Goal: Task Accomplishment & Management: Manage account settings

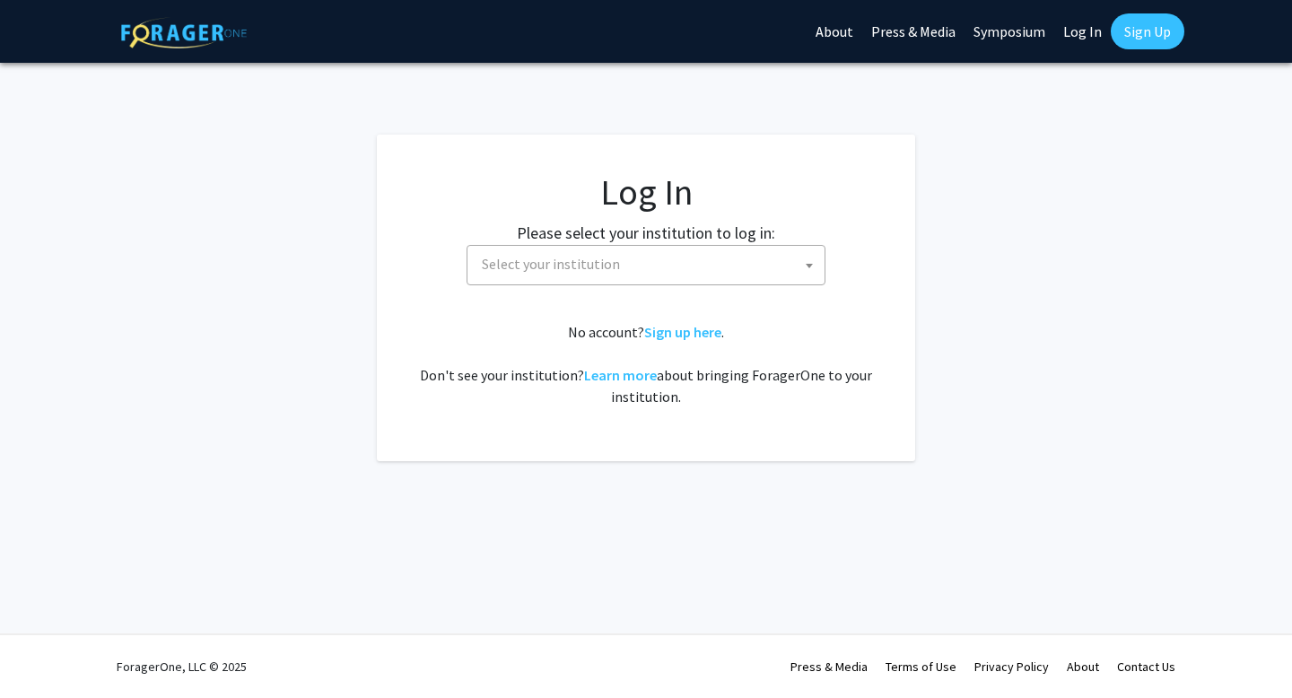
click at [561, 249] on span "Select your institution" at bounding box center [650, 264] width 350 height 37
click at [1094, 24] on link "Log In" at bounding box center [1083, 31] width 57 height 63
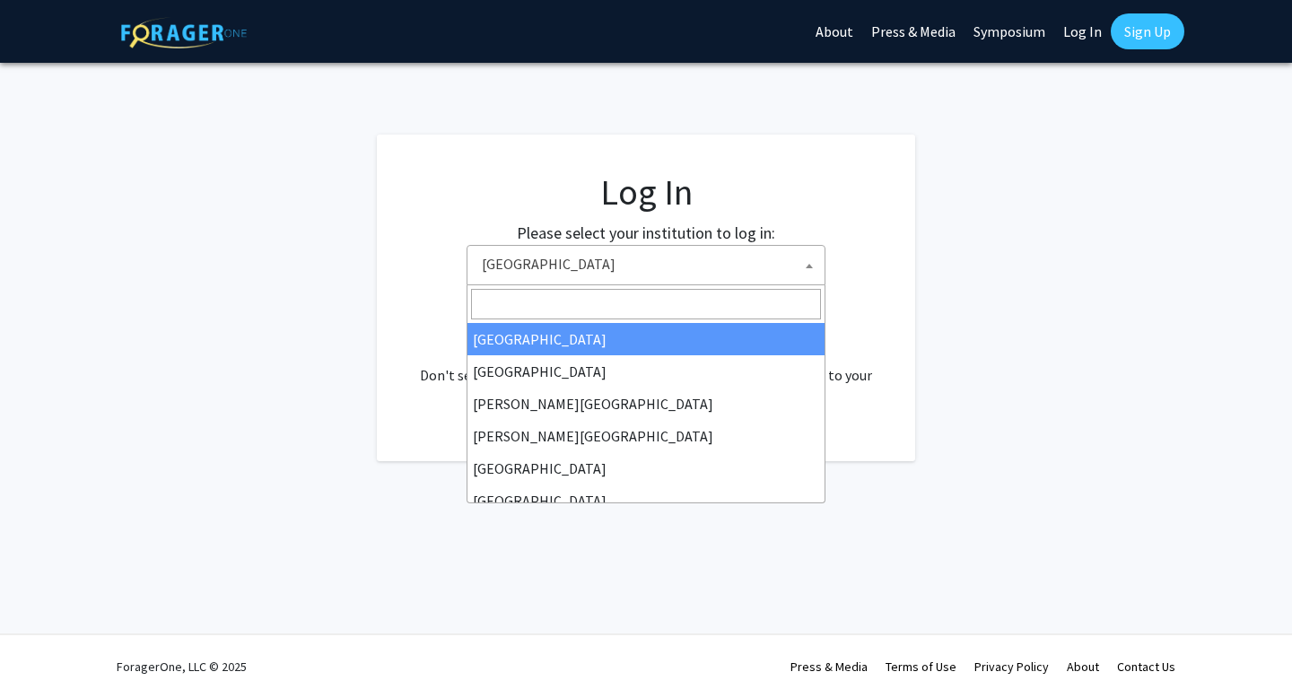
click at [598, 270] on span "Baylor University" at bounding box center [650, 264] width 350 height 37
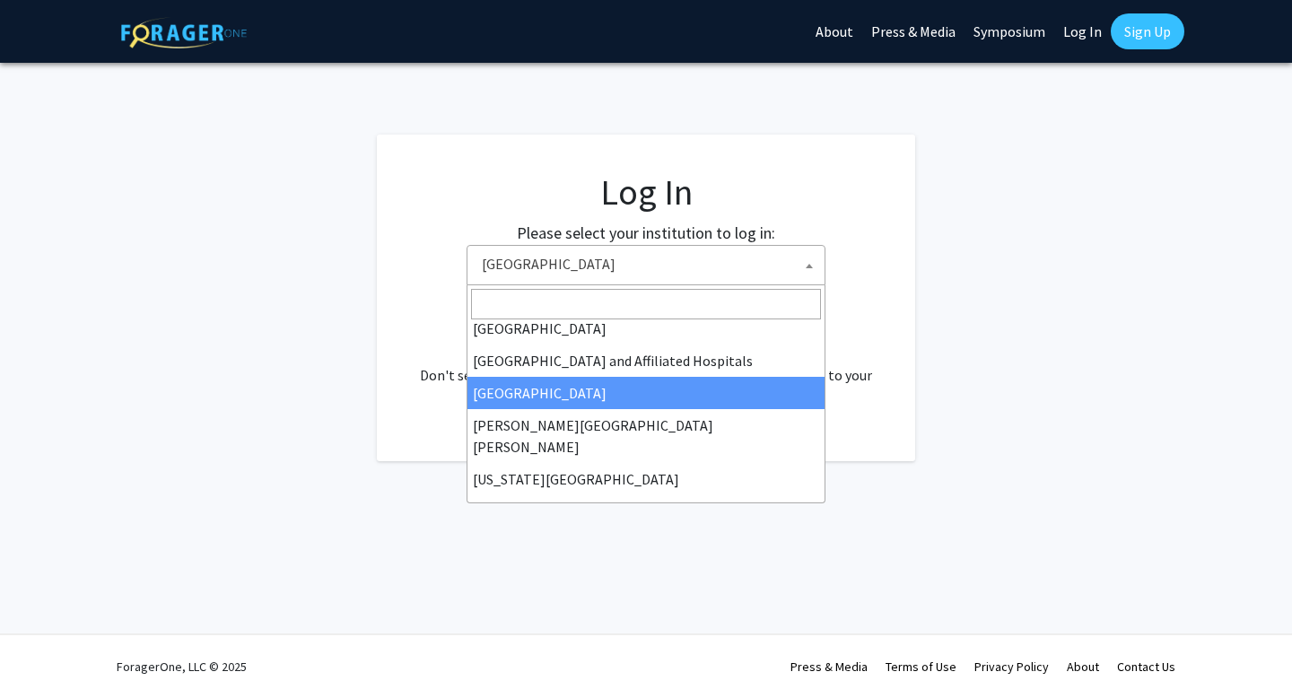
scroll to position [258, 0]
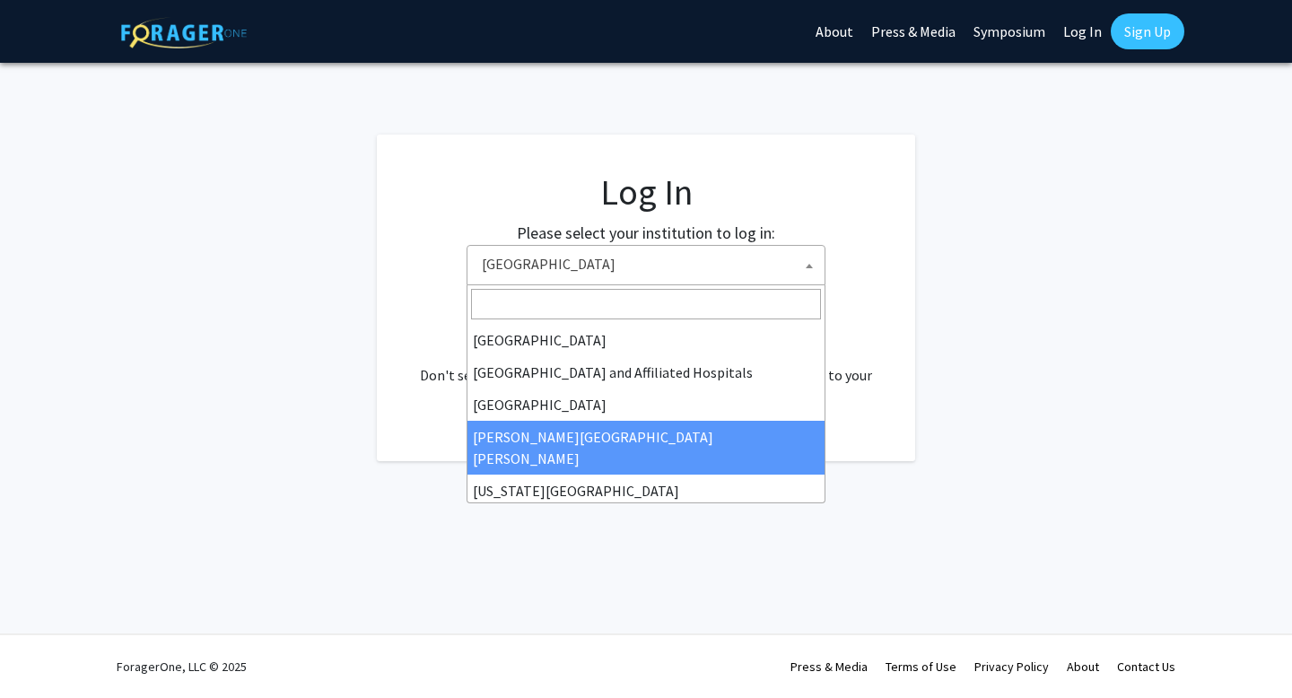
select select "1"
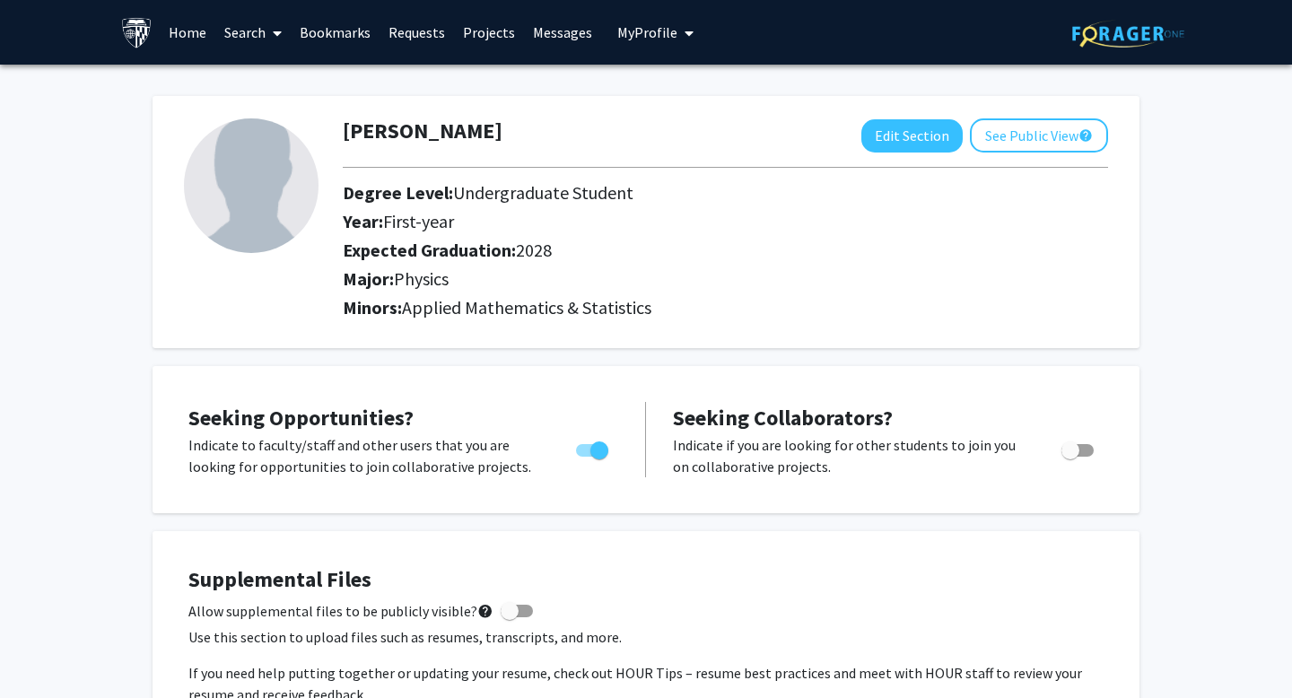
click at [338, 31] on link "Bookmarks" at bounding box center [335, 32] width 89 height 63
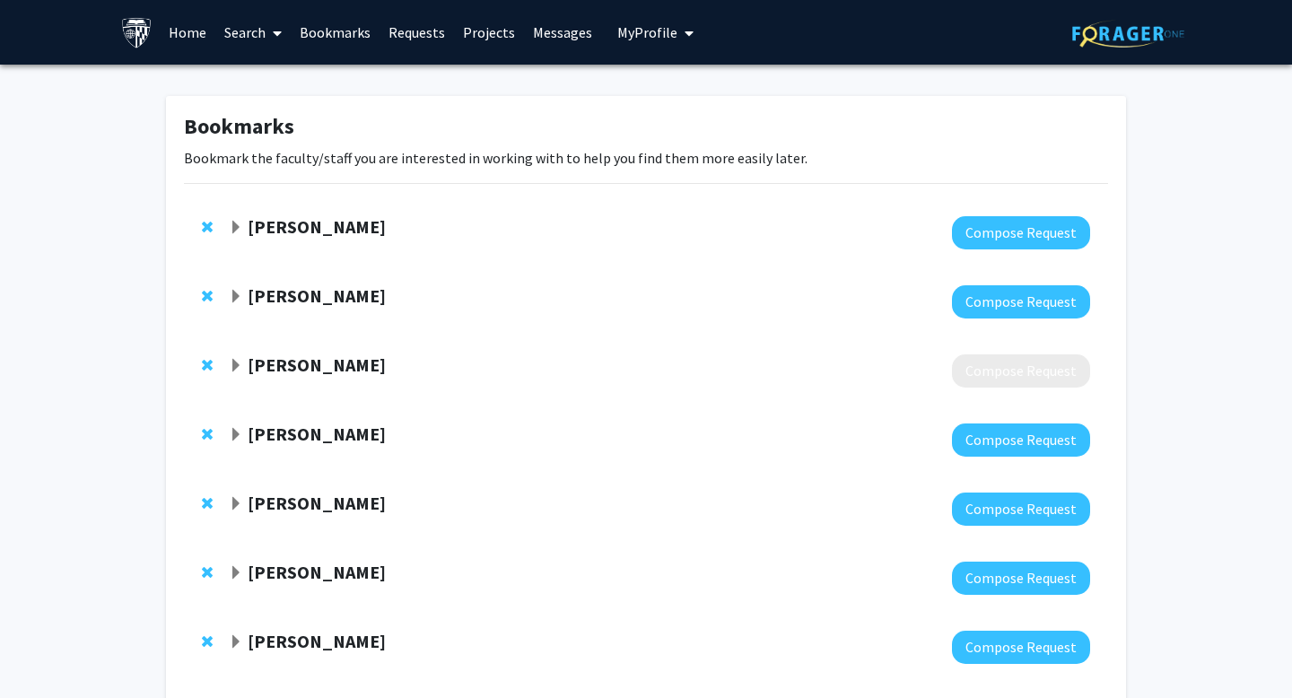
click at [275, 34] on icon at bounding box center [277, 33] width 9 height 14
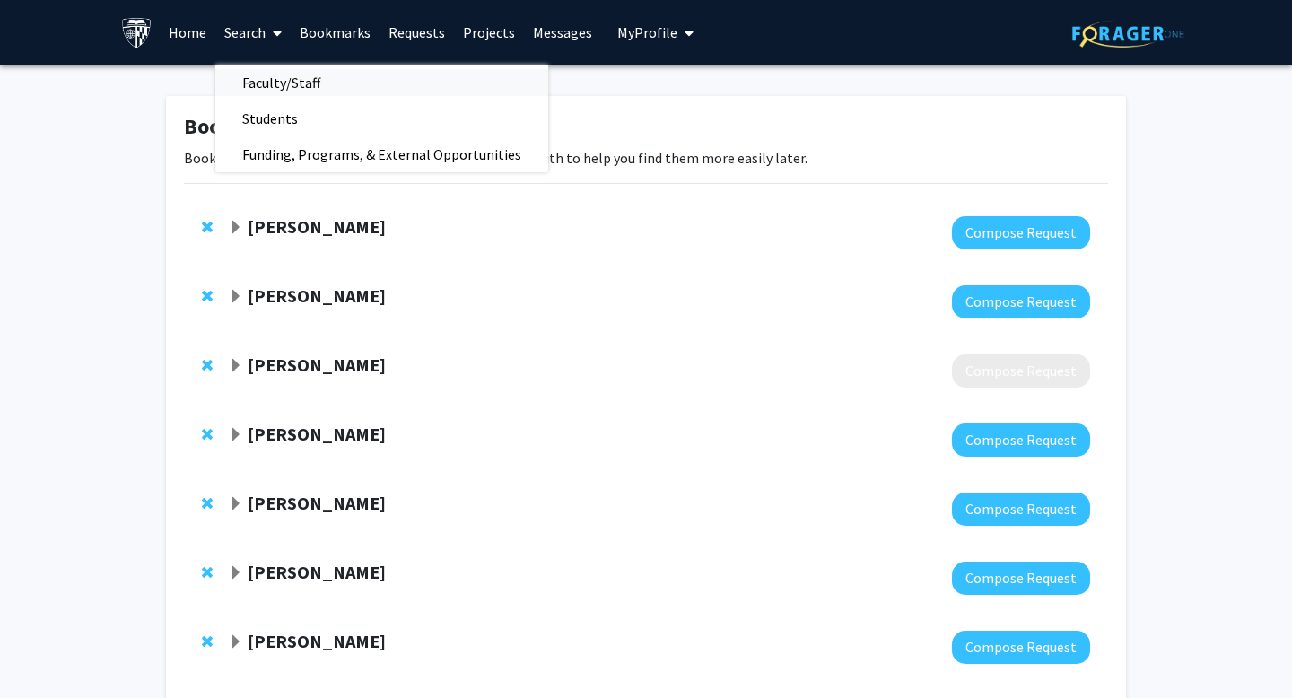
click at [279, 79] on span "Faculty/Staff" at bounding box center [281, 83] width 132 height 36
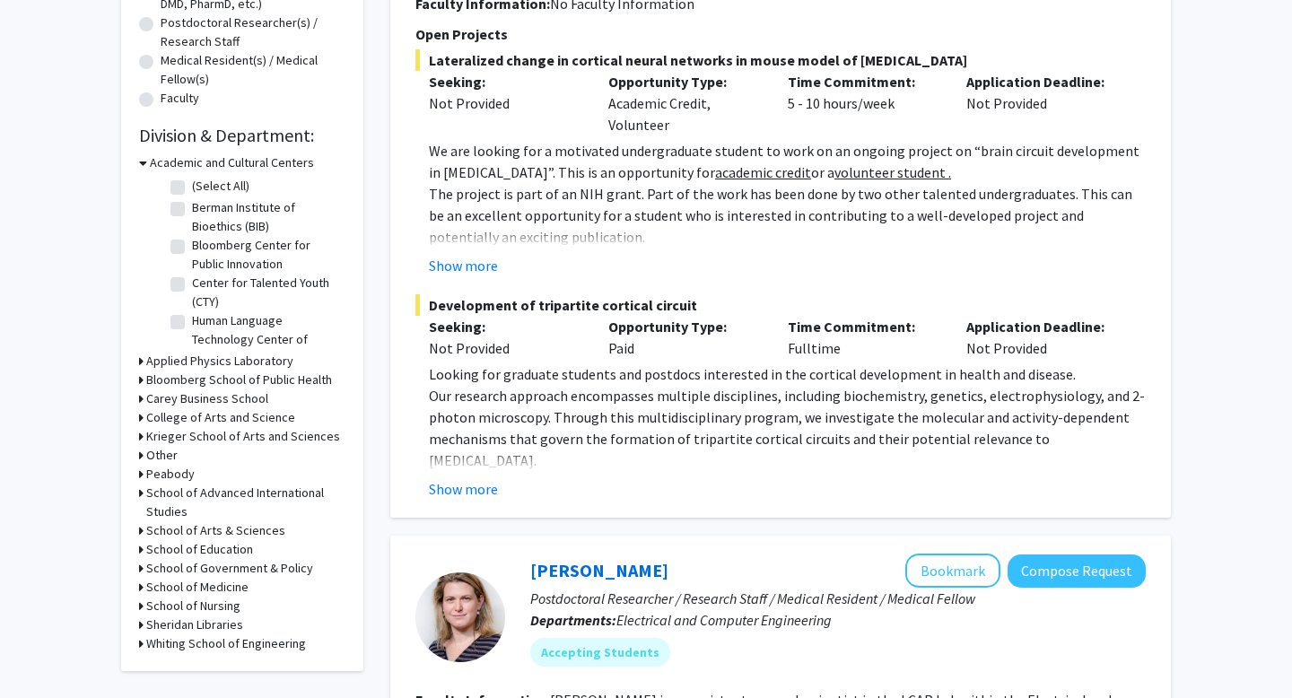
scroll to position [352, 0]
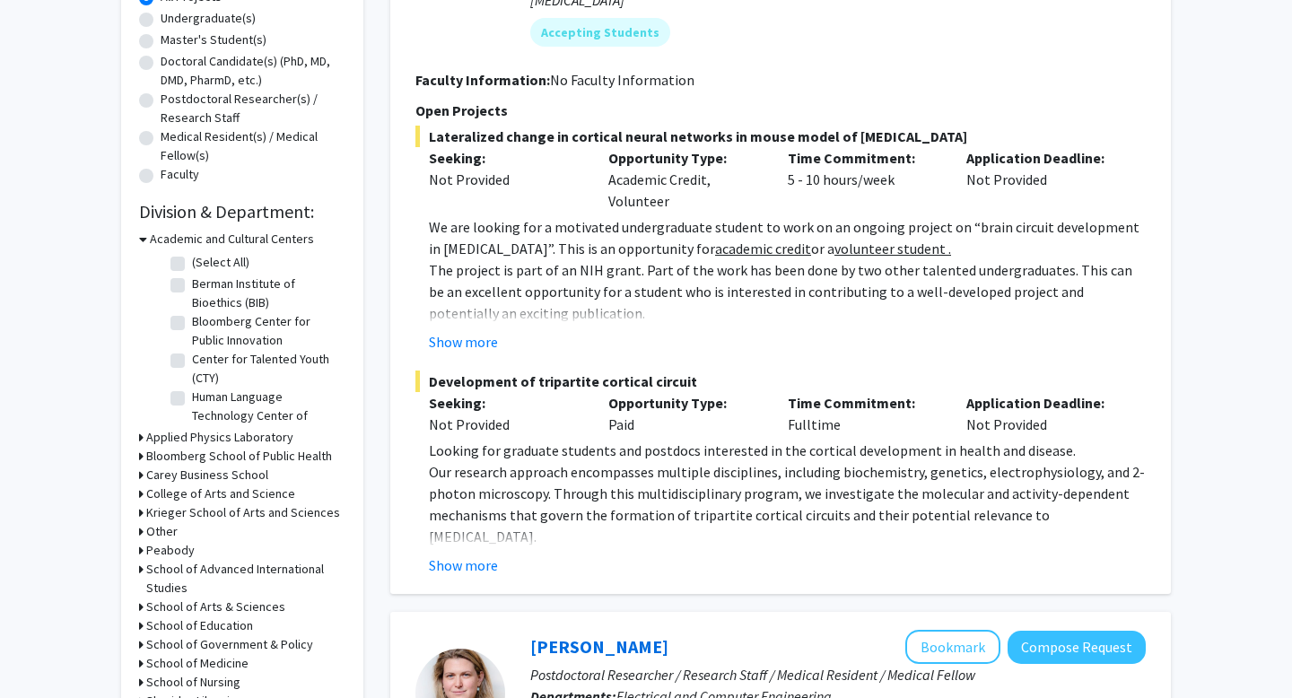
click at [237, 442] on h3 "Applied Physics Laboratory" at bounding box center [219, 437] width 147 height 19
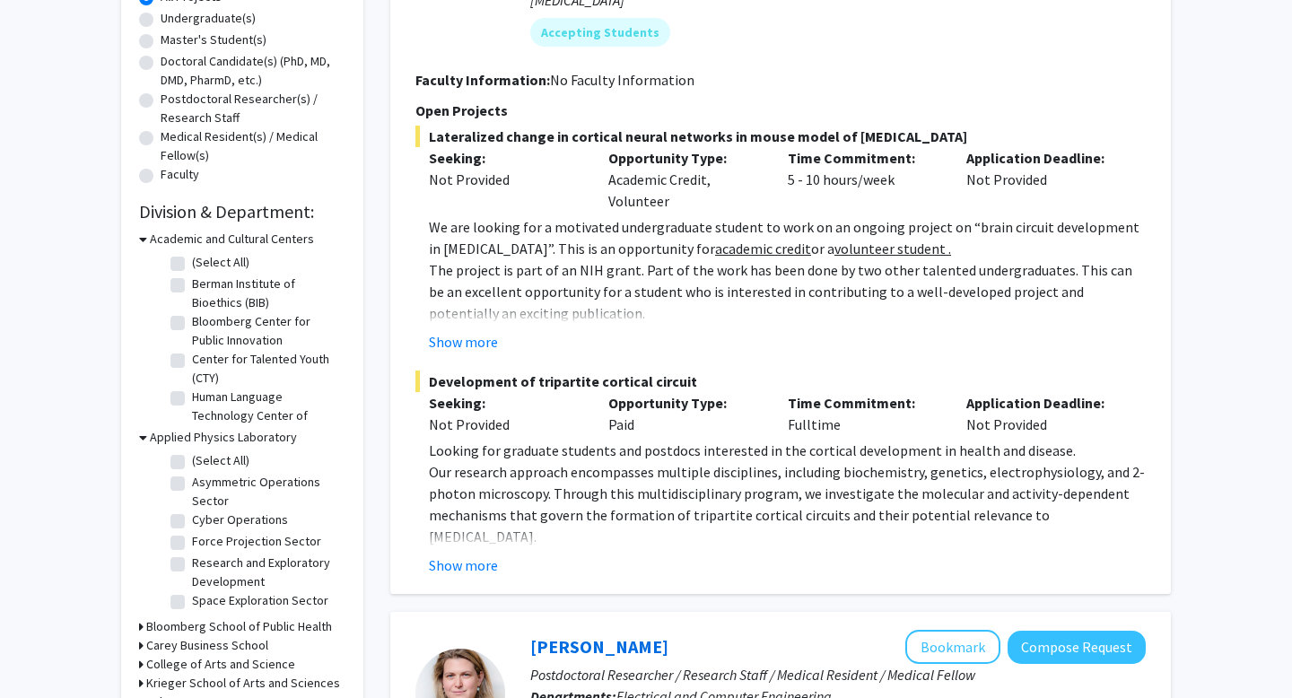
click at [237, 441] on h3 "Applied Physics Laboratory" at bounding box center [223, 437] width 147 height 19
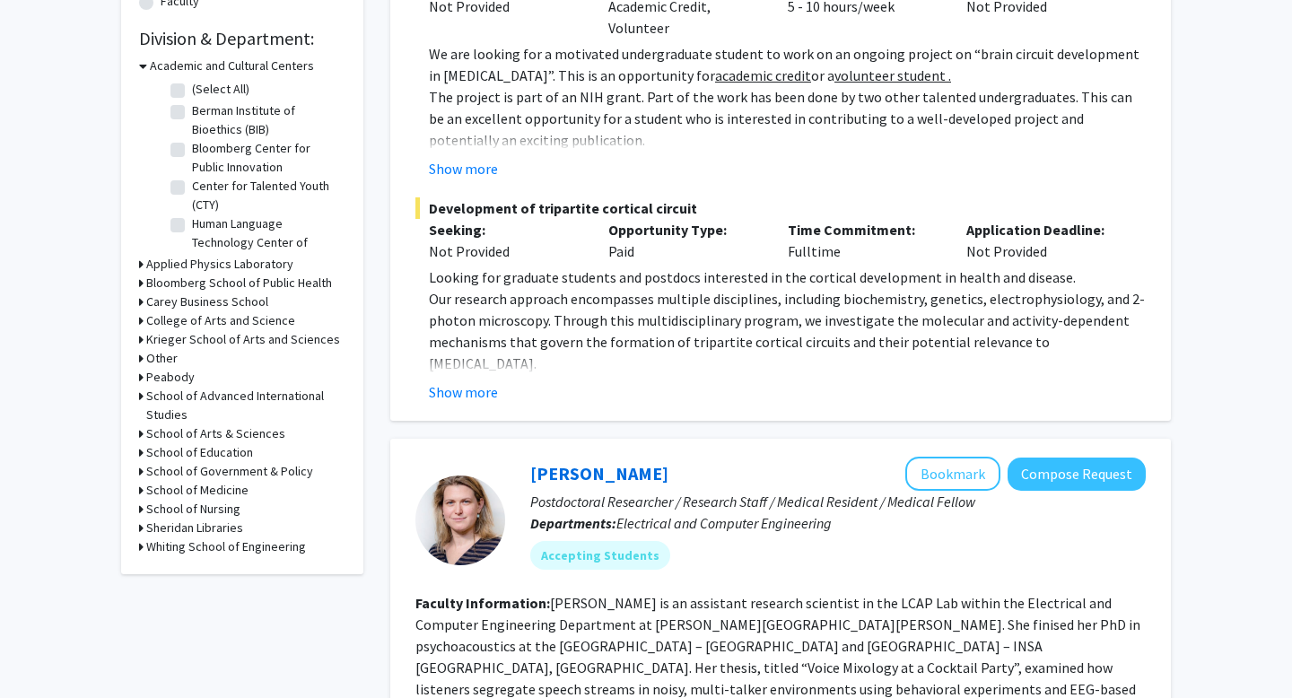
scroll to position [529, 0]
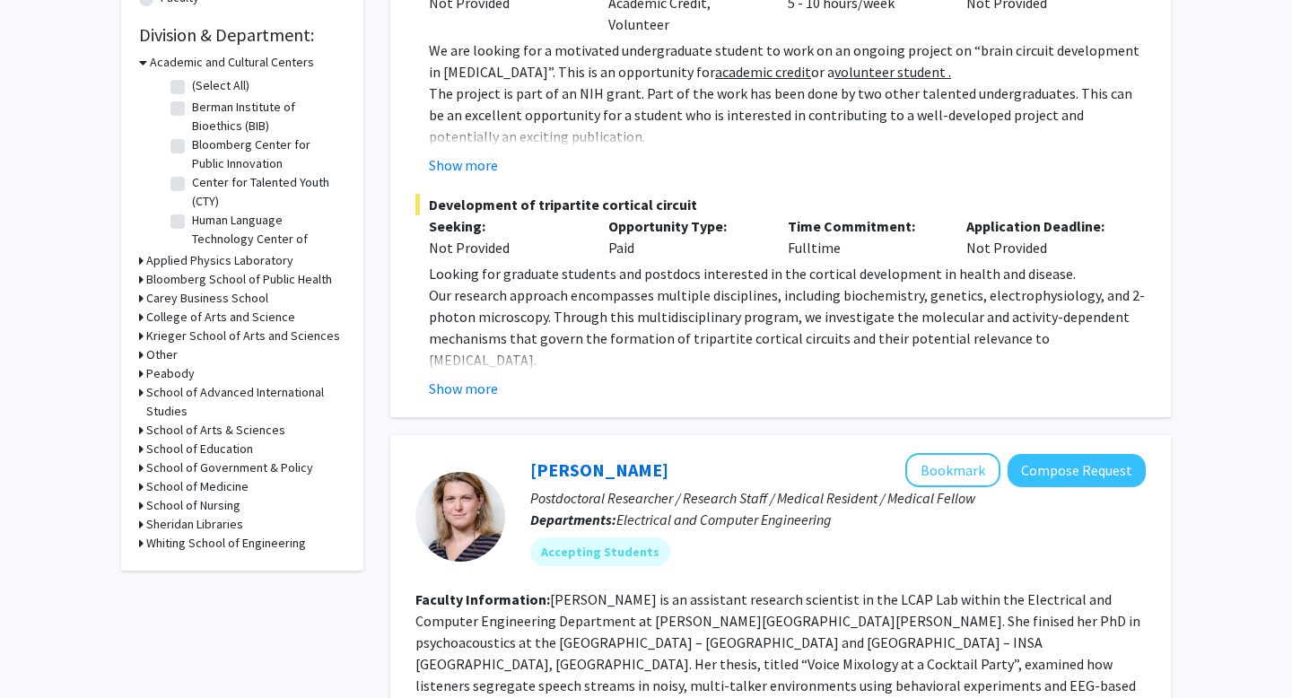
click at [229, 346] on div "Other" at bounding box center [242, 355] width 206 height 19
click at [229, 342] on h3 "Krieger School of Arts and Sciences" at bounding box center [243, 336] width 194 height 19
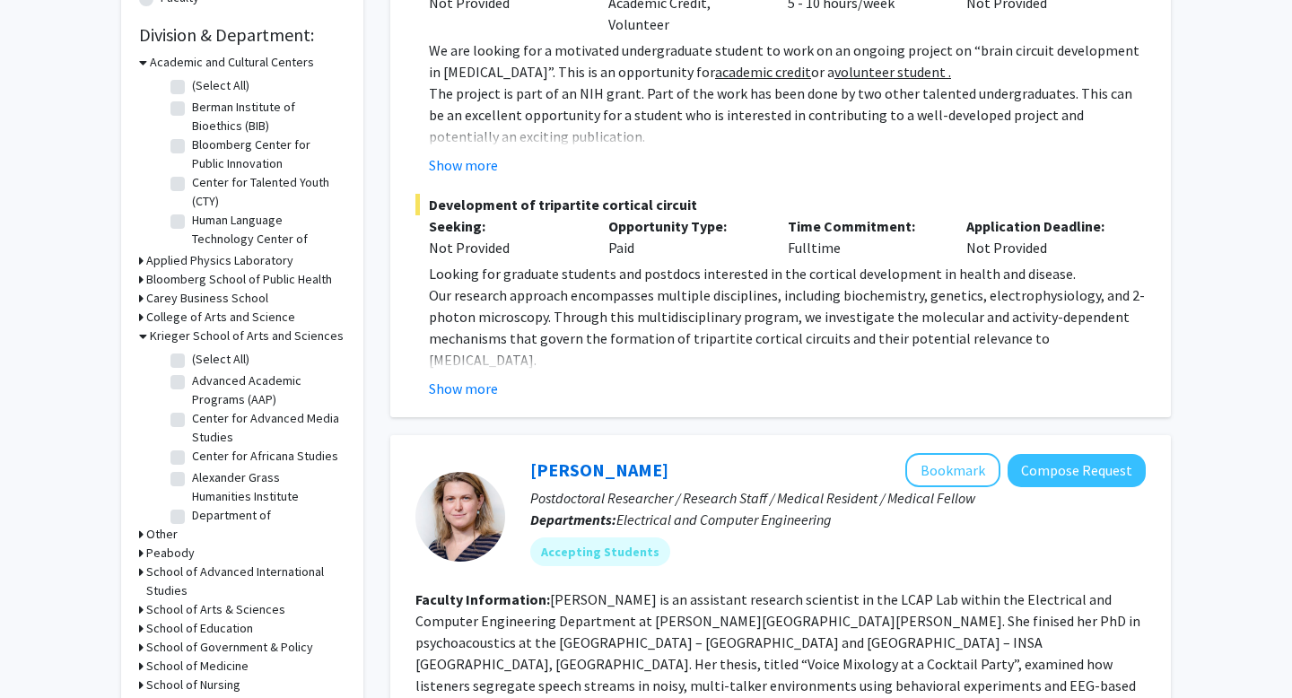
click at [162, 535] on h3 "Other" at bounding box center [161, 534] width 31 height 19
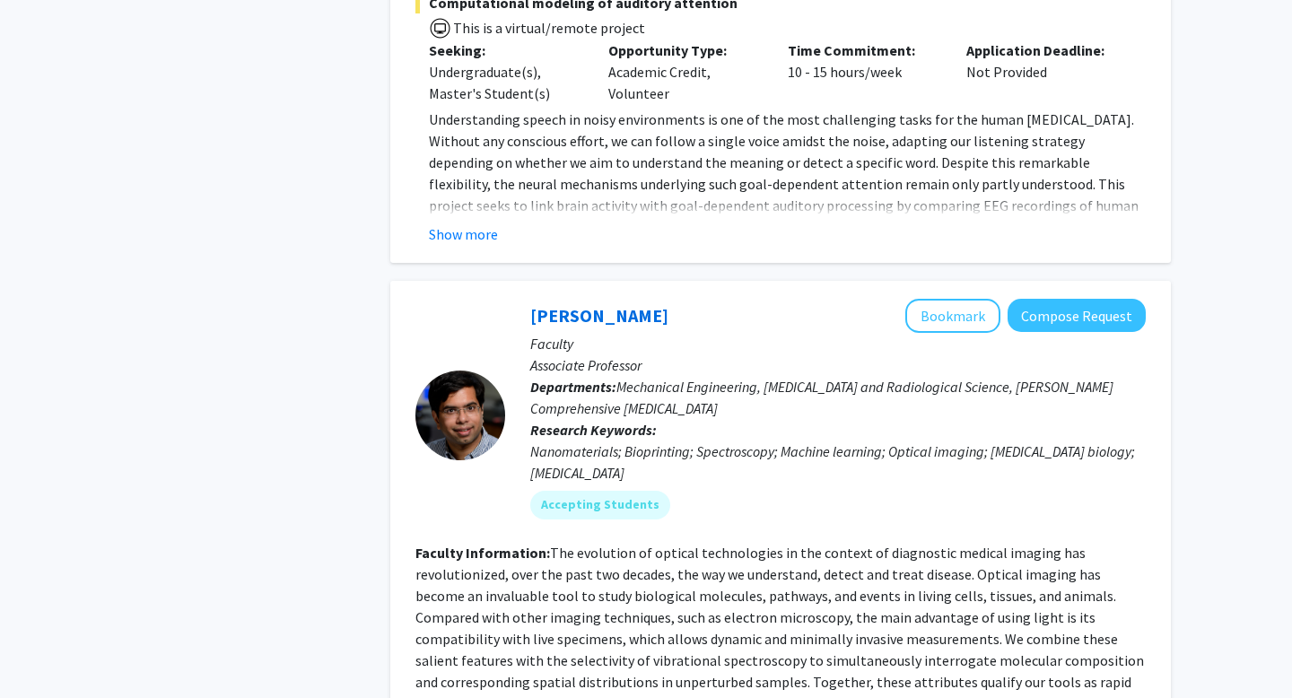
scroll to position [1547, 0]
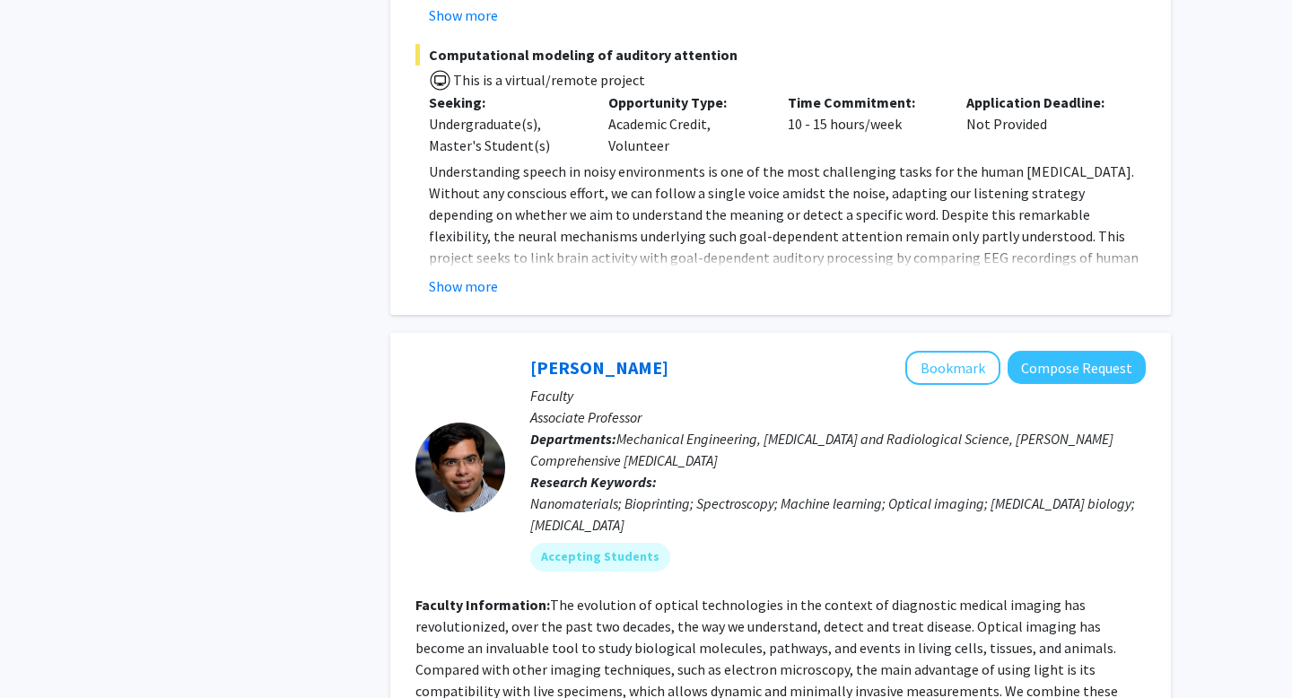
click at [480, 423] on div at bounding box center [461, 468] width 90 height 90
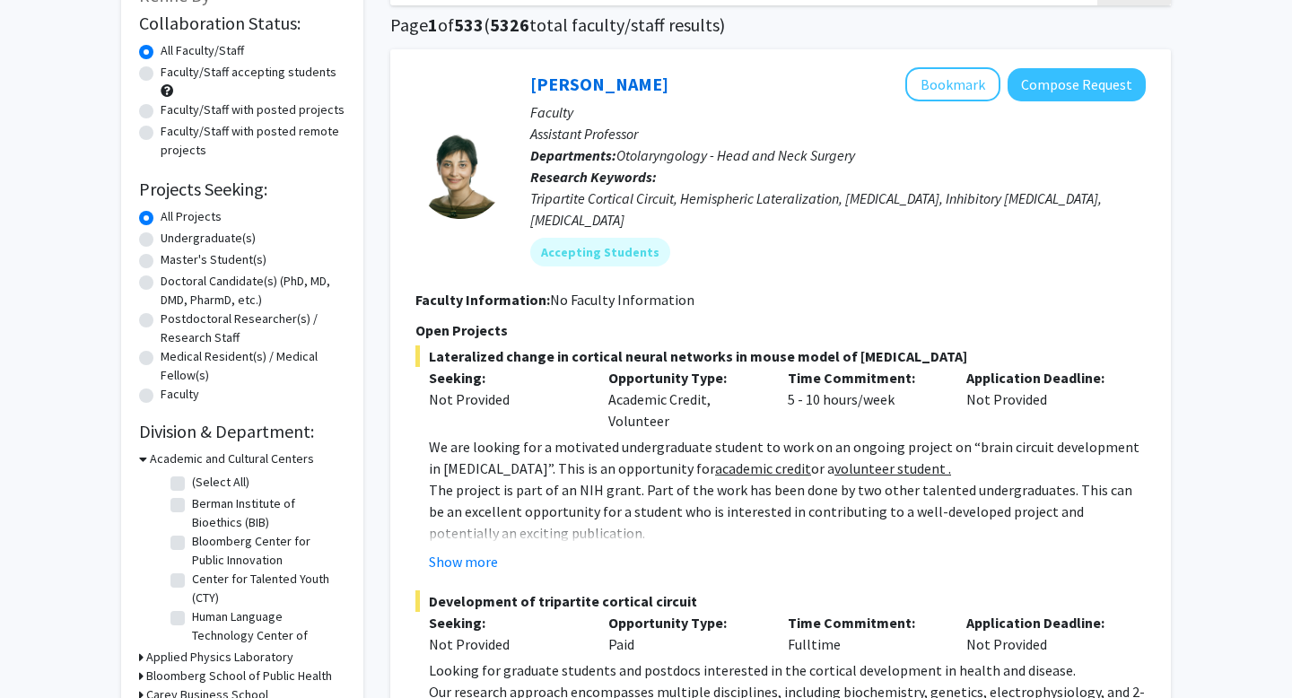
scroll to position [0, 0]
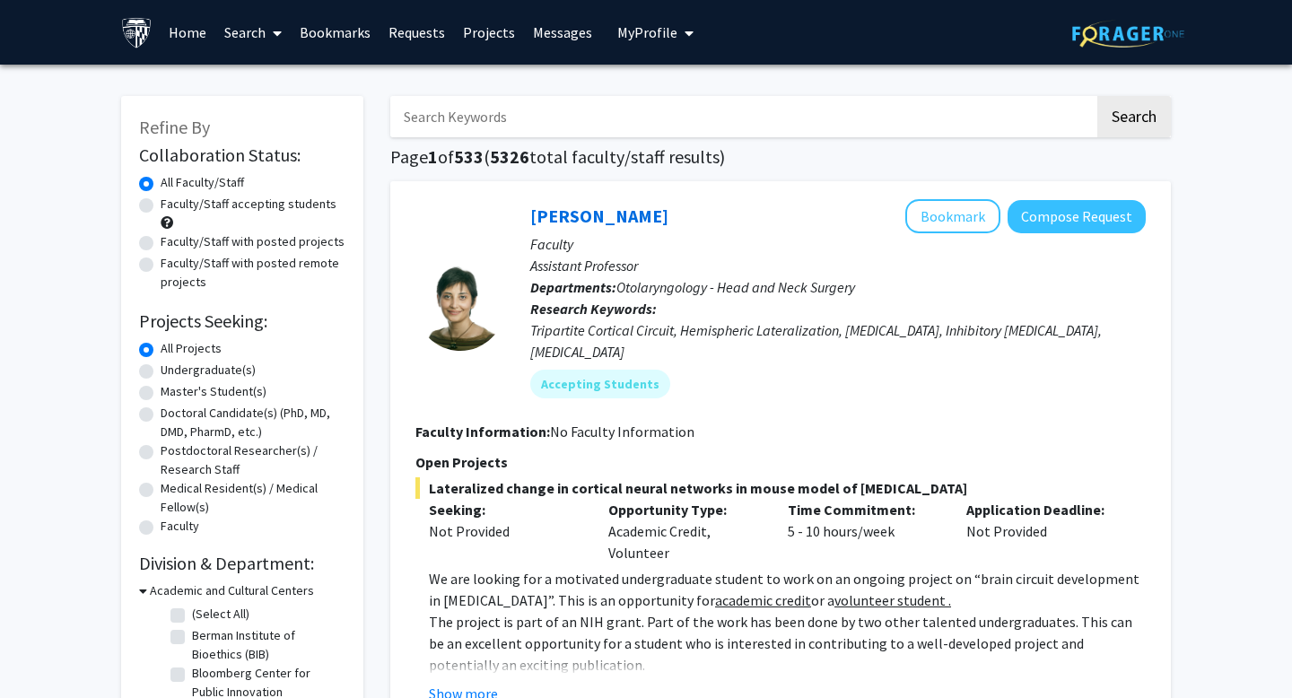
click at [346, 28] on link "Bookmarks" at bounding box center [335, 32] width 89 height 63
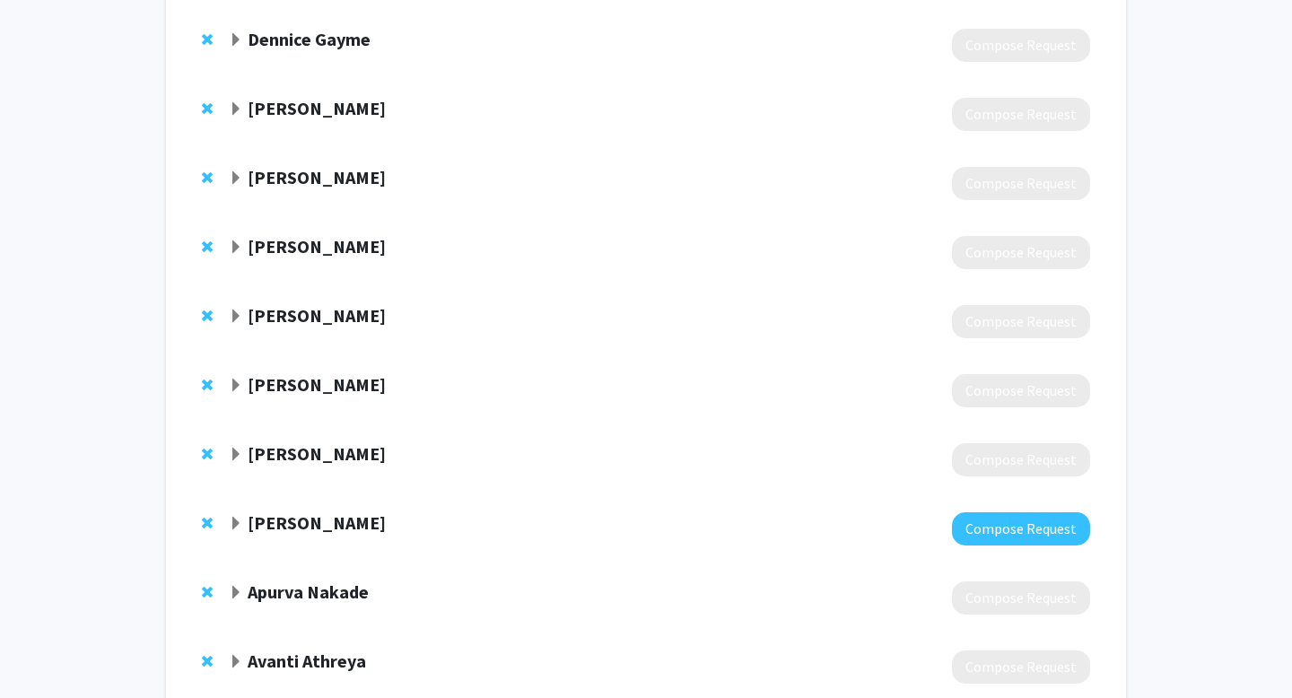
scroll to position [875, 0]
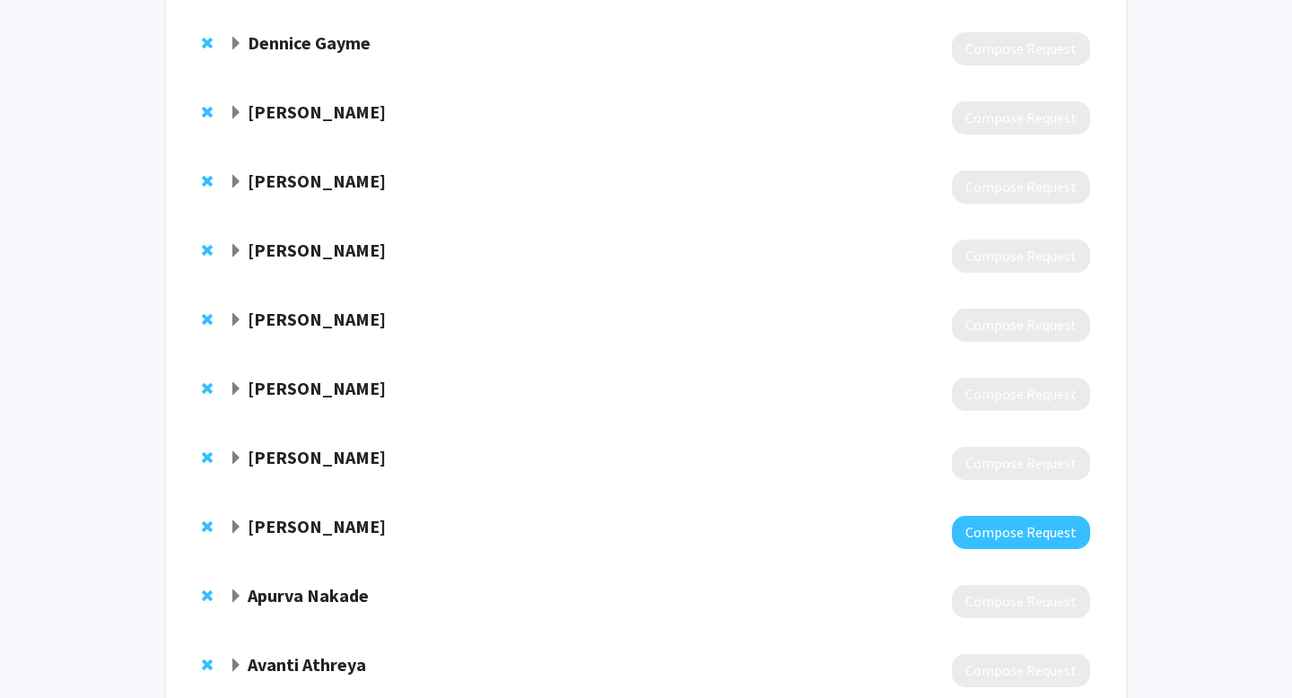
click at [359, 115] on strong "Matthieu Wyart" at bounding box center [317, 112] width 138 height 22
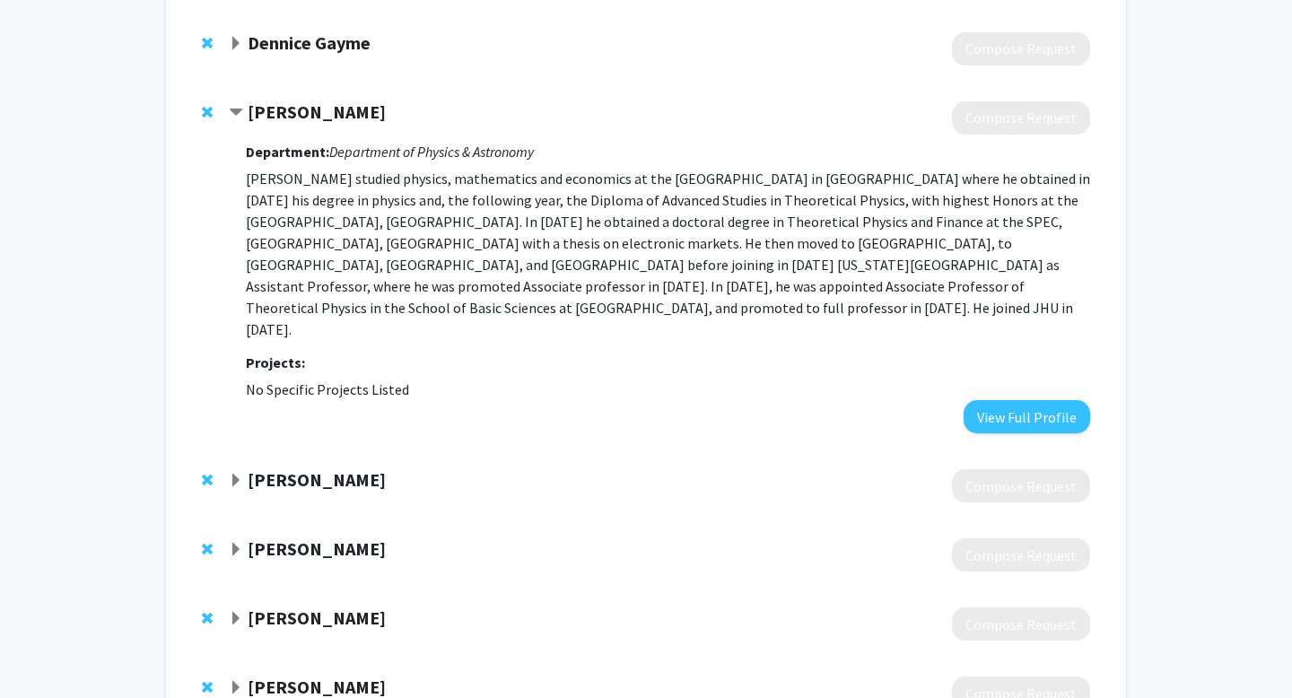
click at [359, 115] on strong "Matthieu Wyart" at bounding box center [317, 112] width 138 height 22
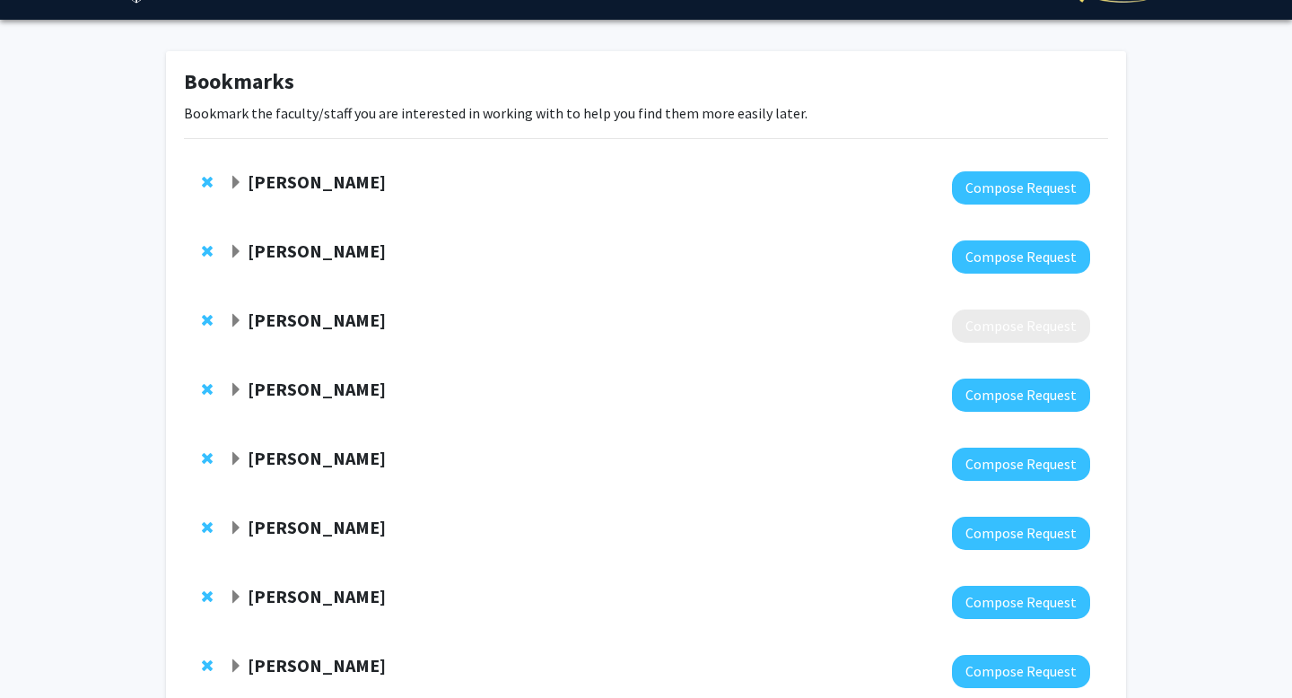
scroll to position [42, 0]
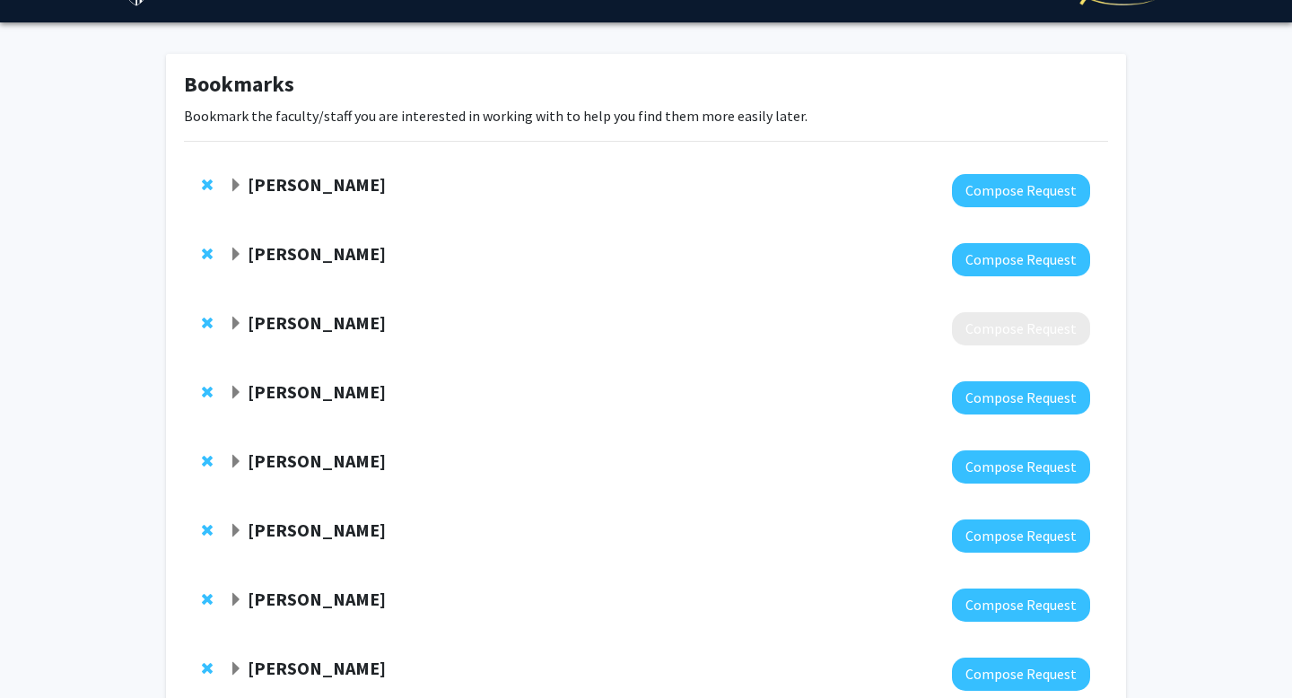
click at [351, 320] on strong "Danielle Speller" at bounding box center [317, 322] width 138 height 22
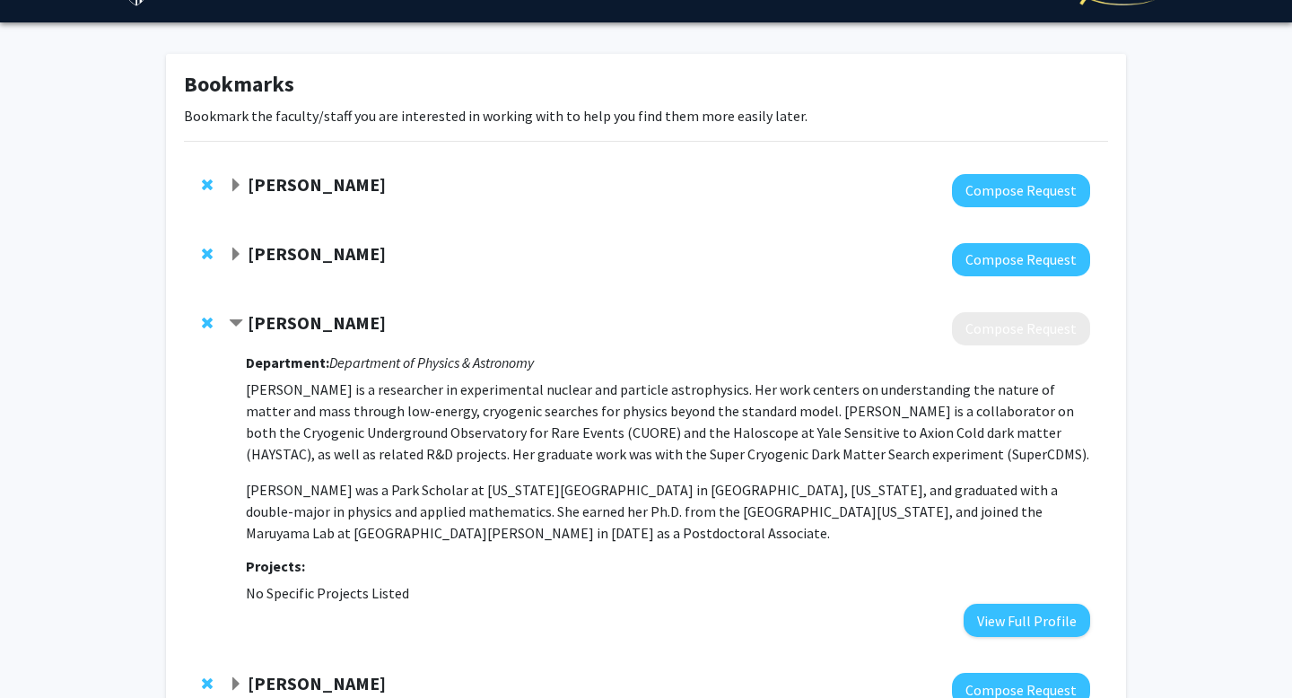
click at [351, 320] on strong "Danielle Speller" at bounding box center [317, 322] width 138 height 22
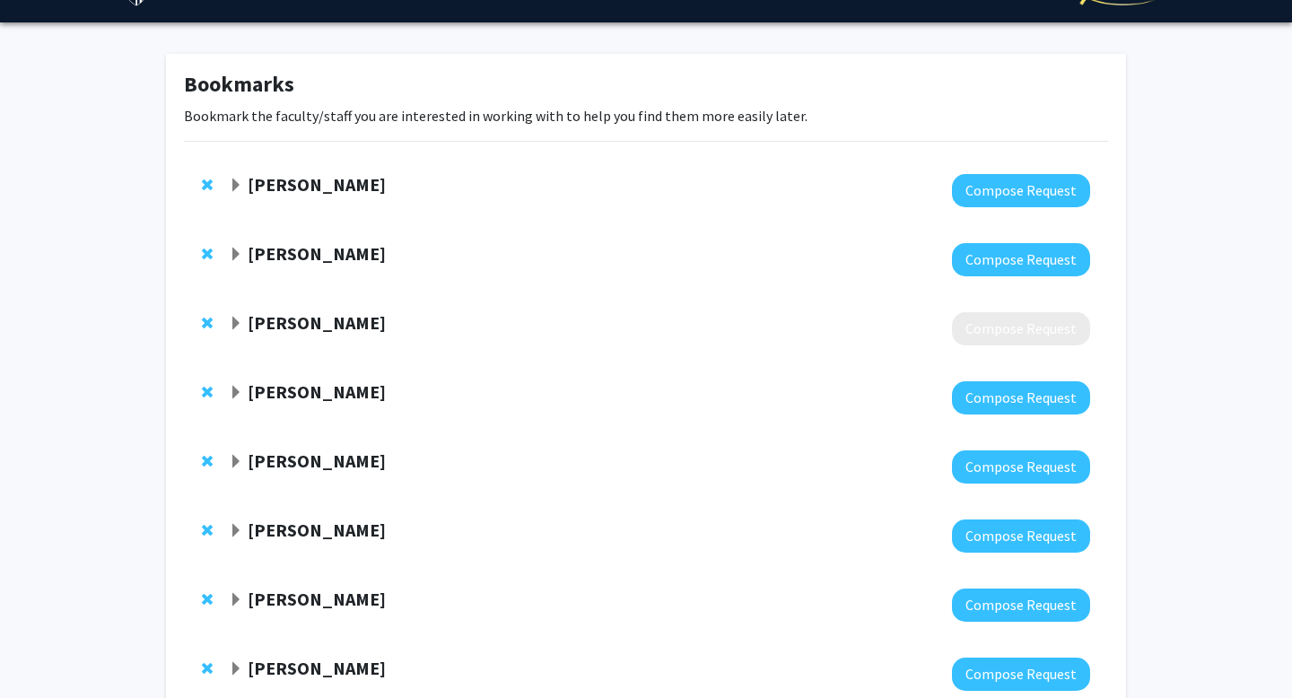
click at [320, 197] on div at bounding box center [660, 190] width 862 height 33
click at [327, 179] on strong "Emanuele Berti" at bounding box center [317, 184] width 138 height 22
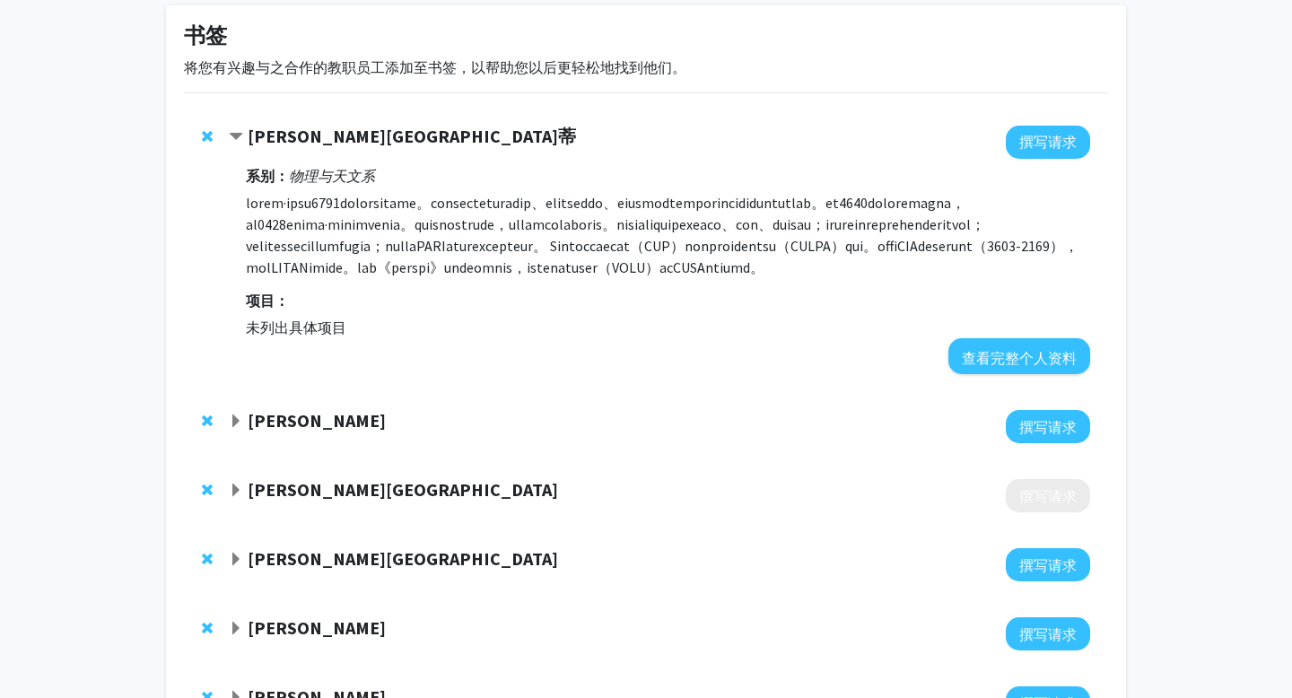
scroll to position [94, 0]
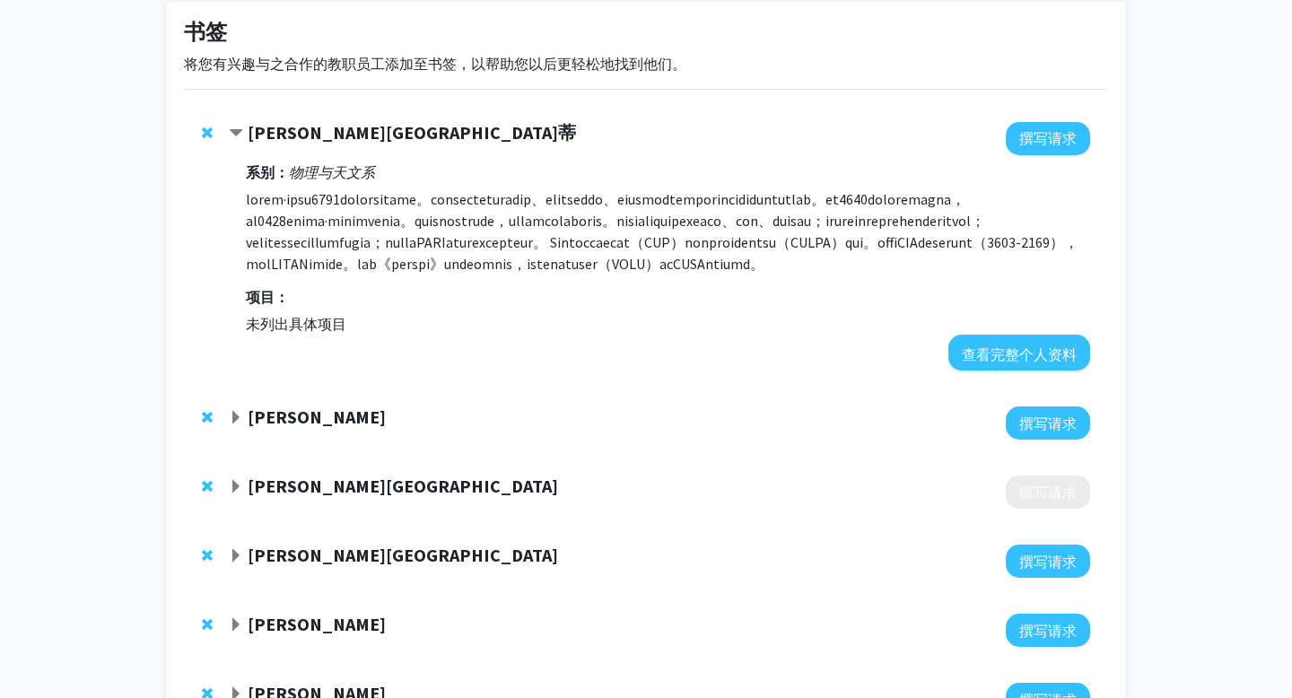
click at [286, 429] on div "[PERSON_NAME]" at bounding box center [423, 418] width 388 height 22
click at [267, 428] on font "[PERSON_NAME]" at bounding box center [317, 417] width 138 height 22
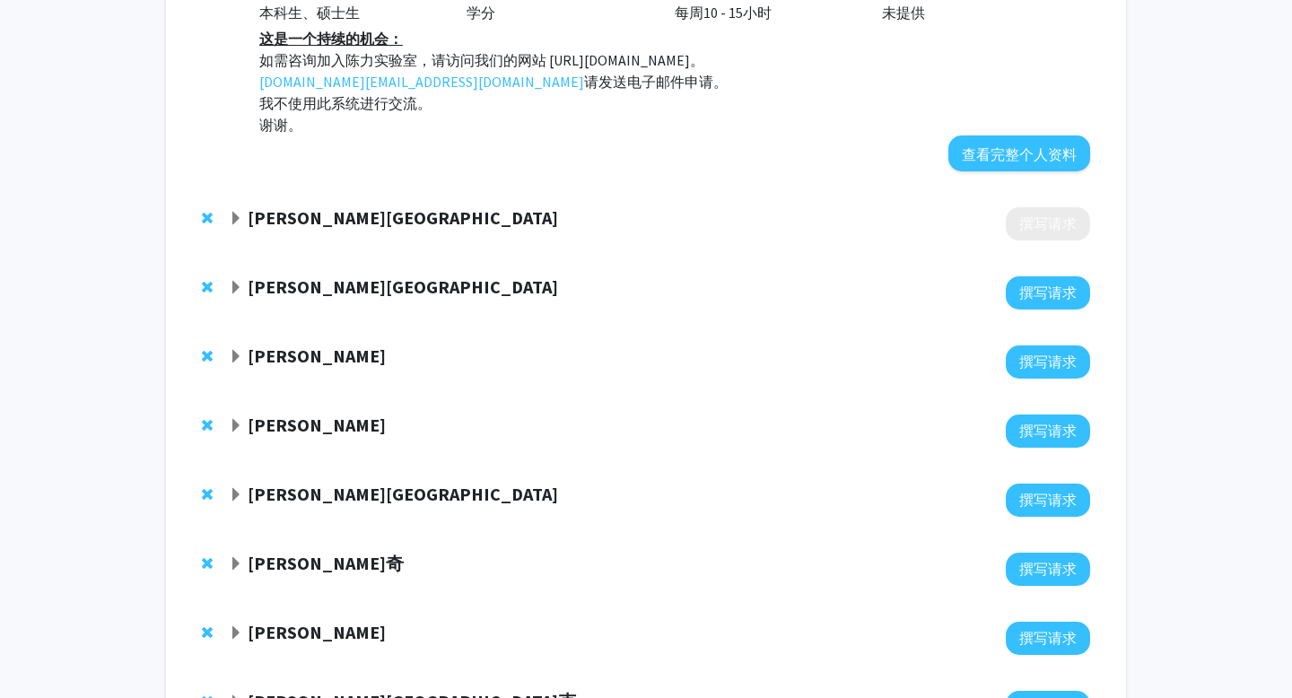
scroll to position [880, 0]
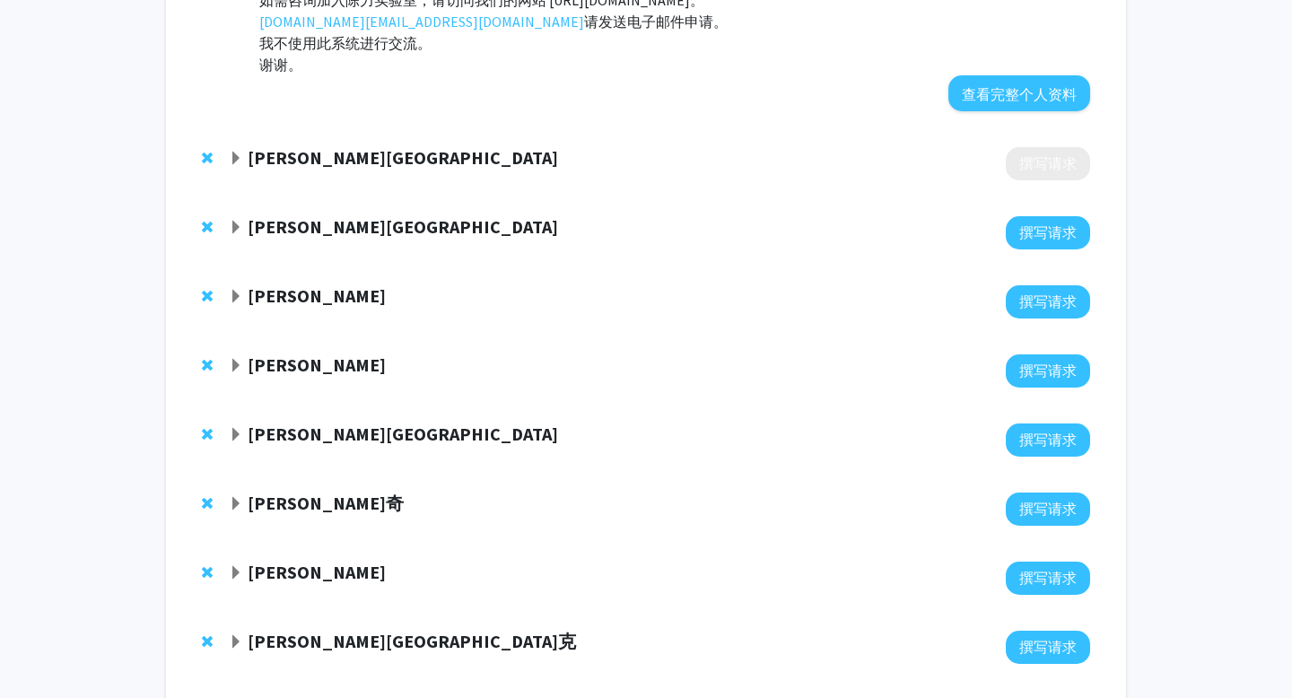
click at [311, 238] on font "[PERSON_NAME][GEOGRAPHIC_DATA]" at bounding box center [403, 226] width 311 height 22
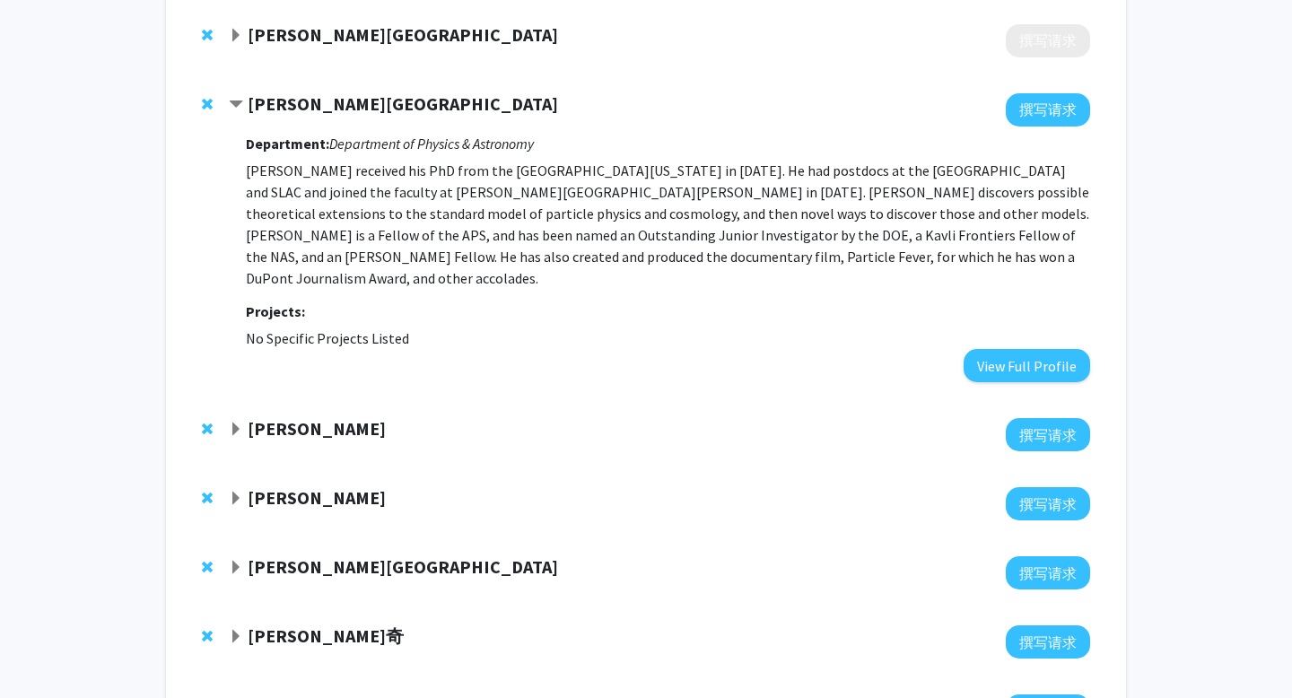
scroll to position [1060, 0]
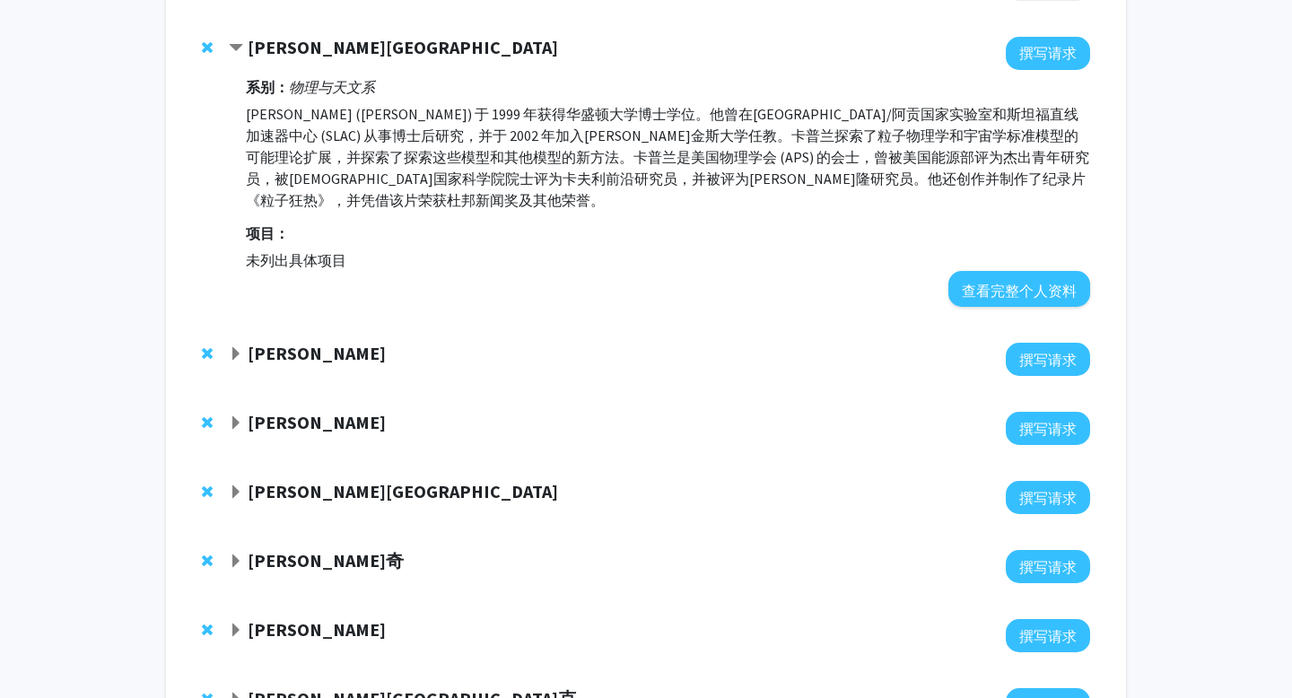
click at [314, 364] on font "[PERSON_NAME]" at bounding box center [317, 353] width 138 height 22
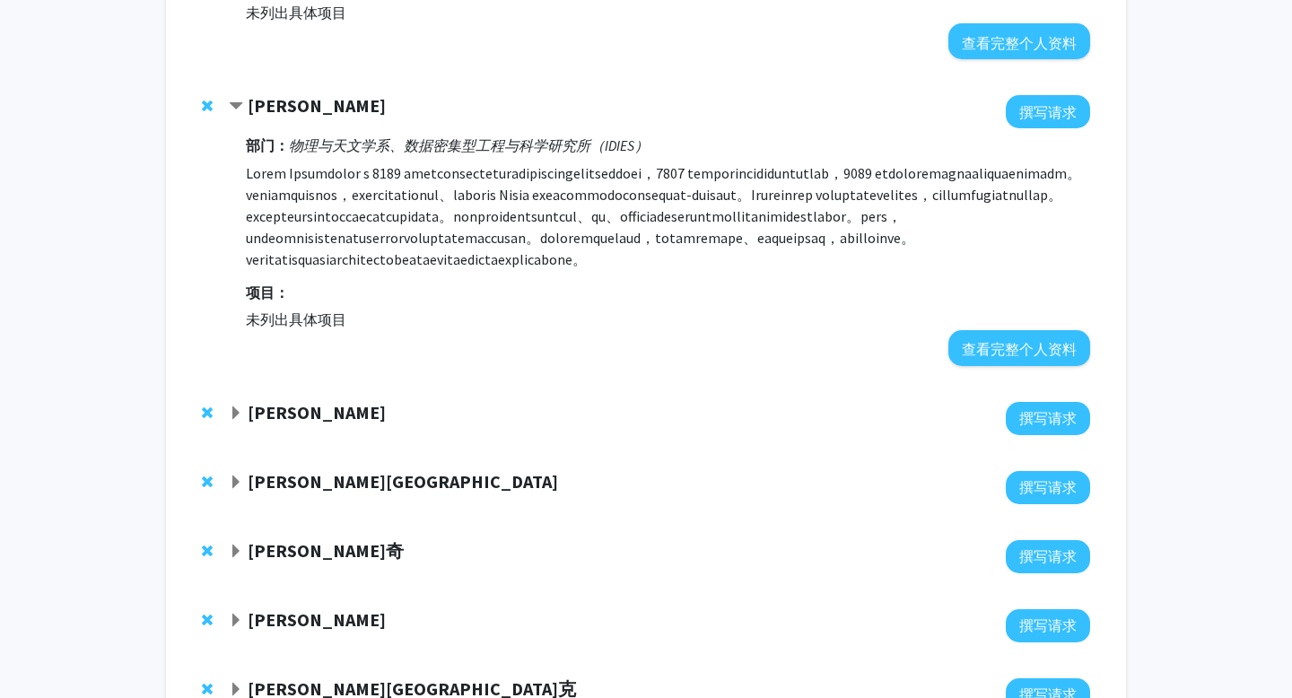
scroll to position [1462, 0]
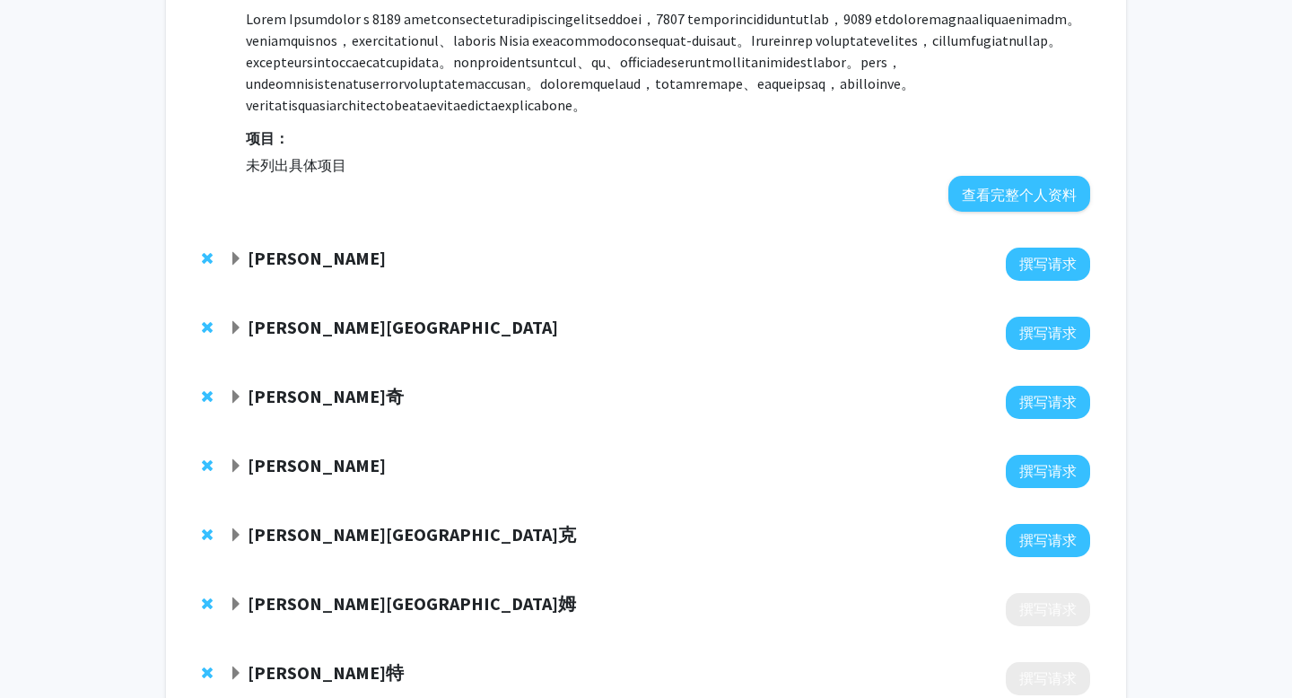
click at [292, 269] on font "[PERSON_NAME]" at bounding box center [317, 258] width 138 height 22
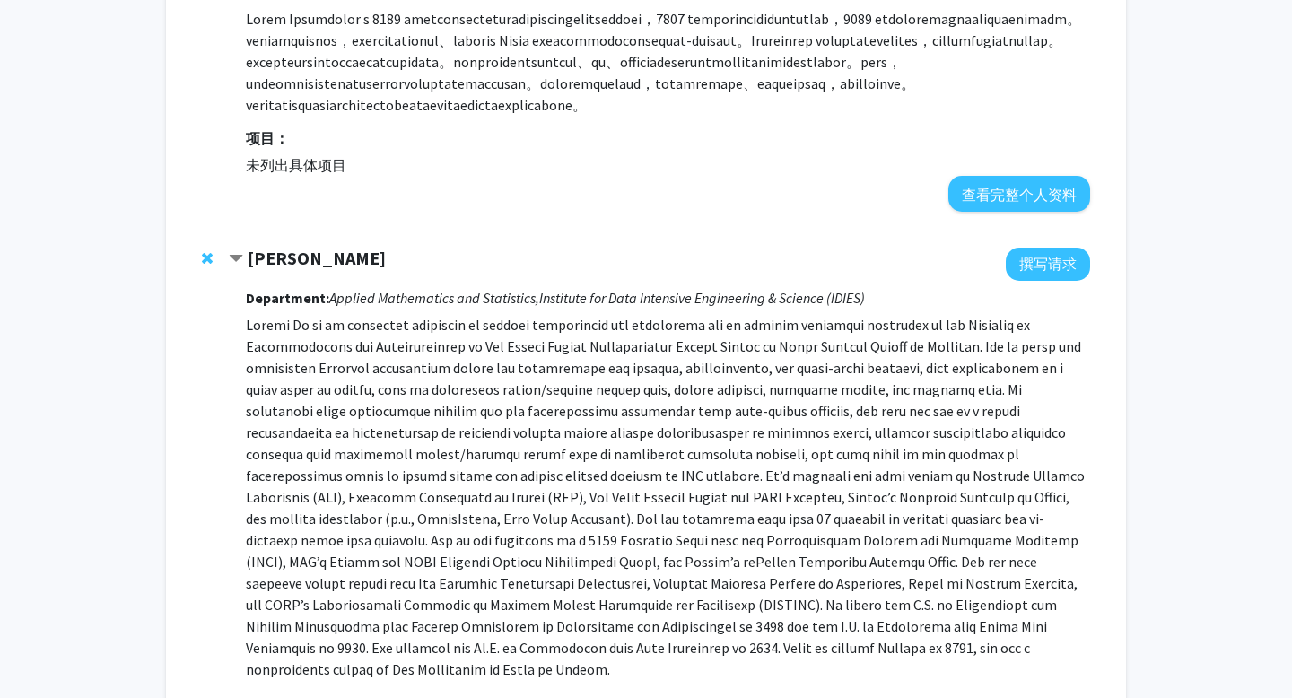
scroll to position [1794, 0]
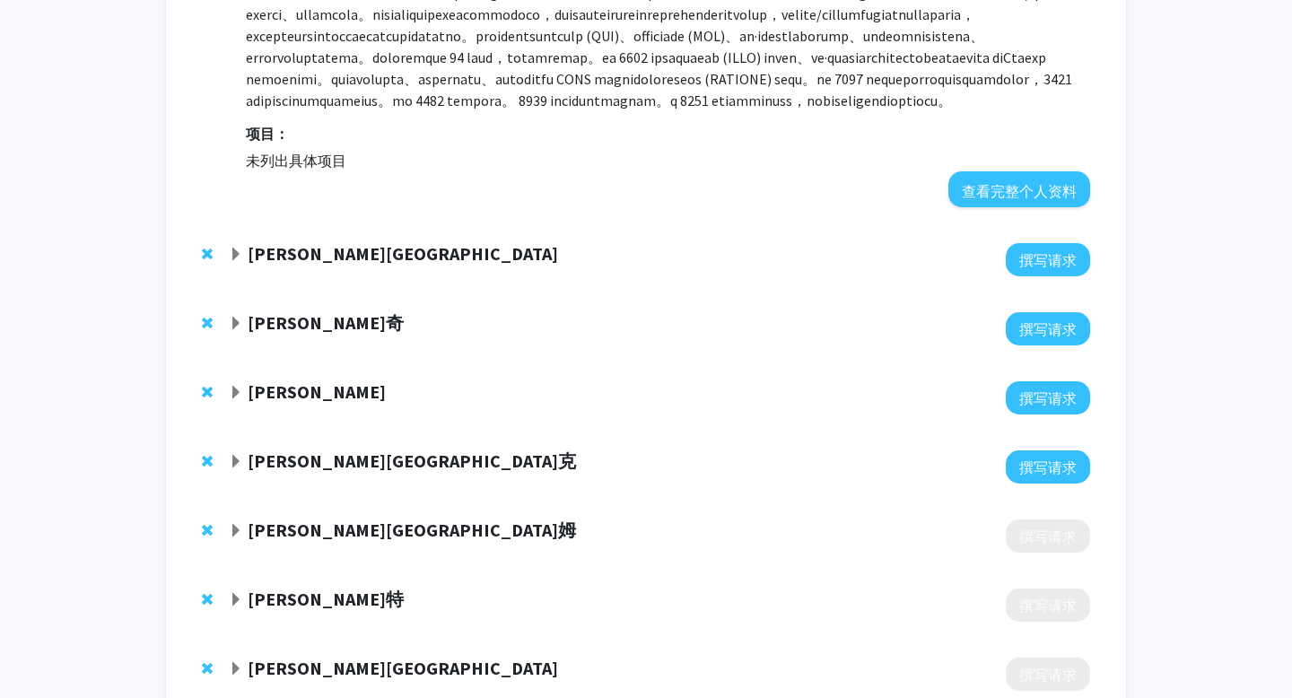
click at [337, 265] on font "[PERSON_NAME][GEOGRAPHIC_DATA]" at bounding box center [403, 253] width 311 height 22
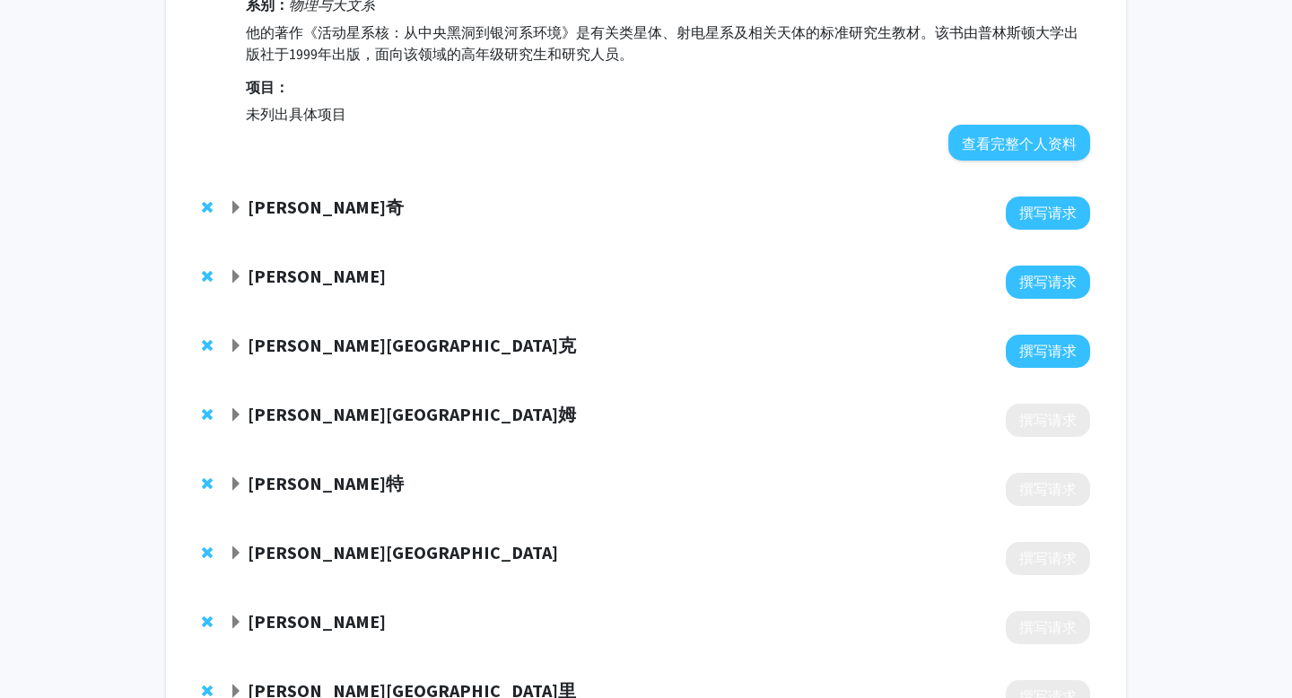
scroll to position [2087, 0]
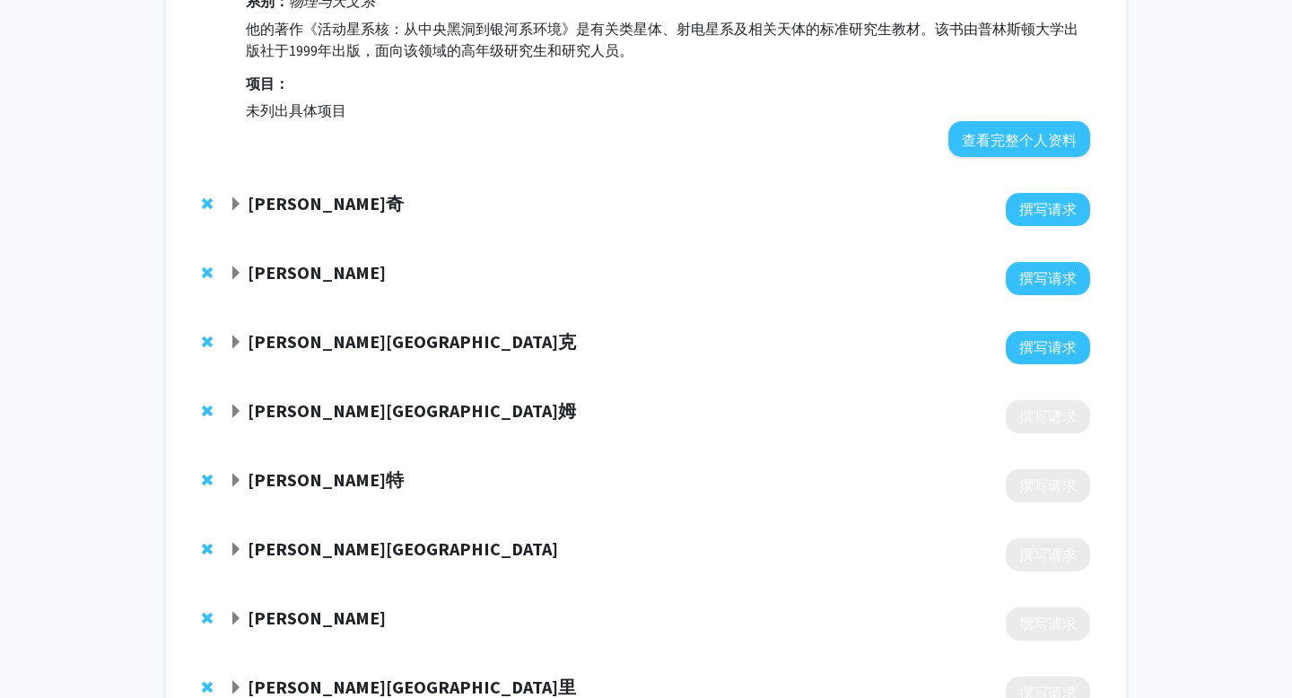
click at [338, 226] on div at bounding box center [660, 209] width 862 height 33
click at [353, 214] on font "[PERSON_NAME]奇" at bounding box center [326, 203] width 156 height 22
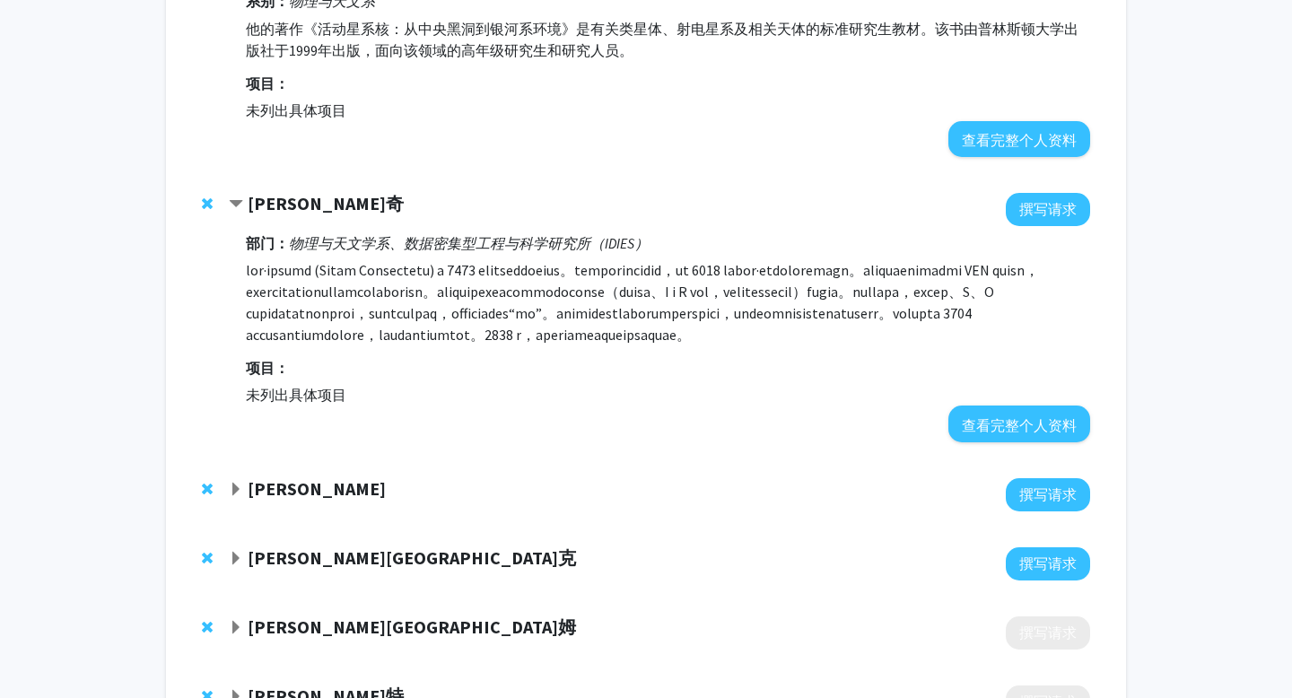
scroll to position [2344, 0]
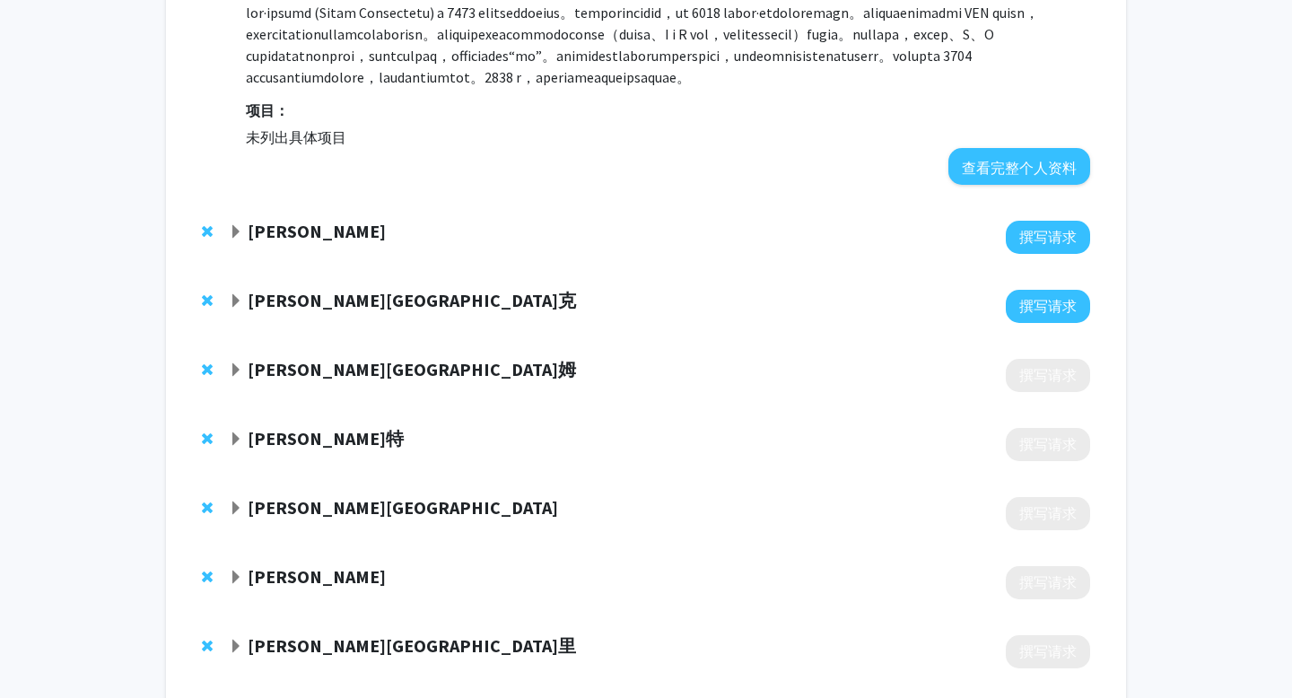
click at [301, 272] on div "伊草健 撰写请求" at bounding box center [646, 237] width 924 height 69
click at [287, 242] on font "[PERSON_NAME]" at bounding box center [317, 231] width 138 height 22
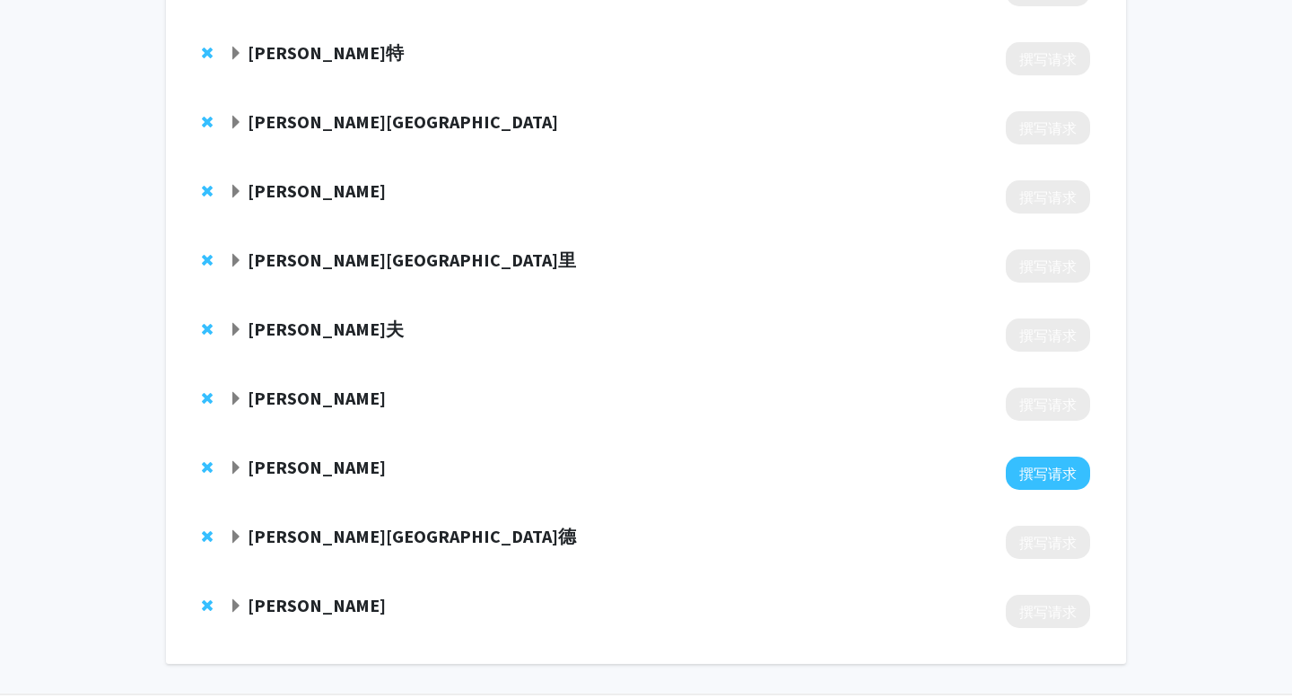
scroll to position [3087, 0]
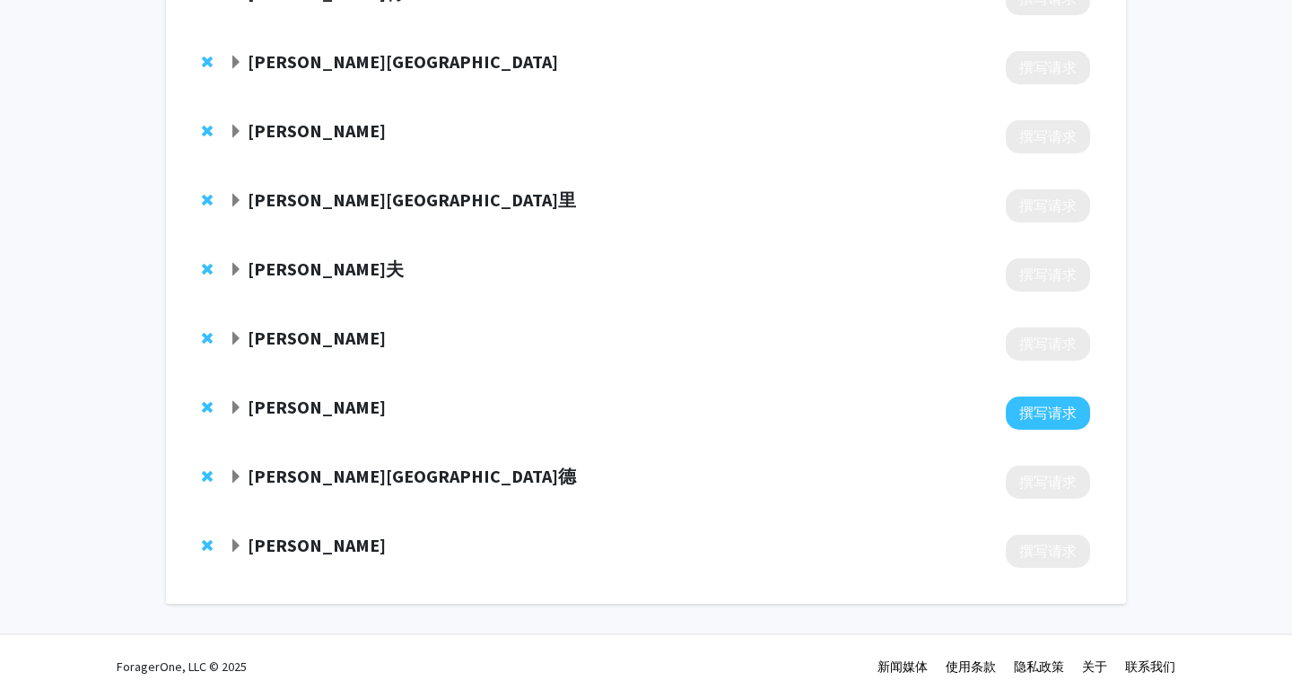
scroll to position [3232, 0]
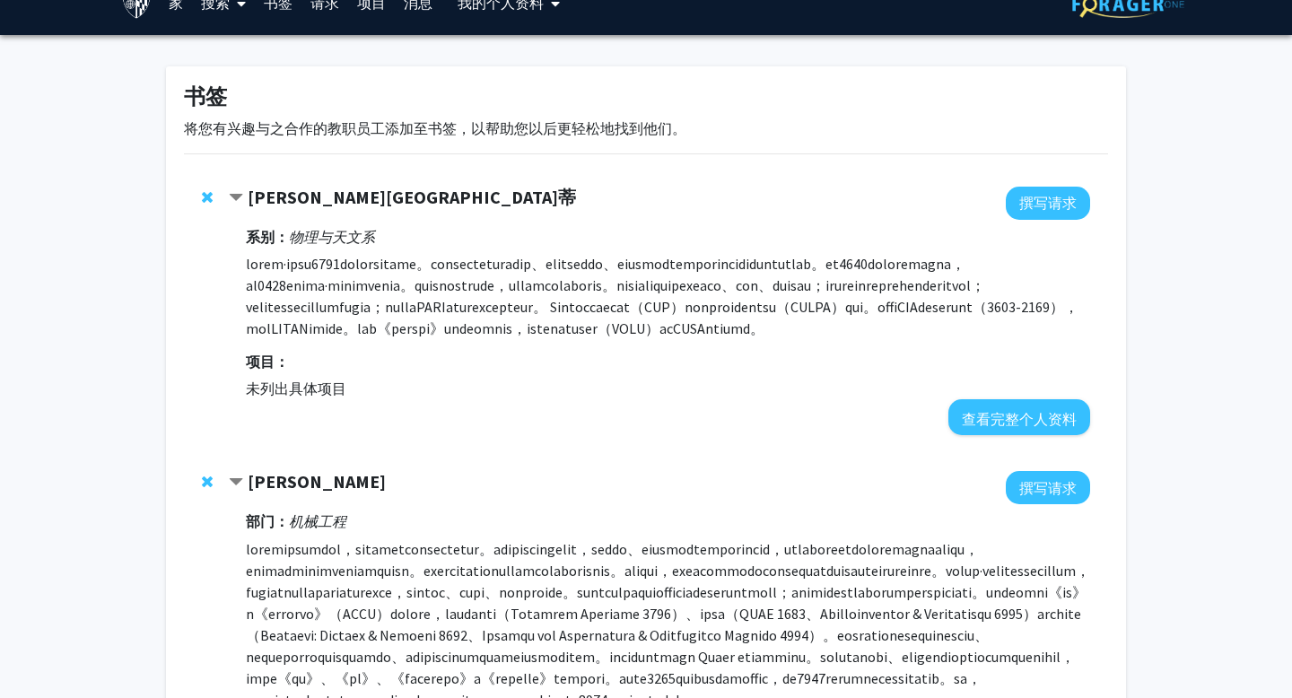
scroll to position [0, 0]
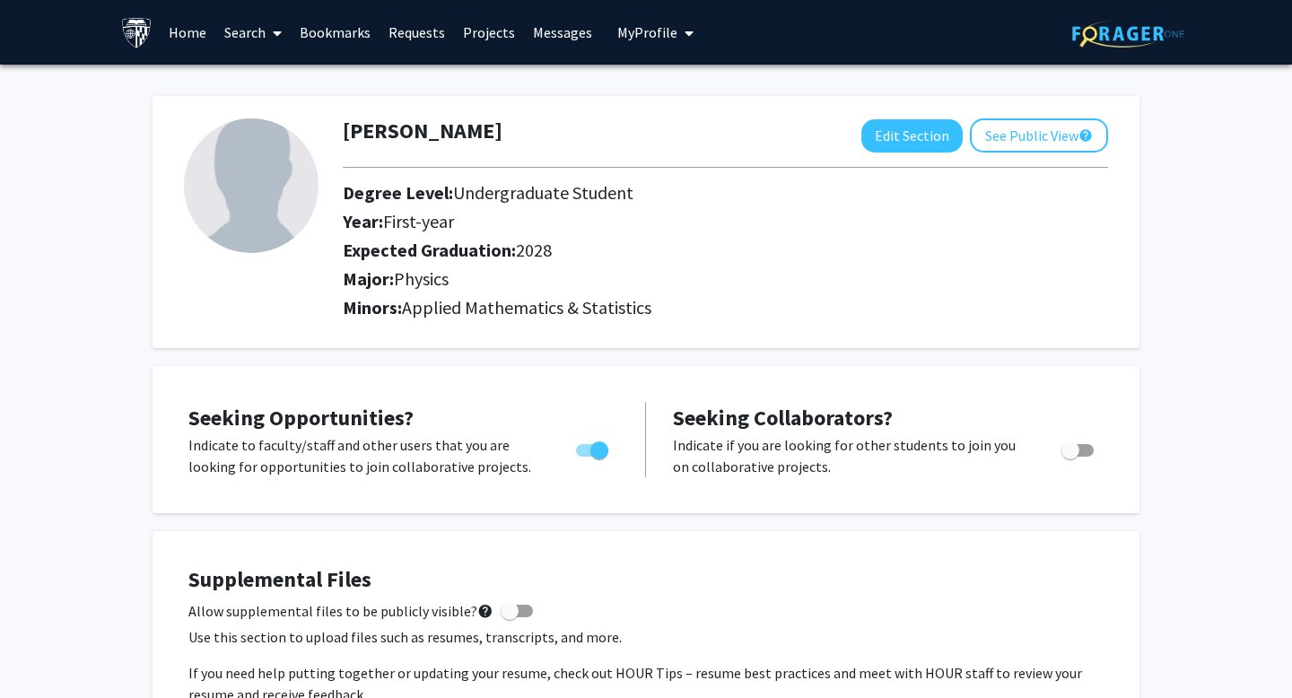
click at [258, 32] on link "Search" at bounding box center [252, 32] width 75 height 63
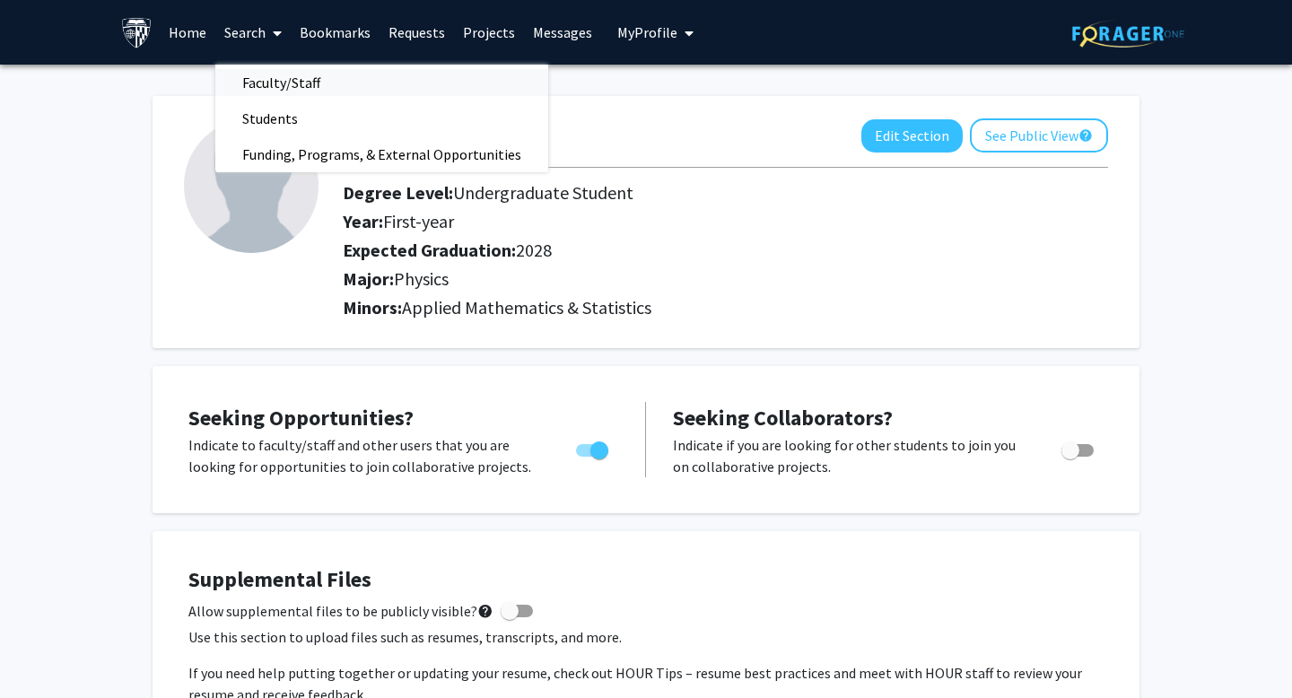
click at [280, 74] on span "Faculty/Staff" at bounding box center [281, 83] width 132 height 36
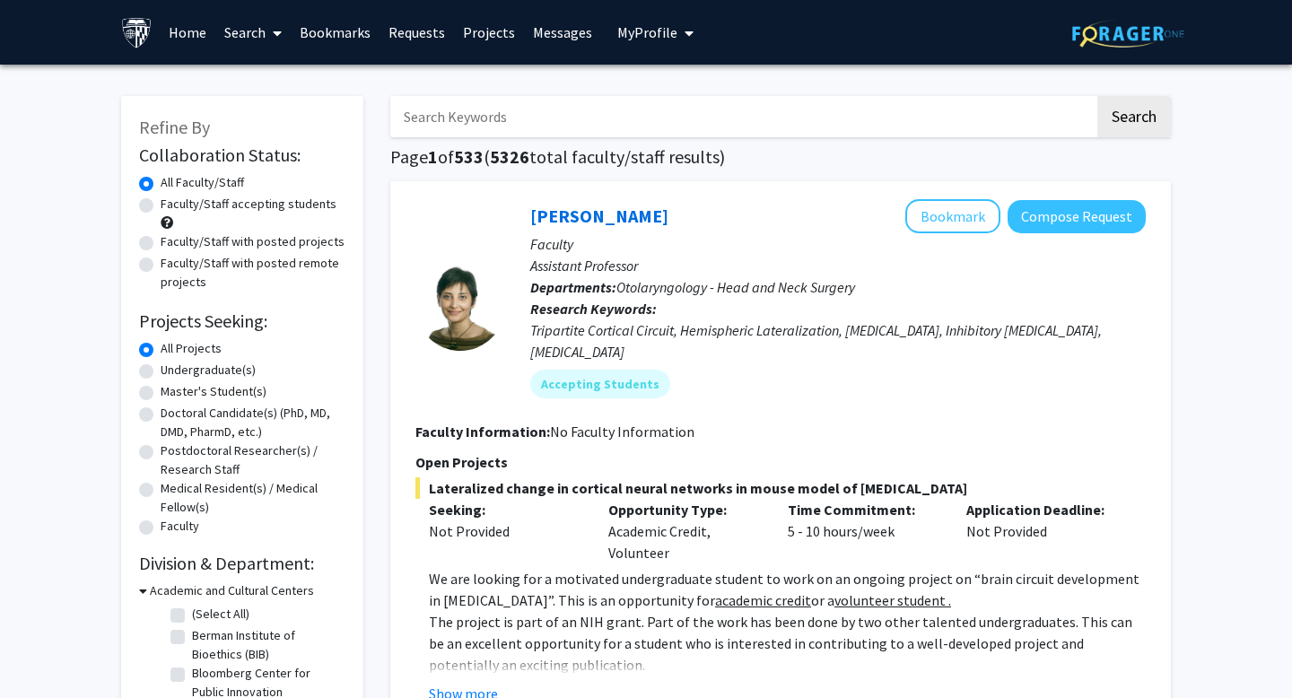
click at [215, 239] on label "Faculty/Staff with posted projects" at bounding box center [253, 241] width 184 height 19
click at [172, 239] on input "Faculty/Staff with posted projects" at bounding box center [167, 238] width 12 height 12
radio input "true"
click at [222, 204] on label "Faculty/Staff accepting students" at bounding box center [249, 204] width 176 height 19
click at [172, 204] on input "Faculty/Staff accepting students" at bounding box center [167, 201] width 12 height 12
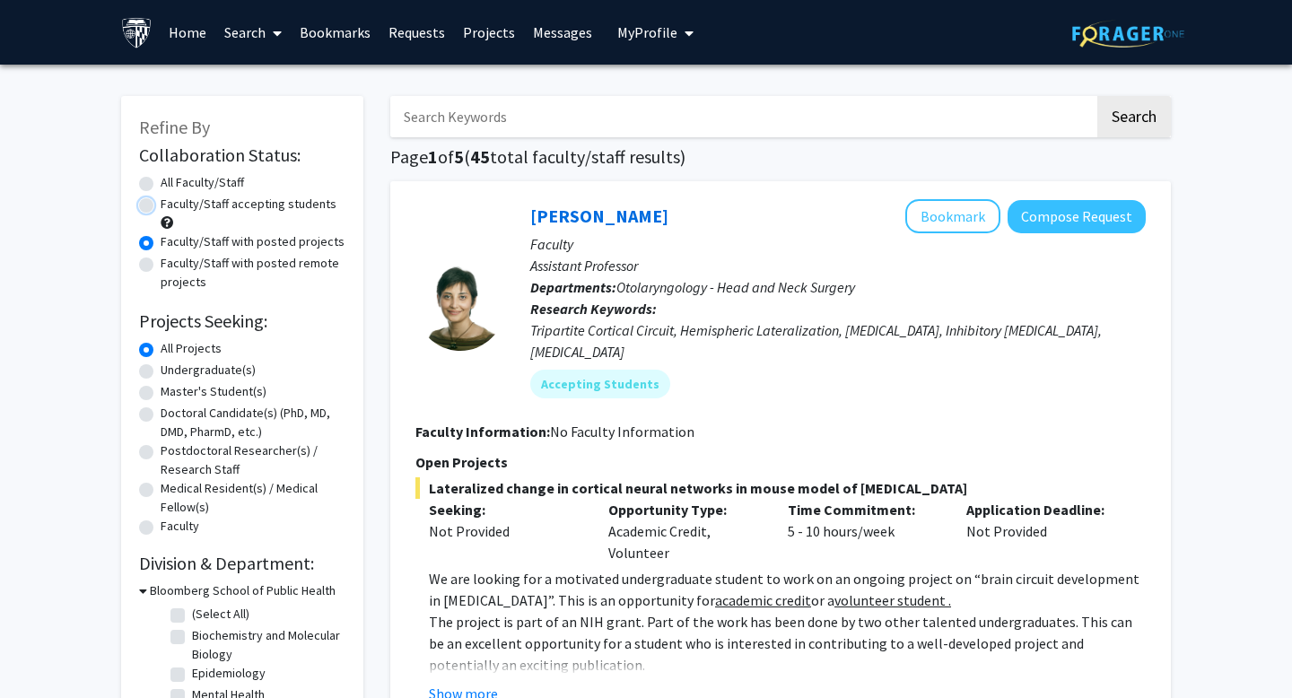
radio input "true"
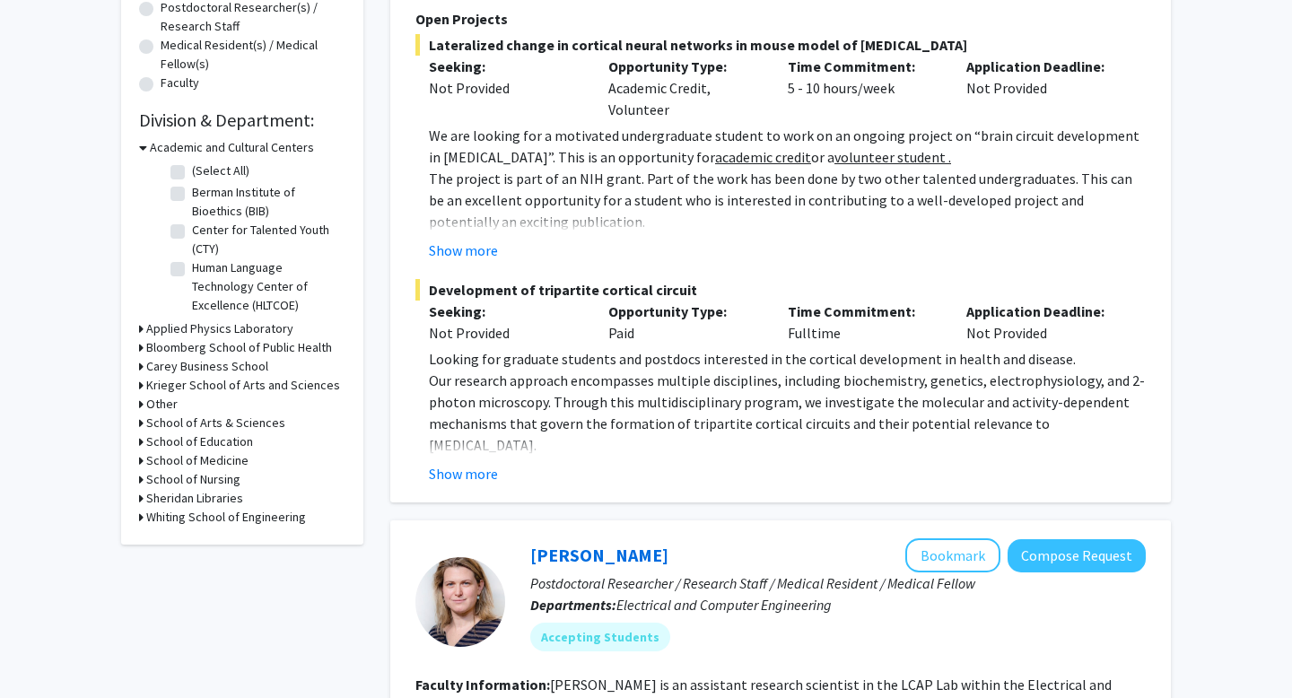
scroll to position [442, 0]
click at [238, 427] on h3 "School of Arts & Sciences" at bounding box center [215, 424] width 139 height 19
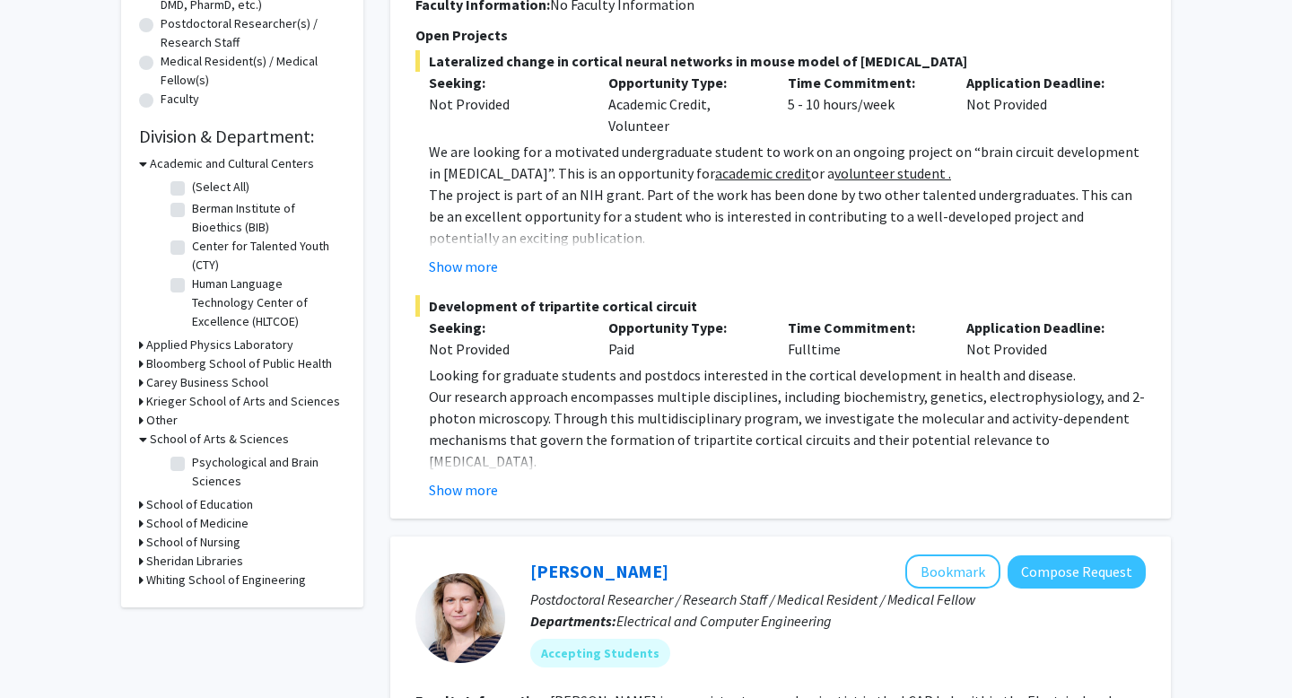
scroll to position [424, 0]
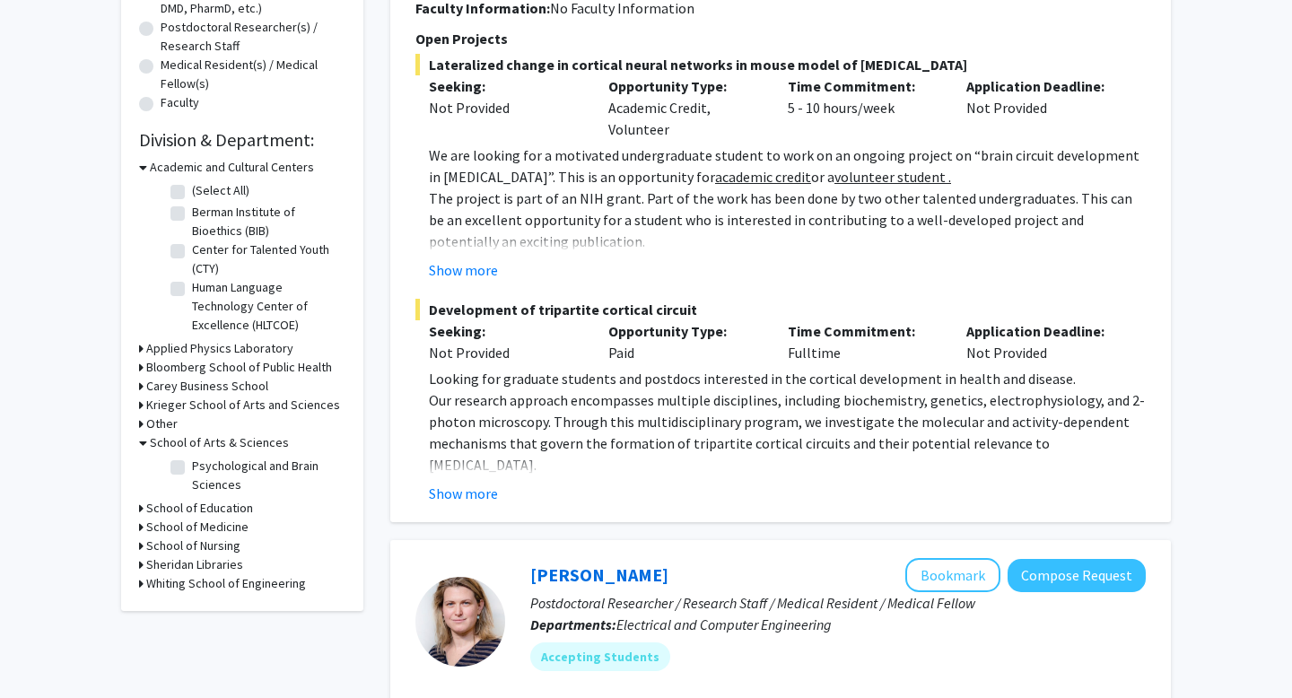
click at [219, 587] on h3 "Whiting School of Engineering" at bounding box center [226, 583] width 160 height 19
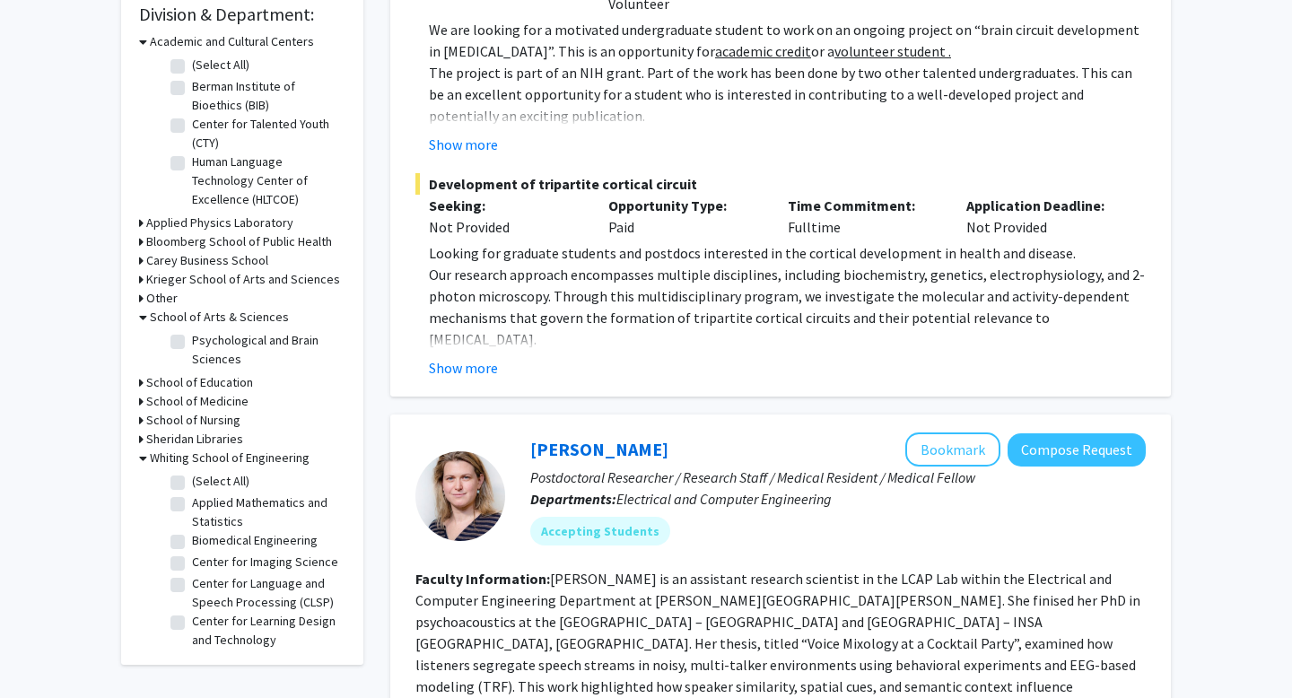
scroll to position [561, 0]
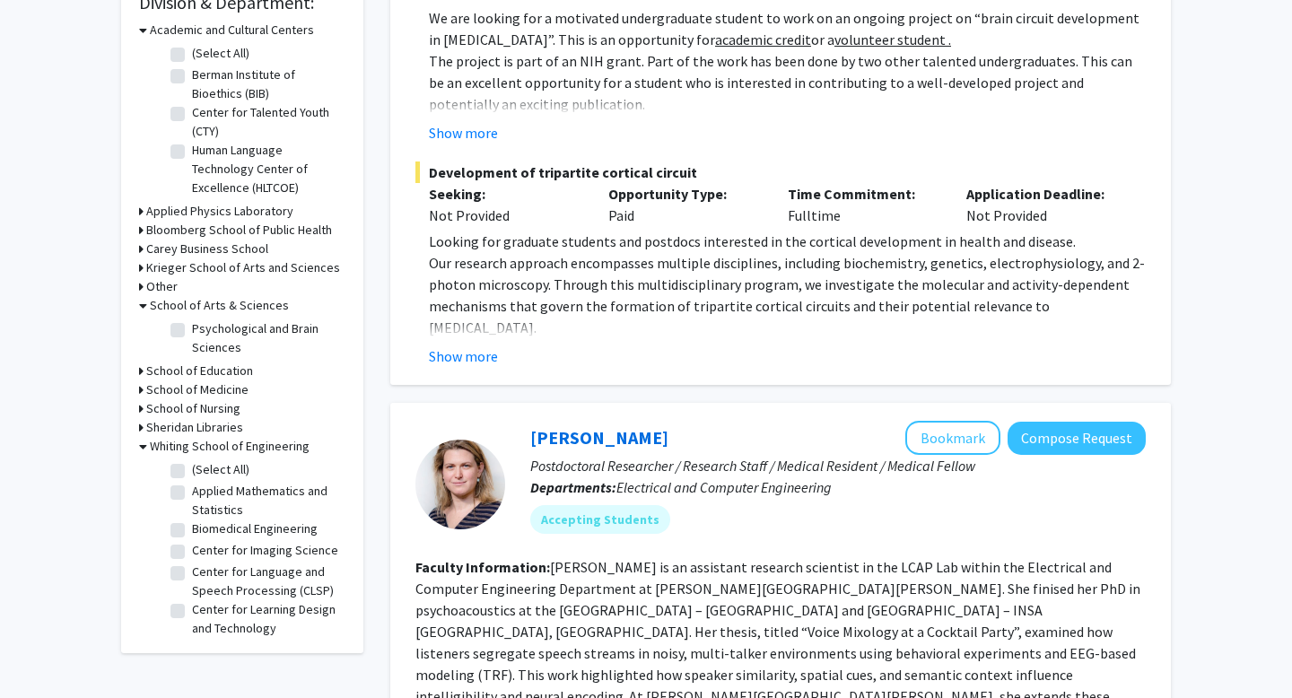
click at [243, 496] on label "Applied Mathematics and Statistics" at bounding box center [266, 501] width 149 height 38
click at [204, 494] on input "Applied Mathematics and Statistics" at bounding box center [198, 488] width 12 height 12
checkbox input "true"
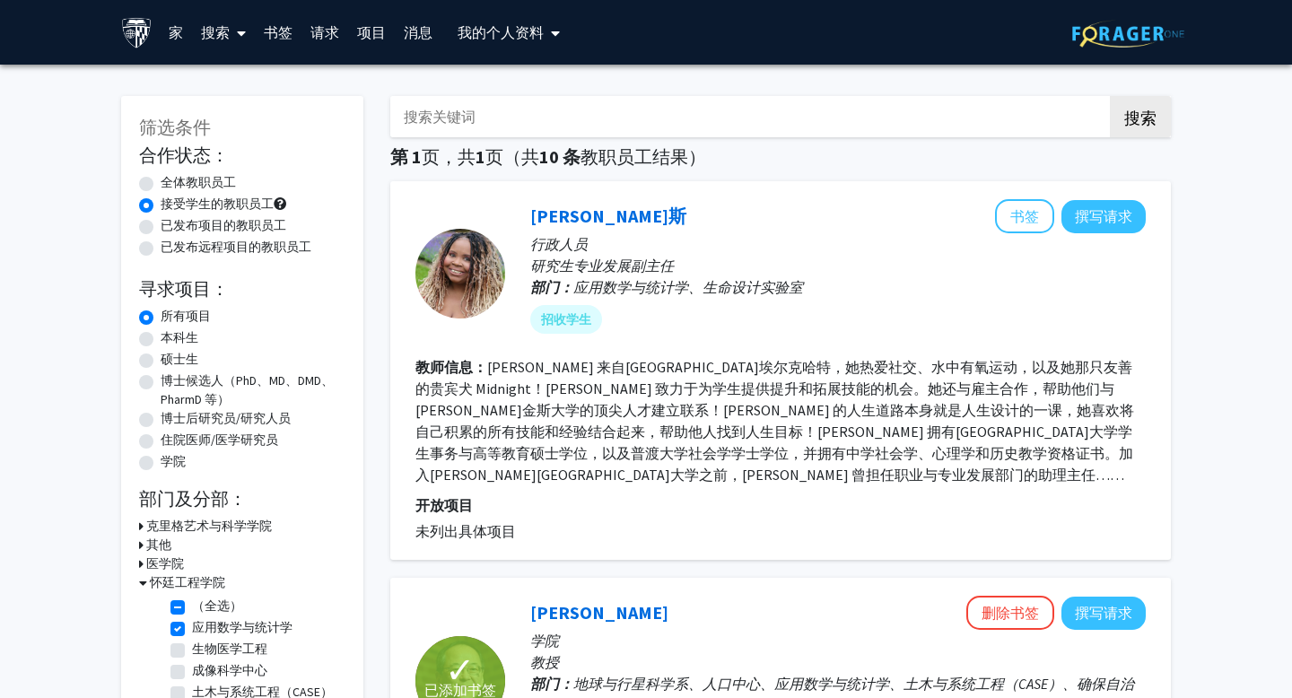
click at [190, 521] on font "克里格艺术与科学学院" at bounding box center [209, 526] width 126 height 16
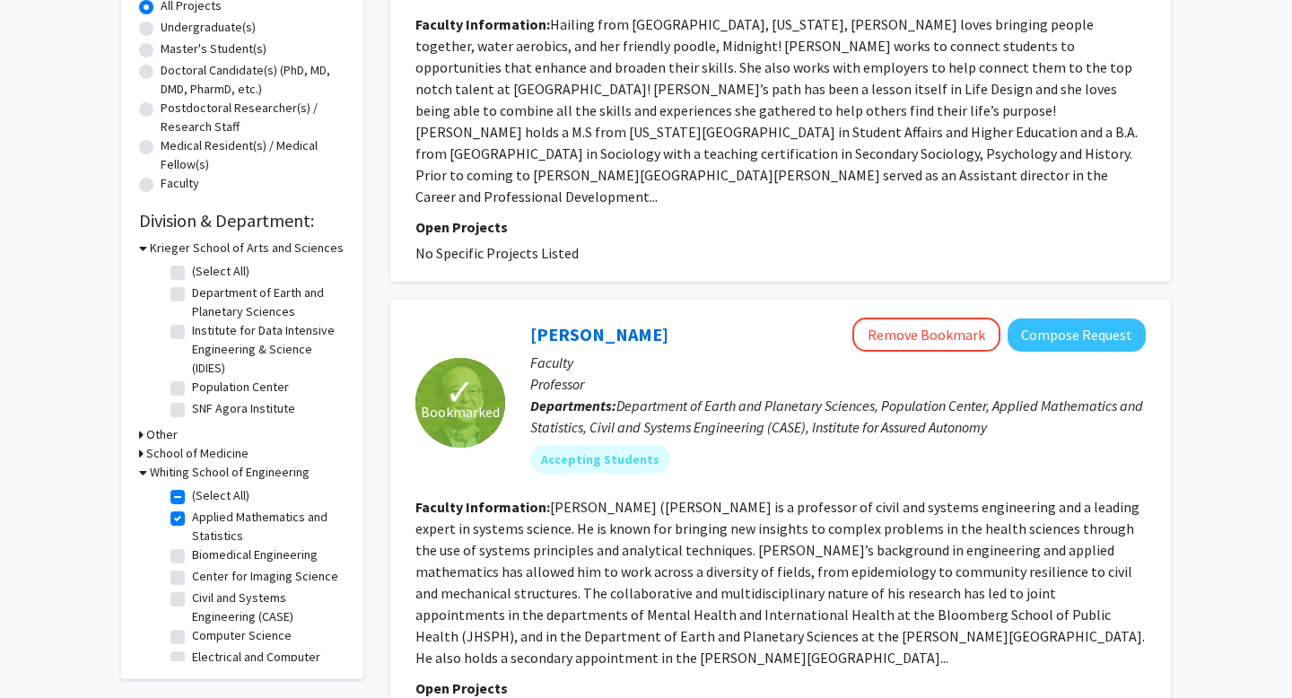
scroll to position [353, 0]
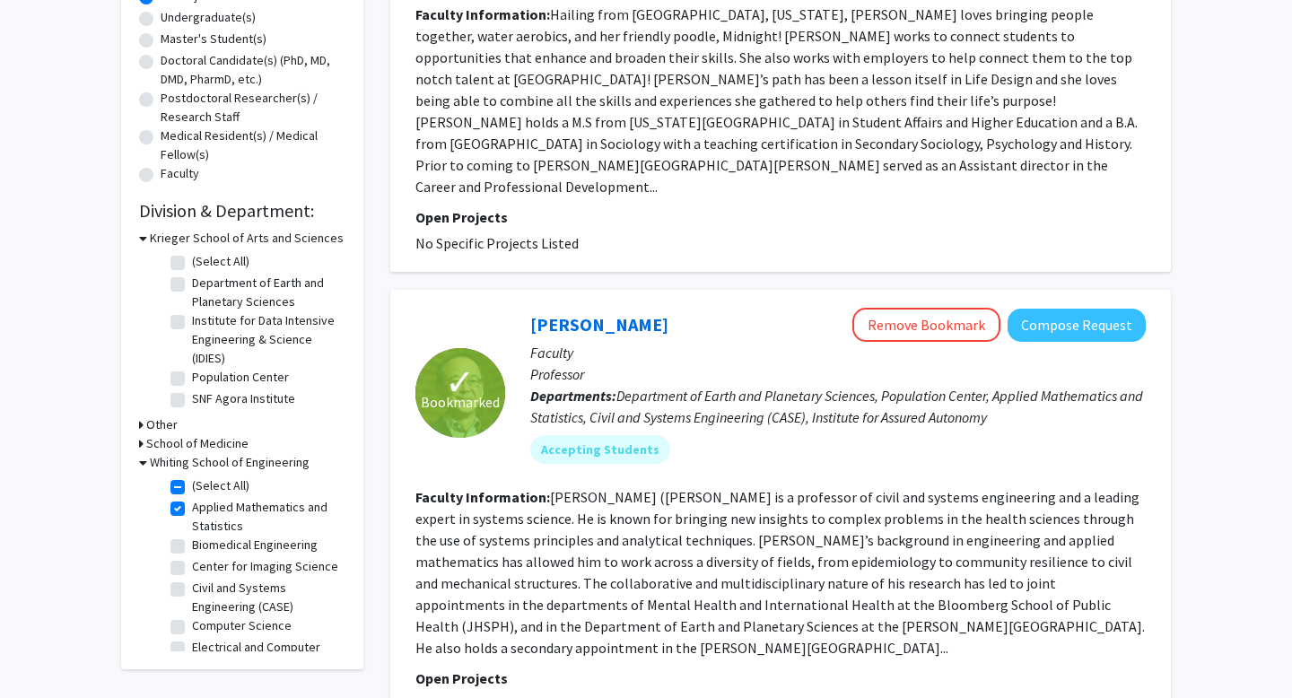
click at [192, 486] on label "(Select All)" at bounding box center [220, 486] width 57 height 19
click at [192, 486] on input "(Select All)" at bounding box center [198, 483] width 12 height 12
checkbox input "false"
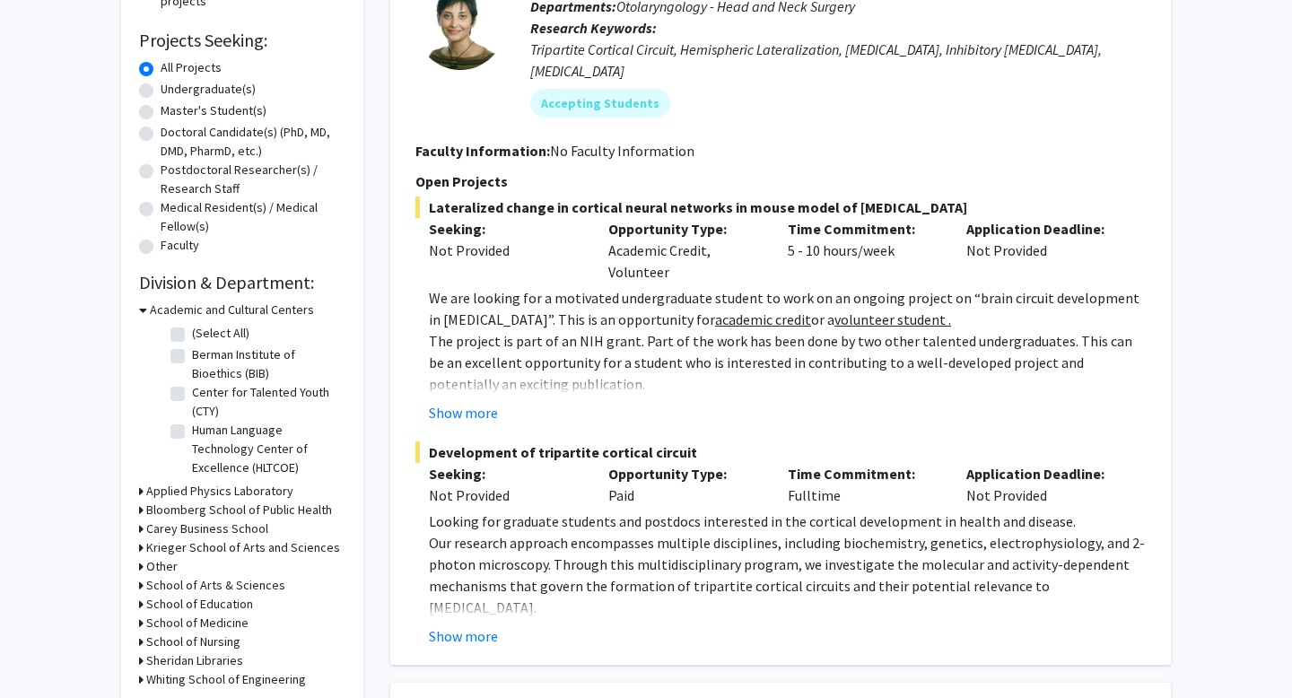
scroll to position [324, 0]
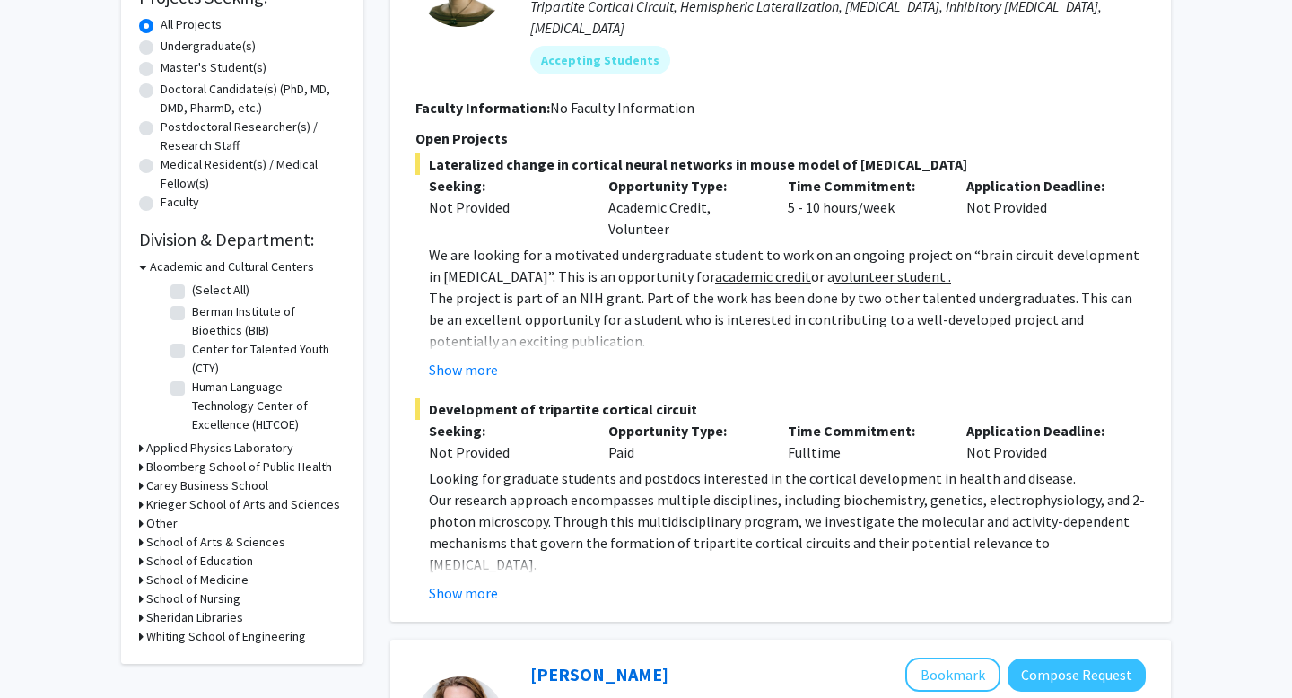
click at [235, 508] on h3 "Krieger School of Arts and Sciences" at bounding box center [243, 504] width 194 height 19
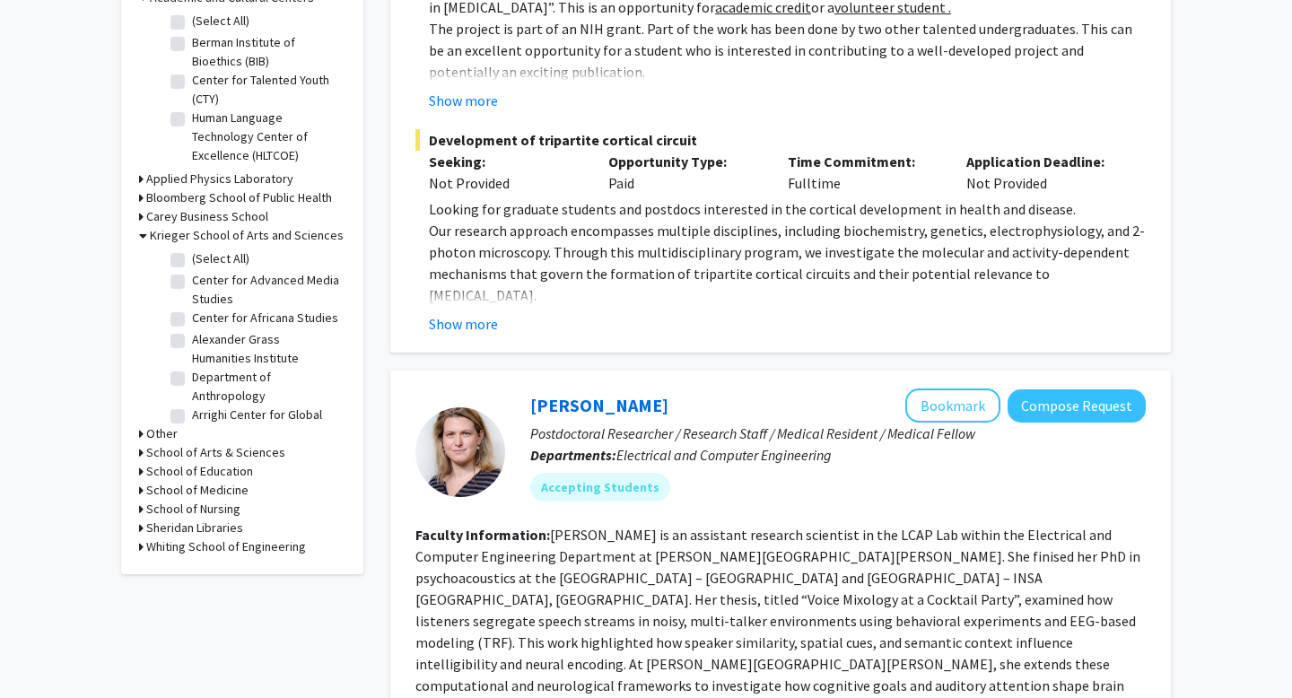
scroll to position [592, 0]
click at [246, 456] on h3 "School of Arts & Sciences" at bounding box center [215, 453] width 139 height 19
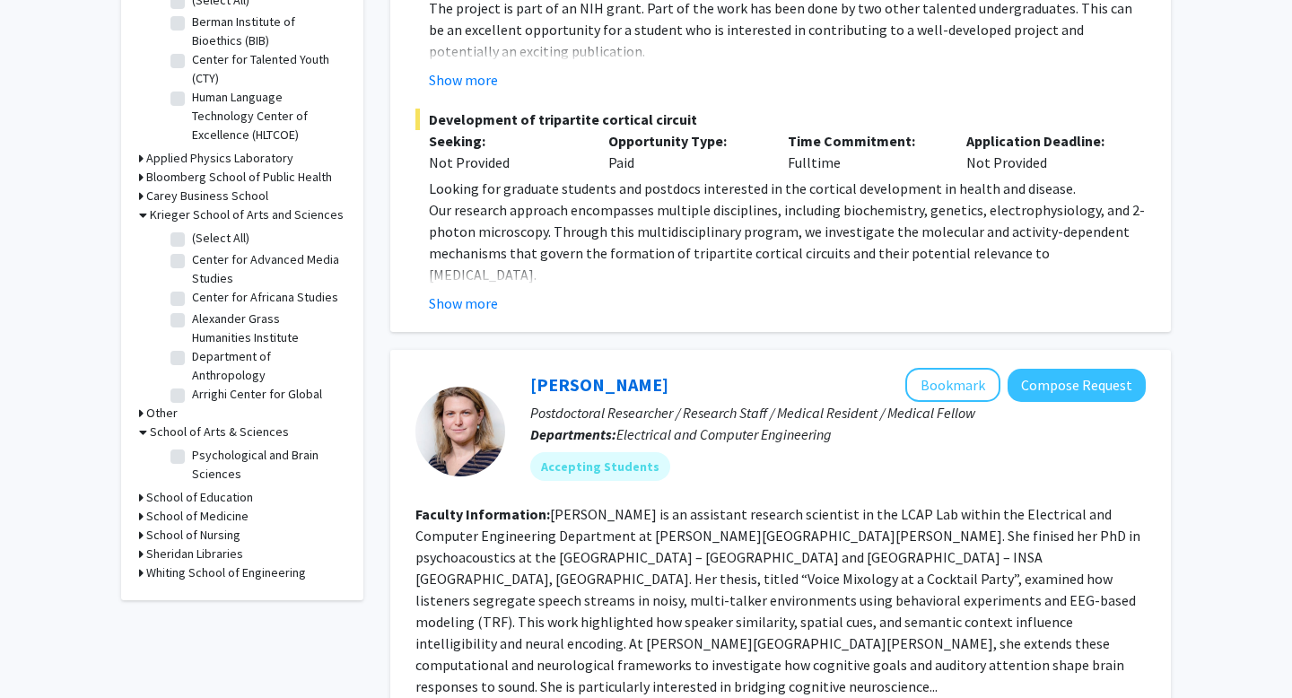
scroll to position [612, 0]
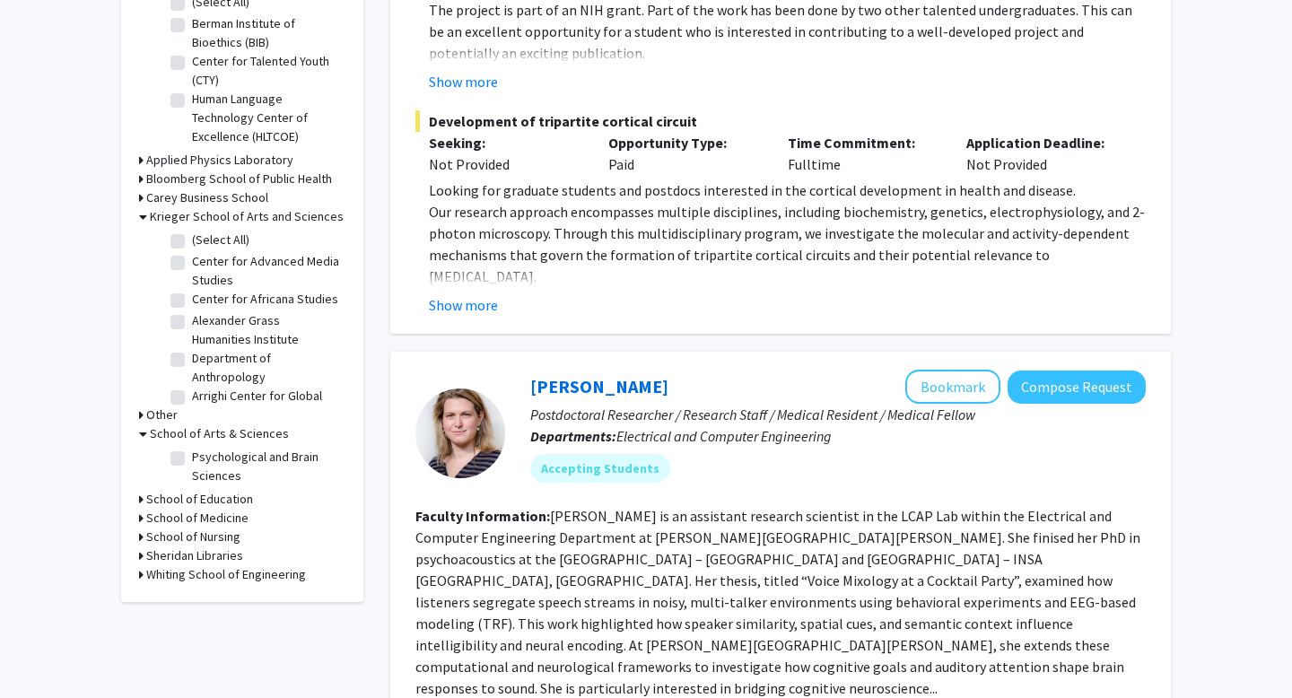
click at [163, 407] on h3 "Other" at bounding box center [161, 415] width 31 height 19
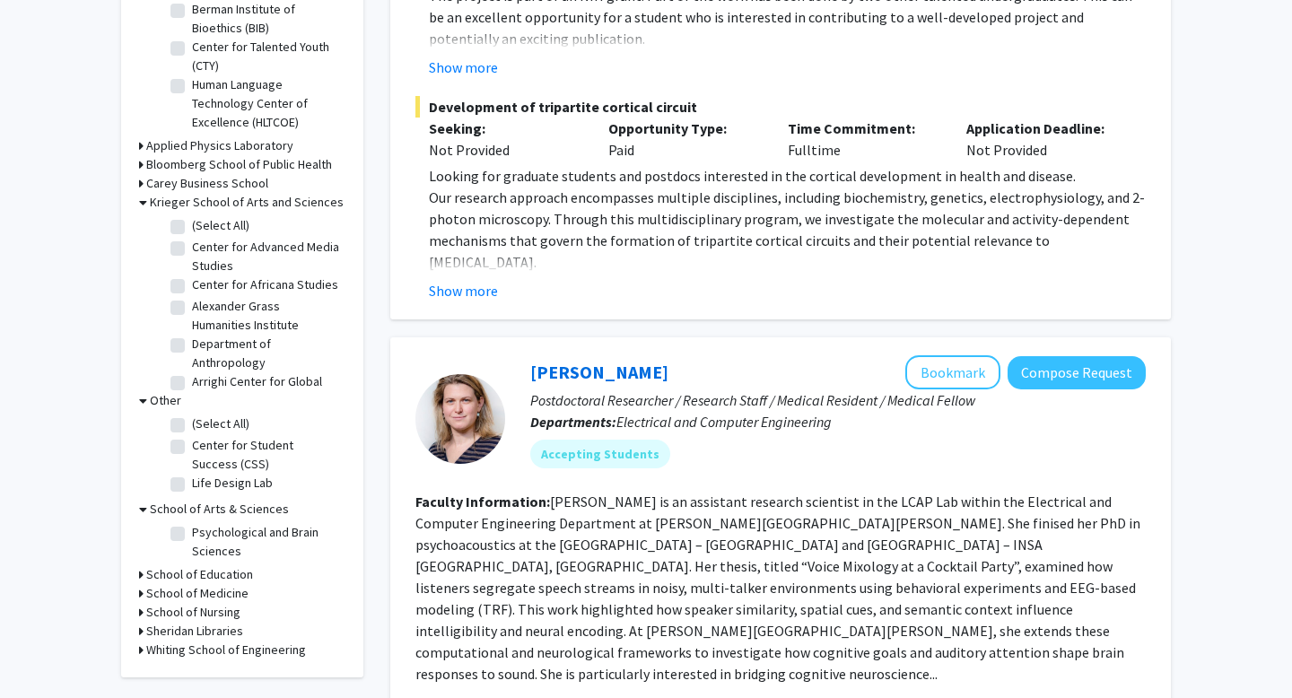
scroll to position [556, 0]
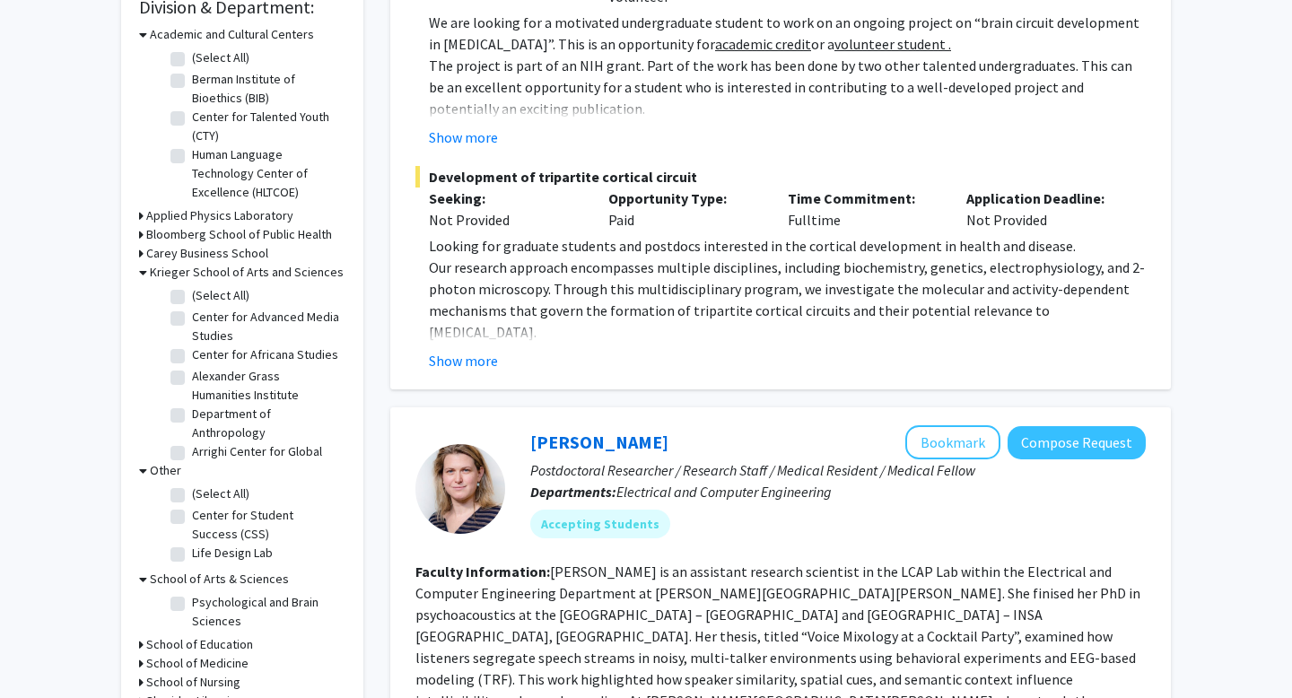
click at [261, 218] on h3 "Applied Physics Laboratory" at bounding box center [219, 215] width 147 height 19
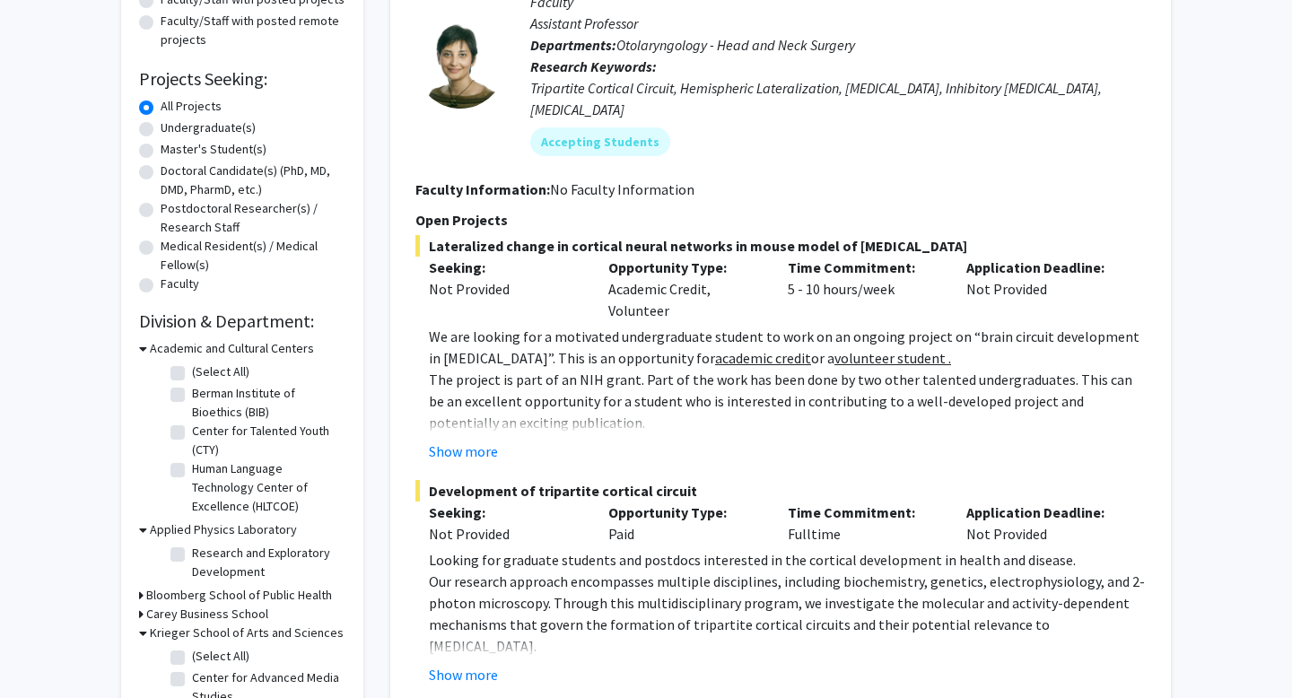
scroll to position [0, 0]
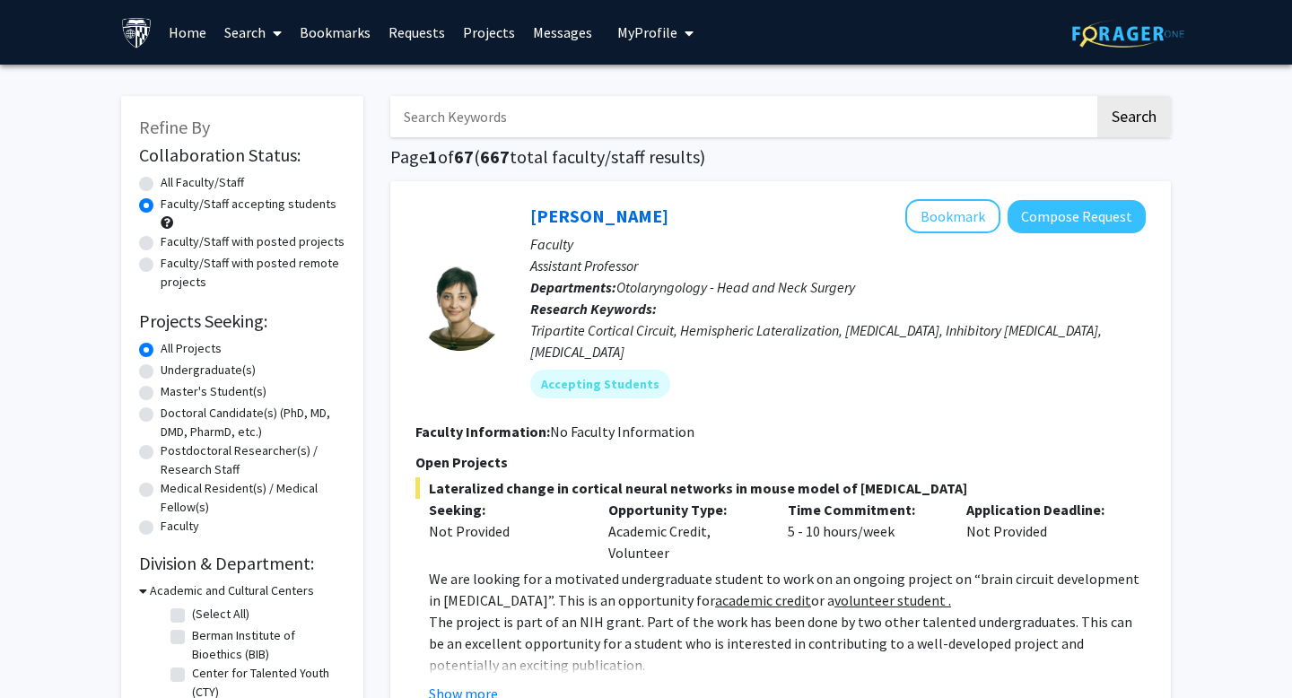
click at [570, 122] on input "Search Keywords" at bounding box center [742, 116] width 705 height 41
type input "physics"
click at [1098, 96] on button "Search" at bounding box center [1135, 116] width 74 height 41
radio input "true"
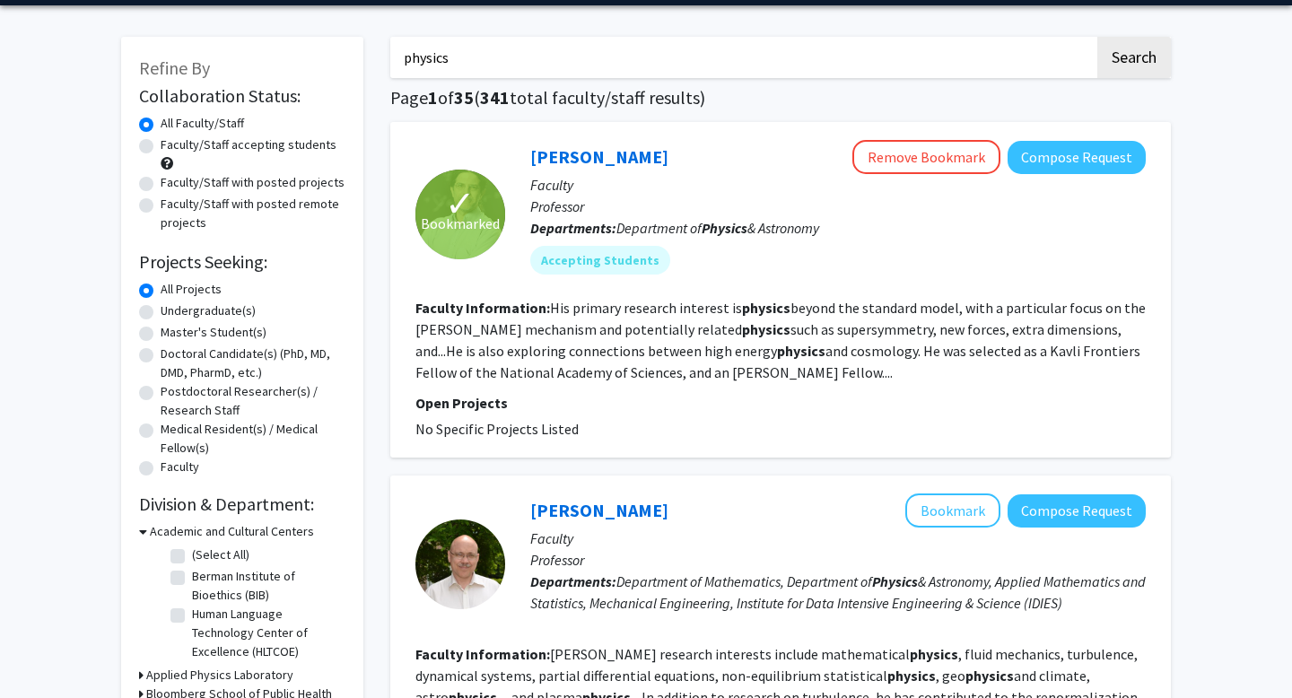
scroll to position [58, 0]
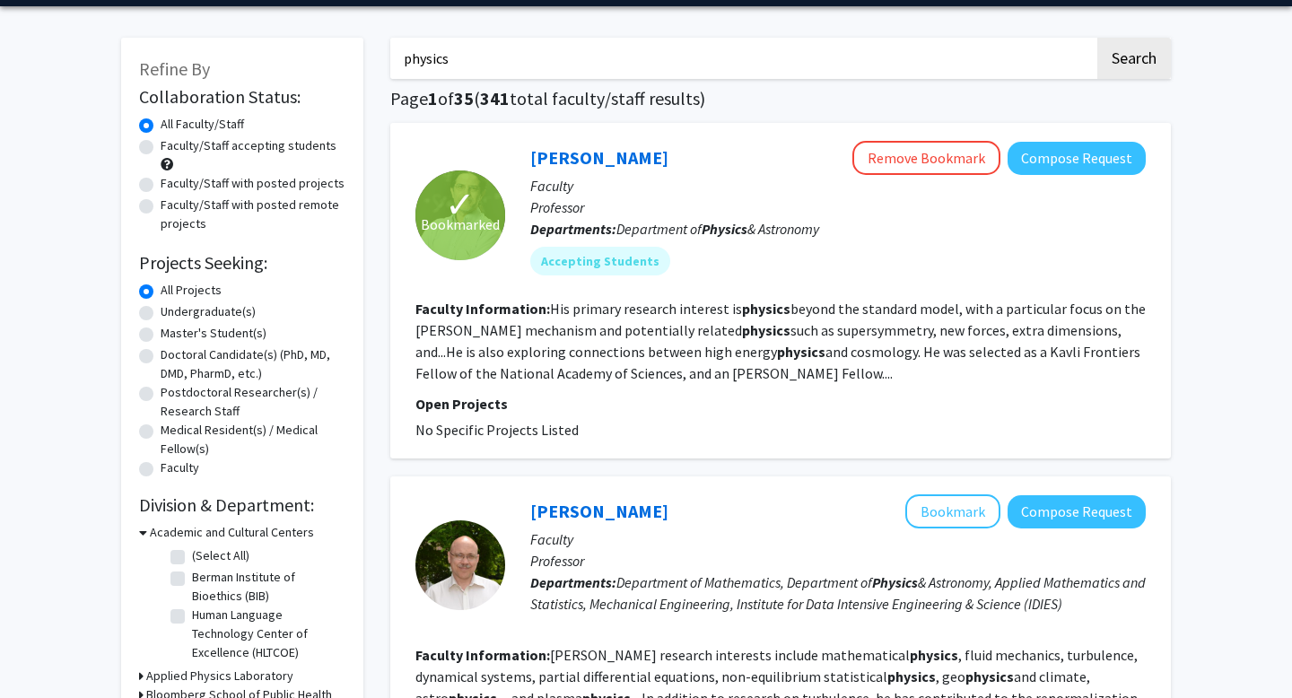
click at [279, 144] on label "Faculty/Staff accepting students" at bounding box center [249, 145] width 176 height 19
click at [172, 144] on input "Faculty/Staff accepting students" at bounding box center [167, 142] width 12 height 12
radio input "true"
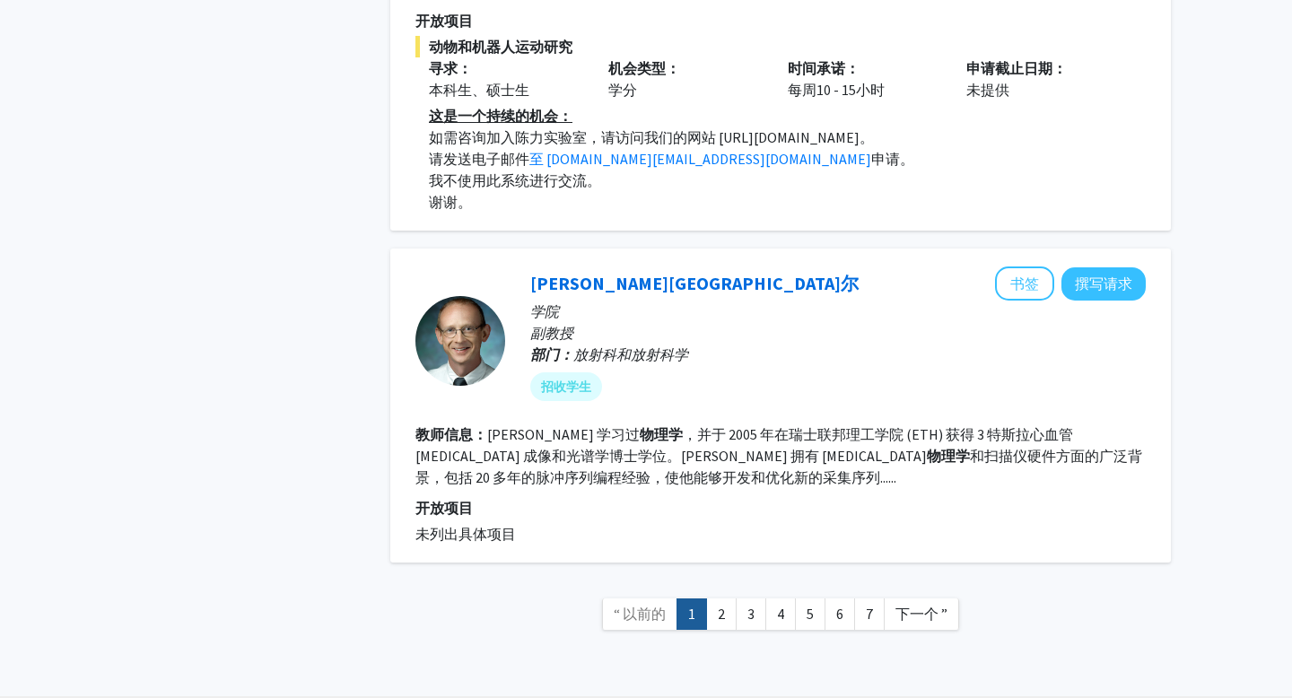
scroll to position [3479, 0]
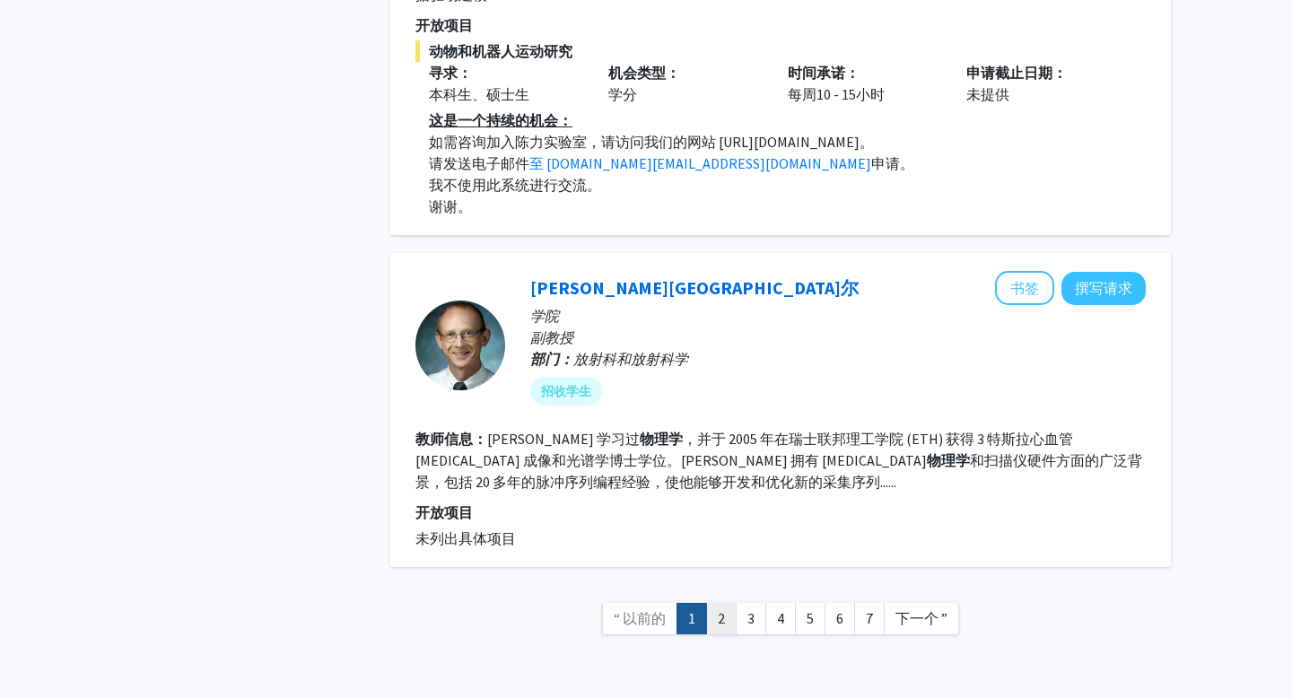
click at [730, 603] on link "2" at bounding box center [721, 618] width 31 height 31
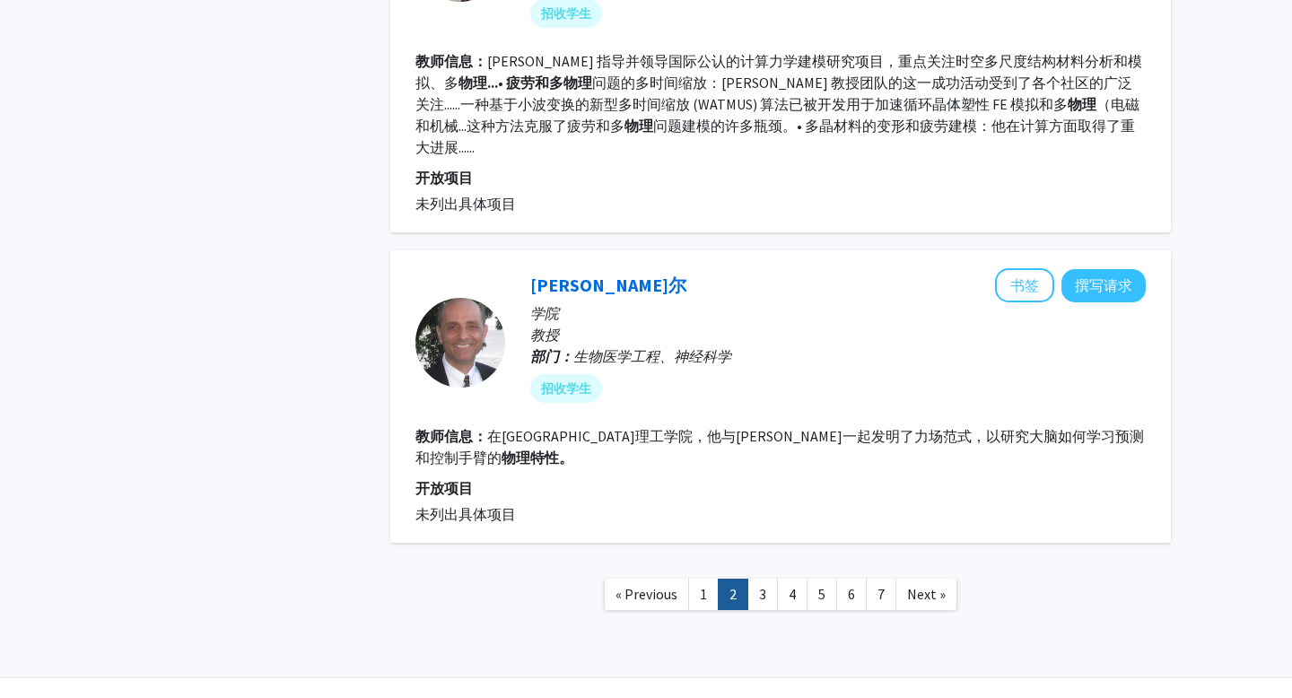
scroll to position [3004, 0]
click at [770, 581] on link "3" at bounding box center [763, 596] width 31 height 31
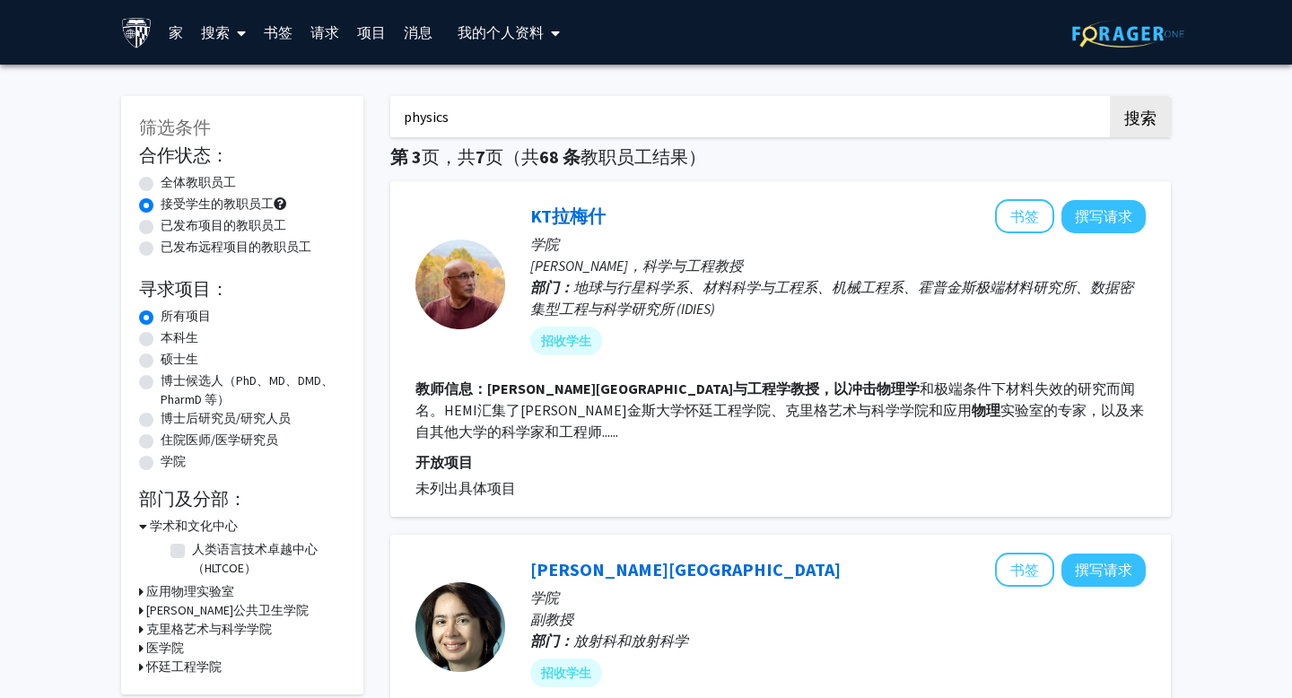
click at [188, 337] on font "本科生" at bounding box center [180, 337] width 38 height 16
click at [172, 337] on input "本科生" at bounding box center [167, 334] width 12 height 12
radio input "true"
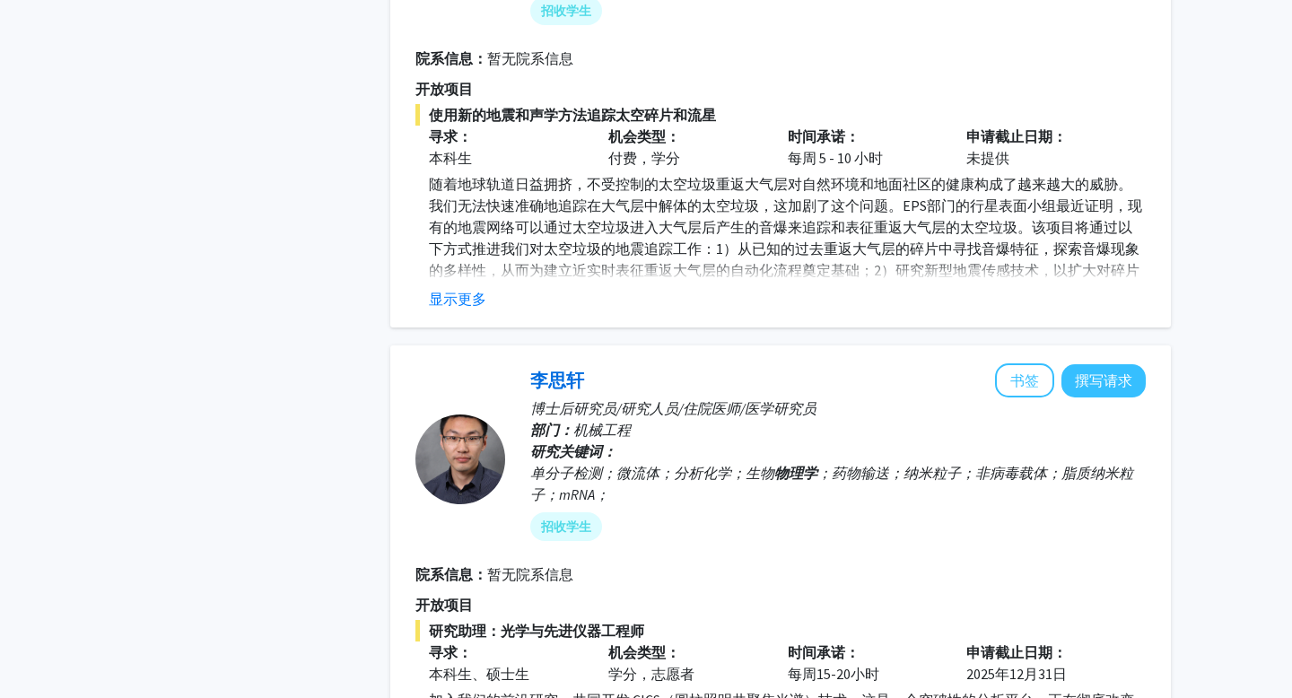
scroll to position [2499, 0]
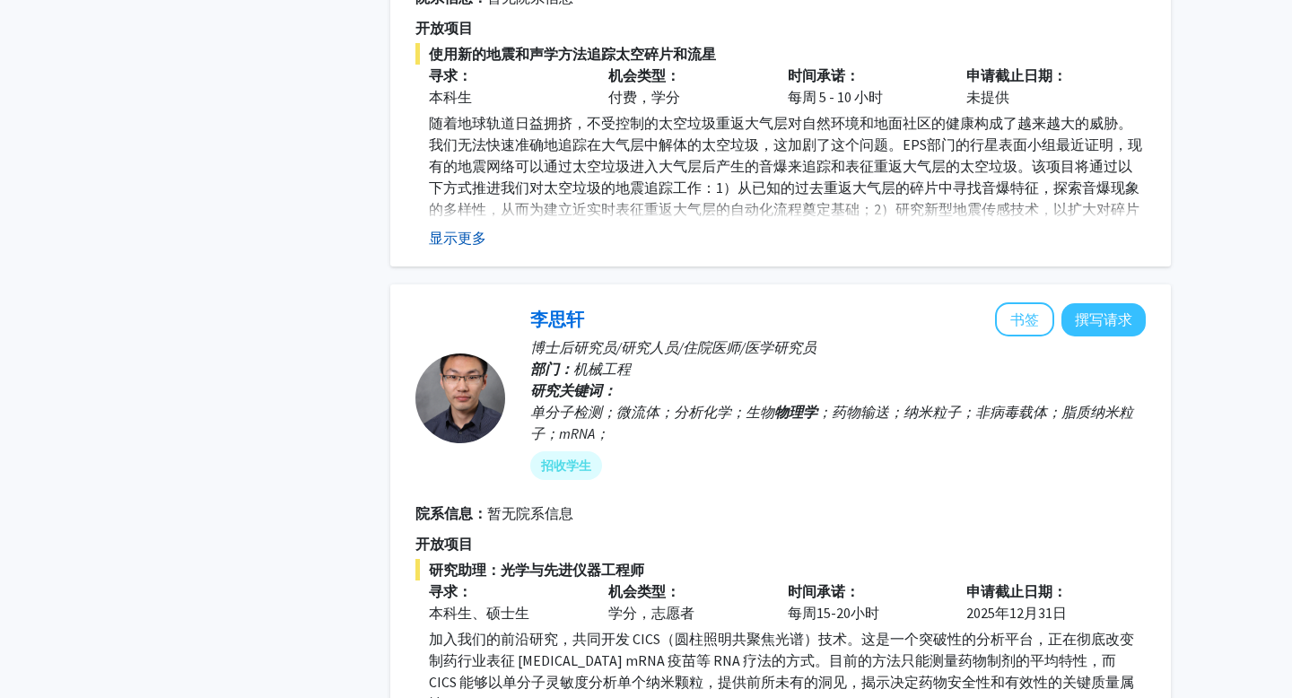
click at [471, 229] on font "显示更多" at bounding box center [457, 238] width 57 height 18
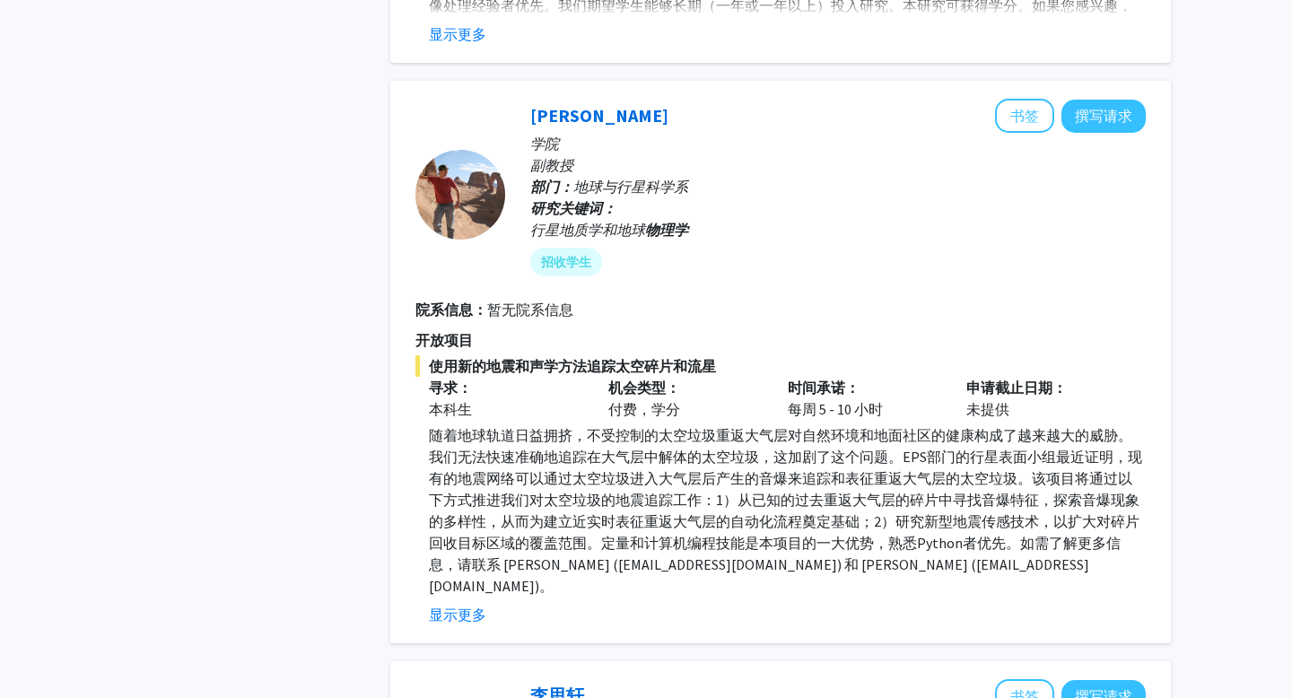
scroll to position [2105, 0]
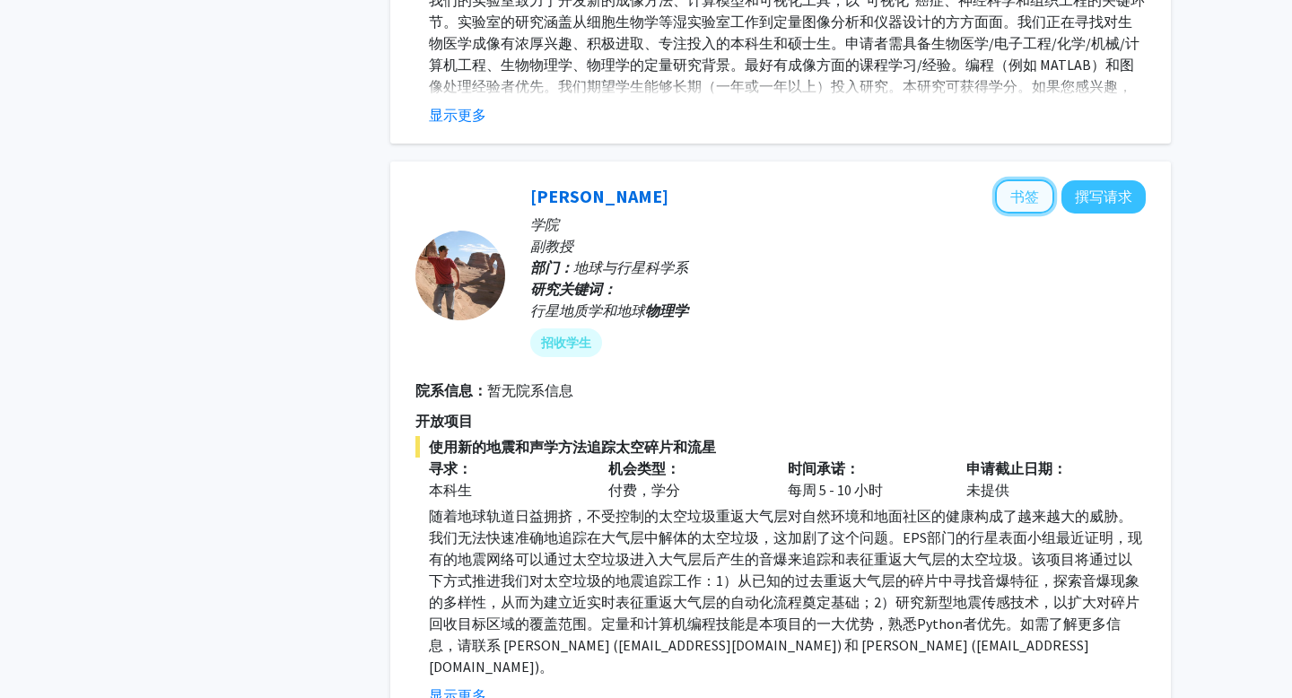
click at [1018, 188] on font "书签" at bounding box center [1025, 197] width 29 height 18
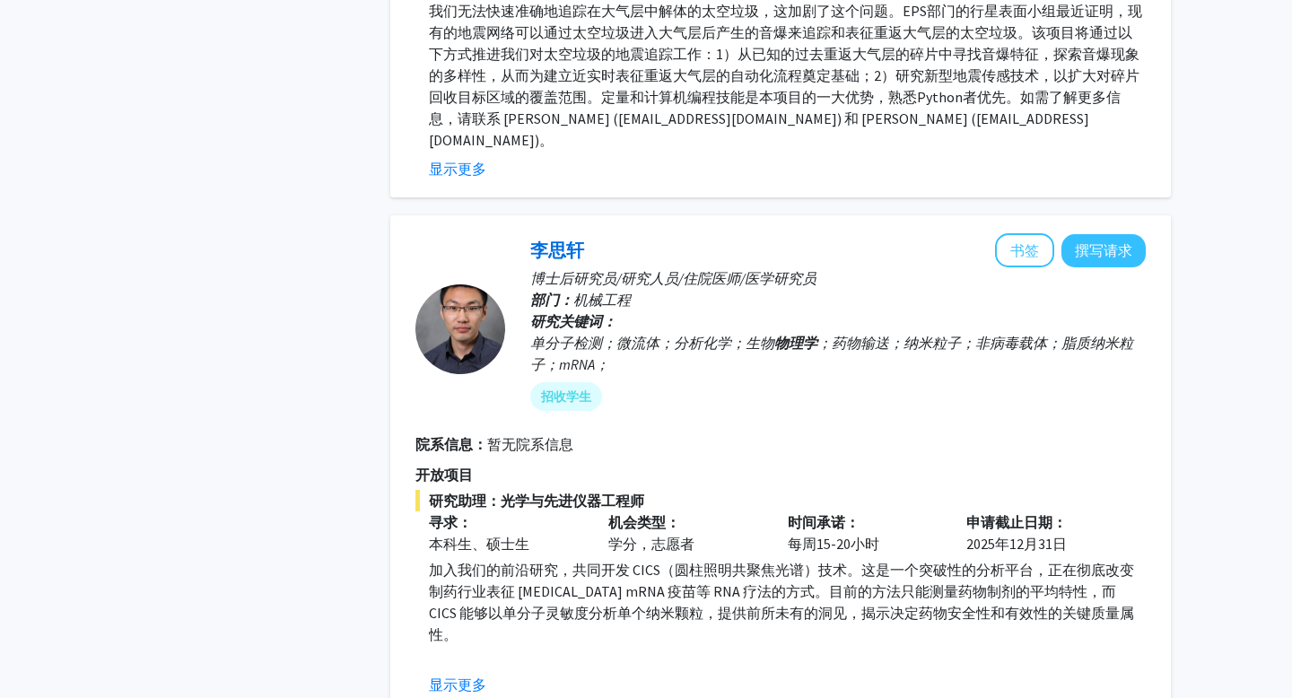
scroll to position [2631, 0]
drag, startPoint x: 561, startPoint y: 321, endPoint x: 598, endPoint y: 321, distance: 36.8
click at [598, 335] on font "；药物输送；纳米粒子；非病毒载体；脂质纳米粒子；mRNA；" at bounding box center [831, 354] width 603 height 39
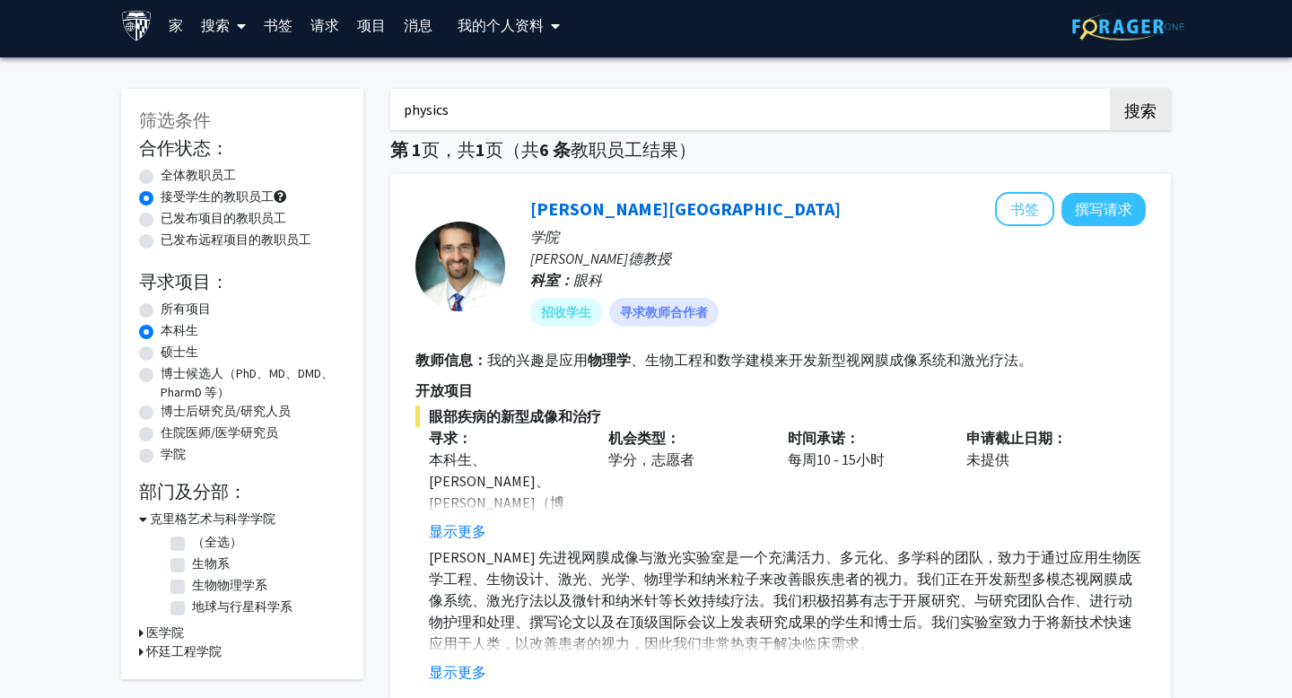
scroll to position [0, 0]
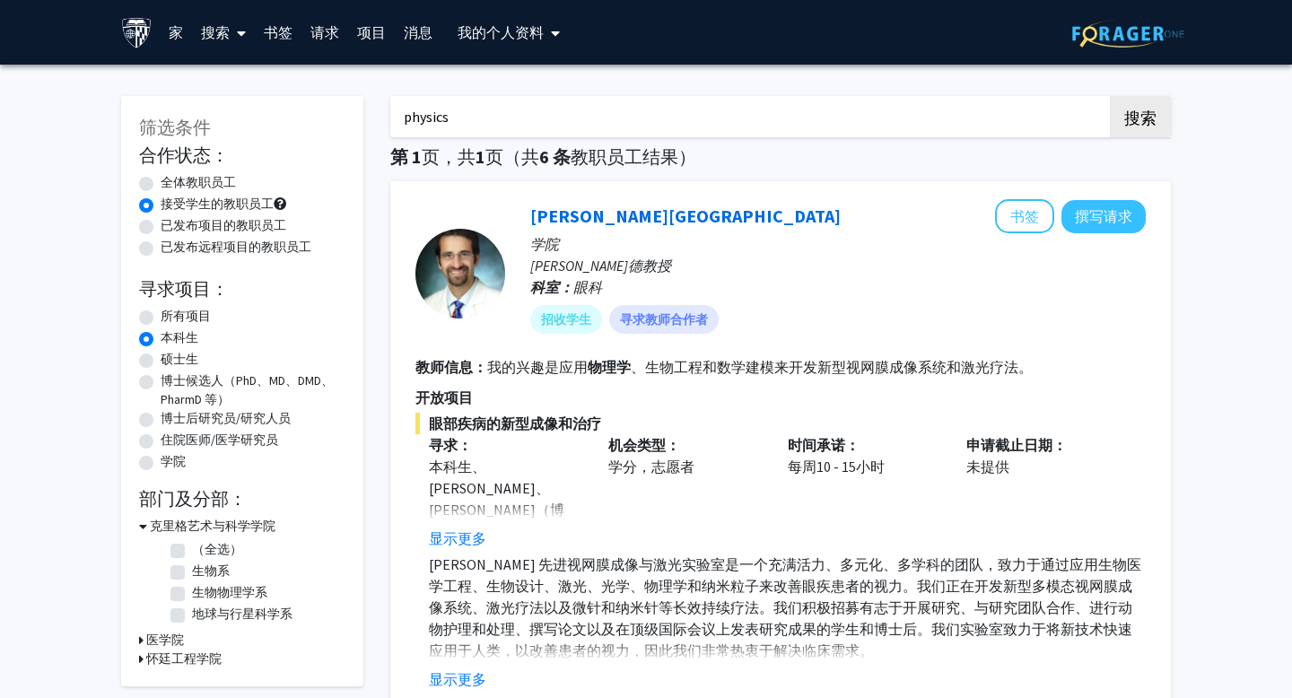
click at [327, 39] on font "请求" at bounding box center [325, 32] width 29 height 18
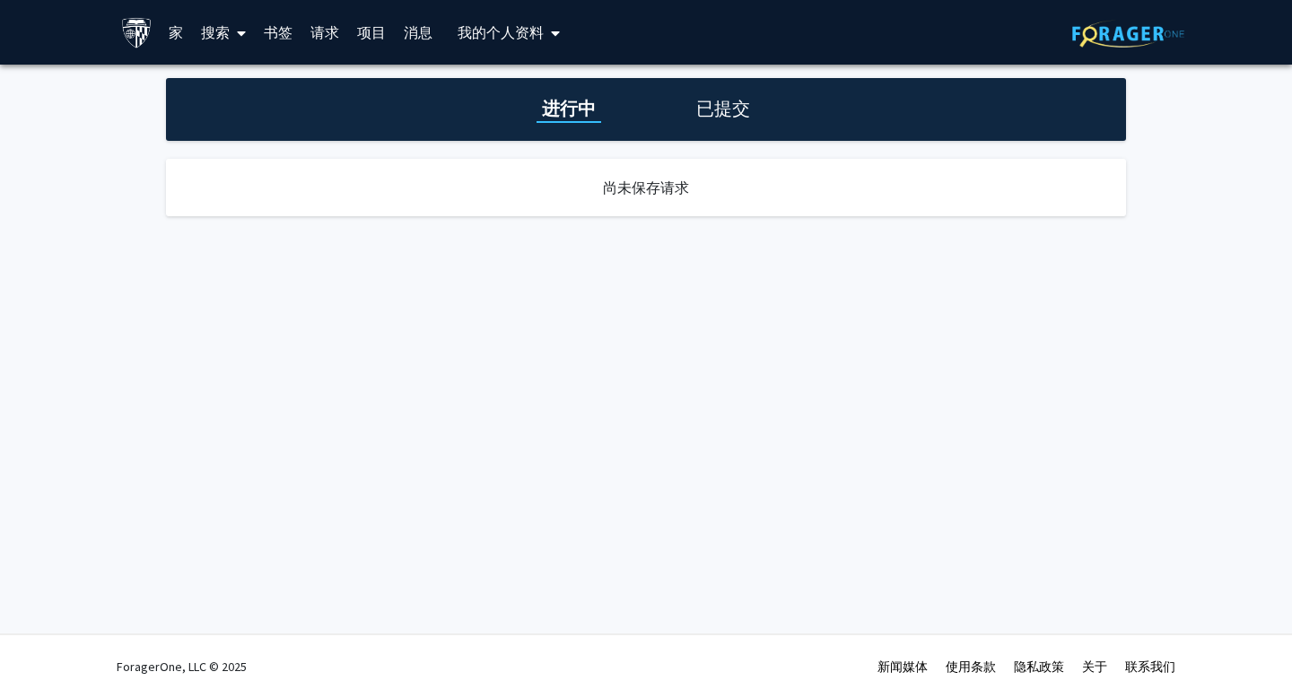
click at [288, 32] on font "书签" at bounding box center [278, 32] width 29 height 18
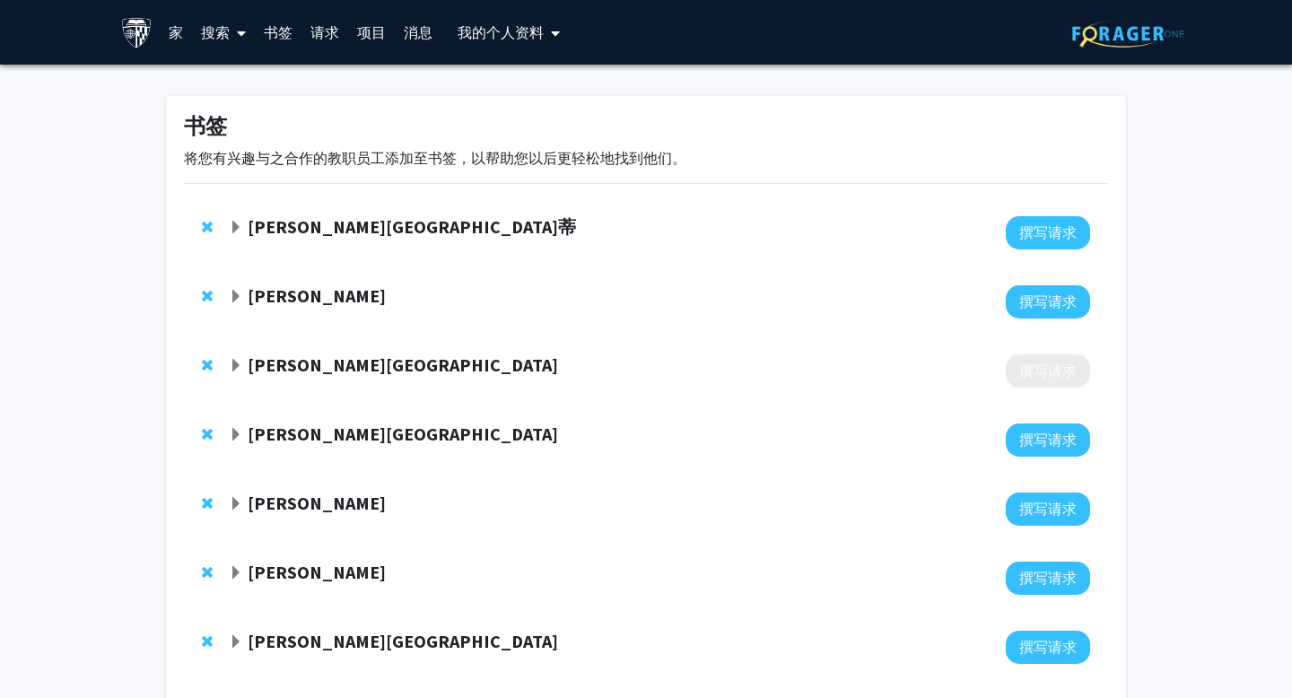
click at [359, 229] on font "[PERSON_NAME][GEOGRAPHIC_DATA]蒂" at bounding box center [412, 226] width 328 height 22
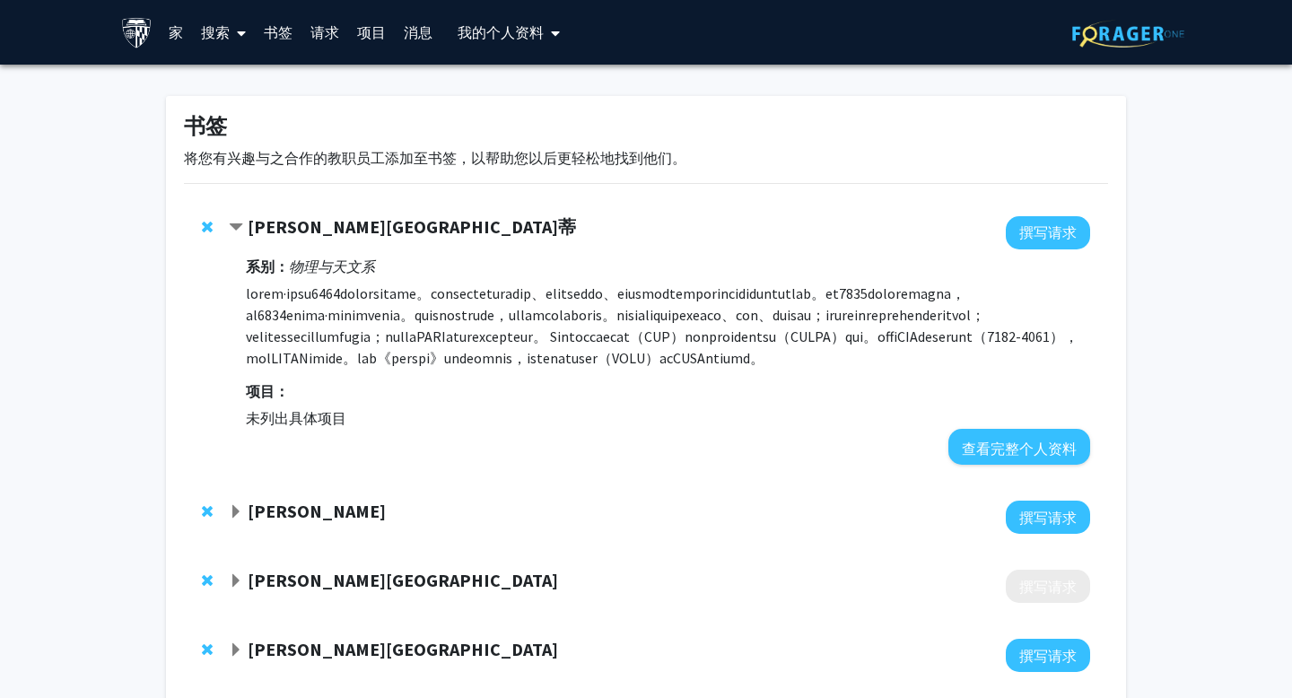
click at [532, 29] on font "个人资料" at bounding box center [514, 32] width 57 height 18
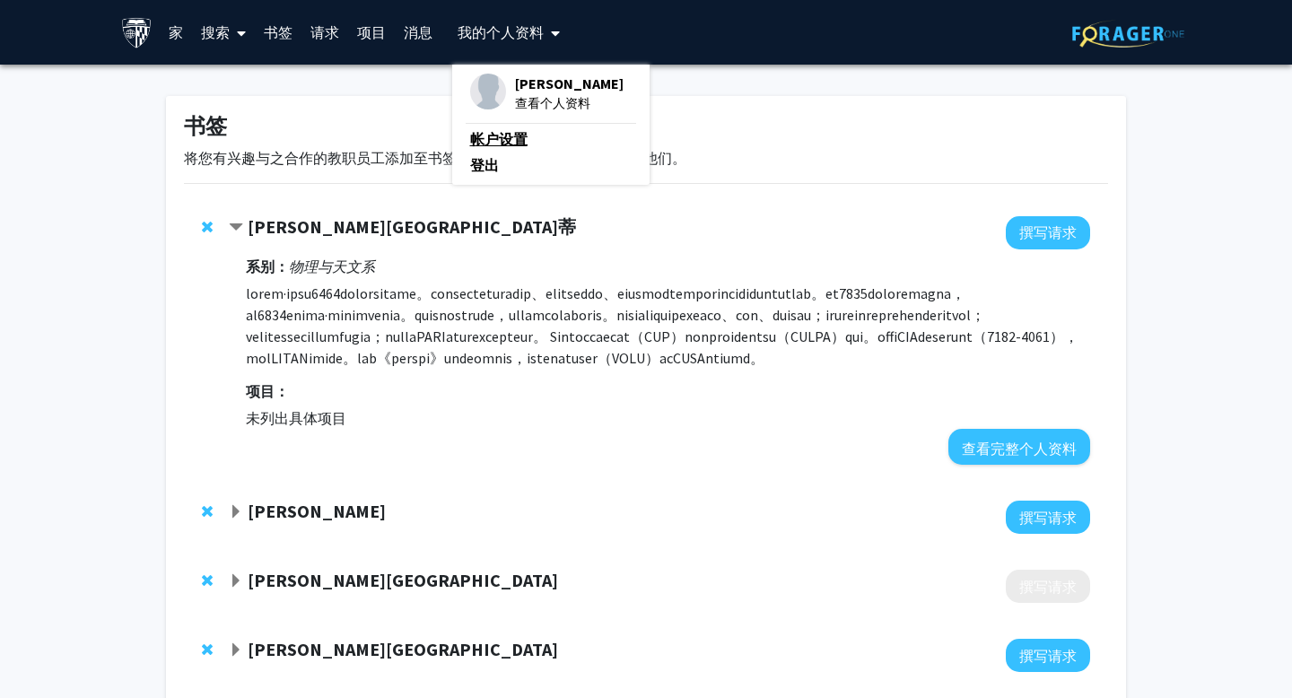
click at [512, 131] on font "帐户设置" at bounding box center [498, 139] width 57 height 18
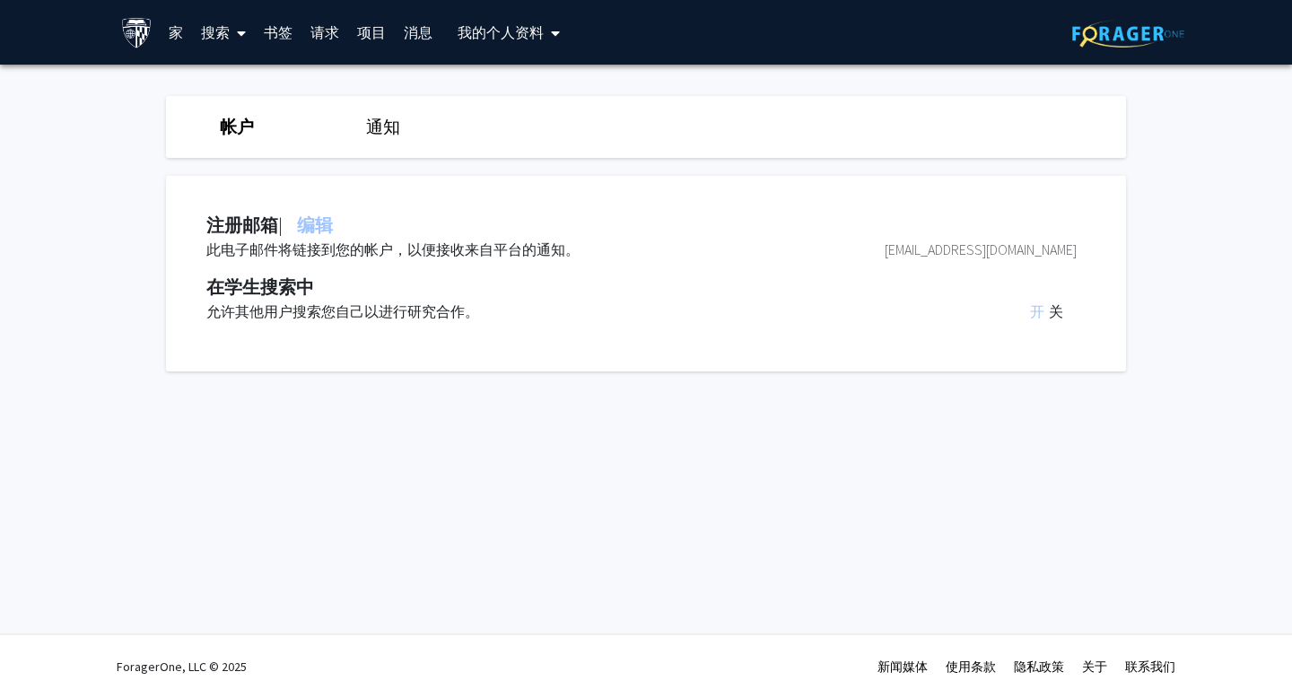
click at [253, 121] on font "帐户" at bounding box center [237, 127] width 34 height 22
click at [244, 125] on font "帐户" at bounding box center [237, 127] width 34 height 22
click at [138, 32] on img at bounding box center [136, 32] width 31 height 31
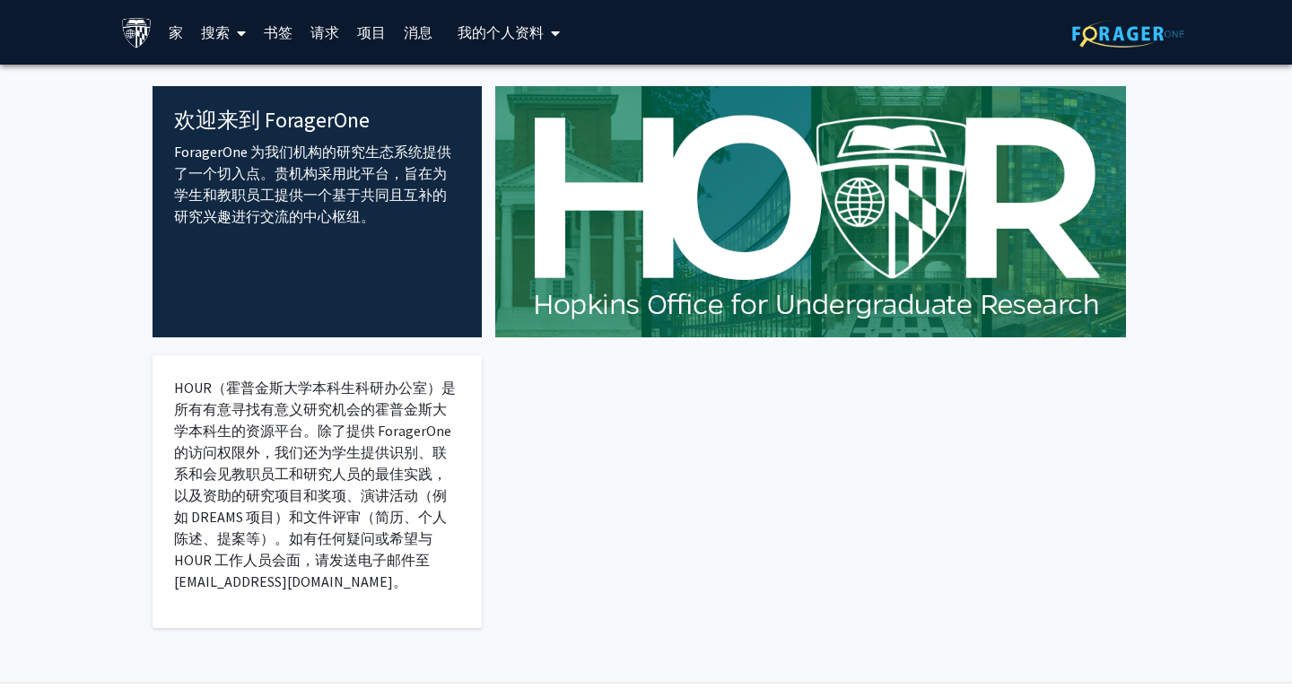
click at [160, 34] on link "家" at bounding box center [176, 32] width 32 height 63
click at [175, 34] on font "家" at bounding box center [176, 32] width 14 height 18
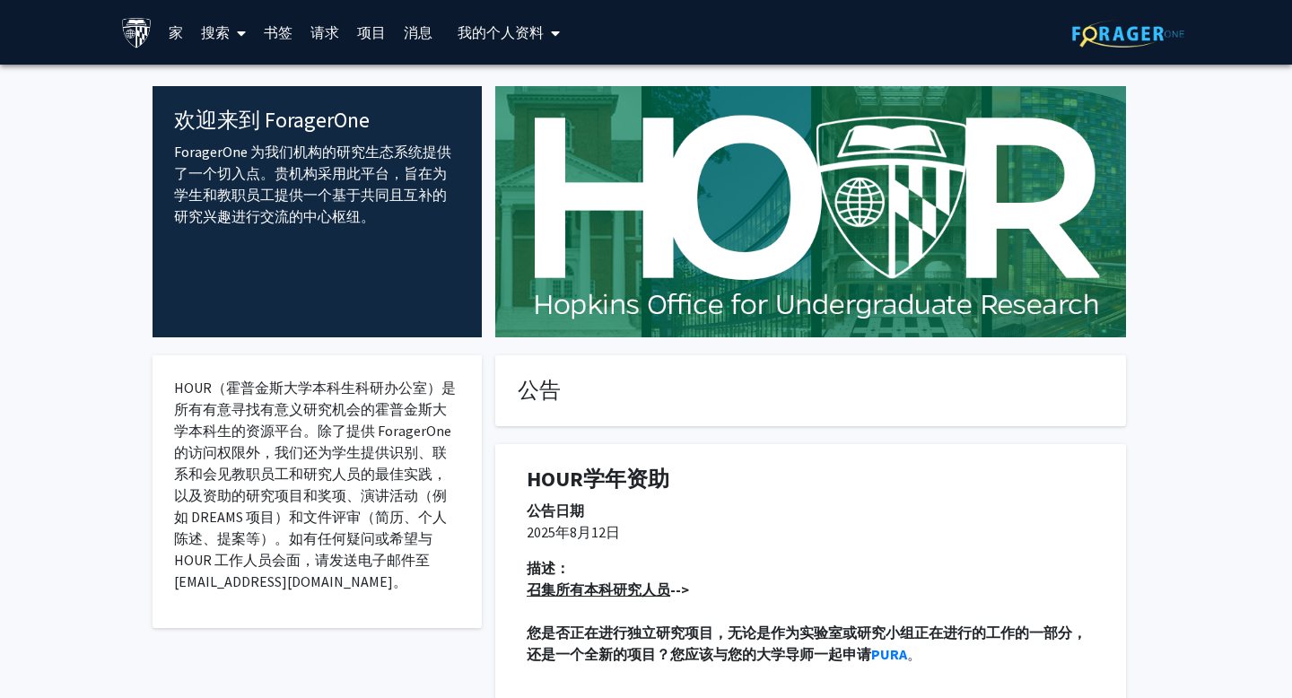
click at [182, 33] on font "家" at bounding box center [176, 32] width 14 height 18
click at [528, 22] on button "我的 个人资料" at bounding box center [508, 32] width 113 height 65
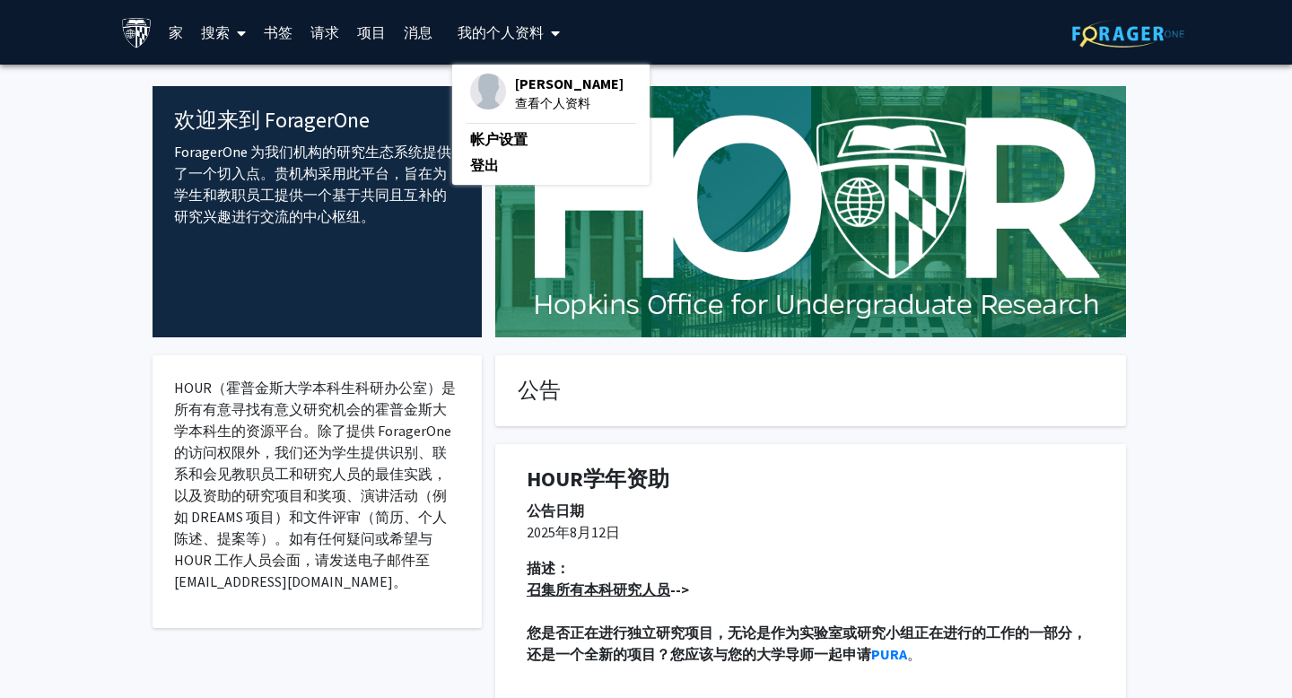
click at [543, 77] on font "[PERSON_NAME]" at bounding box center [569, 83] width 109 height 18
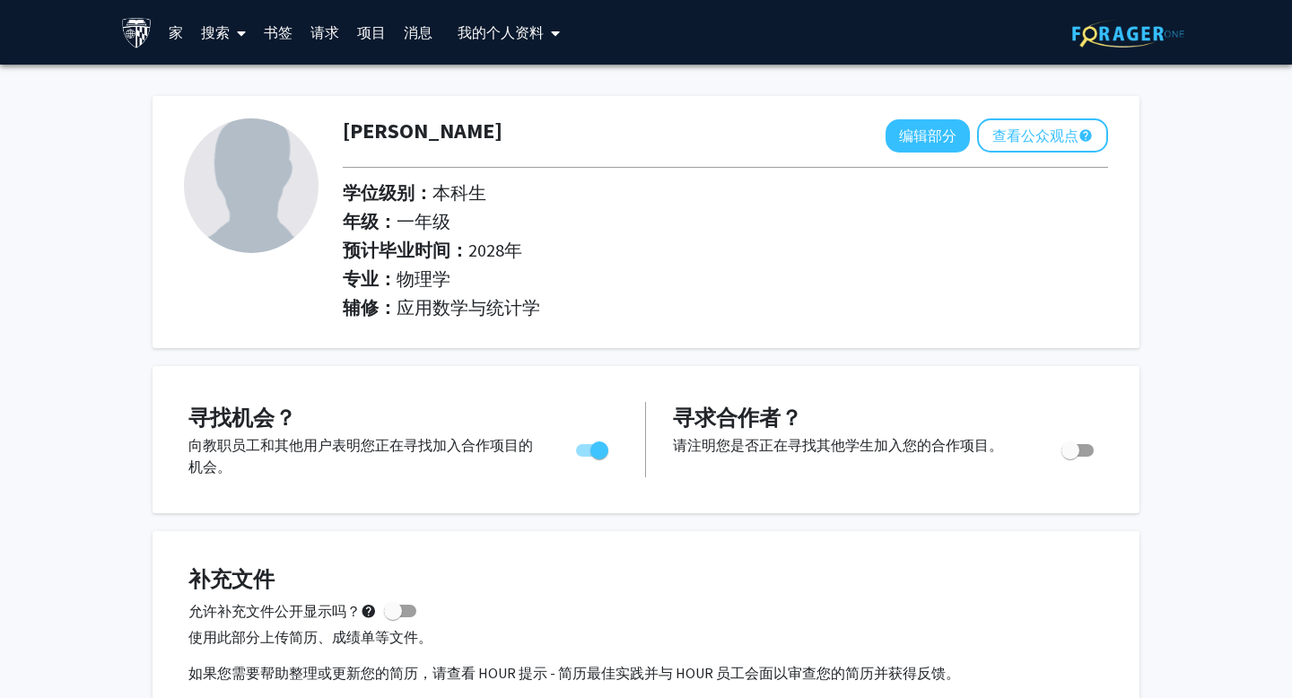
click at [488, 38] on font "个人资料" at bounding box center [514, 32] width 57 height 18
click at [231, 37] on span at bounding box center [238, 33] width 16 height 63
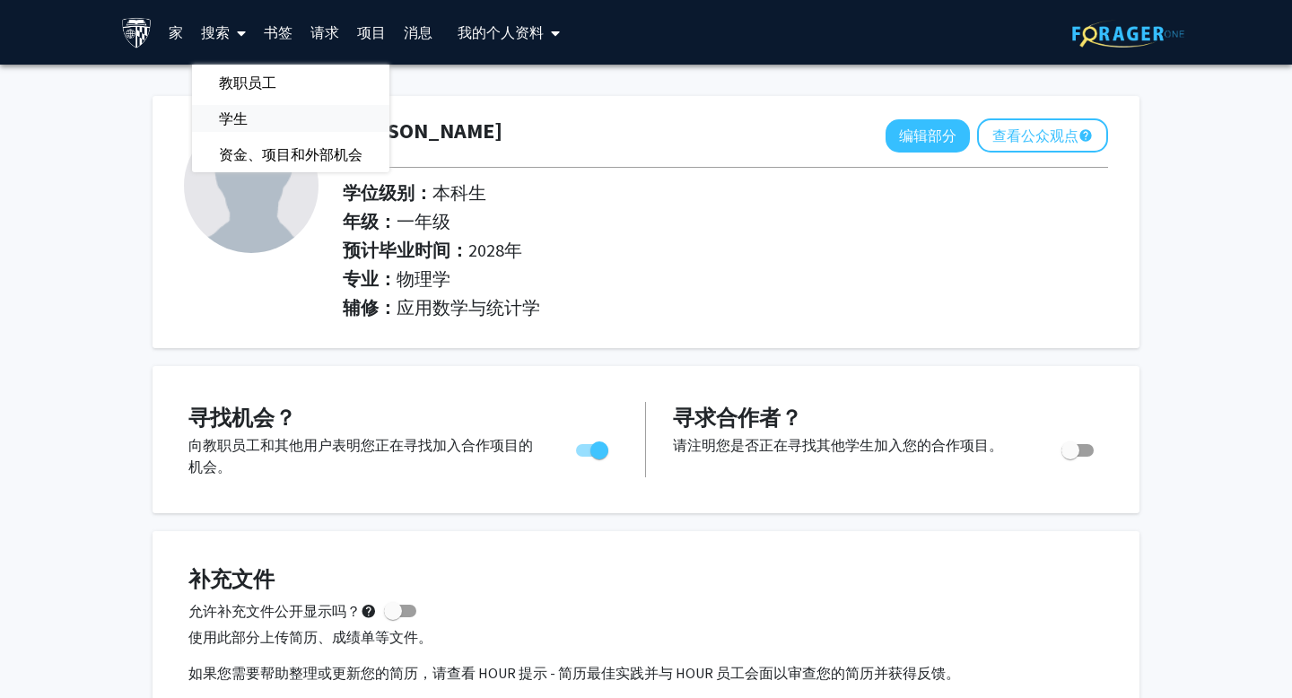
click at [251, 109] on span "学生" at bounding box center [233, 119] width 83 height 36
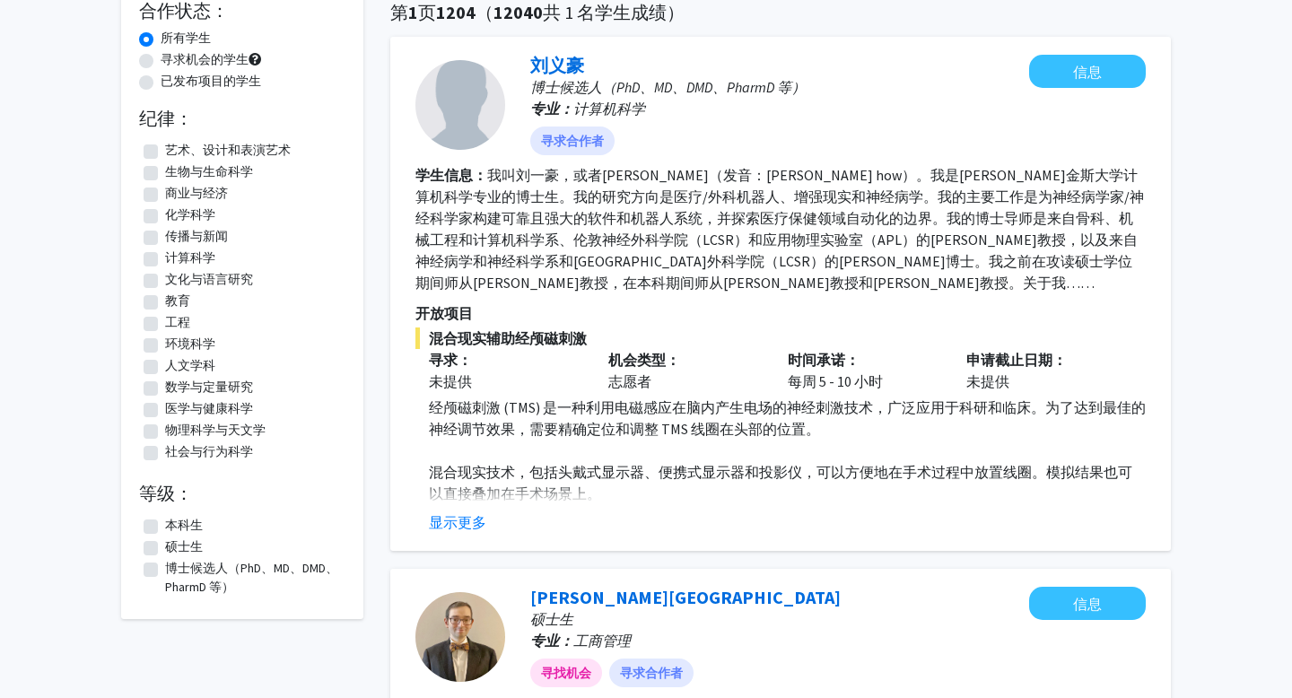
scroll to position [180, 0]
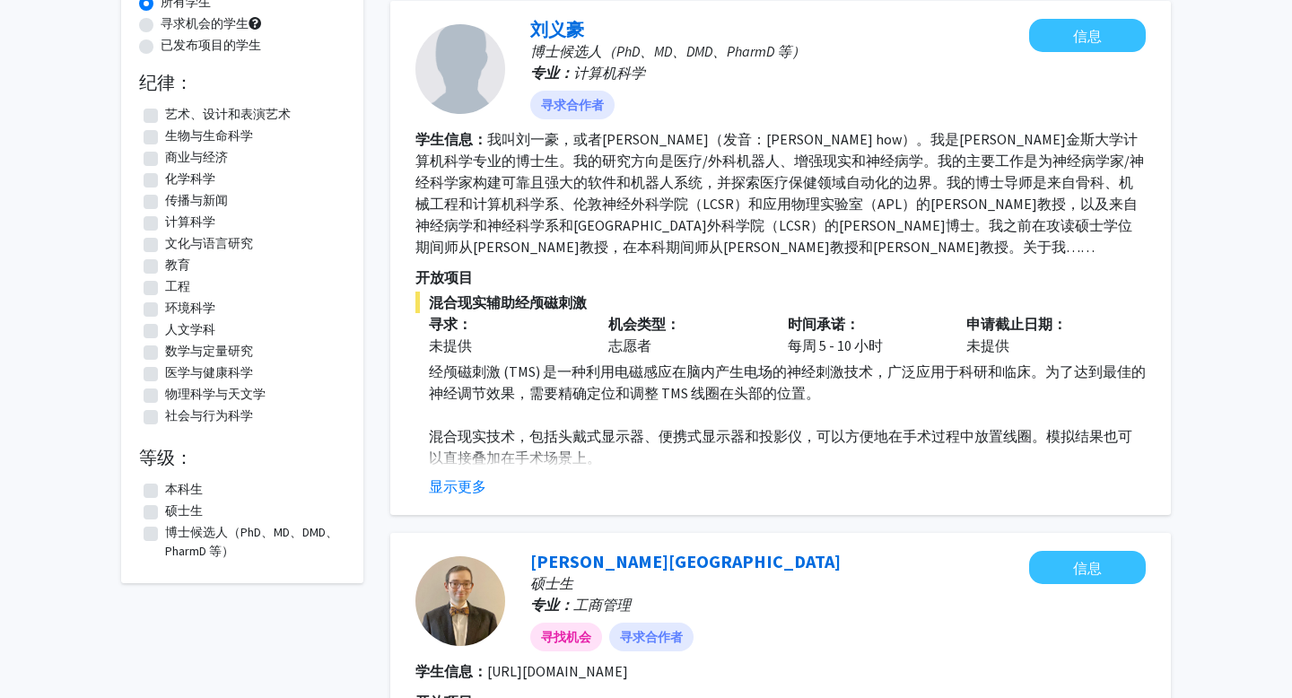
click at [172, 492] on font "本科生" at bounding box center [184, 489] width 38 height 16
click at [172, 492] on input "本科生" at bounding box center [171, 486] width 12 height 12
checkbox input "true"
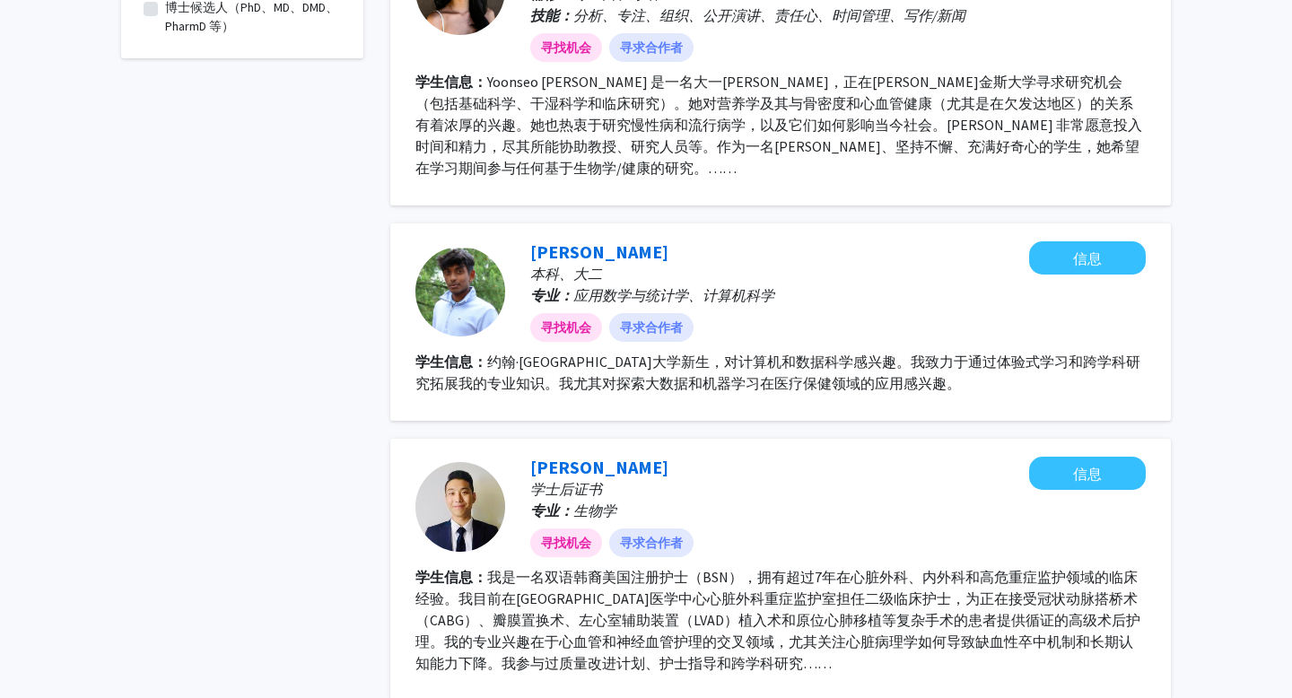
scroll to position [721, 0]
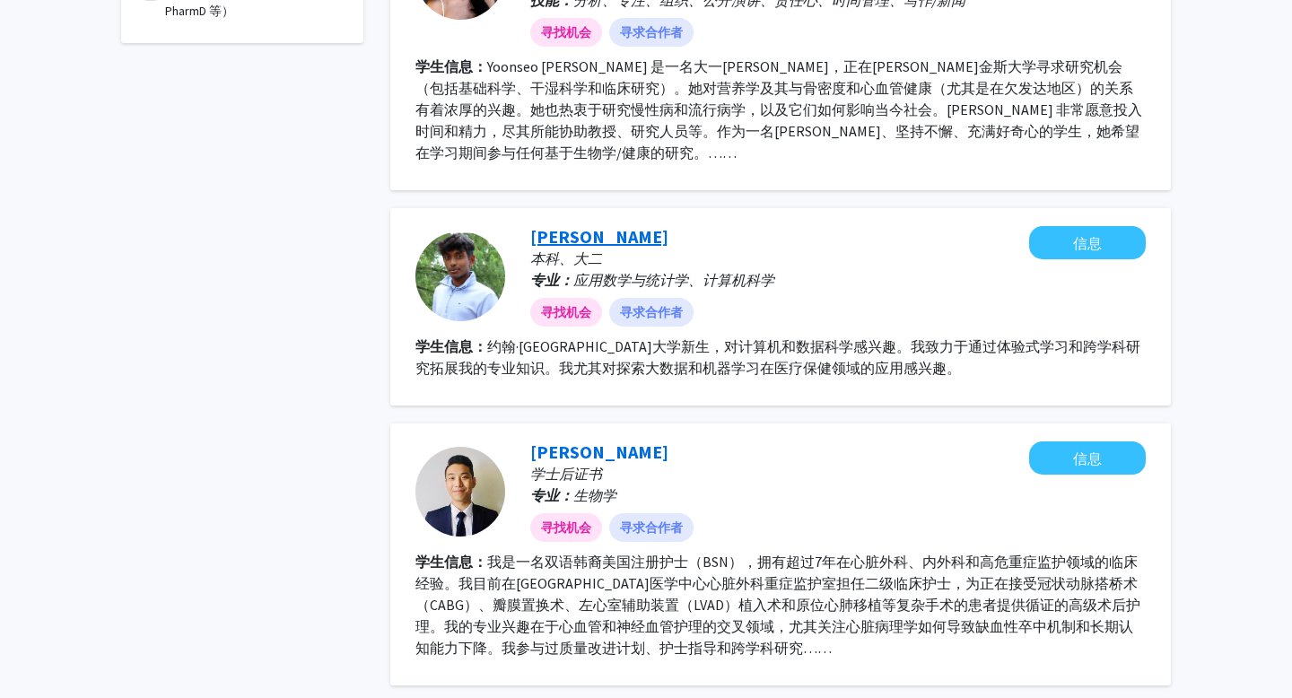
click at [632, 230] on font "[PERSON_NAME]" at bounding box center [599, 236] width 138 height 22
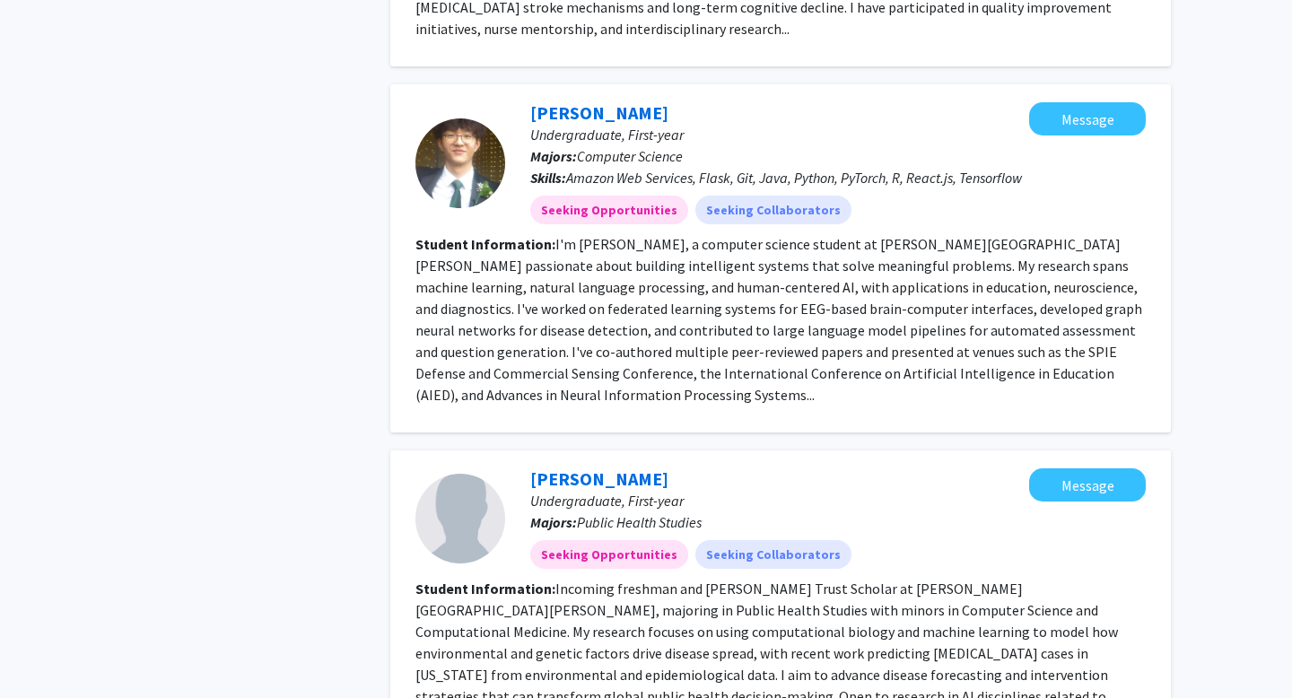
scroll to position [1514, 0]
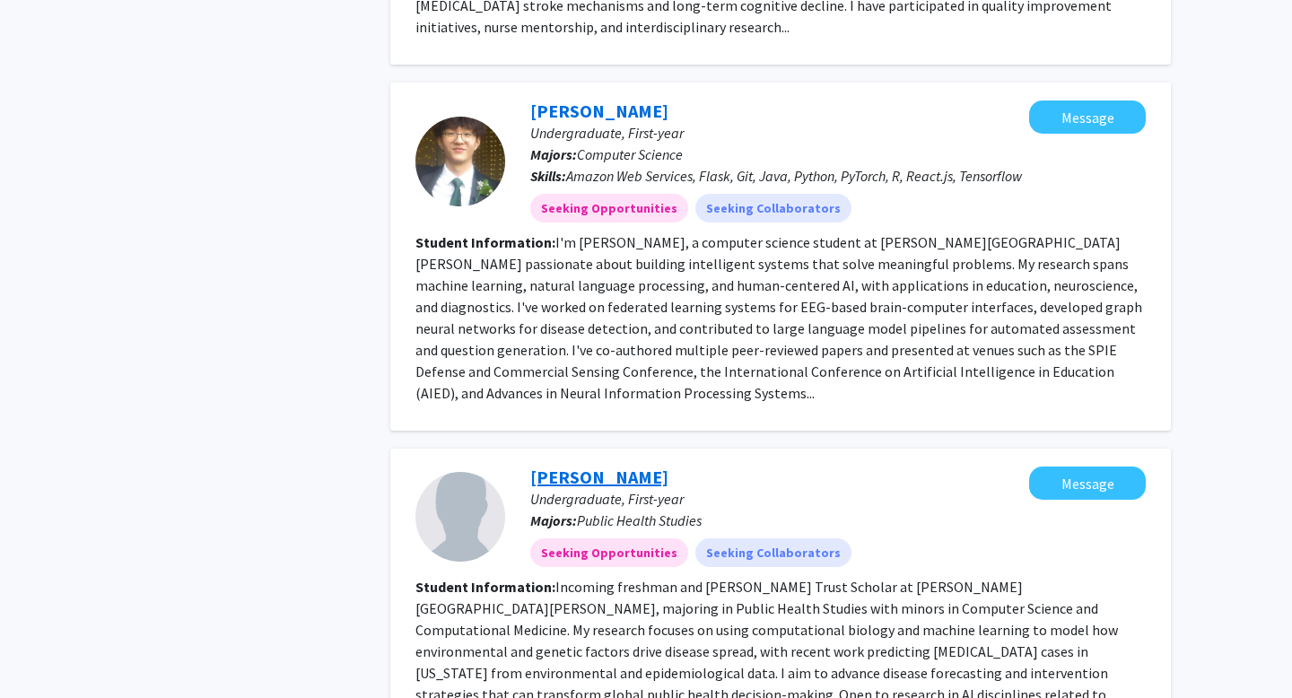
click at [606, 466] on link "[PERSON_NAME]" at bounding box center [599, 477] width 138 height 22
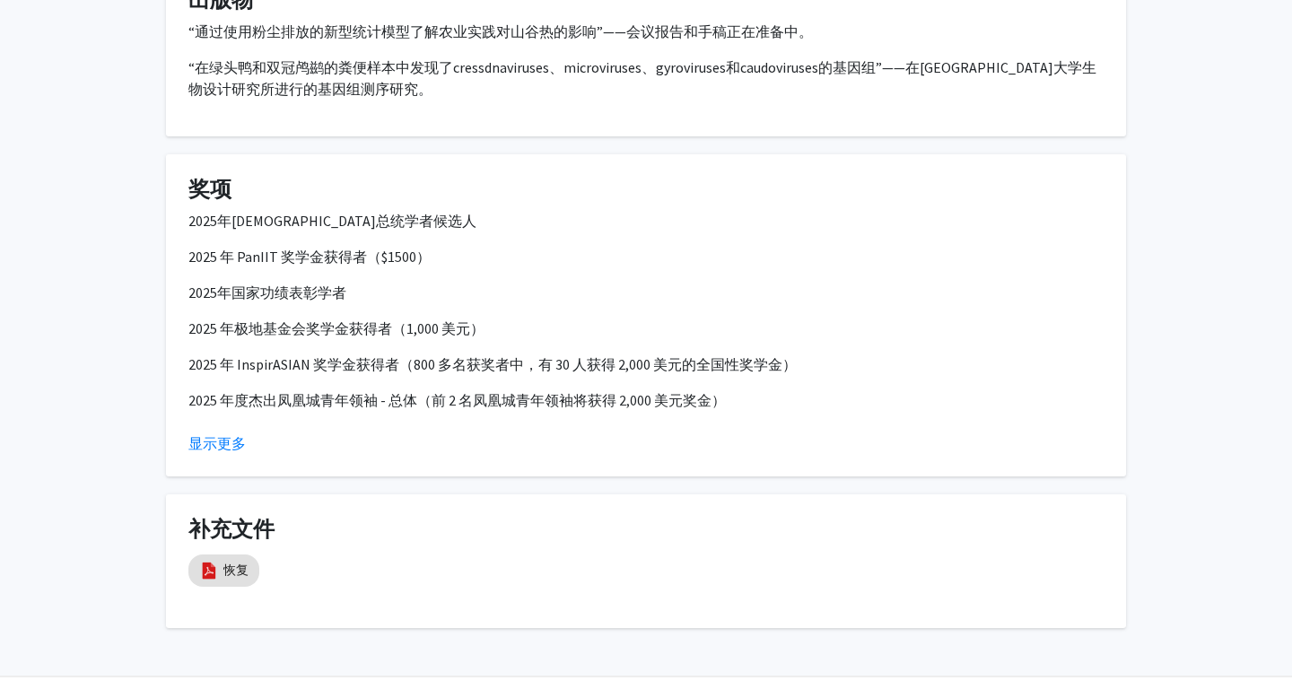
scroll to position [1505, 0]
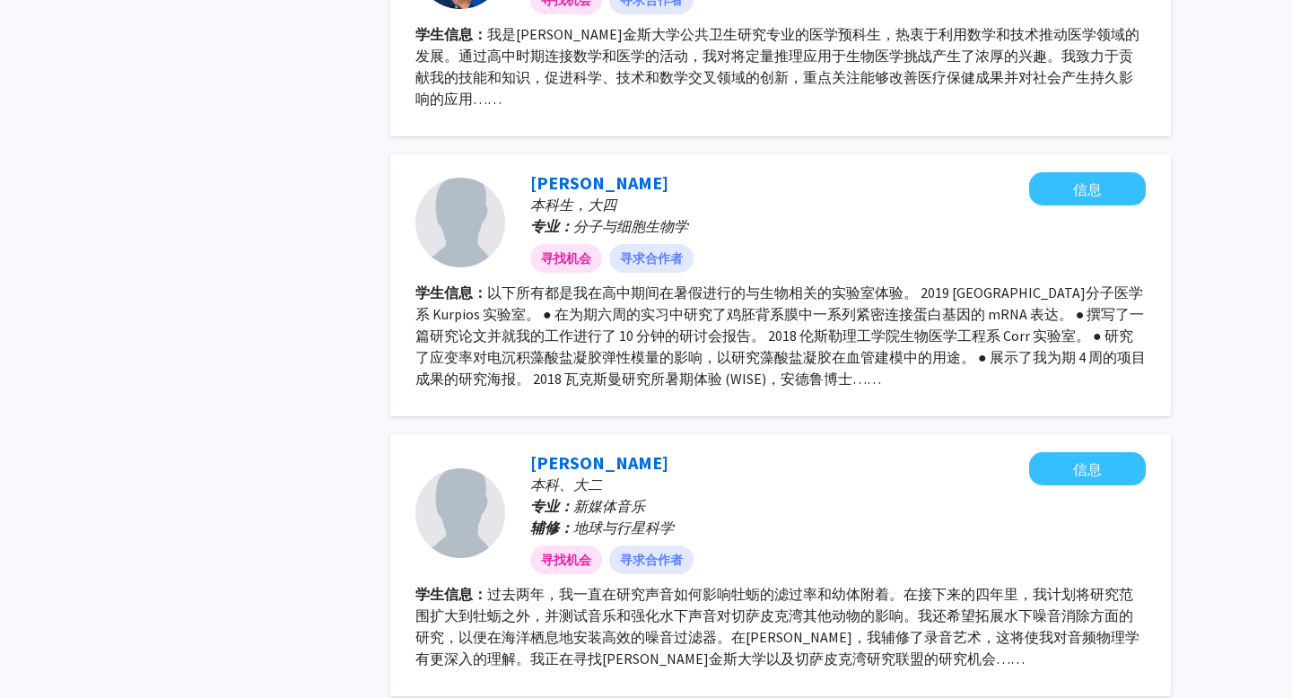
scroll to position [2119, 0]
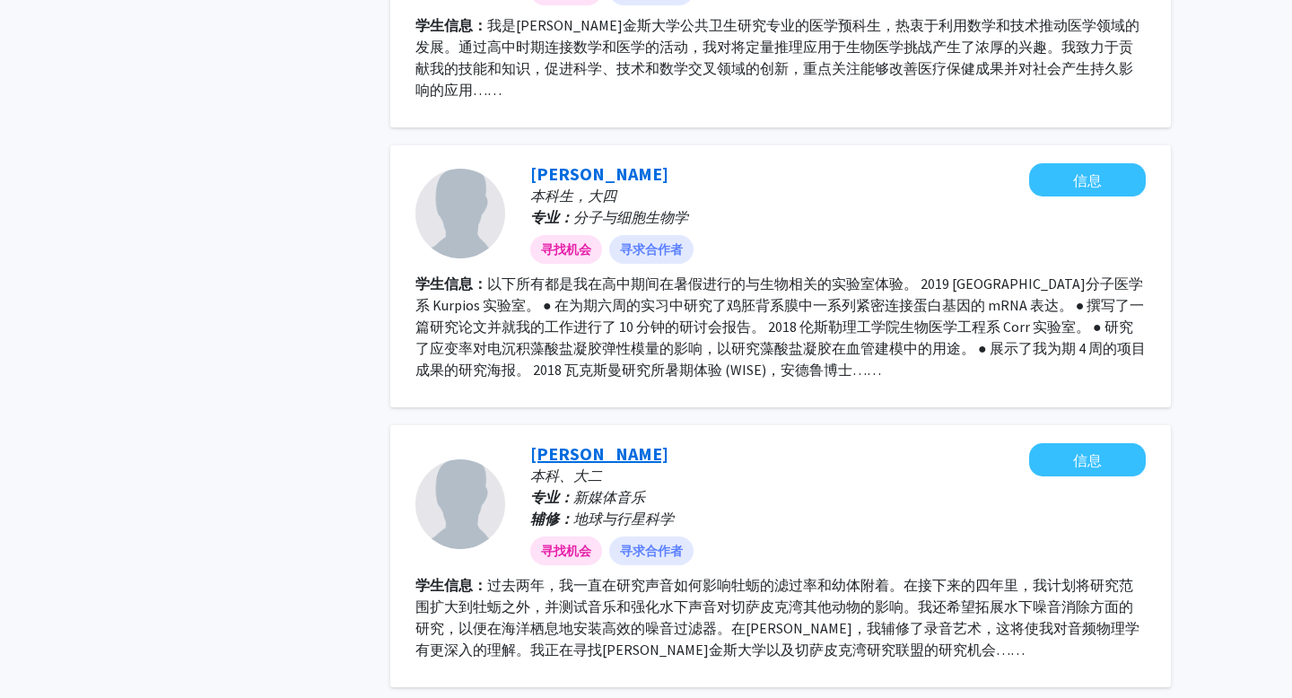
click at [571, 452] on font "[PERSON_NAME]" at bounding box center [599, 453] width 138 height 22
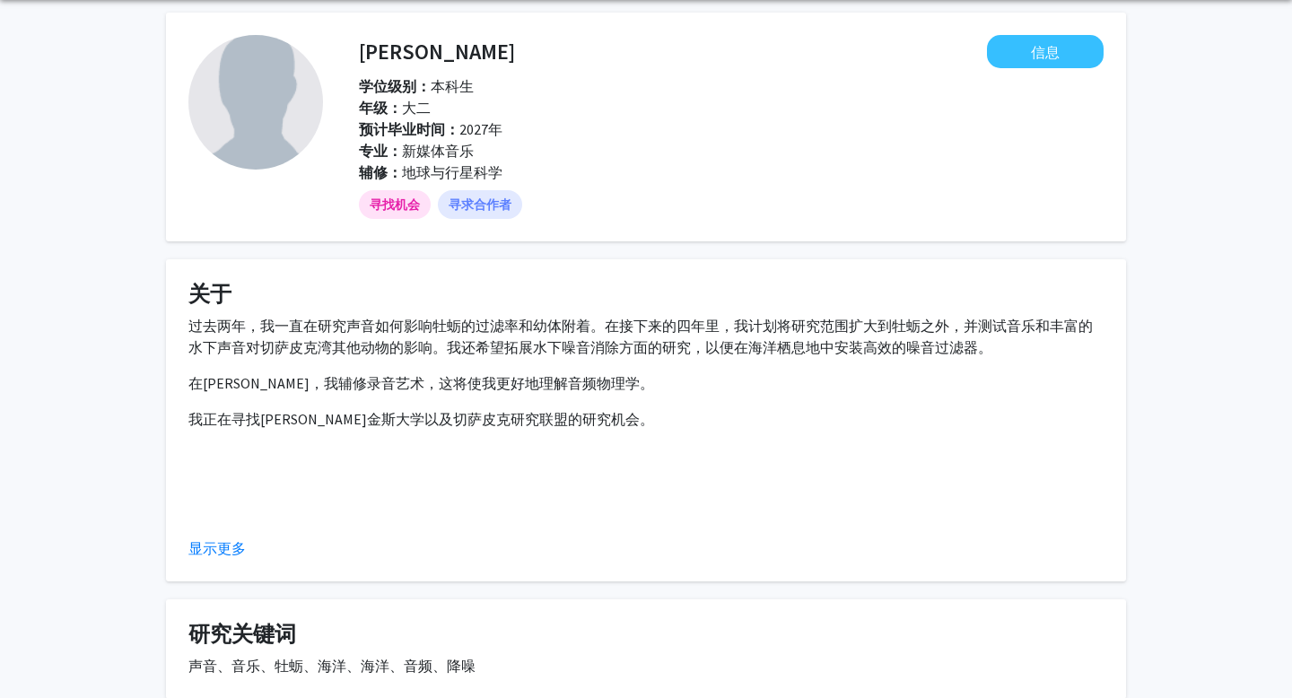
scroll to position [64, 0]
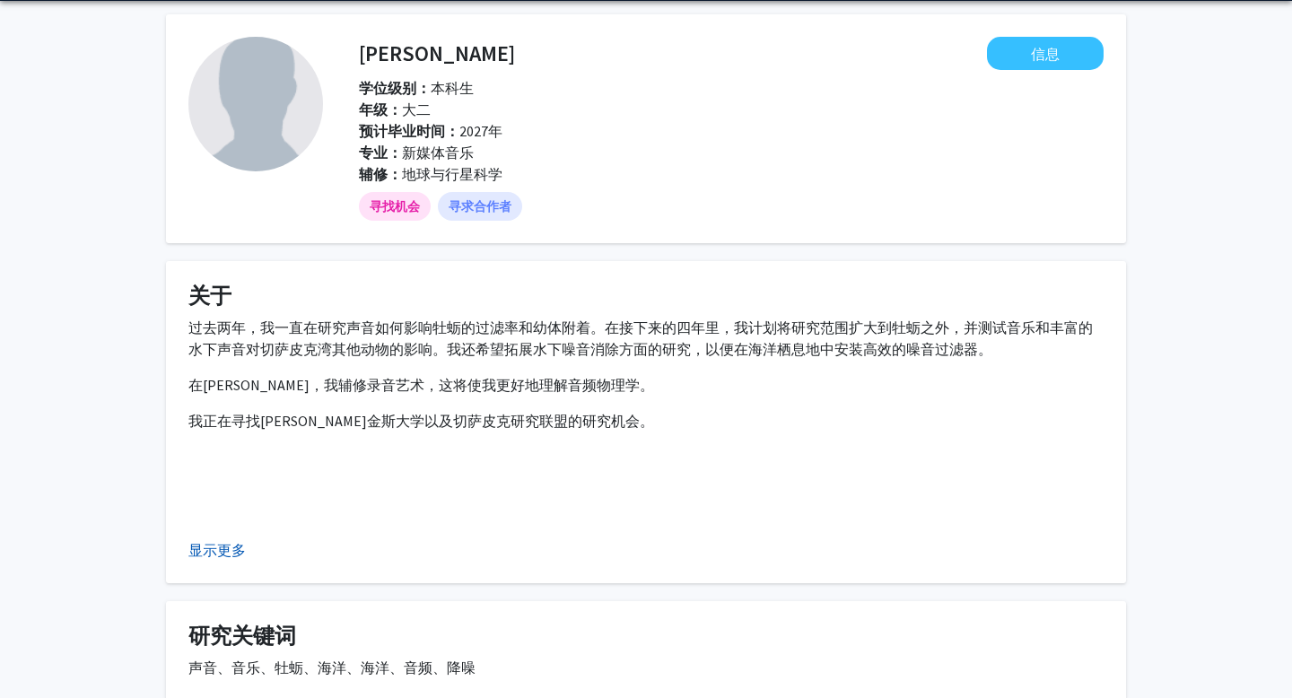
click at [206, 542] on font "显示更多" at bounding box center [216, 550] width 57 height 18
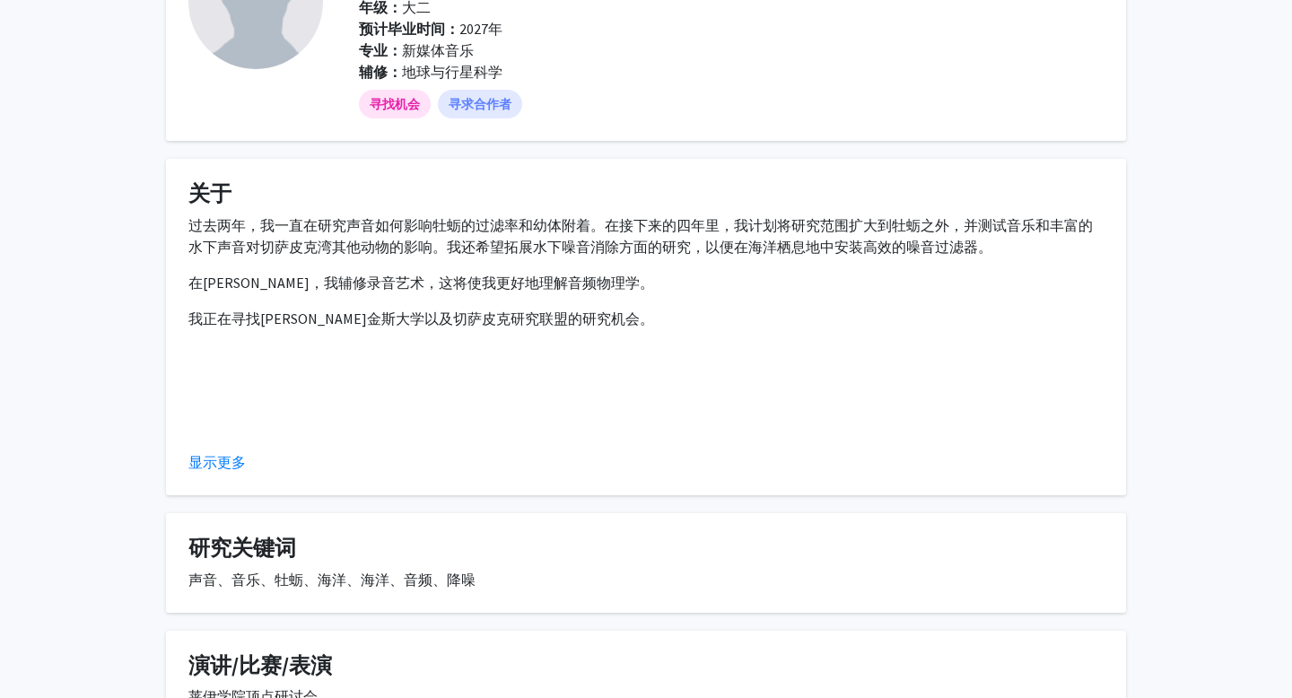
scroll to position [167, 0]
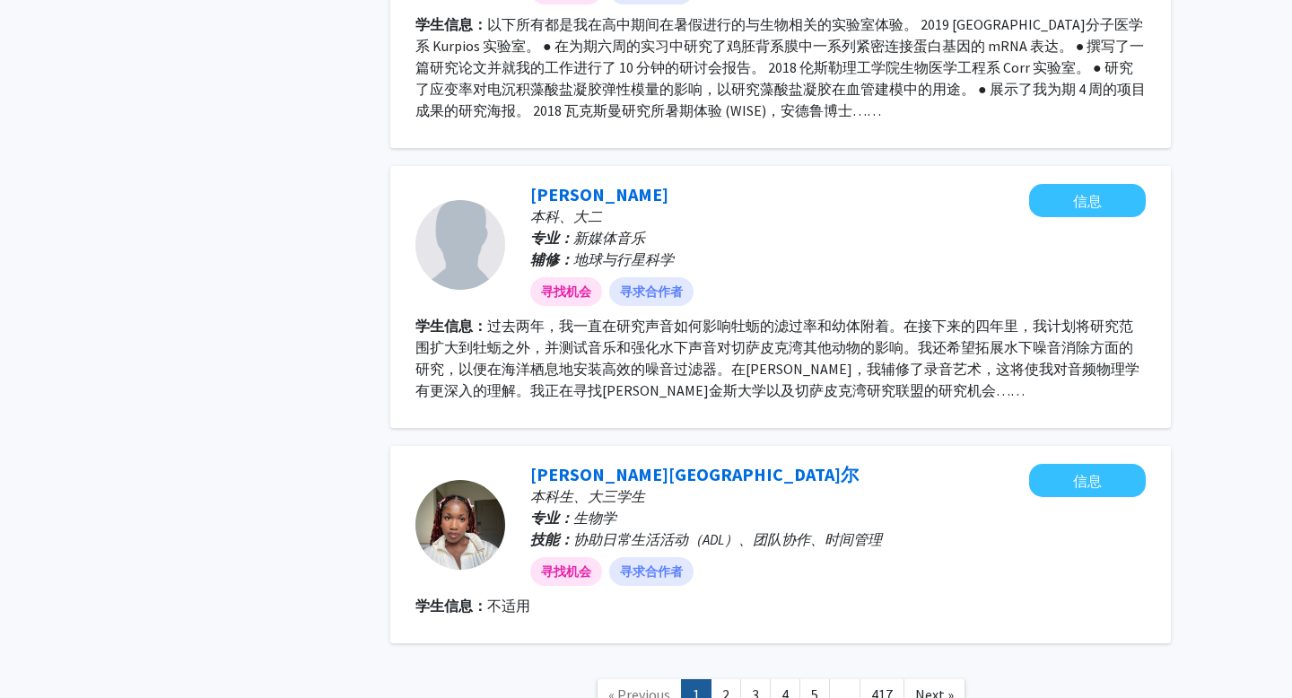
scroll to position [2522, 0]
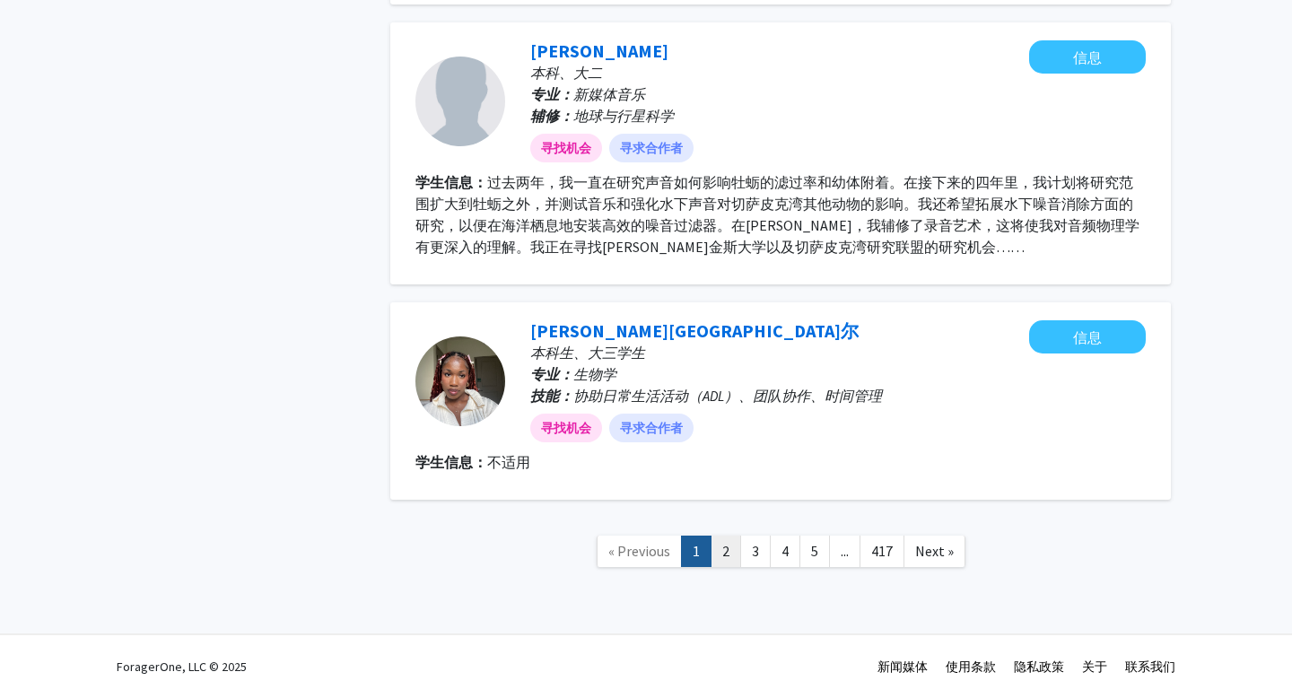
click at [731, 547] on link "2" at bounding box center [726, 551] width 31 height 31
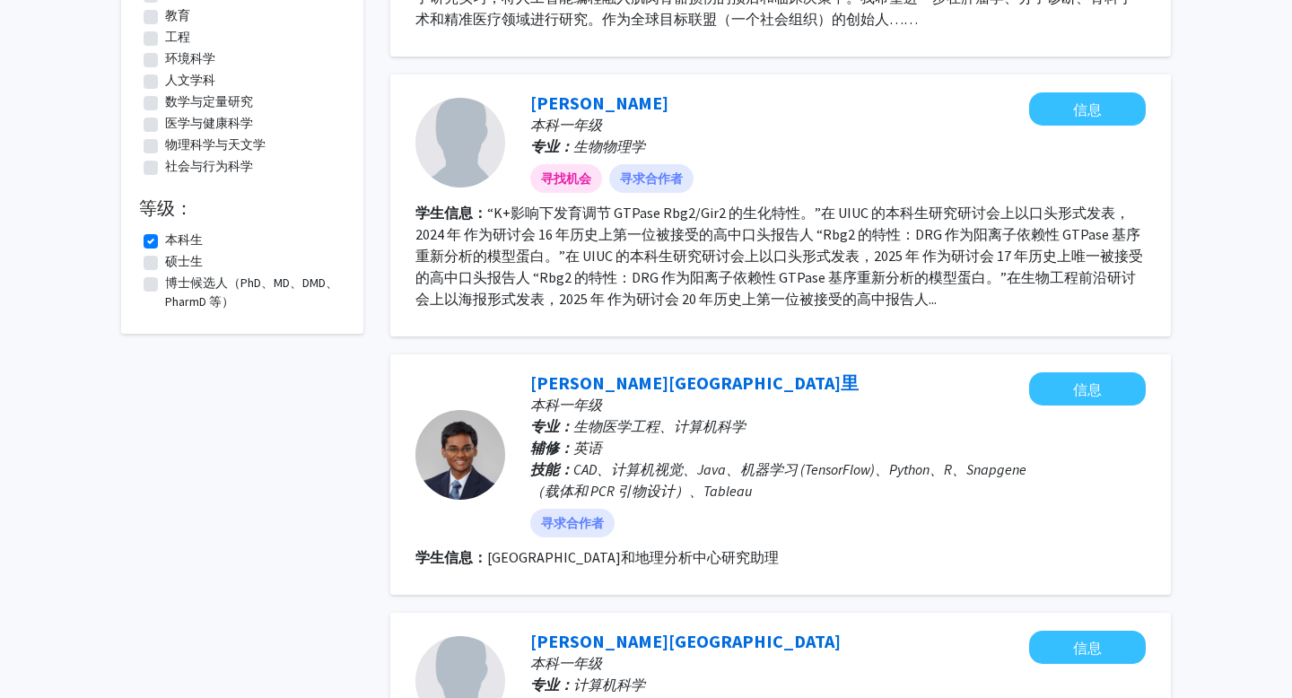
scroll to position [445, 0]
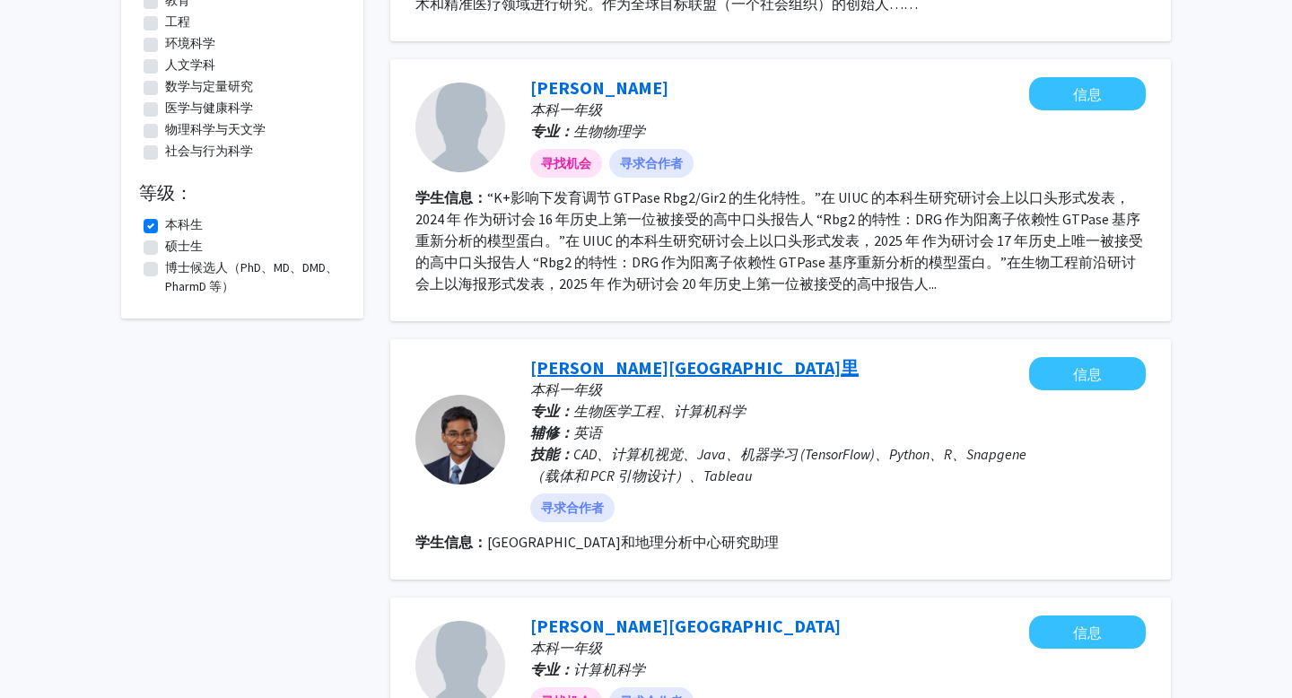
click at [588, 372] on font "[PERSON_NAME][GEOGRAPHIC_DATA]里" at bounding box center [694, 367] width 328 height 22
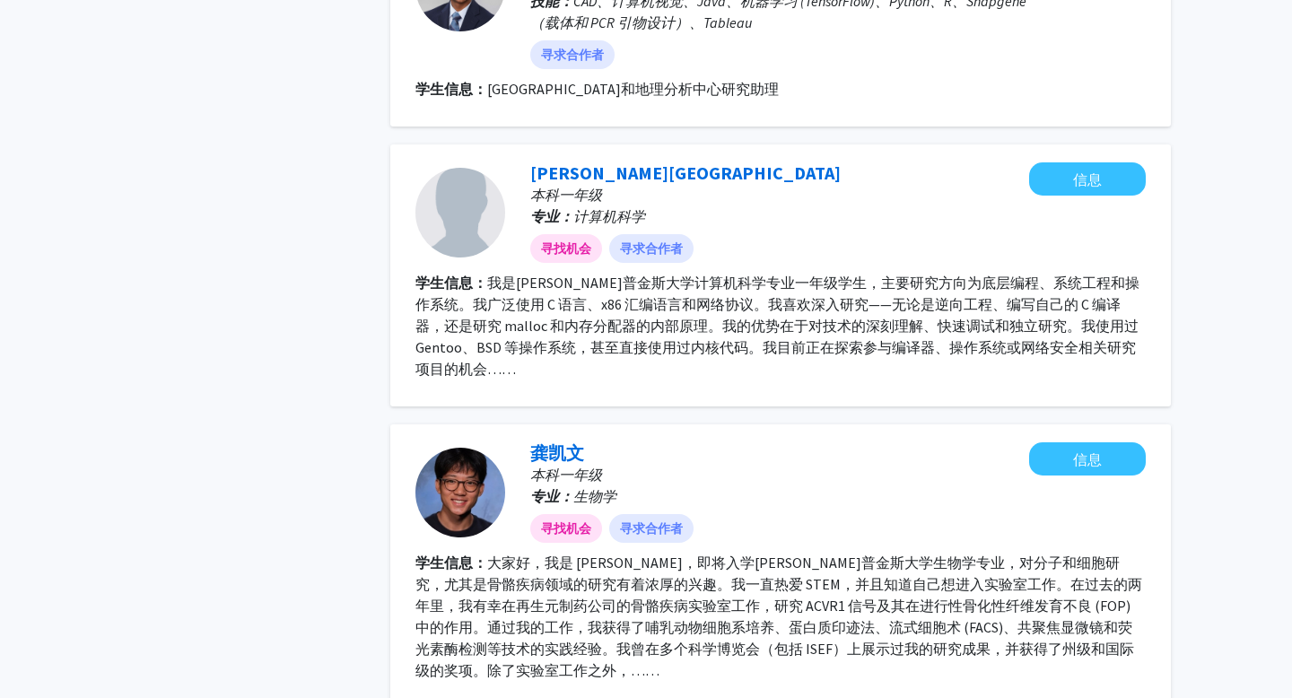
scroll to position [1492, 0]
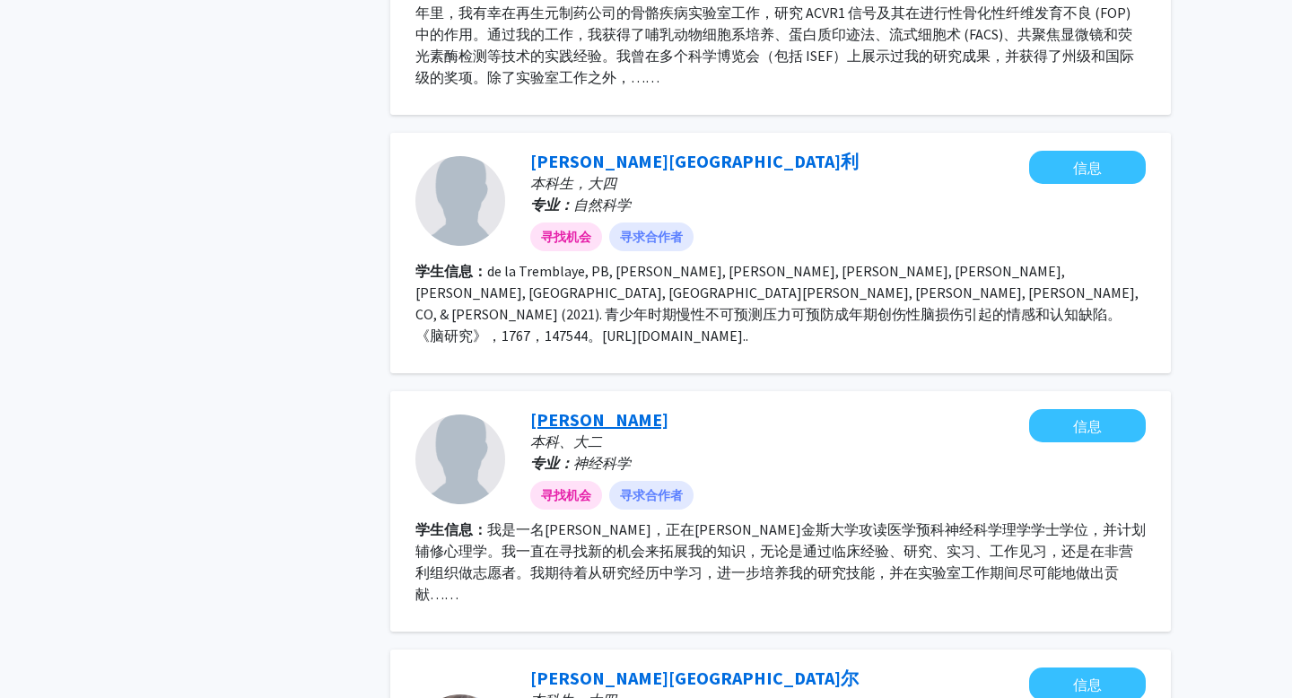
click at [542, 408] on font "阮陈" at bounding box center [599, 419] width 138 height 22
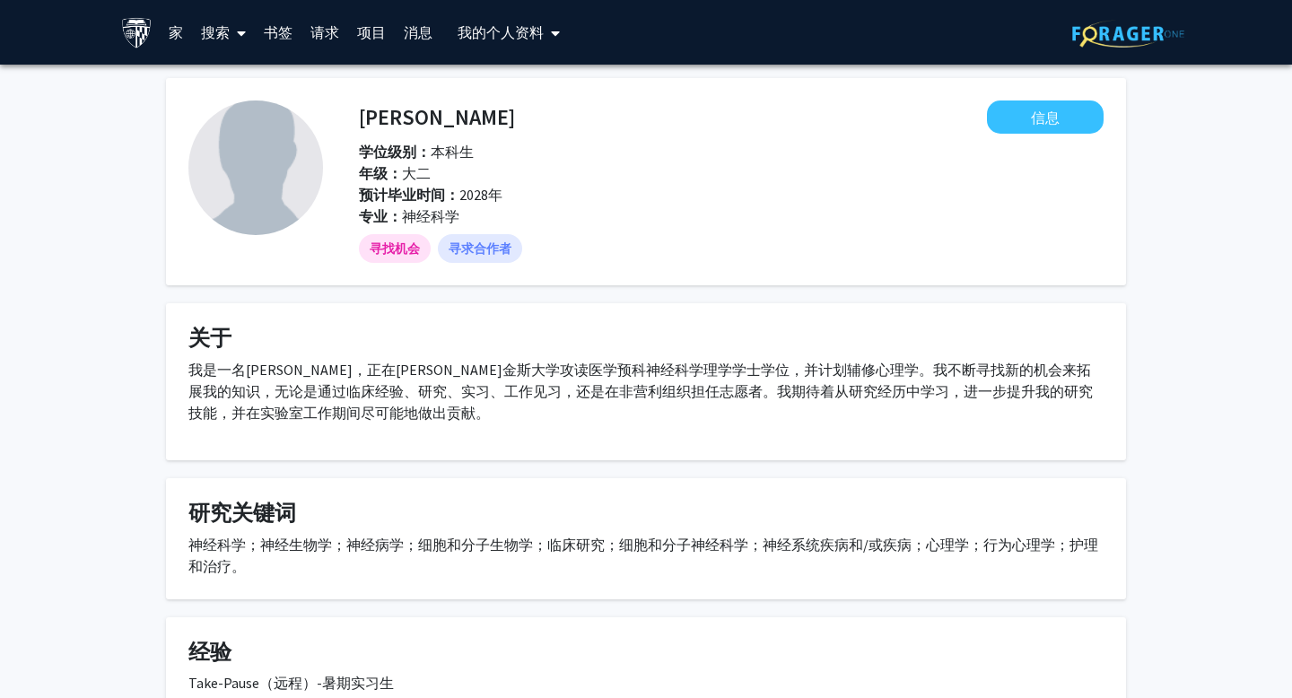
click at [518, 24] on font "个人资料" at bounding box center [514, 32] width 57 height 18
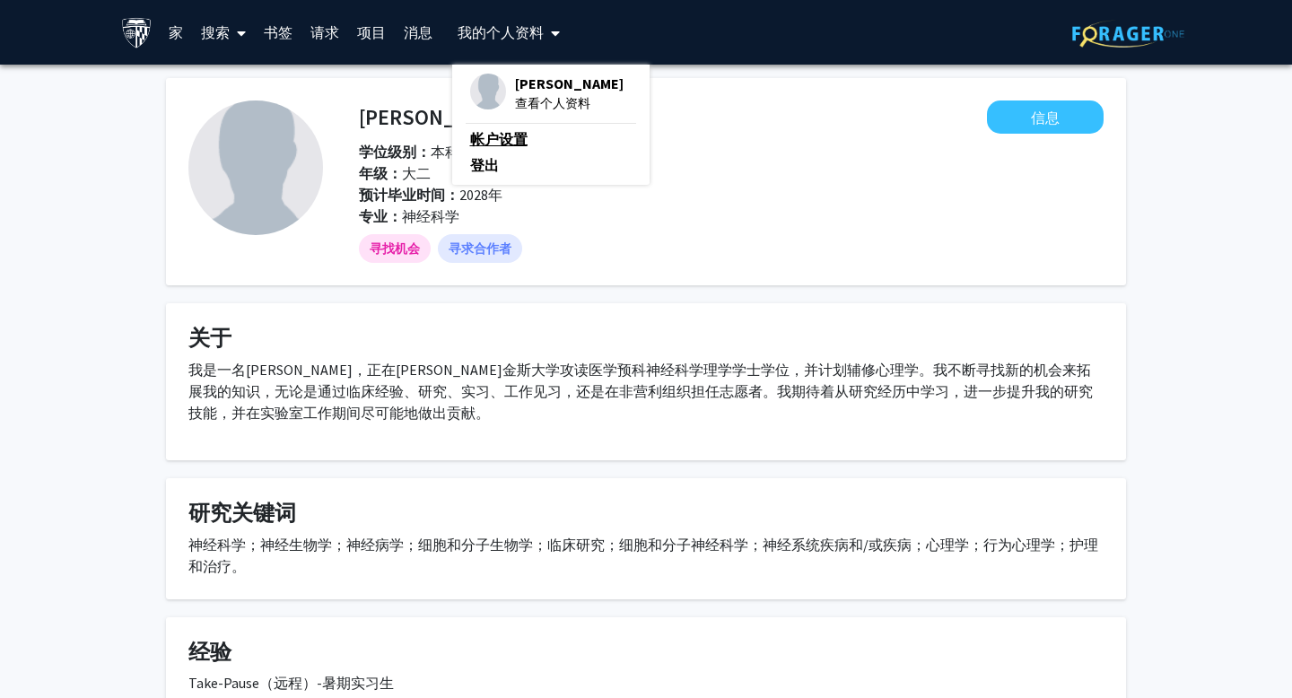
click at [507, 140] on font "帐户设置" at bounding box center [498, 139] width 57 height 18
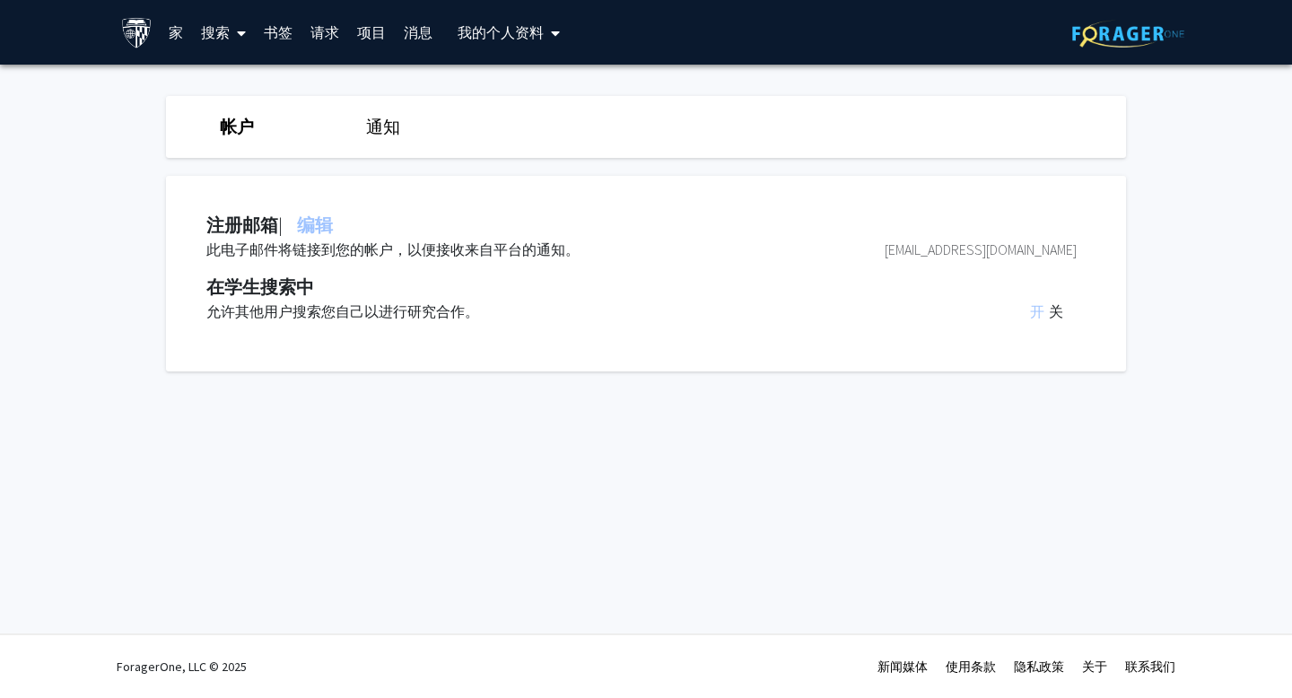
click at [522, 27] on font "个人资料" at bounding box center [514, 32] width 57 height 18
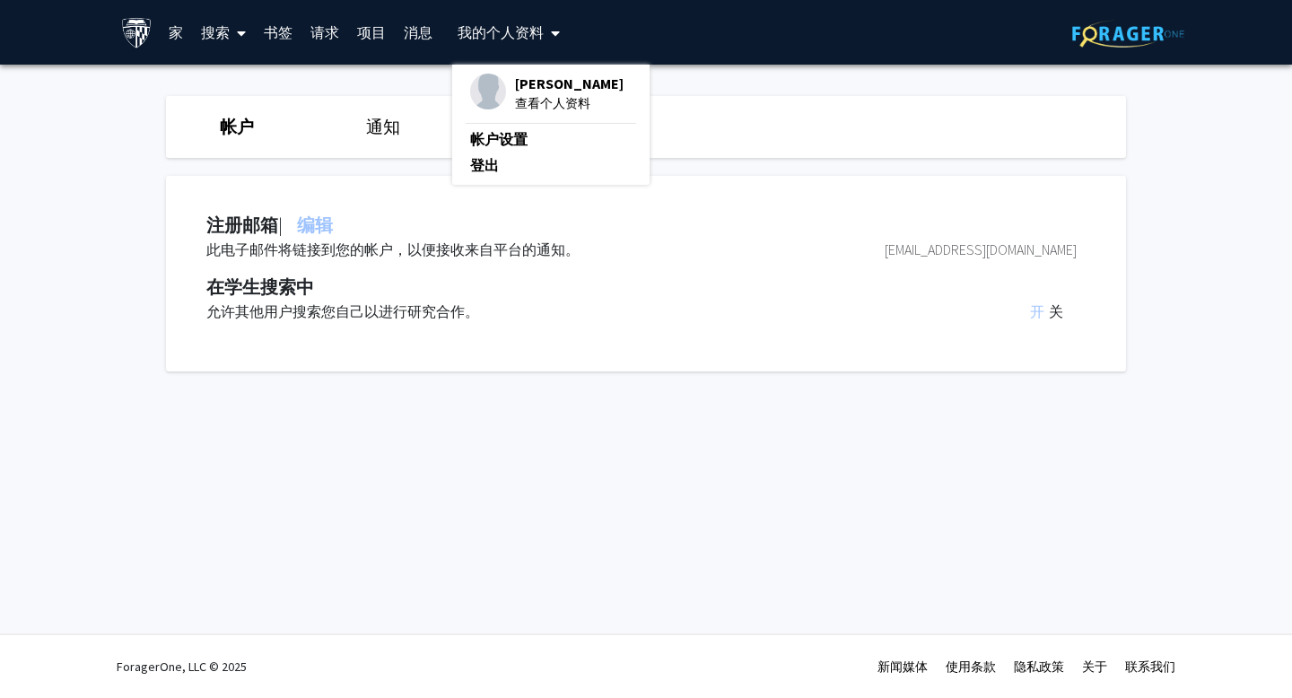
click at [526, 80] on font "[PERSON_NAME]" at bounding box center [569, 83] width 109 height 18
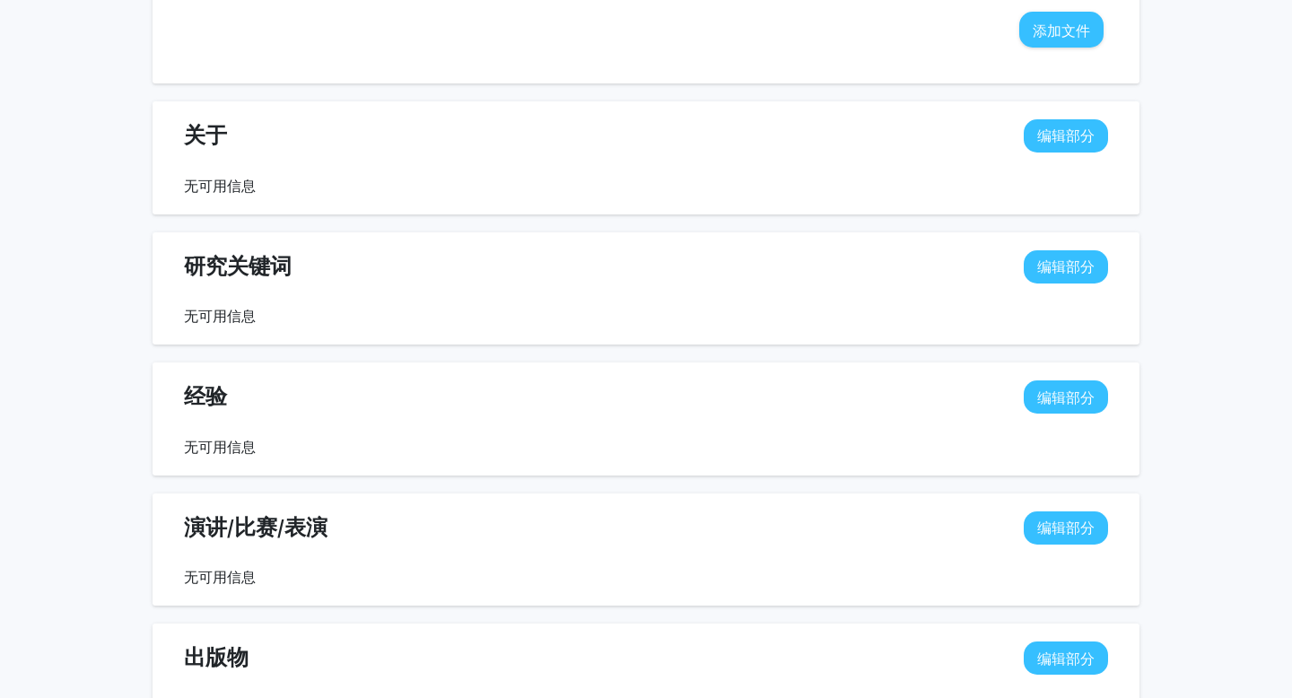
scroll to position [775, 0]
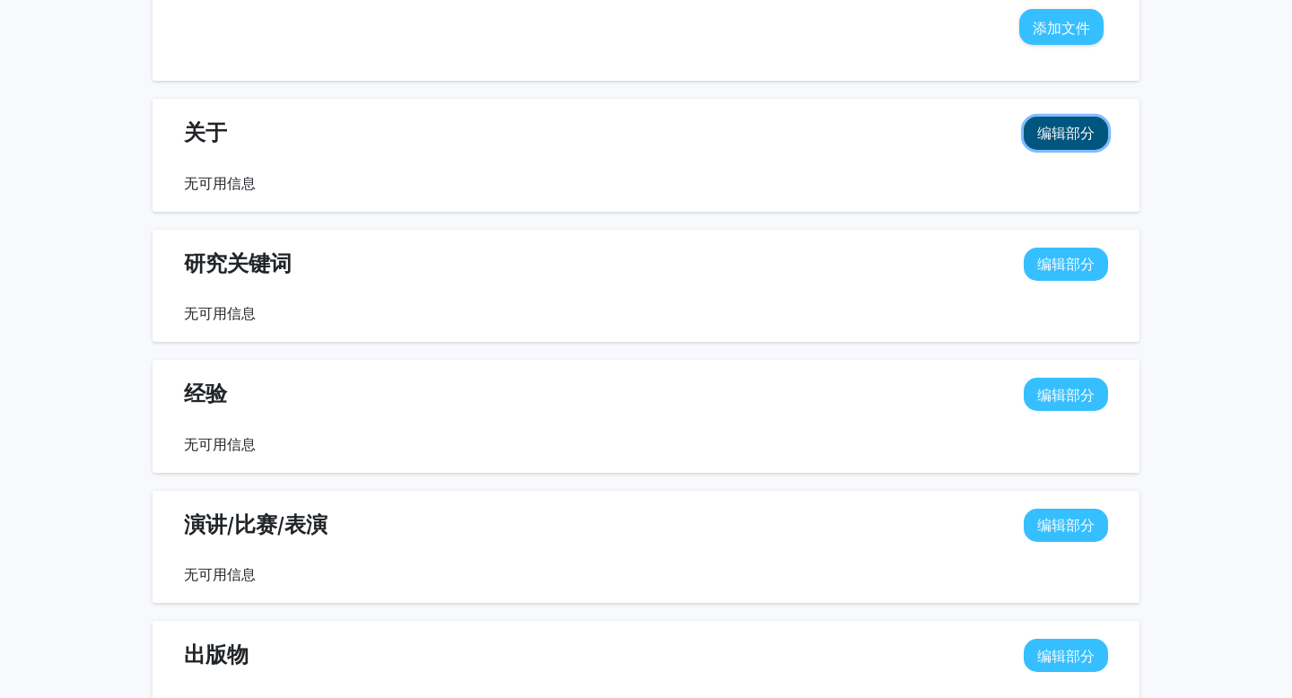
click at [1068, 129] on font "编辑部分" at bounding box center [1065, 133] width 57 height 18
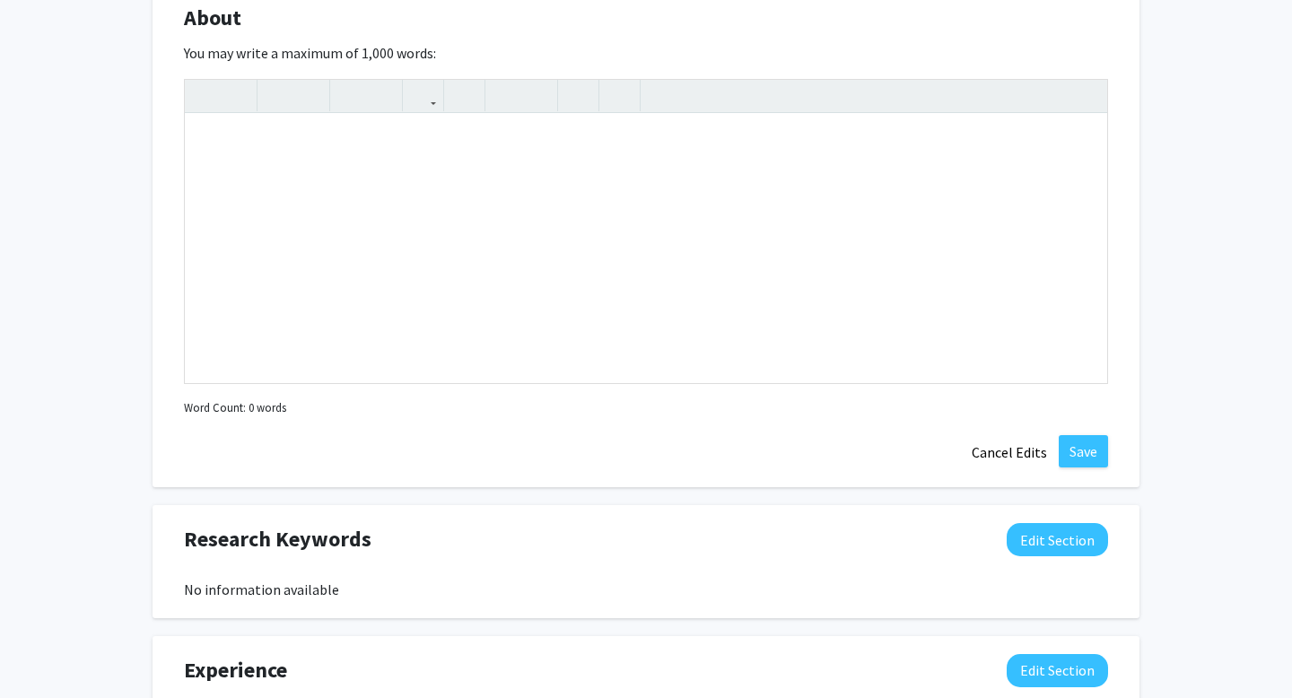
scroll to position [896, 0]
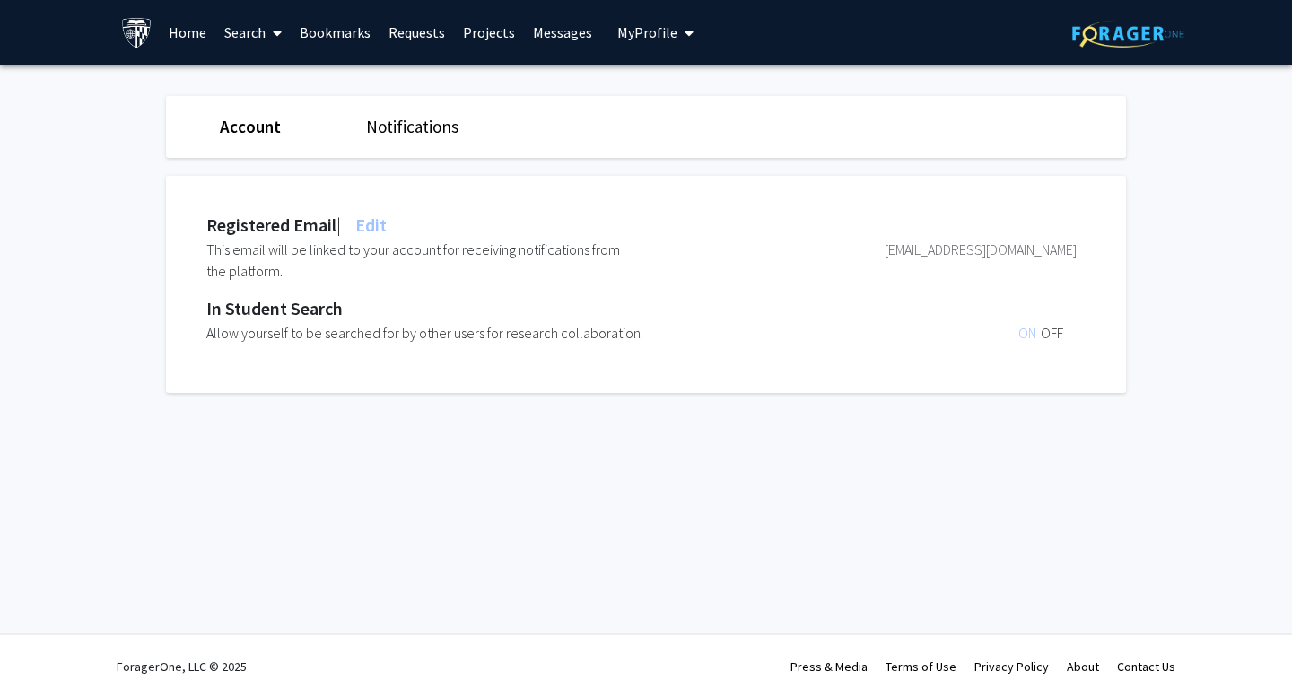
click at [245, 22] on link "Search" at bounding box center [252, 32] width 75 height 63
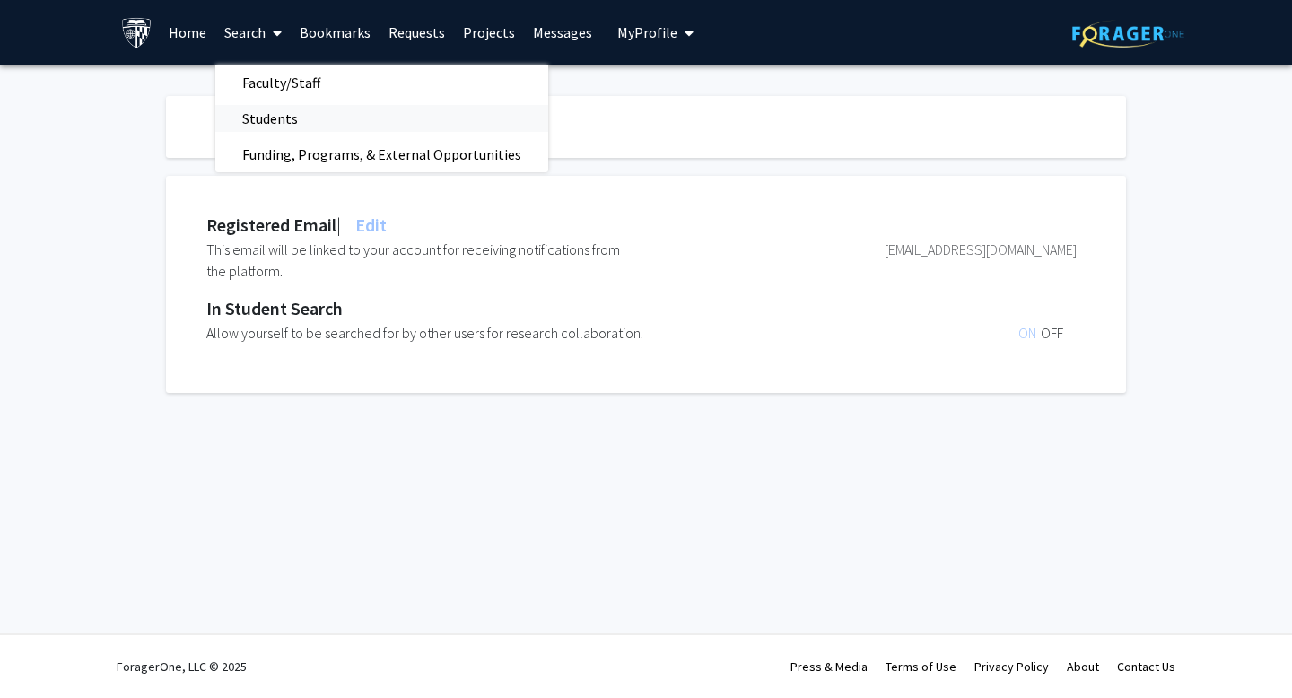
click at [295, 119] on span "Students" at bounding box center [269, 119] width 109 height 36
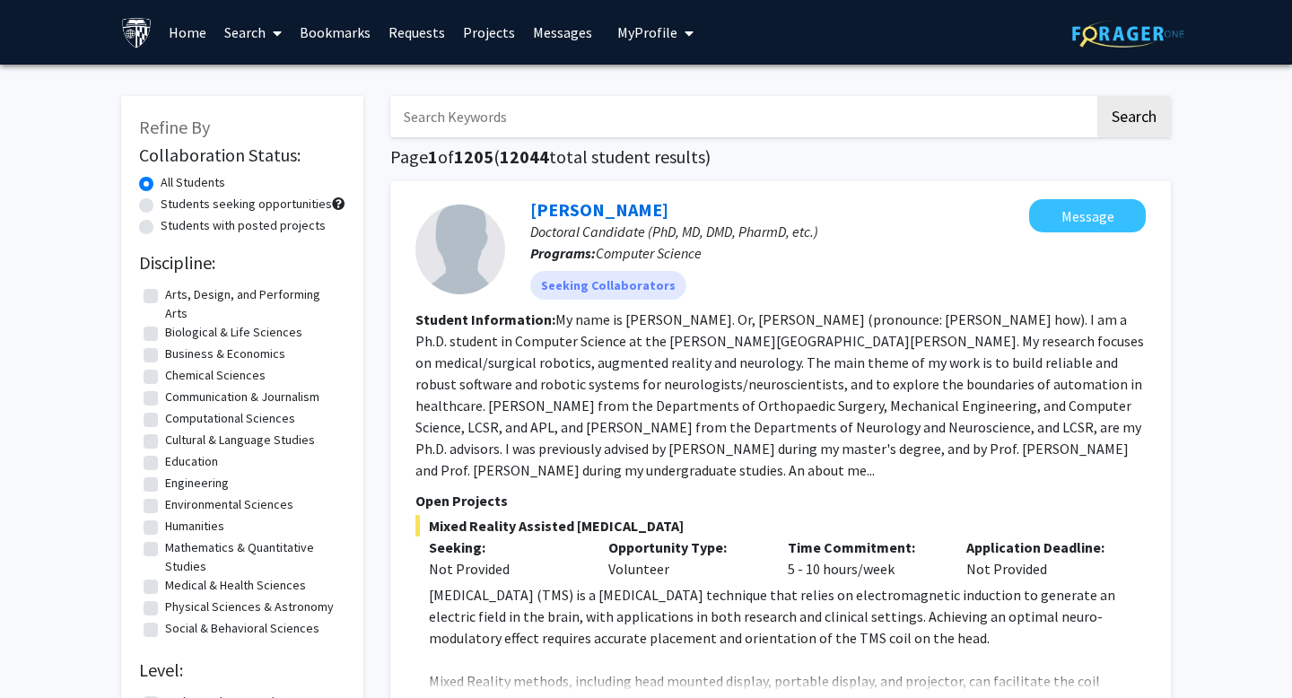
click at [269, 205] on label "Students seeking opportunities" at bounding box center [246, 204] width 171 height 19
click at [172, 205] on input "Students seeking opportunities" at bounding box center [167, 201] width 12 height 12
radio input "true"
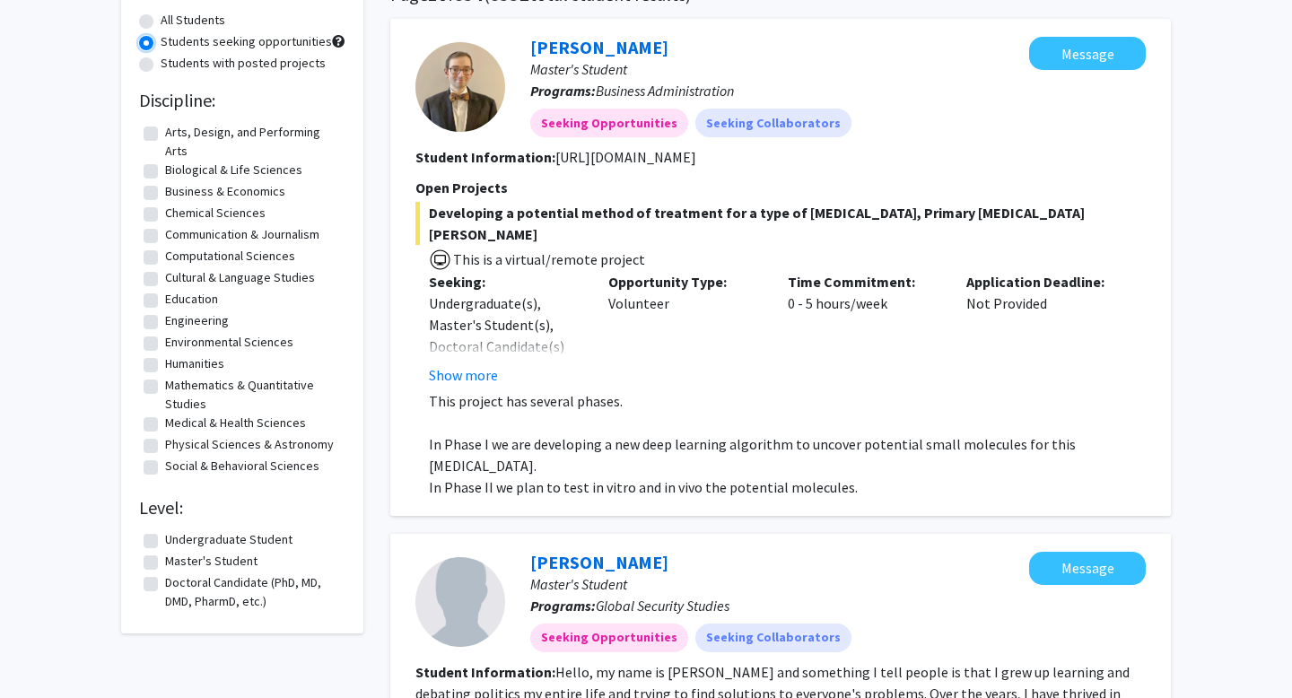
scroll to position [166, 0]
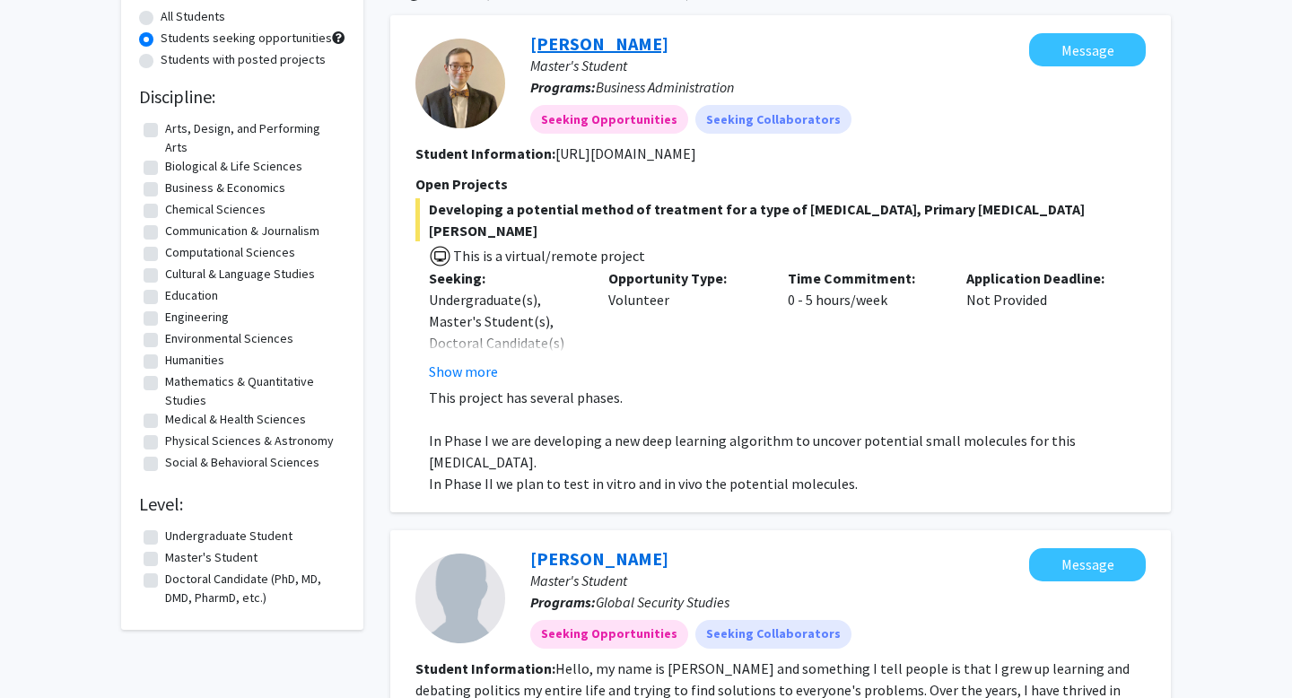
click at [645, 39] on link "Andrew Michaelson" at bounding box center [599, 43] width 138 height 22
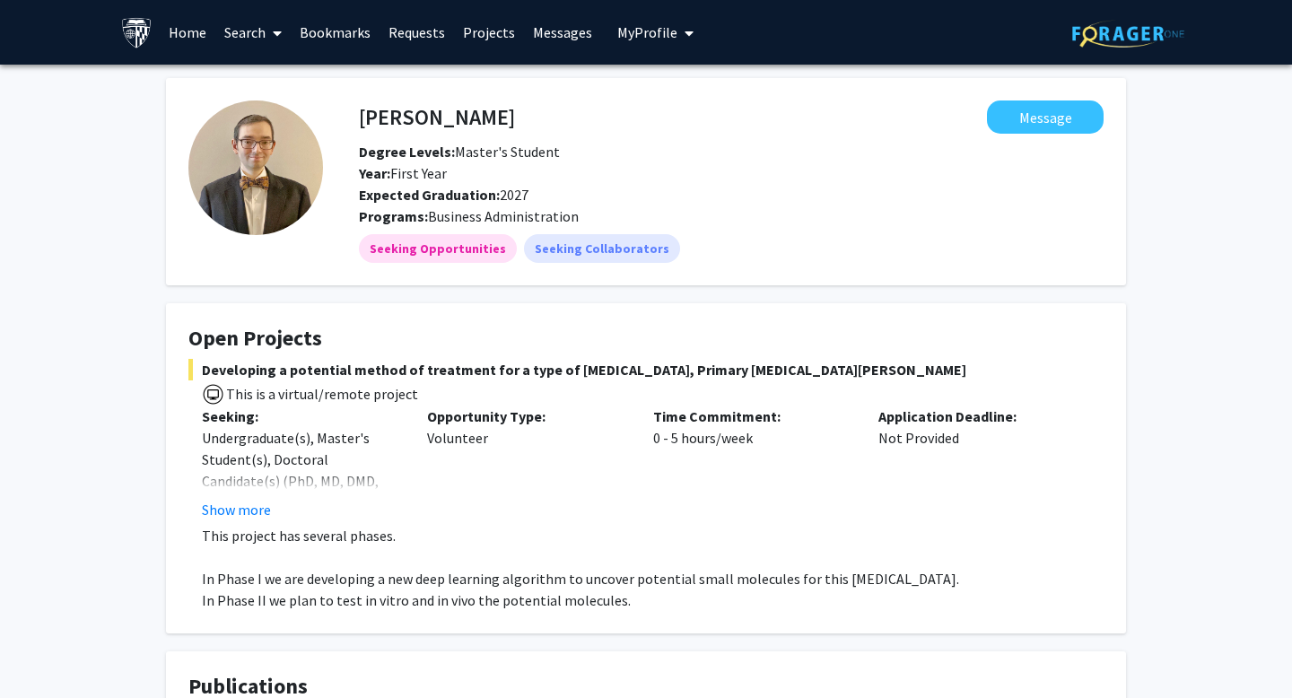
scroll to position [179, 0]
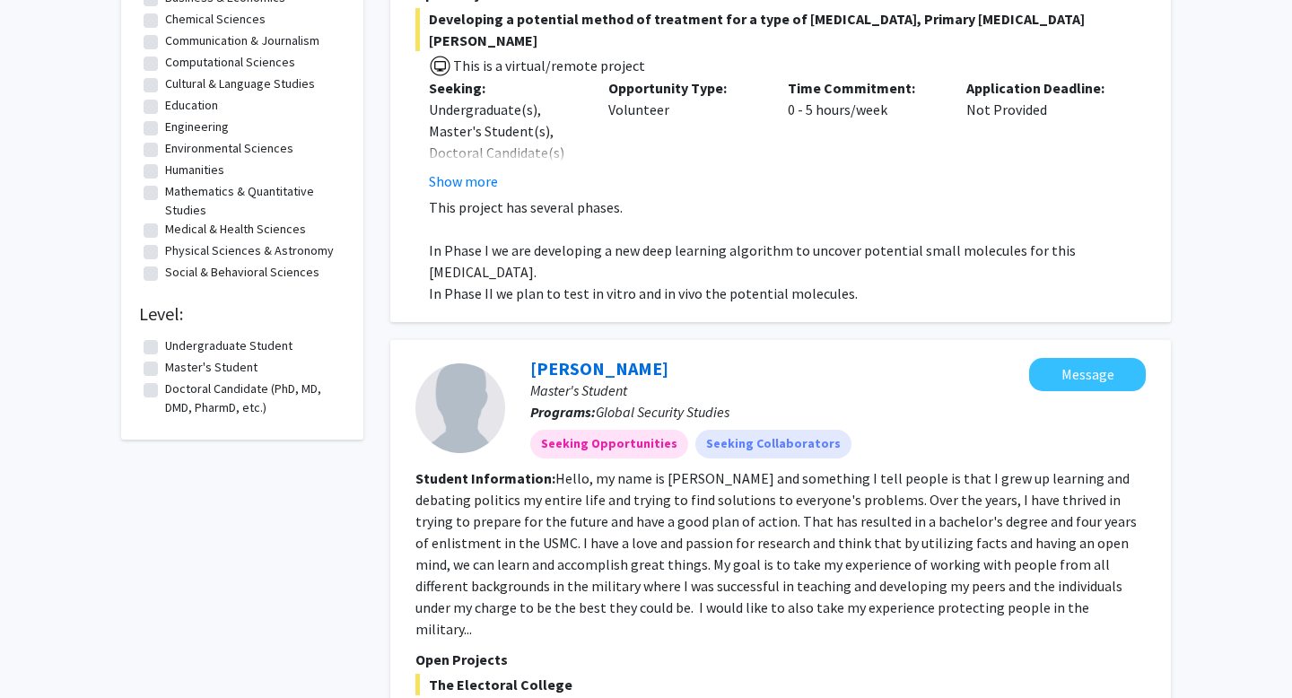
scroll to position [996, 0]
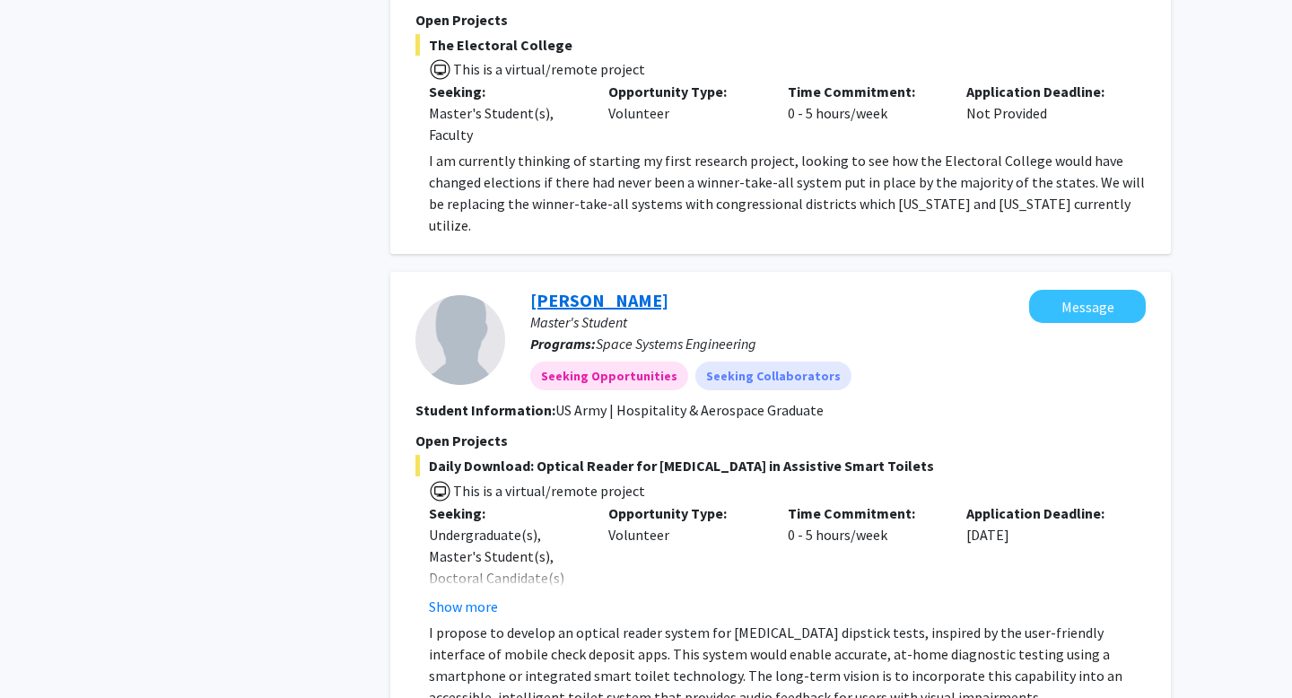
click at [635, 289] on link "Frances Christopher" at bounding box center [599, 300] width 138 height 22
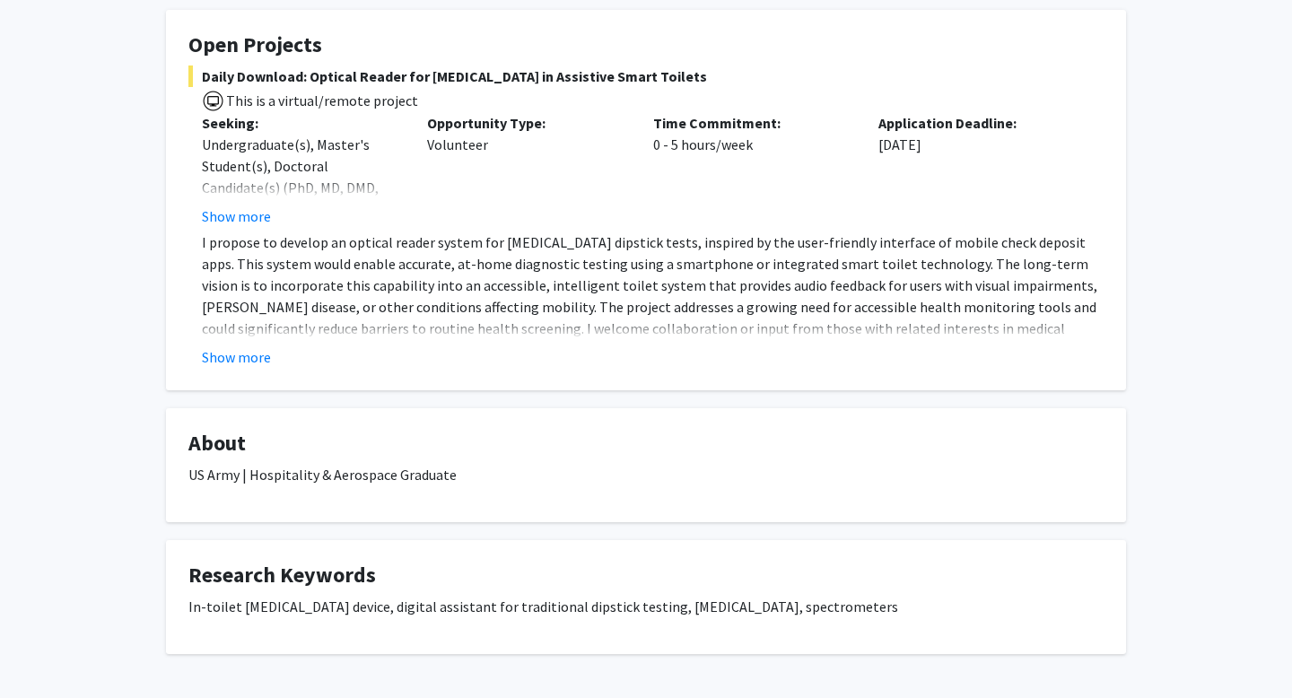
scroll to position [362, 0]
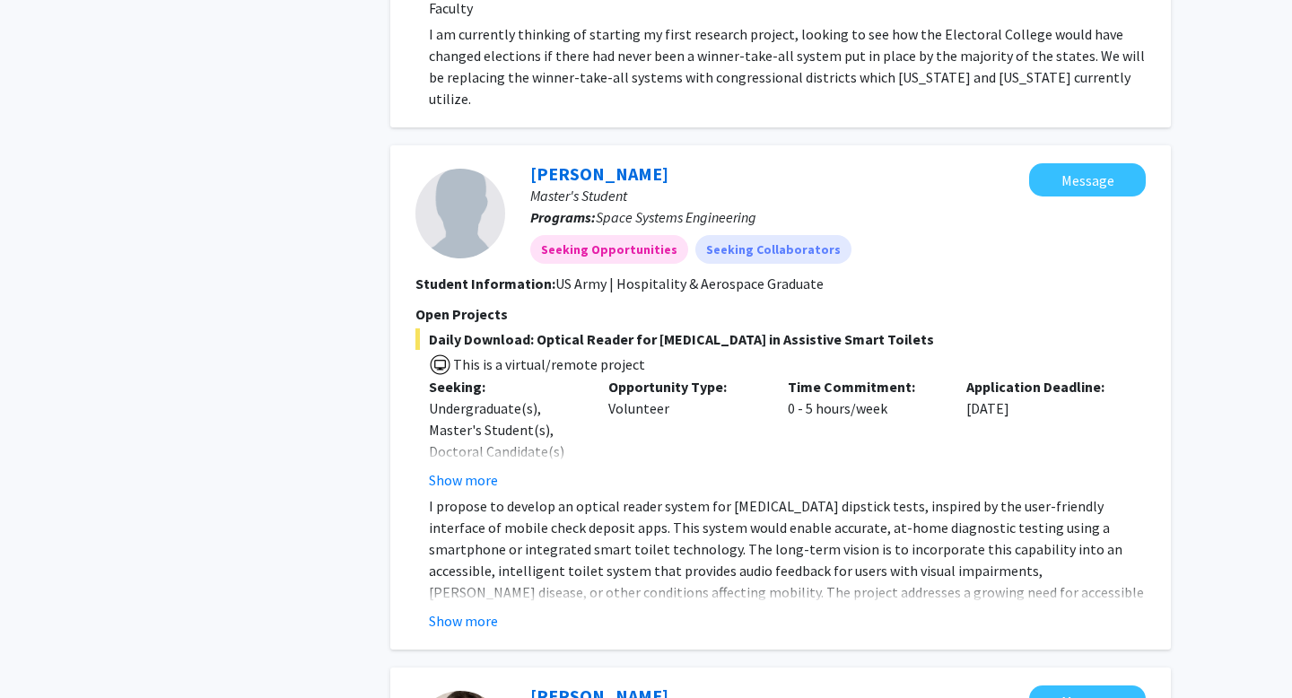
scroll to position [1427, 0]
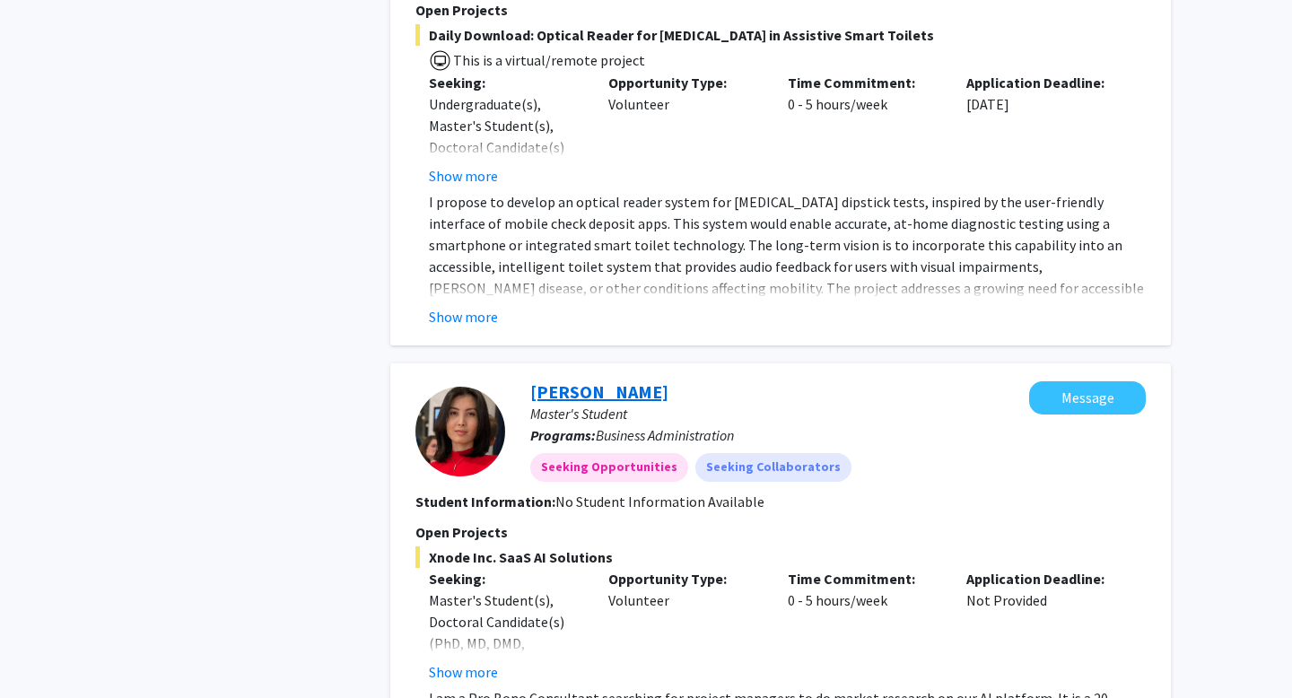
click at [614, 381] on link "Gavhar Annaeva" at bounding box center [599, 392] width 138 height 22
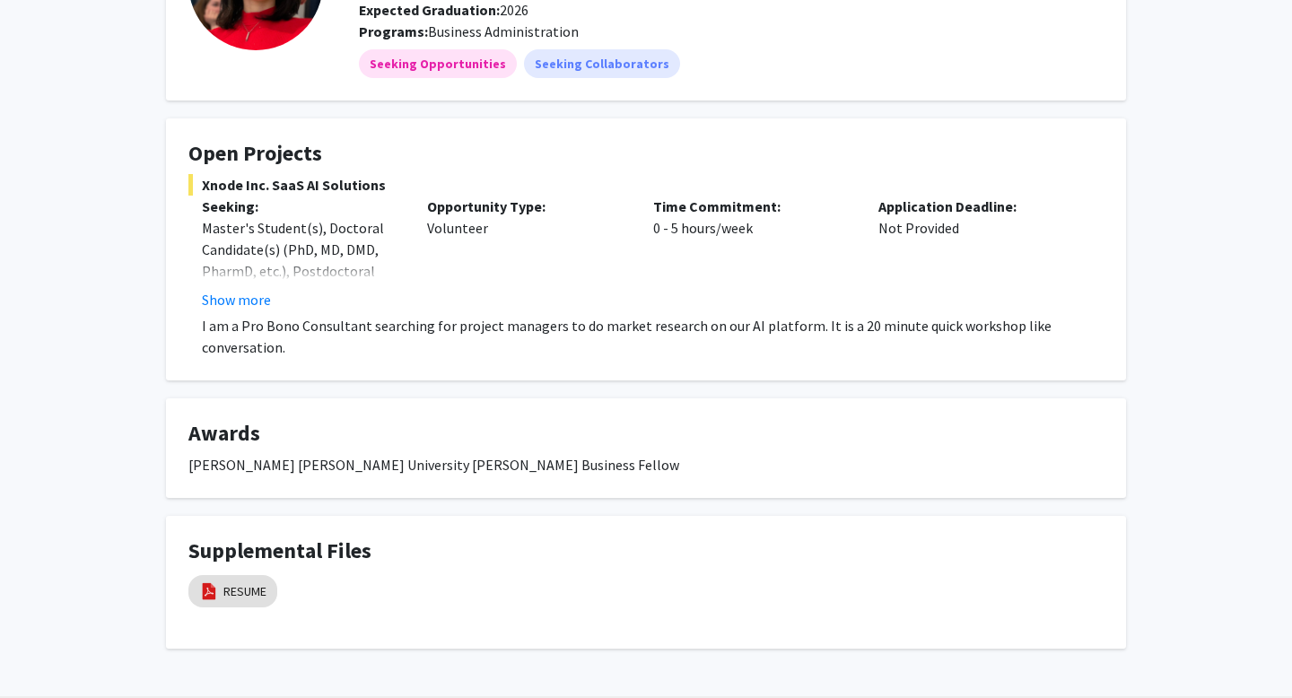
scroll to position [248, 0]
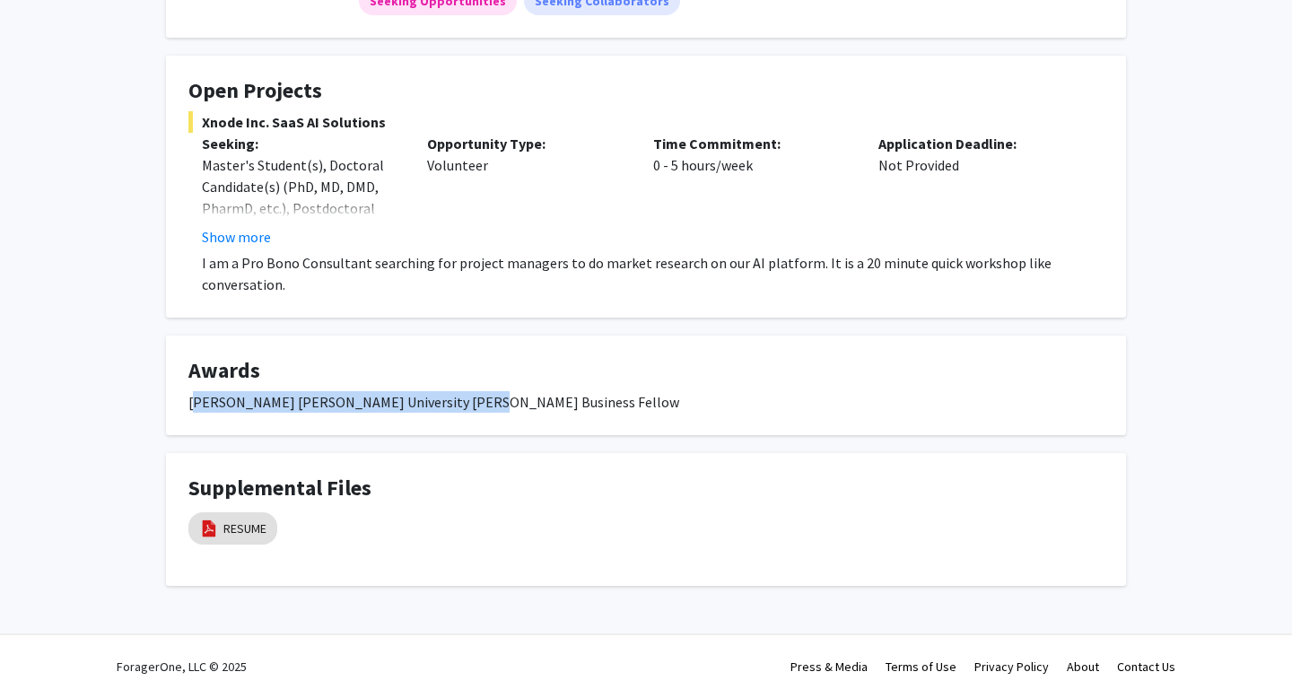
drag, startPoint x: 194, startPoint y: 404, endPoint x: 458, endPoint y: 405, distance: 263.9
click at [458, 405] on div "Johns Hopkins University Carey Business Fellow" at bounding box center [645, 402] width 915 height 22
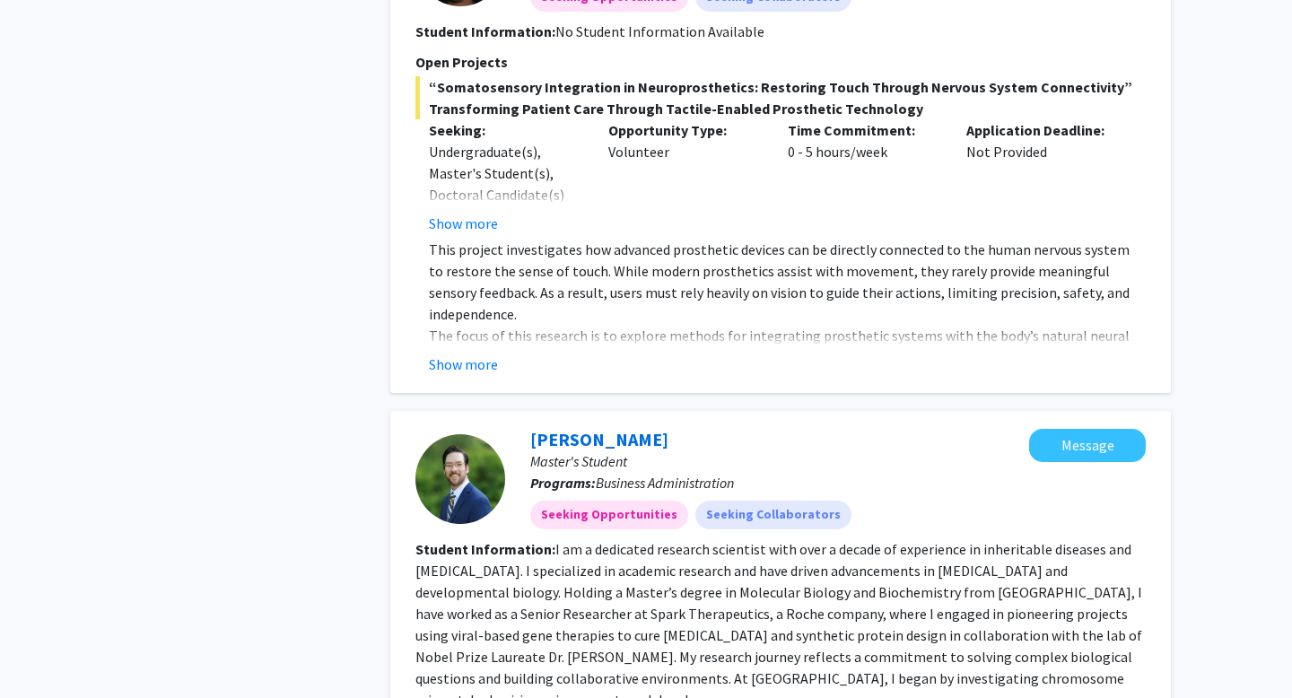
scroll to position [3299, 0]
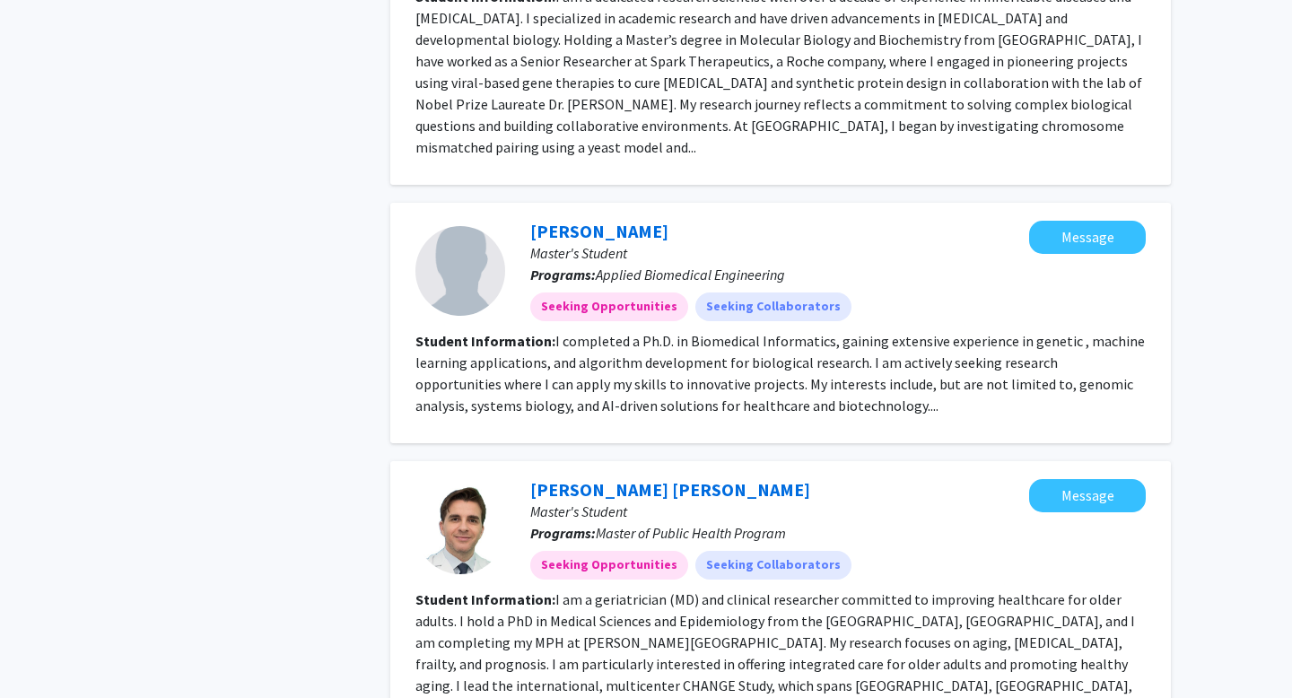
click at [650, 501] on p "Master's Student" at bounding box center [779, 512] width 499 height 22
click at [655, 478] on link "Marlon Juliano Romero Aliberti" at bounding box center [670, 489] width 280 height 22
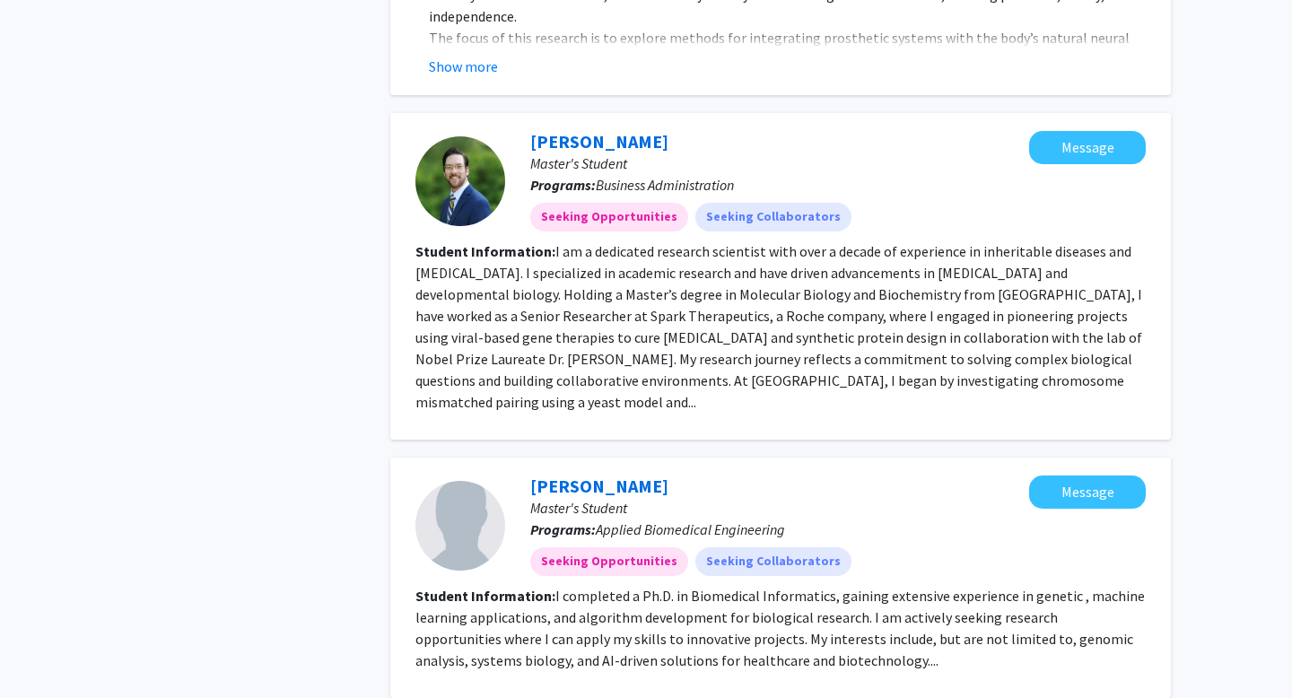
scroll to position [3047, 0]
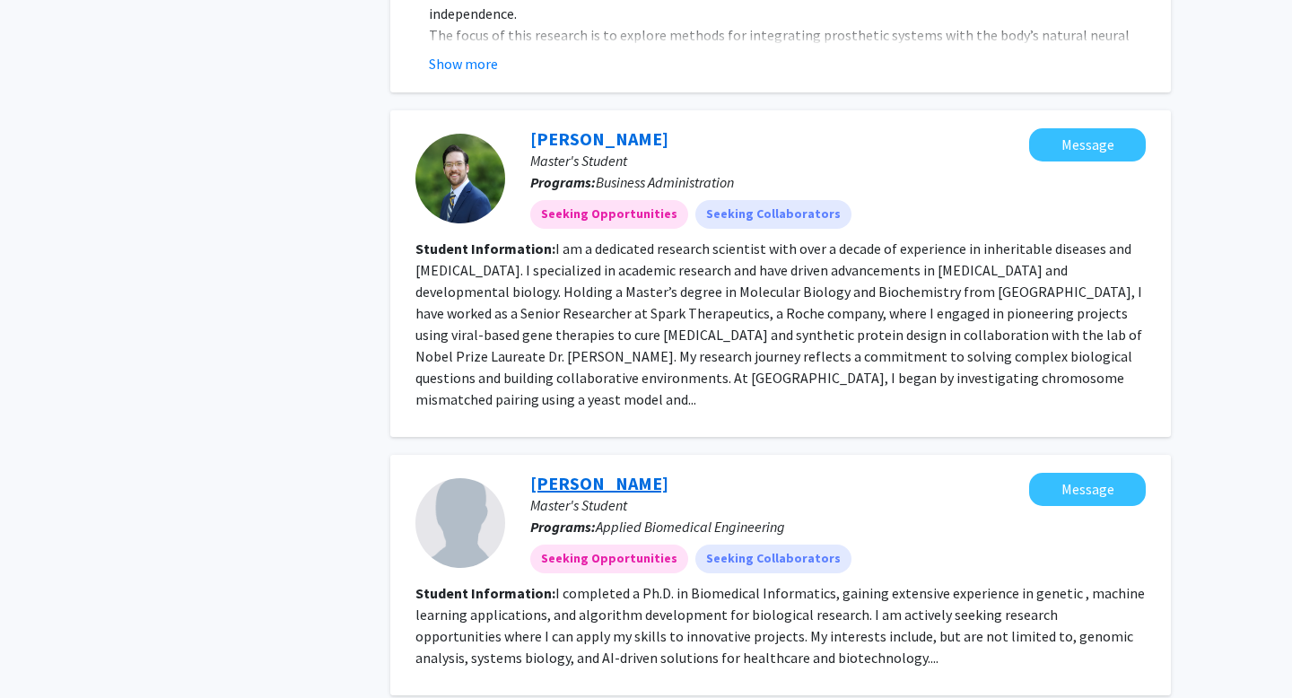
click at [596, 472] on link "Zheng Cai" at bounding box center [599, 483] width 138 height 22
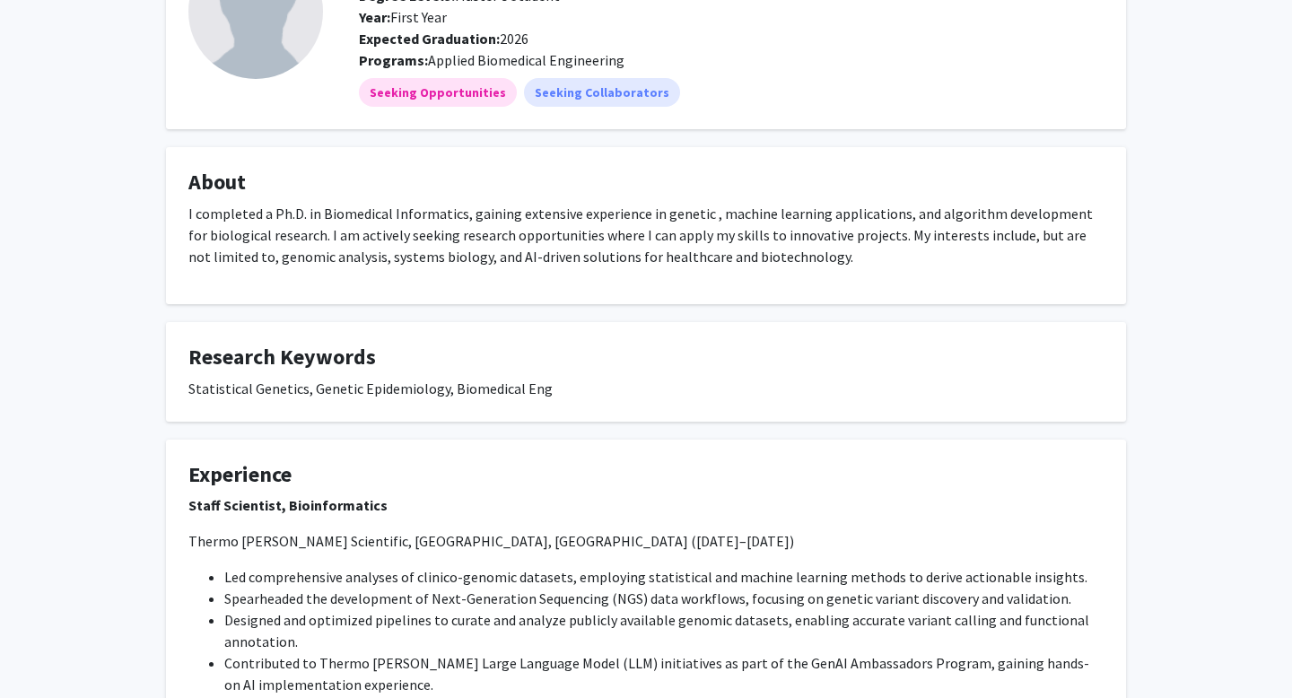
scroll to position [159, 0]
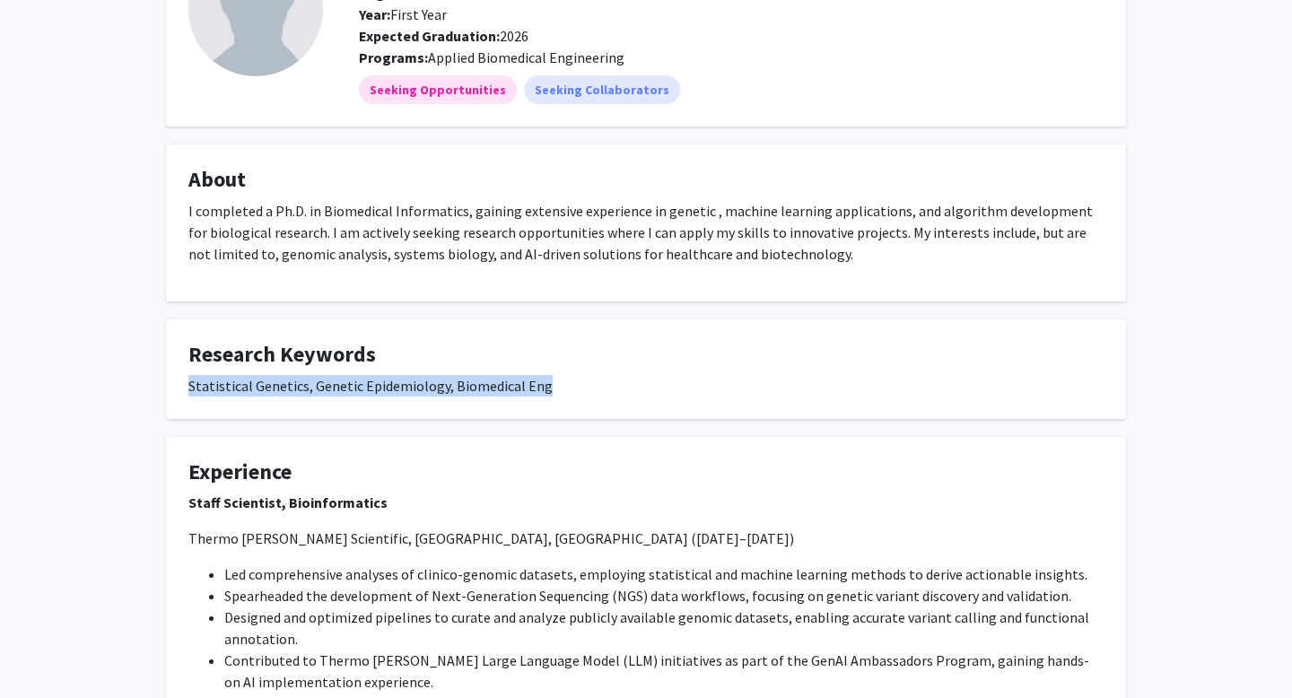
drag, startPoint x: 191, startPoint y: 385, endPoint x: 608, endPoint y: 400, distance: 416.7
click at [607, 400] on fg-card "Research Keywords Statistical Genetics, Genetic Epidemiology, Biomedical Eng" at bounding box center [646, 370] width 960 height 100
copy div "Statistical Genetics, Genetic Epidemiology, Biomedical Eng"
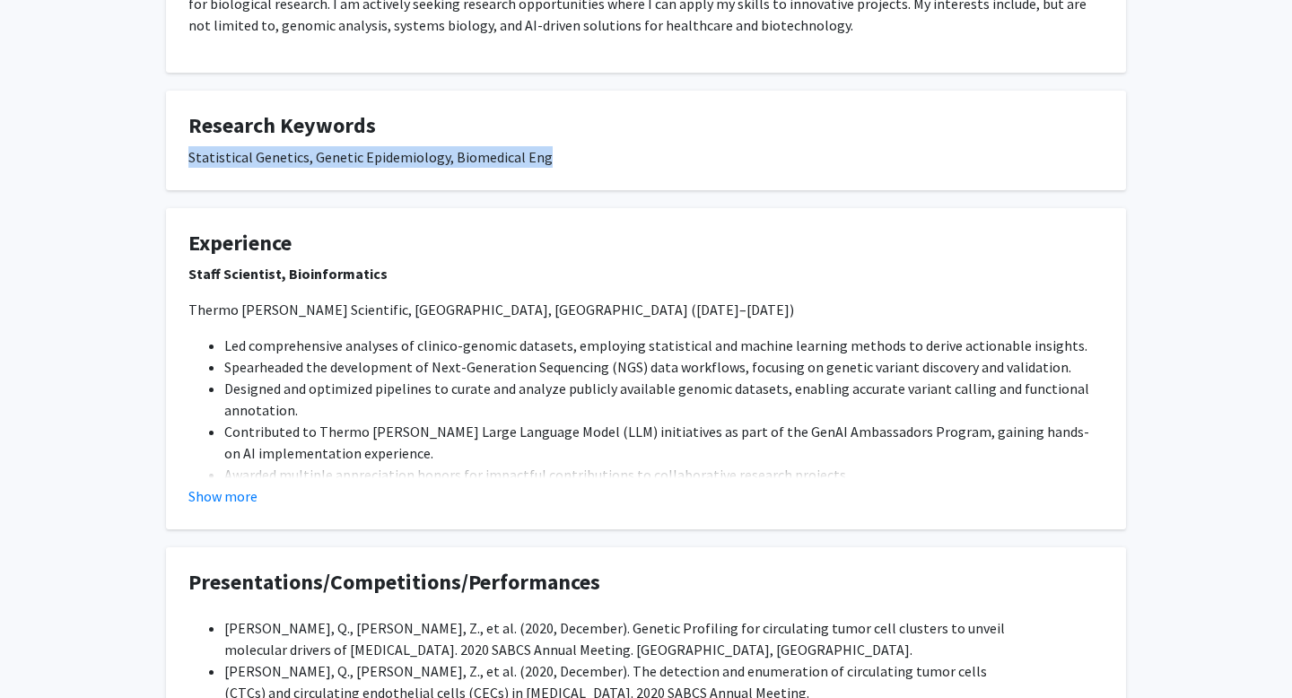
scroll to position [495, 0]
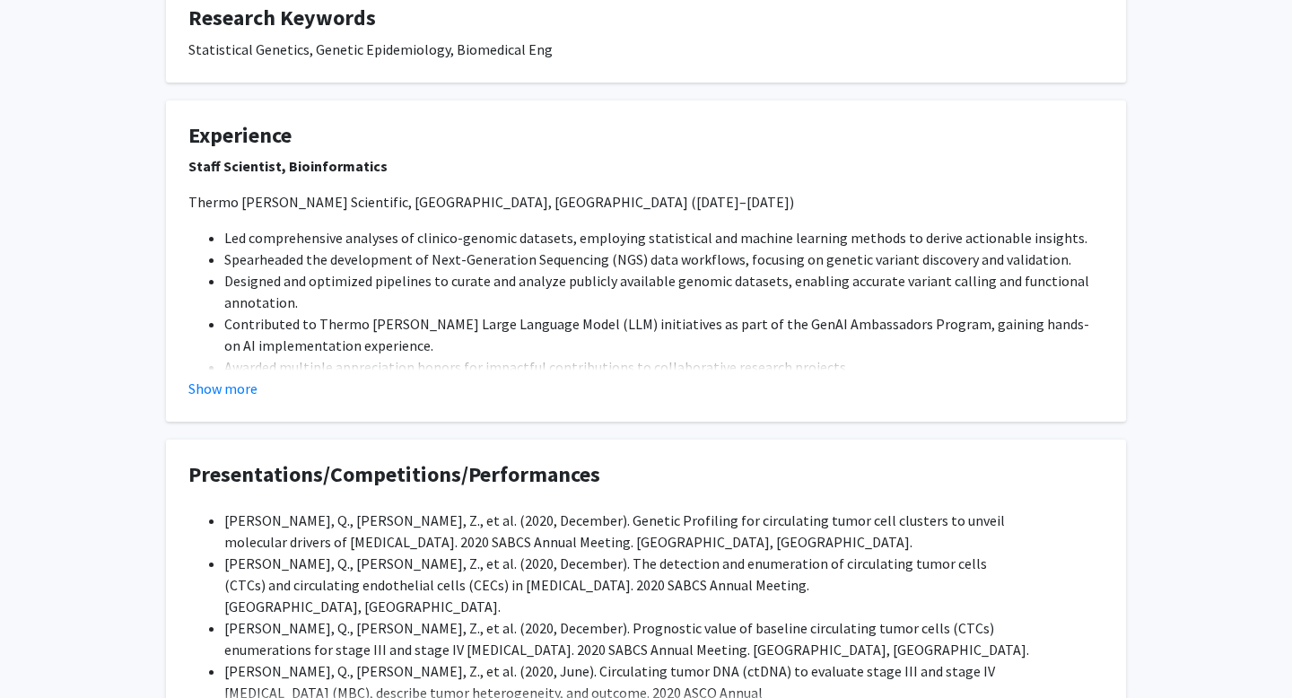
click at [227, 398] on fg-card "Experience Staff Scientist, Bioinformatics Thermo Fisher Scientific, San Franci…" at bounding box center [646, 262] width 960 height 322
click at [227, 390] on button "Show more" at bounding box center [222, 389] width 69 height 22
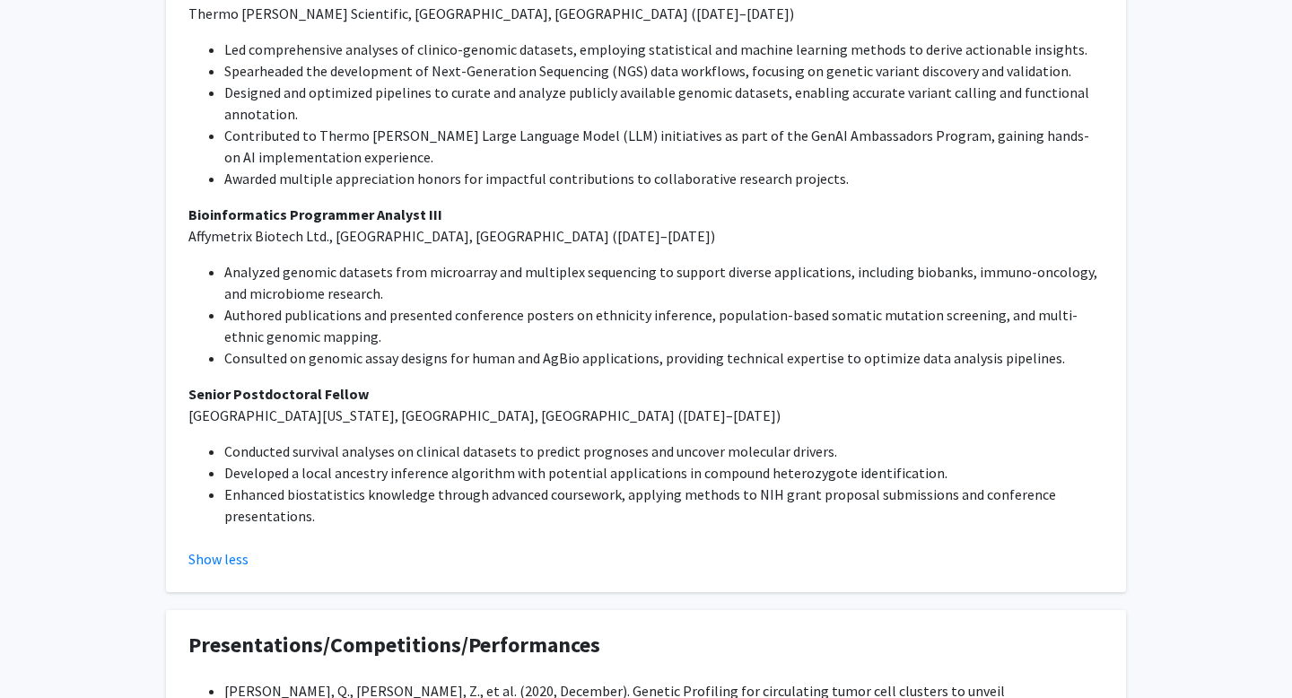
scroll to position [555, 0]
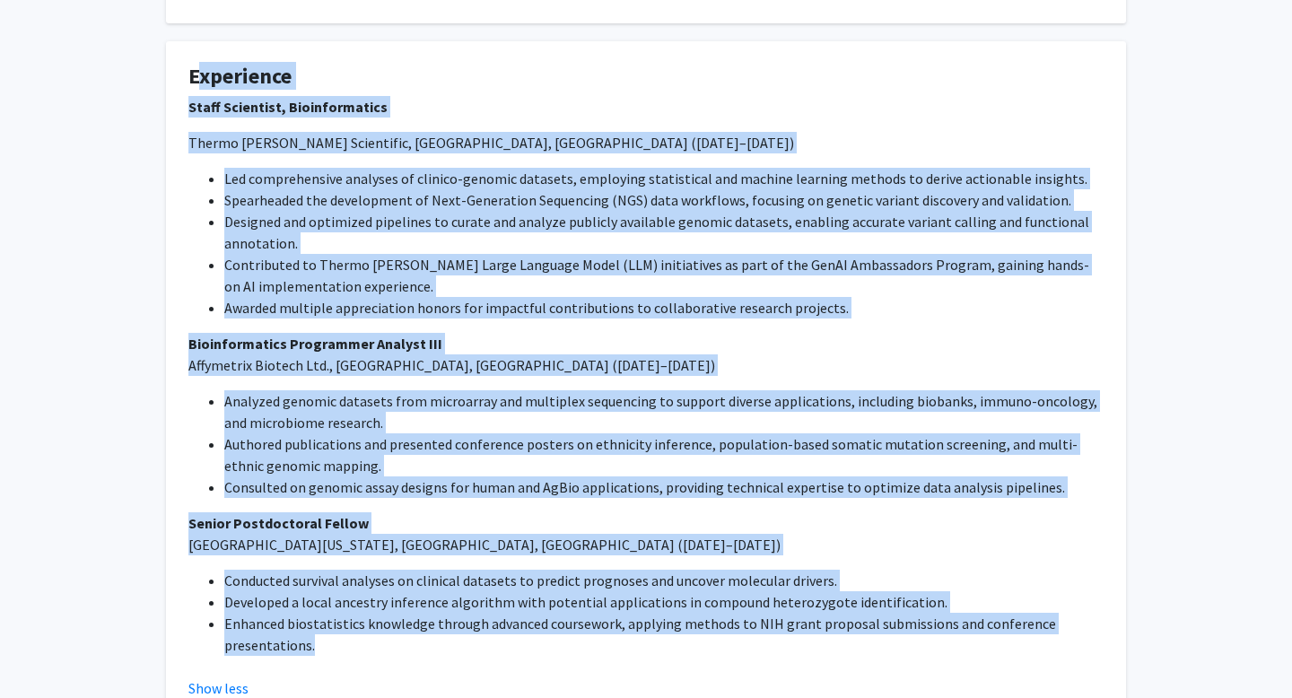
drag, startPoint x: 190, startPoint y: 79, endPoint x: 428, endPoint y: 655, distance: 623.3
click at [428, 655] on fg-card "Experience Staff Scientist, Bioinformatics Thermo Fisher Scientific, San Franci…" at bounding box center [646, 381] width 960 height 681
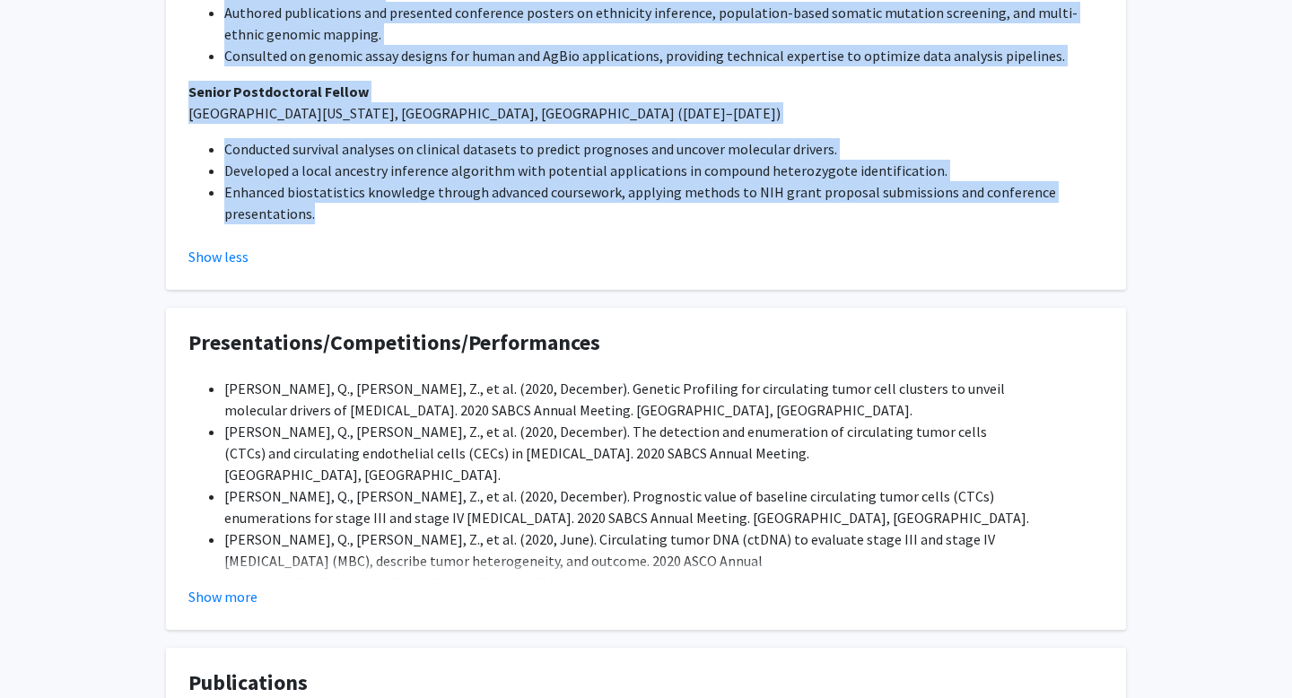
scroll to position [1011, 0]
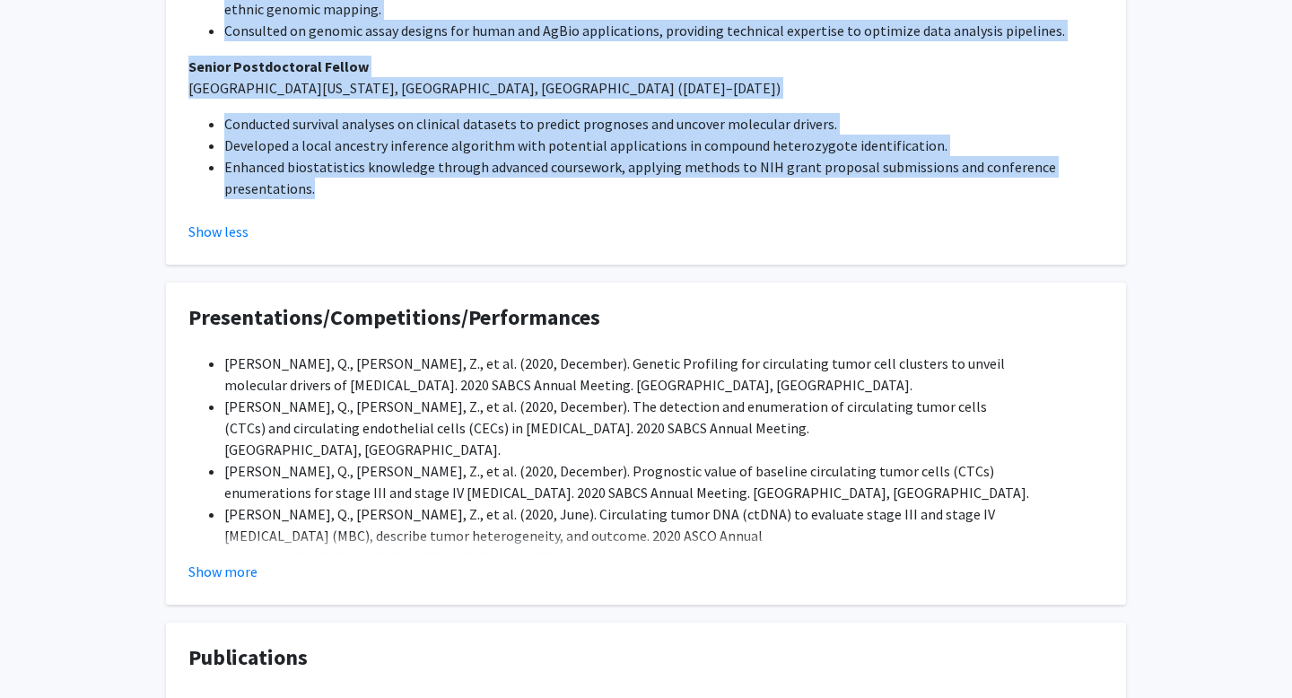
copy fg-card "Experience Staff Scientist, Bioinformatics Thermo Fisher Scientific, San Franci…"
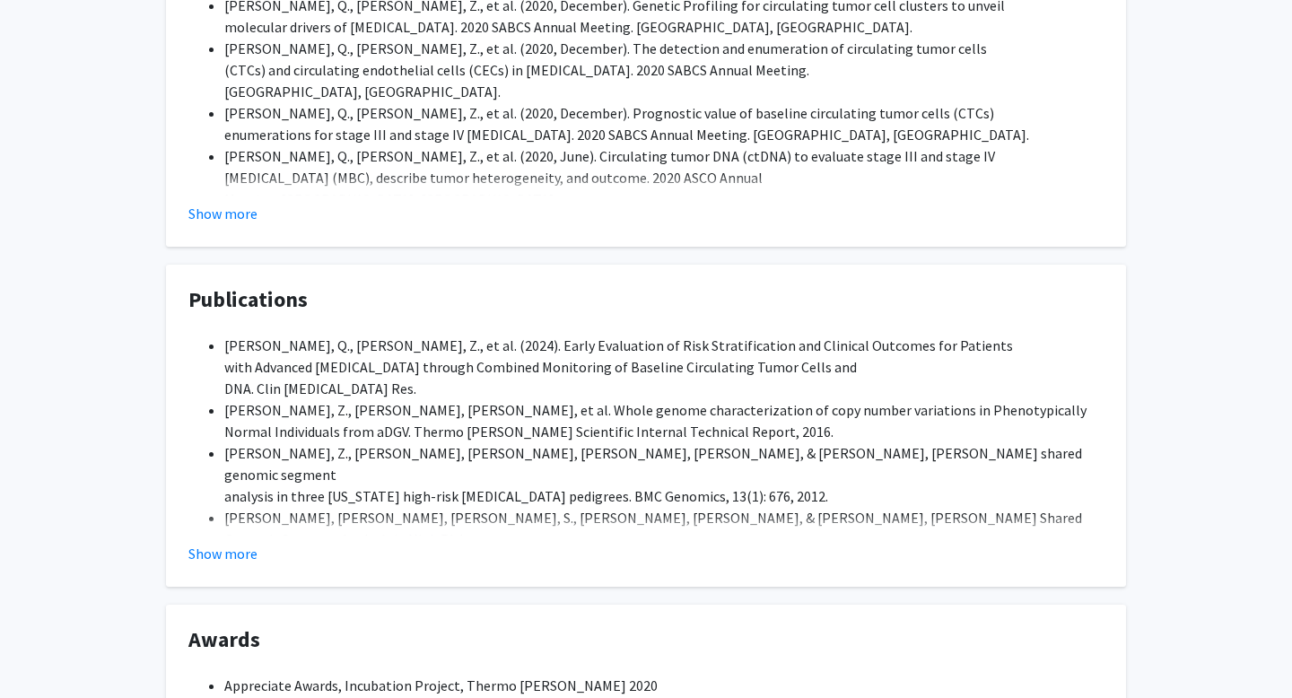
scroll to position [1369, 0]
click at [353, 388] on span "Zhang, Q., Cai, Z., et al. (2024). Early Evaluation of Risk Stratification and …" at bounding box center [618, 367] width 789 height 61
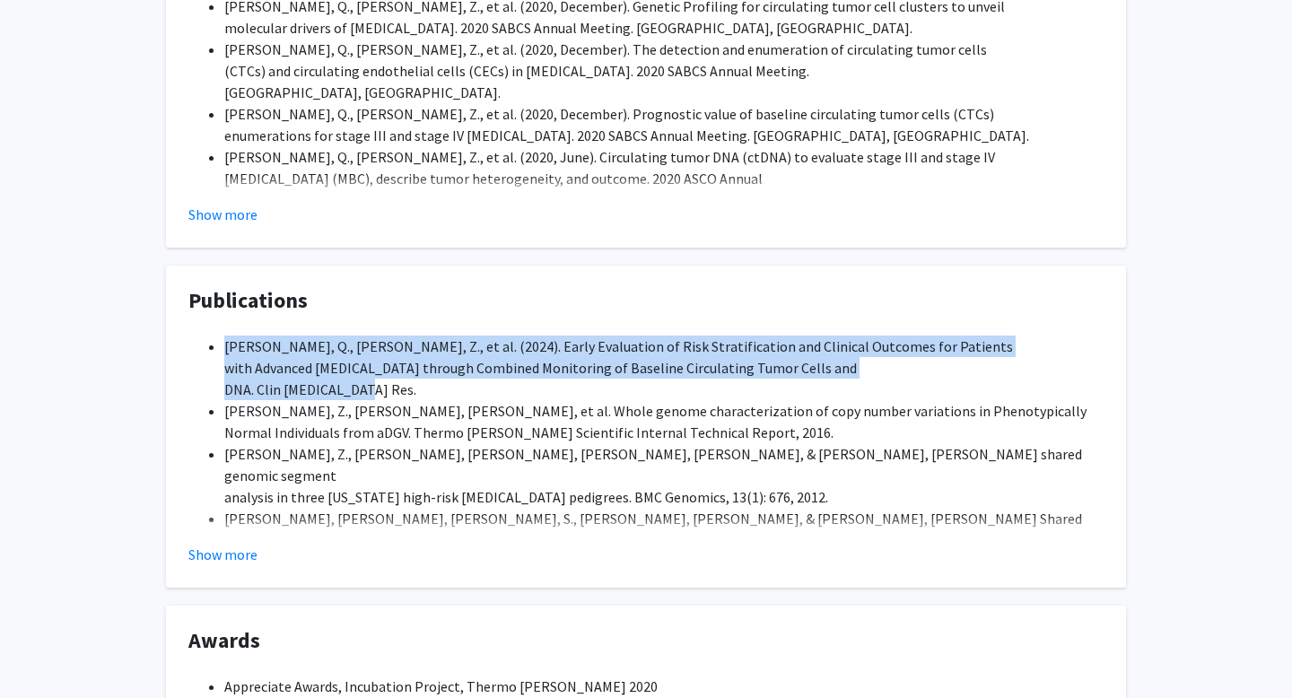
drag, startPoint x: 365, startPoint y: 390, endPoint x: 228, endPoint y: 331, distance: 149.5
click at [229, 331] on div "Zhang, Q., Cai, Z., et al. (2024). Early Evaluation of Risk Stratification and …" at bounding box center [645, 428] width 915 height 215
copy span "Zhang, Q., Cai, Z., et al. (2024). Early Evaluation of Risk Stratification and …"
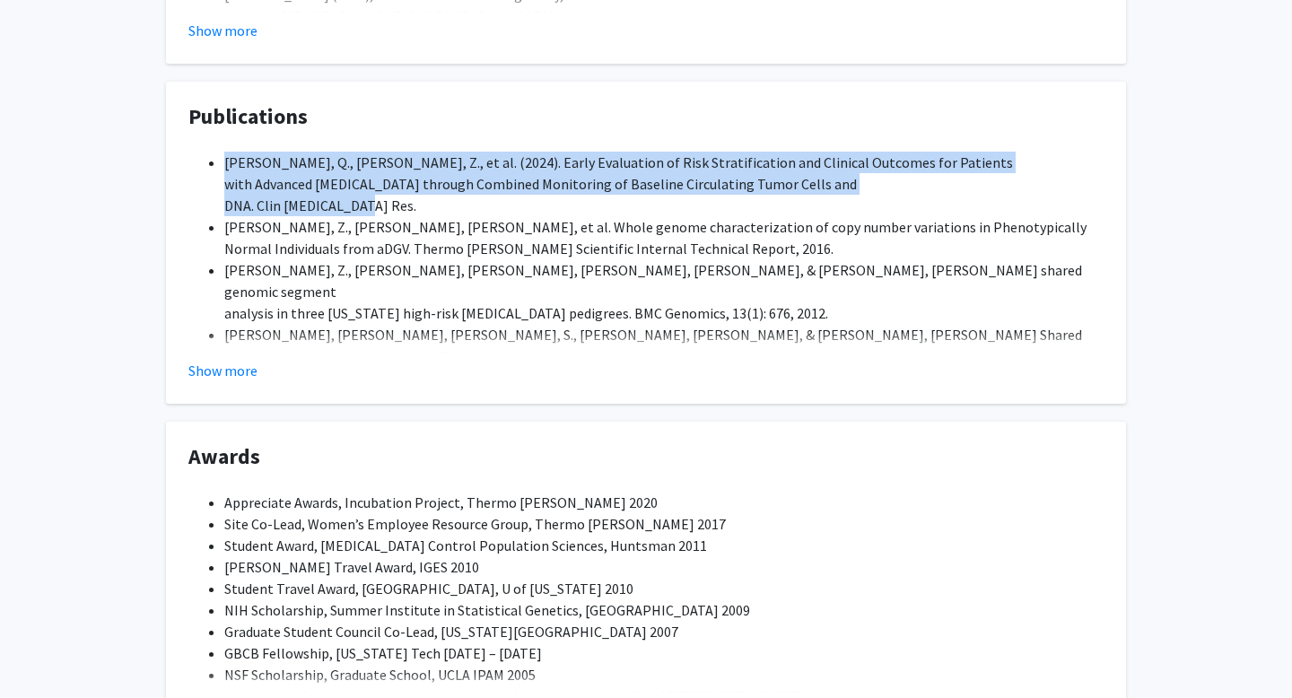
scroll to position [1551, 0]
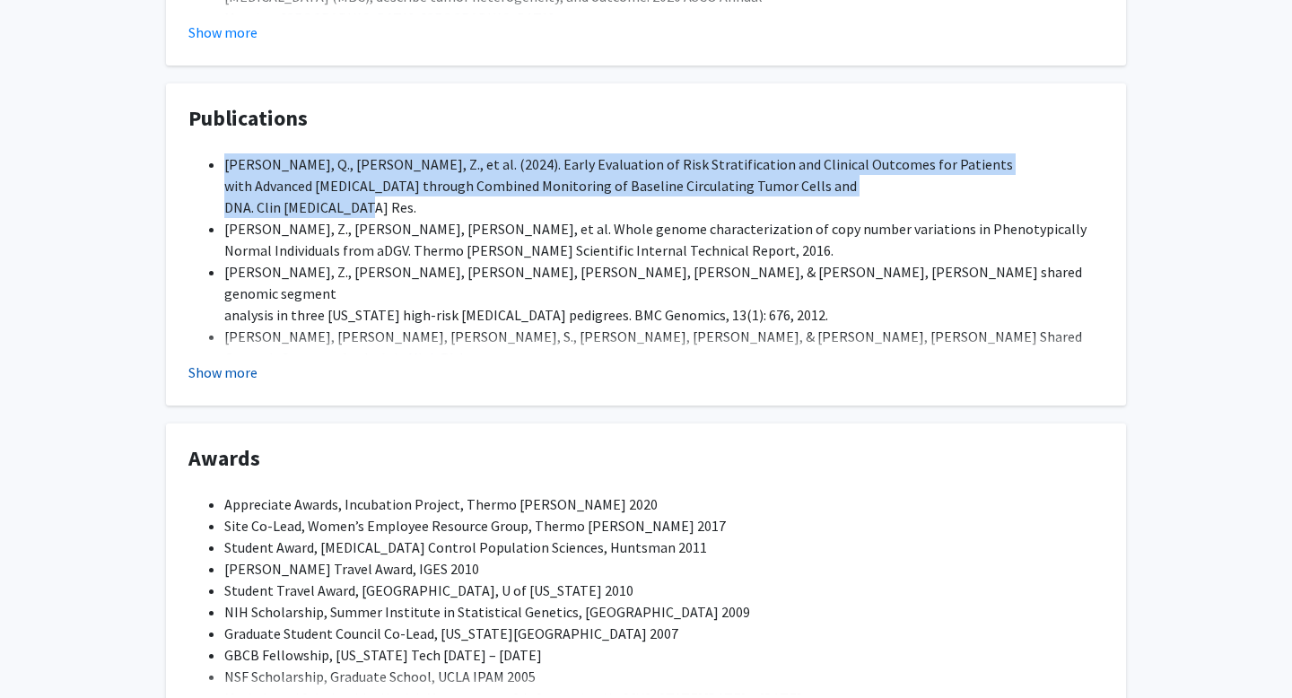
click at [240, 370] on button "Show more" at bounding box center [222, 373] width 69 height 22
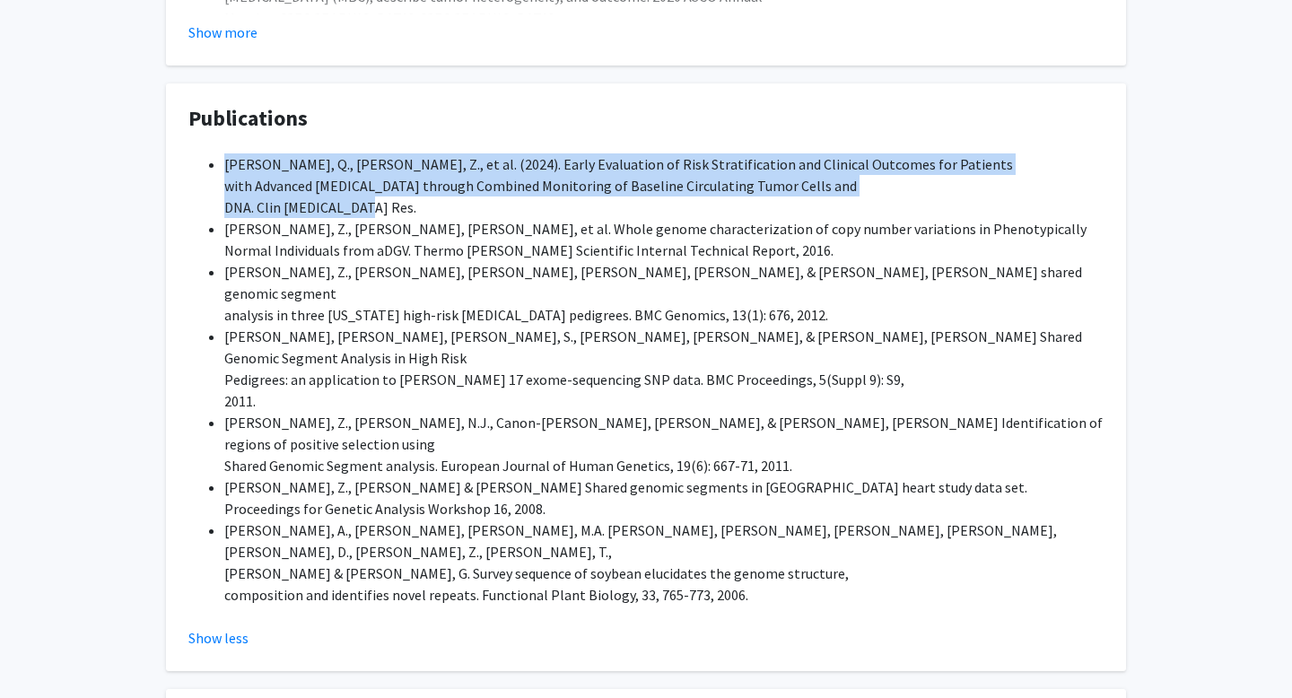
scroll to position [1669, 0]
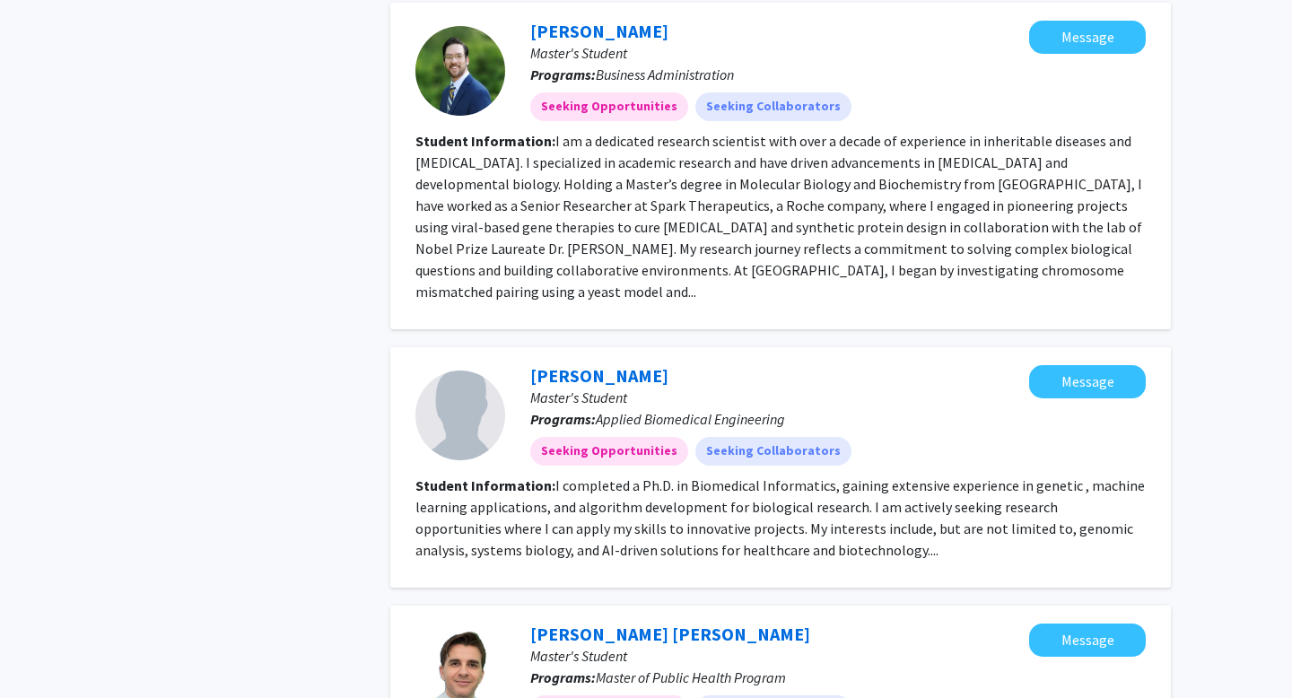
scroll to position [3803, 0]
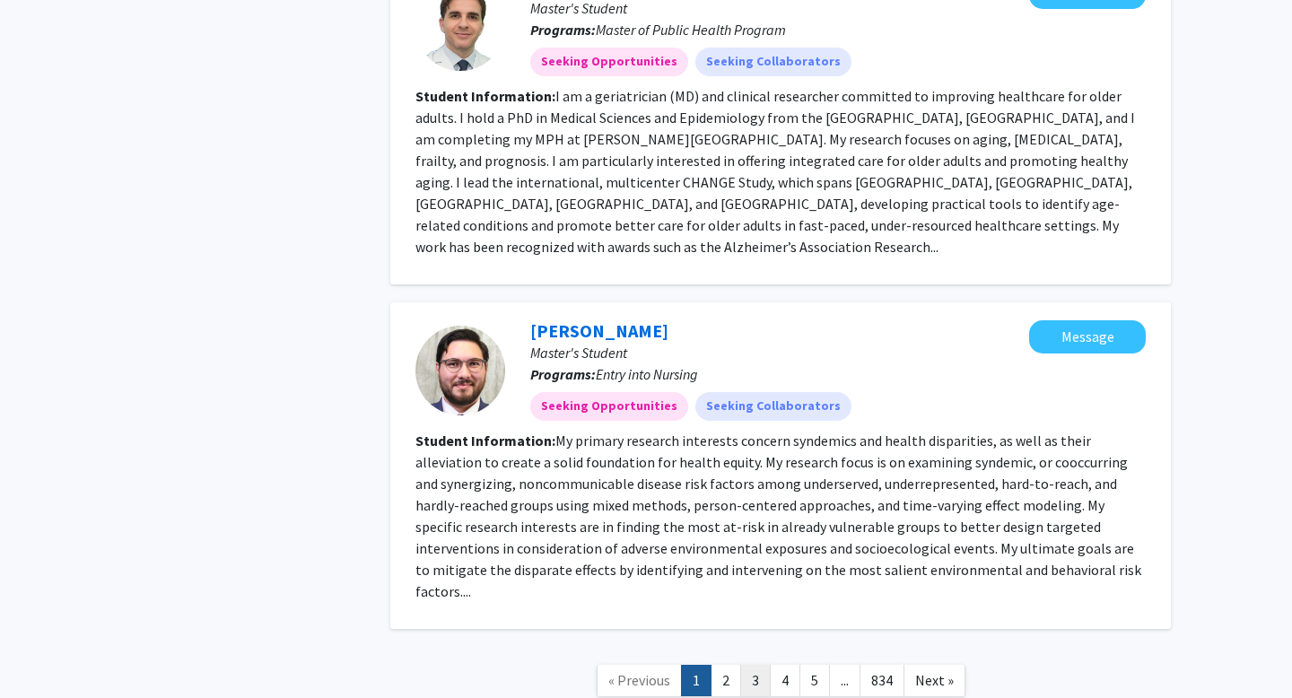
click at [752, 665] on link "3" at bounding box center [755, 680] width 31 height 31
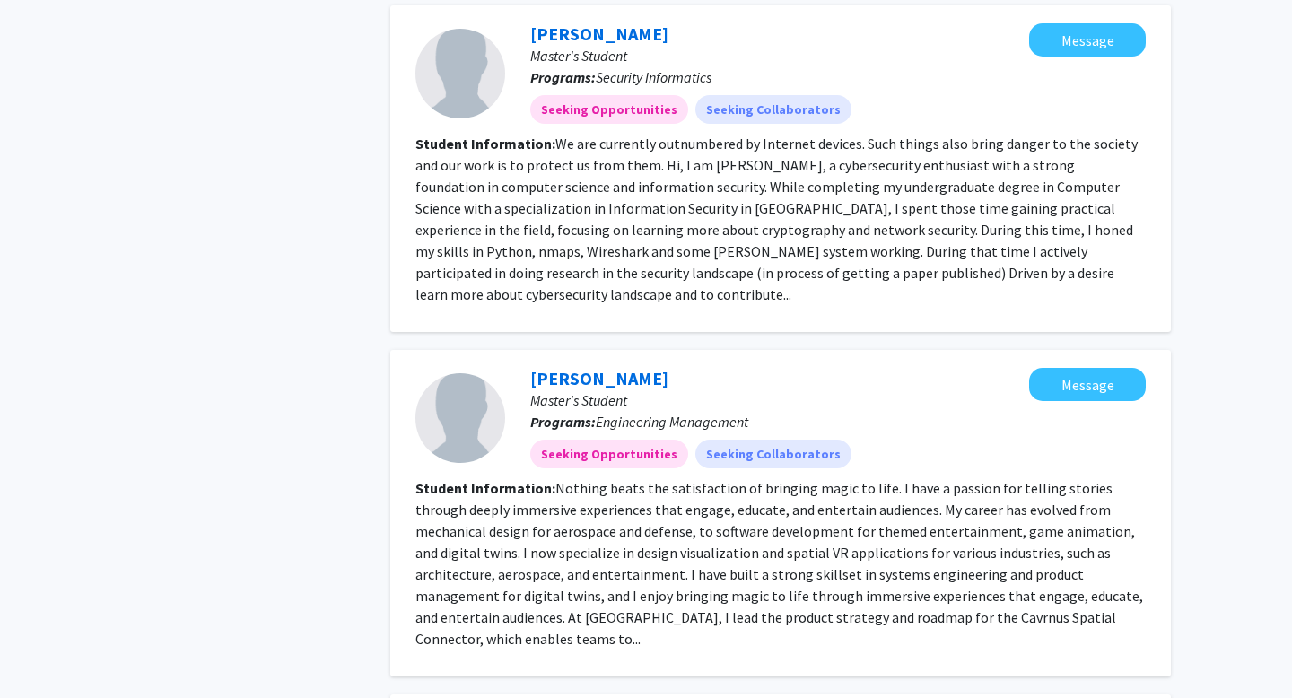
scroll to position [825, 0]
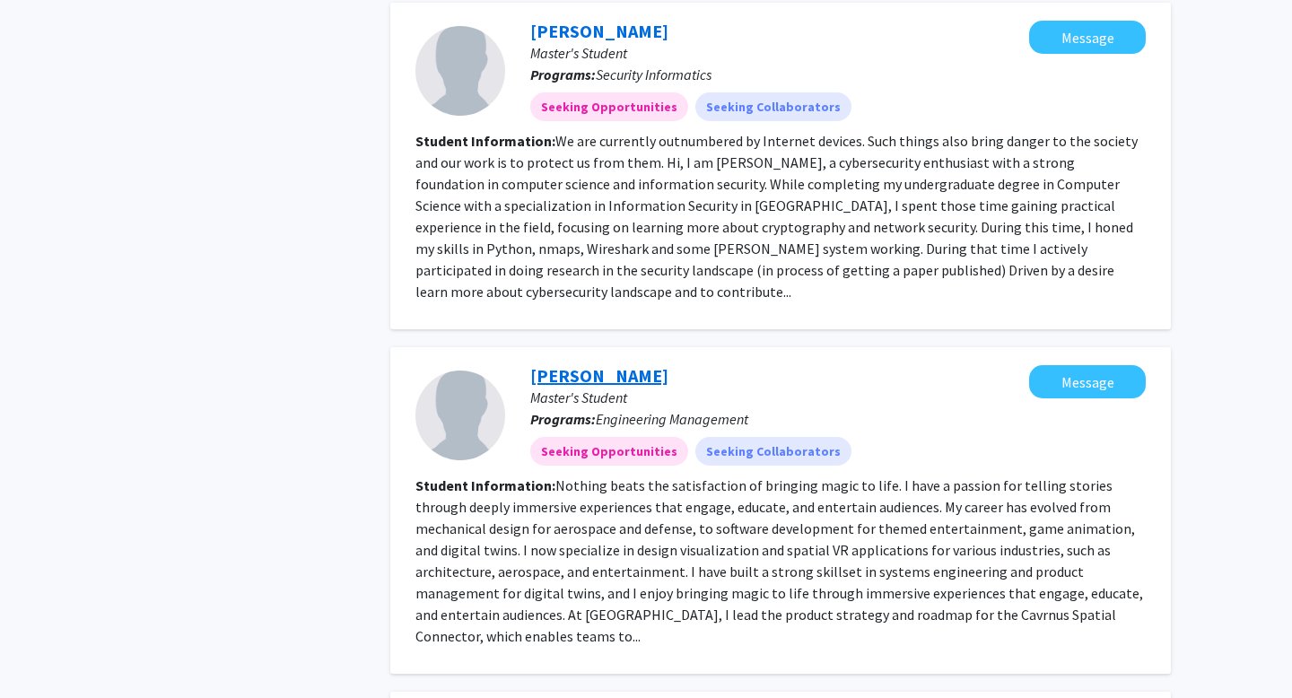
click at [579, 364] on link "Kyle Simmons" at bounding box center [599, 375] width 138 height 22
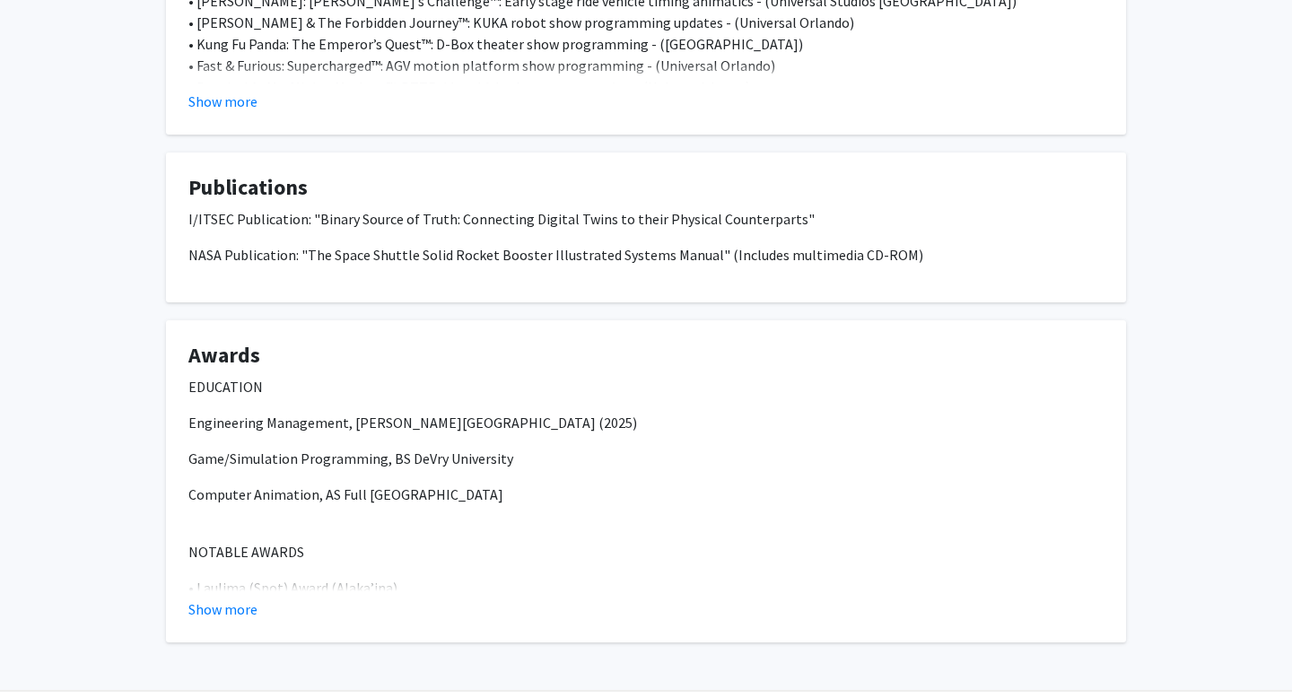
scroll to position [1225, 0]
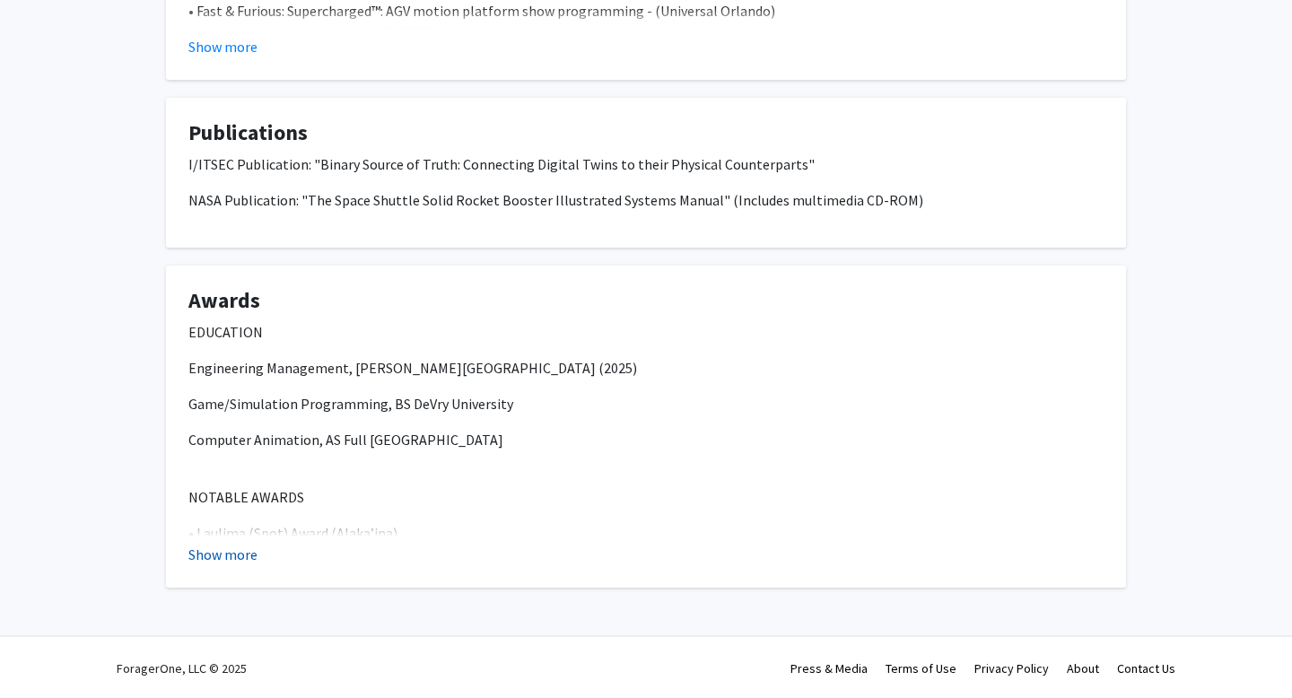
click at [234, 558] on button "Show more" at bounding box center [222, 555] width 69 height 22
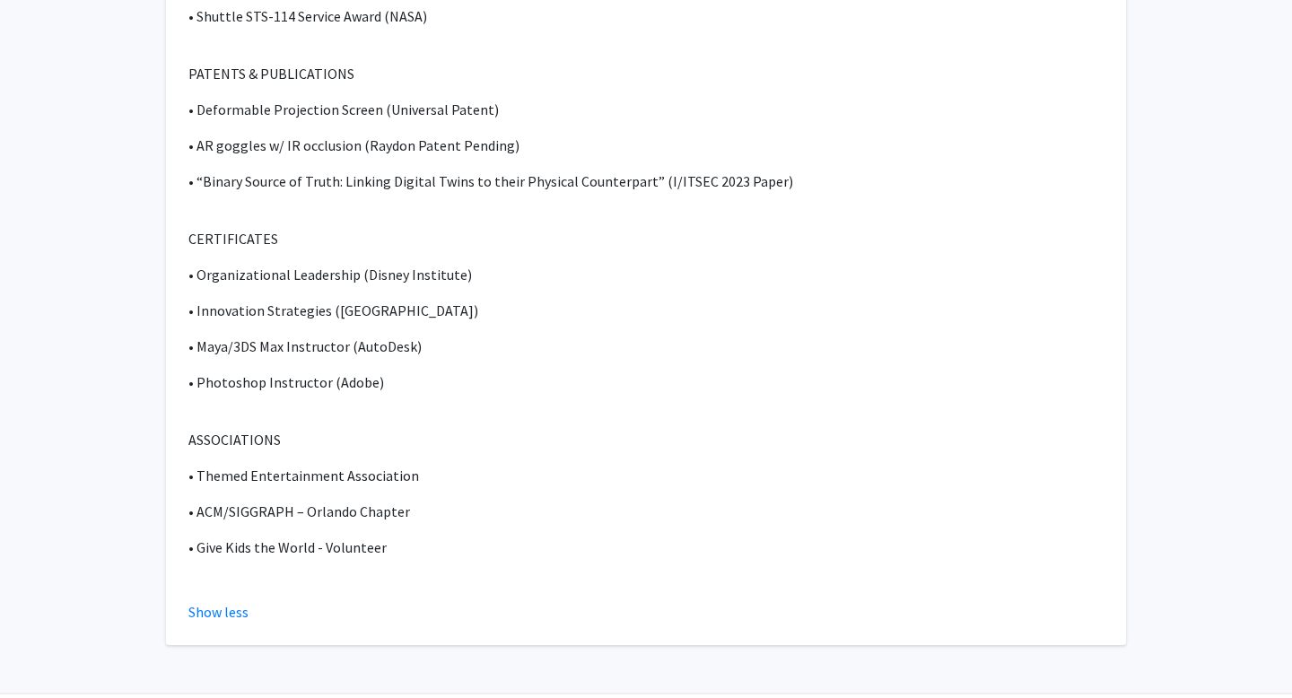
scroll to position [1873, 0]
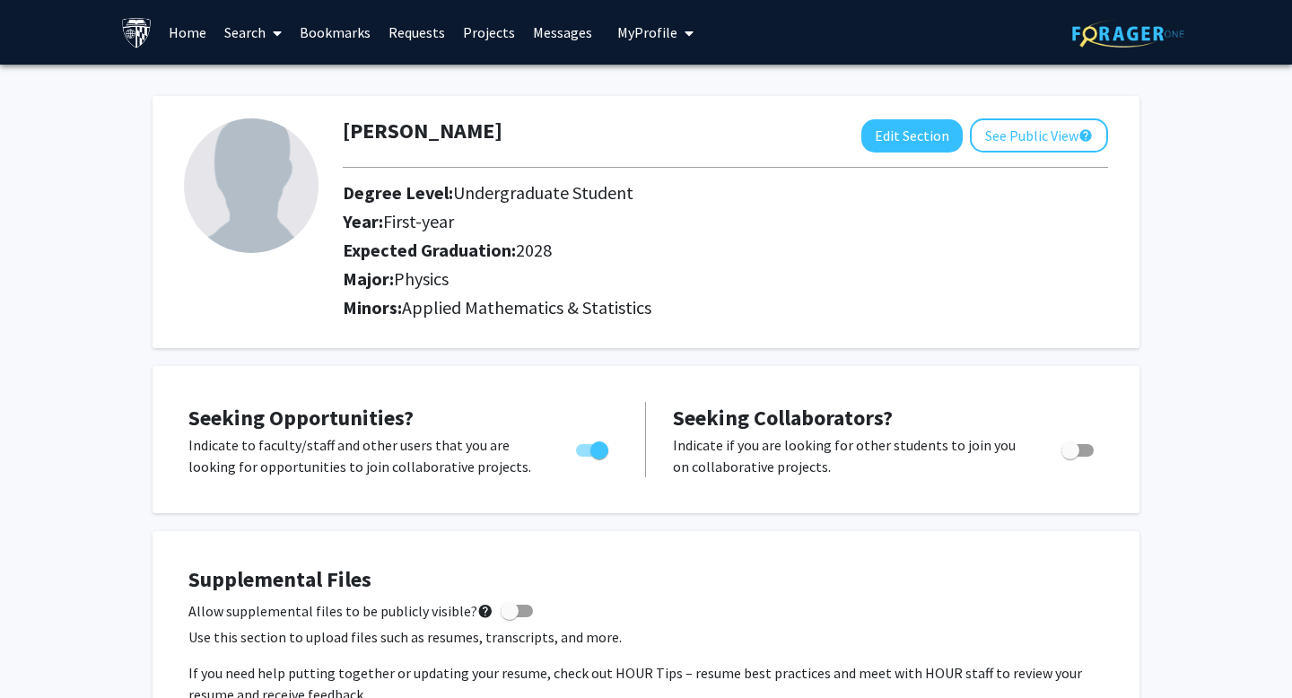
click at [251, 25] on link "Search" at bounding box center [252, 32] width 75 height 63
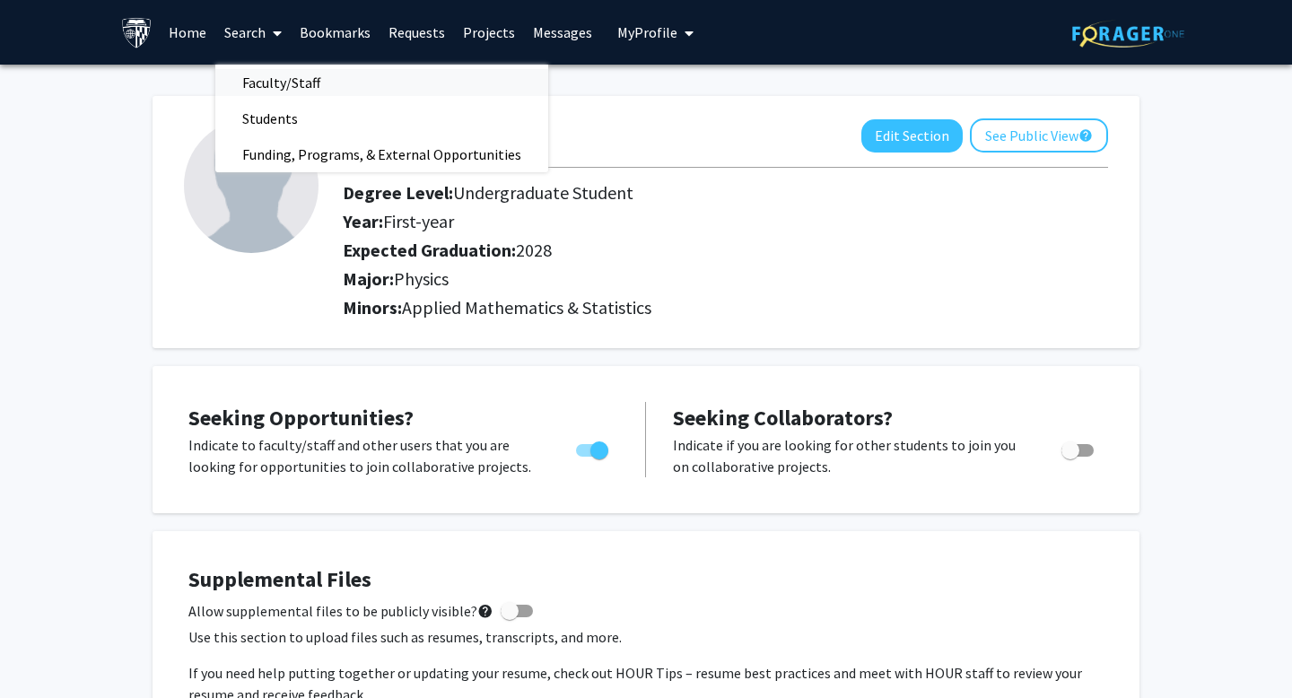
click at [288, 81] on span "Faculty/Staff" at bounding box center [281, 83] width 132 height 36
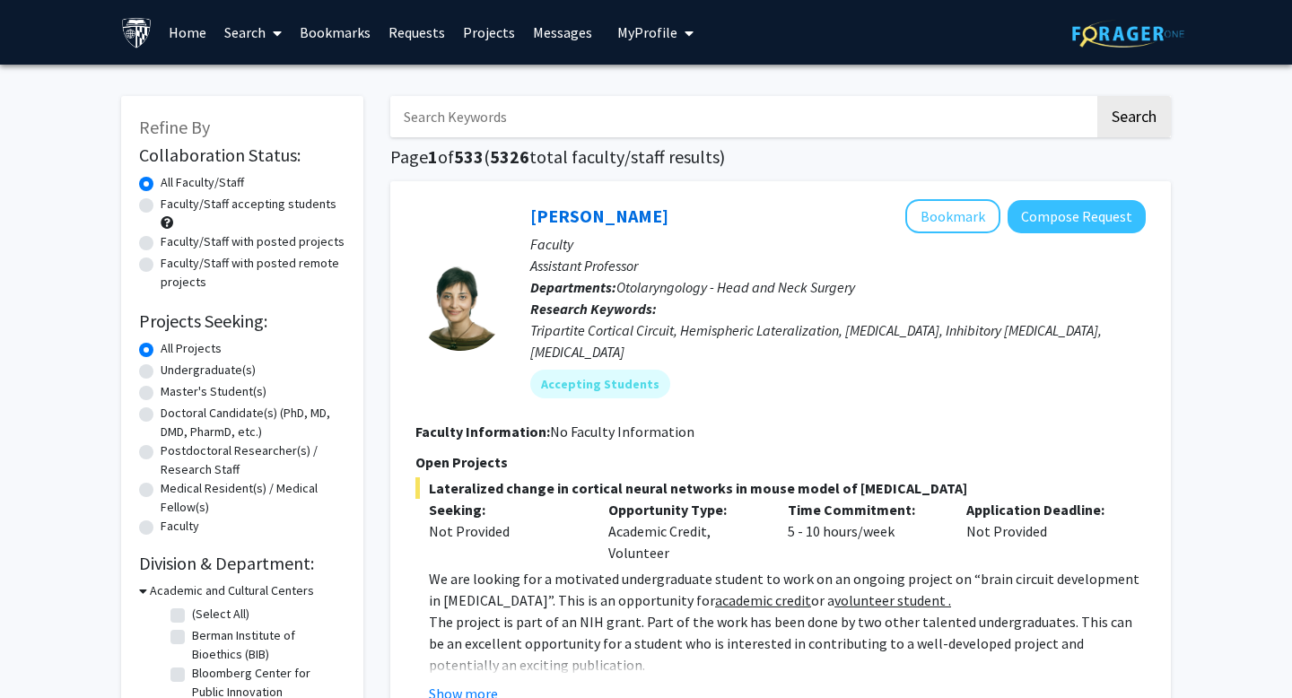
click at [246, 27] on link "Search" at bounding box center [252, 32] width 75 height 63
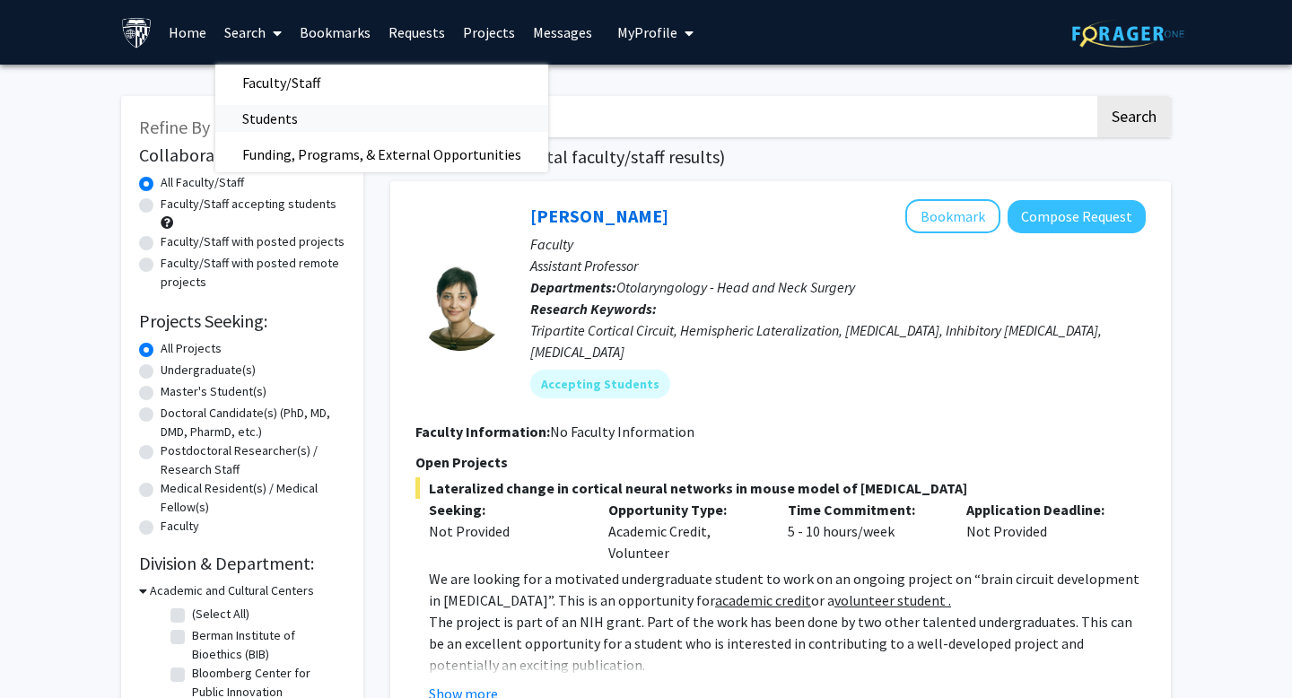
click at [293, 116] on span "Students" at bounding box center [269, 119] width 109 height 36
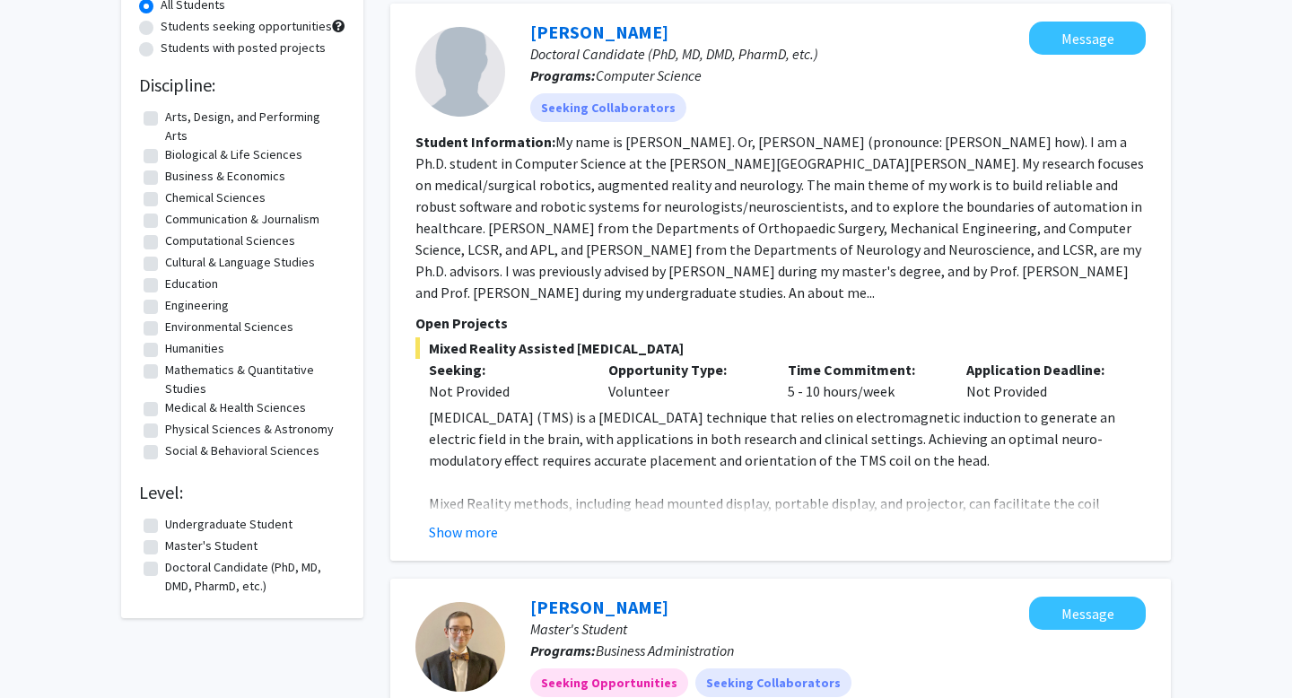
scroll to position [179, 0]
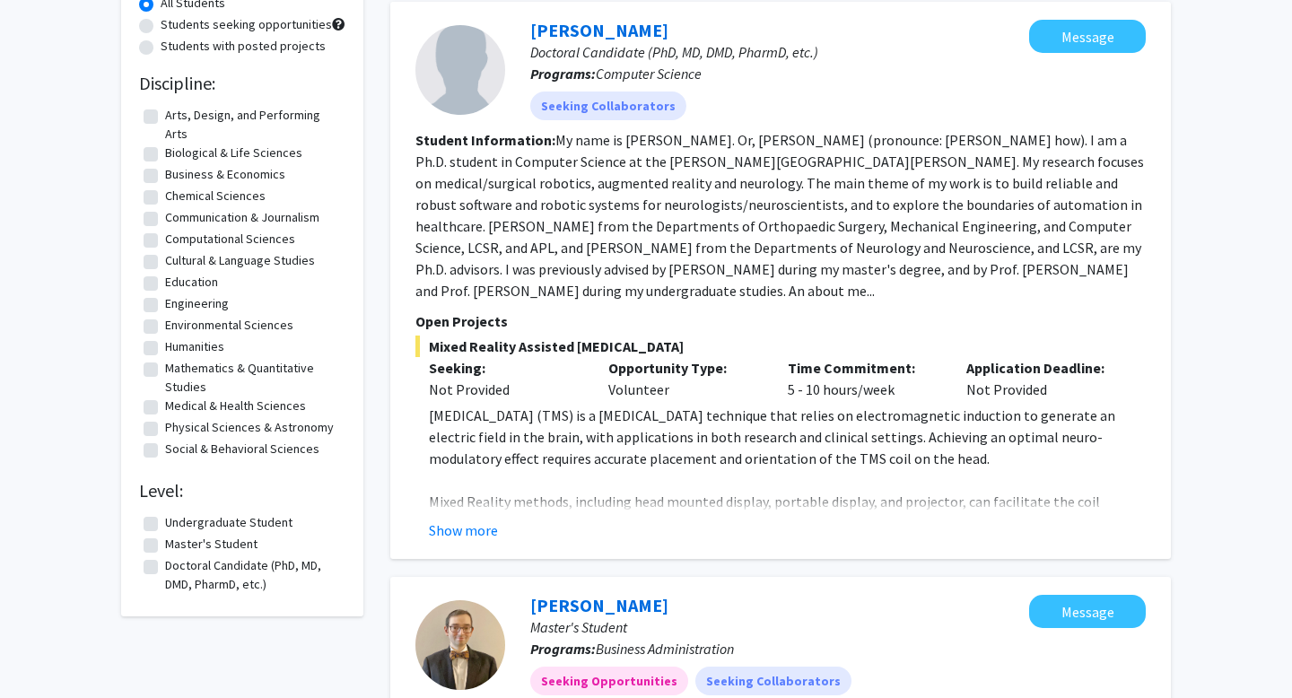
click at [197, 524] on label "Undergraduate Student" at bounding box center [228, 522] width 127 height 19
click at [177, 524] on input "Undergraduate Student" at bounding box center [171, 519] width 12 height 12
checkbox input "true"
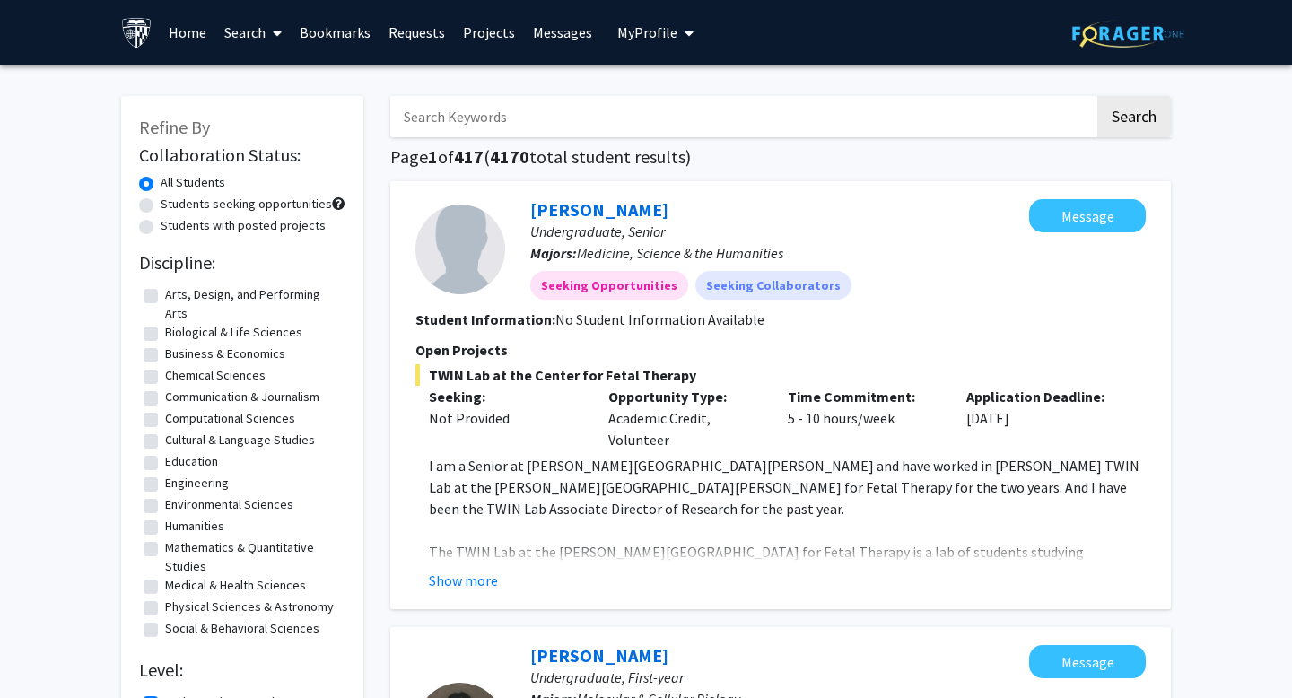
click at [248, 550] on label "Mathematics & Quantitative Studies" at bounding box center [253, 557] width 176 height 38
click at [177, 550] on input "Mathematics & Quantitative Studies" at bounding box center [171, 544] width 12 height 12
checkbox input "true"
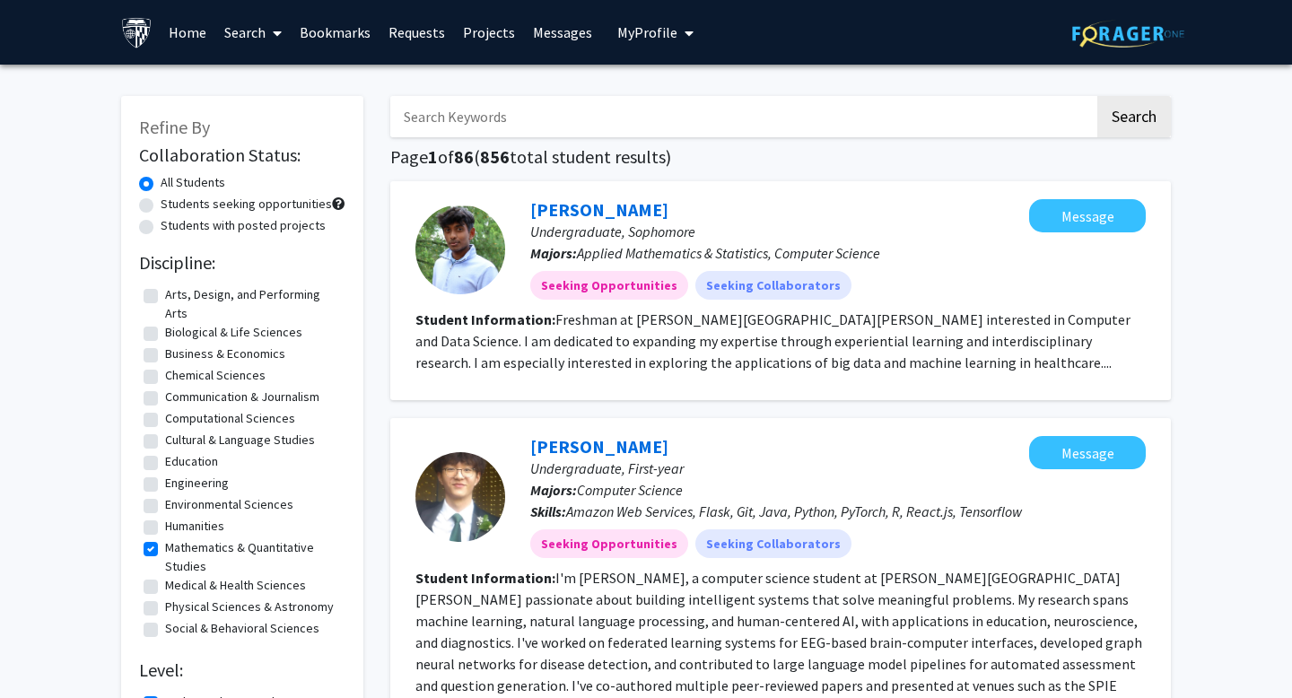
click at [241, 608] on label "Physical Sciences & Astronomy" at bounding box center [249, 607] width 169 height 19
click at [177, 608] on input "Physical Sciences & Astronomy" at bounding box center [171, 604] width 12 height 12
checkbox input "true"
click at [273, 552] on label "Mathematics & Quantitative Studies" at bounding box center [253, 557] width 176 height 38
click at [177, 550] on input "Mathematics & Quantitative Studies" at bounding box center [171, 544] width 12 height 12
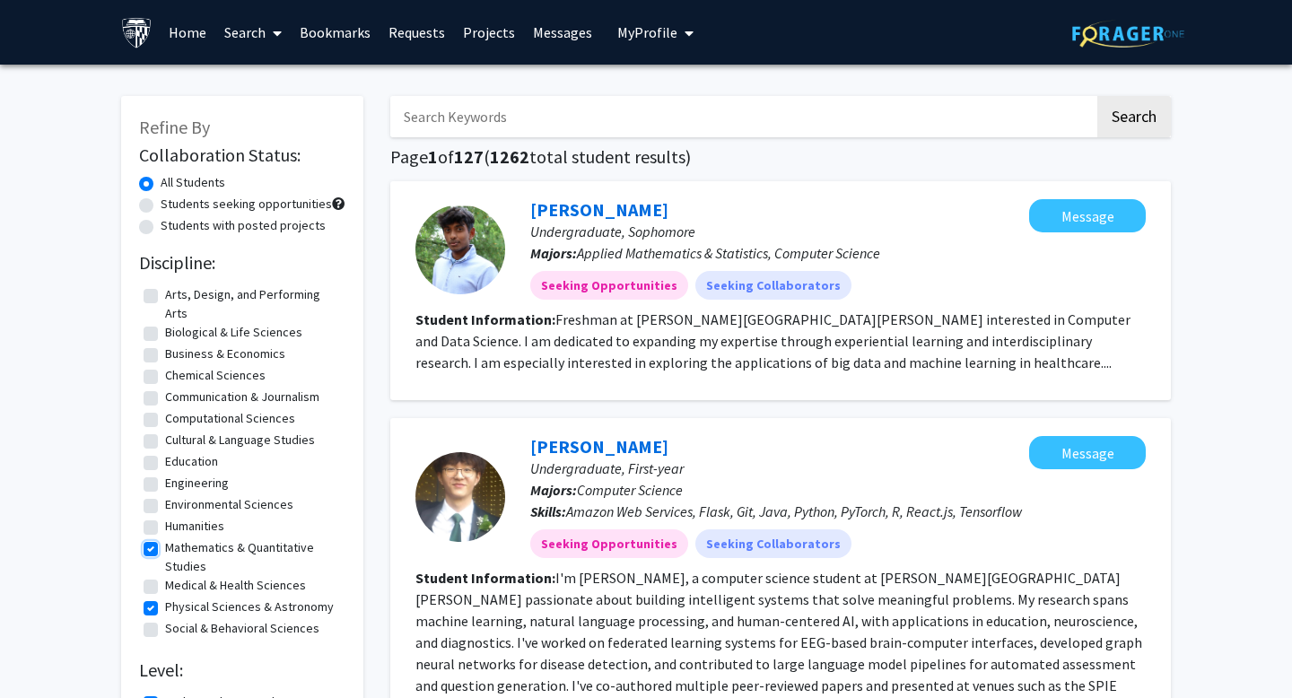
checkbox input "false"
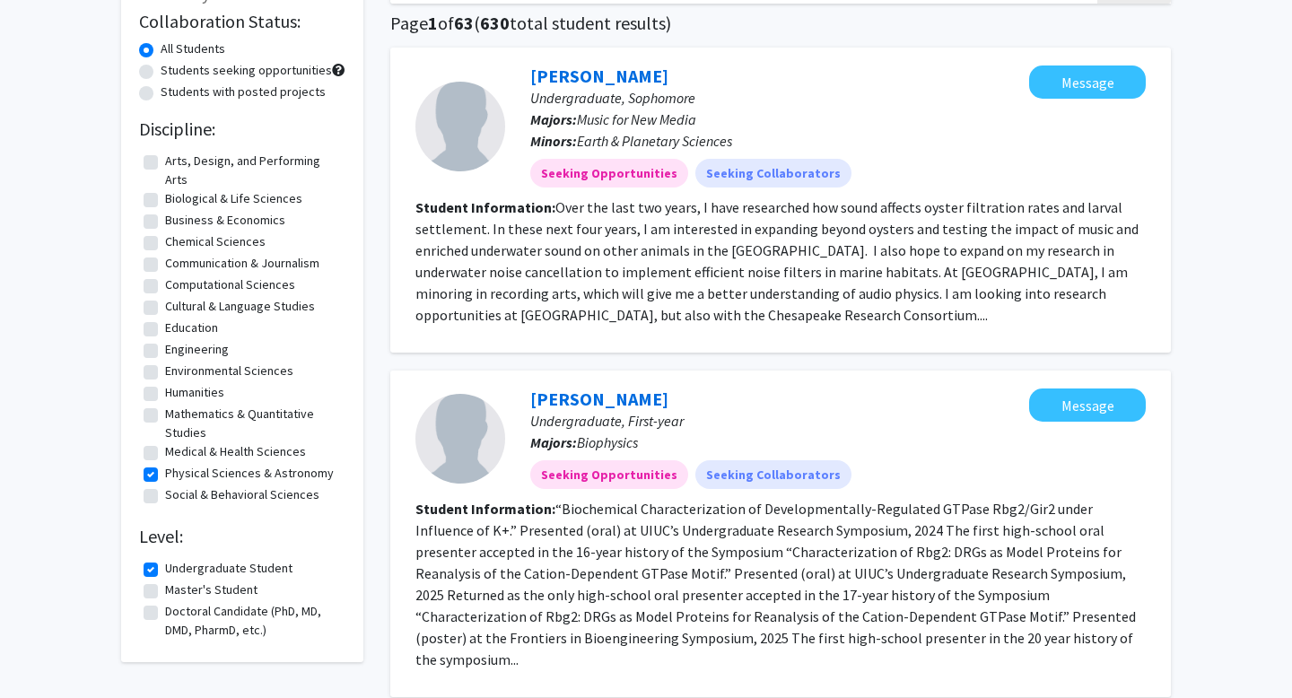
scroll to position [125, 0]
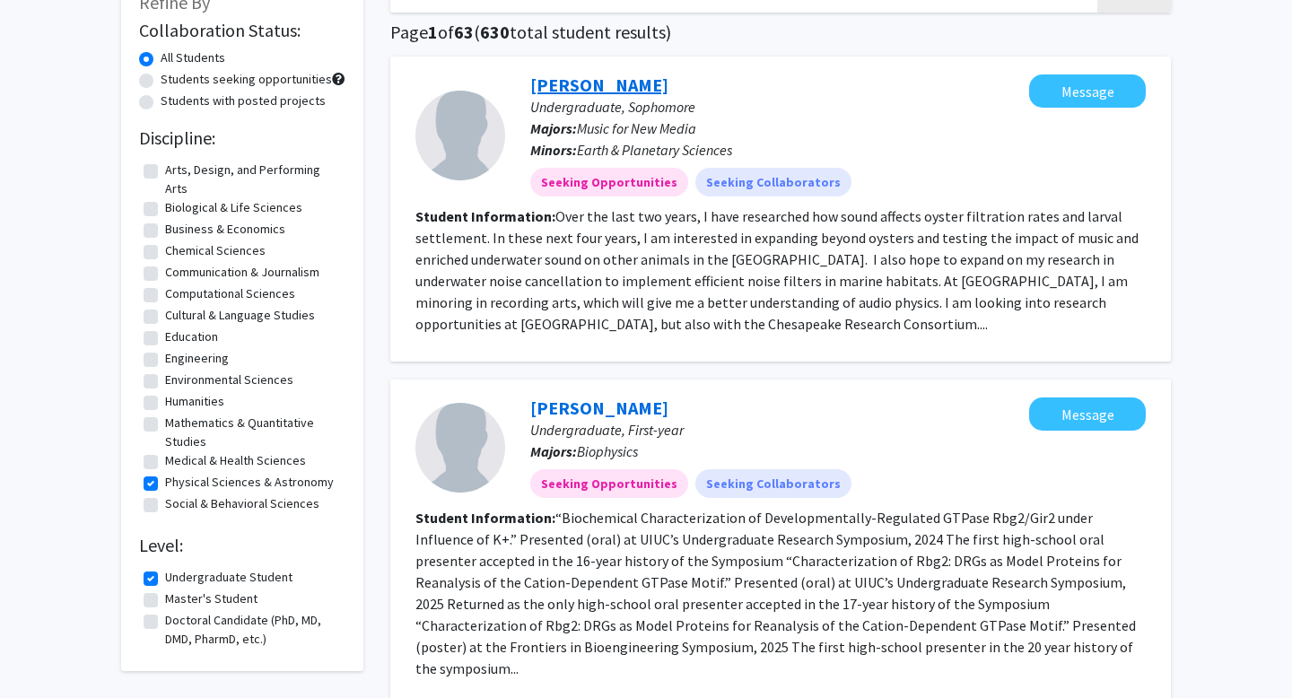
click at [601, 85] on link "[PERSON_NAME]" at bounding box center [599, 85] width 138 height 22
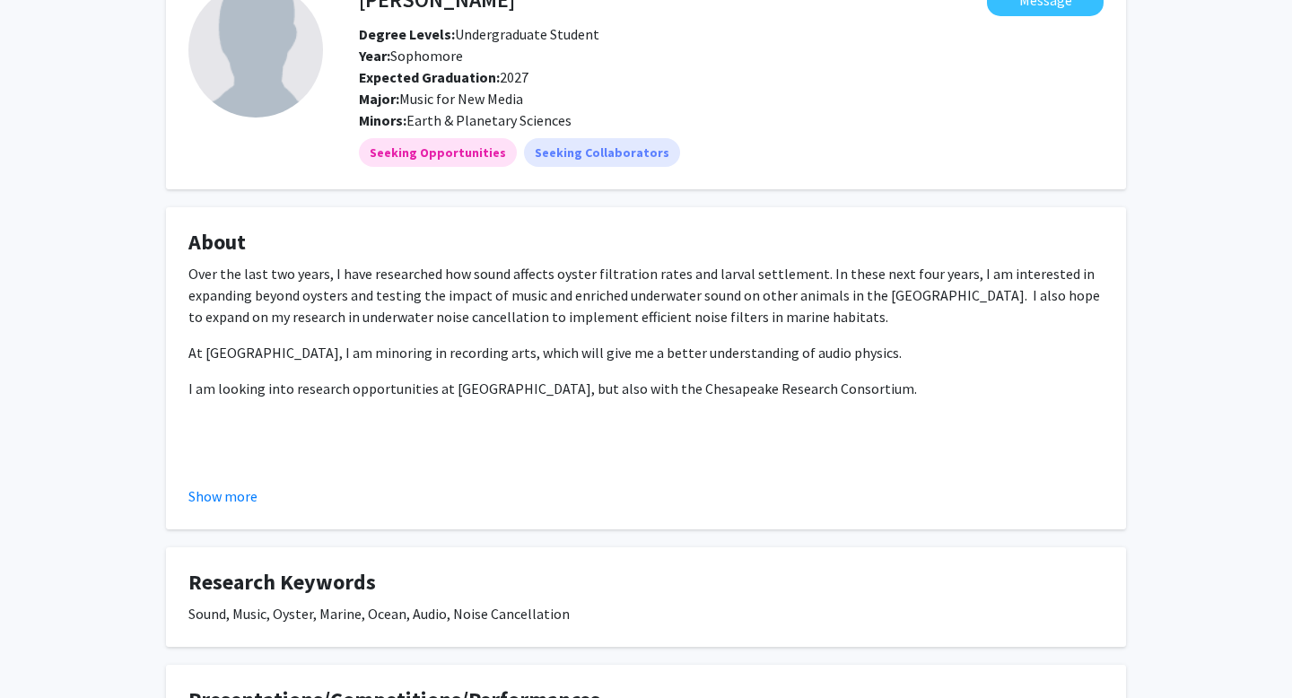
scroll to position [129, 0]
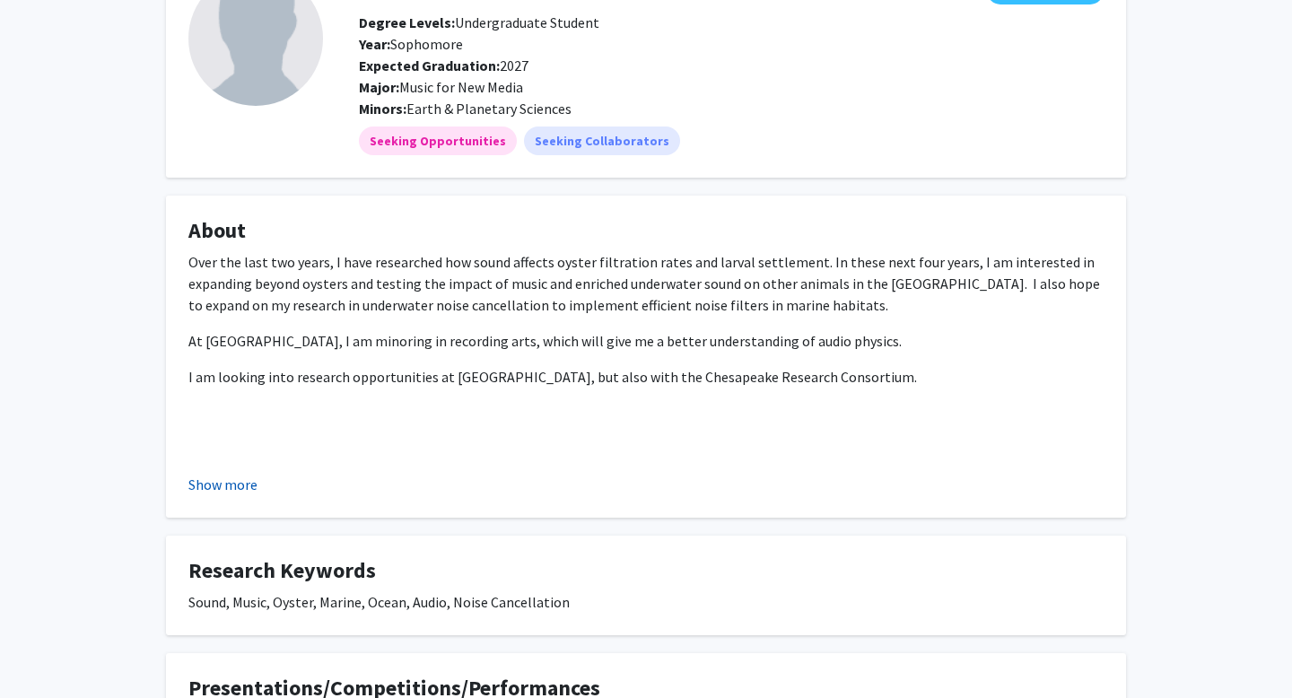
click at [243, 475] on button "Show more" at bounding box center [222, 485] width 69 height 22
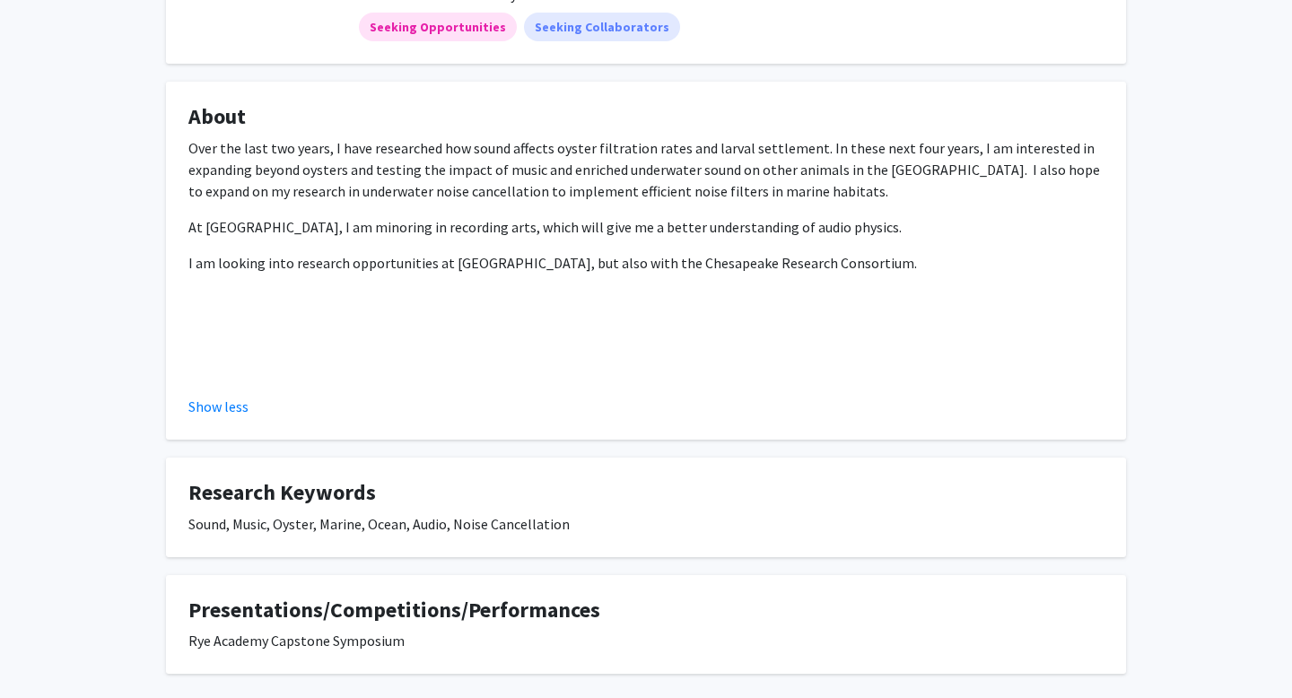
scroll to position [245, 0]
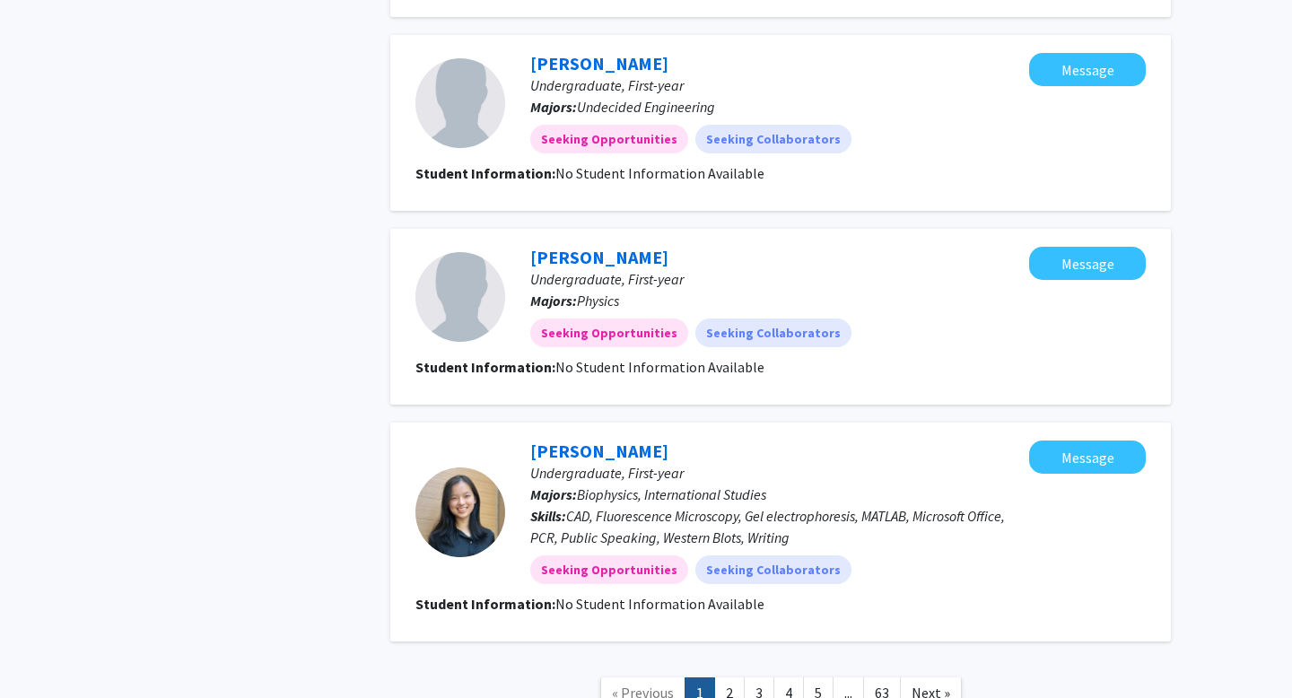
scroll to position [2011, 0]
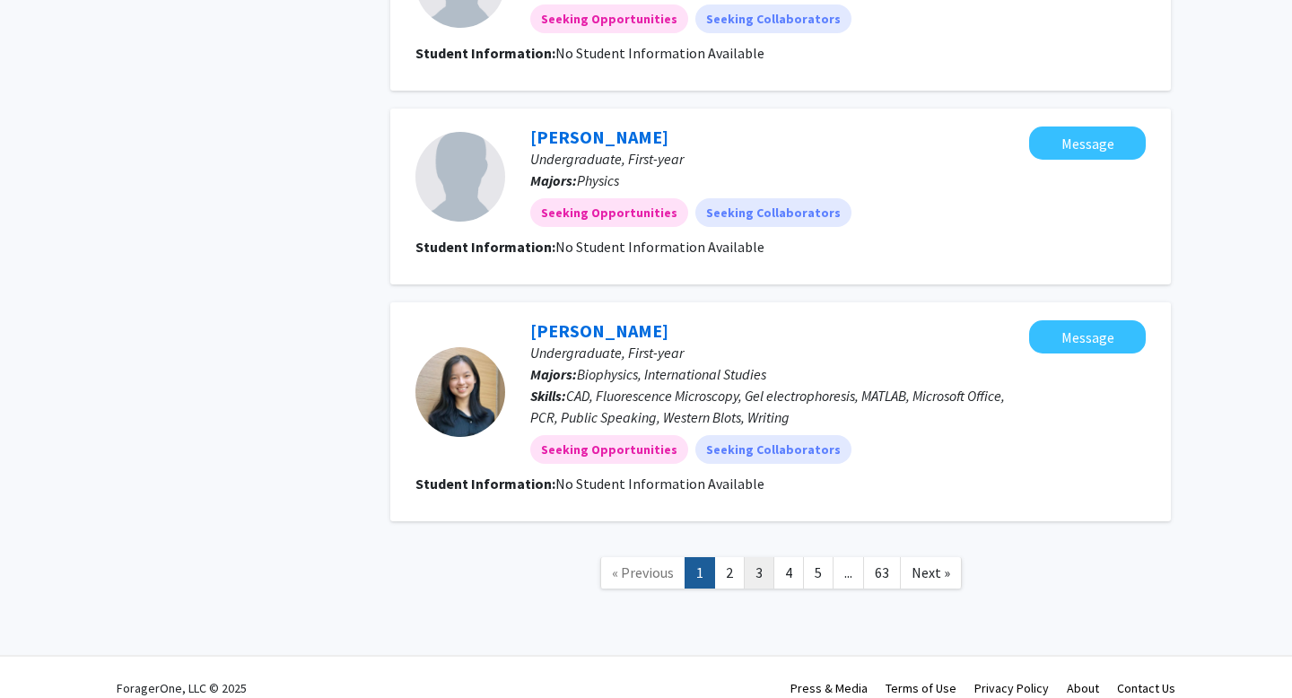
click at [745, 557] on link "3" at bounding box center [759, 572] width 31 height 31
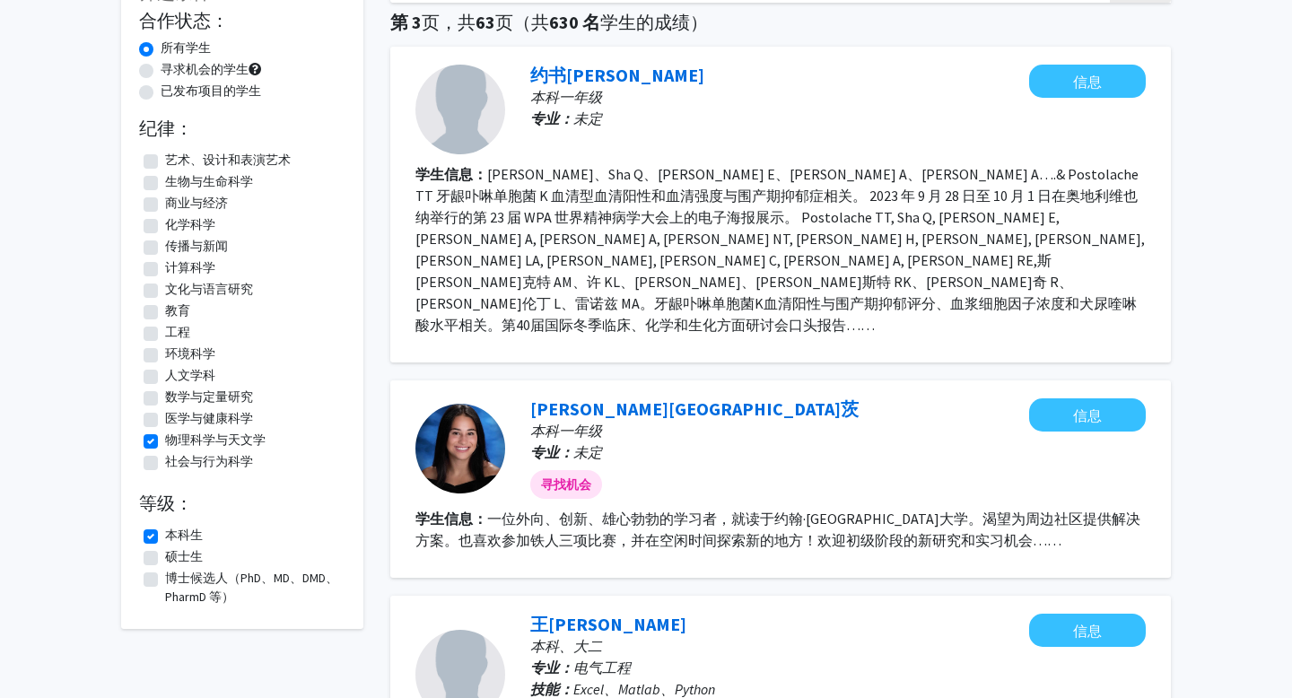
scroll to position [133, 0]
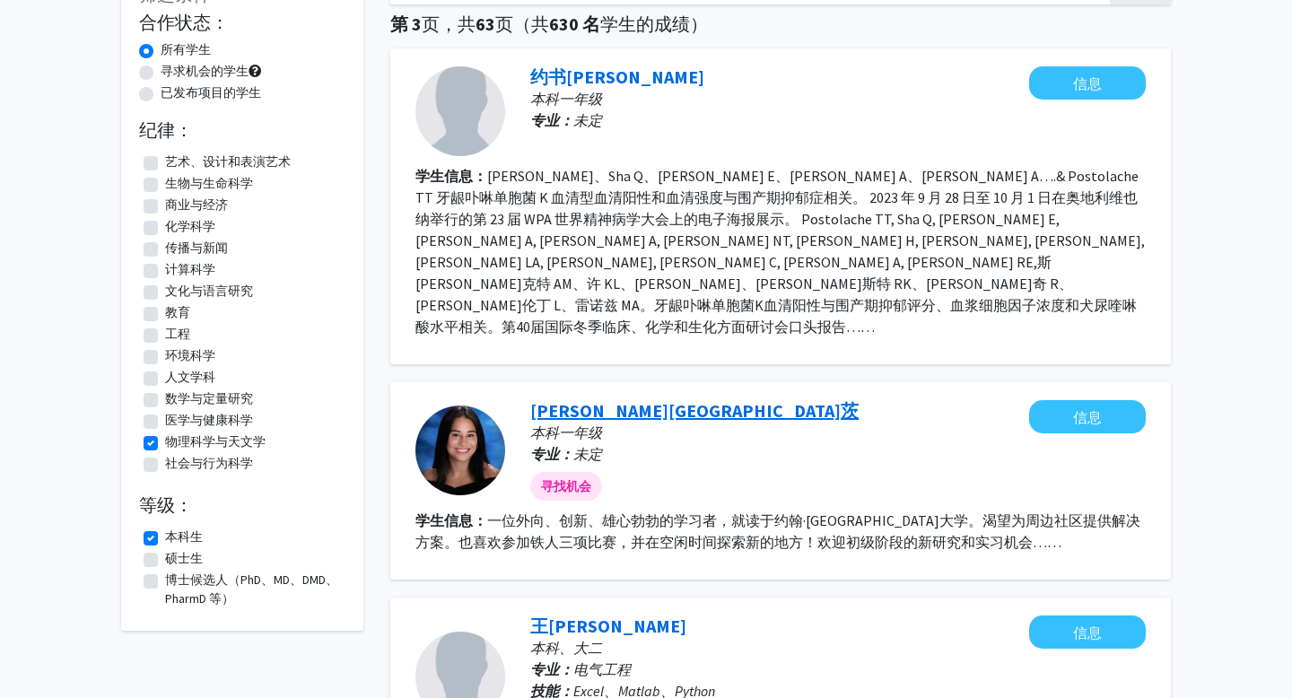
click at [651, 399] on font "[PERSON_NAME][GEOGRAPHIC_DATA]茨" at bounding box center [694, 410] width 328 height 22
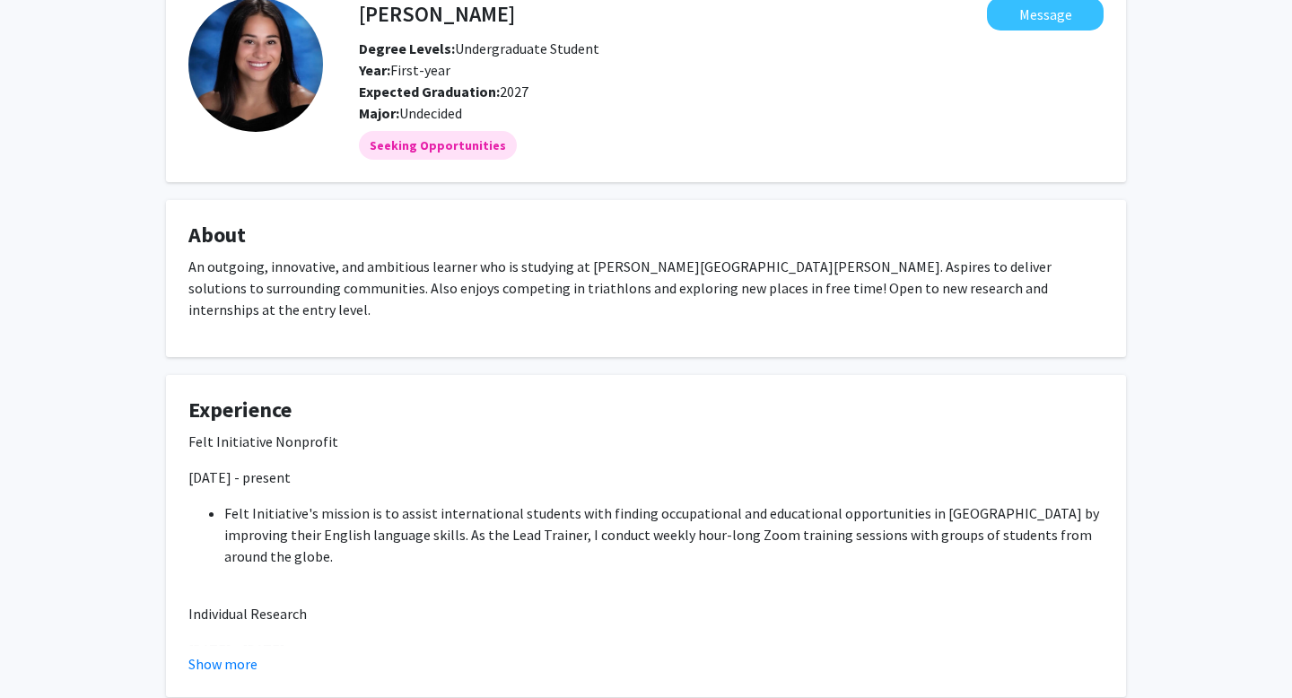
scroll to position [105, 0]
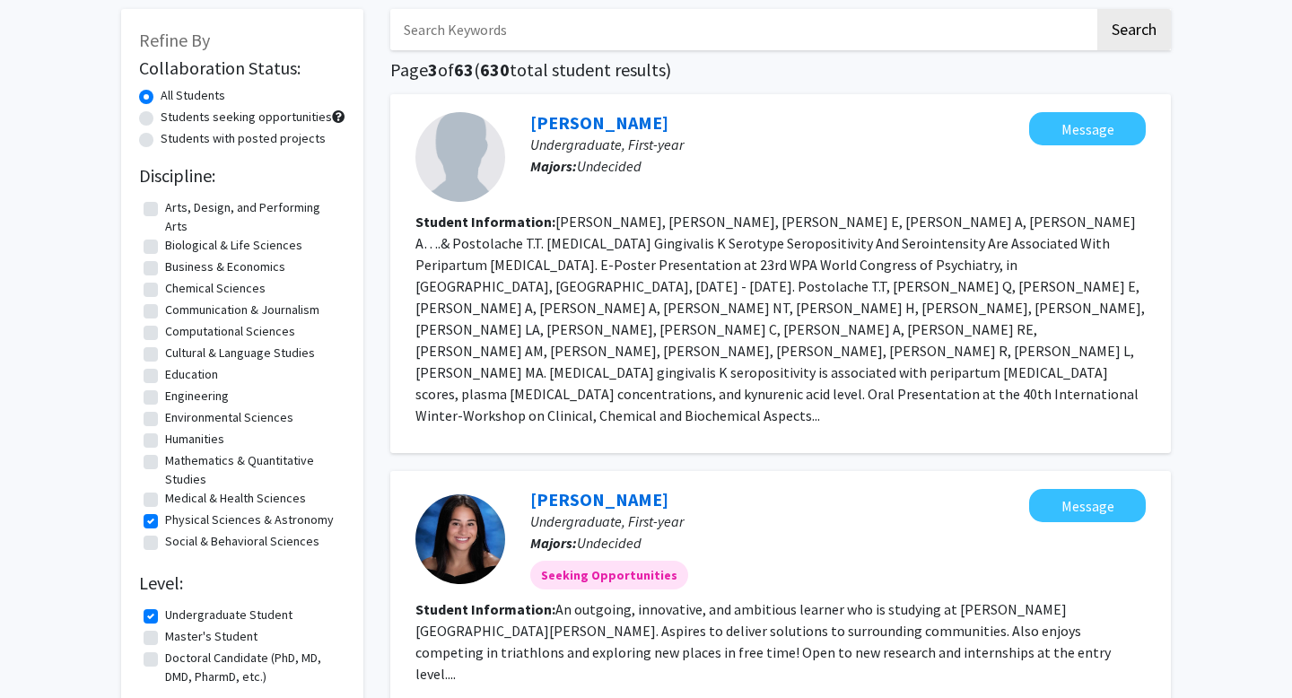
scroll to position [81, 0]
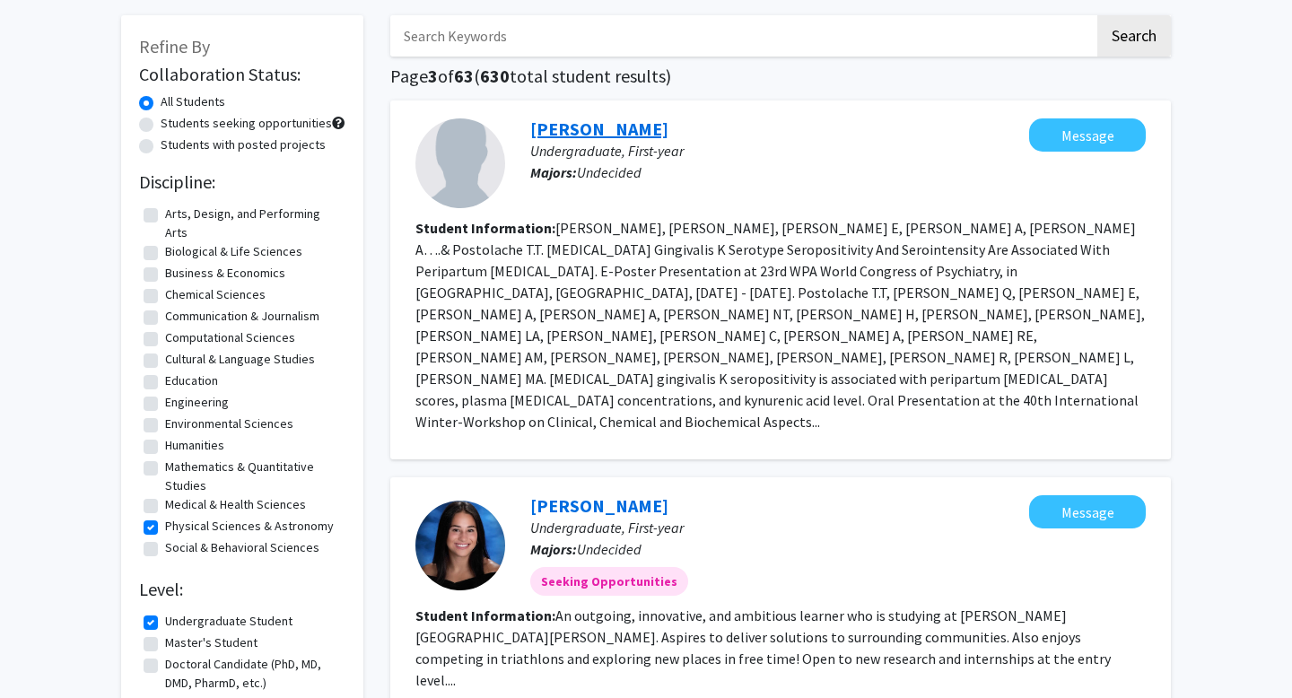
click at [610, 125] on link "[PERSON_NAME]" at bounding box center [599, 129] width 138 height 22
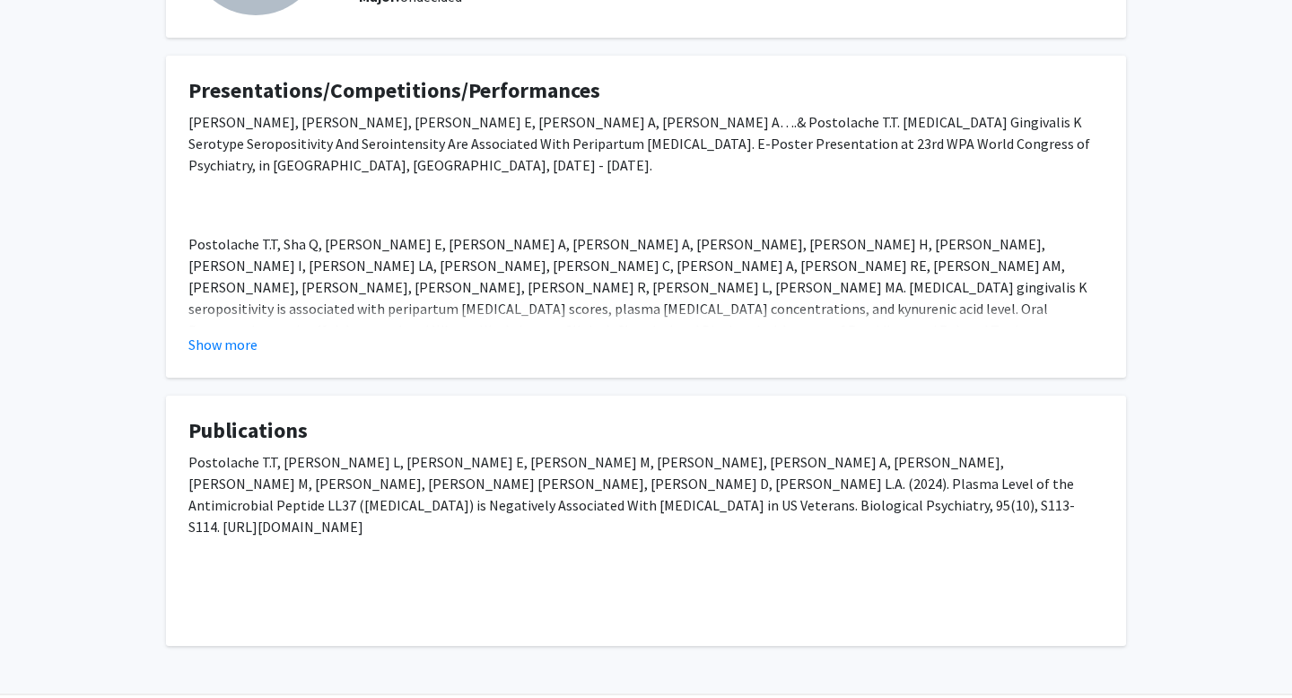
scroll to position [258, 0]
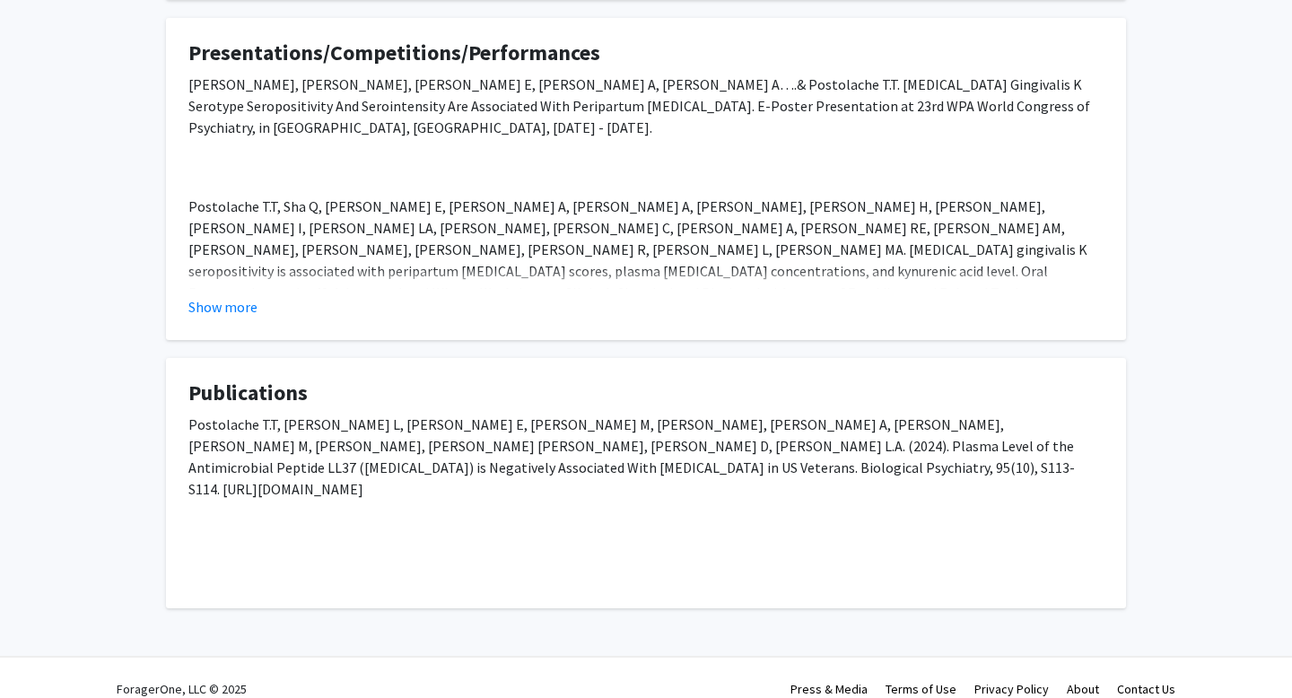
click at [237, 297] on button "Show more" at bounding box center [222, 307] width 69 height 22
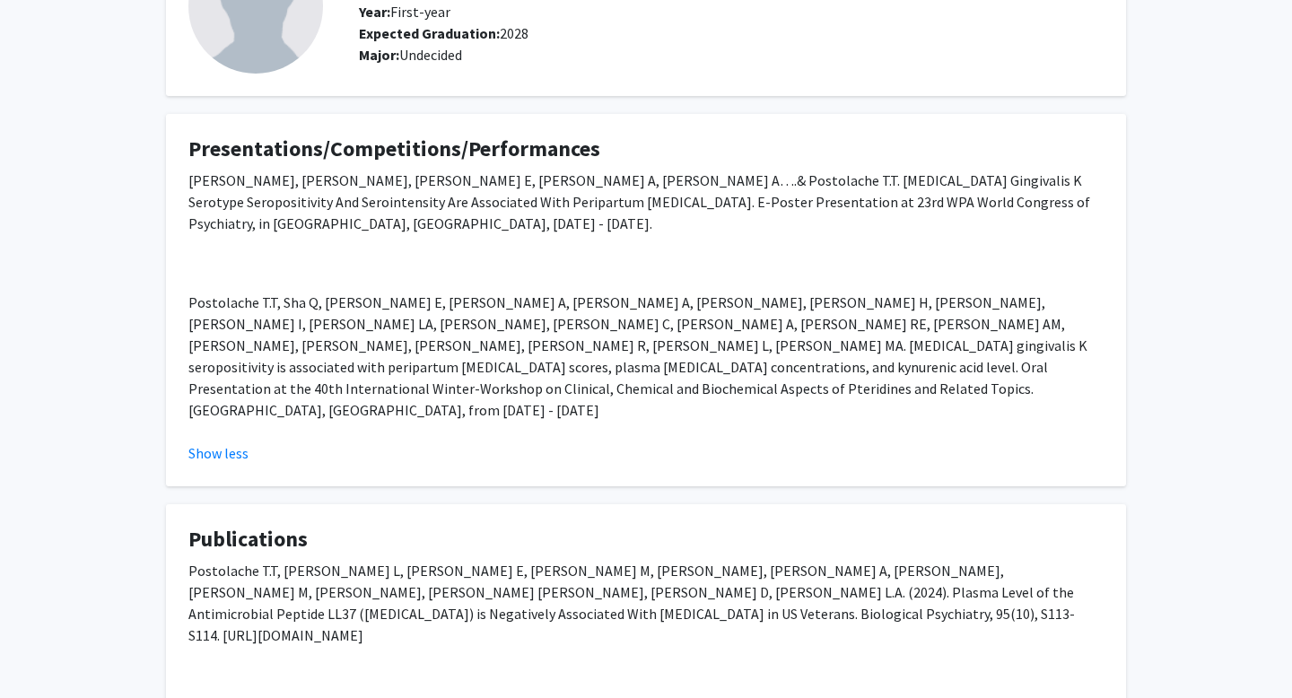
scroll to position [195, 0]
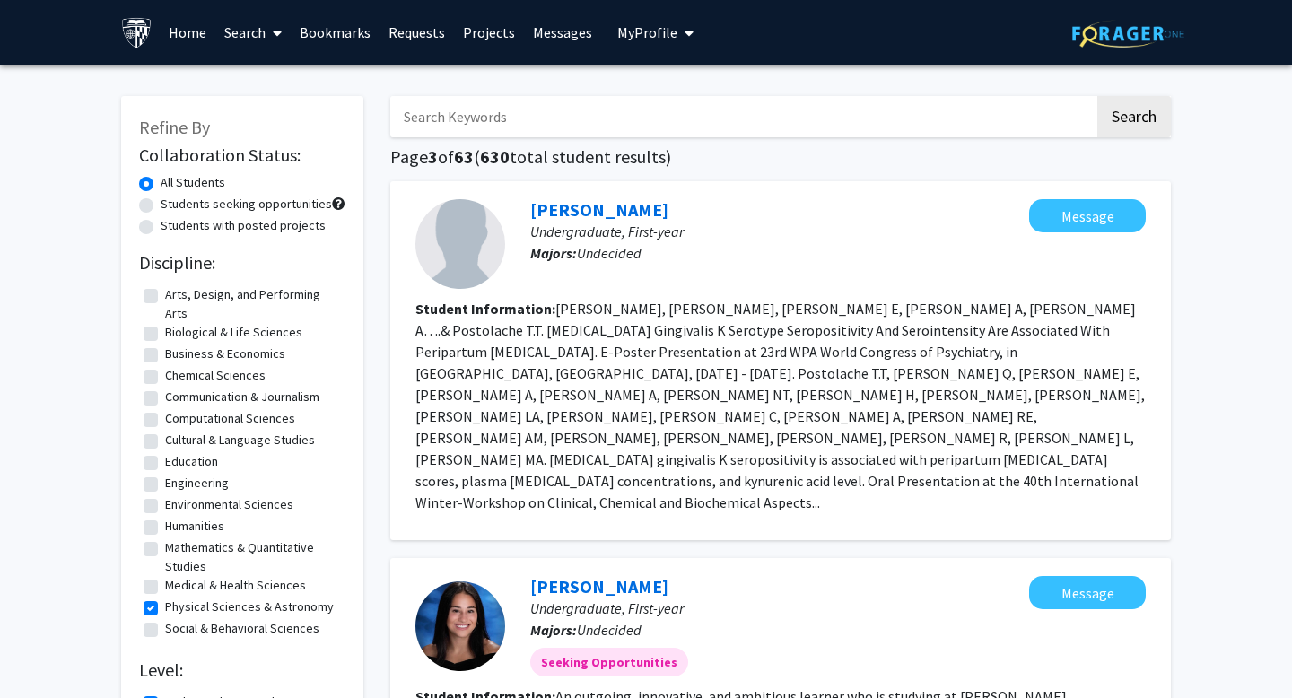
click at [257, 607] on label "Physical Sciences & Astronomy" at bounding box center [249, 607] width 169 height 19
click at [177, 607] on input "Physical Sciences & Astronomy" at bounding box center [171, 604] width 12 height 12
checkbox input "false"
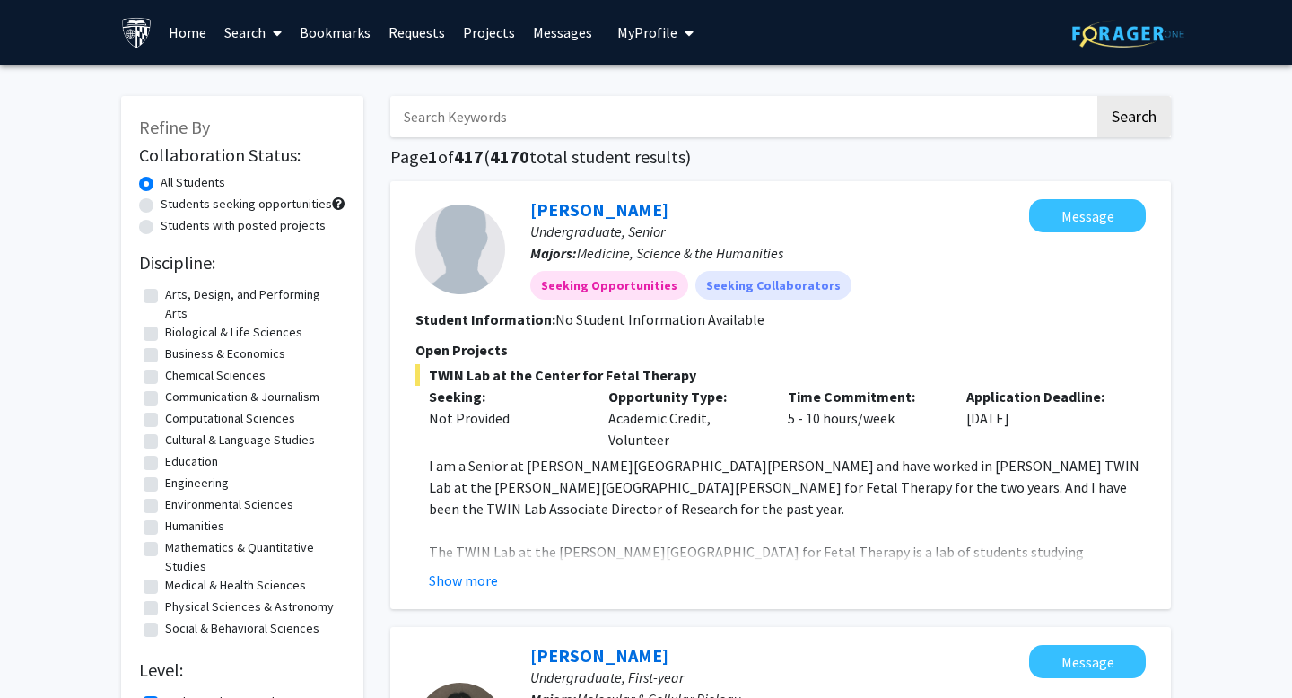
click at [249, 553] on label "Mathematics & Quantitative Studies" at bounding box center [253, 557] width 176 height 38
click at [177, 550] on input "Mathematics & Quantitative Studies" at bounding box center [171, 544] width 12 height 12
checkbox input "true"
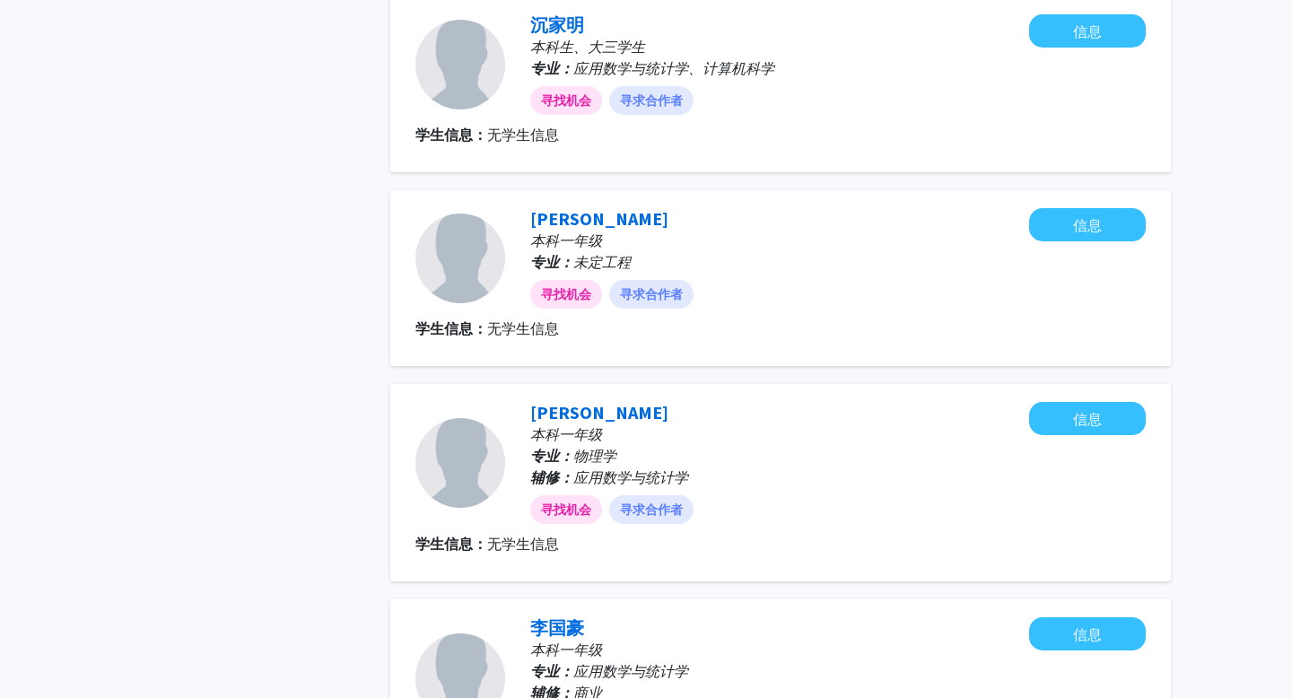
scroll to position [2076, 0]
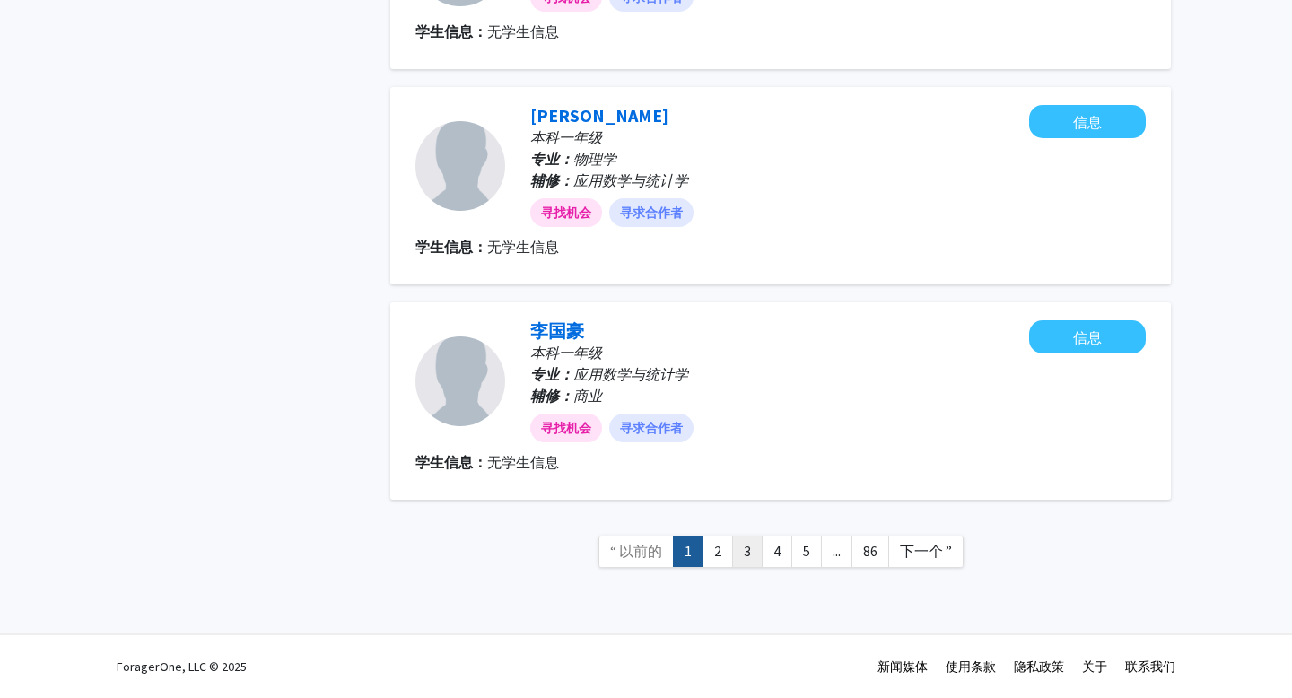
click at [756, 563] on link "3" at bounding box center [747, 551] width 31 height 31
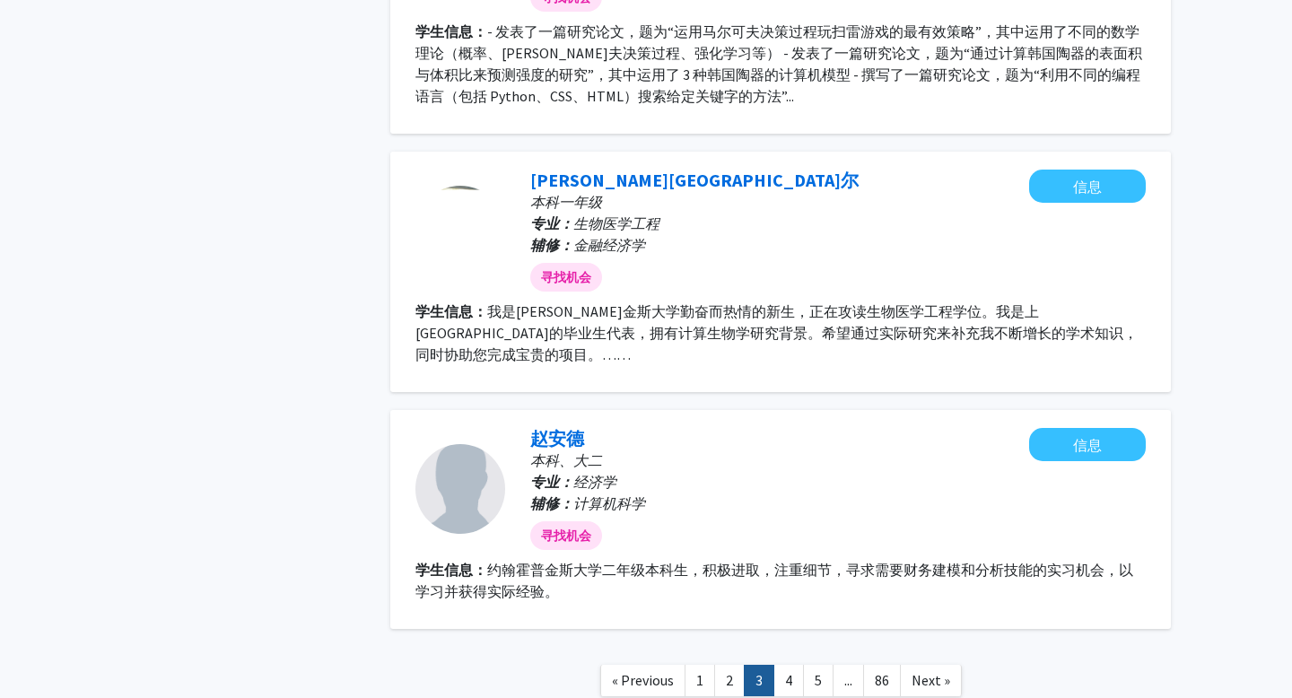
scroll to position [2464, 0]
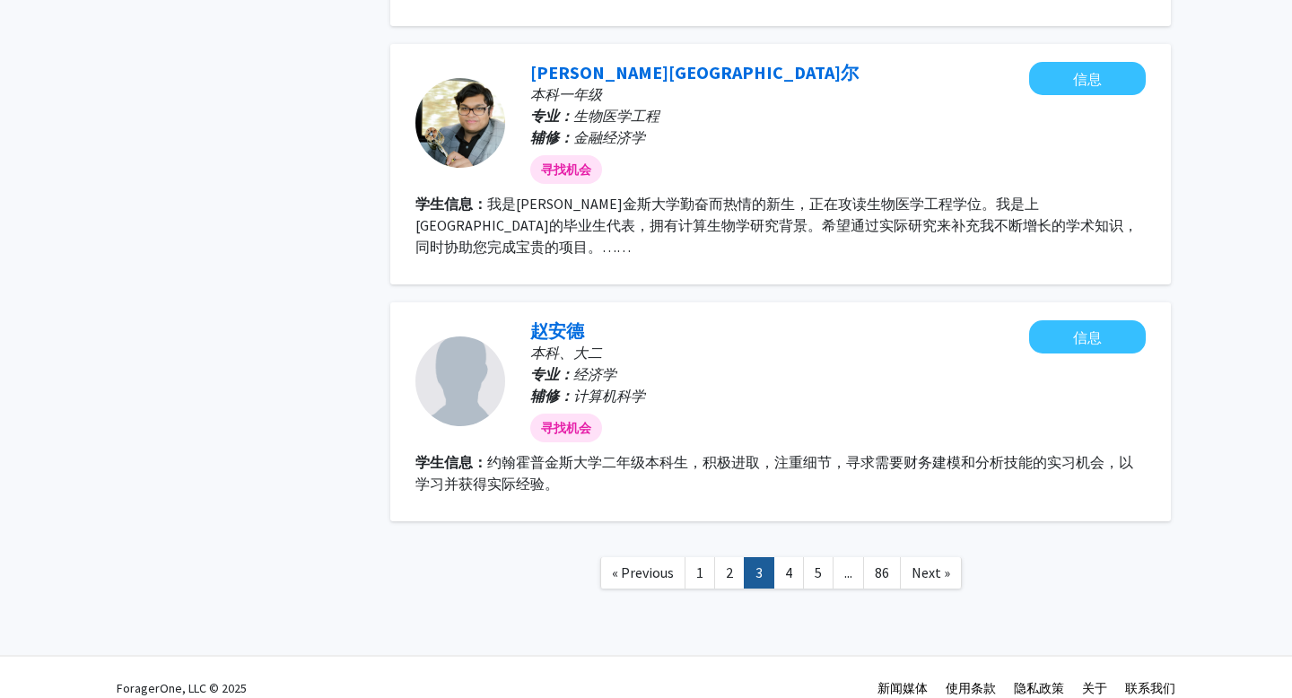
click at [701, 557] on link "1" at bounding box center [700, 572] width 31 height 31
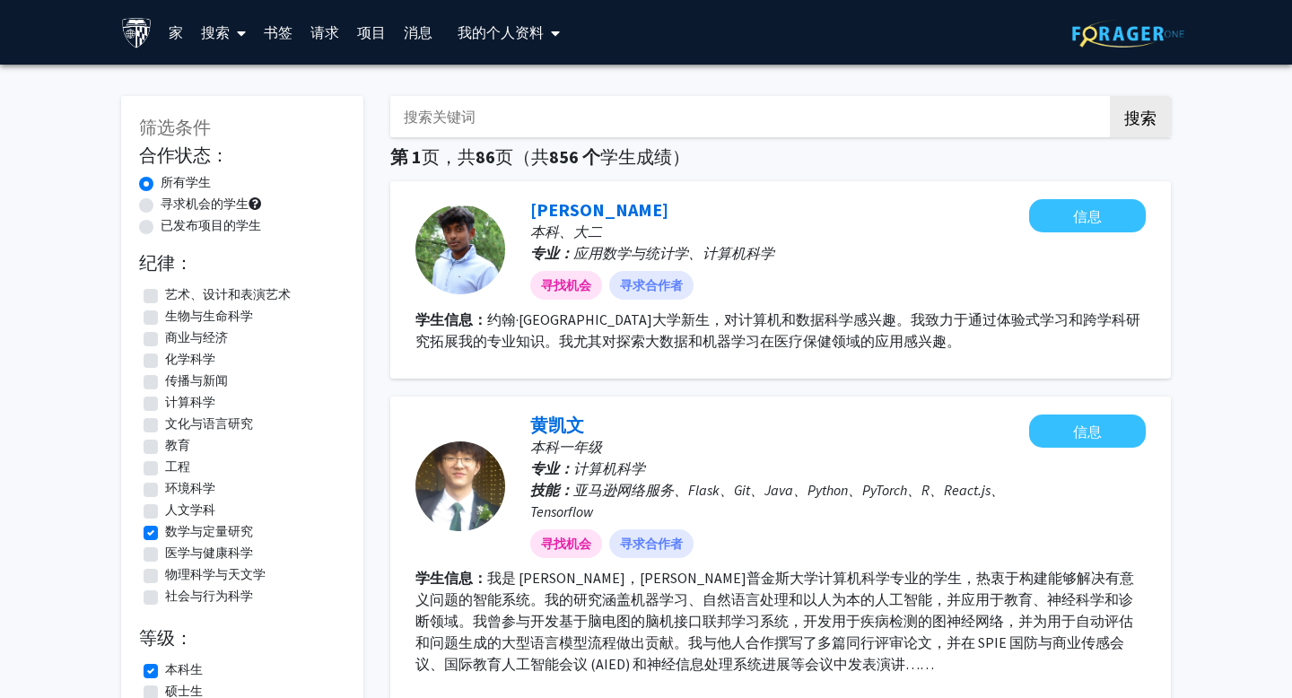
click at [486, 28] on font "个人资料" at bounding box center [514, 32] width 57 height 18
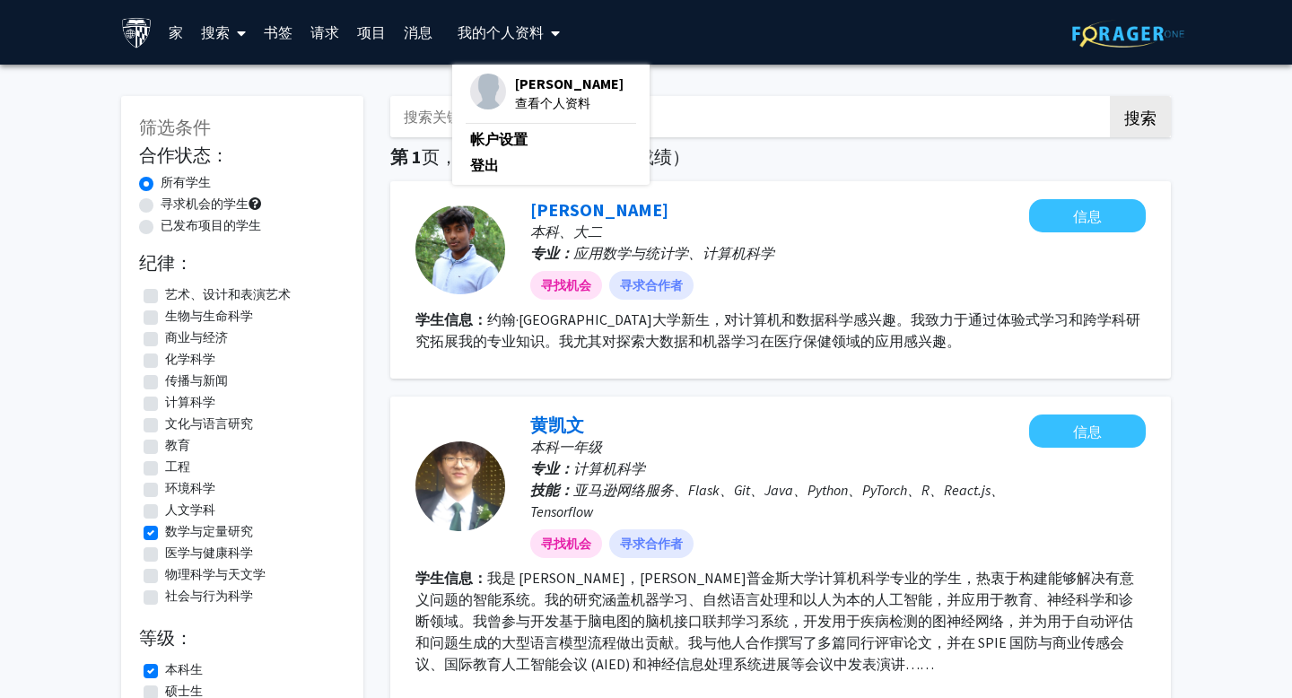
click at [493, 34] on font "个人资料" at bounding box center [514, 32] width 57 height 18
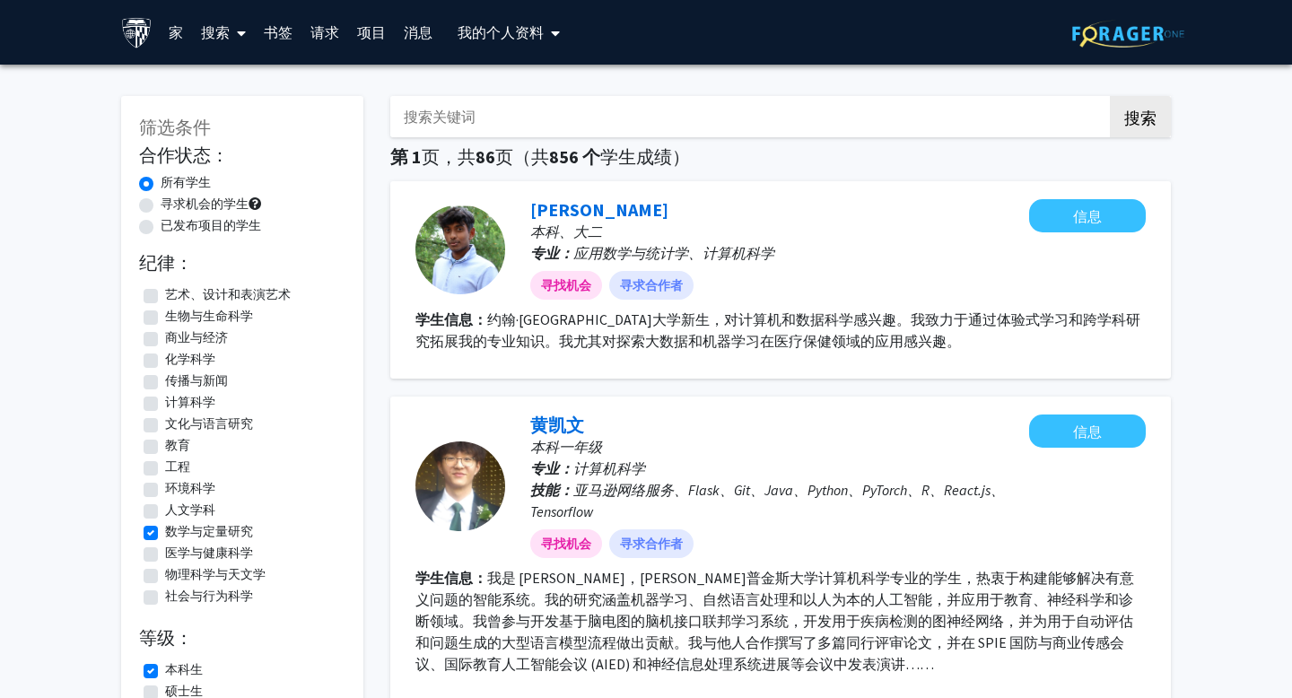
click at [283, 32] on font "书签" at bounding box center [278, 32] width 29 height 18
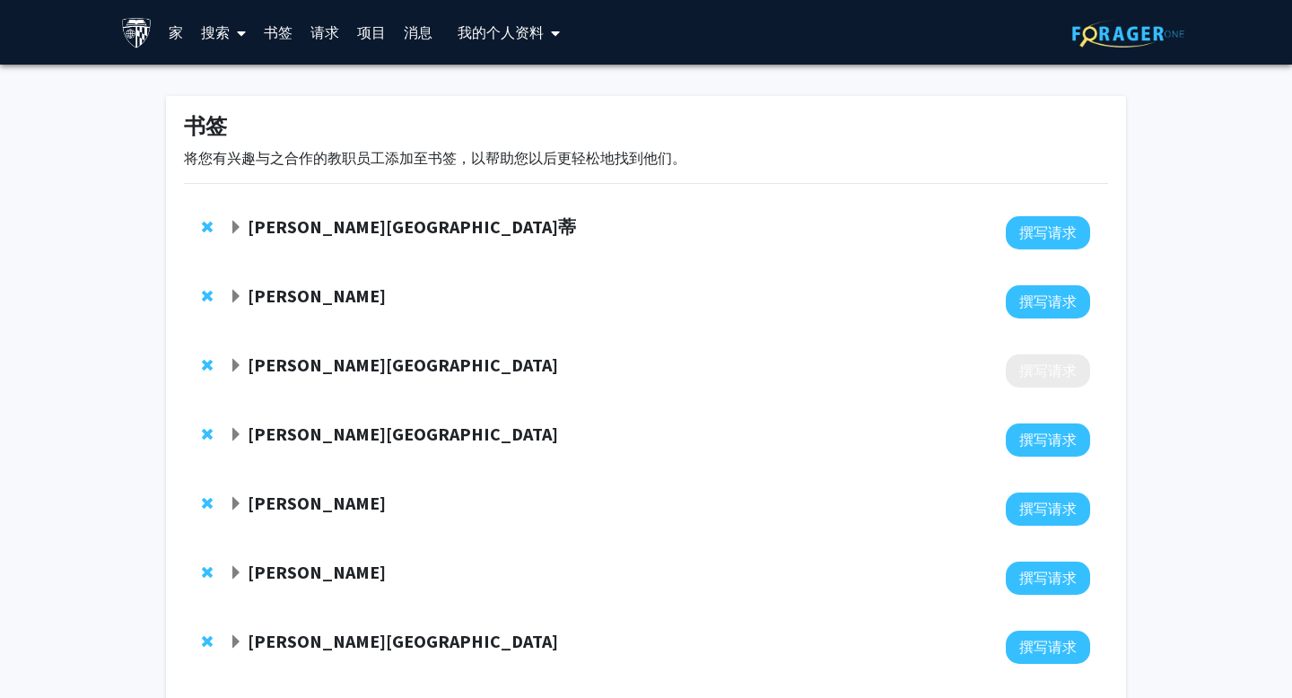
click at [327, 503] on font "[PERSON_NAME]" at bounding box center [317, 503] width 138 height 22
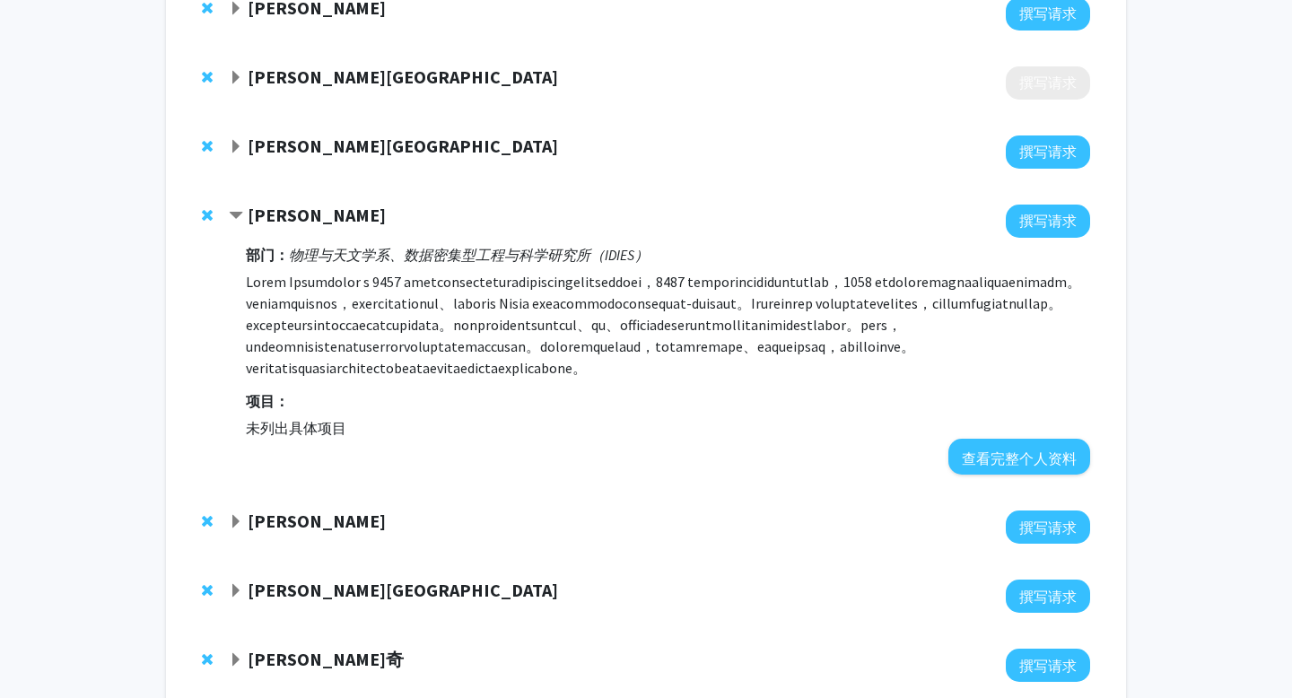
scroll to position [315, 0]
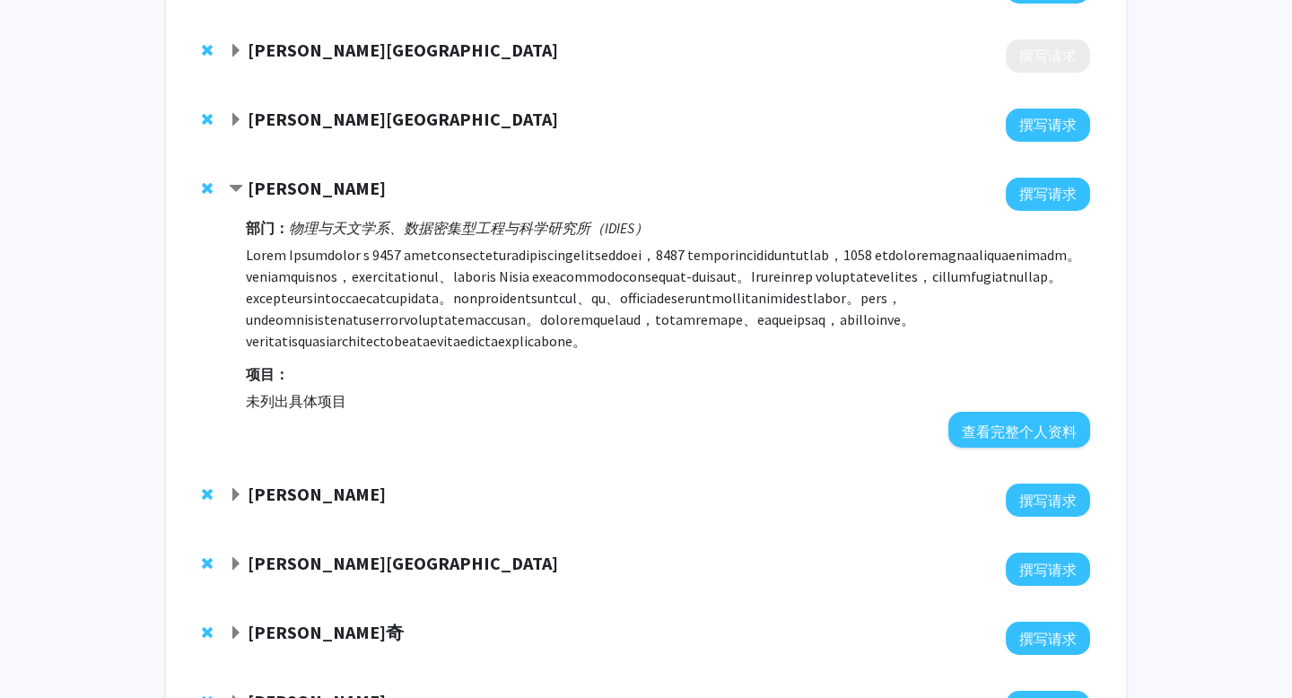
click at [284, 505] on font "[PERSON_NAME]" at bounding box center [317, 494] width 138 height 22
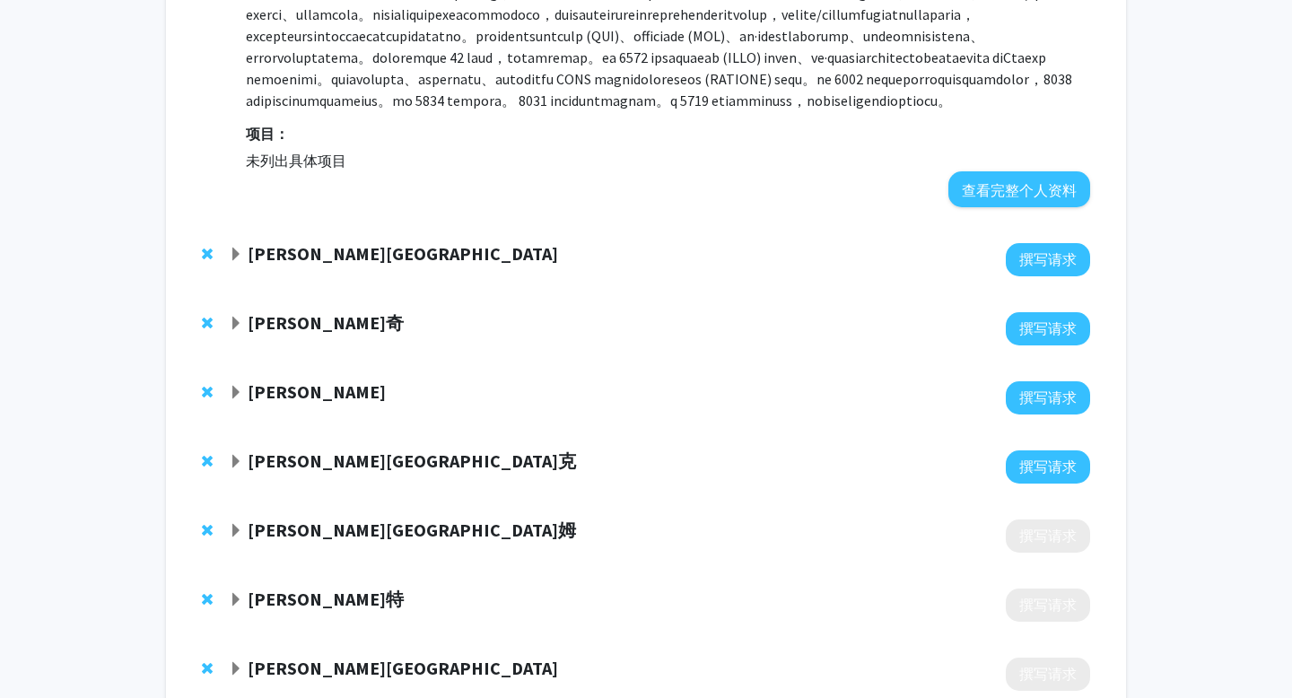
scroll to position [880, 0]
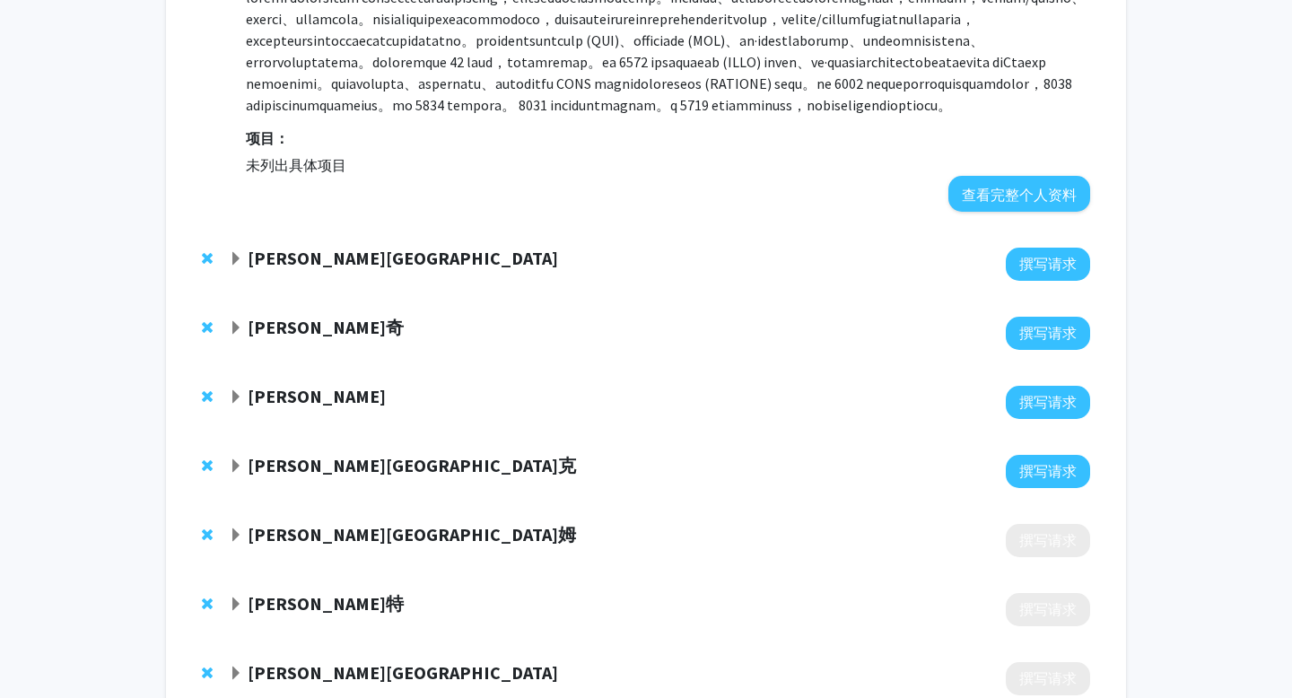
click at [307, 269] on font "[PERSON_NAME][GEOGRAPHIC_DATA]" at bounding box center [403, 258] width 311 height 22
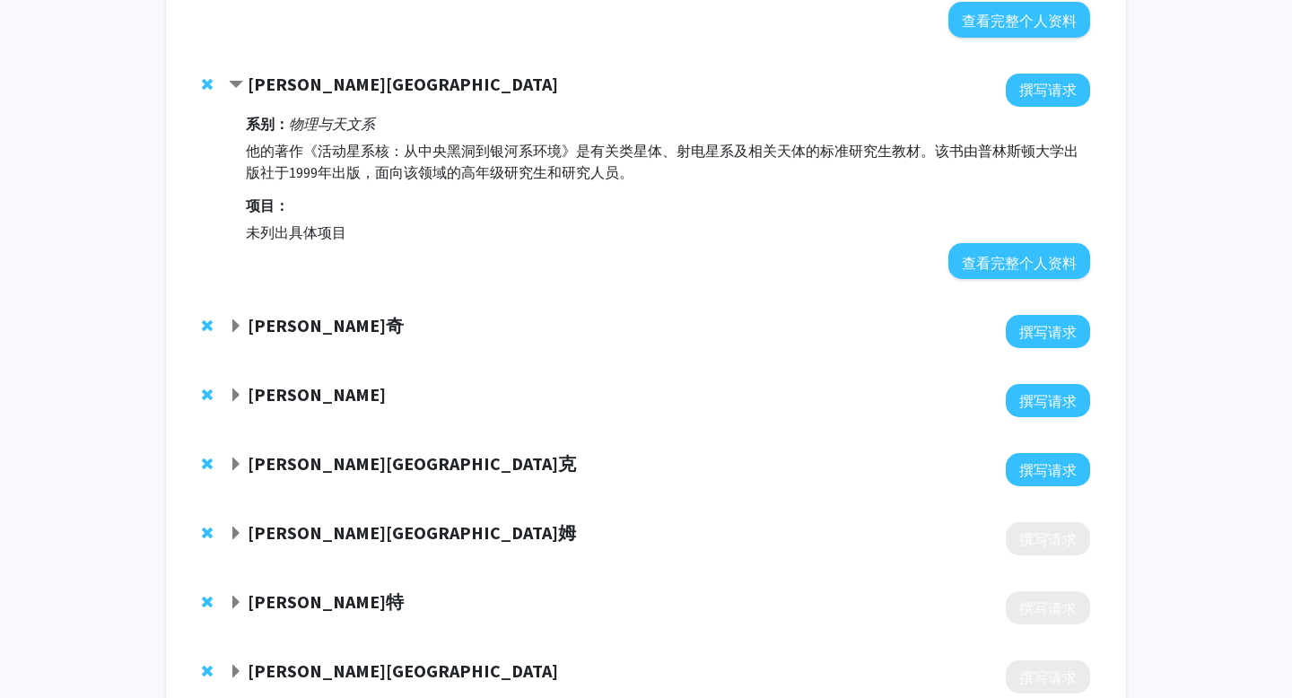
scroll to position [1062, 0]
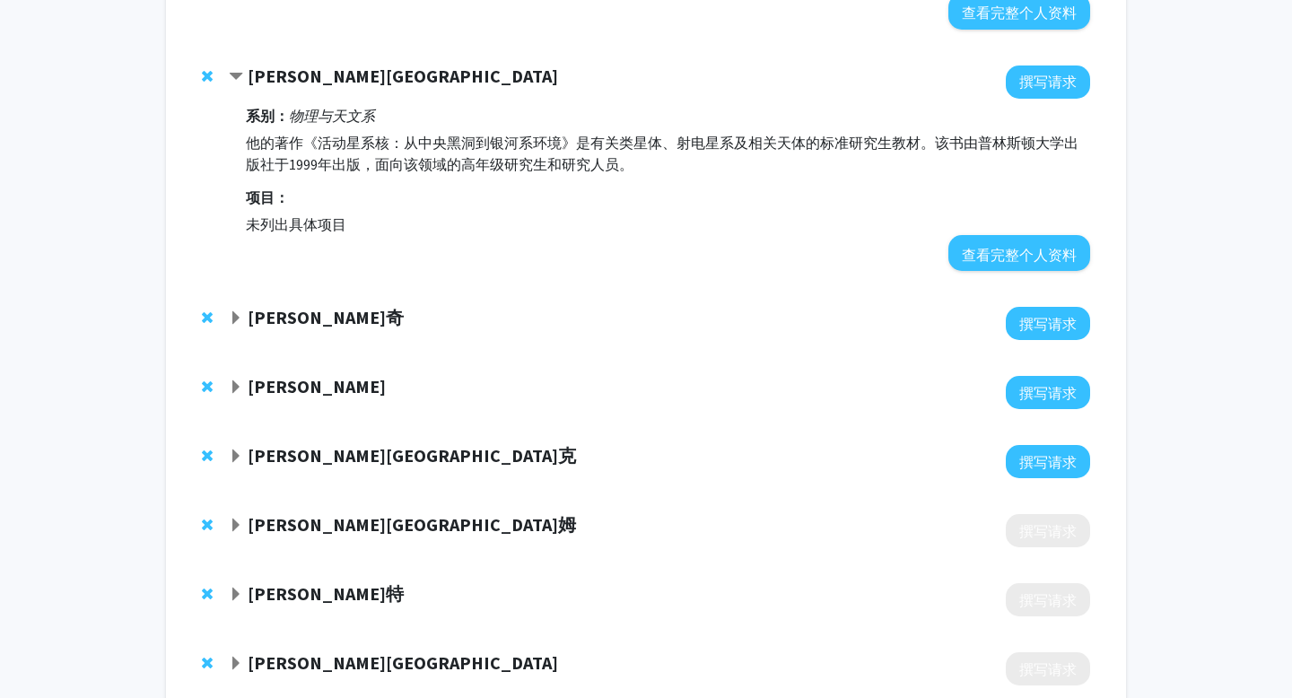
click at [384, 328] on font "[PERSON_NAME]奇" at bounding box center [326, 317] width 156 height 22
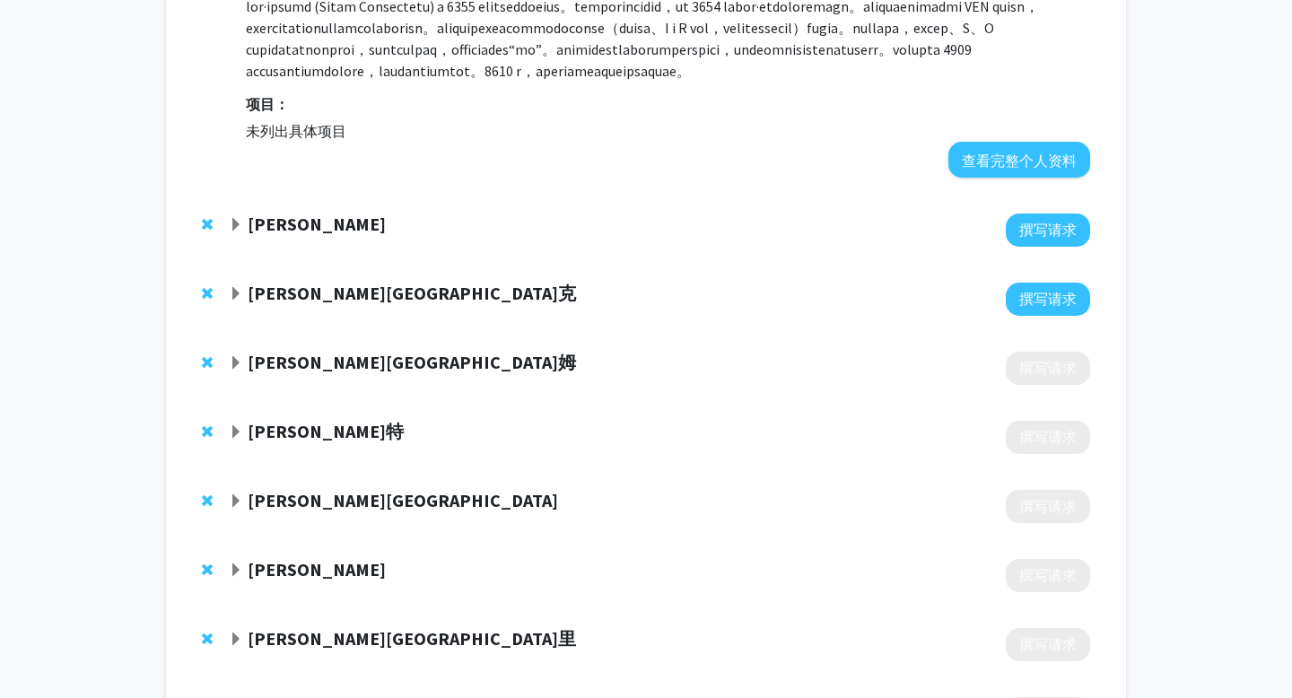
scroll to position [1445, 0]
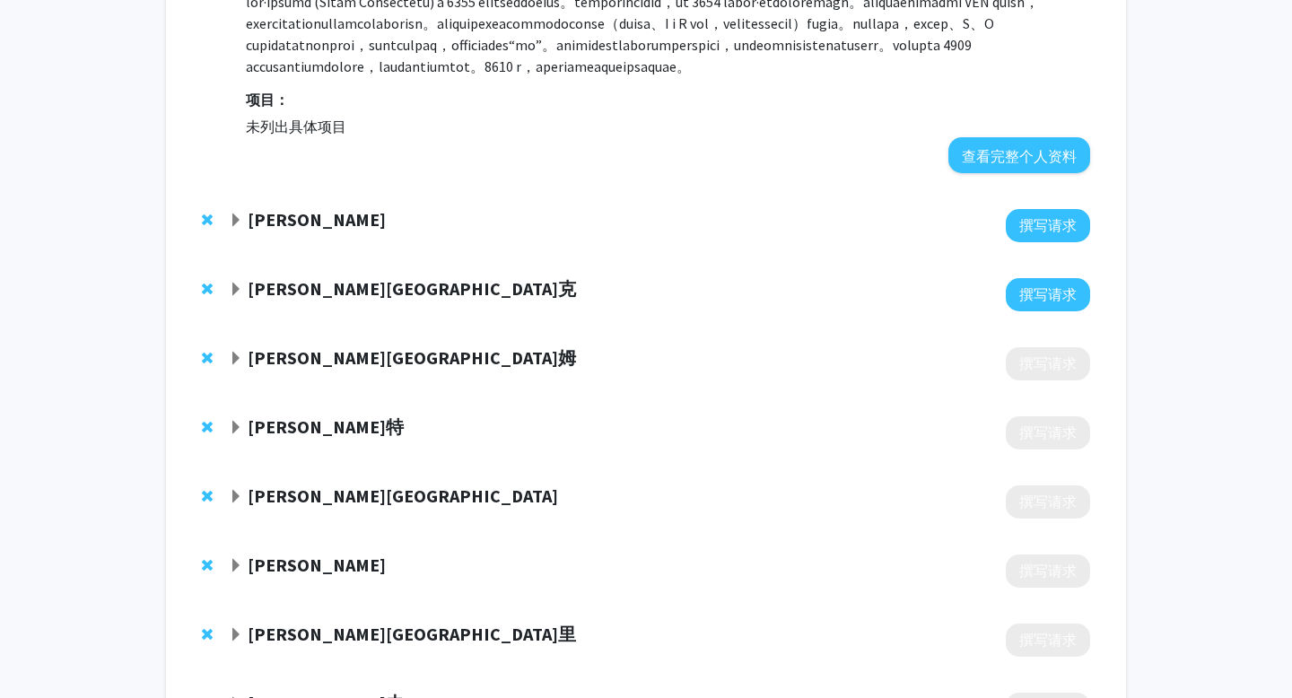
click at [280, 242] on div at bounding box center [660, 225] width 862 height 33
click at [266, 231] on font "[PERSON_NAME]" at bounding box center [317, 219] width 138 height 22
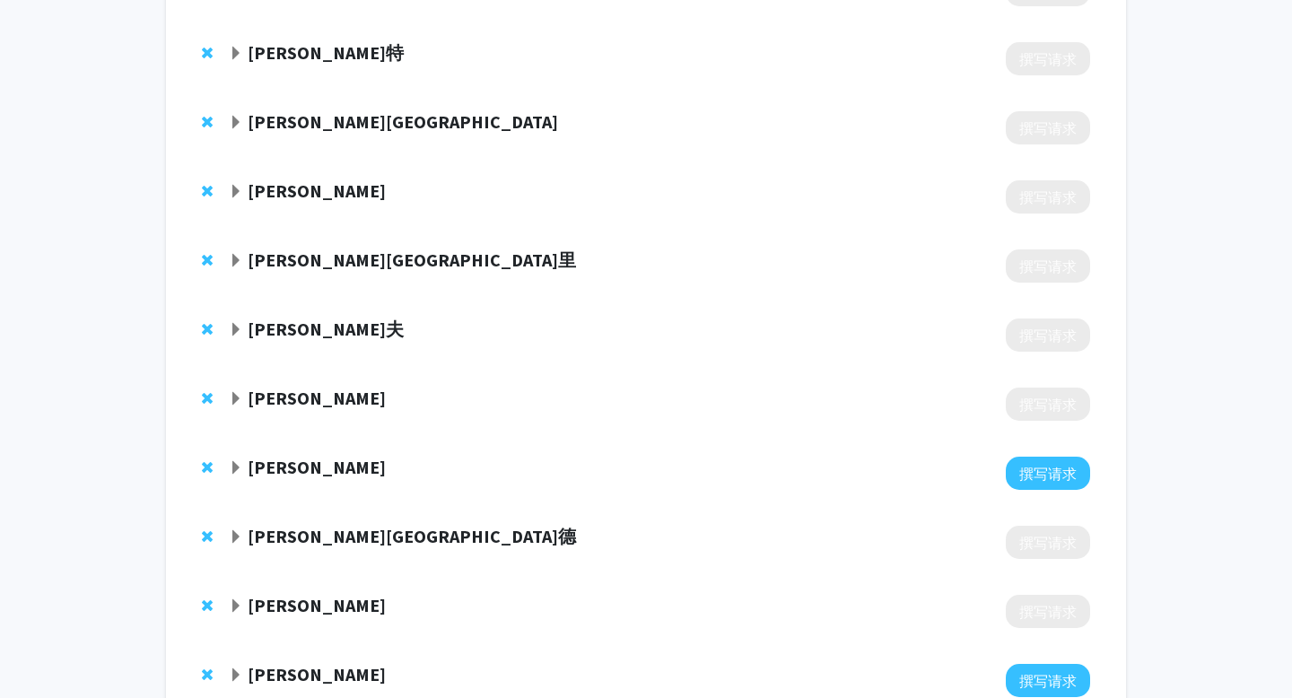
scroll to position [2140, 0]
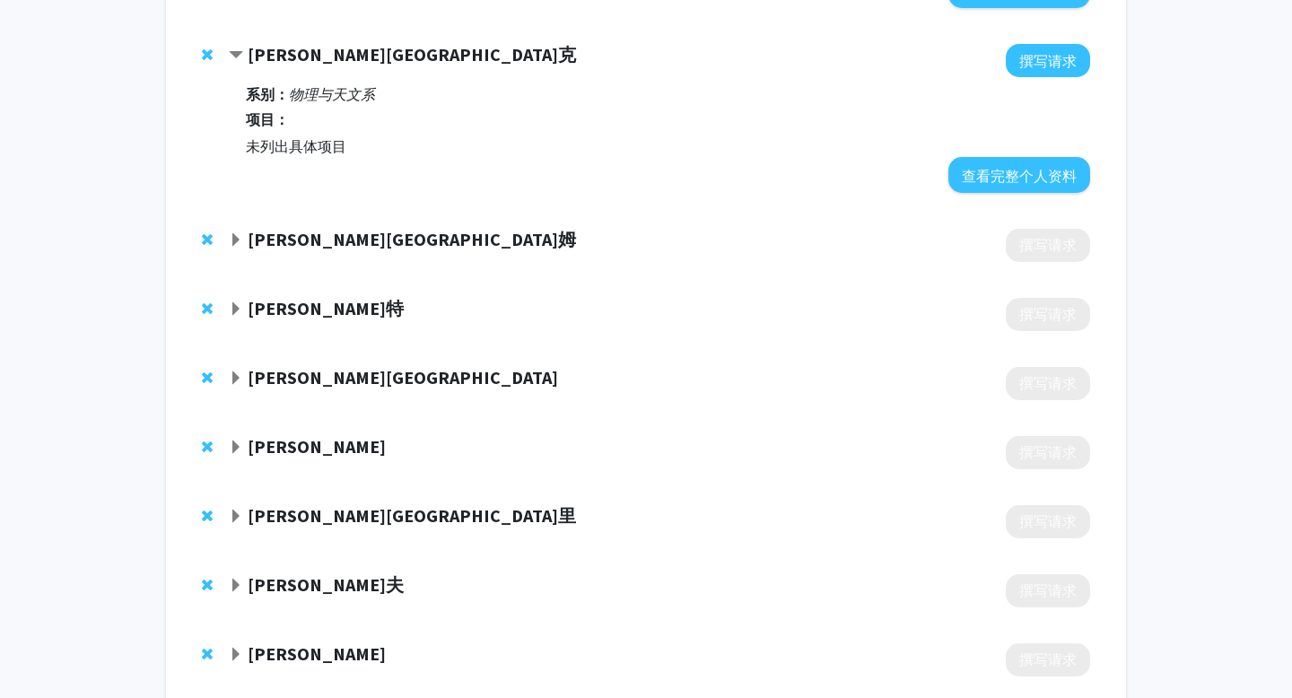
scroll to position [1449, 0]
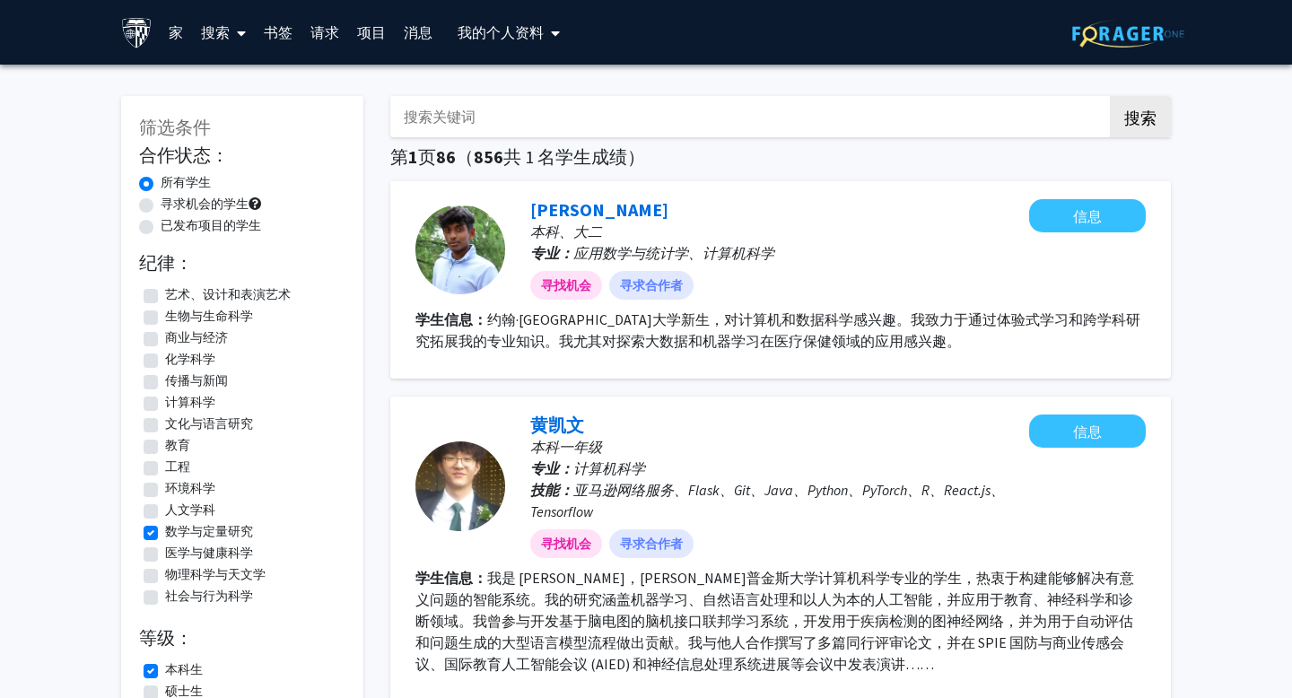
scroll to position [2076, 0]
click at [208, 539] on label "数学与定量研究" at bounding box center [209, 531] width 88 height 19
click at [177, 534] on input "数学与定量研究" at bounding box center [171, 528] width 12 height 12
checkbox input "false"
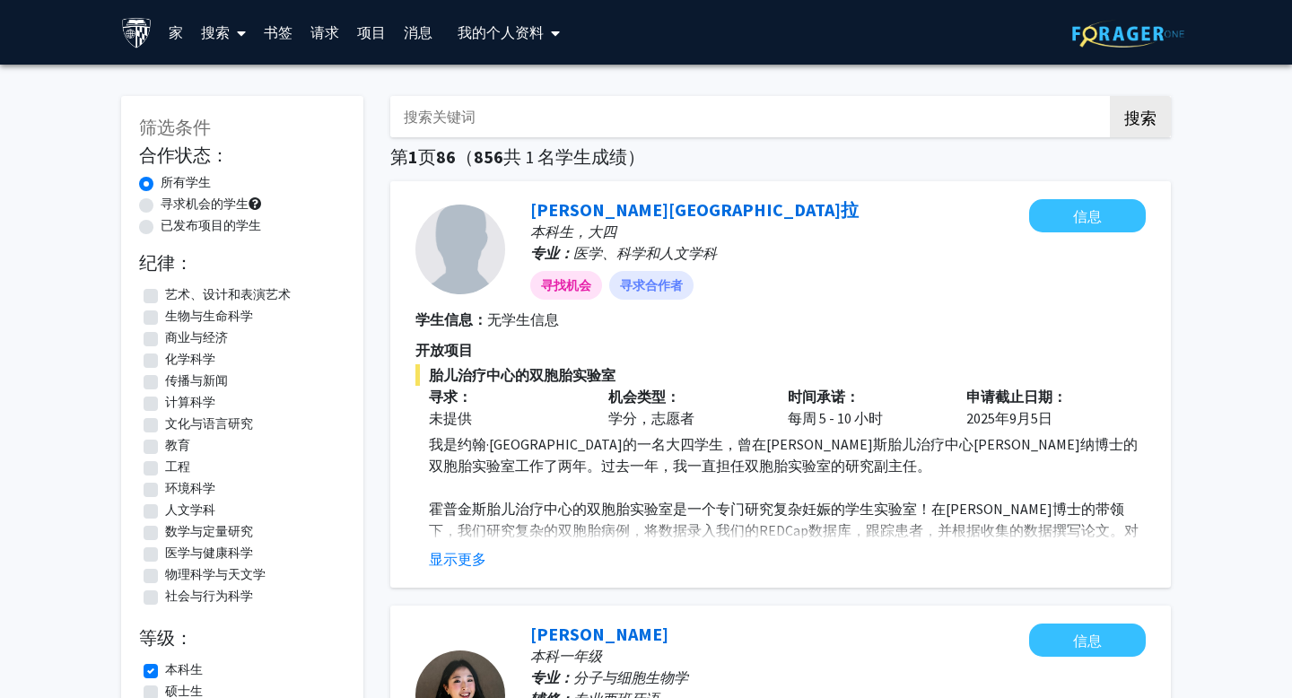
click at [230, 205] on font "寻求机会的学生" at bounding box center [205, 204] width 88 height 16
click at [172, 205] on input "寻求机会的学生" at bounding box center [167, 201] width 12 height 12
radio input "true"
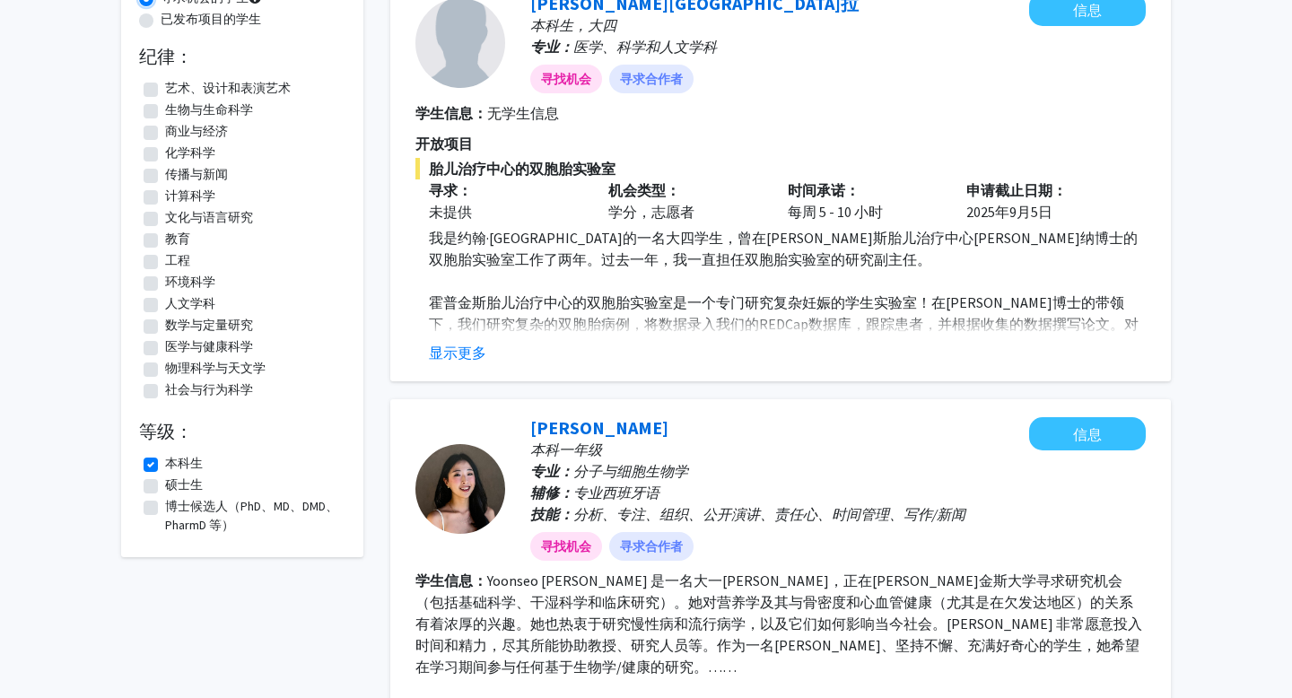
scroll to position [205, 0]
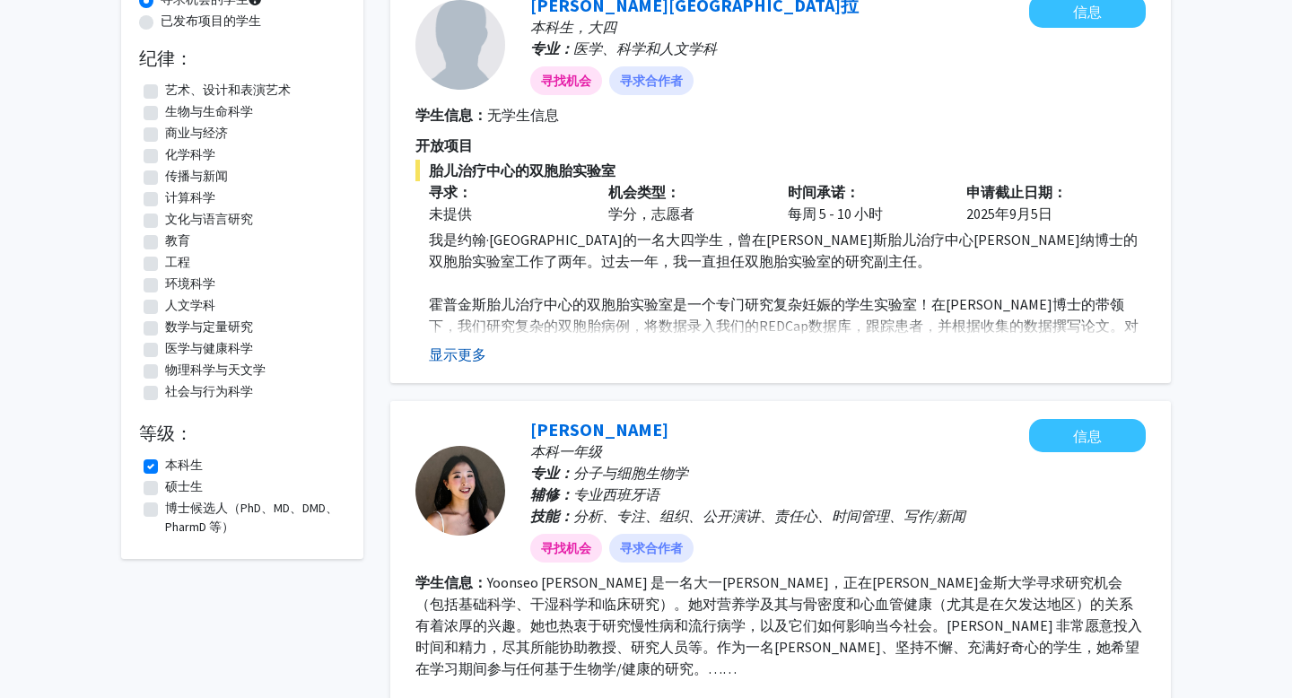
click at [473, 358] on font "显示更多" at bounding box center [457, 355] width 57 height 18
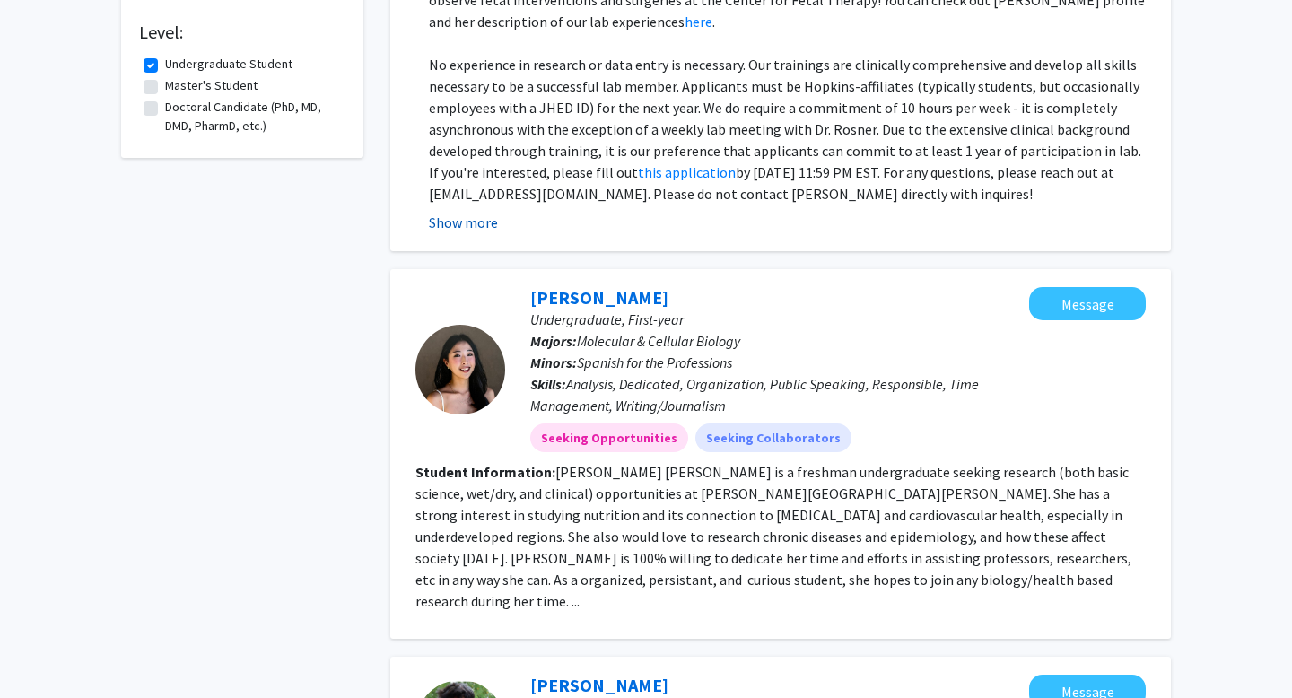
scroll to position [670, 0]
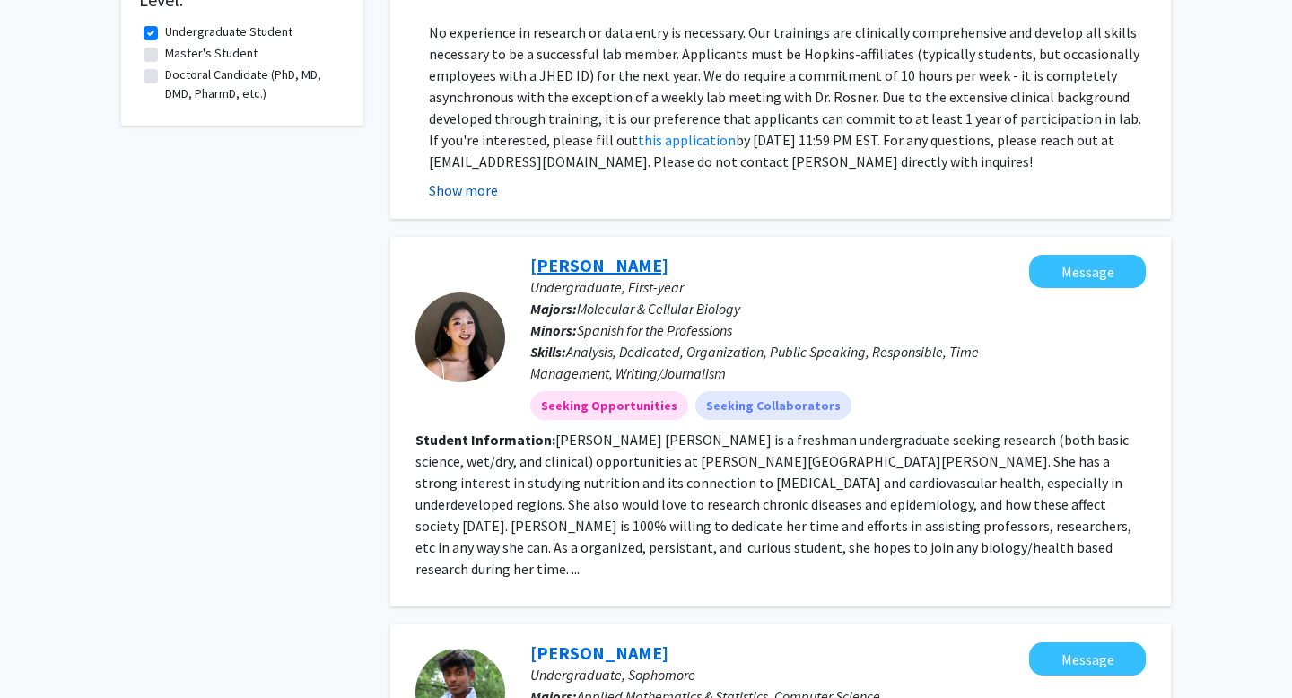
click at [643, 254] on link "Yoonseo Linda Lee" at bounding box center [599, 265] width 138 height 22
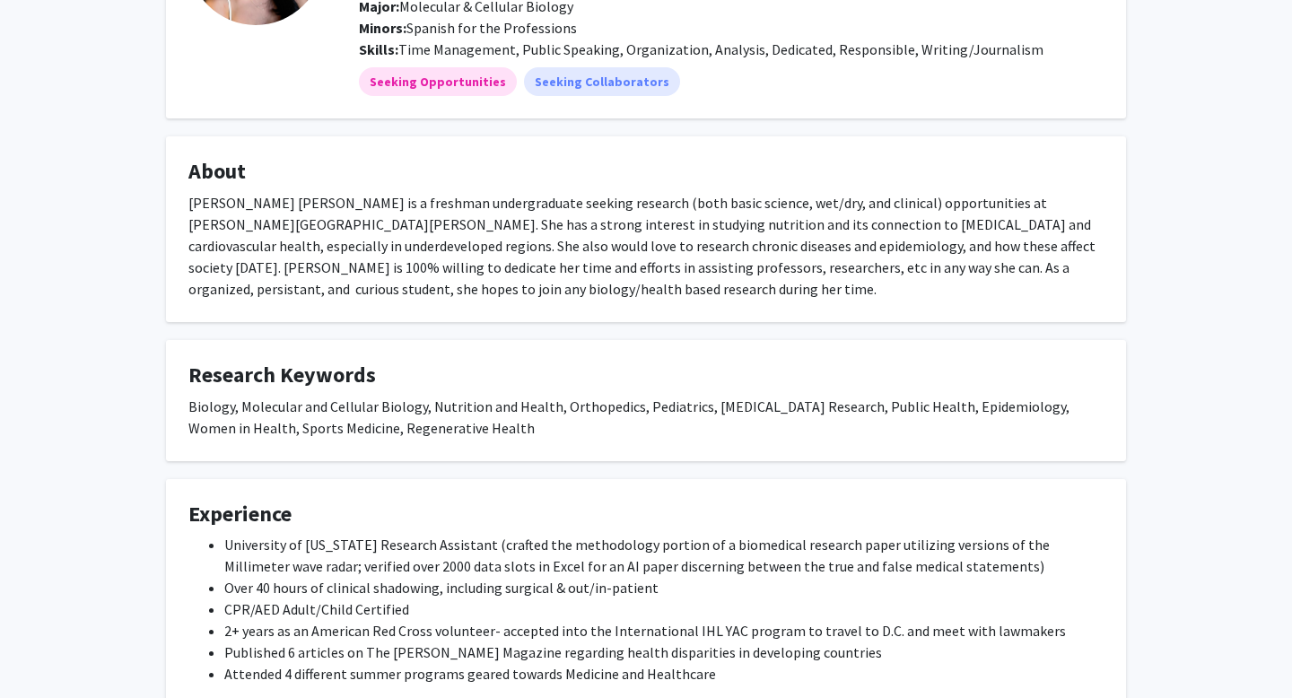
scroll to position [213, 0]
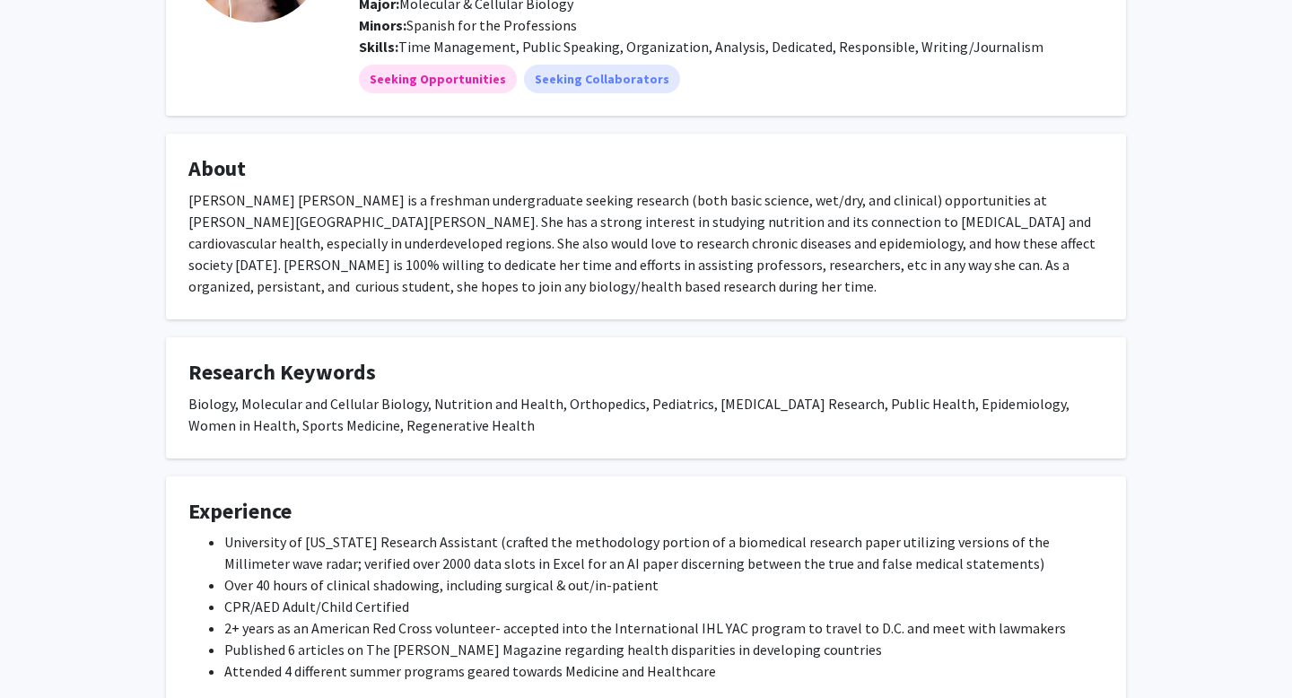
drag, startPoint x: 346, startPoint y: 299, endPoint x: 143, endPoint y: 187, distance: 231.8
click at [143, 187] on div "Yoonseo Linda Lee Message Degree Levels: Undergraduate Student Year: First-year…" at bounding box center [646, 457] width 1292 height 1211
copy fg-card "Yoonseo Linda Lee is a freshman undergraduate seeking research (both basic scie…"
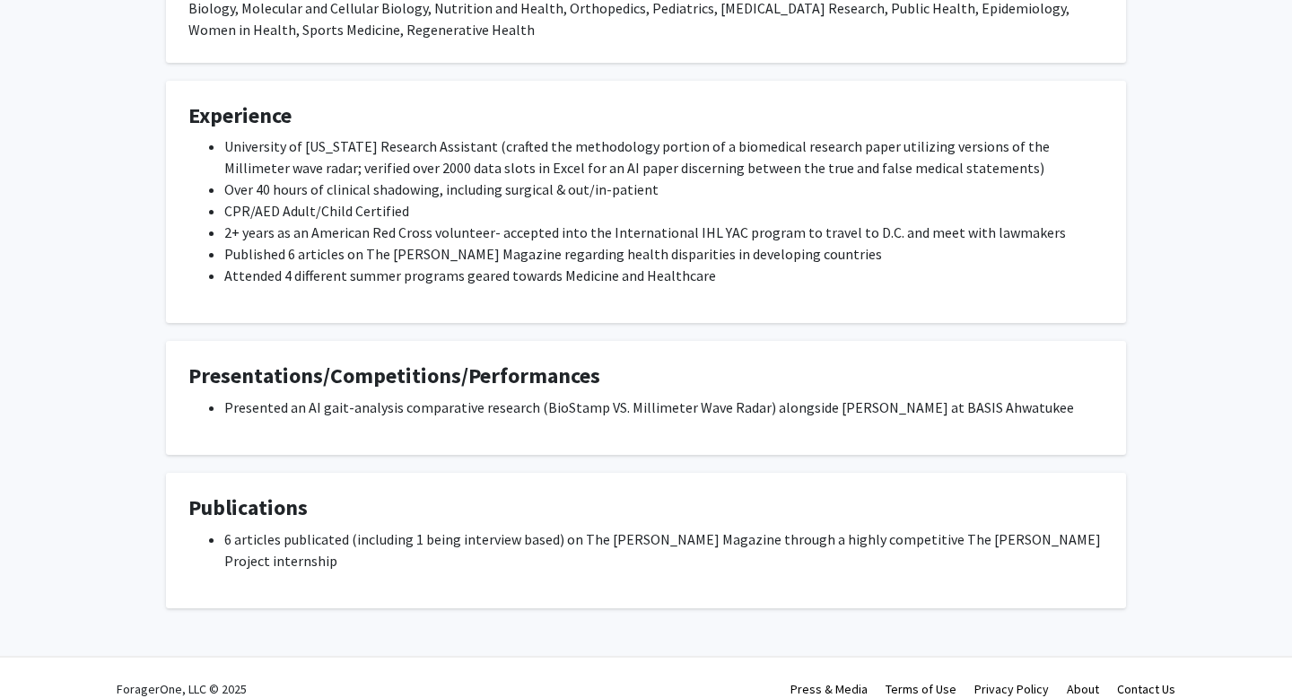
scroll to position [609, 0]
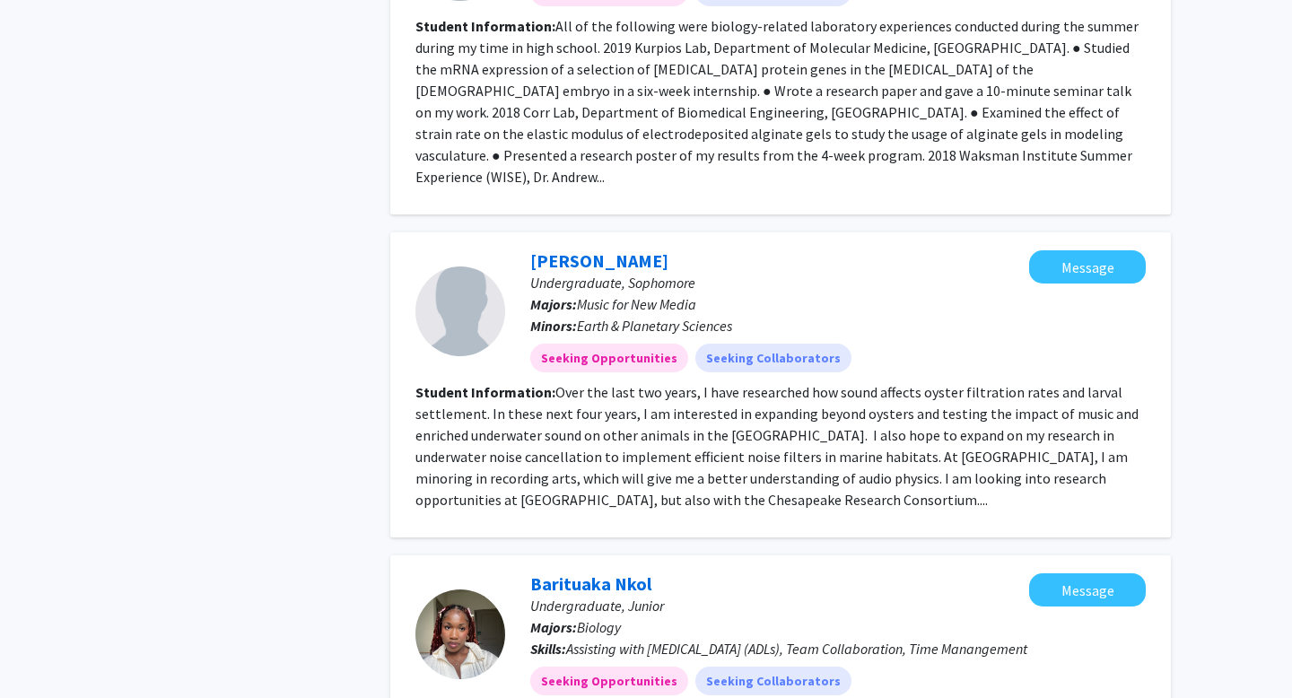
scroll to position [2867, 0]
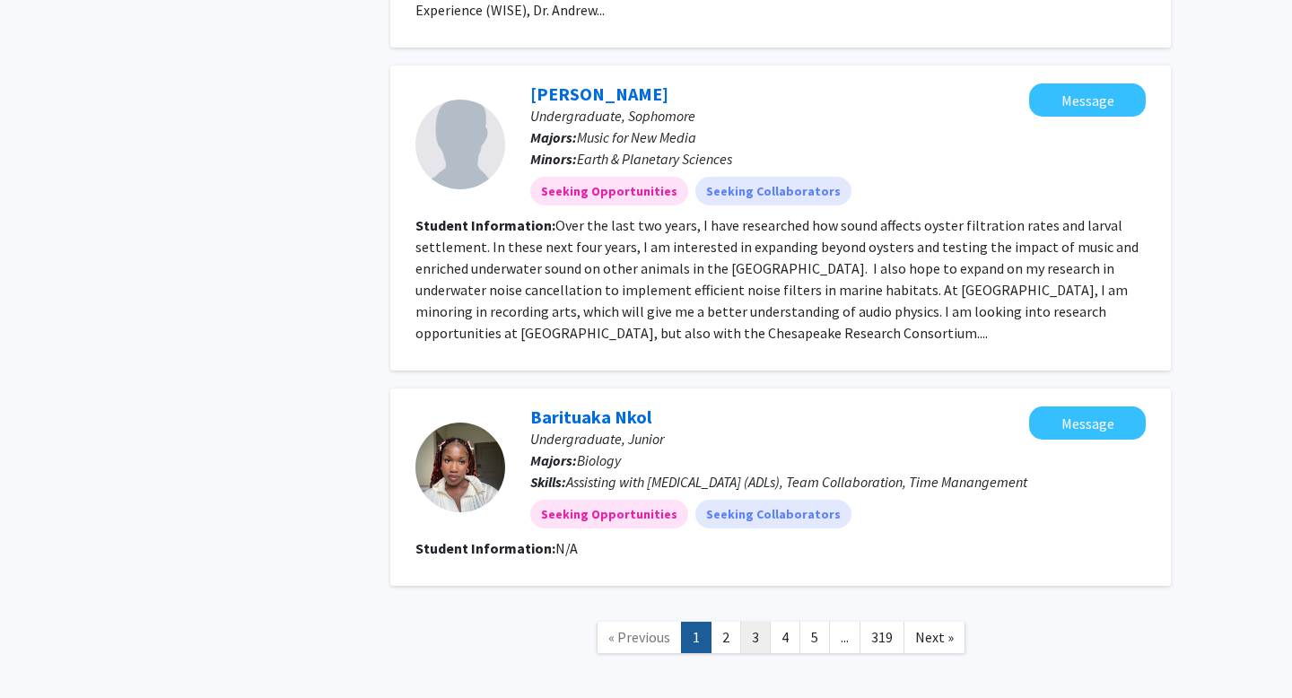
click at [760, 622] on link "3" at bounding box center [755, 637] width 31 height 31
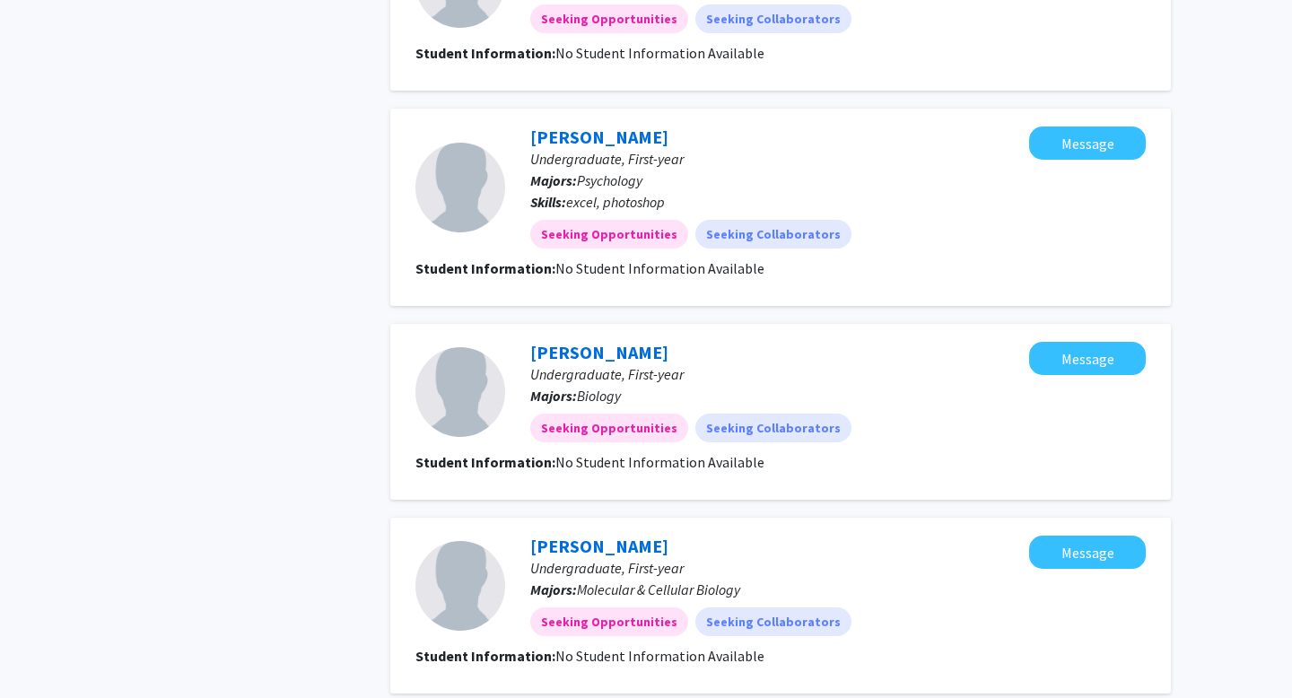
scroll to position [1667, 0]
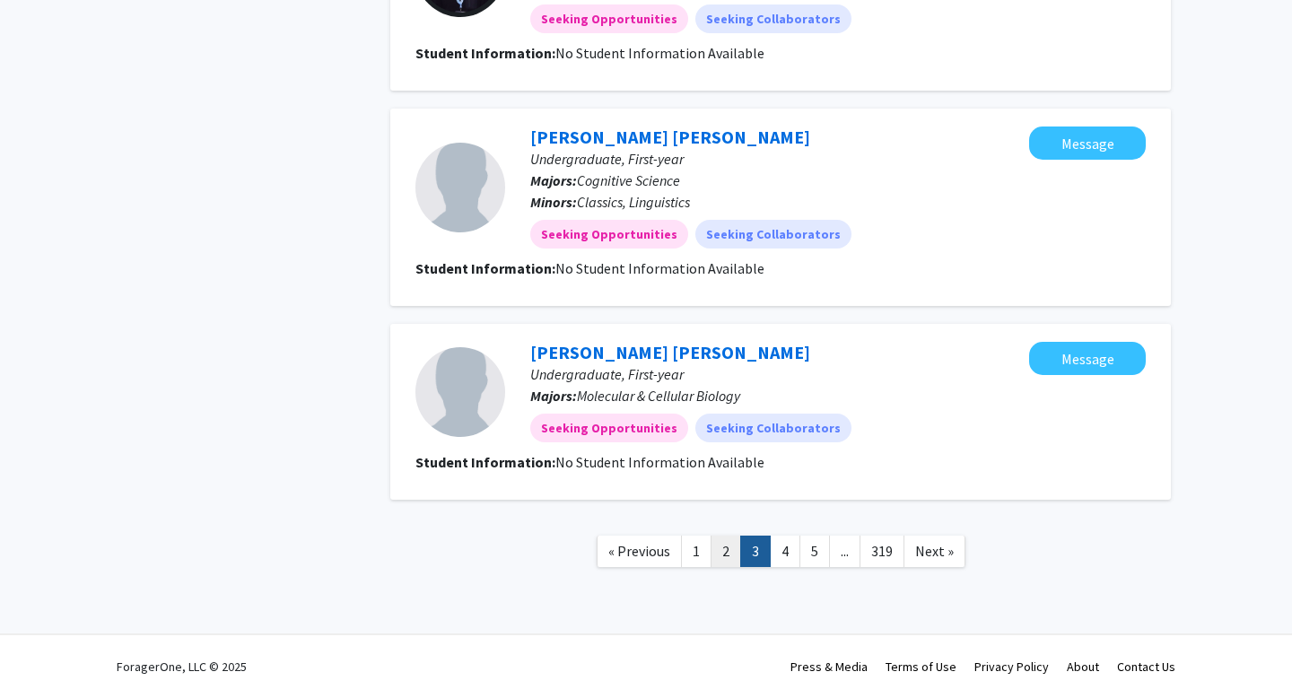
click at [726, 546] on link "2" at bounding box center [726, 551] width 31 height 31
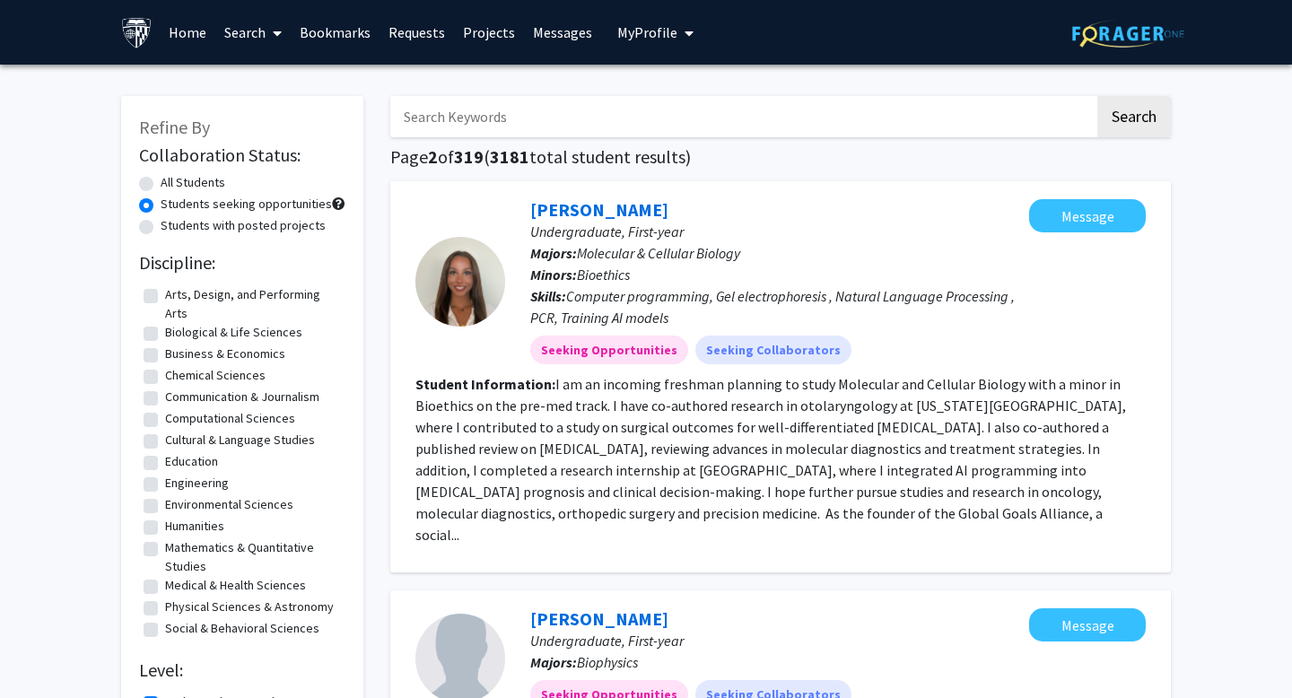
click at [214, 180] on label "All Students" at bounding box center [193, 182] width 65 height 19
click at [172, 180] on input "All Students" at bounding box center [167, 179] width 12 height 12
radio input "true"
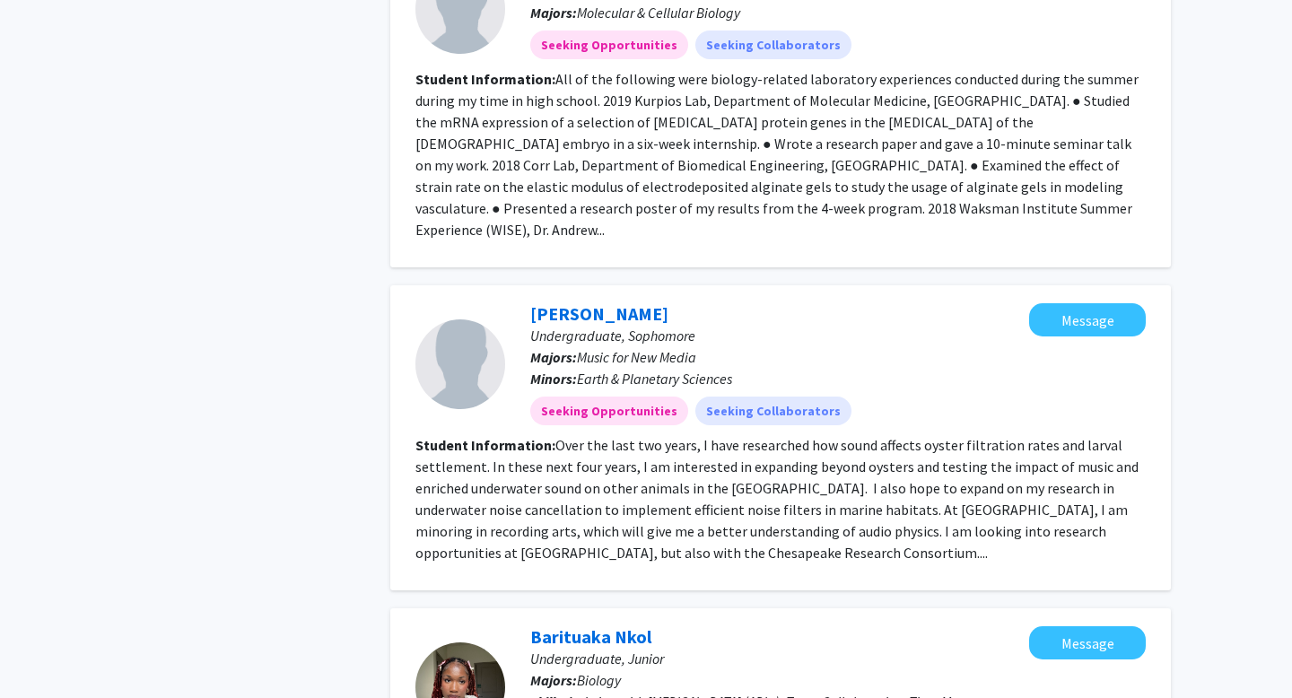
scroll to position [2867, 0]
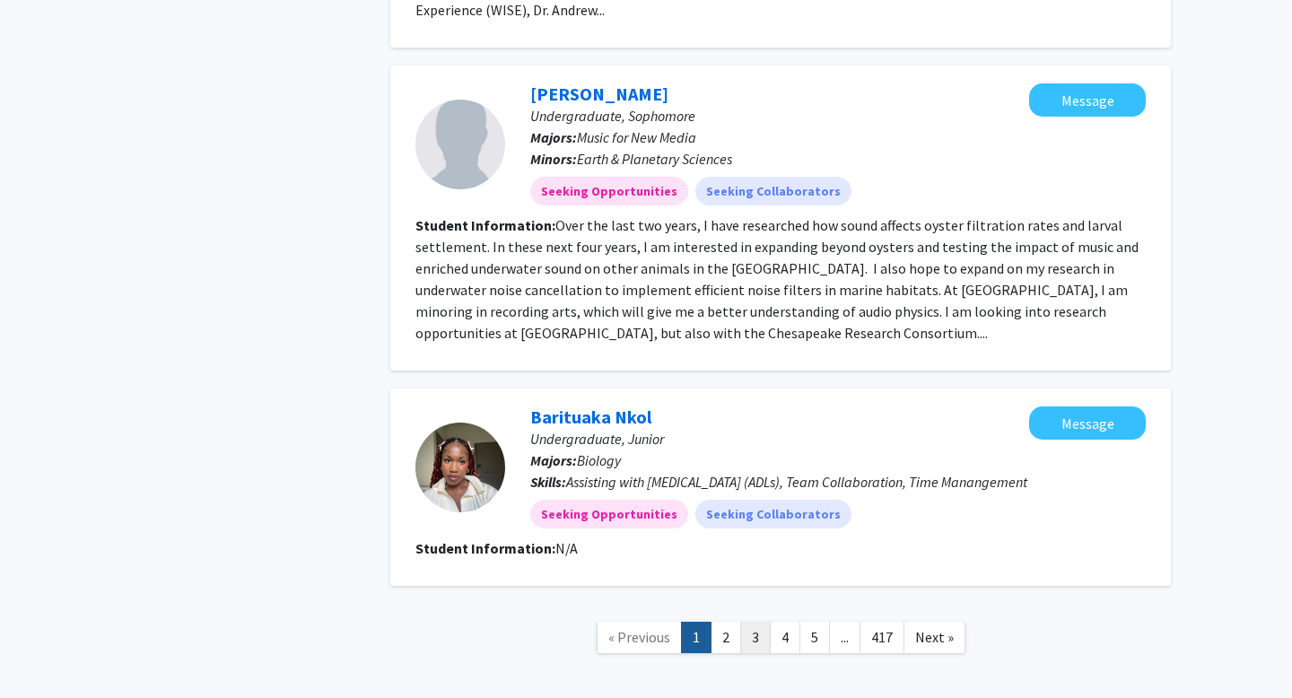
click at [758, 622] on link "3" at bounding box center [755, 637] width 31 height 31
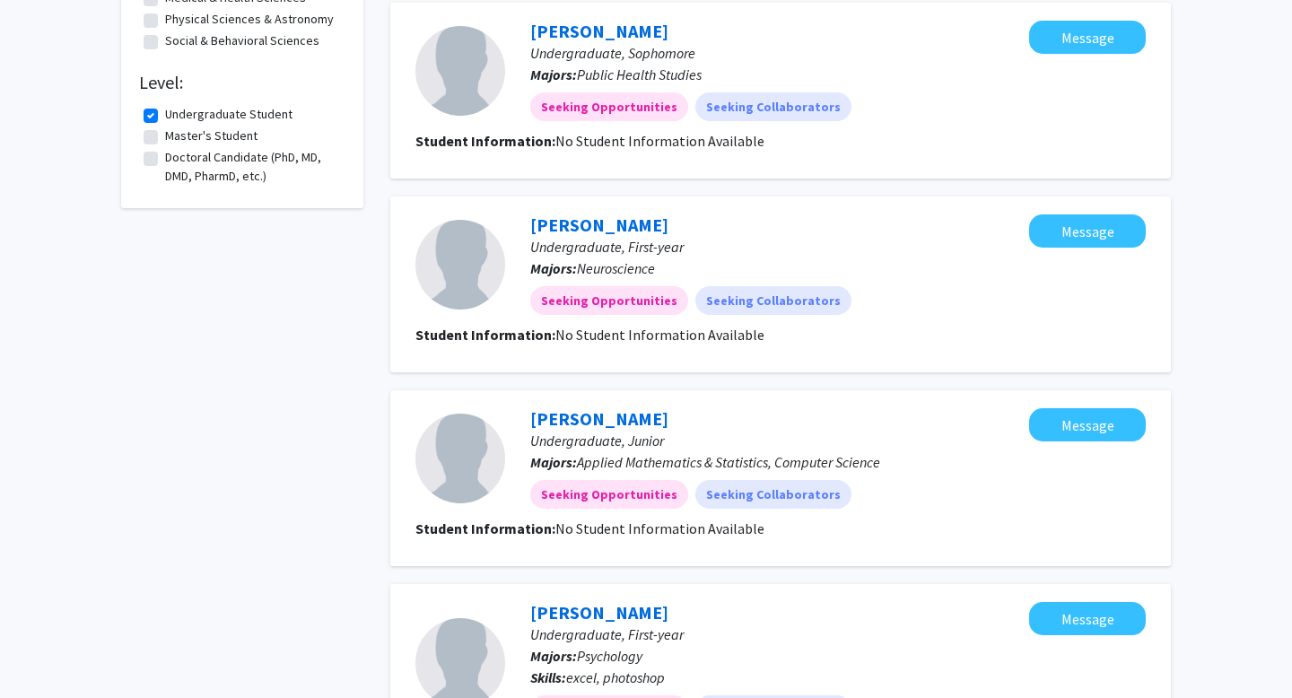
scroll to position [1688, 0]
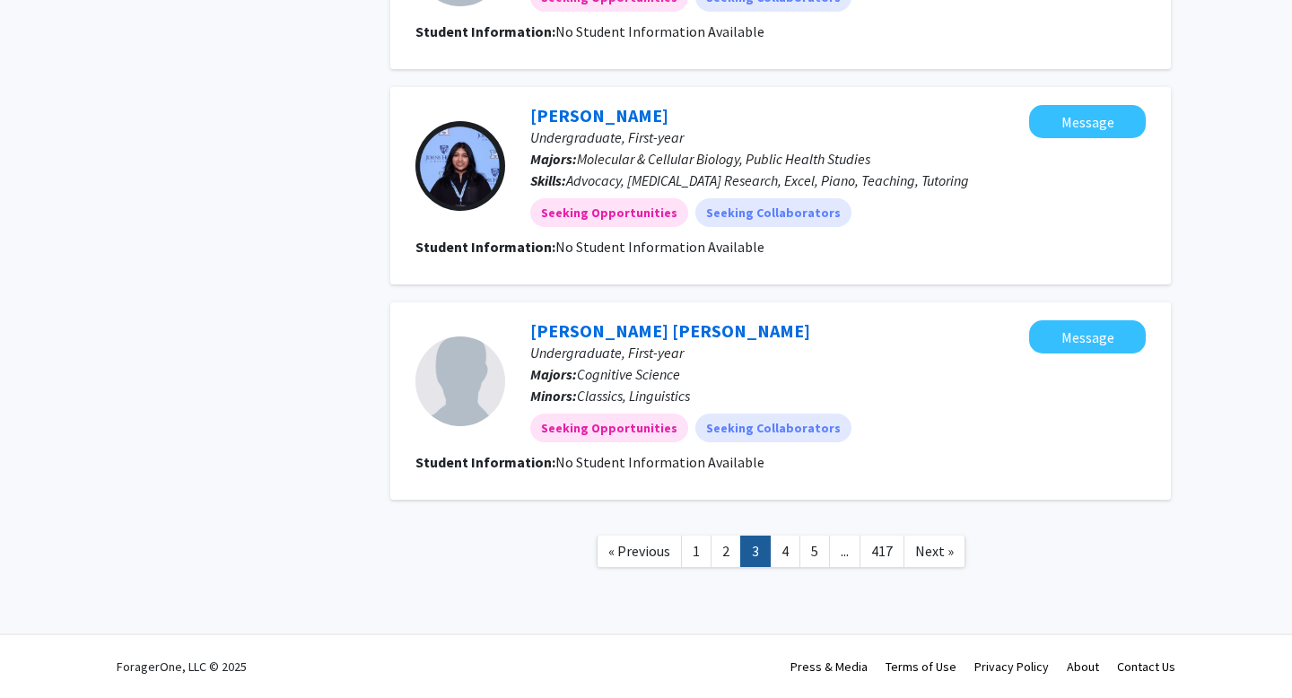
click at [731, 547] on link "2" at bounding box center [726, 551] width 31 height 31
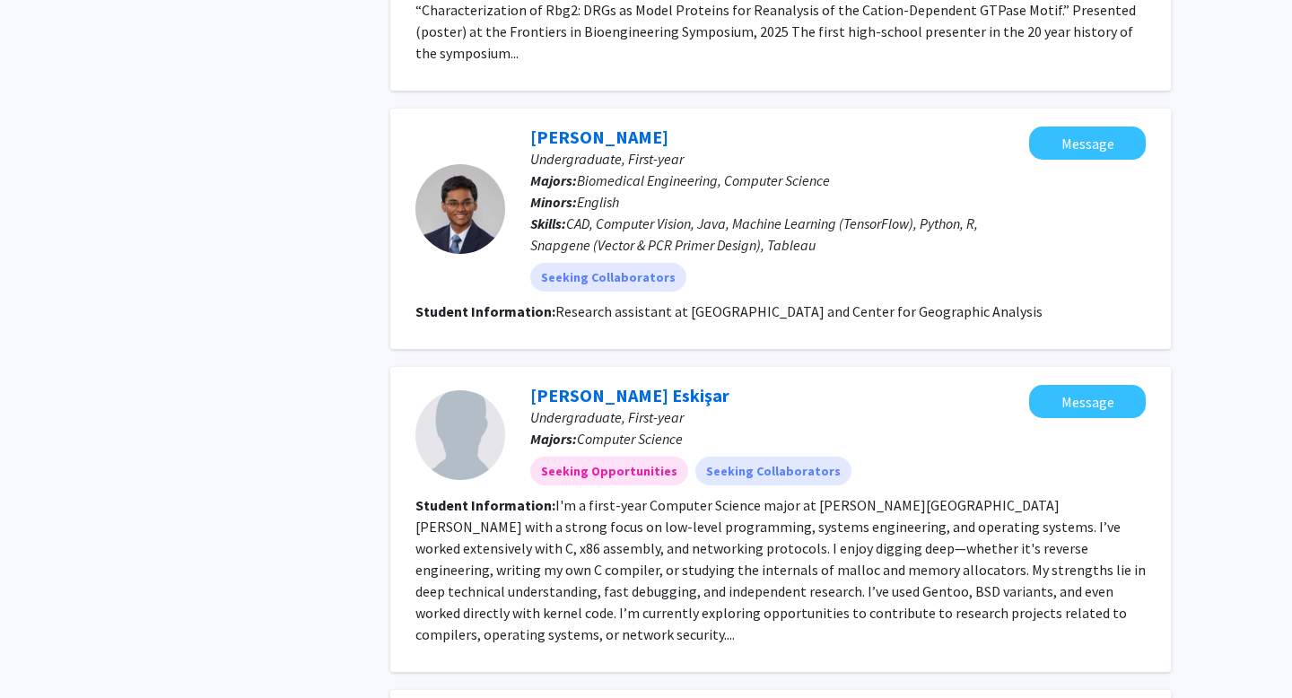
scroll to position [1449, 0]
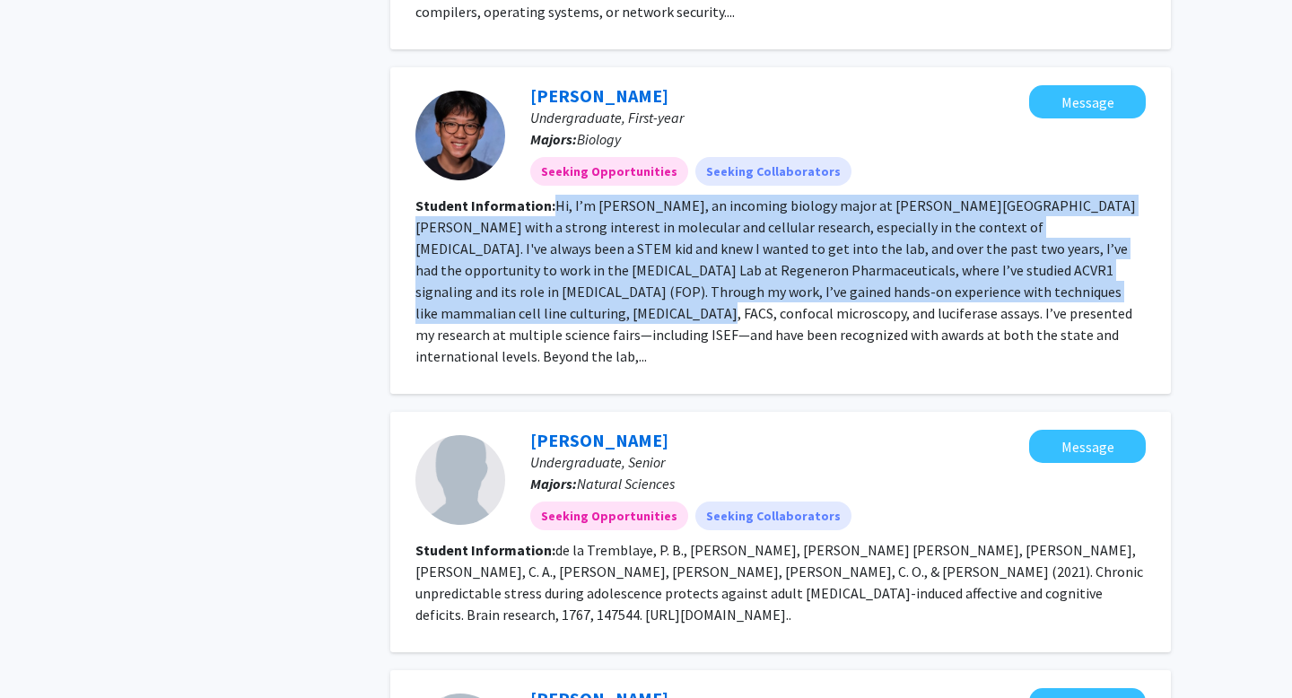
drag, startPoint x: 552, startPoint y: 136, endPoint x: 1142, endPoint y: 230, distance: 598.0
click at [1142, 230] on section "Student Information: Hi, I’m Kevin Gong, an incoming biology major at Johns Hop…" at bounding box center [781, 281] width 731 height 172
click at [594, 84] on link "Kevin Gong" at bounding box center [599, 95] width 138 height 22
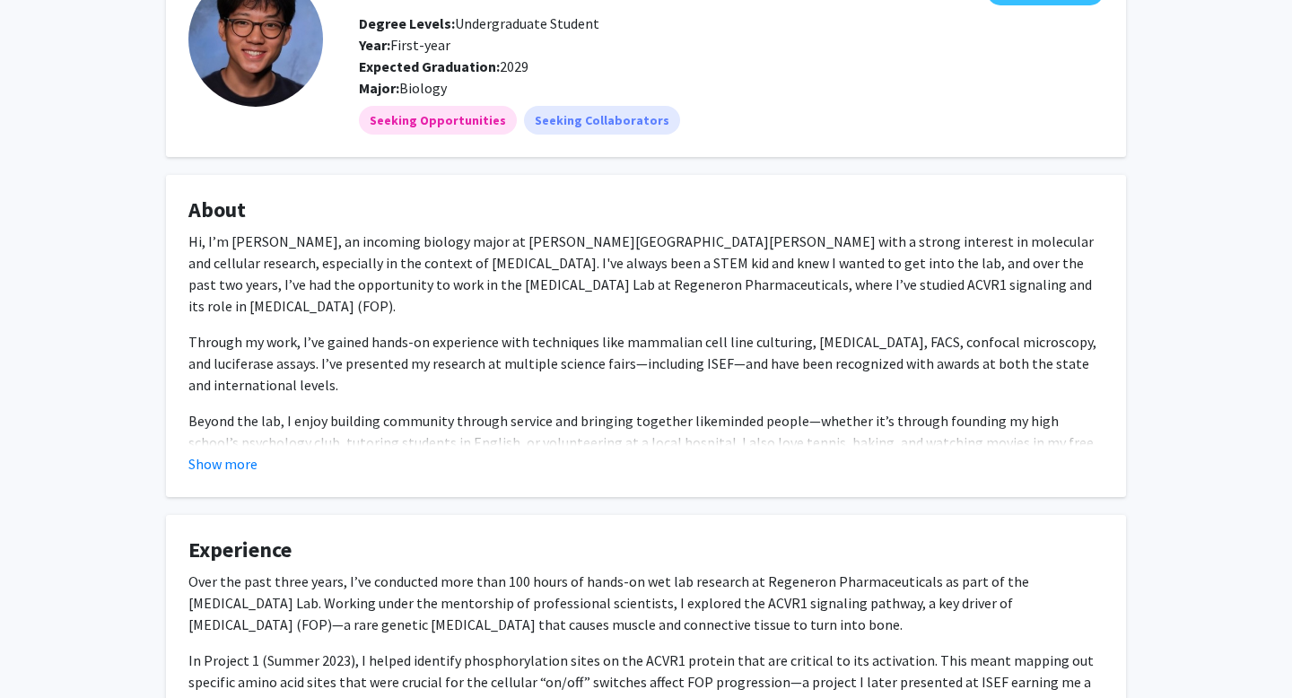
scroll to position [151, 0]
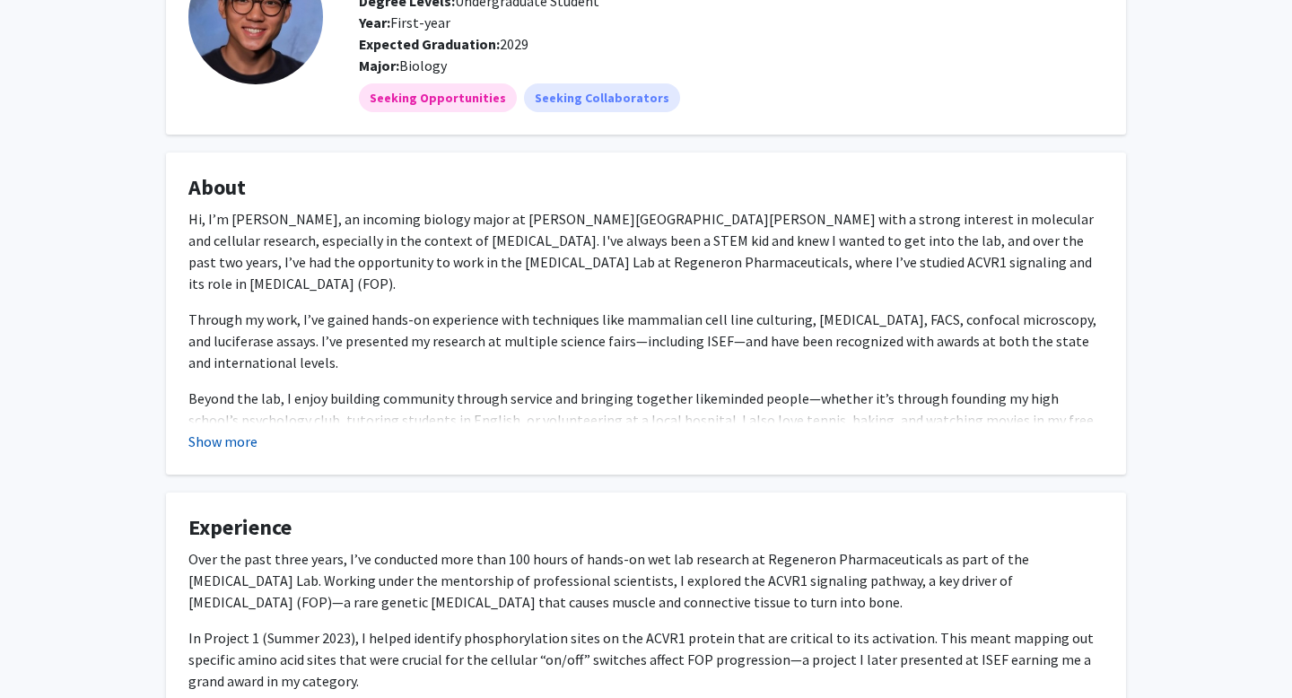
click at [225, 444] on button "Show more" at bounding box center [222, 442] width 69 height 22
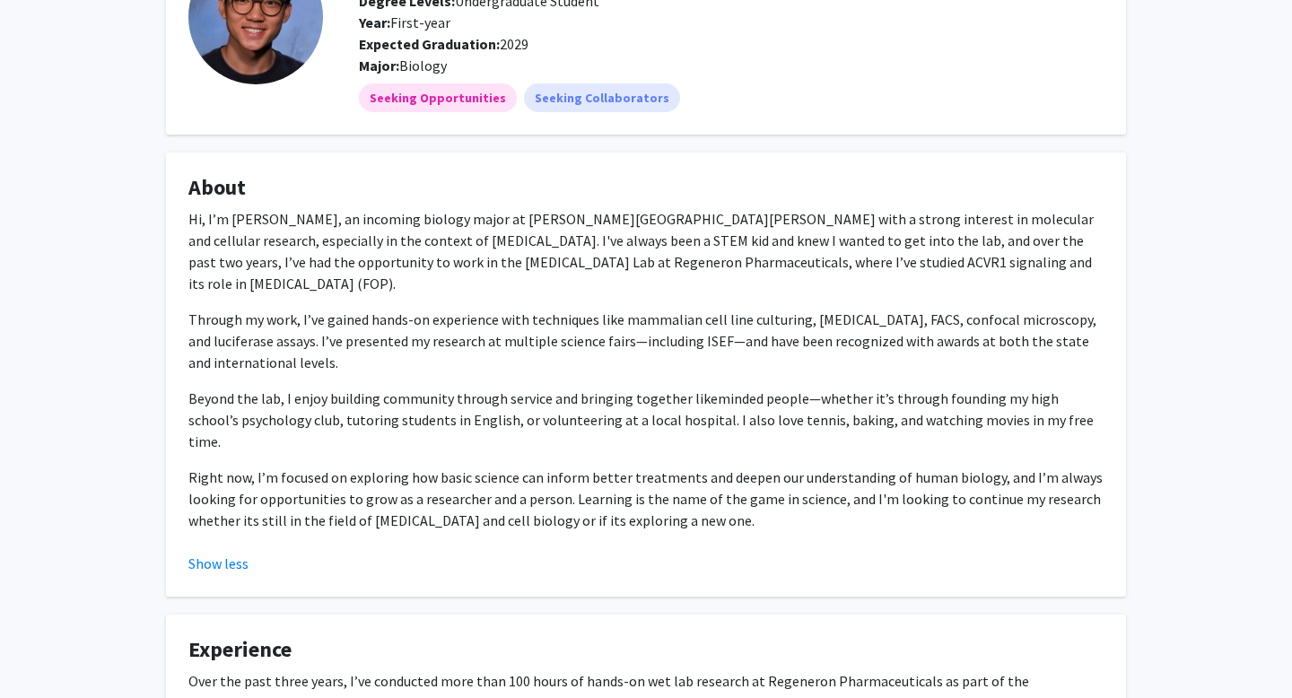
drag, startPoint x: 184, startPoint y: 214, endPoint x: 819, endPoint y: 519, distance: 704.9
click at [819, 519] on fg-card "About Hi, I’m Kevin Gong, an incoming biology major at Johns Hopkins University…" at bounding box center [646, 375] width 960 height 444
copy div "Hi, I’m Kevin Gong, an incoming biology major at Johns Hopkins University with …"
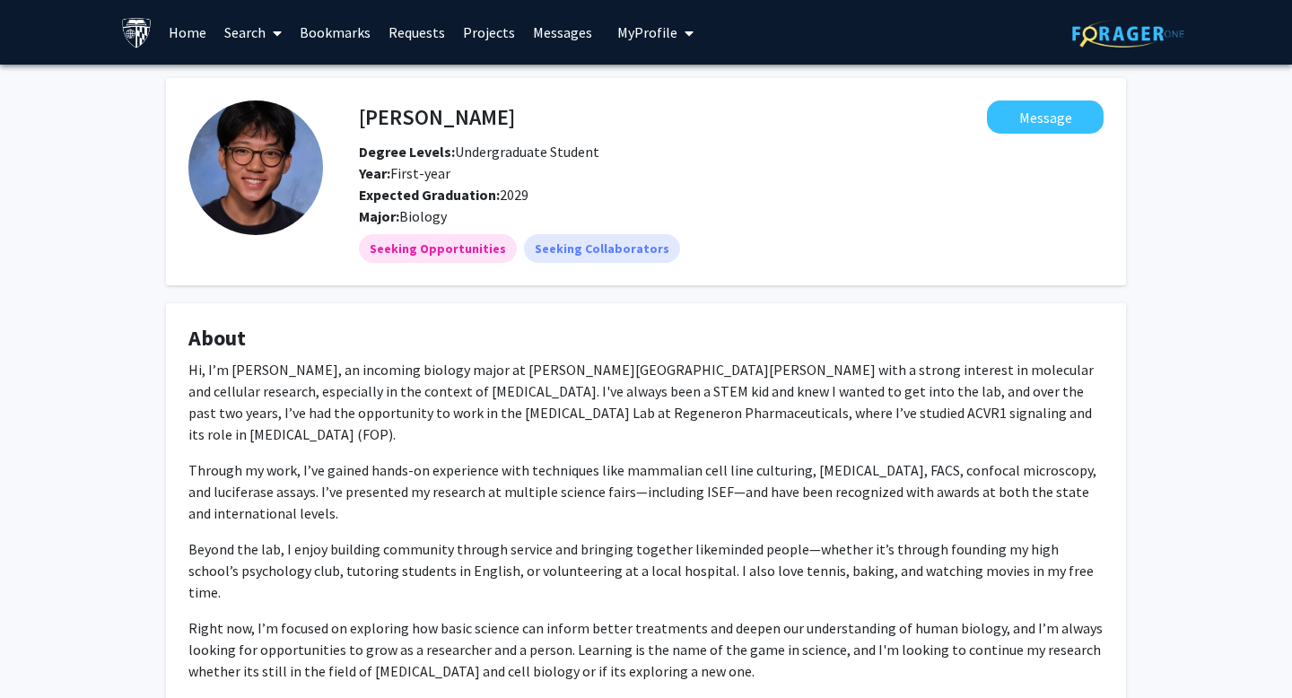
click at [628, 23] on span "My Profile" at bounding box center [647, 32] width 60 height 18
click at [678, 83] on span "[PERSON_NAME]" at bounding box center [729, 84] width 109 height 20
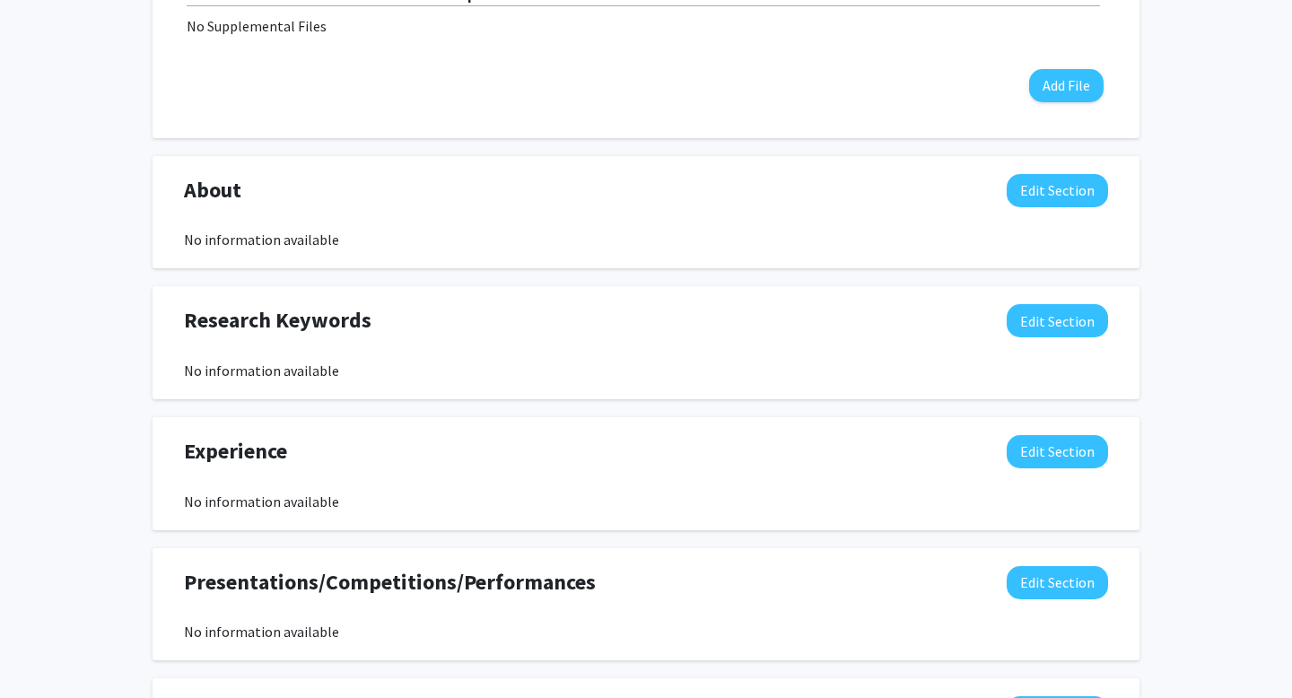
scroll to position [727, 0]
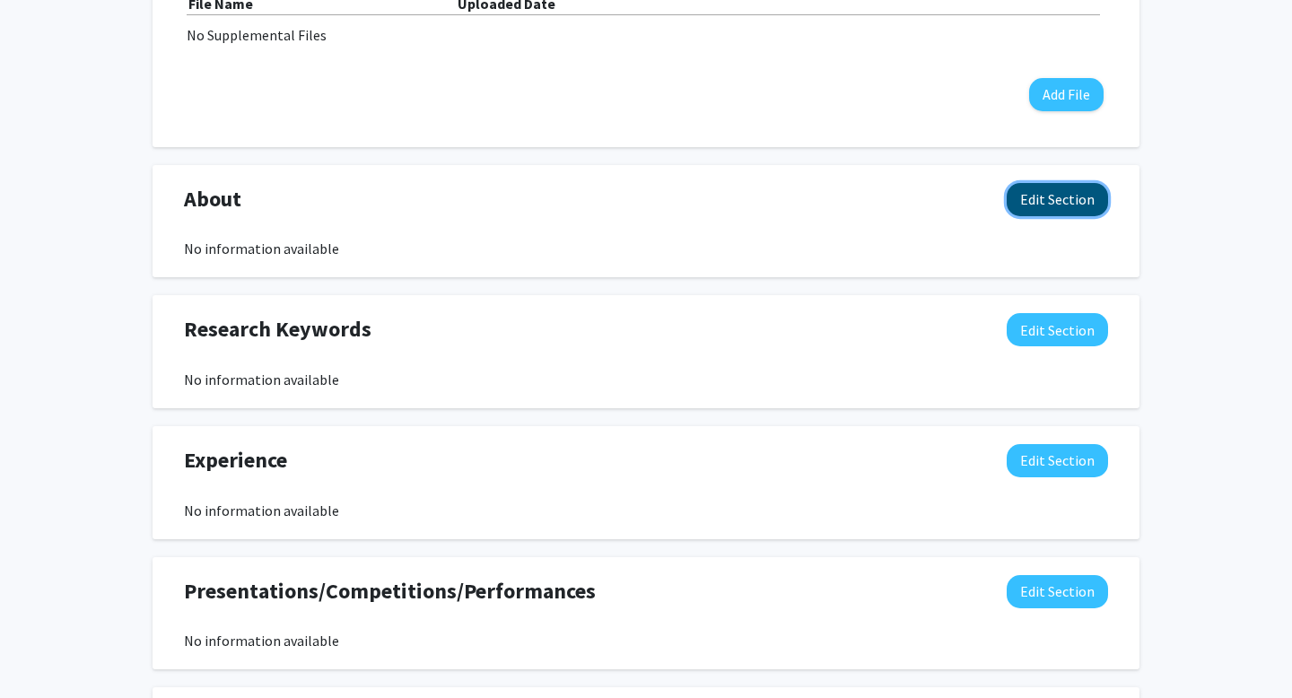
click at [1063, 206] on button "Edit Section" at bounding box center [1057, 199] width 101 height 33
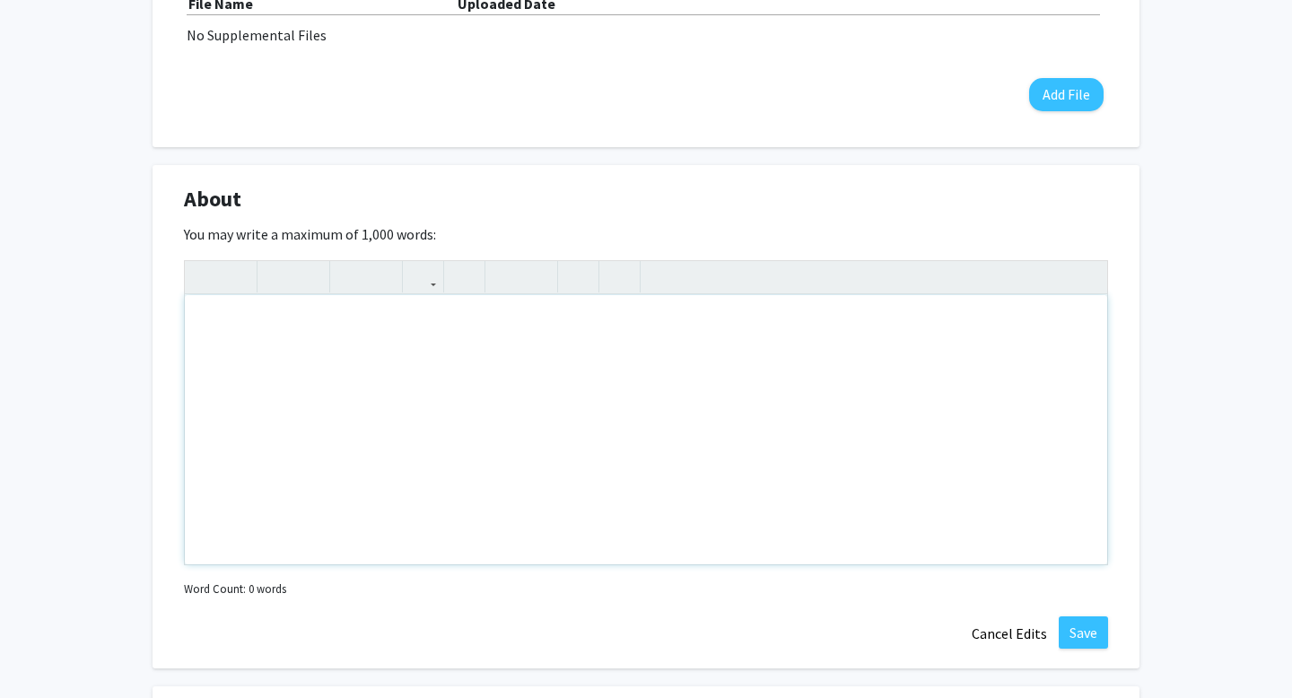
click at [514, 328] on div "Note to users with screen readers: Please deactivate our accessibility plugin f…" at bounding box center [646, 429] width 923 height 269
paste div "Note to users with screen readers: Please deactivate our accessibility plugin f…"
type textarea "<p>I am a sophomore studying physics and applied mathematics with a strong foun…"
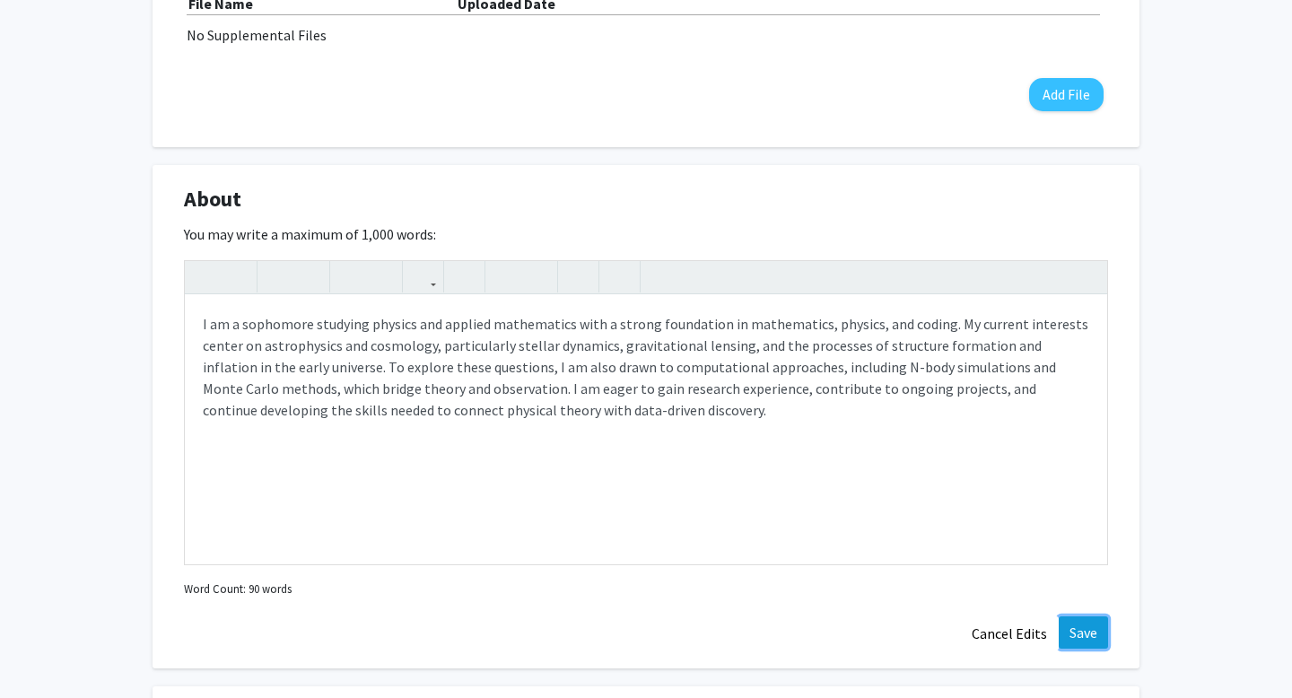
click at [1084, 627] on button "Save" at bounding box center [1083, 633] width 49 height 32
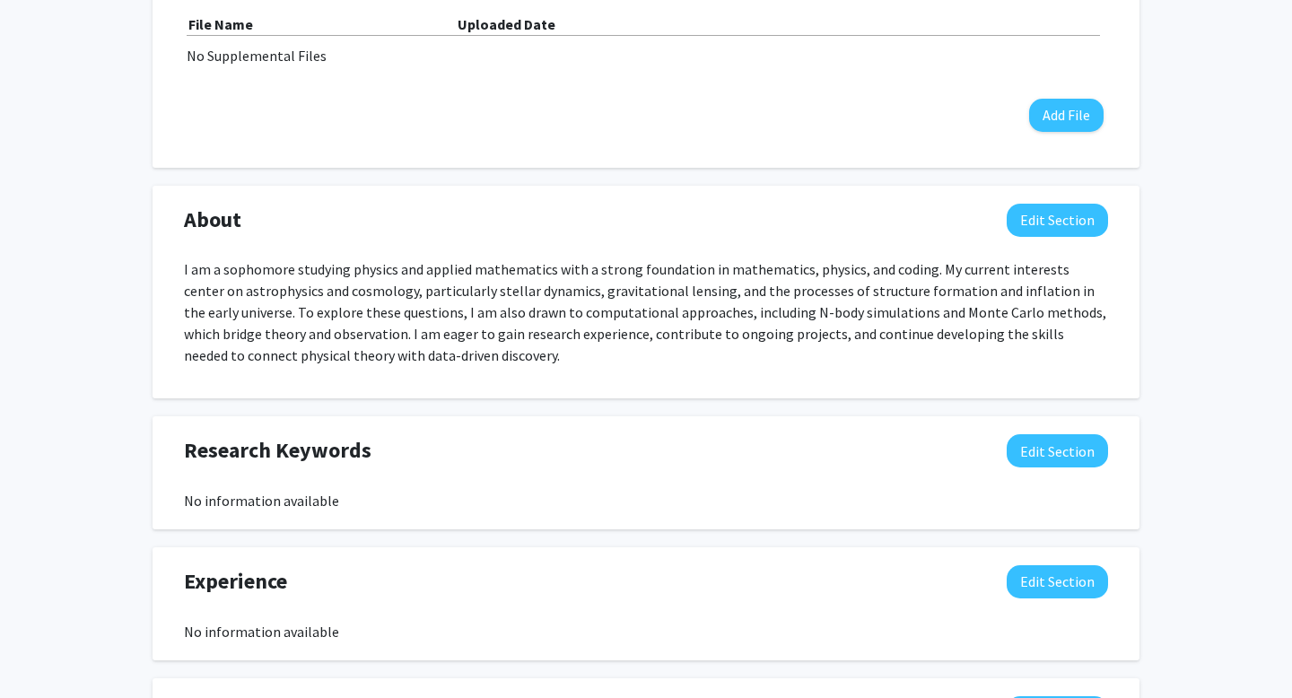
scroll to position [705, 0]
click at [1060, 321] on p "I am a sophomore studying physics and applied mathematics with a strong foundat…" at bounding box center [646, 313] width 924 height 108
click at [1067, 228] on button "Edit Section" at bounding box center [1057, 221] width 101 height 33
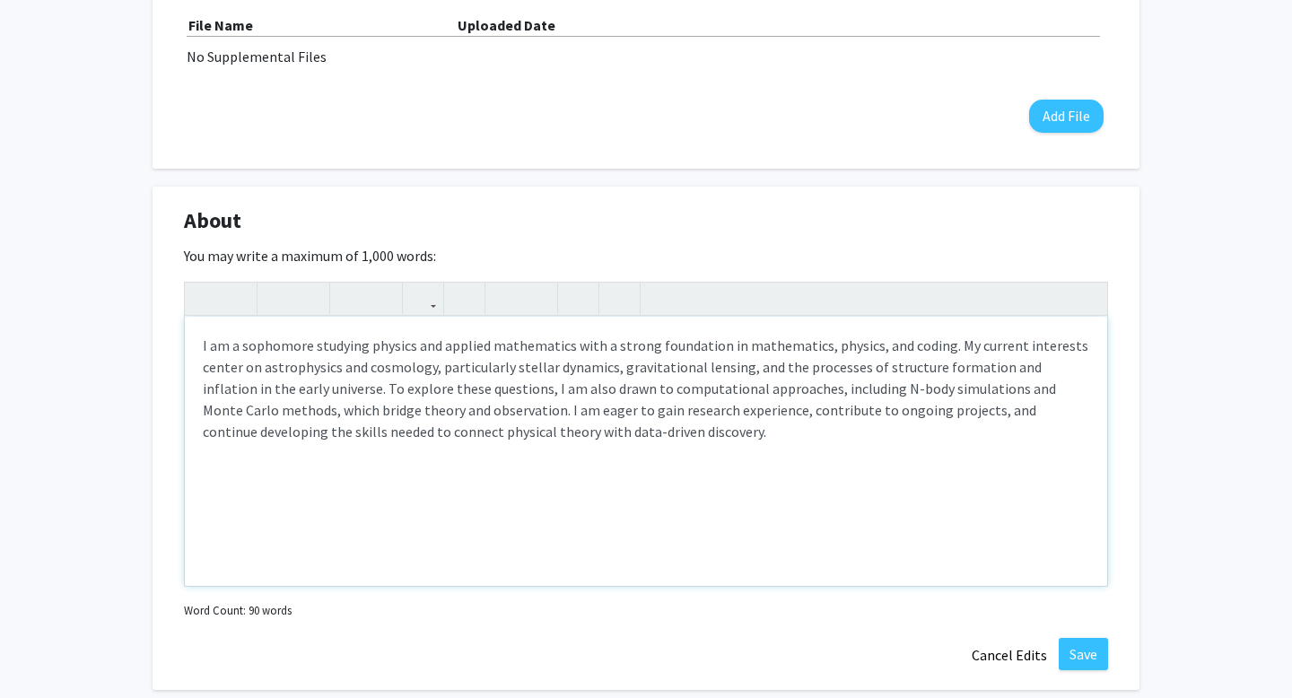
click at [480, 411] on p "I am a sophomore studying physics and applied mathematics with a strong foundat…" at bounding box center [646, 389] width 887 height 108
click at [641, 485] on div "I am a sophomore studying physics and applied mathematics with a strong foundat…" at bounding box center [646, 451] width 923 height 269
click at [1086, 645] on button "Save" at bounding box center [1083, 654] width 49 height 32
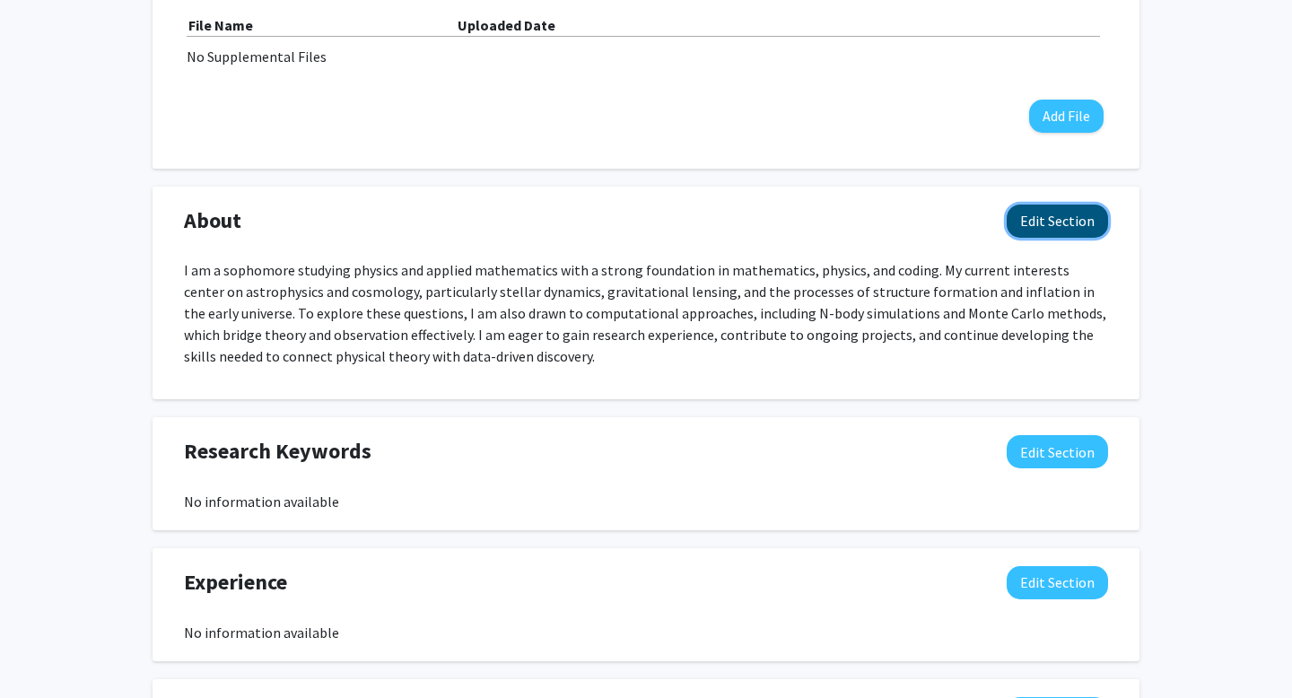
click at [1086, 214] on button "Edit Section" at bounding box center [1057, 221] width 101 height 33
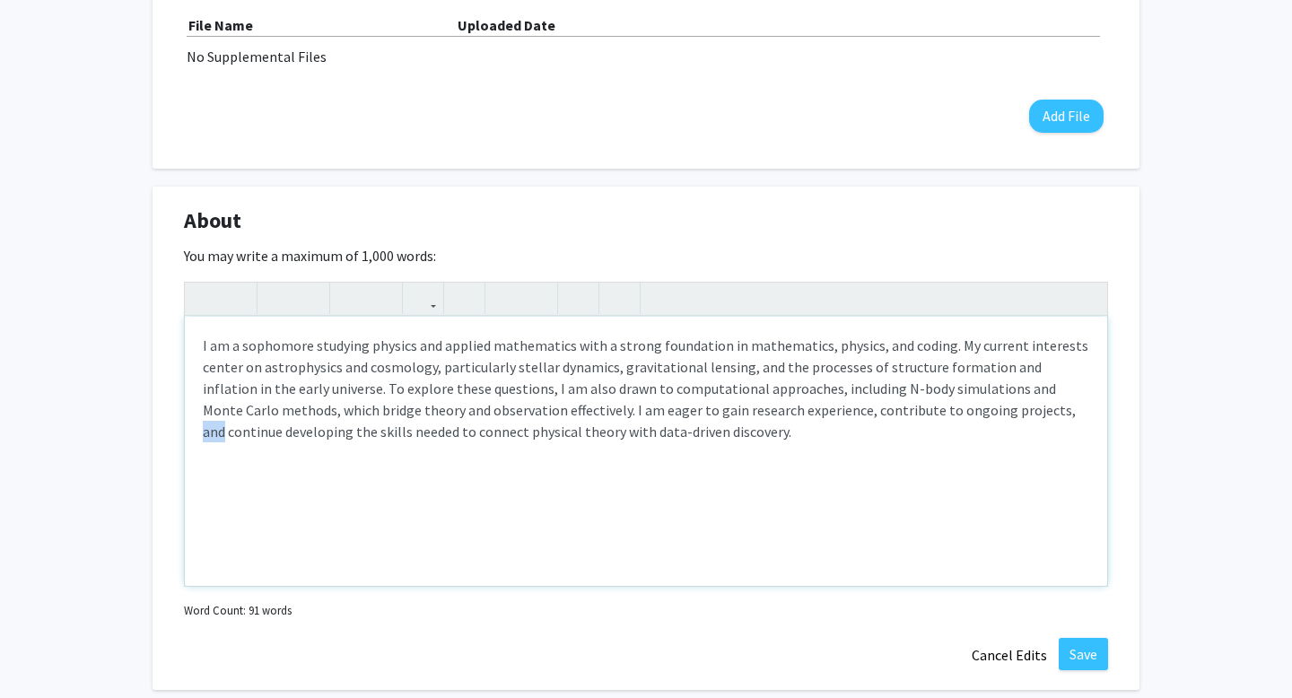
drag, startPoint x: 998, startPoint y: 417, endPoint x: 976, endPoint y: 417, distance: 22.4
click at [976, 417] on p "I am a sophomore studying physics and applied mathematics with a strong foundat…" at bounding box center [646, 389] width 887 height 108
type textarea "<p>I am a sophomore studying physics and applied mathematics with a strong foun…"
click at [1084, 655] on button "Save" at bounding box center [1083, 654] width 49 height 32
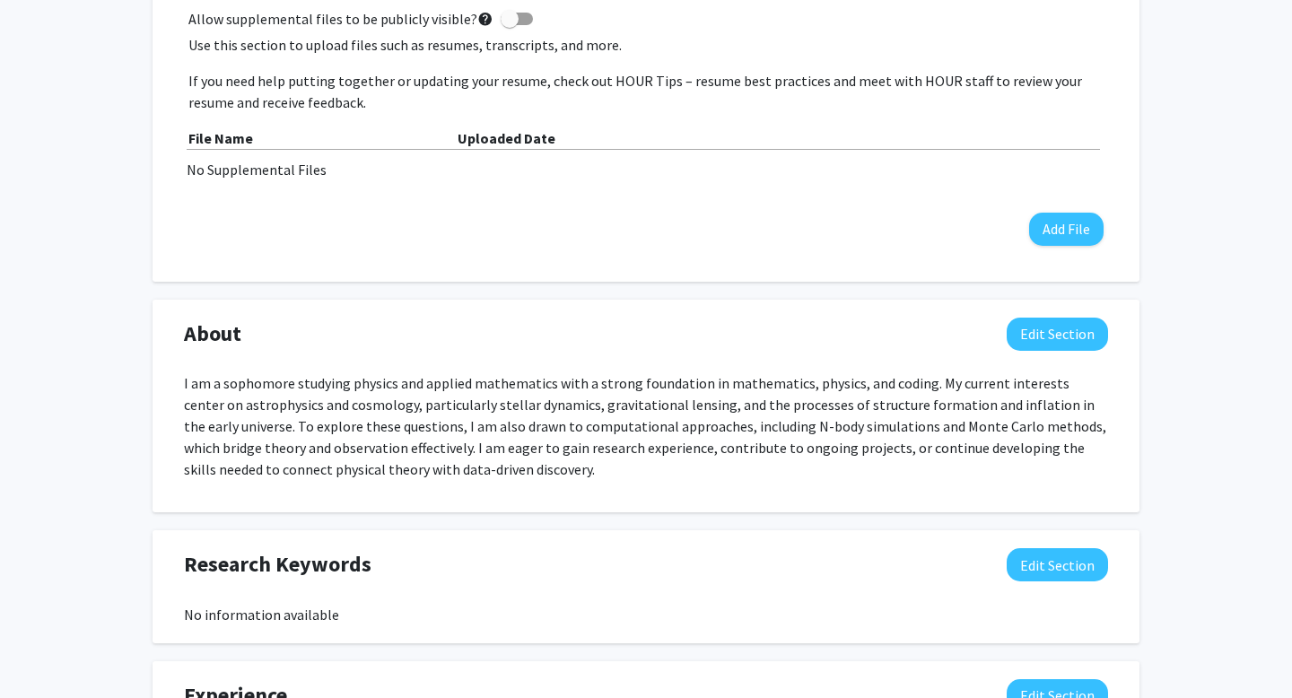
scroll to position [962, 0]
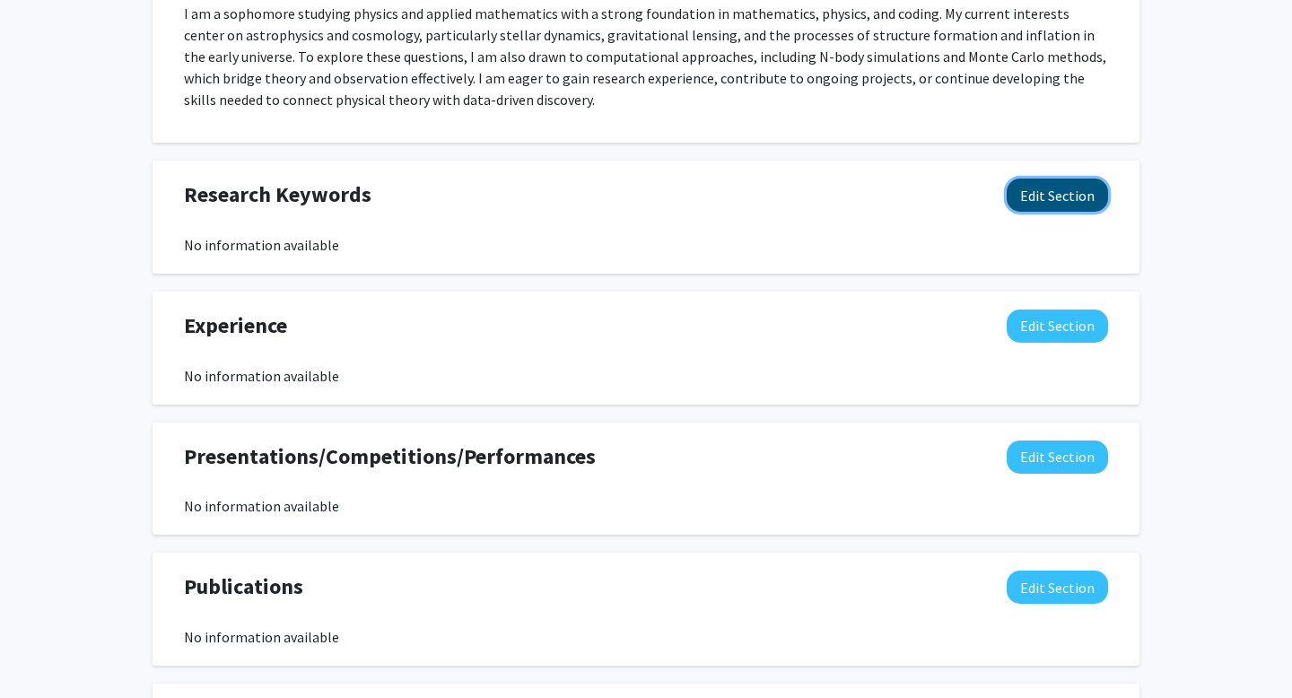
click at [1052, 191] on button "Edit Section" at bounding box center [1057, 195] width 101 height 33
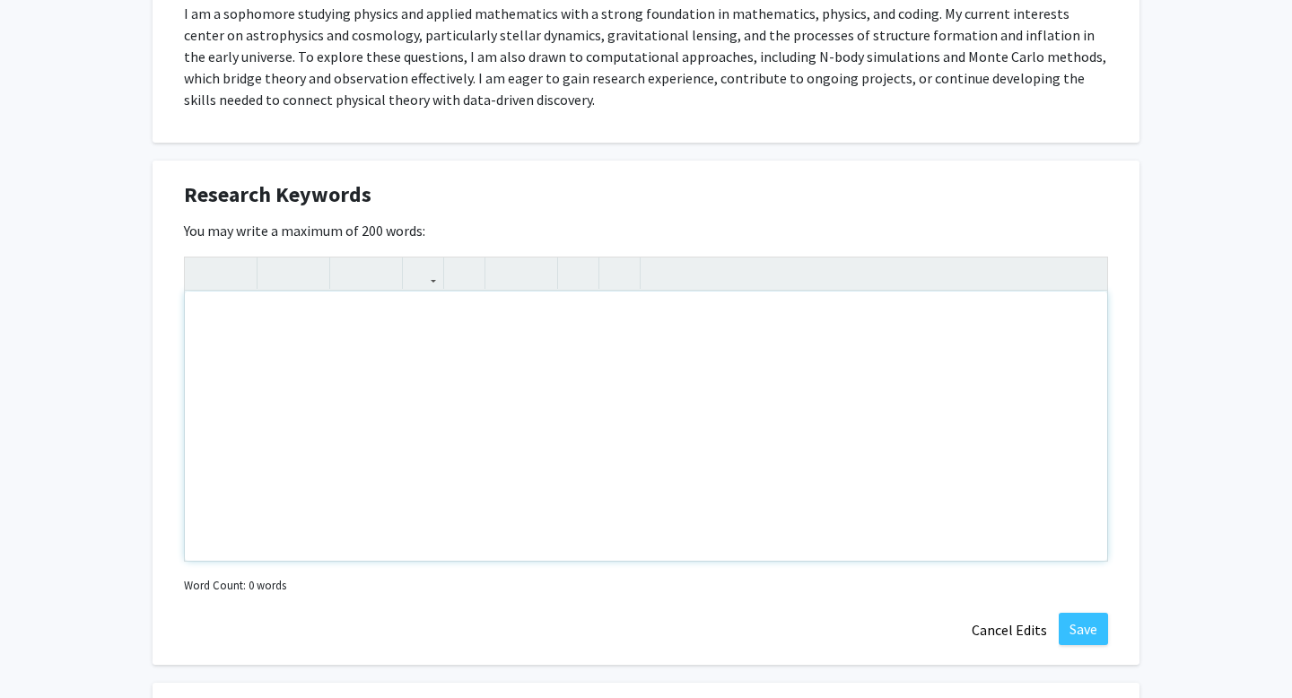
click at [358, 355] on div "Note to users with screen readers: Please deactivate our accessibility plugin f…" at bounding box center [646, 426] width 923 height 269
paste div "Note to users with screen readers: Please deactivate our accessibility plugin f…"
type textarea "<p>Observational Astrophysics, Cosmology, Computational Physics, Mathematical M…"
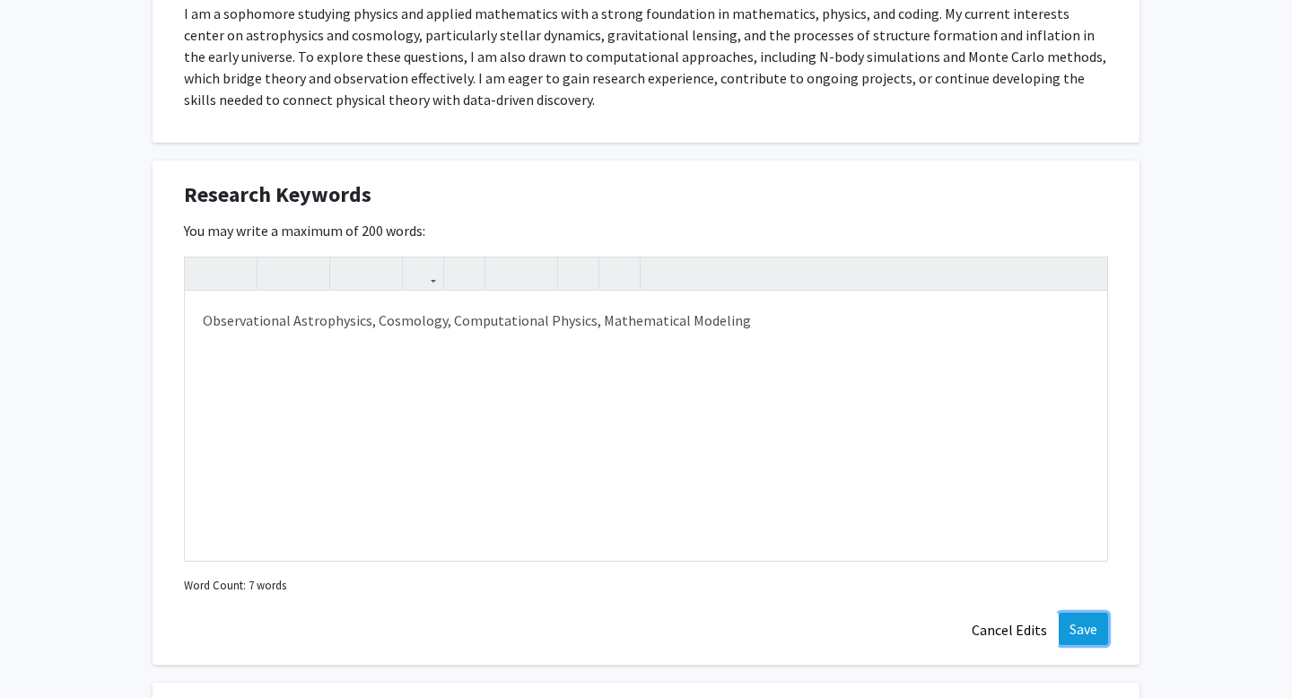
click at [1085, 625] on button "Save" at bounding box center [1083, 629] width 49 height 32
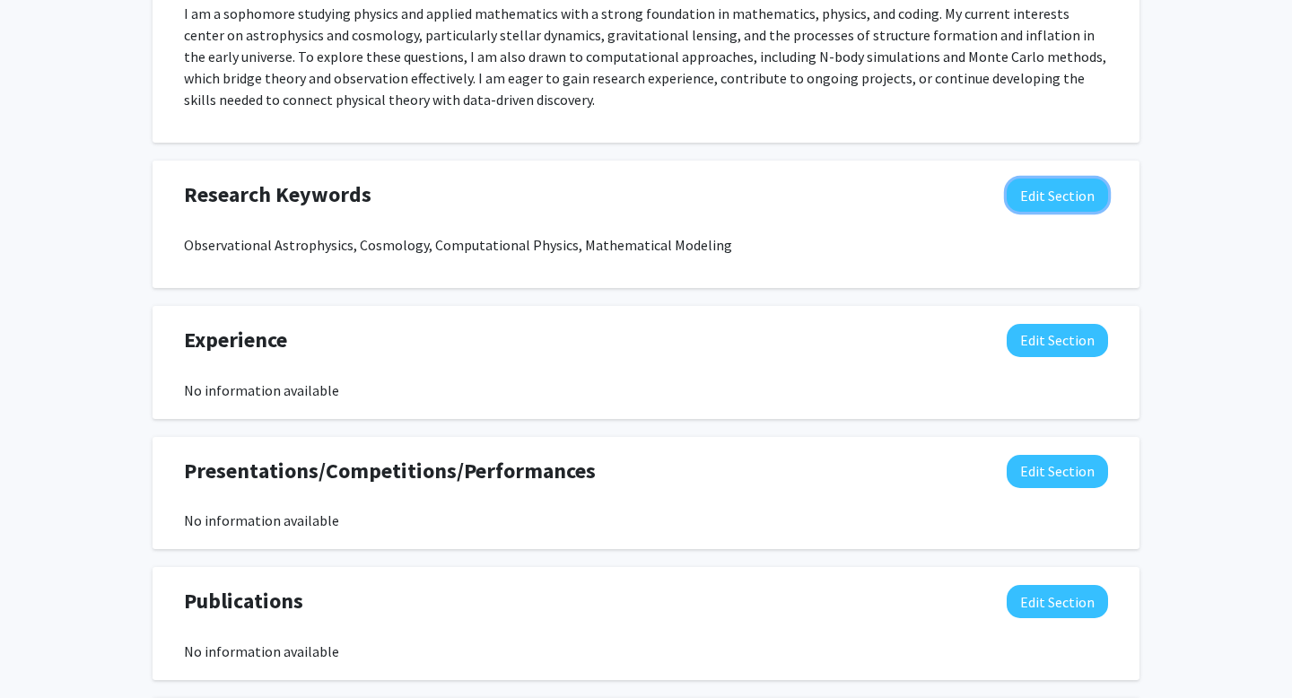
click at [1045, 196] on button "Edit Section" at bounding box center [1057, 195] width 101 height 33
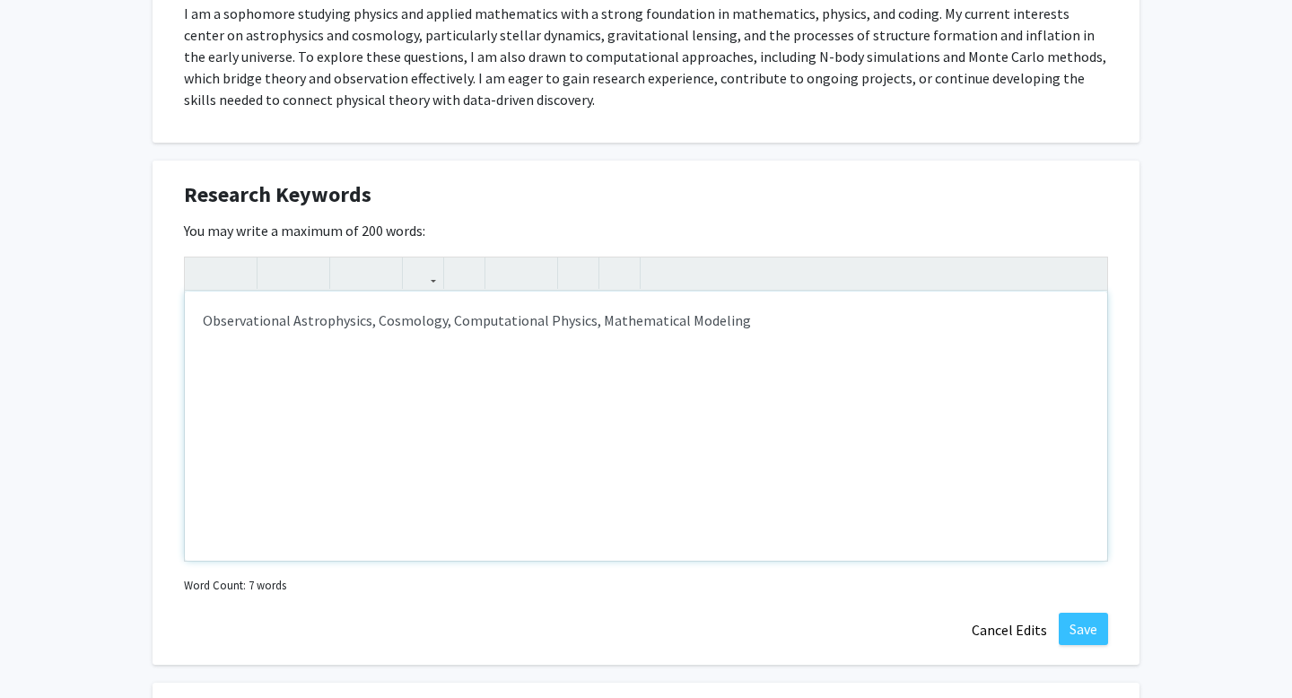
click at [826, 317] on p "Observational Astrophysics, Cosmology, Computational Physics, Mathematical Mode…" at bounding box center [646, 321] width 887 height 22
click at [1094, 609] on div "Research Keywords Edit Section You may write a maximum of 200 words: <p>Observa…" at bounding box center [646, 413] width 987 height 504
click at [1091, 621] on button "Save" at bounding box center [1083, 629] width 49 height 32
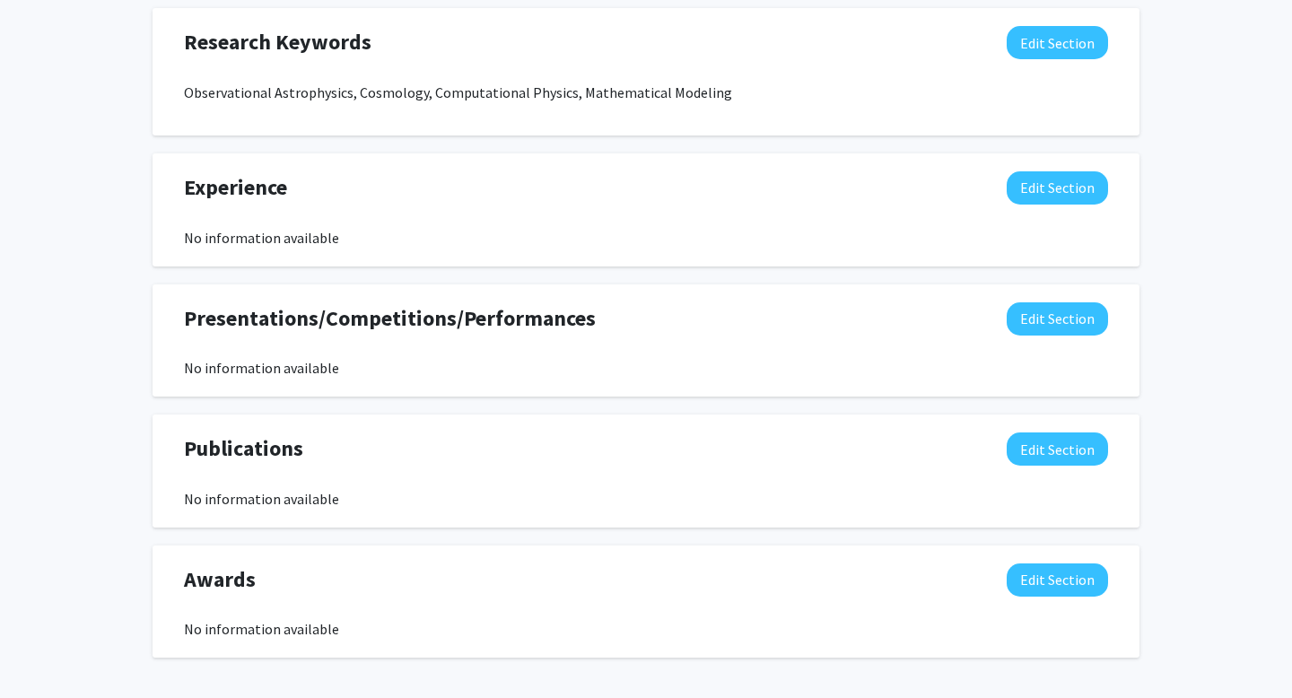
scroll to position [1186, 0]
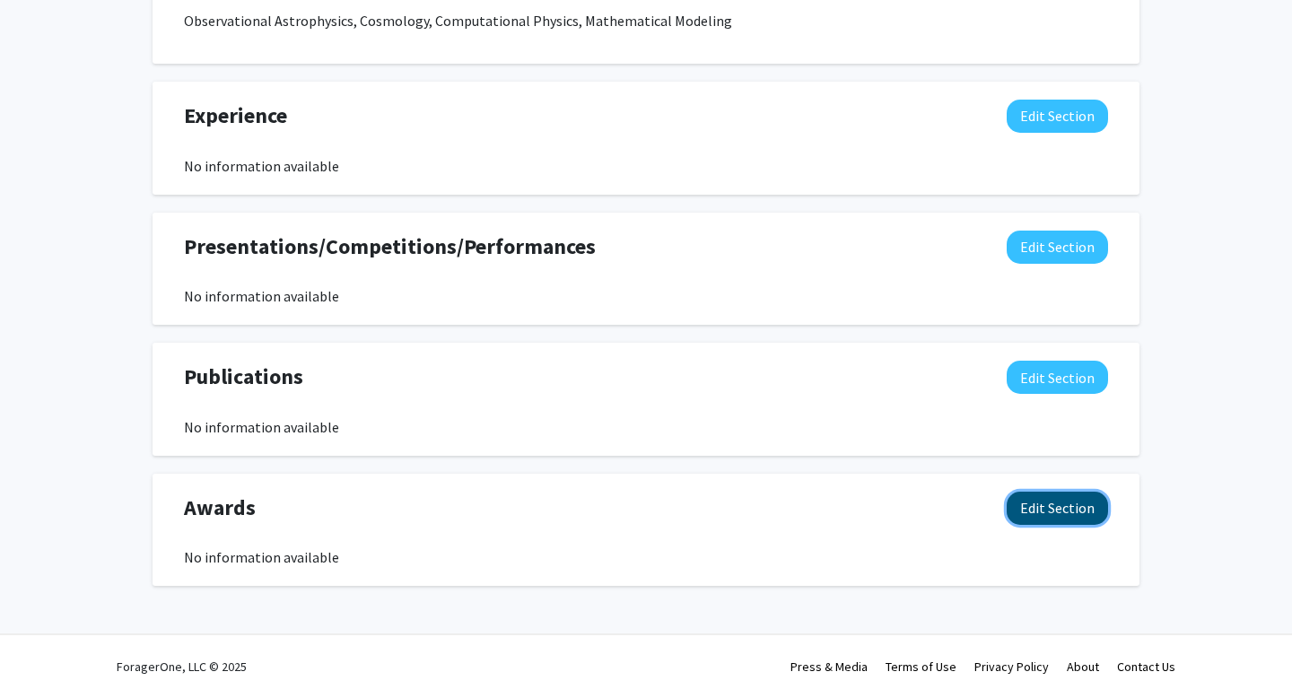
click at [1072, 501] on button "Edit Section" at bounding box center [1057, 508] width 101 height 33
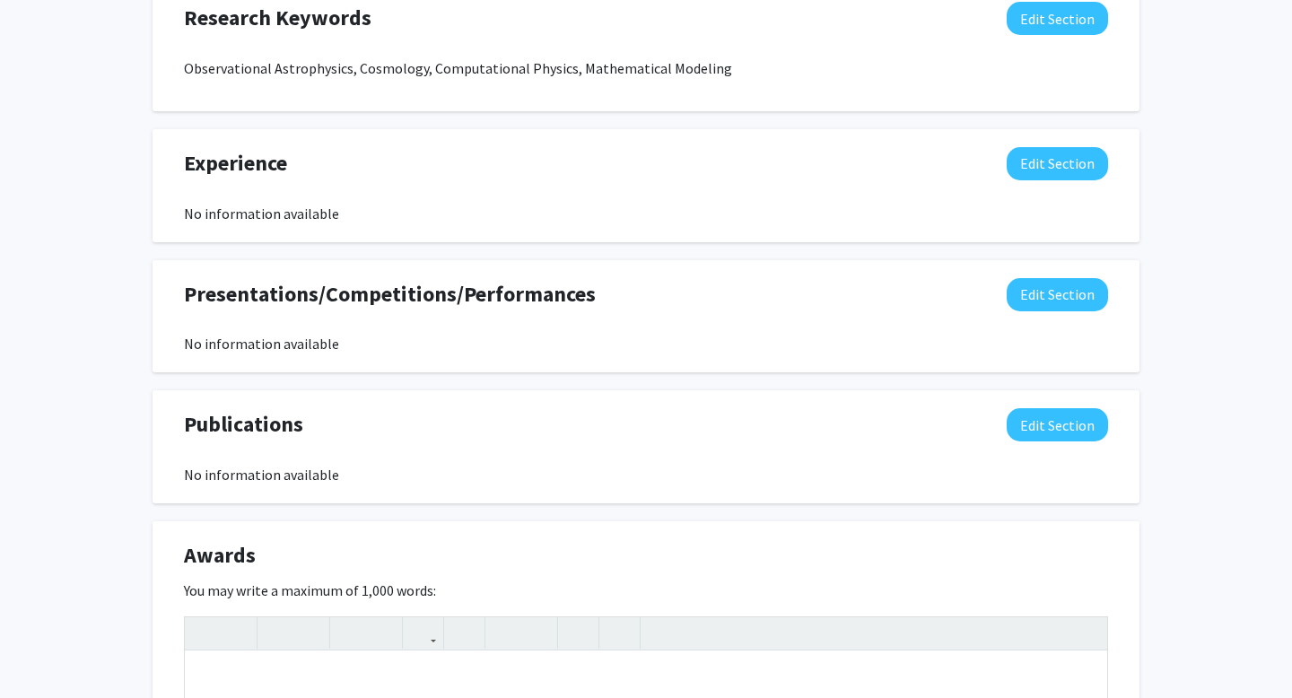
scroll to position [1141, 0]
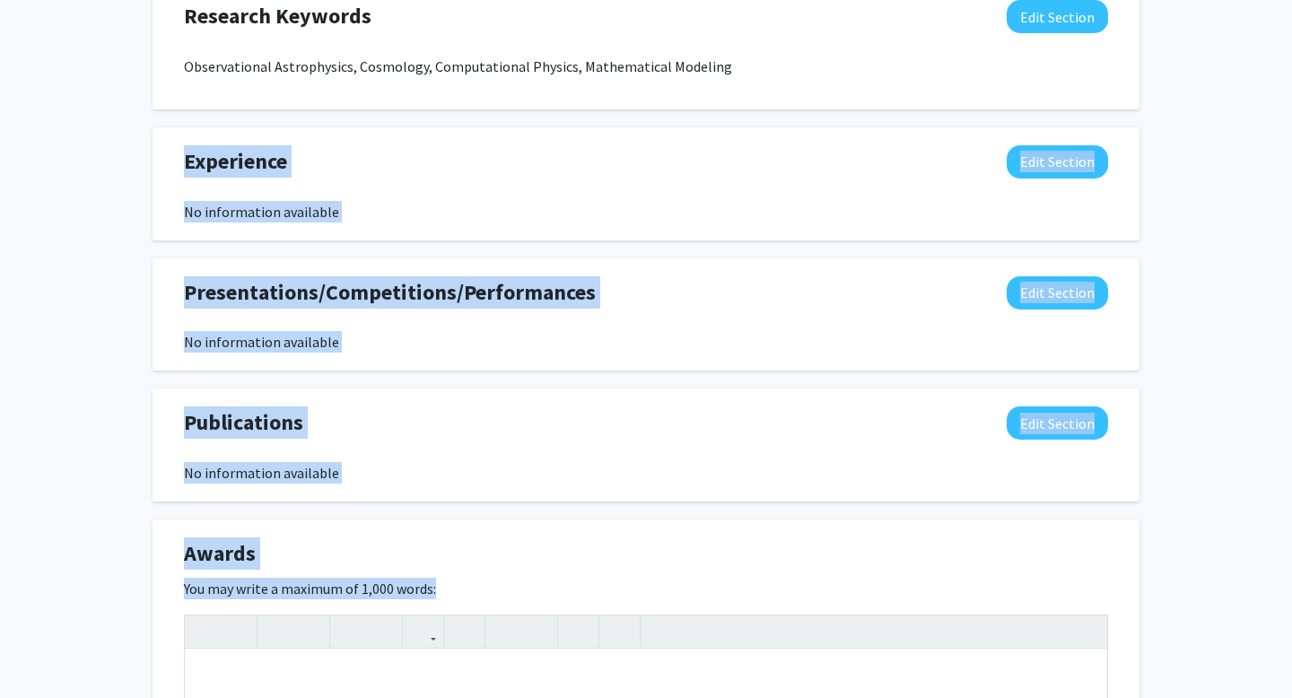
drag, startPoint x: 186, startPoint y: 158, endPoint x: 470, endPoint y: 600, distance: 525.3
click at [471, 600] on div "Seeking Opportunities? Indicate to faculty/staff and other users that you are l…" at bounding box center [646, 133] width 987 height 1816
copy div "Experience Edit Section No information available You may write a maximum of 750…"
click at [1053, 155] on button "Edit Section" at bounding box center [1057, 161] width 101 height 33
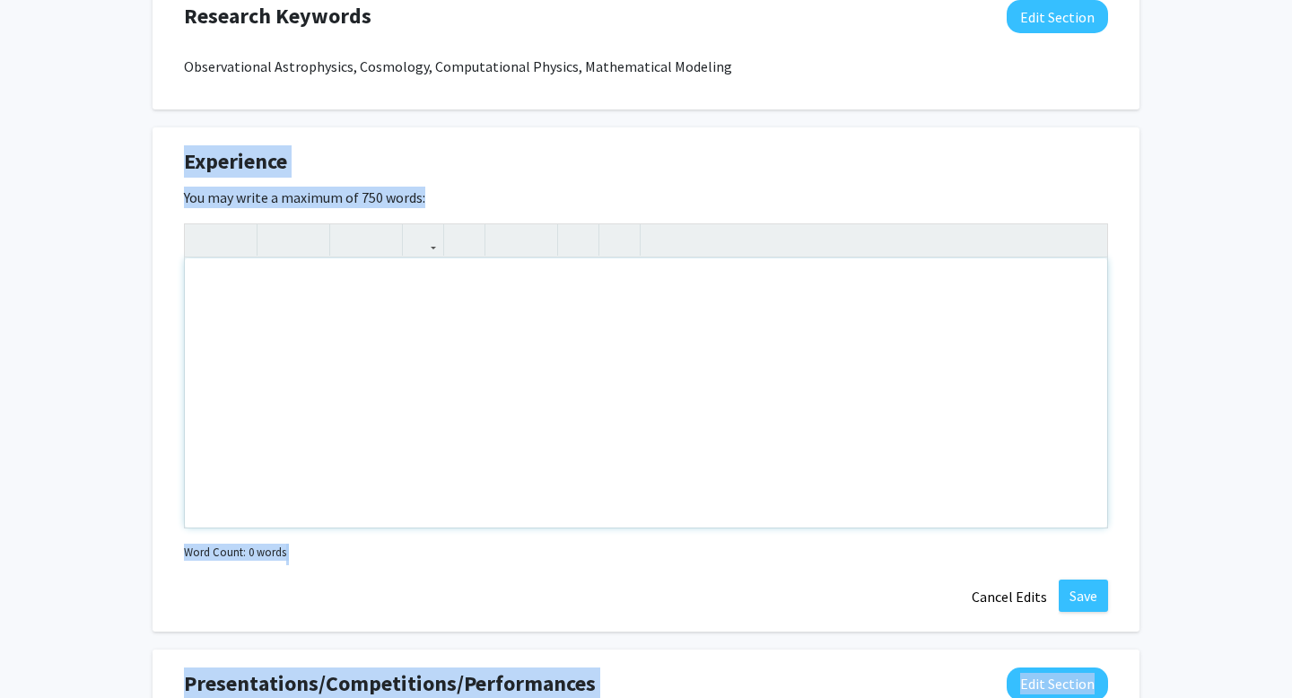
click at [352, 289] on div "Note to users with screen readers: Please deactivate our accessibility plugin f…" at bounding box center [646, 392] width 923 height 269
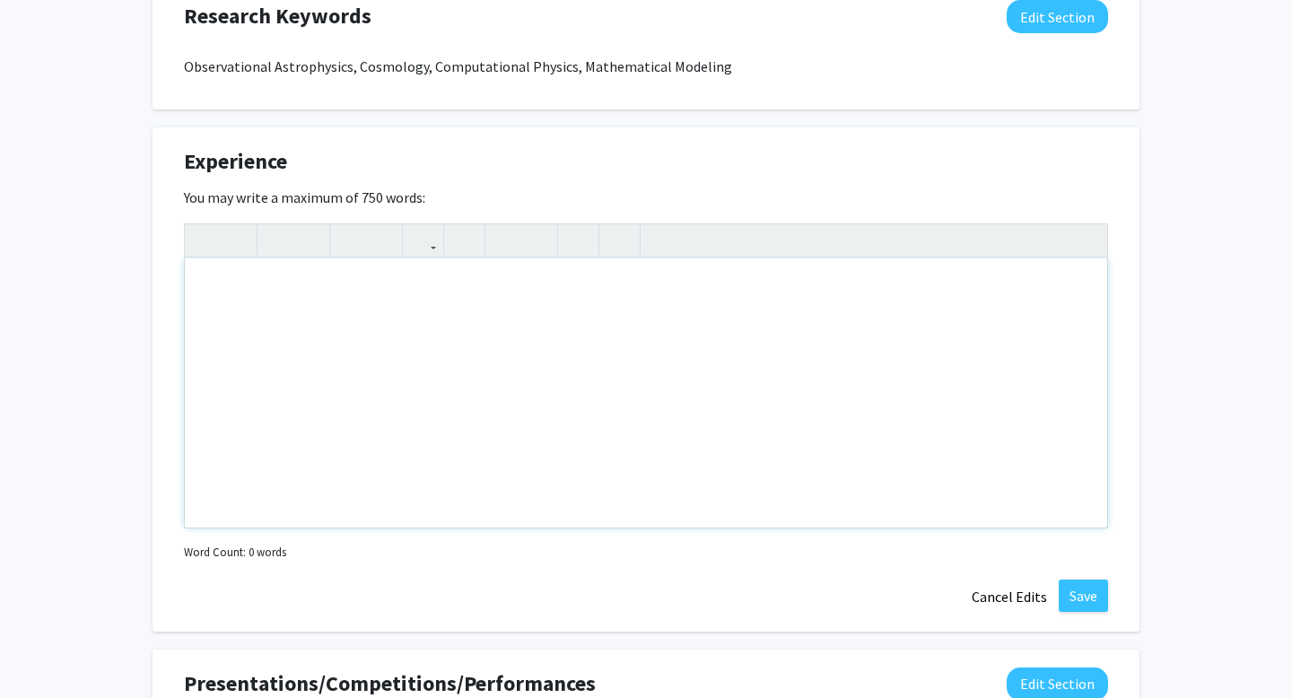
paste div "Note to users with screen readers: Please deactivate our accessibility plugin f…"
type textarea "<p>Researcher, Second Author – Beijing, China &amp; Online | June 2022 – Februa…"
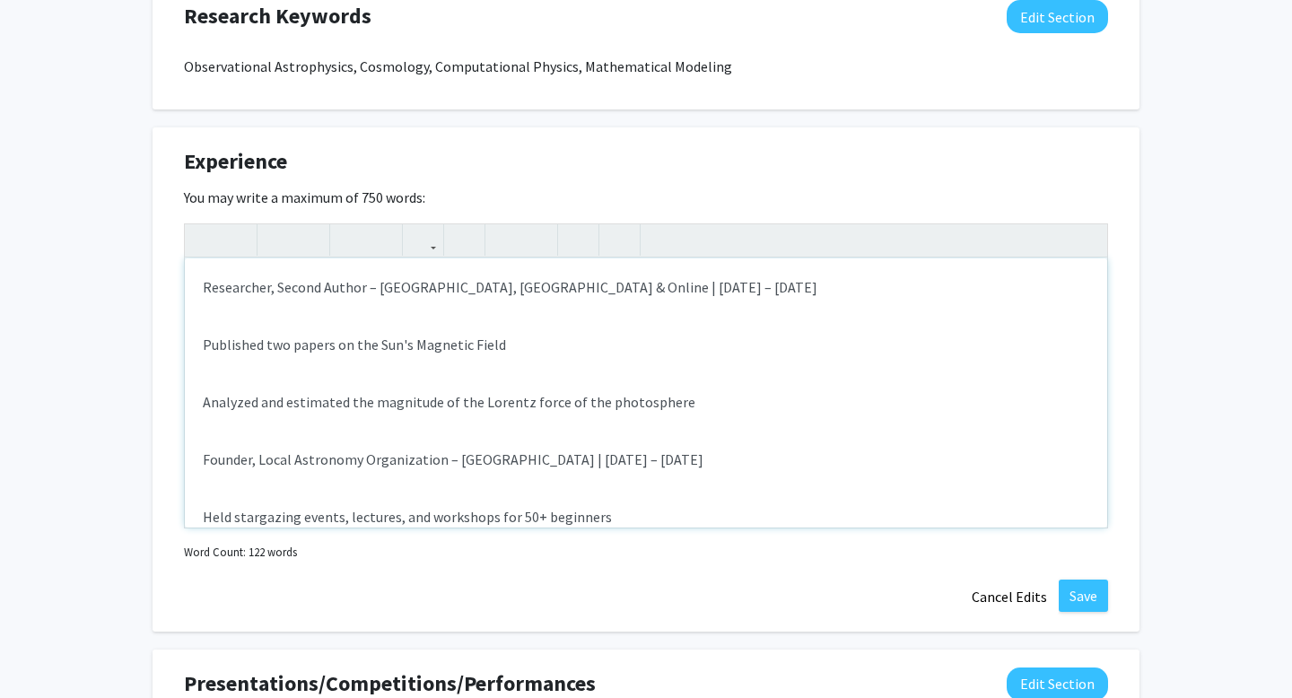
click at [199, 337] on div "Researcher, Second Author – Beijing, China & Online | June 2022 – February 2024…" at bounding box center [646, 392] width 923 height 269
click at [488, 239] on div at bounding box center [469, 240] width 41 height 32
click at [499, 238] on icon "button" at bounding box center [505, 240] width 15 height 30
click at [243, 291] on li "Researcher, Second Author – Beijing, China & Online | June 2022 – February 2024" at bounding box center [664, 287] width 851 height 22
click at [203, 346] on p "Published two papers on the Sun's Magnetic Field" at bounding box center [646, 345] width 887 height 22
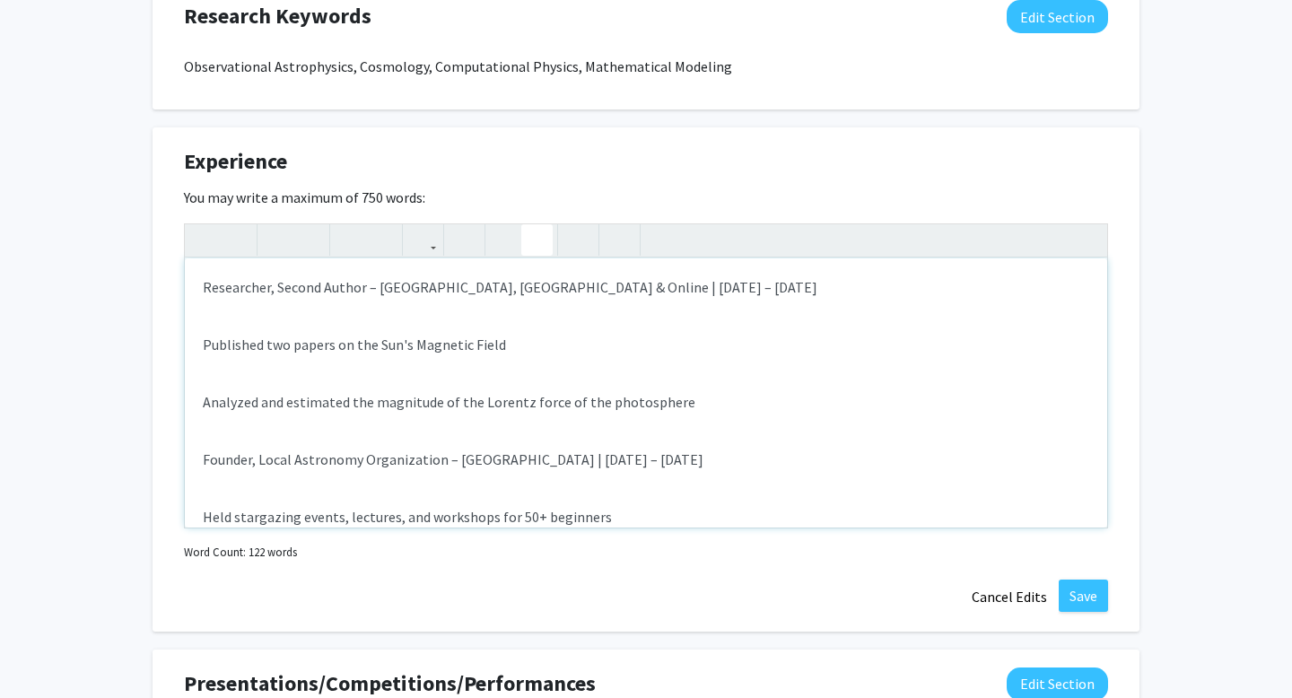
click at [530, 241] on icon "button" at bounding box center [537, 240] width 15 height 30
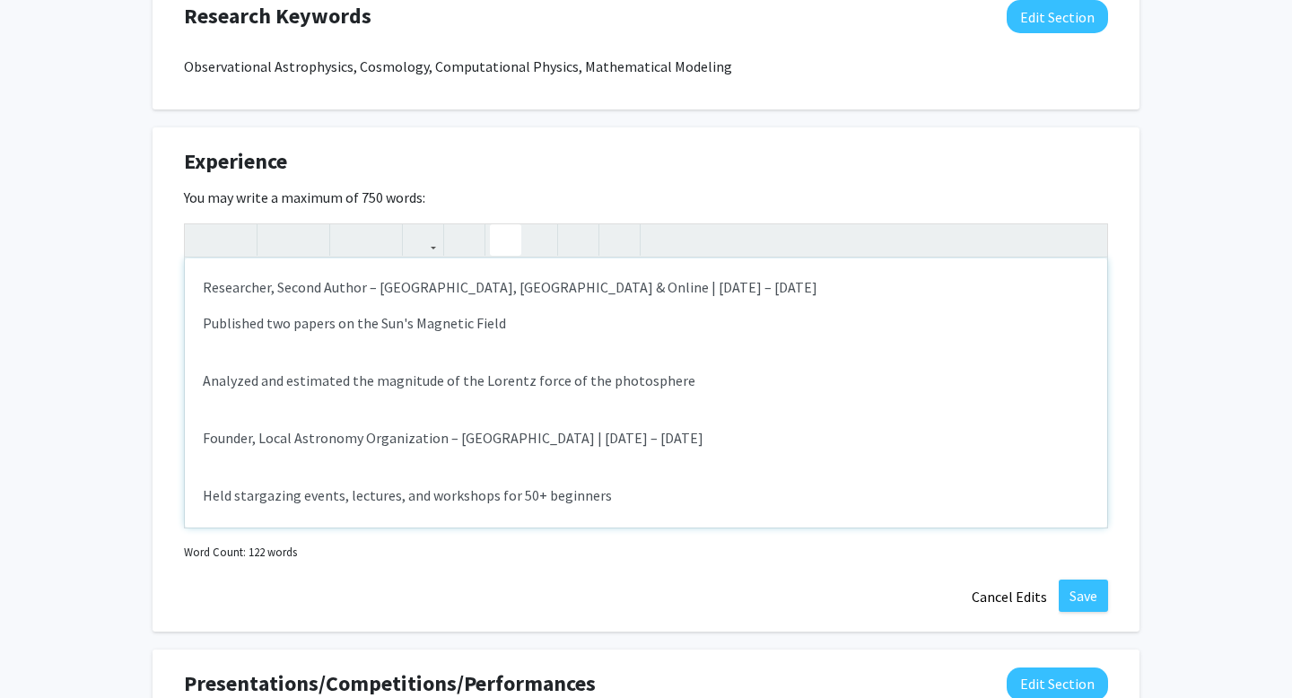
click at [508, 241] on icon "button" at bounding box center [505, 240] width 15 height 30
click at [201, 377] on div "Researcher, Second Author – Beijing, China & Online | June 2022 – February 2024…" at bounding box center [646, 392] width 923 height 269
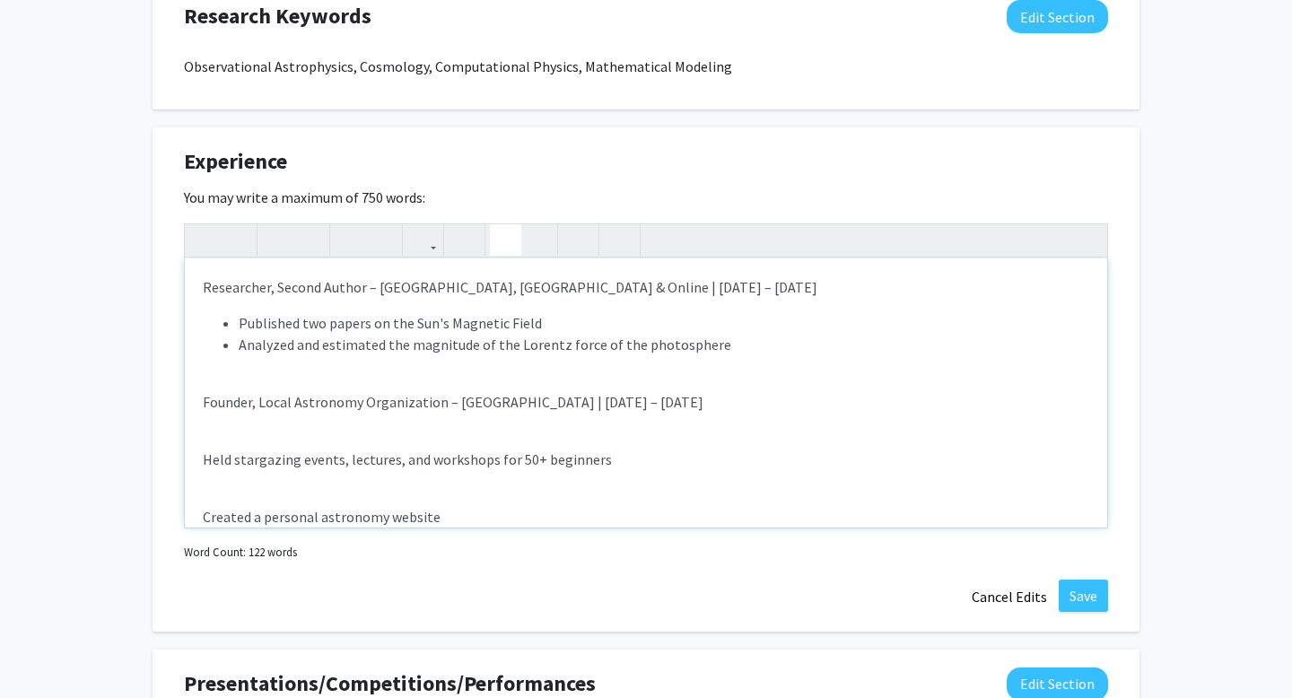
click at [200, 287] on div "Researcher, Second Author – Beijing, China & Online | June 2022 – February 2024…" at bounding box center [646, 392] width 923 height 269
type textarea "<p><ol><li>Researcher, Second Author – Beijing, China &amp; Online | June 2022 …"
click at [536, 244] on icon "button" at bounding box center [537, 240] width 15 height 30
click at [239, 322] on span "Published two papers on the Sun's Magnetic Field" at bounding box center [390, 323] width 303 height 18
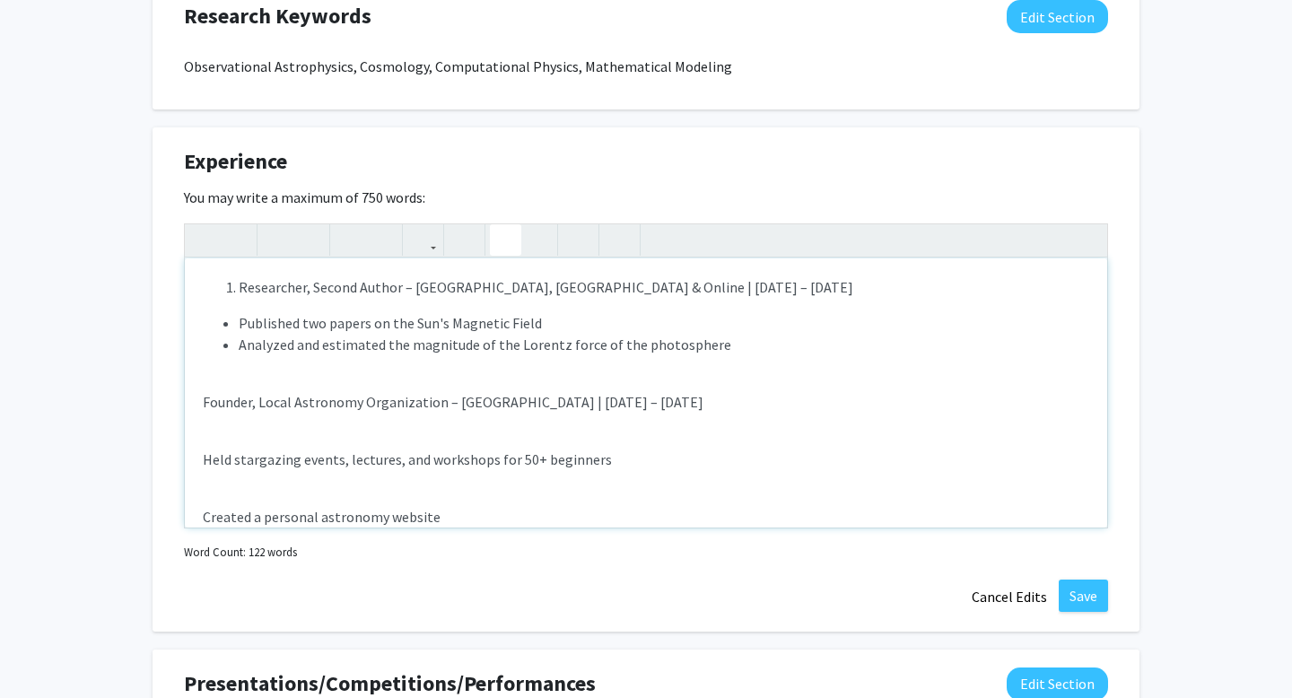
click at [264, 328] on span "Published two papers on the Sun's Magnetic Field" at bounding box center [390, 323] width 303 height 18
click at [199, 399] on div "Researcher, Second Author – Beijing, China & Online | June 2022 – February 2024…" at bounding box center [646, 392] width 923 height 269
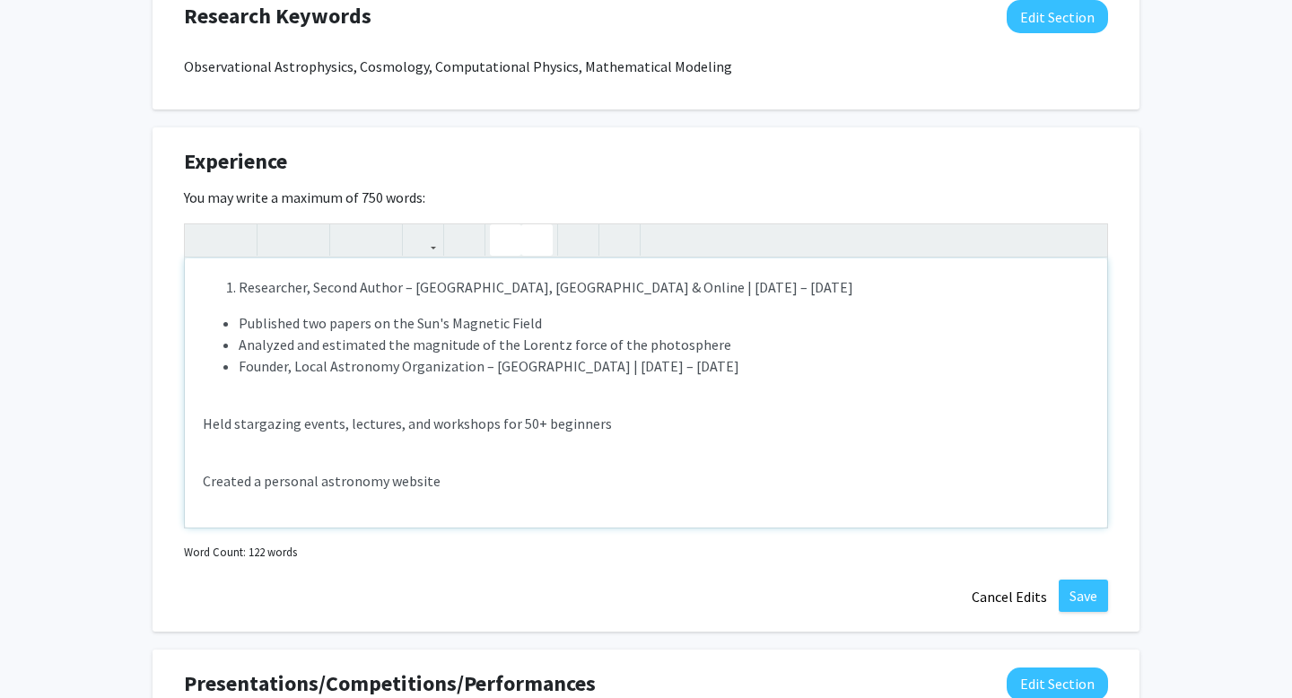
click at [533, 241] on icon "button" at bounding box center [537, 240] width 15 height 30
click at [198, 426] on div "Researcher, Second Author – Beijing, China & Online | June 2022 – February 2024…" at bounding box center [646, 392] width 923 height 269
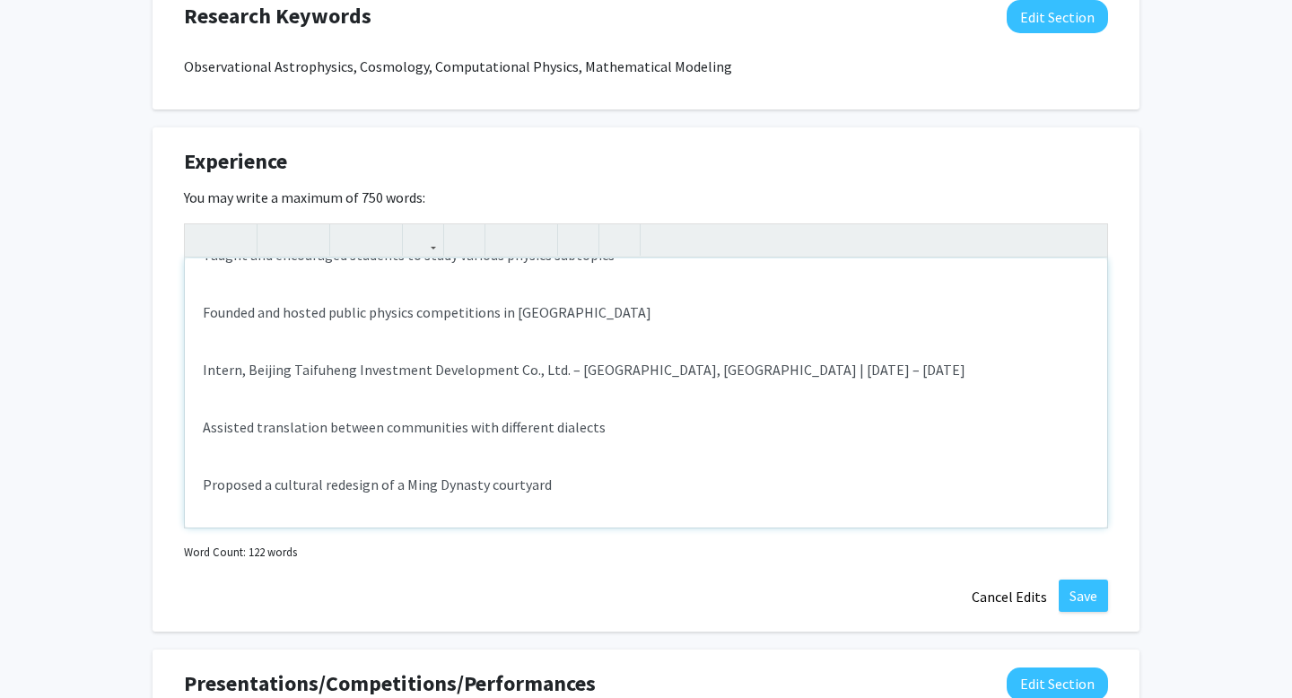
scroll to position [0, 0]
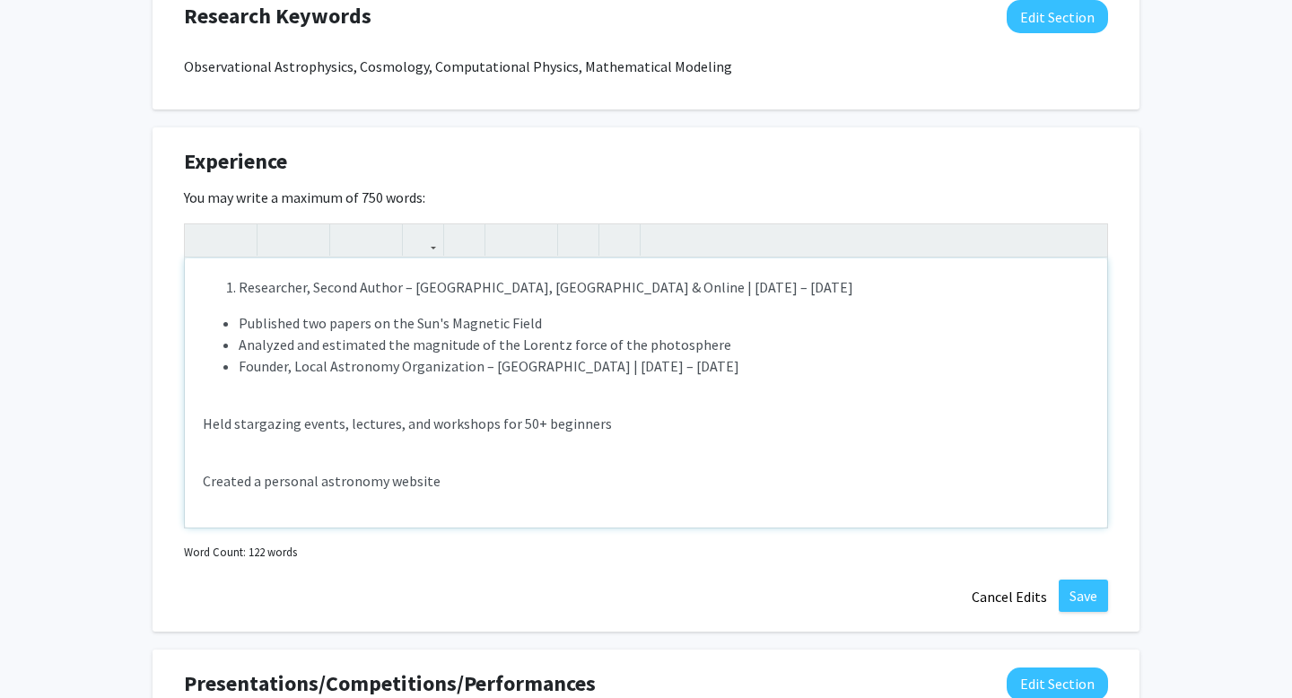
click at [214, 283] on ol "Researcher, Second Author – Beijing, China & Online | June 2022 – February 2024" at bounding box center [646, 287] width 887 height 22
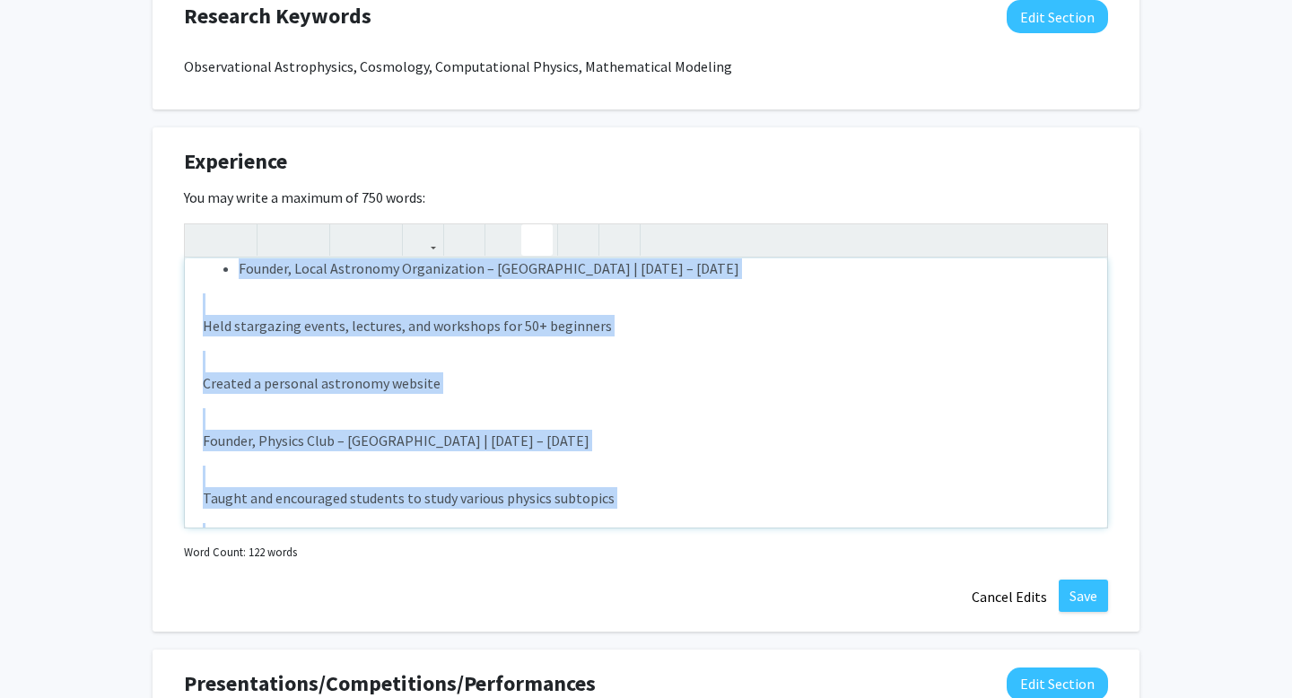
scroll to position [341, 0]
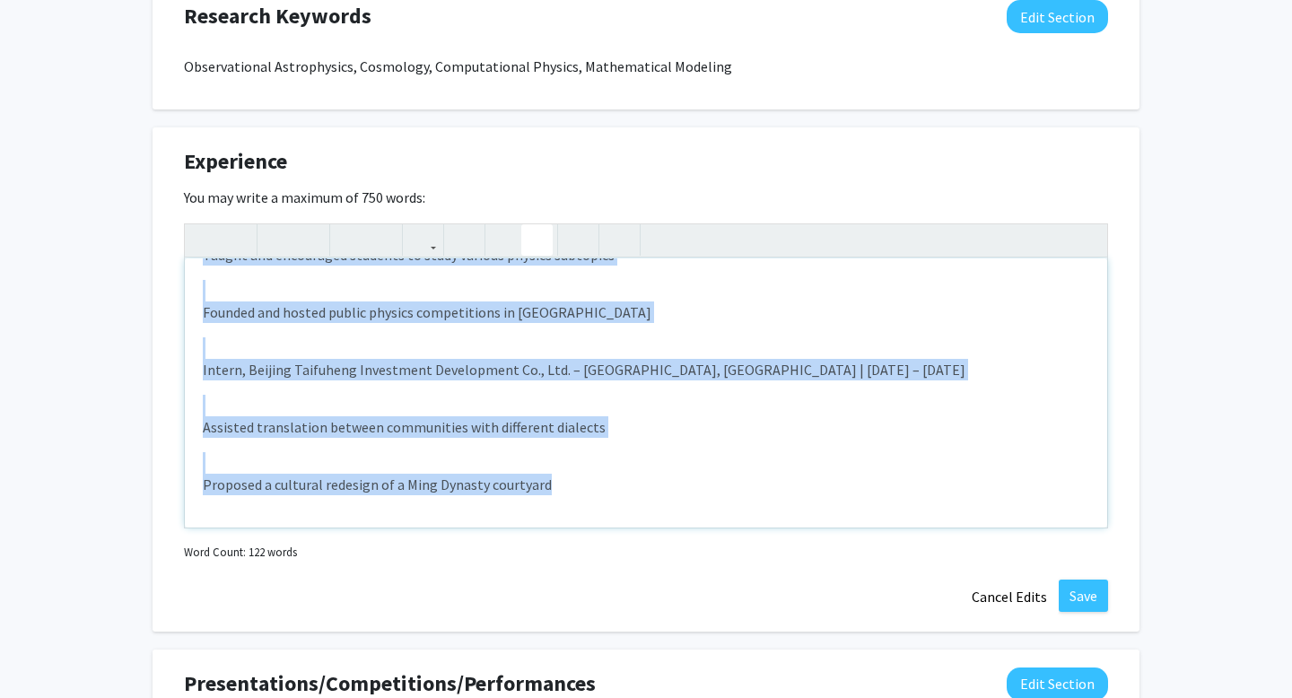
drag, startPoint x: 215, startPoint y: 283, endPoint x: 557, endPoint y: 575, distance: 450.0
click at [557, 575] on div "Experience Edit Section You may write a maximum of 750 words: Researcher, Secon…" at bounding box center [646, 379] width 987 height 504
click at [534, 385] on div "Researcher, Second Author – Beijing, China & Online | June 2022 – February 2024…" at bounding box center [646, 392] width 923 height 269
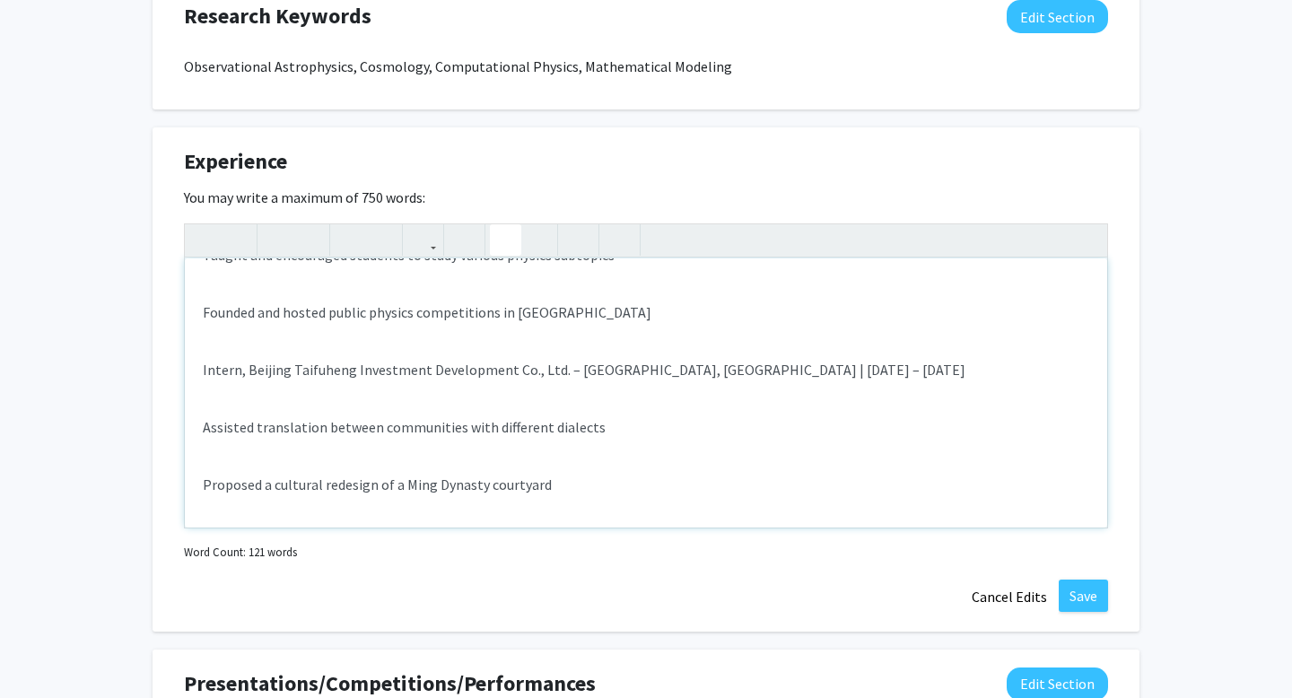
scroll to position [0, 0]
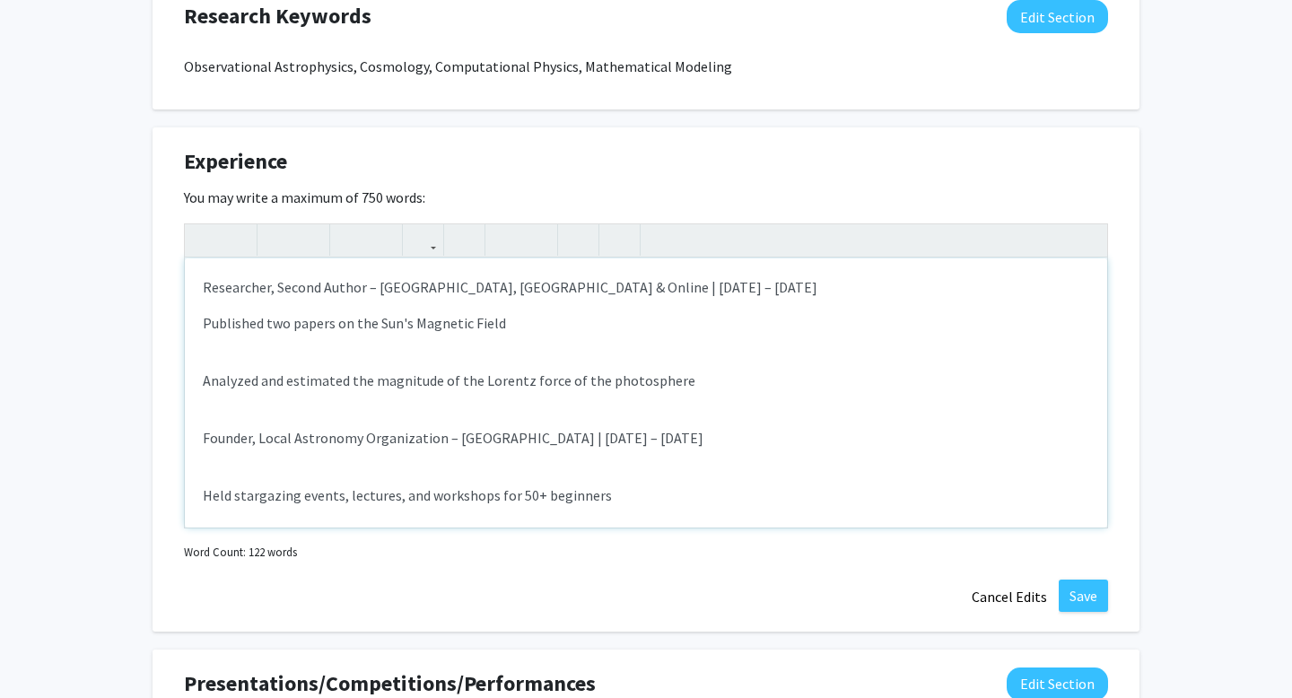
click at [200, 287] on div "Researcher, Second Author – Beijing, China & Online | June 2022 – February 2024…" at bounding box center [646, 392] width 923 height 269
click at [530, 236] on icon "button" at bounding box center [537, 240] width 15 height 30
click at [204, 435] on p "Founder, Local Astronomy Organization – NY | July 2023 – June 2024" at bounding box center [646, 438] width 887 height 22
click at [540, 247] on icon "button" at bounding box center [537, 240] width 15 height 30
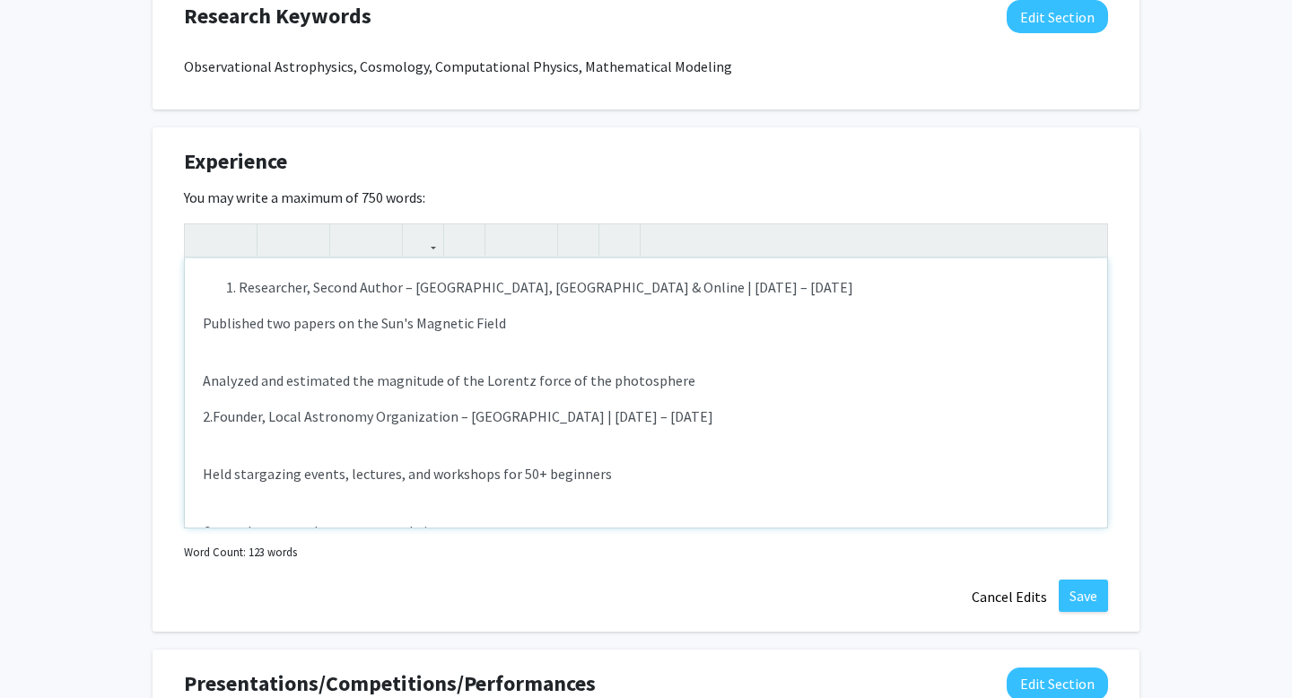
click at [203, 320] on span "Published two papers on the Sun's Magnetic Field" at bounding box center [354, 323] width 303 height 18
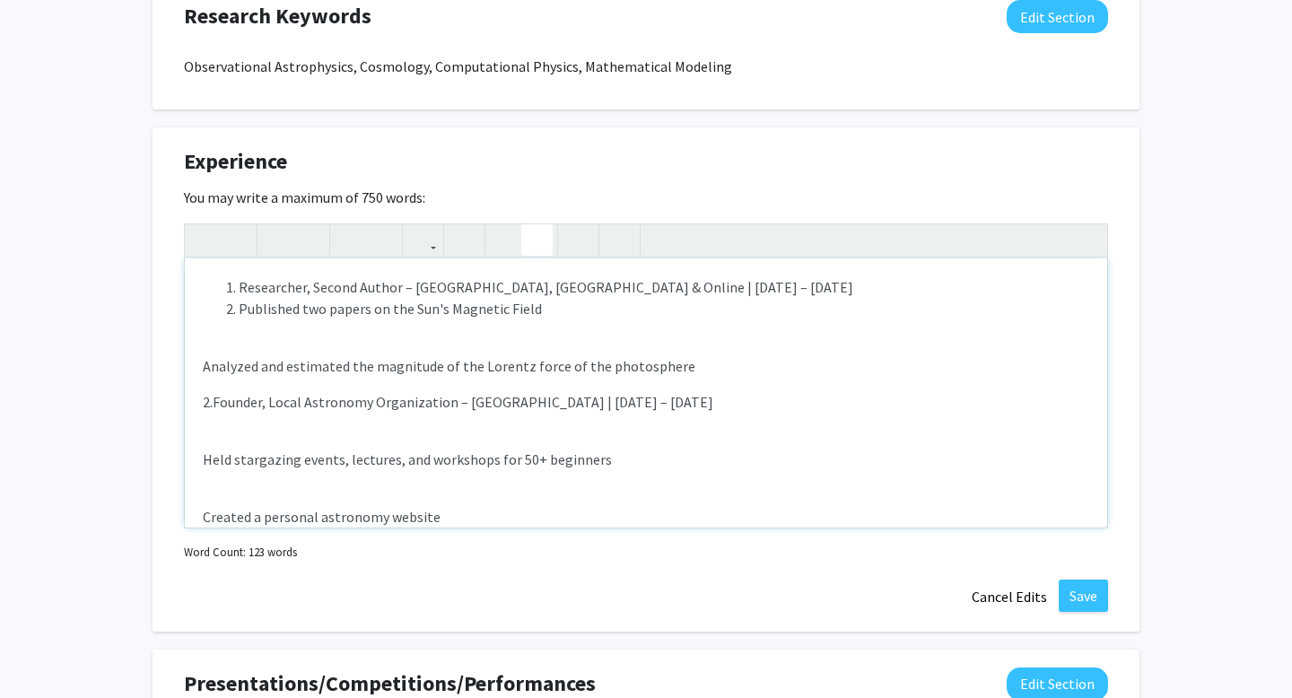
click at [540, 236] on icon "button" at bounding box center [537, 240] width 15 height 30
click at [198, 363] on div "Researcher, Second Author – Beijing, China & Online | June 2022 – February 2024…" at bounding box center [646, 392] width 923 height 269
click at [535, 240] on icon "button" at bounding box center [537, 240] width 15 height 30
click at [197, 403] on div "Researcher, Second Author – Beijing, China & Online | June 2022 – February 2024…" at bounding box center [646, 392] width 923 height 269
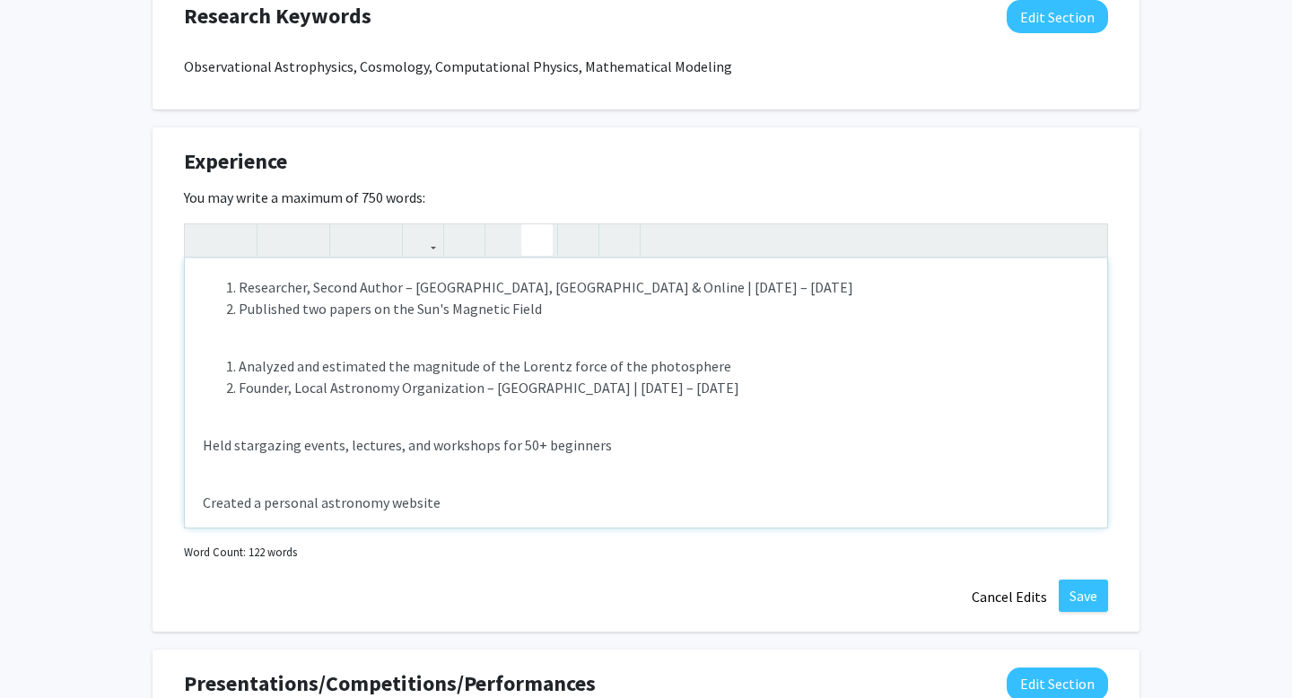
click at [530, 225] on use "button" at bounding box center [530, 225] width 0 height 0
click at [196, 445] on div "Researcher, Second Author – Beijing, China & Online | June 2022 – February 2024…" at bounding box center [646, 392] width 923 height 269
click at [498, 225] on use "button" at bounding box center [498, 225] width 0 height 0
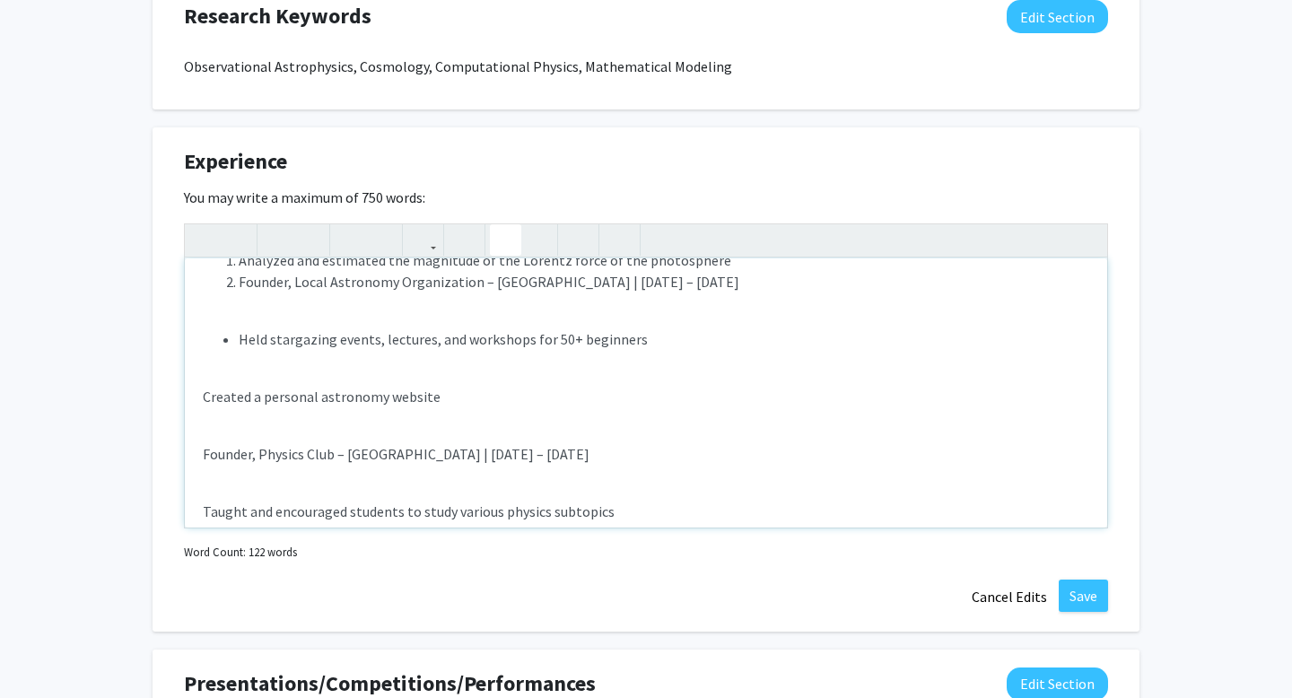
click at [200, 405] on div "Researcher, Second Author – Beijing, China & Online | June 2022 – February 2024…" at bounding box center [646, 392] width 923 height 269
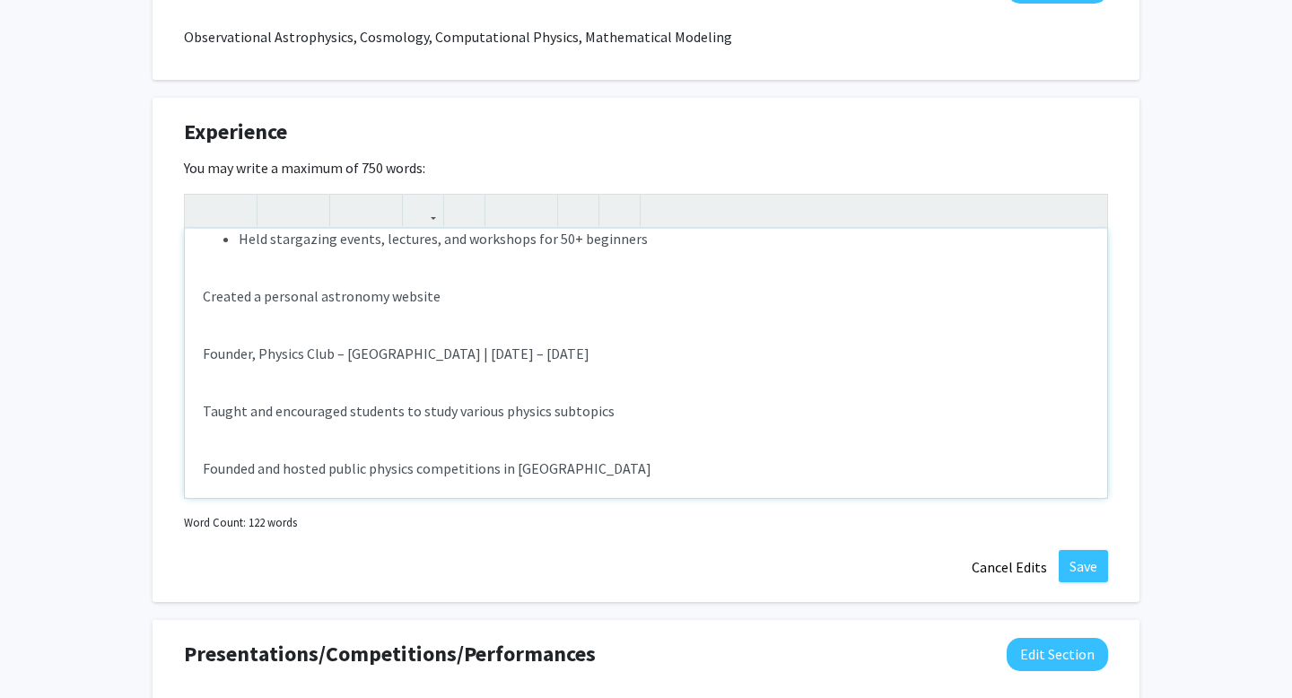
scroll to position [0, 0]
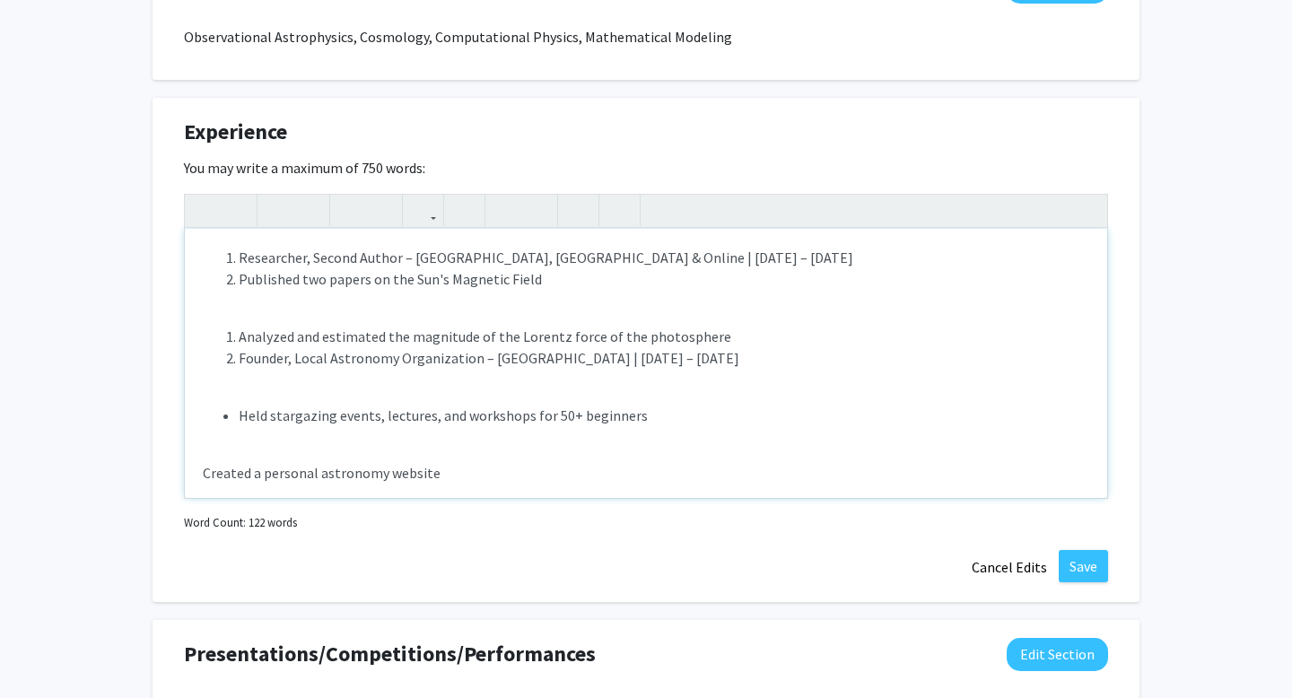
click at [368, 320] on div "Researcher, Second Author – Beijing, China & Online | June 2022 – February 2024…" at bounding box center [646, 363] width 923 height 269
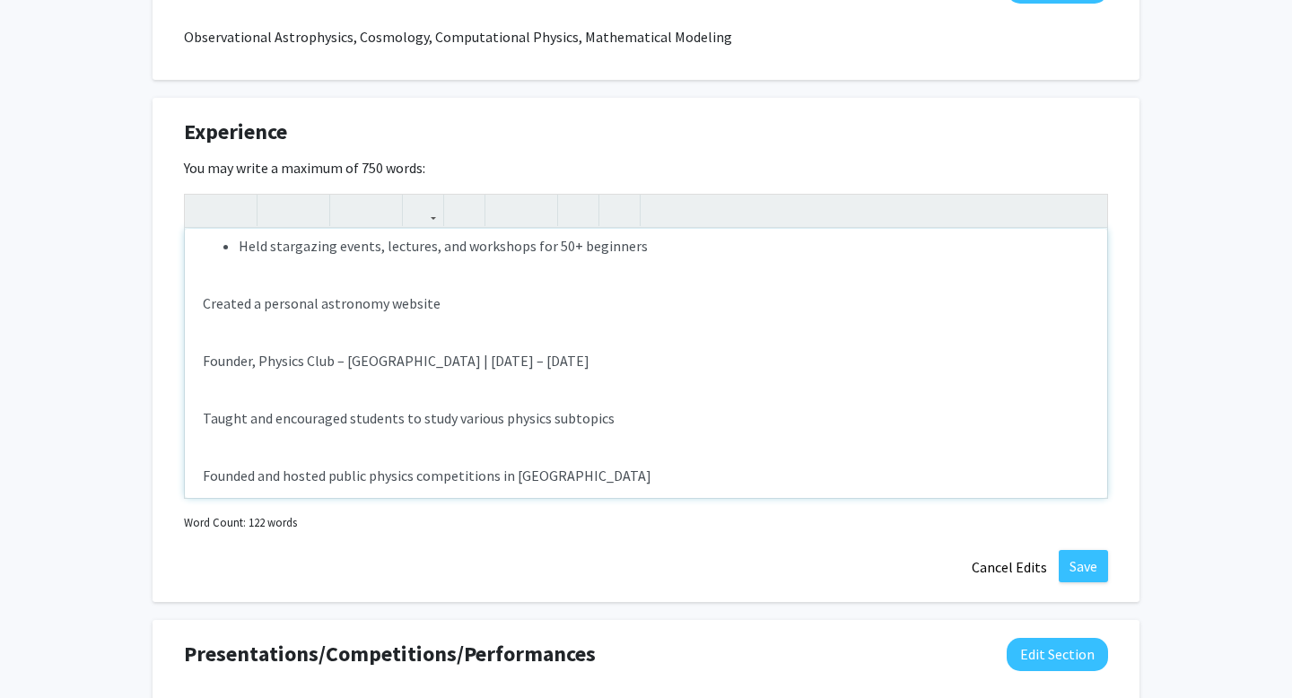
scroll to position [363, 0]
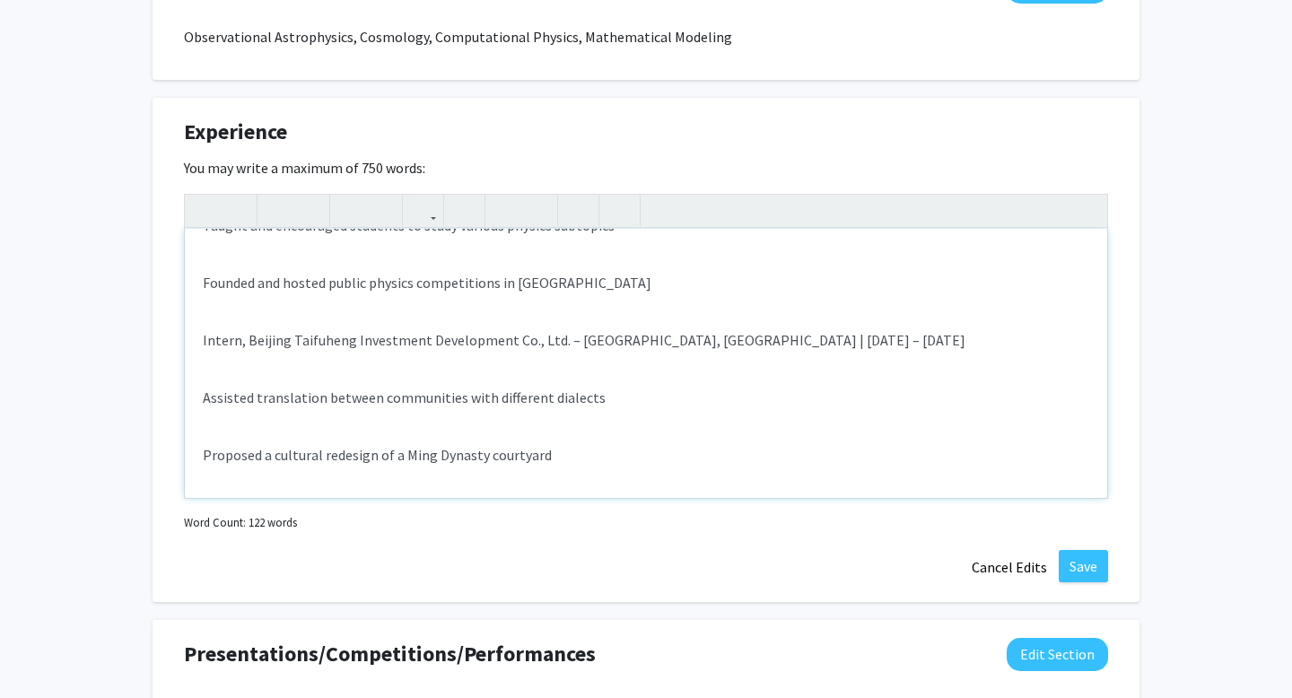
click at [368, 320] on div "Researcher, Second Author – Beijing, China & Online | June 2022 – February 2024…" at bounding box center [646, 363] width 923 height 269
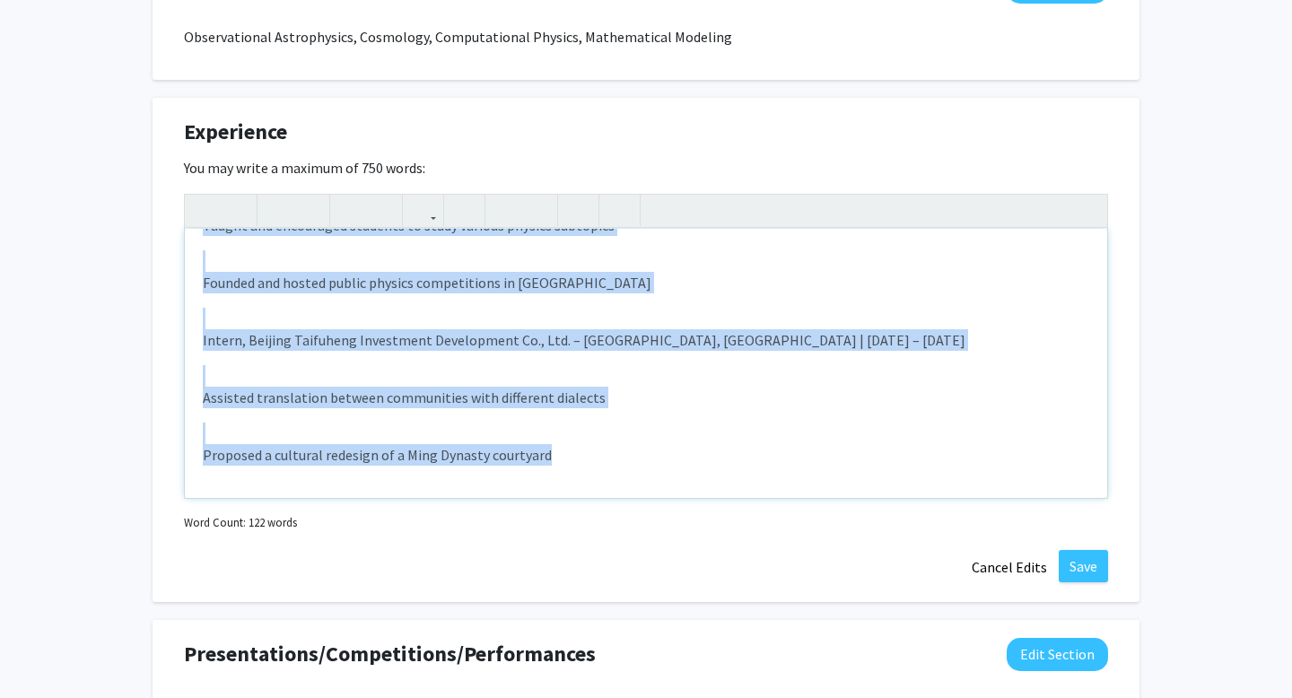
copy div "Researcher, Second Author – Beijing, China & Online | June 2022 – February 2024…"
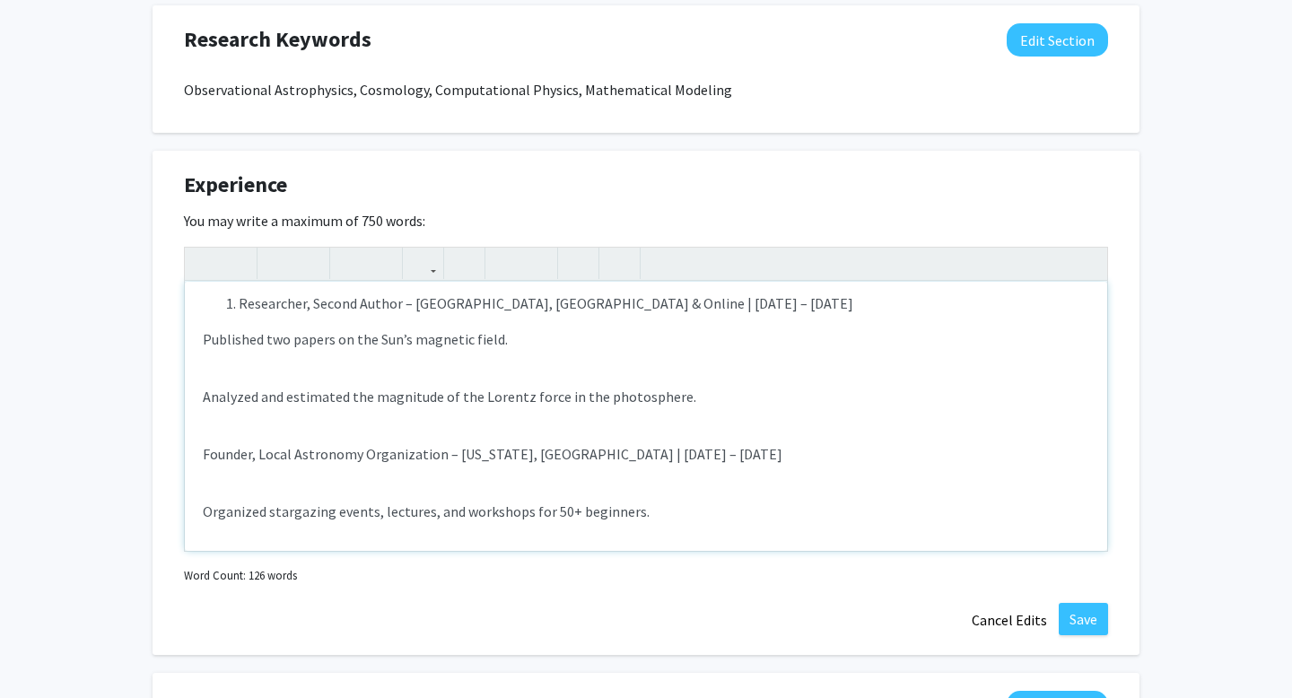
scroll to position [0, 0]
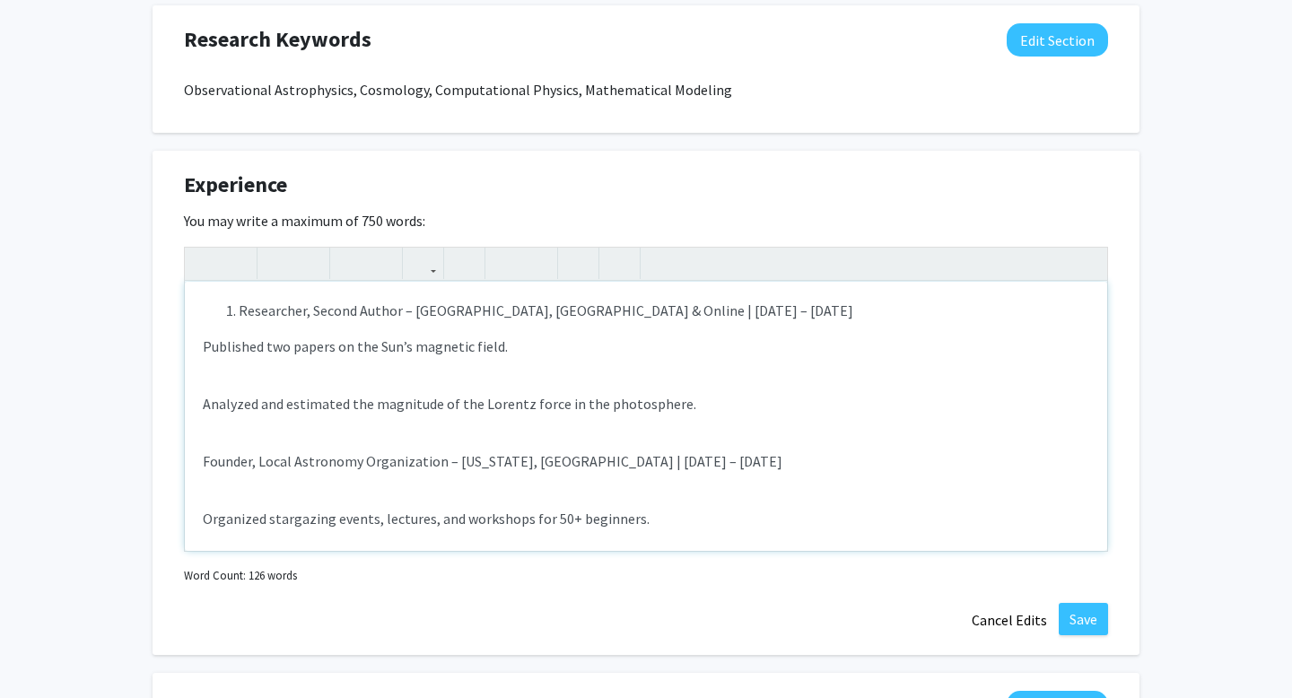
click at [239, 306] on li "Researcher, Second Author – Beijing, China & Online | June 2022 – Feb 2024" at bounding box center [664, 311] width 851 height 22
click at [541, 260] on icon "button" at bounding box center [537, 264] width 15 height 30
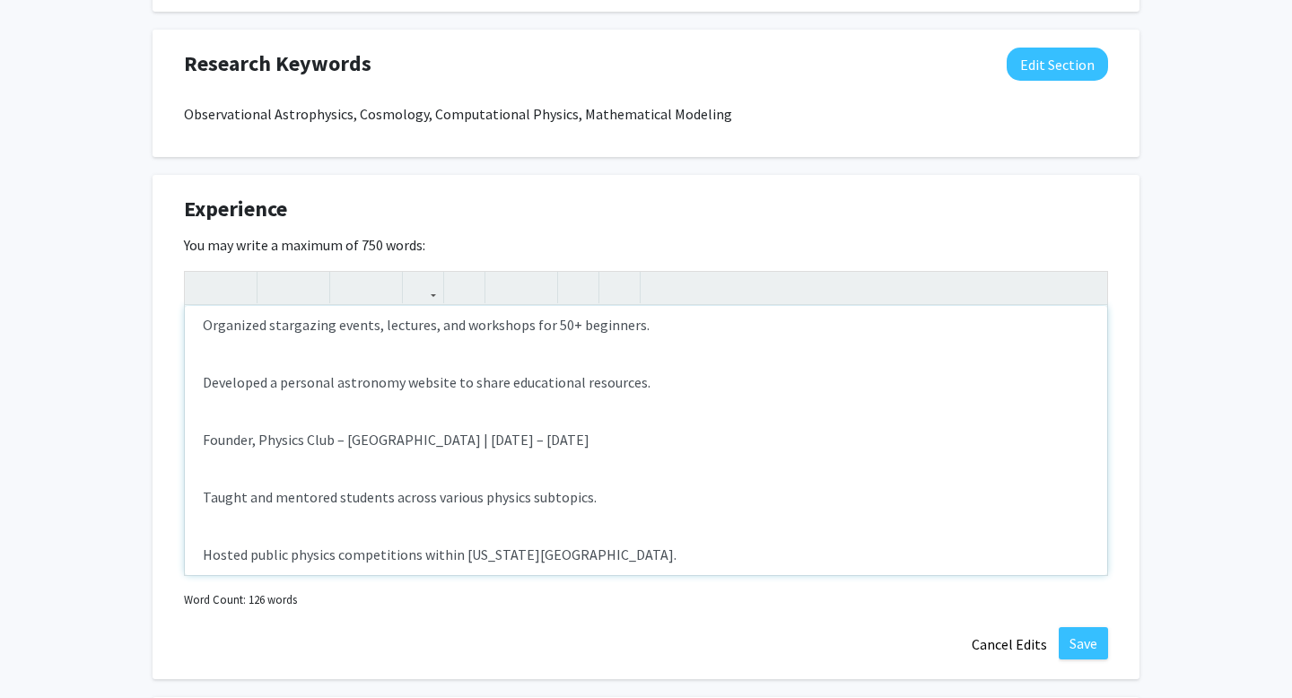
scroll to position [398, 0]
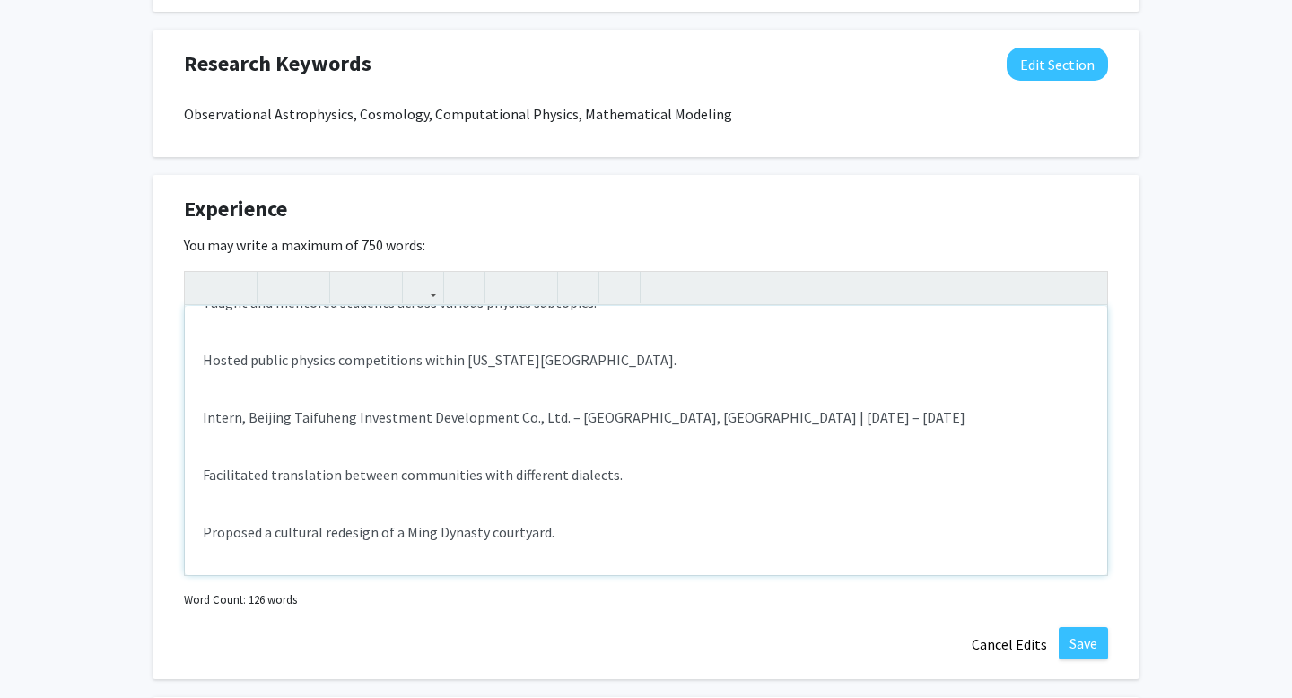
click at [642, 528] on p "Proposed a cultural redesign of a Ming Dynasty courtyard." at bounding box center [646, 532] width 887 height 22
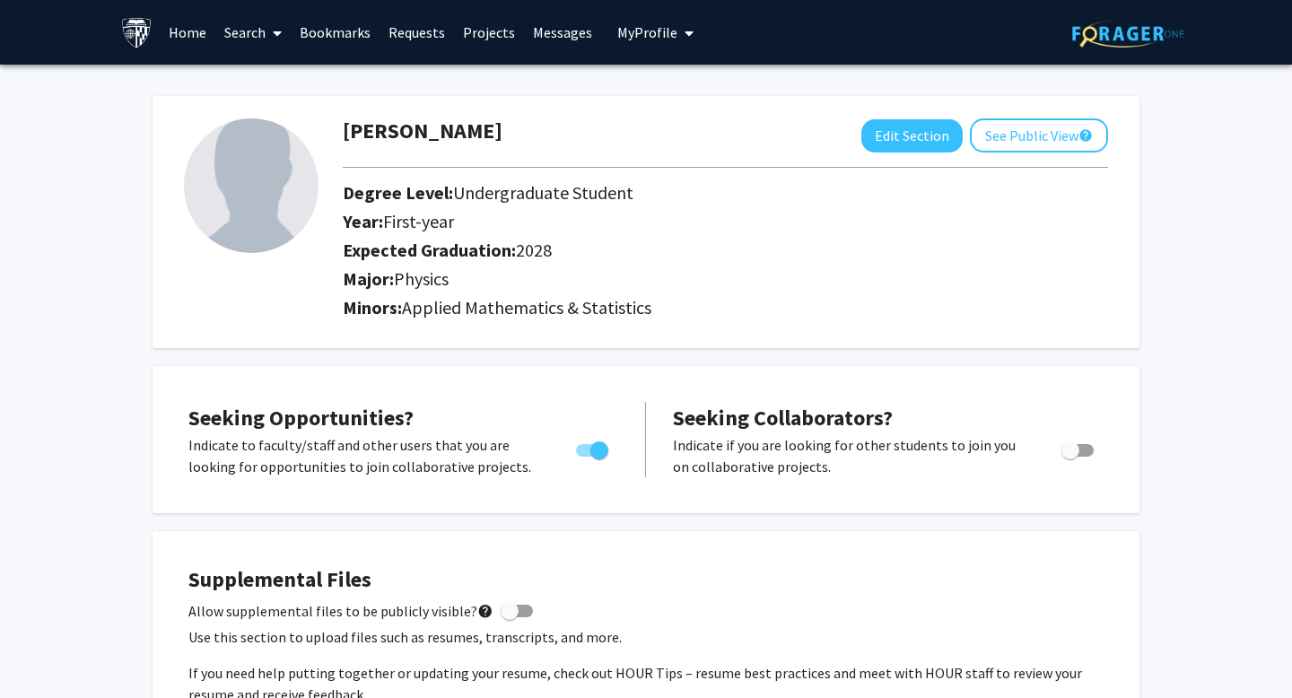
scroll to position [1195, 0]
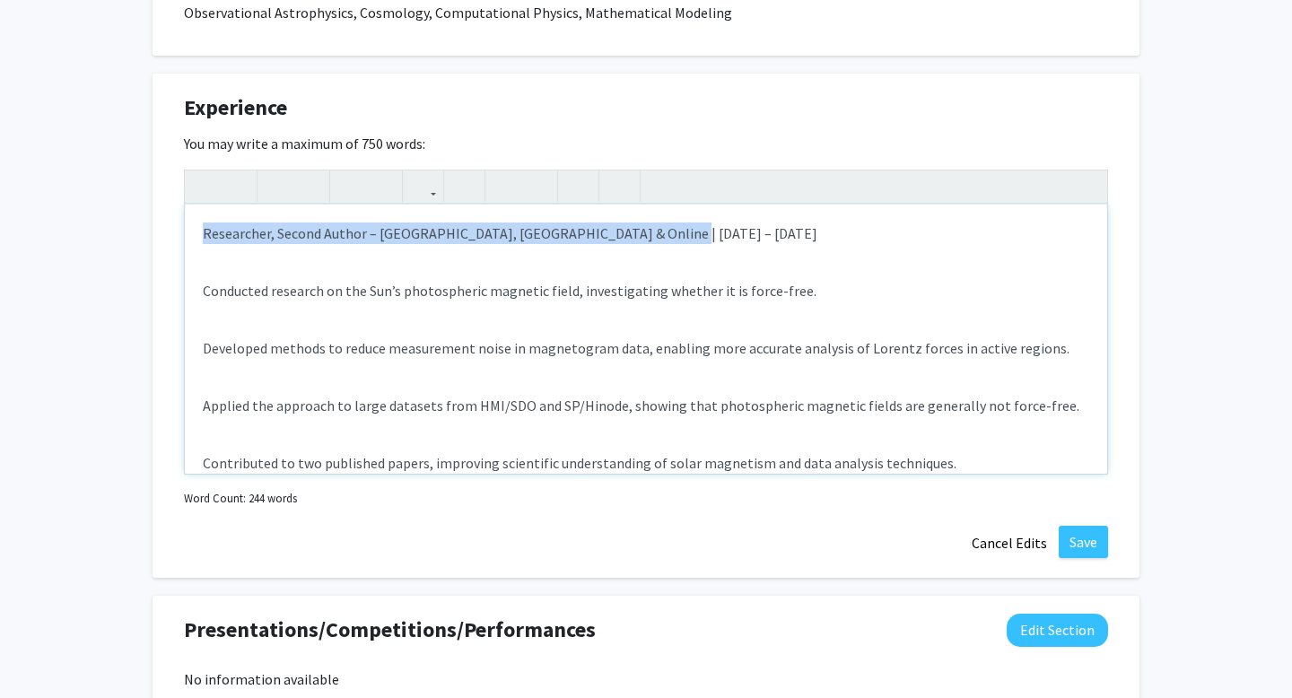
drag, startPoint x: 668, startPoint y: 233, endPoint x: 152, endPoint y: 233, distance: 516.0
click at [152, 233] on div "[PERSON_NAME] Edit Section See Public View help Degree Level: Undergraduate Stu…" at bounding box center [646, 144] width 1292 height 2549
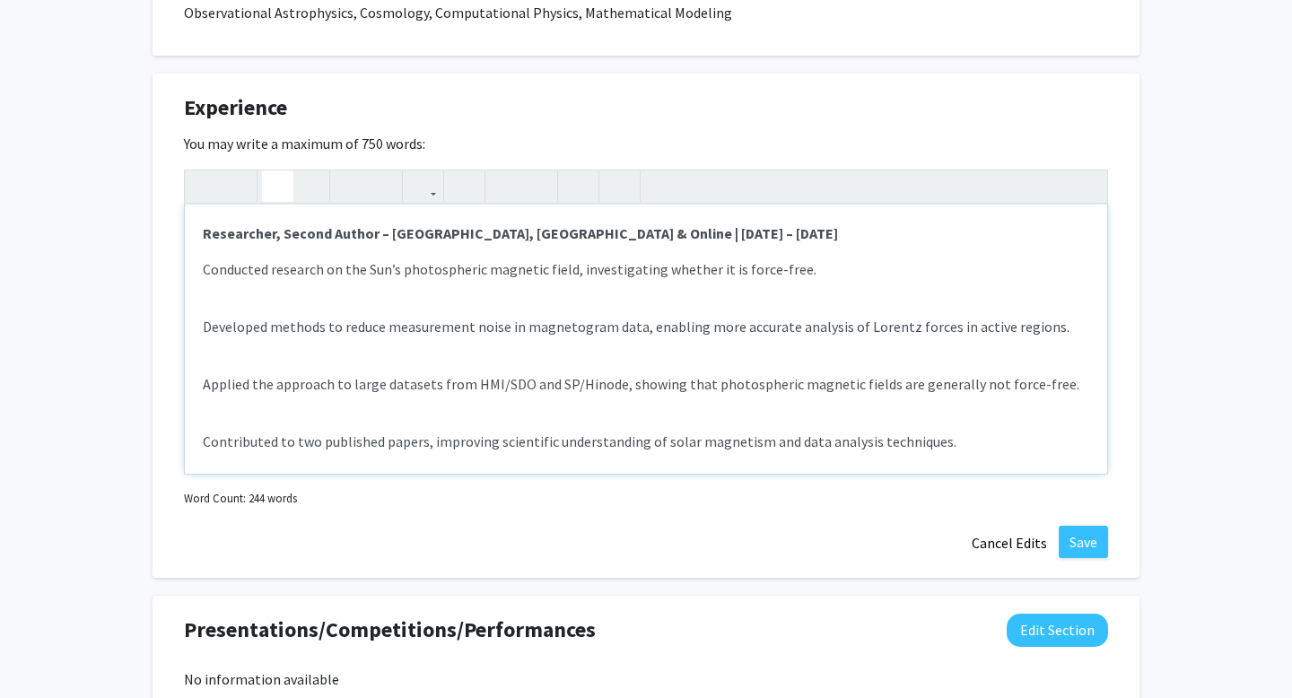
click at [270, 171] on use "button" at bounding box center [270, 171] width 0 height 0
click at [521, 282] on div "Researcher, Second Author – Beijing, China & Online | June 2022 – Feb 2024 Cond…" at bounding box center [646, 339] width 923 height 269
click at [203, 316] on p "Conducted research on the Sun’s photospheric magnetic field, investigating whet…" at bounding box center [646, 327] width 887 height 22
click at [232, 306] on div "Researcher, Second Author – Beijing, China & Online | June 2022 – Feb 2024 Cond…" at bounding box center [646, 339] width 923 height 269
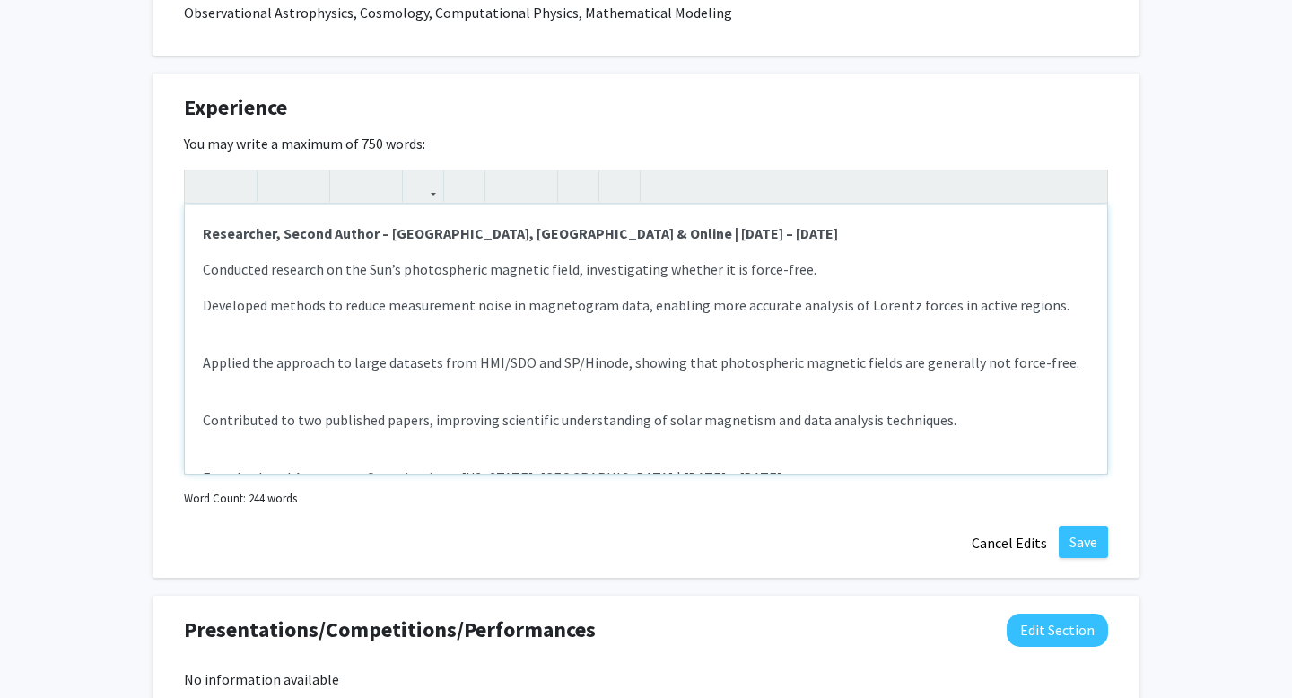
click at [209, 340] on div "Researcher, Second Author – Beijing, China & Online | June 2022 – Feb 2024 Cond…" at bounding box center [646, 339] width 923 height 269
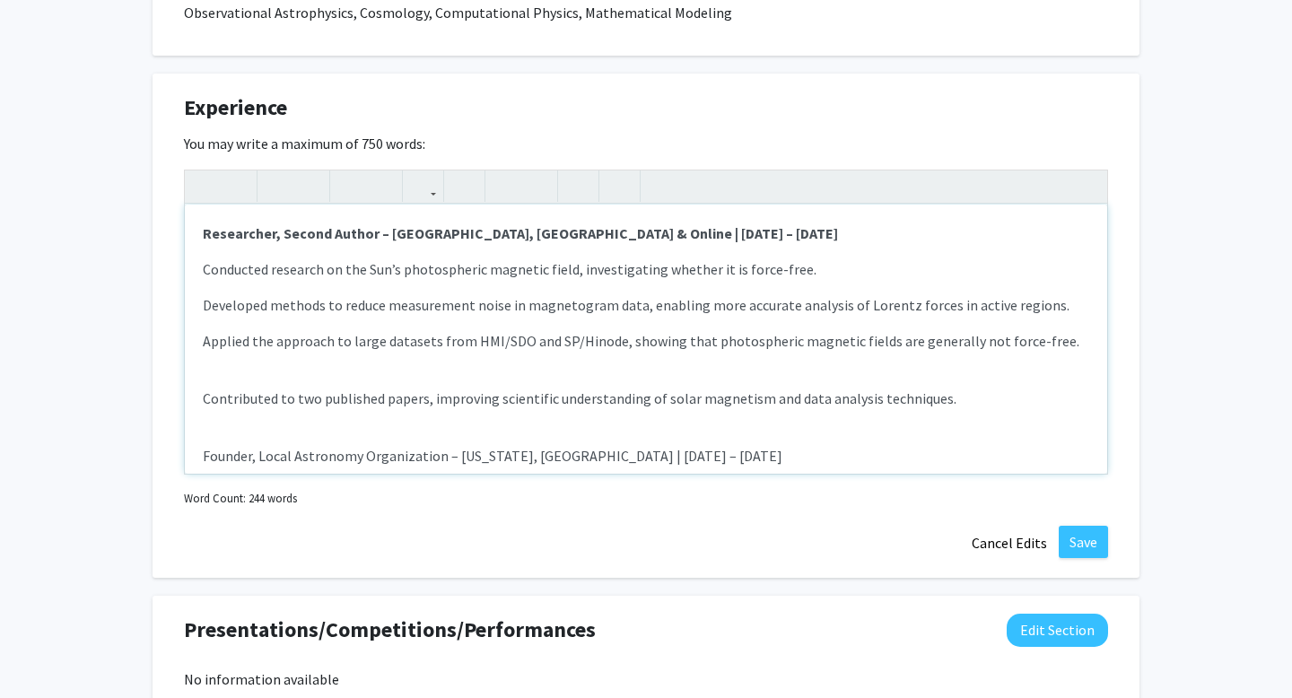
click at [228, 378] on div "Researcher, Second Author – Beijing, China & Online | June 2022 – Feb 2024 Cond…" at bounding box center [646, 339] width 923 height 269
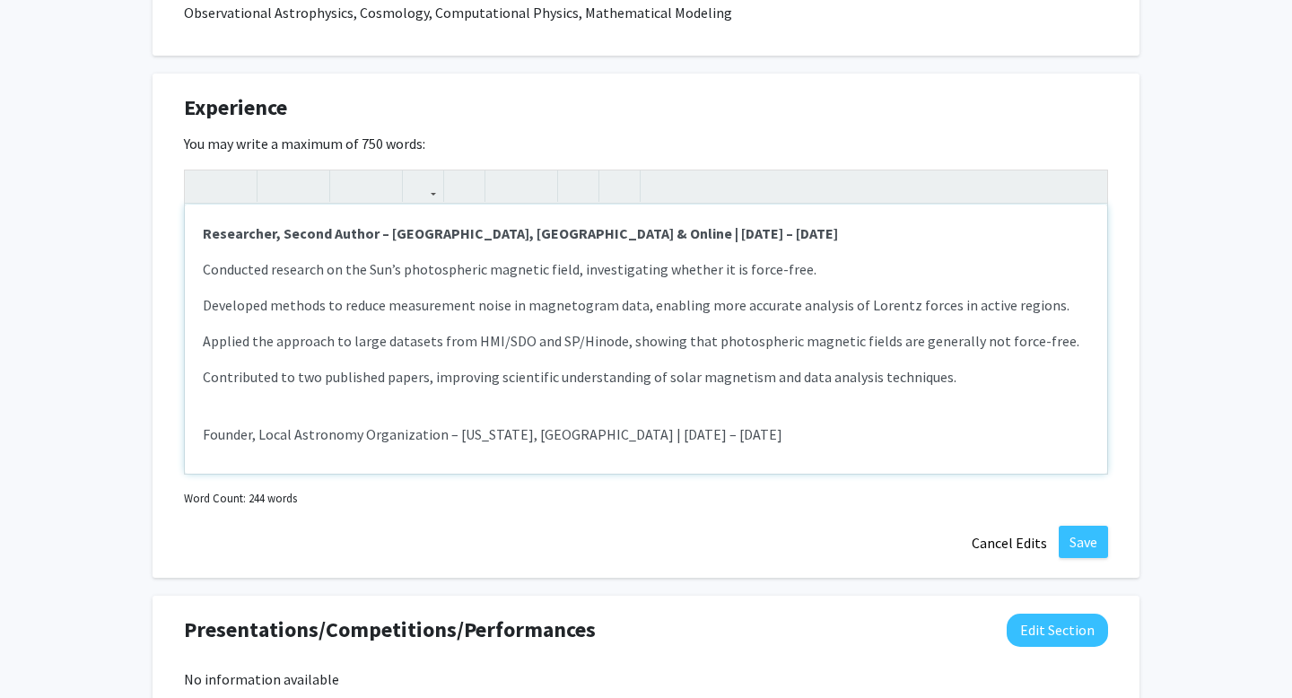
click at [351, 409] on div "Researcher, Second Author – Beijing, China & Online | June 2022 – Feb 2024 Cond…" at bounding box center [646, 339] width 923 height 269
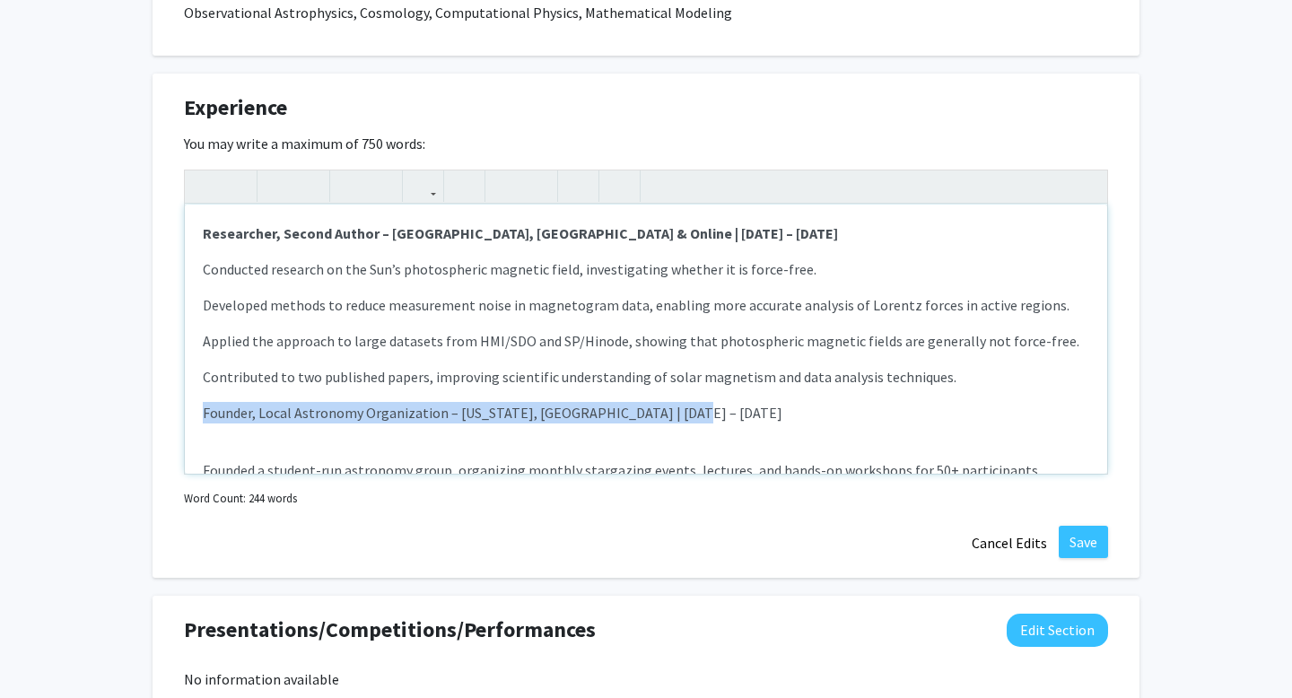
drag, startPoint x: 710, startPoint y: 410, endPoint x: 180, endPoint y: 405, distance: 529.5
click at [180, 405] on div "Experience Edit Section You may write a maximum of 750 words: Researcher, Secon…" at bounding box center [646, 326] width 987 height 504
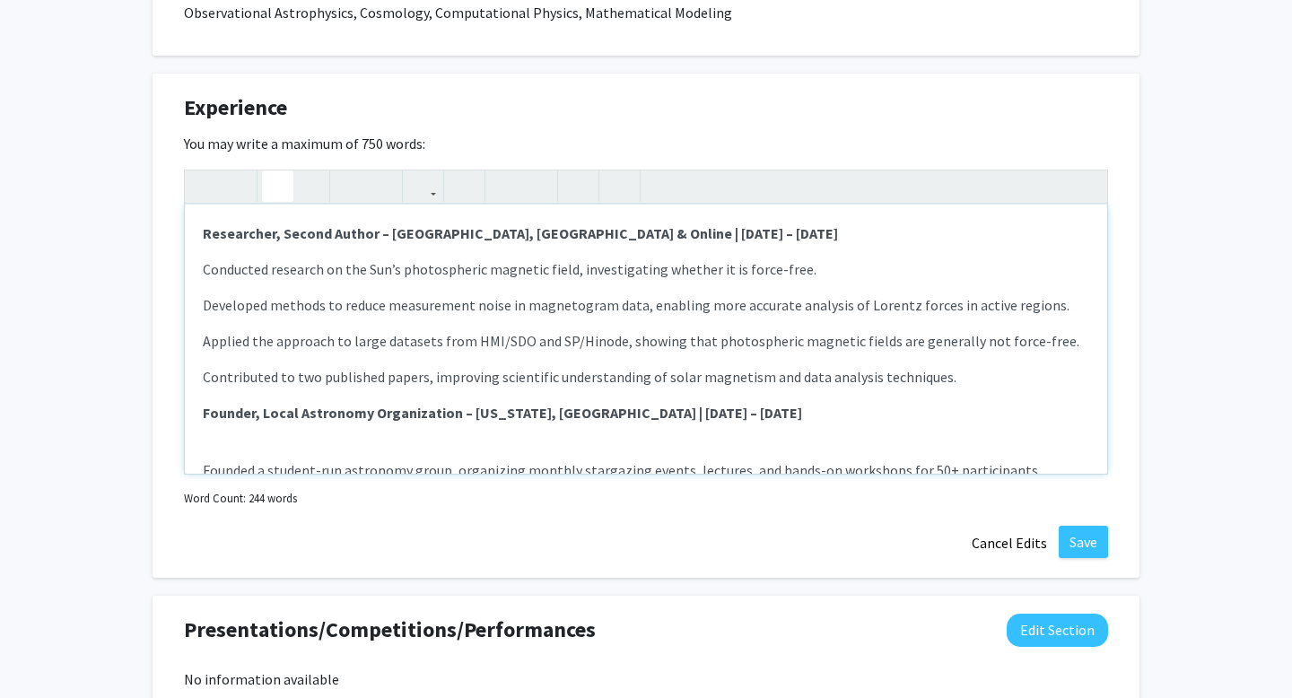
click at [695, 231] on p "Researcher, Second Author – Beijing, China & Online | June 2022 – Feb 2024" at bounding box center [646, 234] width 887 height 22
click at [639, 232] on strong "Researcher, Second Author – Beijing, China & Online | June 2022 – Feb 2025" at bounding box center [520, 233] width 635 height 18
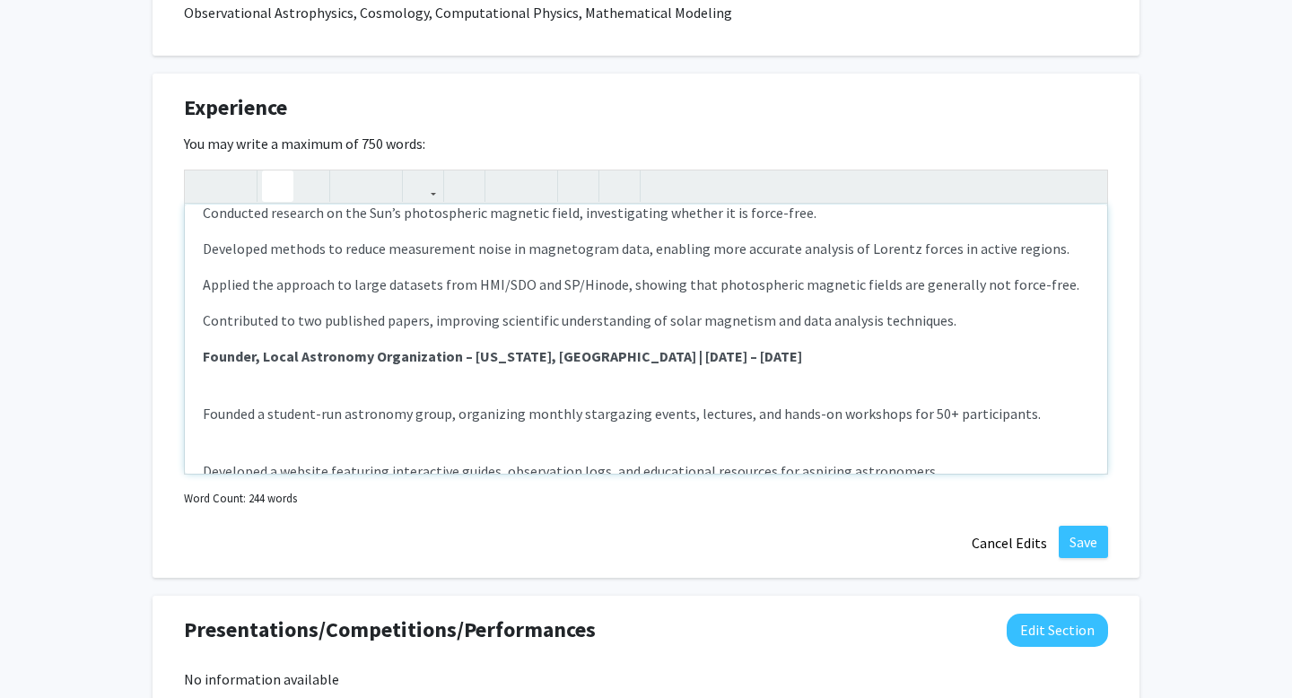
scroll to position [64, 0]
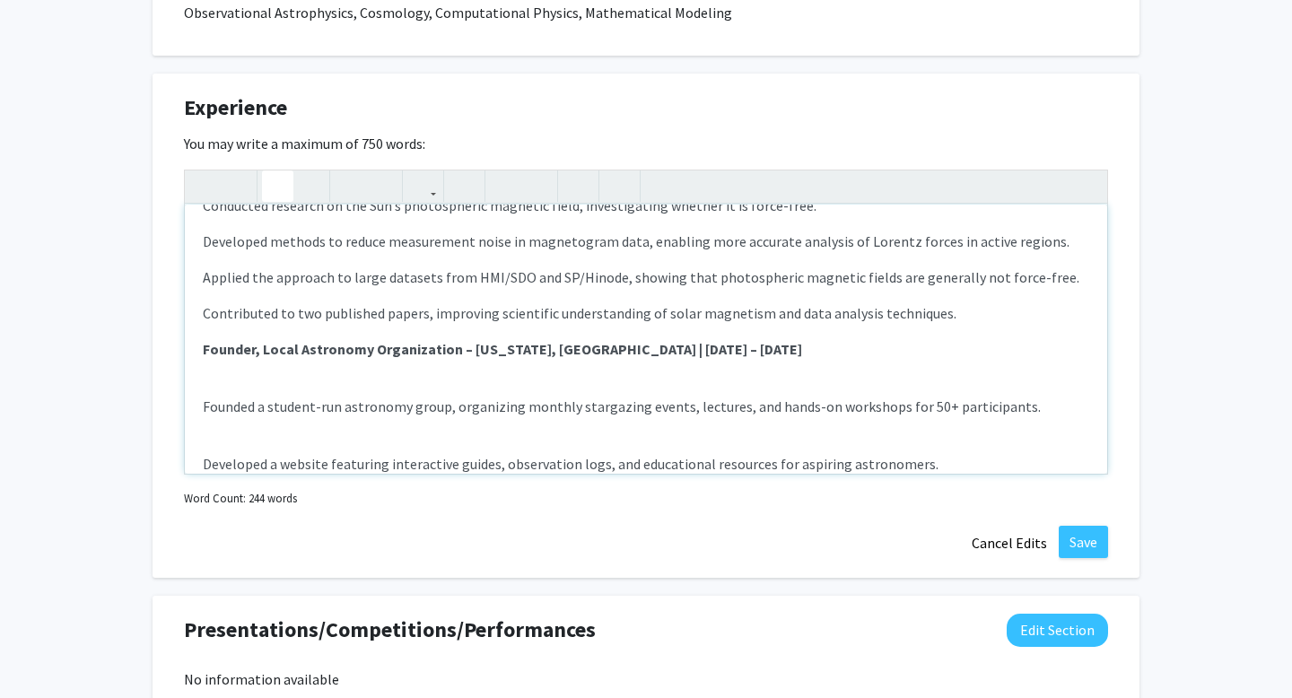
click at [285, 453] on p "Founded a student-run astronomy group, organizing monthly stargazing events, le…" at bounding box center [646, 464] width 887 height 22
click at [281, 389] on div "Researcher, Second Author – Beijing, China & Online | June 2022 – Aug 2025 Cond…" at bounding box center [646, 339] width 923 height 269
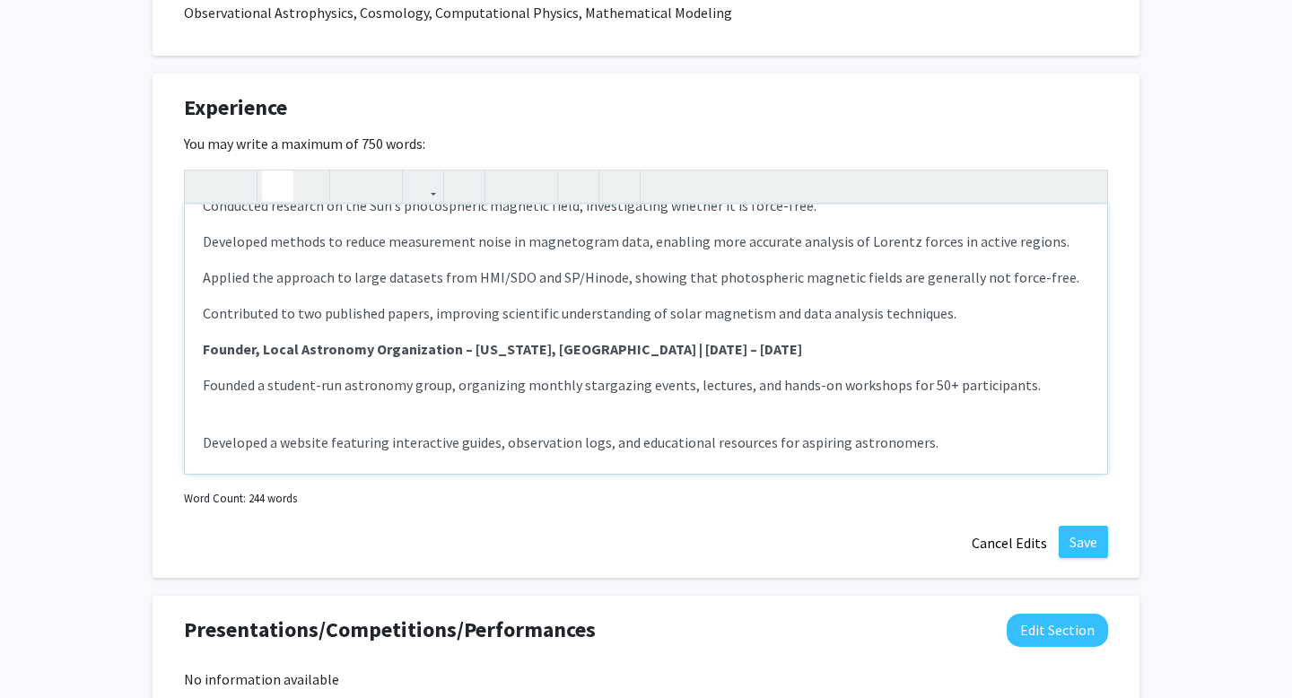
click at [251, 409] on div "Researcher, Second Author – Beijing, China & Online | June 2022 – Aug 2025 Cond…" at bounding box center [646, 339] width 923 height 269
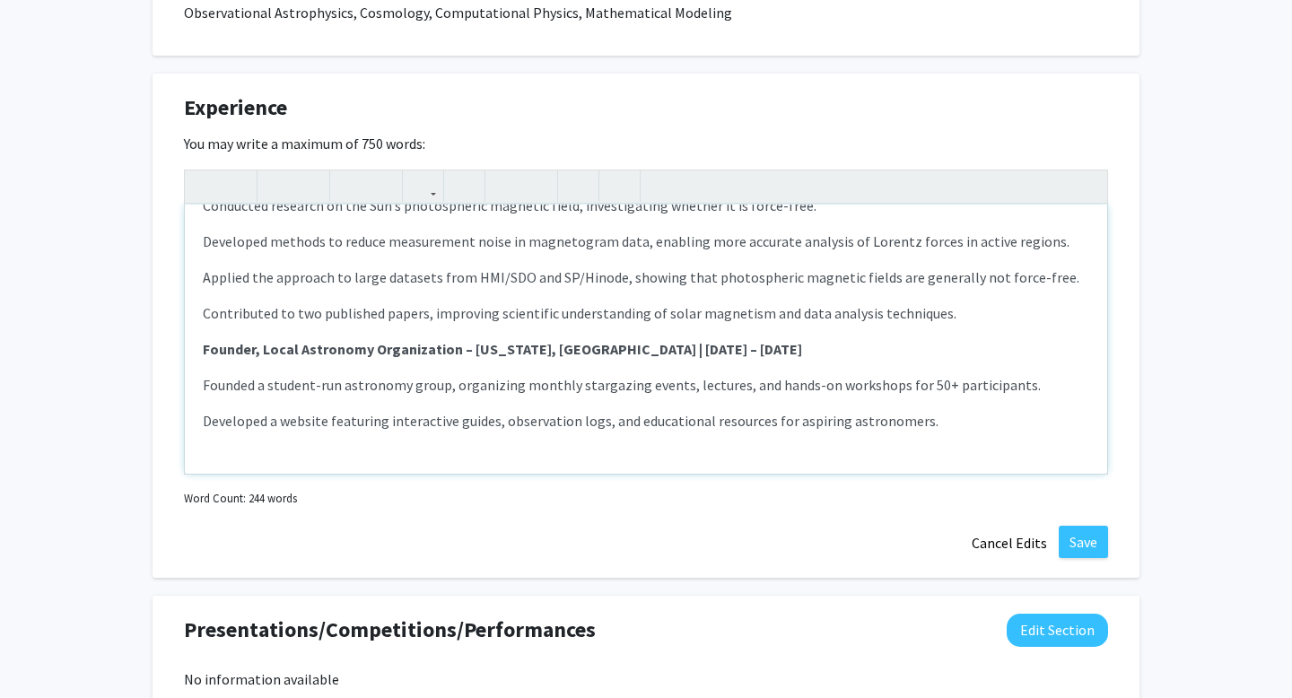
click at [256, 443] on div "Researcher, Second Author – Beijing, China & Online | June 2022 – Aug 2025 Cond…" at bounding box center [646, 339] width 923 height 269
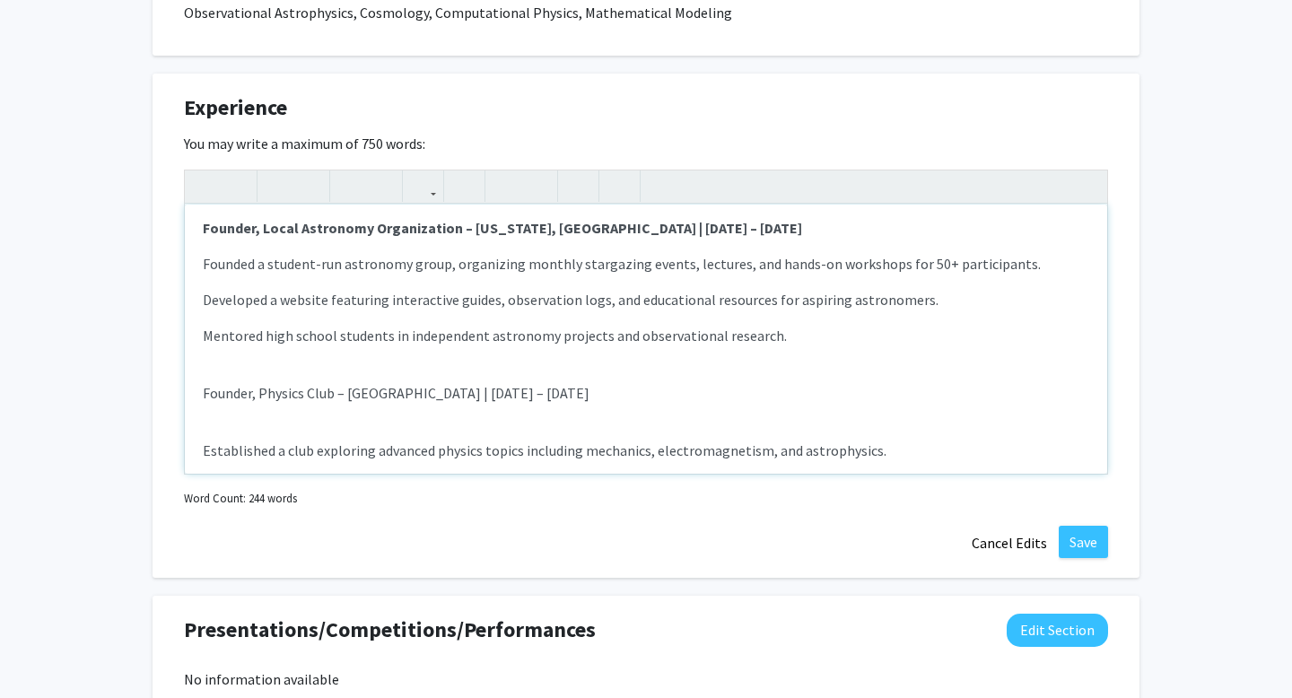
scroll to position [217, 0]
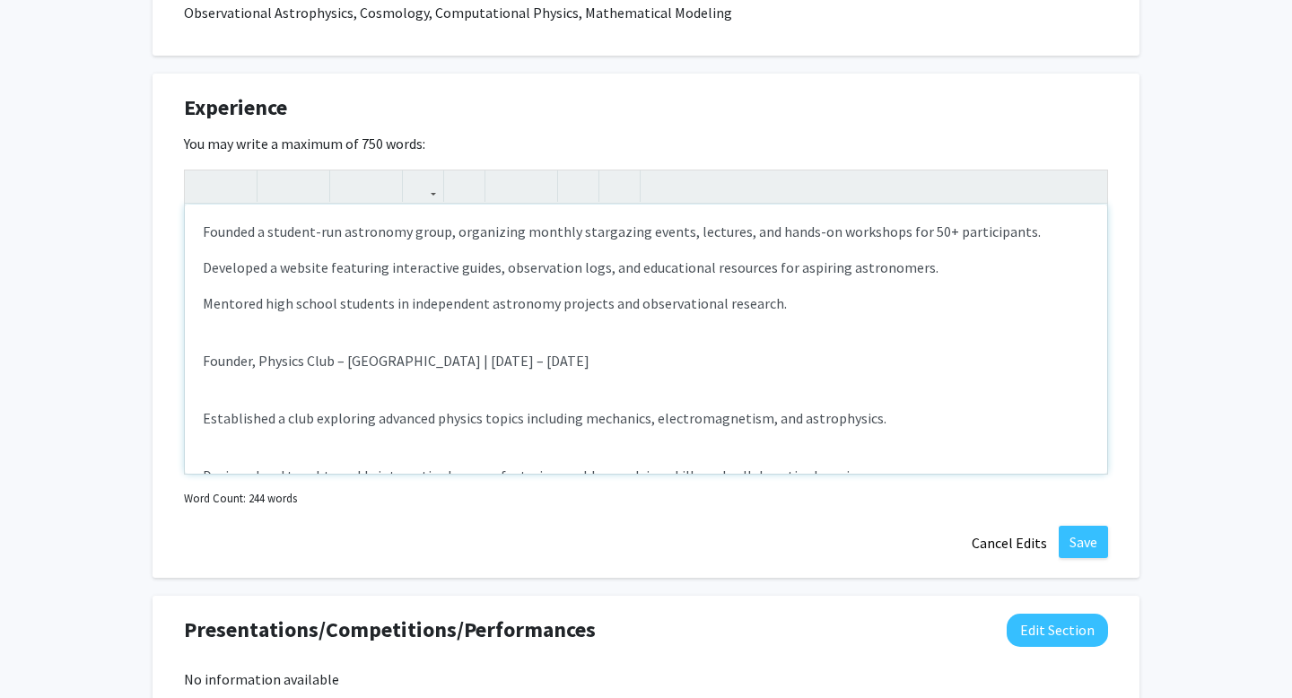
click at [226, 337] on div "Researcher, Second Author – Beijing, China & Online | June 2022 – Aug 2025 Cond…" at bounding box center [646, 339] width 923 height 269
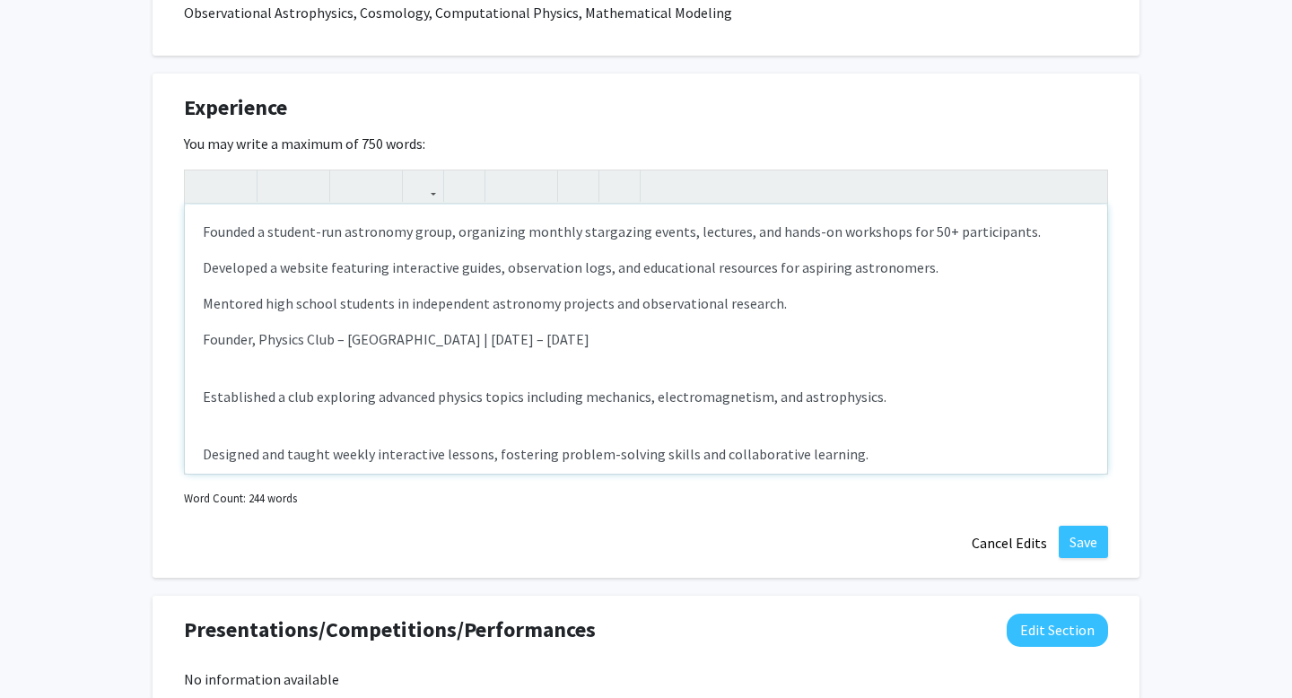
drag, startPoint x: 626, startPoint y: 342, endPoint x: 143, endPoint y: 344, distance: 482.8
click at [142, 344] on div "[PERSON_NAME] Edit Section See Public View help Degree Level: Undergraduate Stu…" at bounding box center [646, 144] width 1292 height 2549
click at [248, 378] on div "Researcher, Second Author – Beijing, China & Online | June 2022 – Aug 2025 Cond…" at bounding box center [646, 339] width 923 height 269
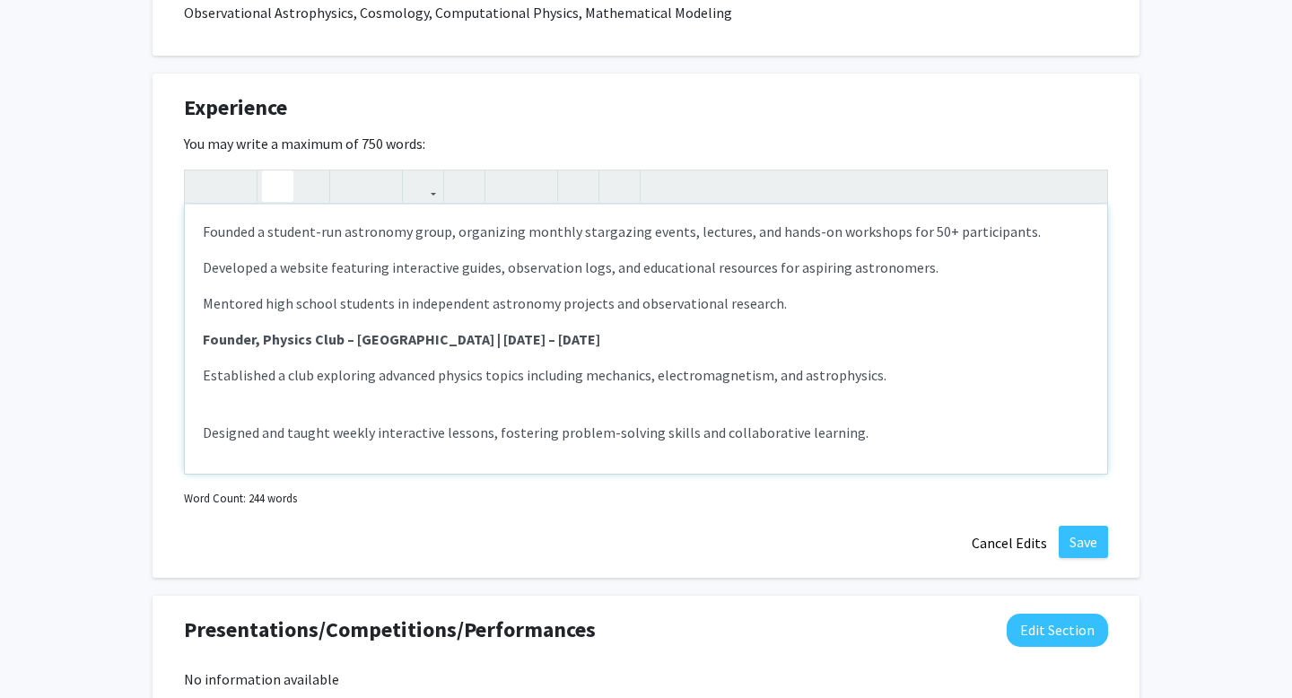
click at [249, 405] on div "Researcher, Second Author – Beijing, China & Online | June 2022 – Aug 2025 Cond…" at bounding box center [646, 339] width 923 height 269
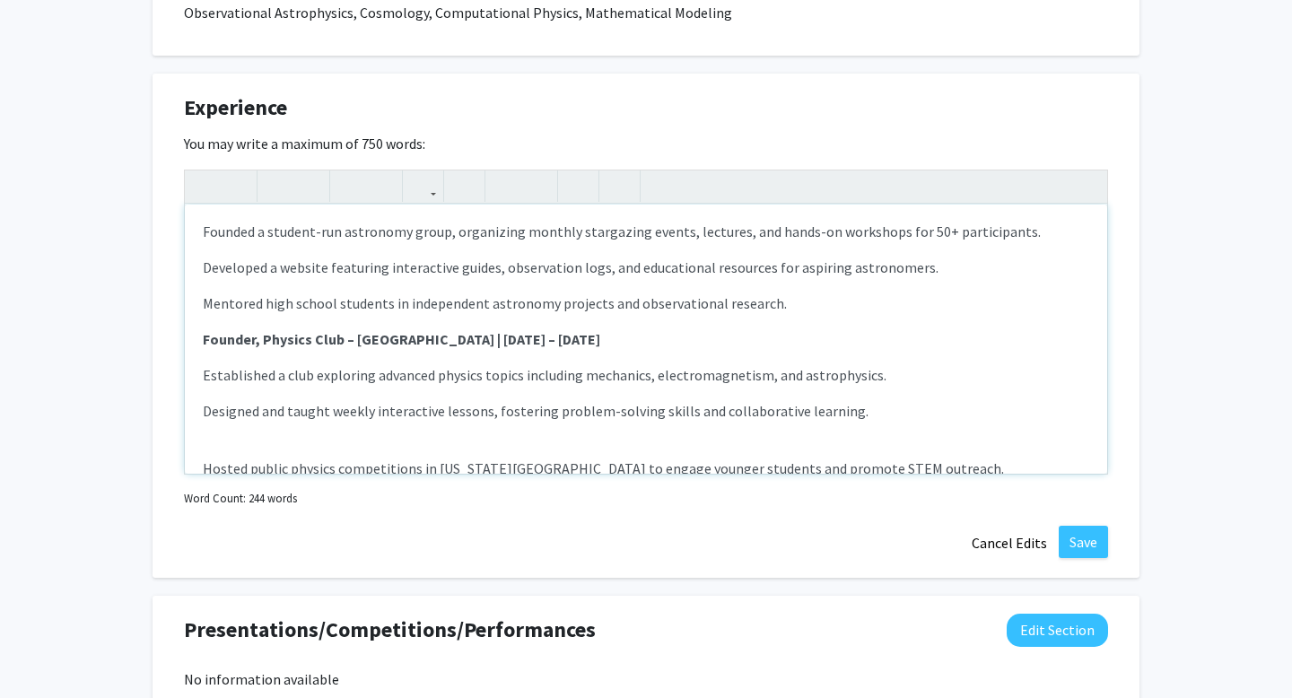
click at [244, 432] on div "Researcher, Second Author – Beijing, China & Online | June 2022 – Aug 2025 Cond…" at bounding box center [646, 339] width 923 height 269
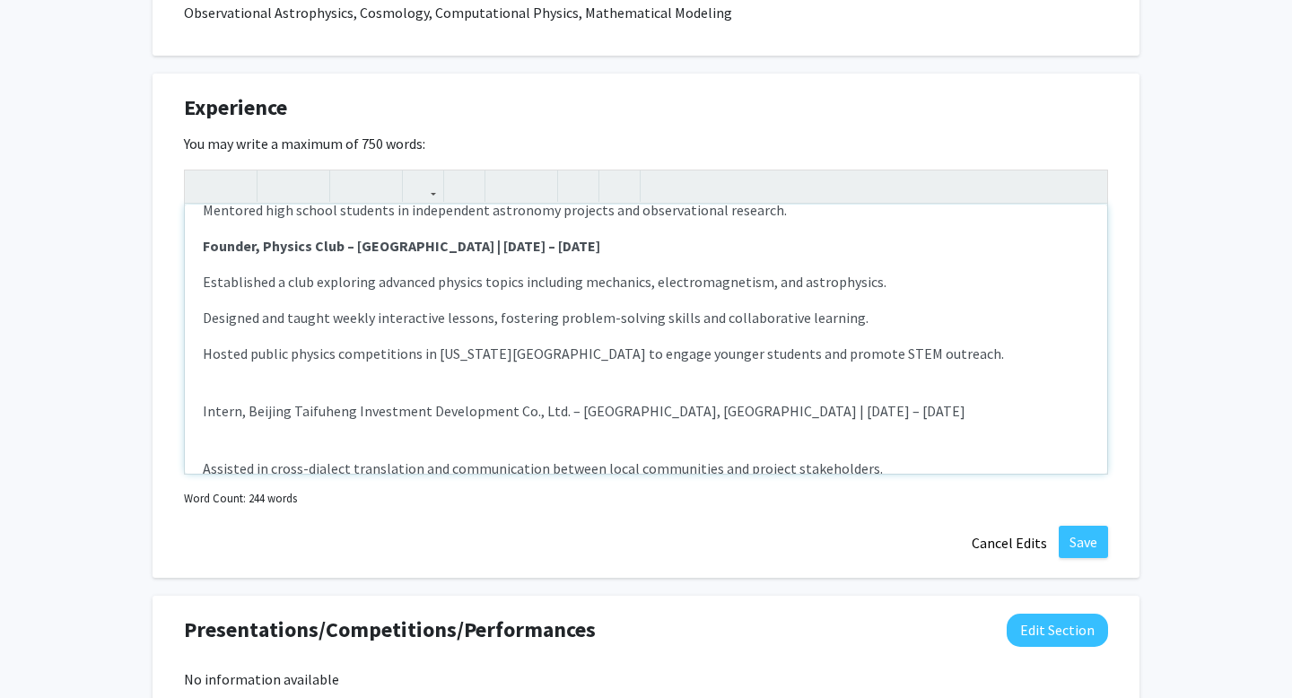
scroll to position [321, 0]
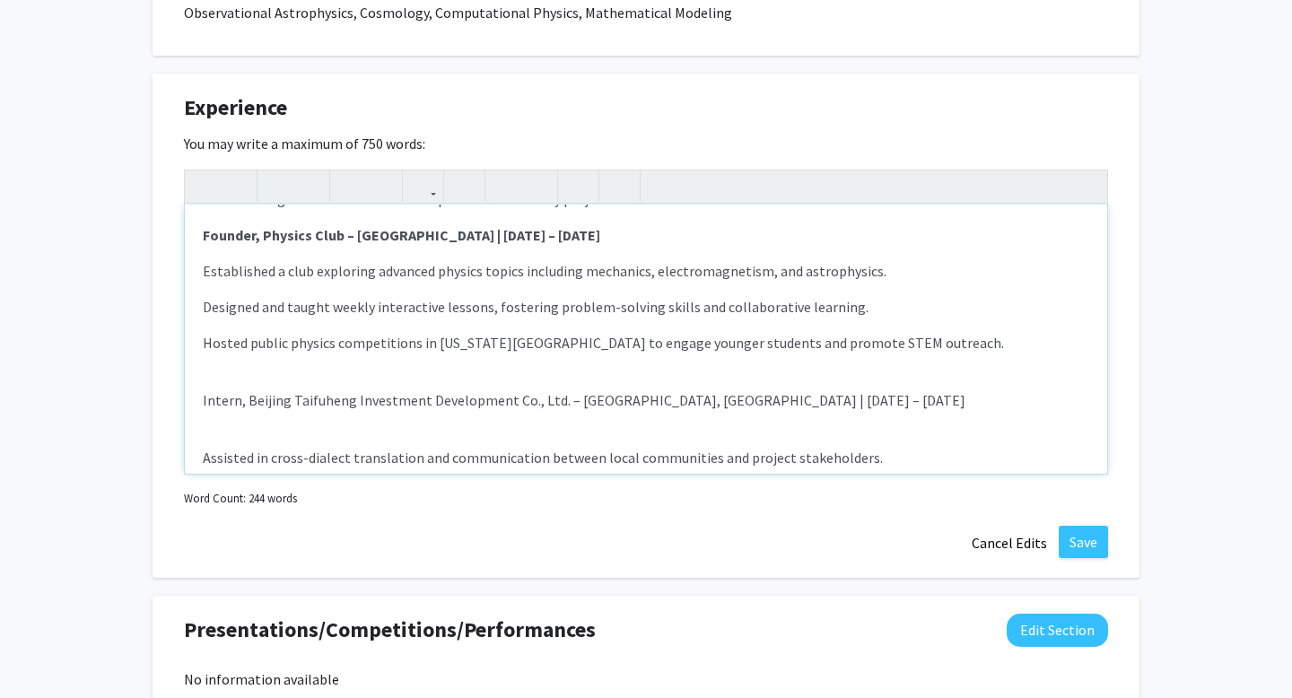
click at [233, 371] on div "Researcher, Second Author – Beijing, China & Online | June 2022 – Aug 2025 Cond…" at bounding box center [646, 339] width 923 height 269
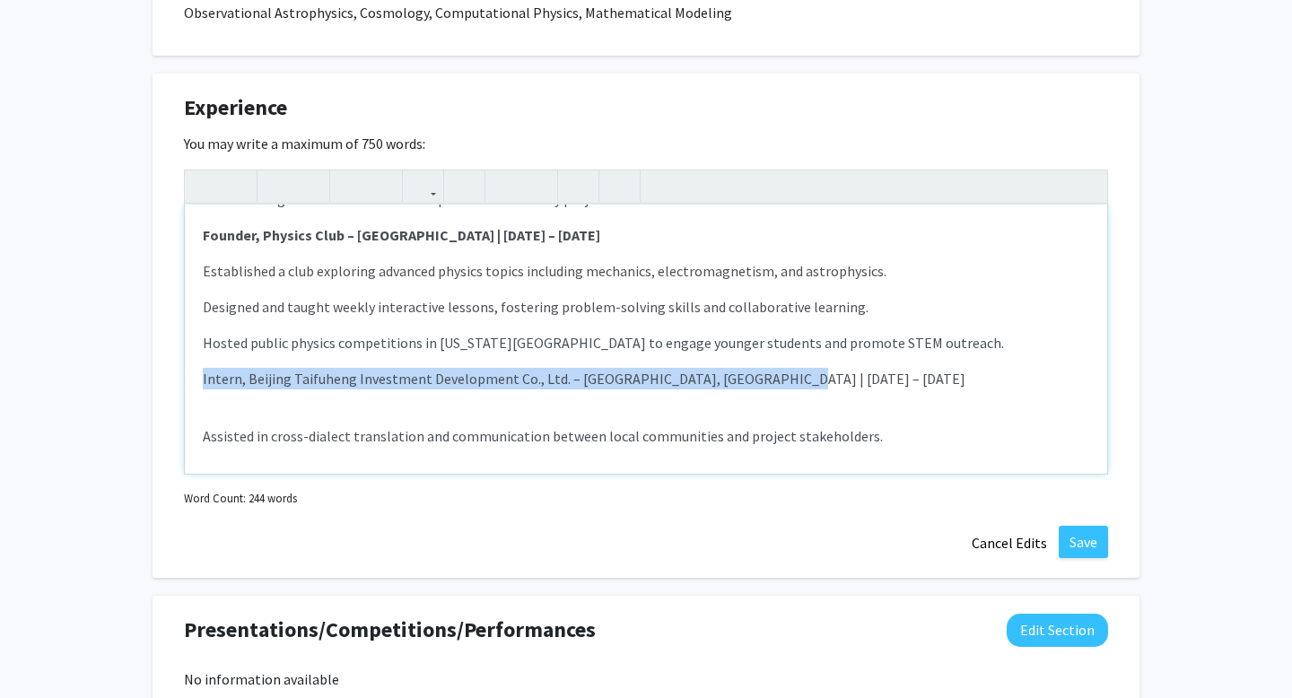
drag, startPoint x: 777, startPoint y: 372, endPoint x: 162, endPoint y: 380, distance: 615.7
click at [162, 381] on div "Experience Edit Section You may write a maximum of 750 words: Researcher, Secon…" at bounding box center [646, 326] width 987 height 504
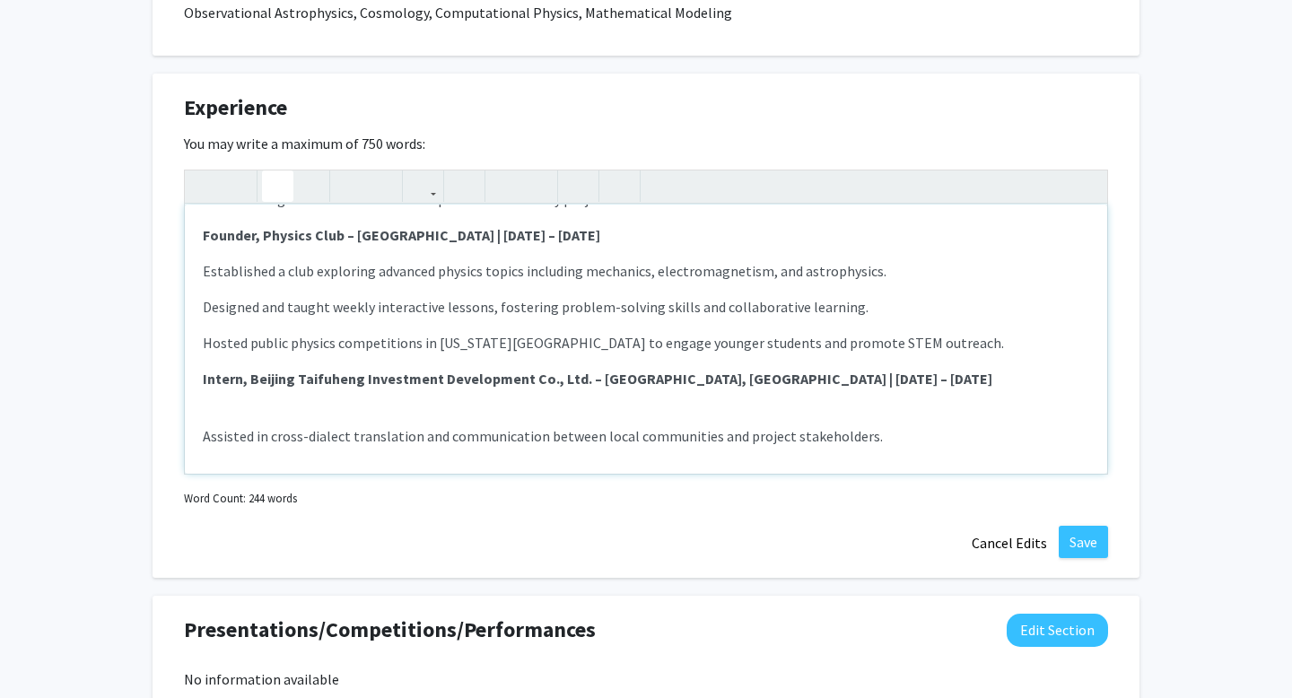
click at [286, 409] on div "Researcher, Second Author – Beijing, China & Online | June 2022 – Aug 2025 Cond…" at bounding box center [646, 339] width 923 height 269
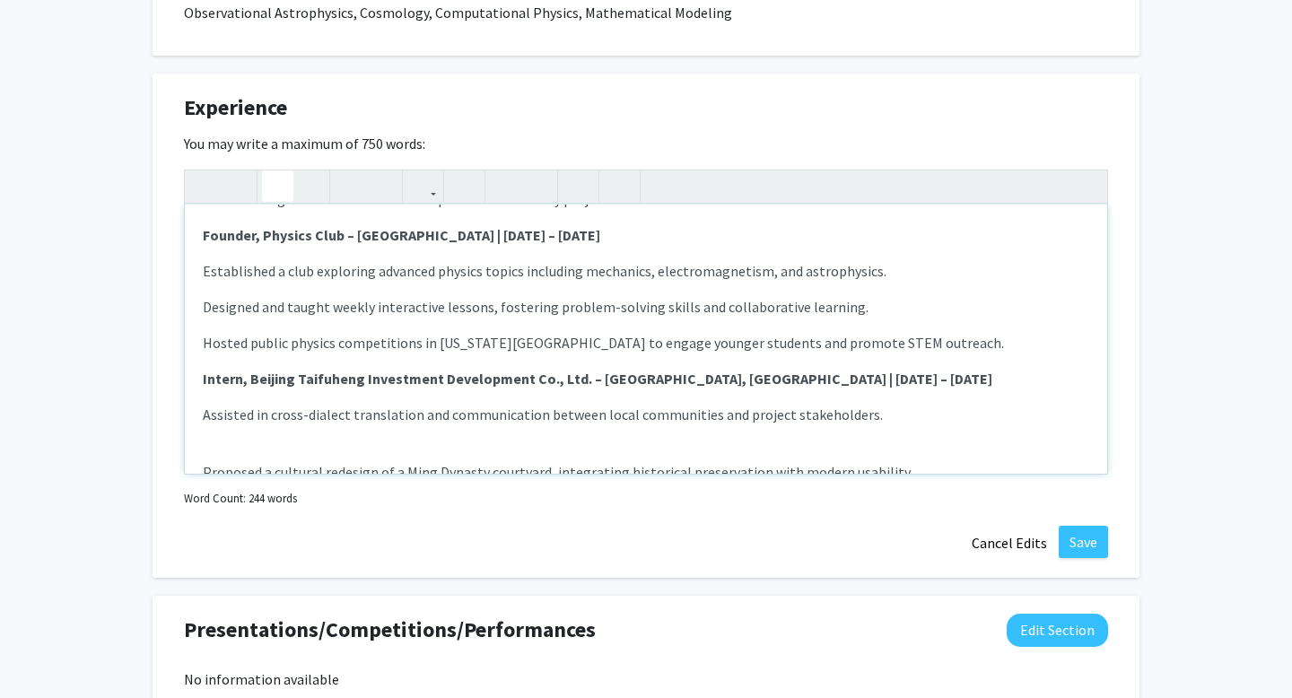
click at [271, 437] on div "Researcher, Second Author – Beijing, China & Online | June 2022 – Aug 2025 Cond…" at bounding box center [646, 339] width 923 height 269
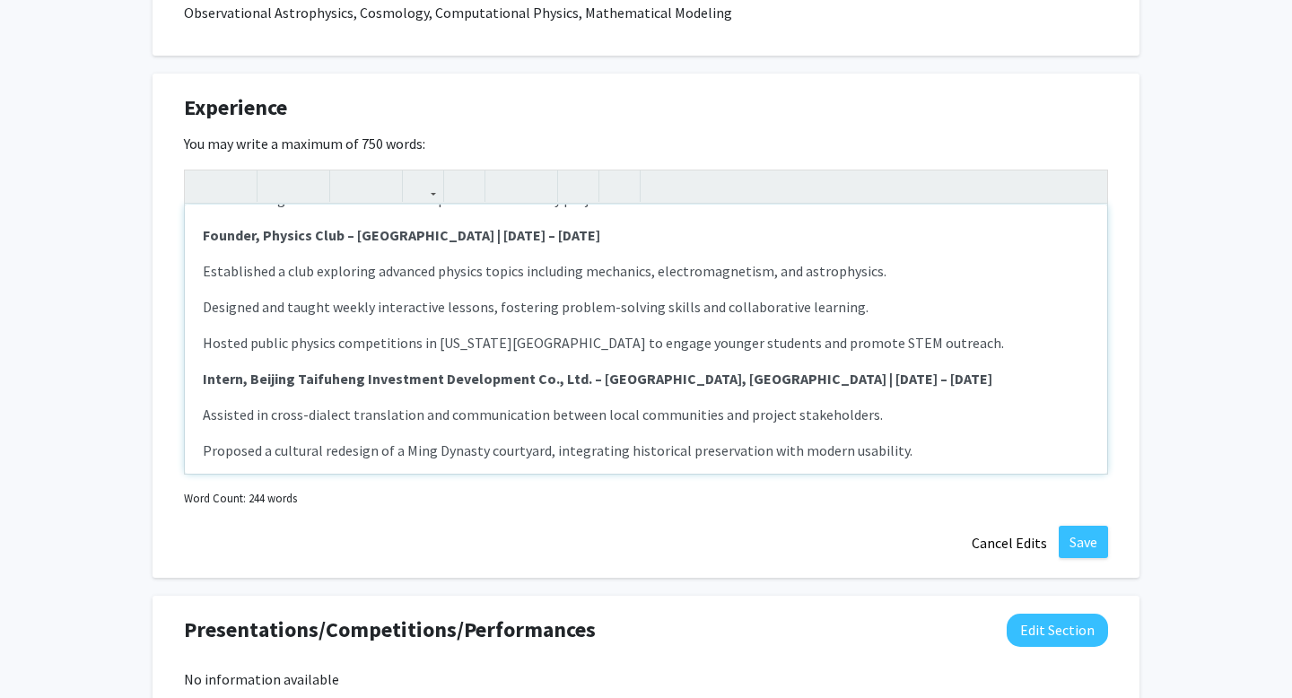
scroll to position [397, 0]
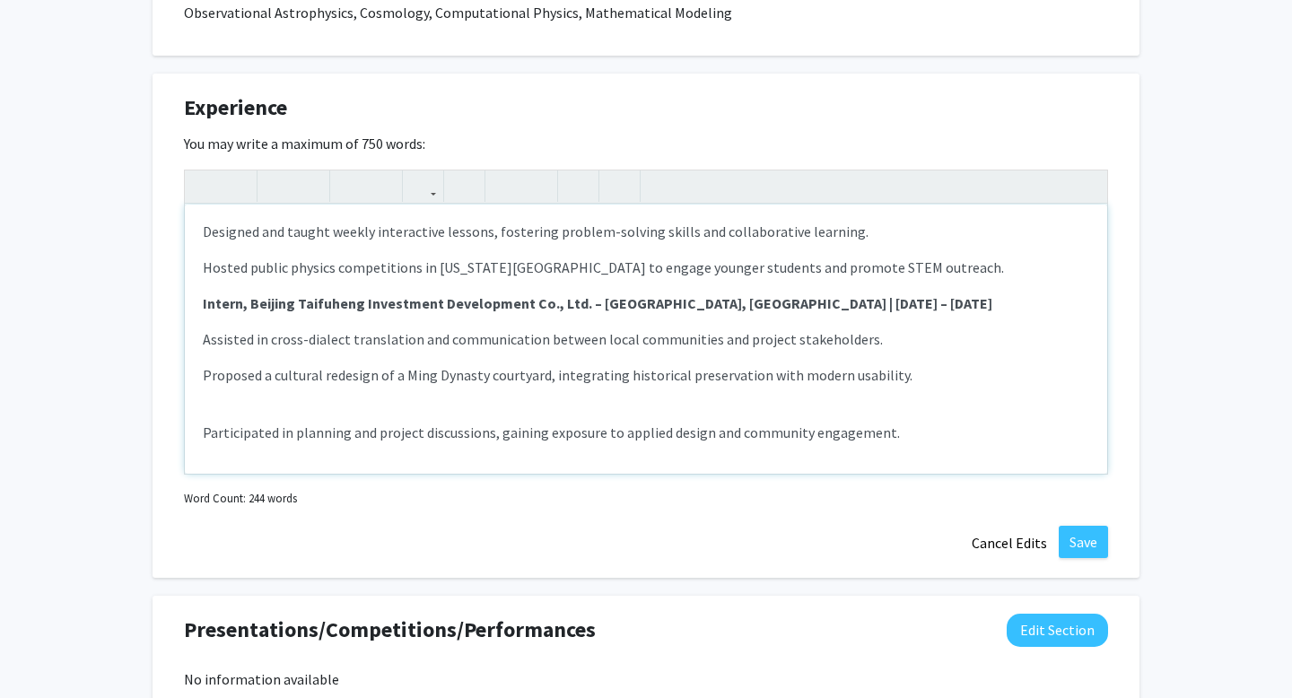
click at [261, 399] on div "Researcher, Second Author – Beijing, China & Online | June 2022 – Aug 2025 Cond…" at bounding box center [646, 339] width 923 height 269
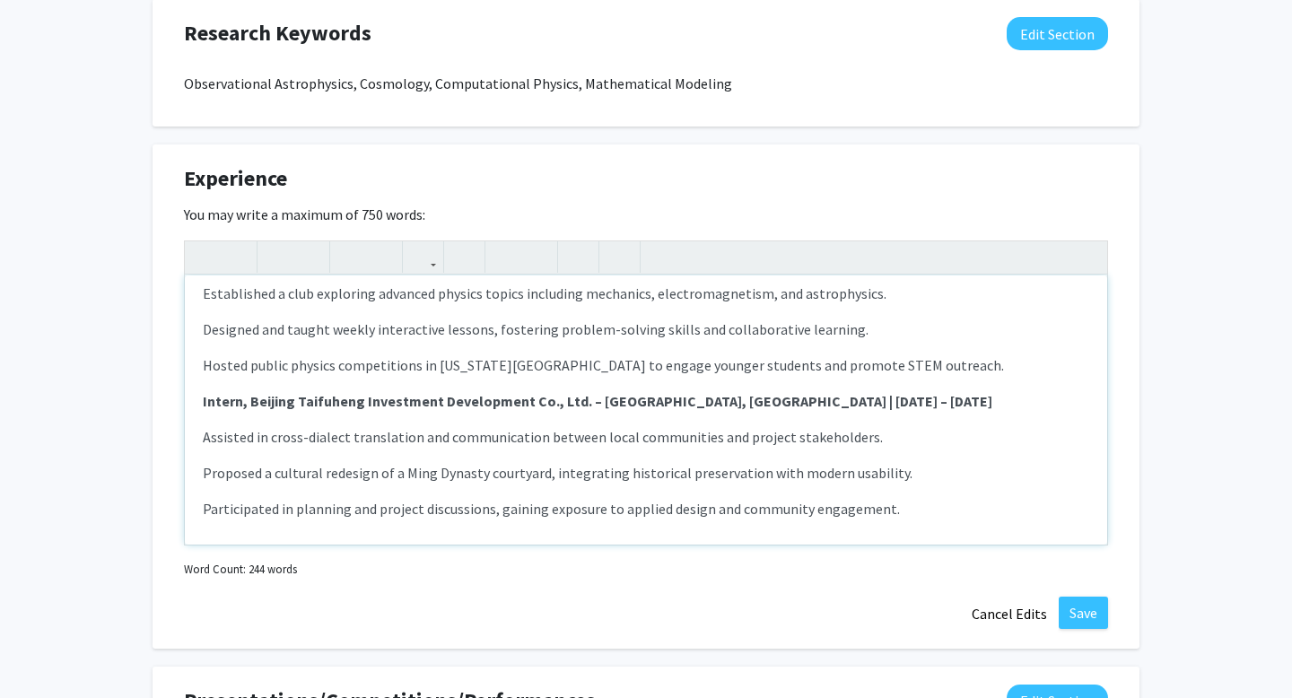
scroll to position [1125, 0]
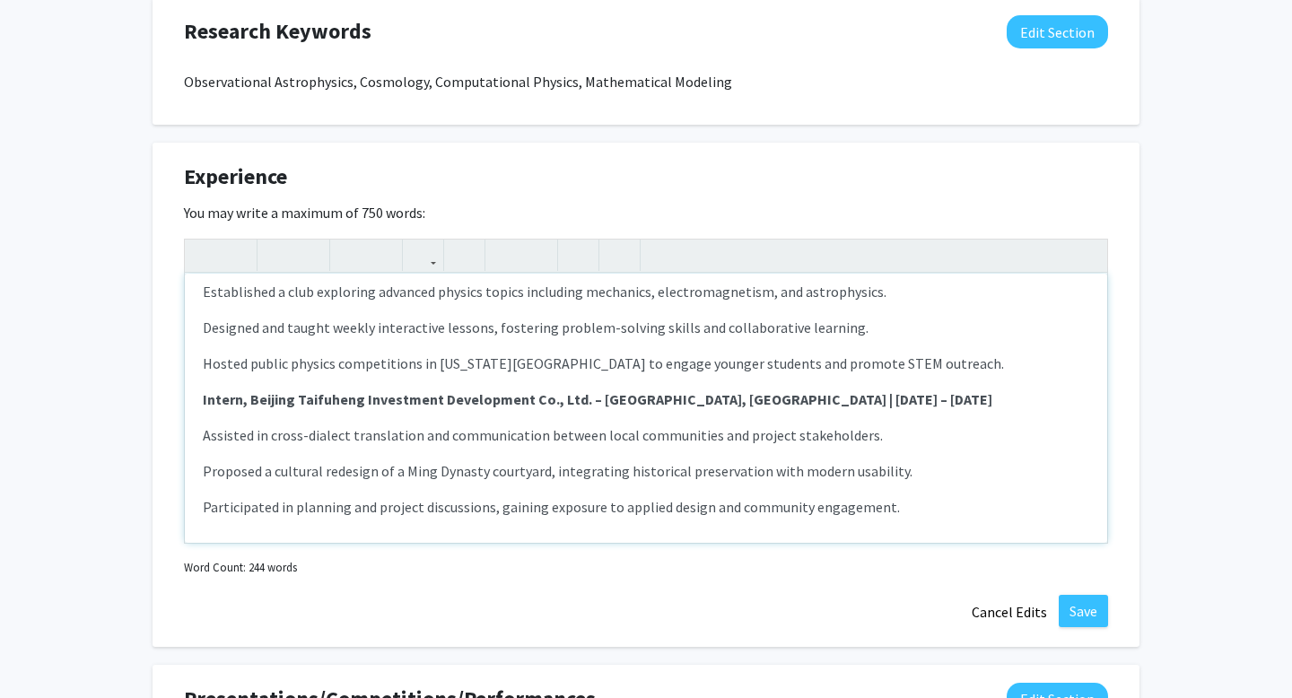
click at [200, 436] on div "Researcher, Second Author – Beijing, China & Online | June 2022 – Aug 2025 Cond…" at bounding box center [646, 408] width 923 height 269
click at [511, 253] on icon "button" at bounding box center [505, 256] width 15 height 30
click at [203, 473] on p "Proposed a cultural redesign of a Ming Dynasty courtyard, integrating historica…" at bounding box center [646, 471] width 887 height 22
click at [498, 253] on icon "button" at bounding box center [505, 256] width 15 height 30
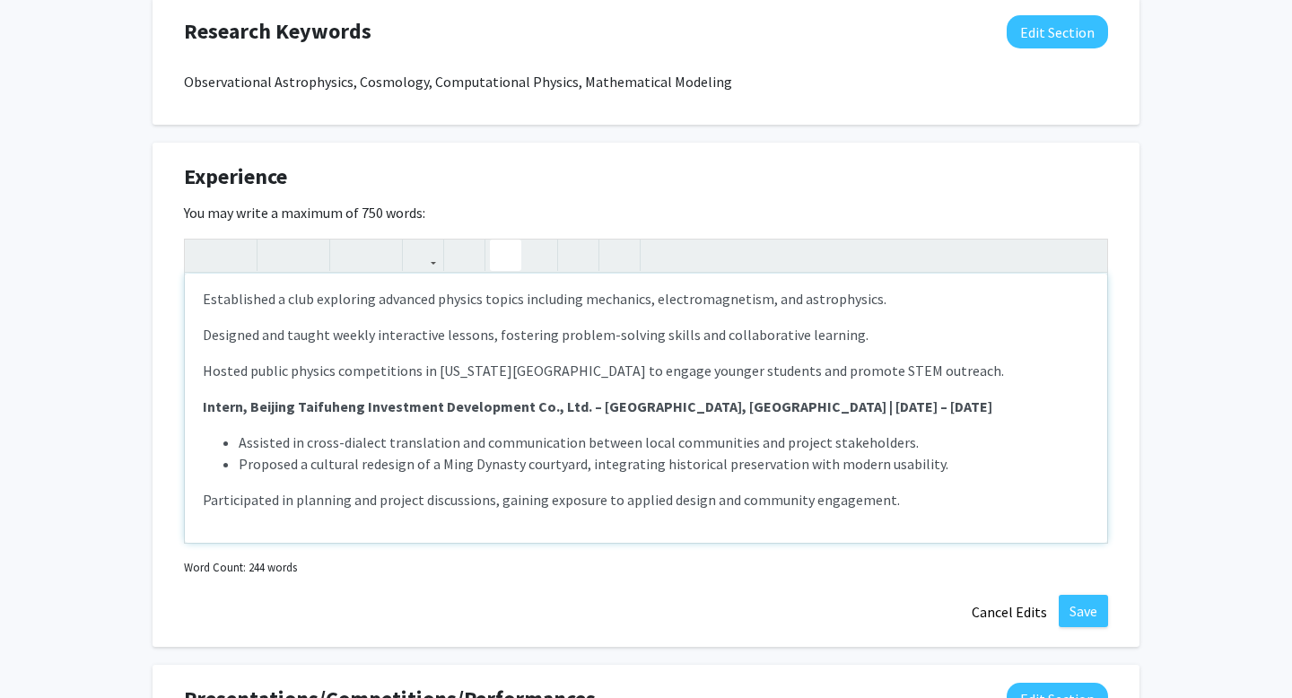
click at [206, 496] on p "Participated in planning and project discussions, gaining exposure to applied d…" at bounding box center [646, 500] width 887 height 22
click at [505, 249] on icon "button" at bounding box center [505, 256] width 15 height 30
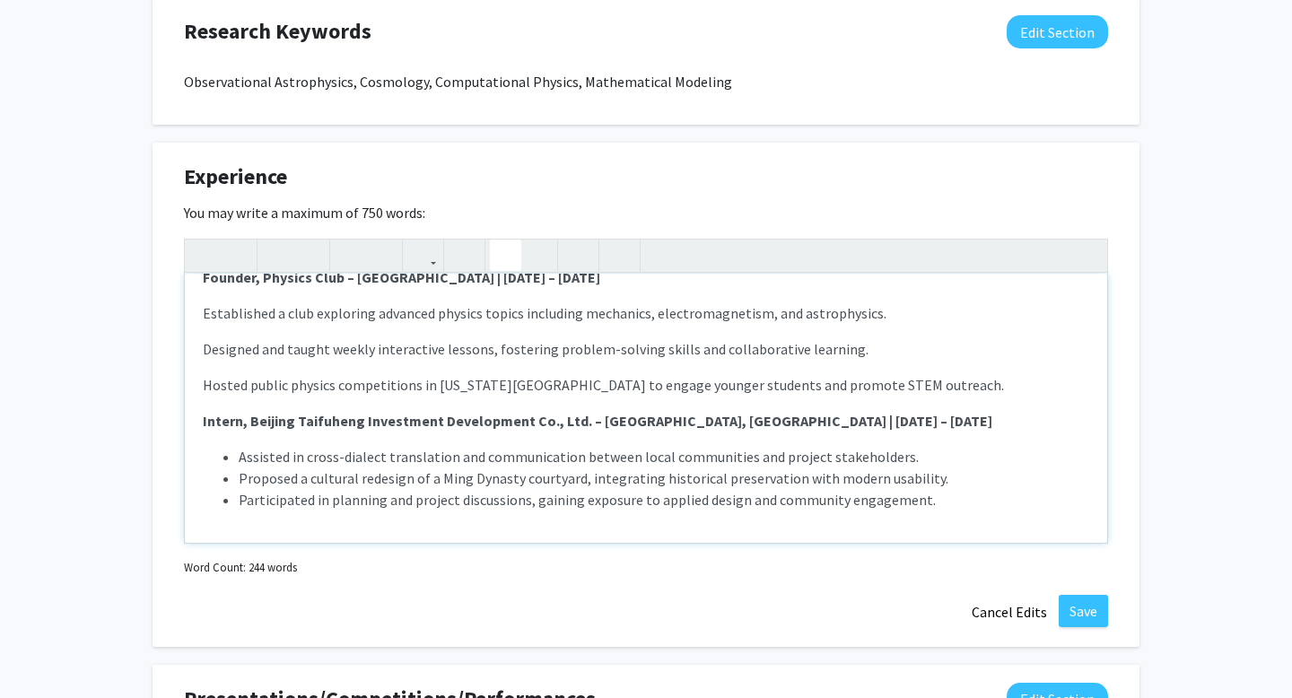
scroll to position [348, 0]
click at [198, 317] on div "Researcher, Second Author – Beijing, China & Online | June 2022 – Aug 2025 Cond…" at bounding box center [646, 408] width 923 height 269
click at [510, 253] on icon "button" at bounding box center [505, 256] width 15 height 30
click at [202, 350] on div "Researcher, Second Author – Beijing, China & Online | June 2022 – Aug 2025 Cond…" at bounding box center [646, 408] width 923 height 269
click at [498, 241] on use "button" at bounding box center [498, 241] width 0 height 0
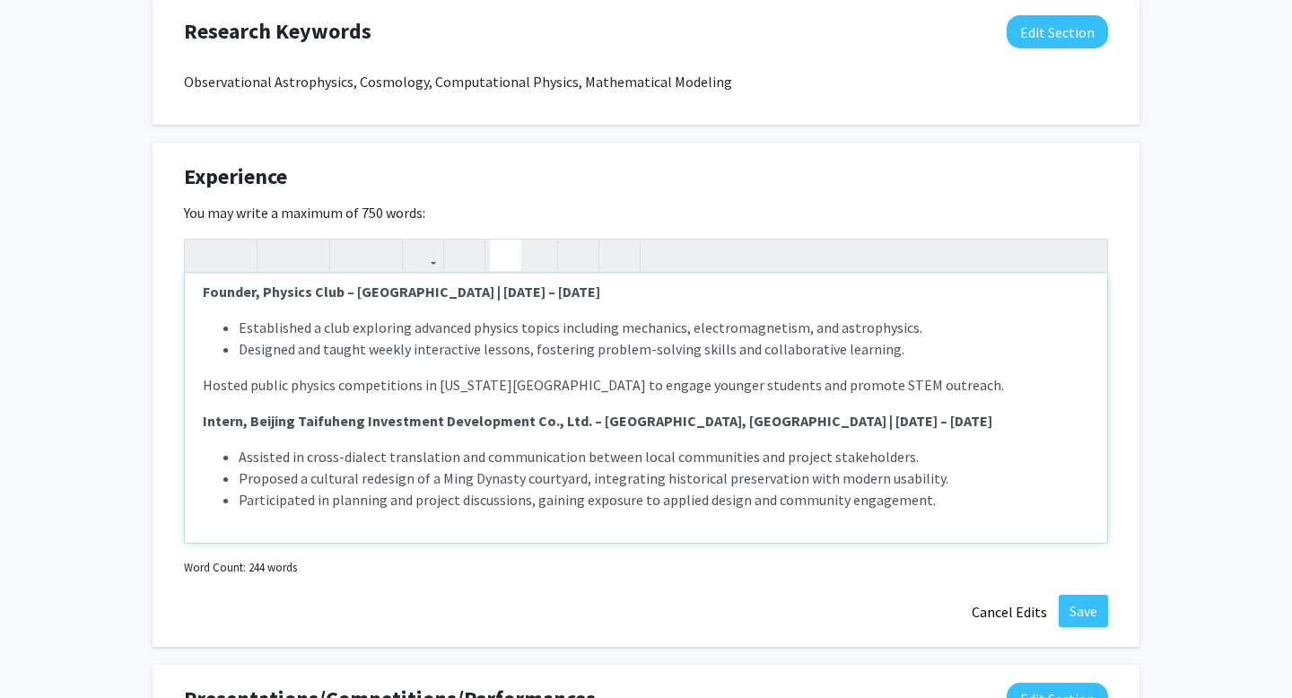
scroll to position [334, 0]
click at [206, 446] on p "Hosted public physics competitions in [US_STATE][GEOGRAPHIC_DATA] to engage you…" at bounding box center [646, 478] width 887 height 65
click at [498, 241] on use "button" at bounding box center [498, 241] width 0 height 0
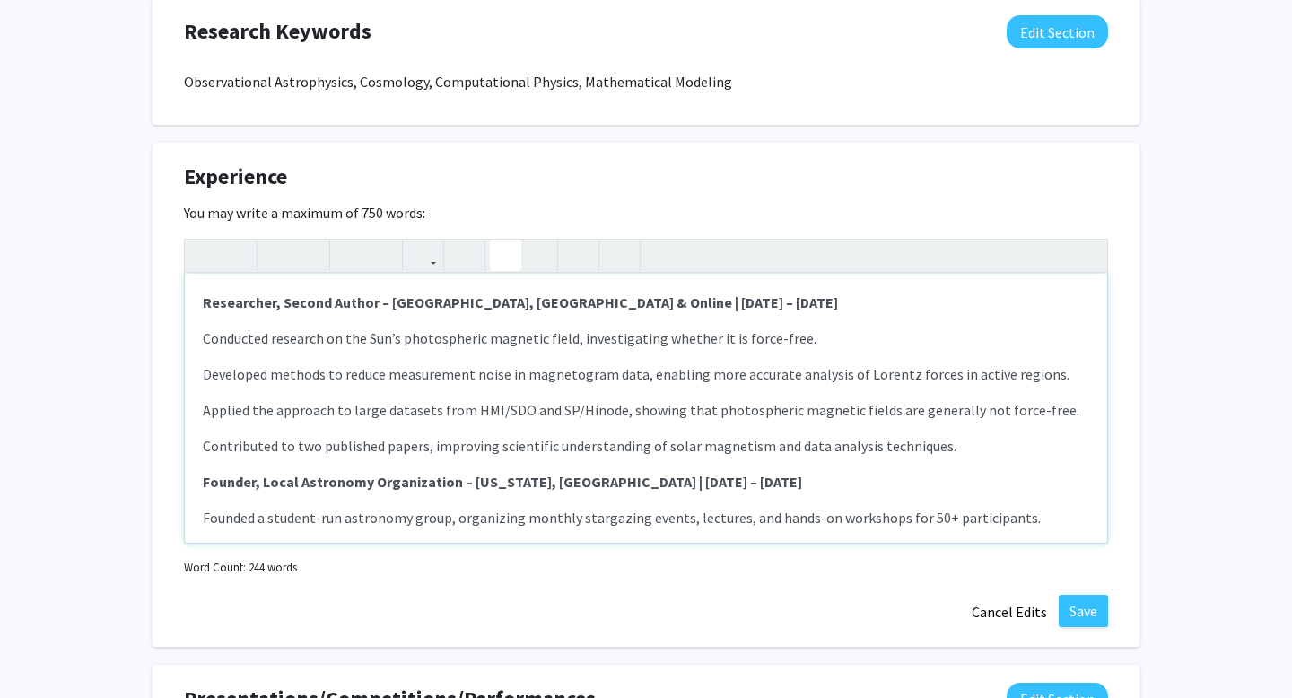
scroll to position [1099, 0]
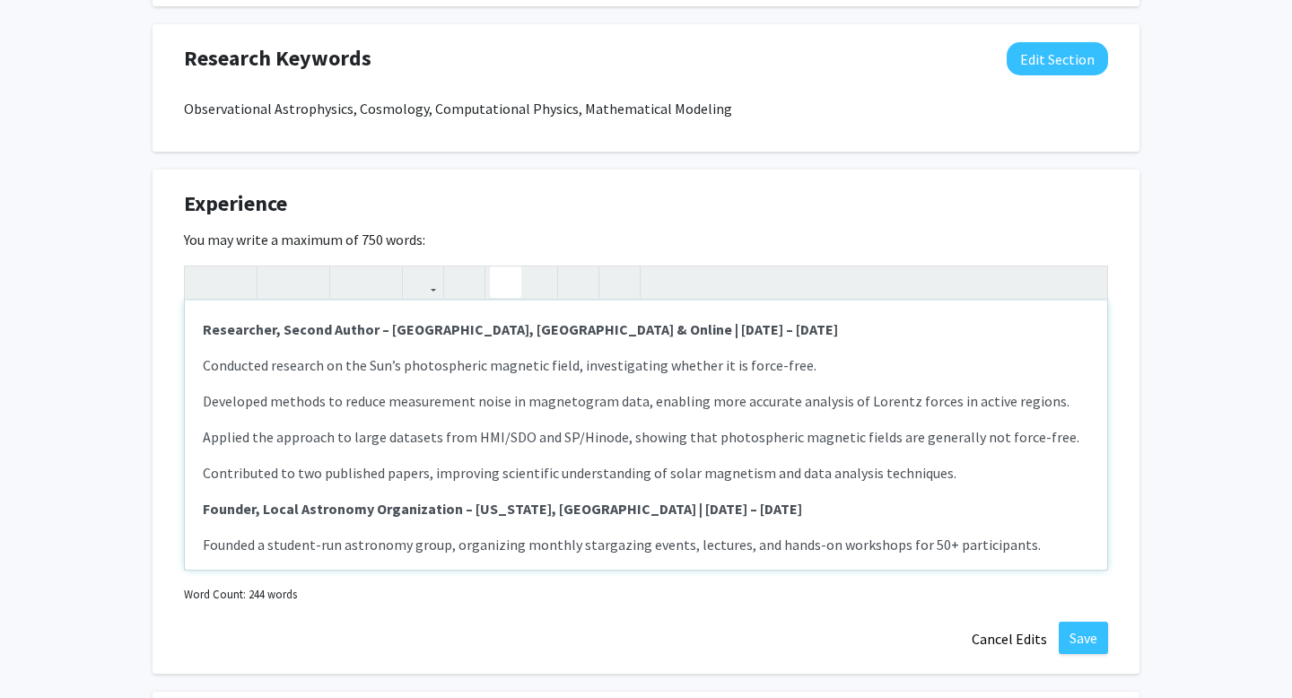
click at [199, 367] on div "Researcher, Second Author – Beijing, China & Online | June 2022 – Aug 2025 Cond…" at bounding box center [646, 435] width 923 height 269
click at [500, 284] on icon "button" at bounding box center [505, 282] width 15 height 30
click at [199, 398] on div "Researcher, Second Author – Beijing, China & Online | June 2022 – Aug 2025 Cond…" at bounding box center [646, 435] width 923 height 269
click at [498, 267] on use "button" at bounding box center [498, 267] width 0 height 0
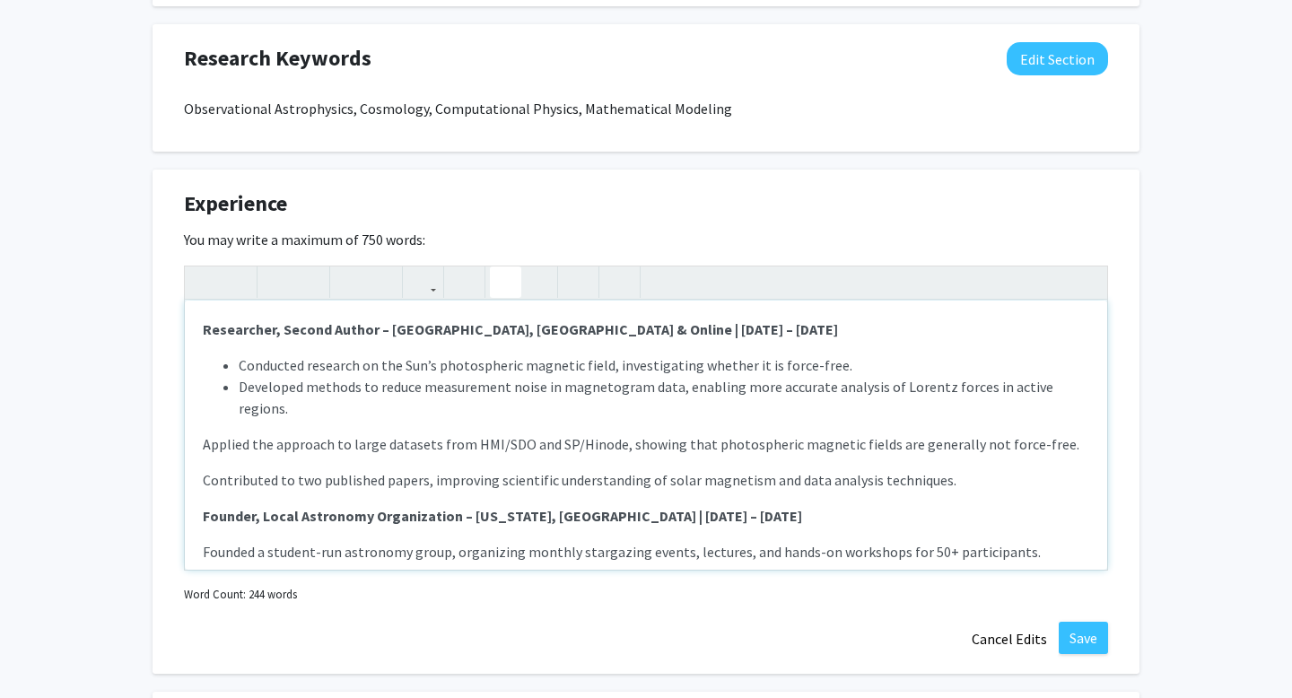
click at [205, 505] on p "Applied the approach to large datasets from HMI/SDO and SP/Hinode, showing that…" at bounding box center [646, 516] width 887 height 22
click at [502, 277] on icon "button" at bounding box center [505, 282] width 15 height 30
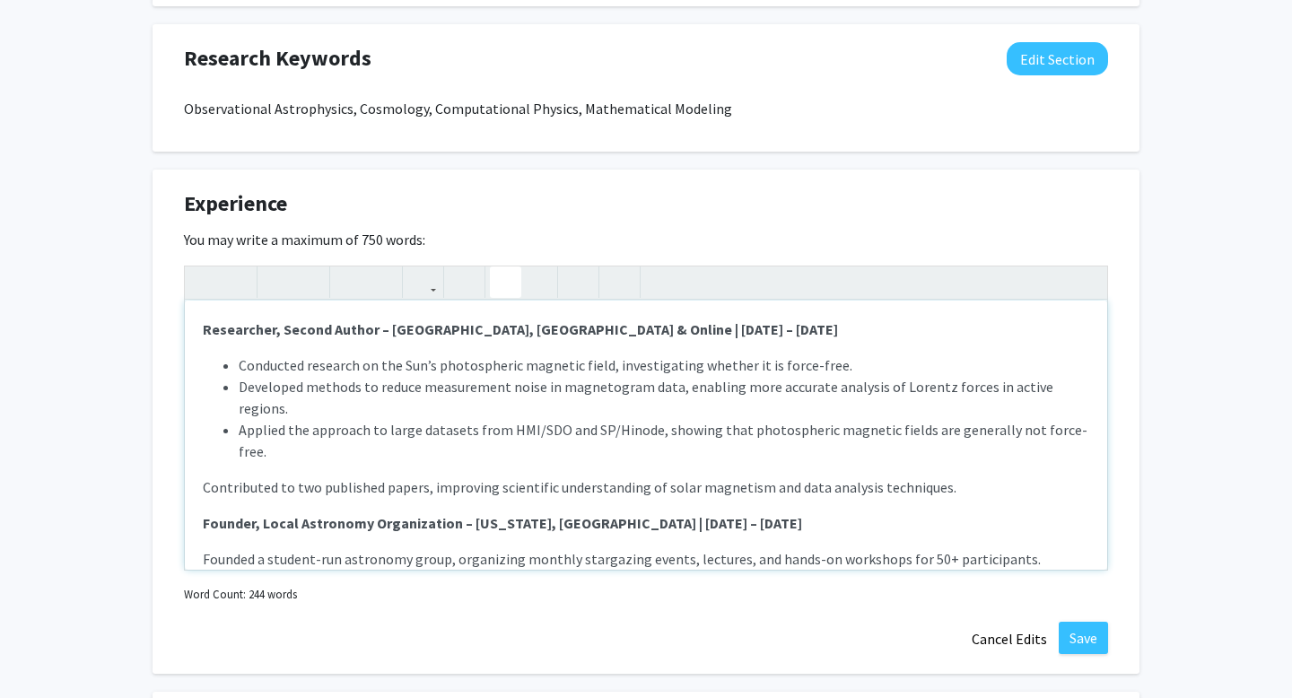
click at [202, 440] on div "Researcher, Second Author – Beijing, China & Online | June 2022 – Aug 2025 Cond…" at bounding box center [646, 435] width 923 height 269
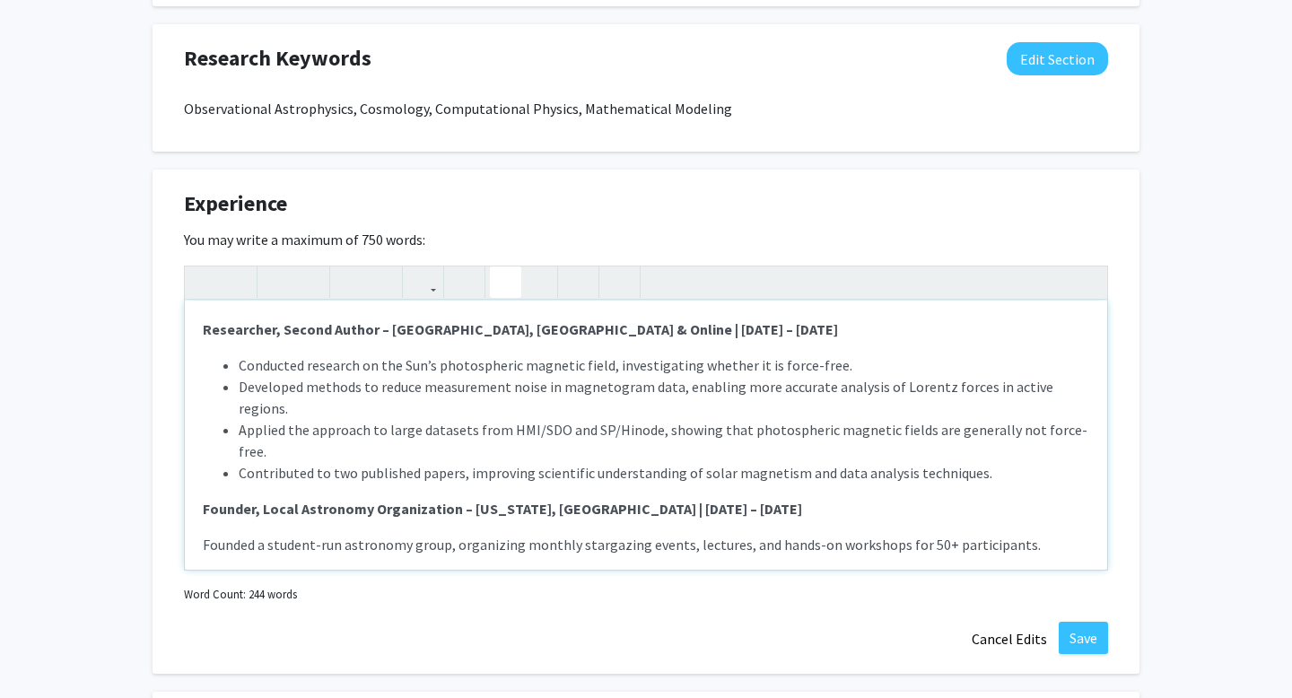
click at [511, 287] on icon "button" at bounding box center [505, 282] width 15 height 30
click at [200, 495] on div "Researcher, Second Author – Beijing, China & Online | June 2022 – Aug 2025 Cond…" at bounding box center [646, 435] width 923 height 269
click at [493, 285] on button "button" at bounding box center [505, 282] width 31 height 31
click at [202, 533] on div "Researcher, Second Author – Beijing, China & Online | June 2022 – Aug 2025 Cond…" at bounding box center [646, 435] width 923 height 269
click at [498, 267] on use "button" at bounding box center [498, 267] width 0 height 0
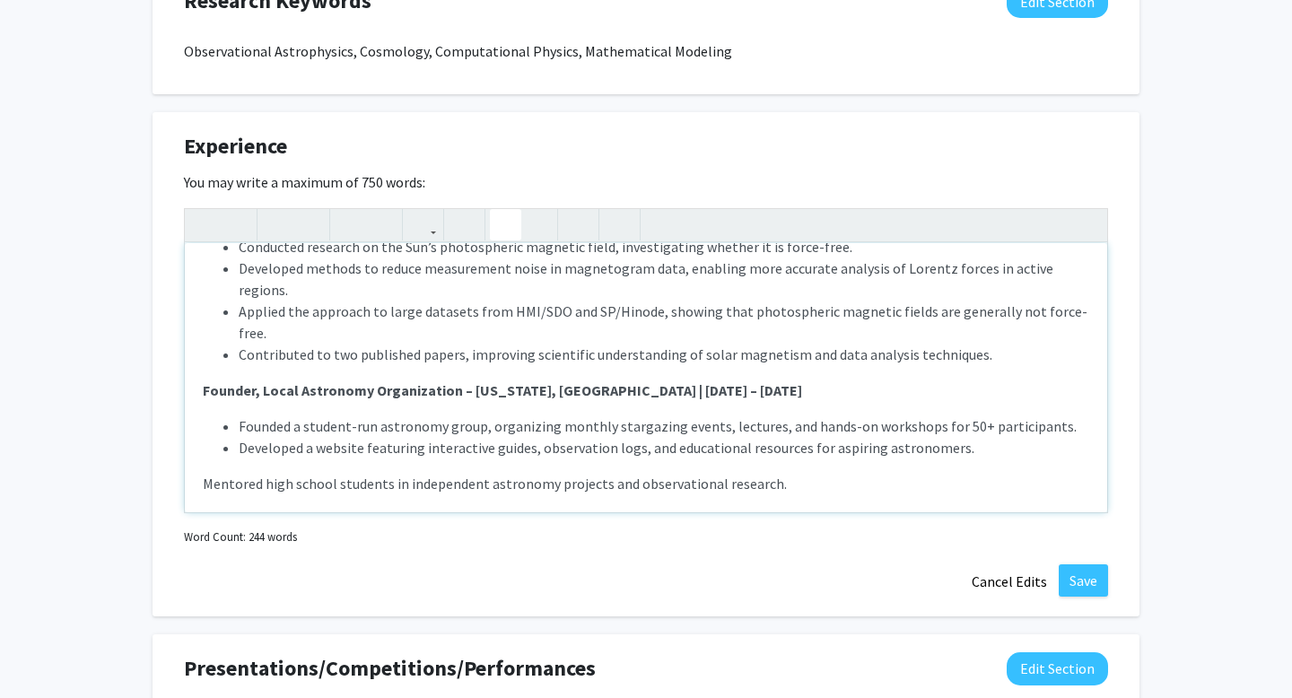
scroll to position [76, 0]
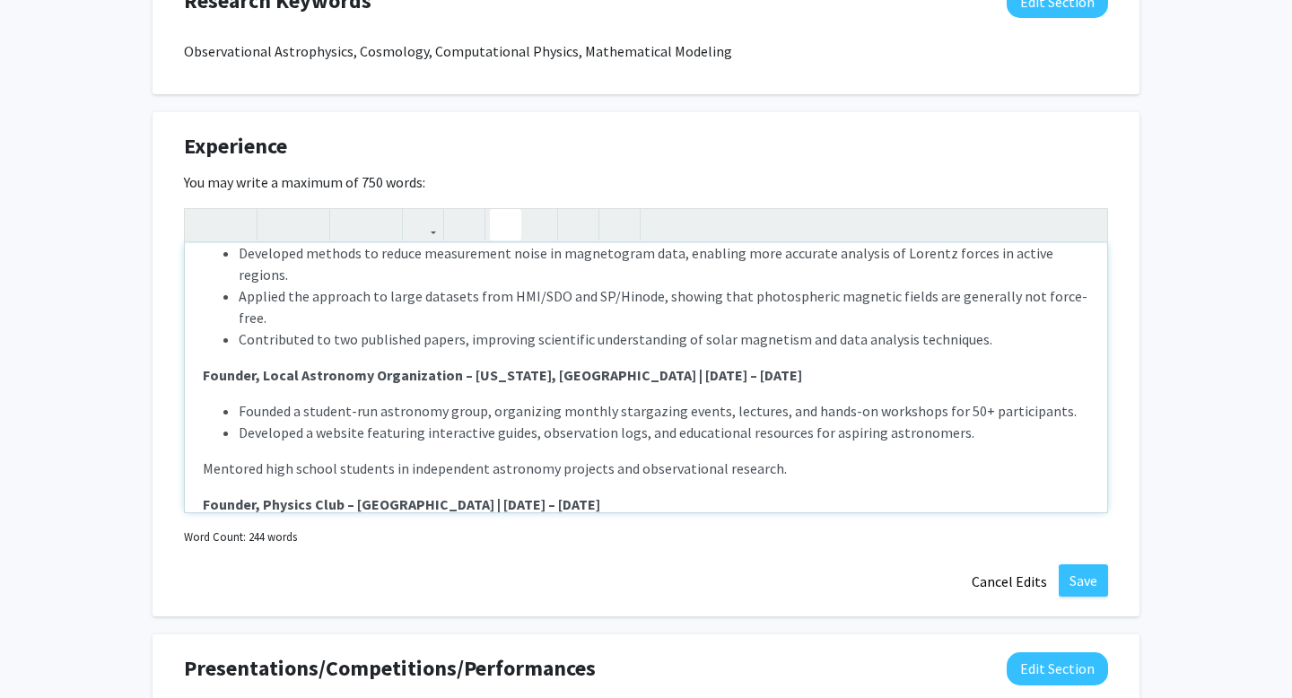
click at [203, 530] on p "Mentored high school students in independent astronomy projects and observation…" at bounding box center [646, 562] width 887 height 65
click at [498, 210] on use "button" at bounding box center [498, 210] width 0 height 0
type textarea "<p><strong>Researcher, Second Author – Beijing, China &amp; Online | June 2022 …"
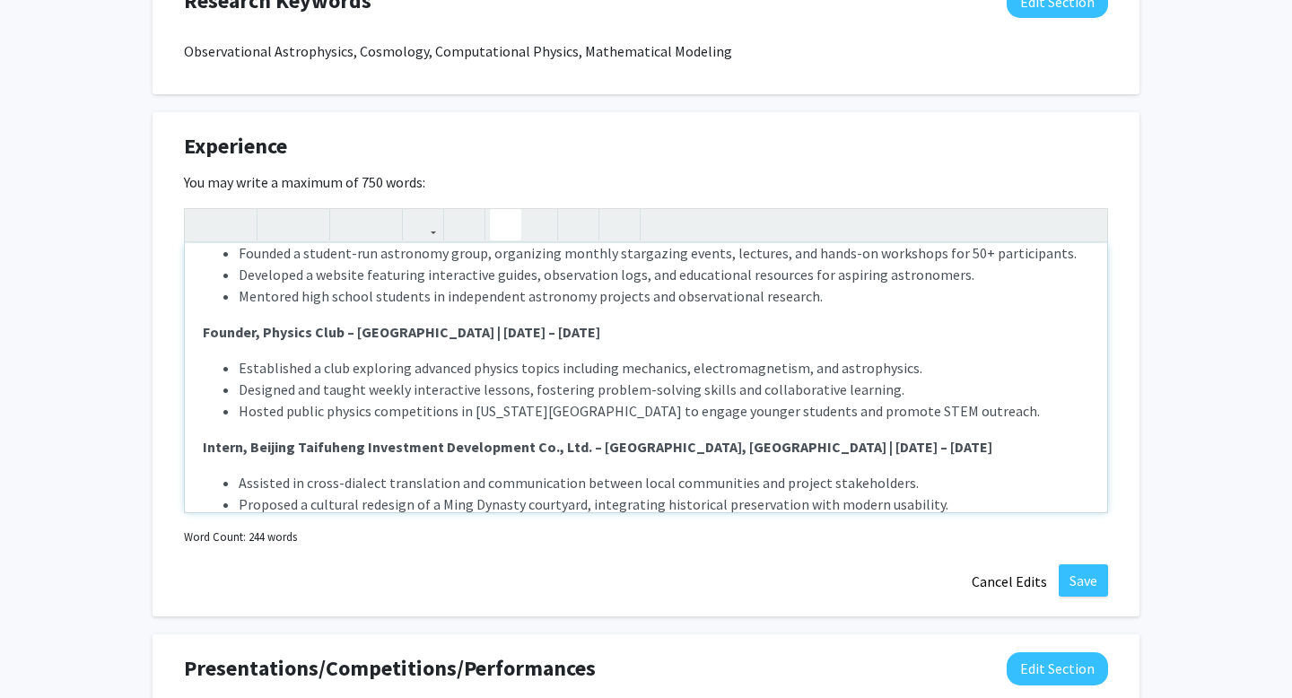
scroll to position [248, 0]
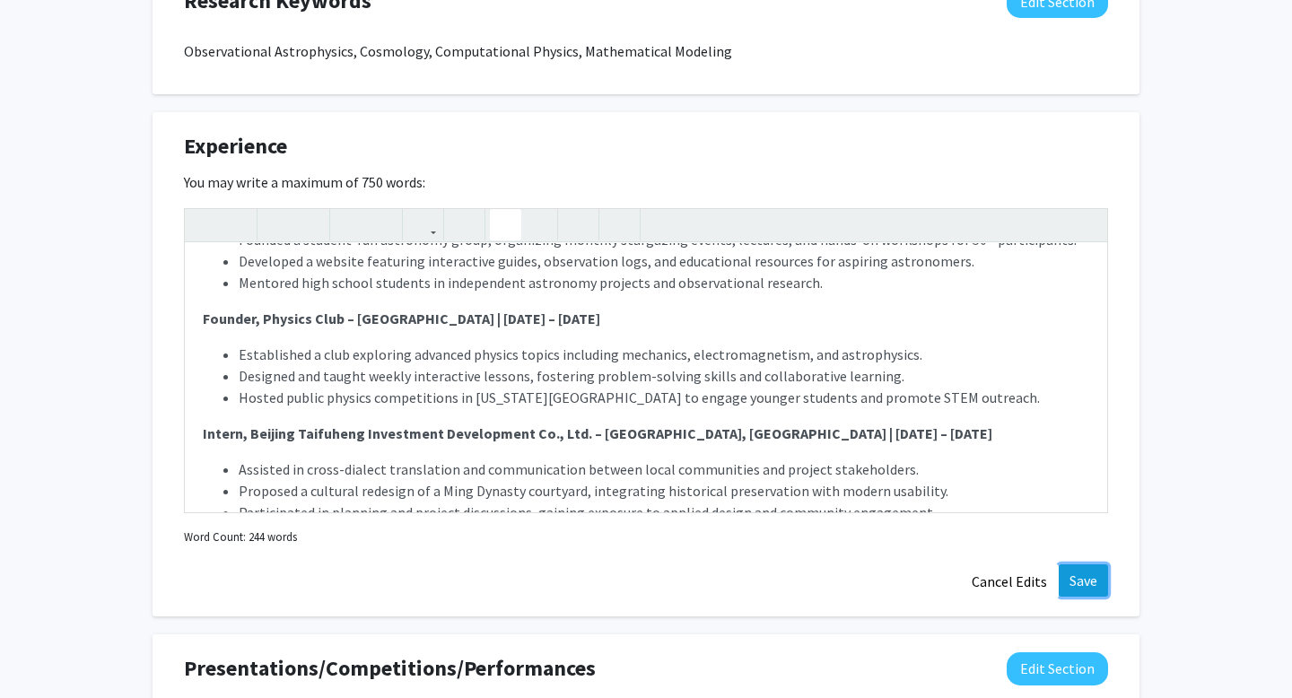
click at [1081, 574] on button "Save" at bounding box center [1083, 581] width 49 height 32
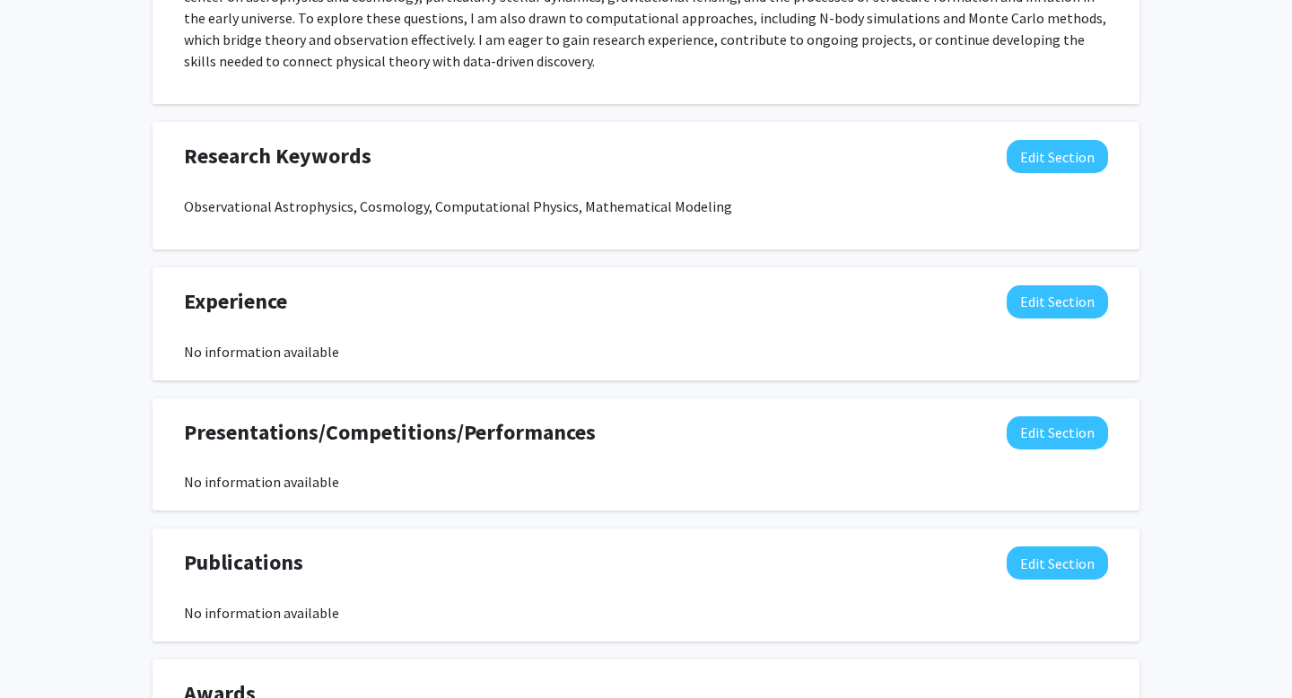
scroll to position [953, 0]
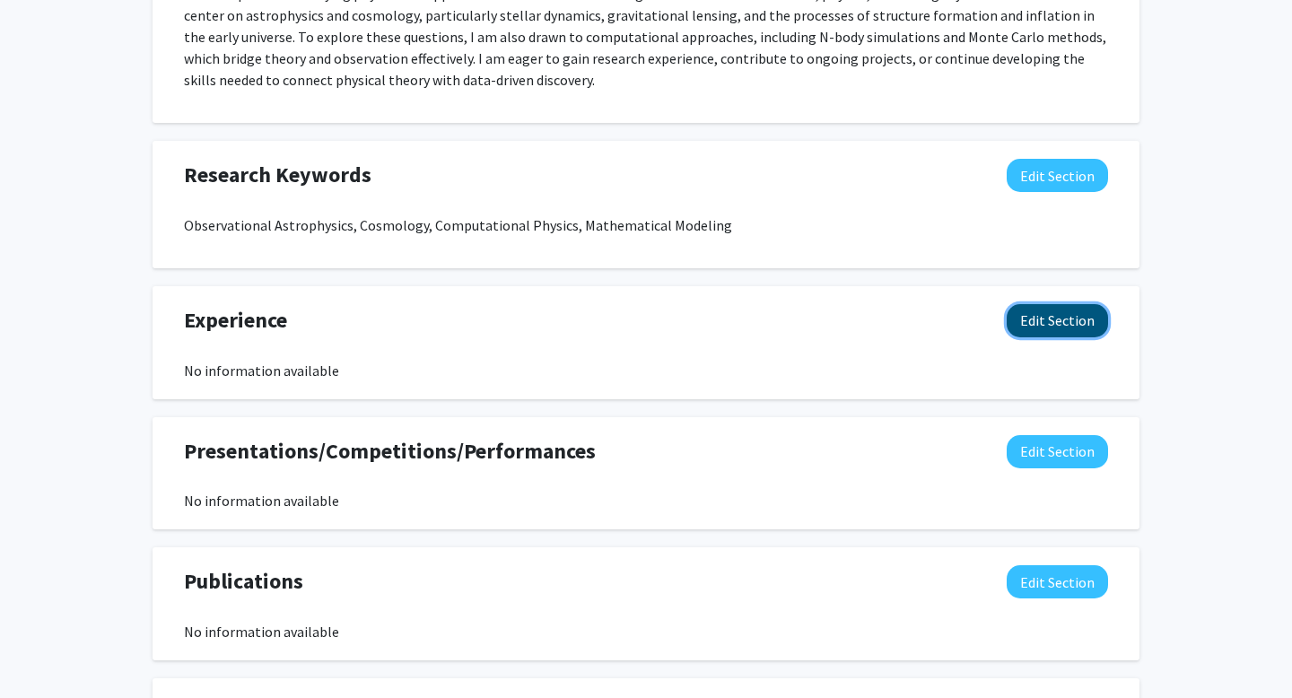
click at [1058, 311] on button "Edit Section" at bounding box center [1057, 320] width 101 height 33
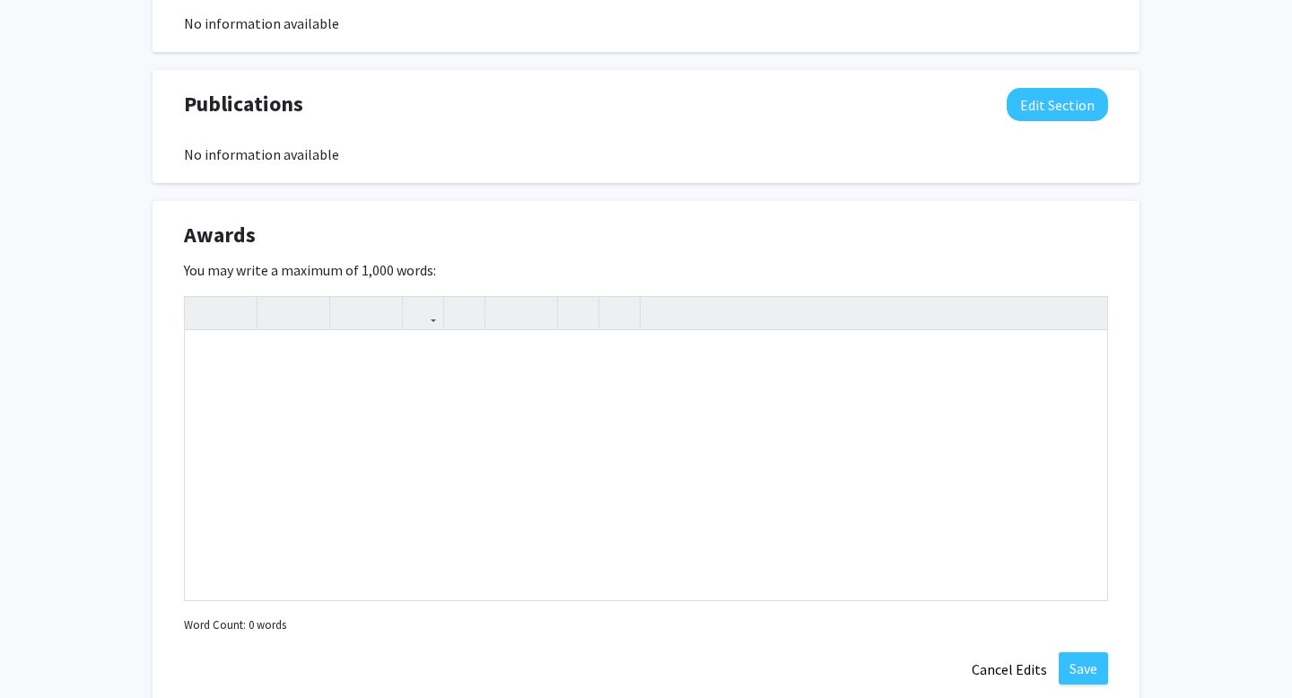
scroll to position [1940, 0]
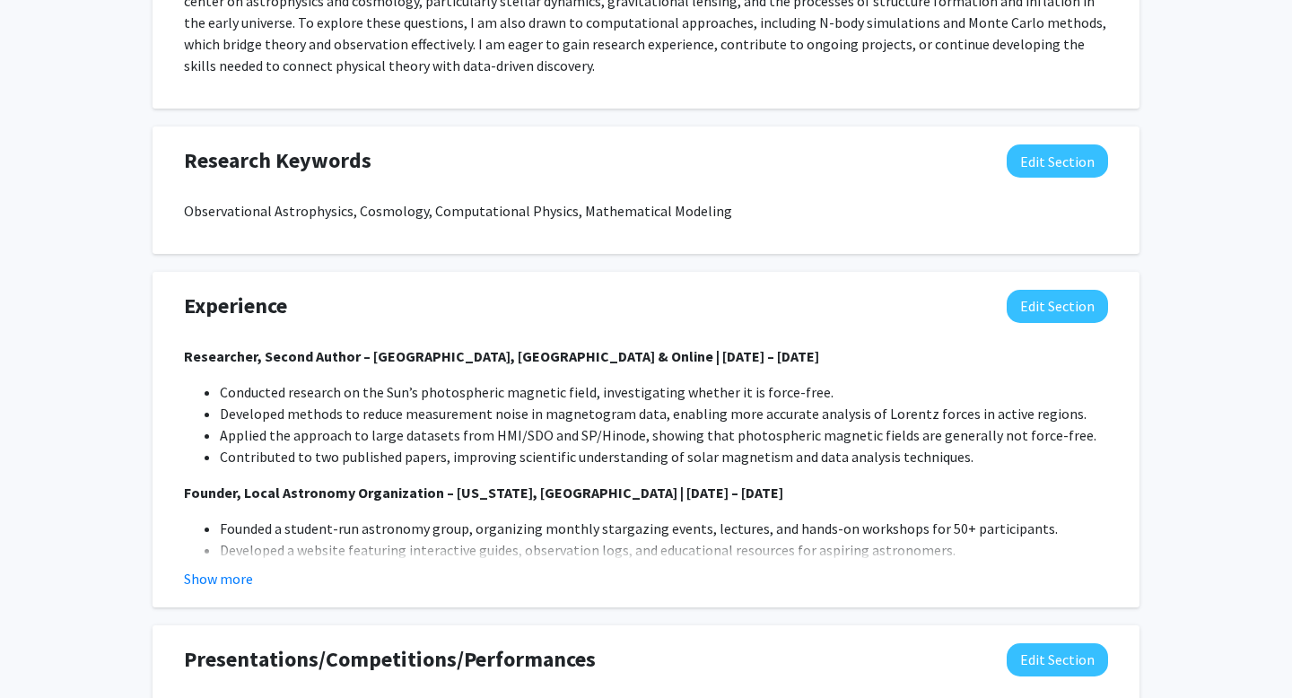
scroll to position [1036, 0]
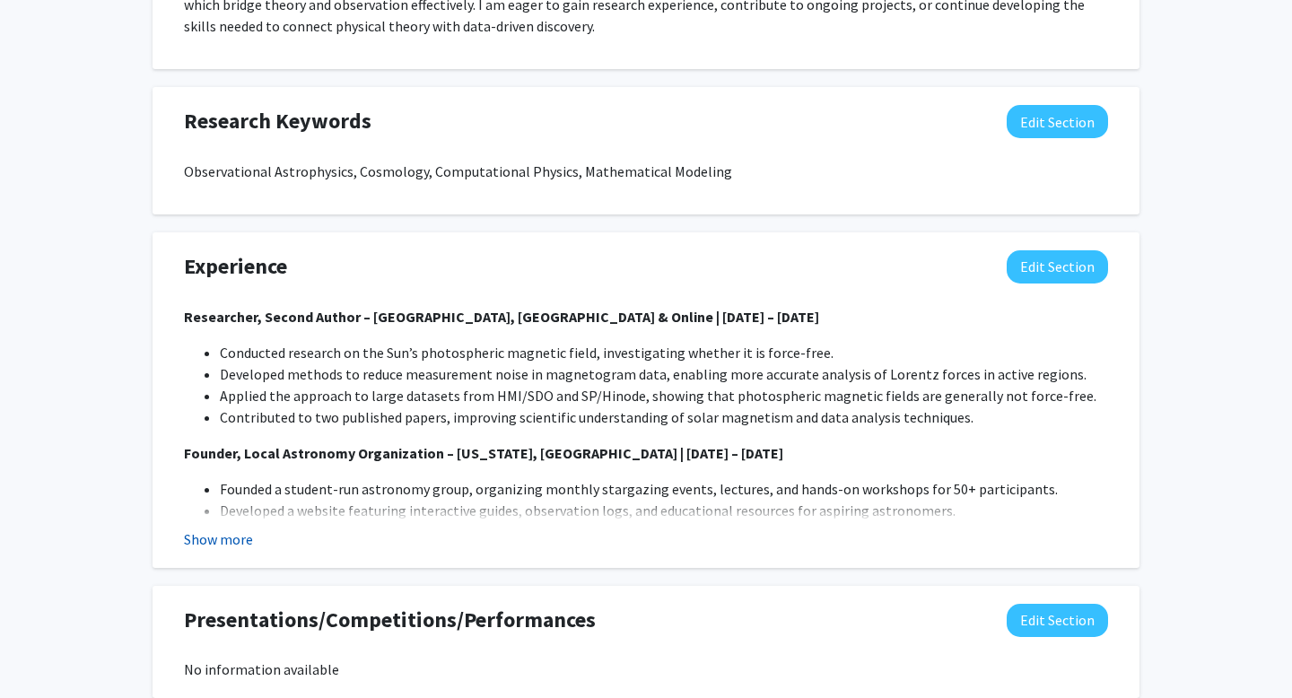
click at [233, 542] on button "Show more" at bounding box center [218, 540] width 69 height 22
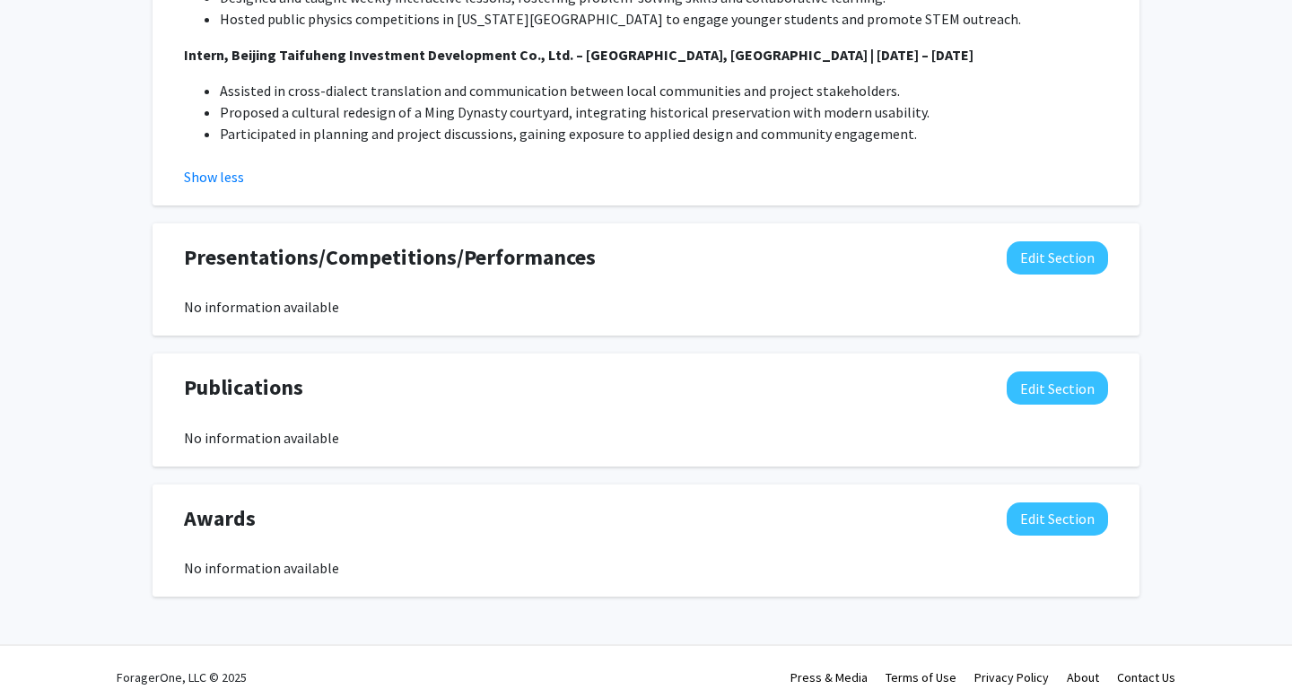
scroll to position [1662, 0]
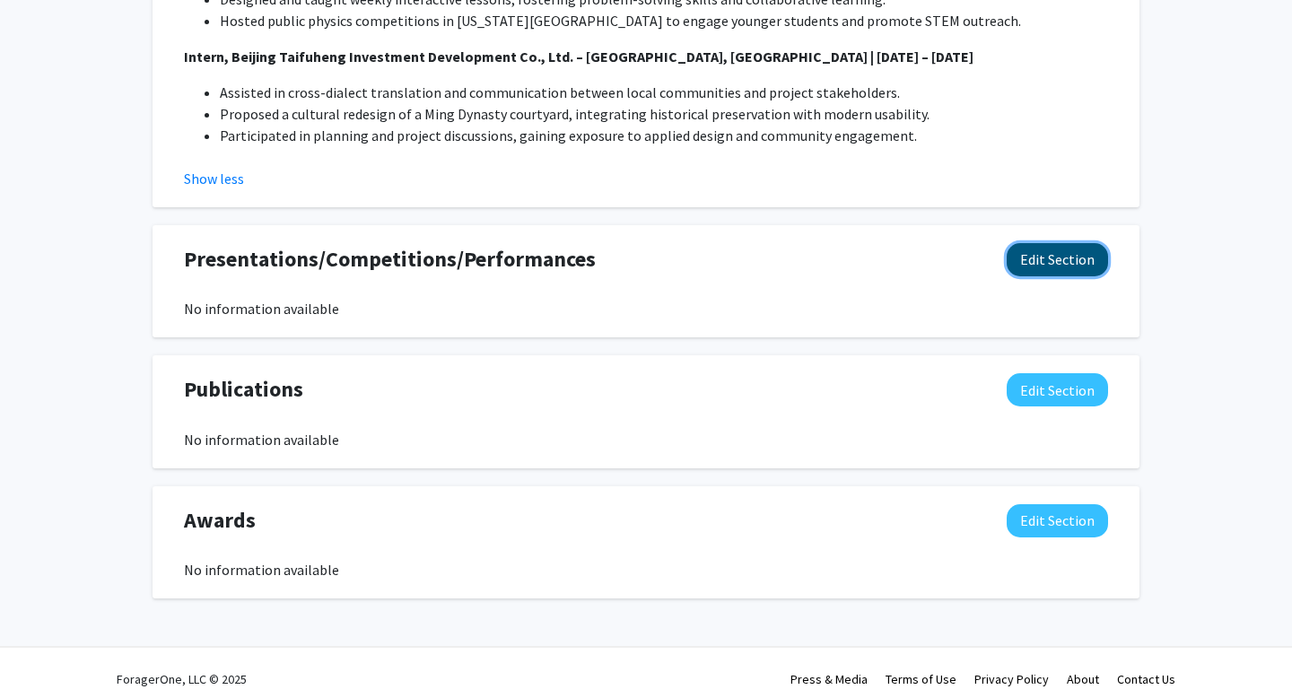
click at [1076, 252] on button "Edit Section" at bounding box center [1057, 259] width 101 height 33
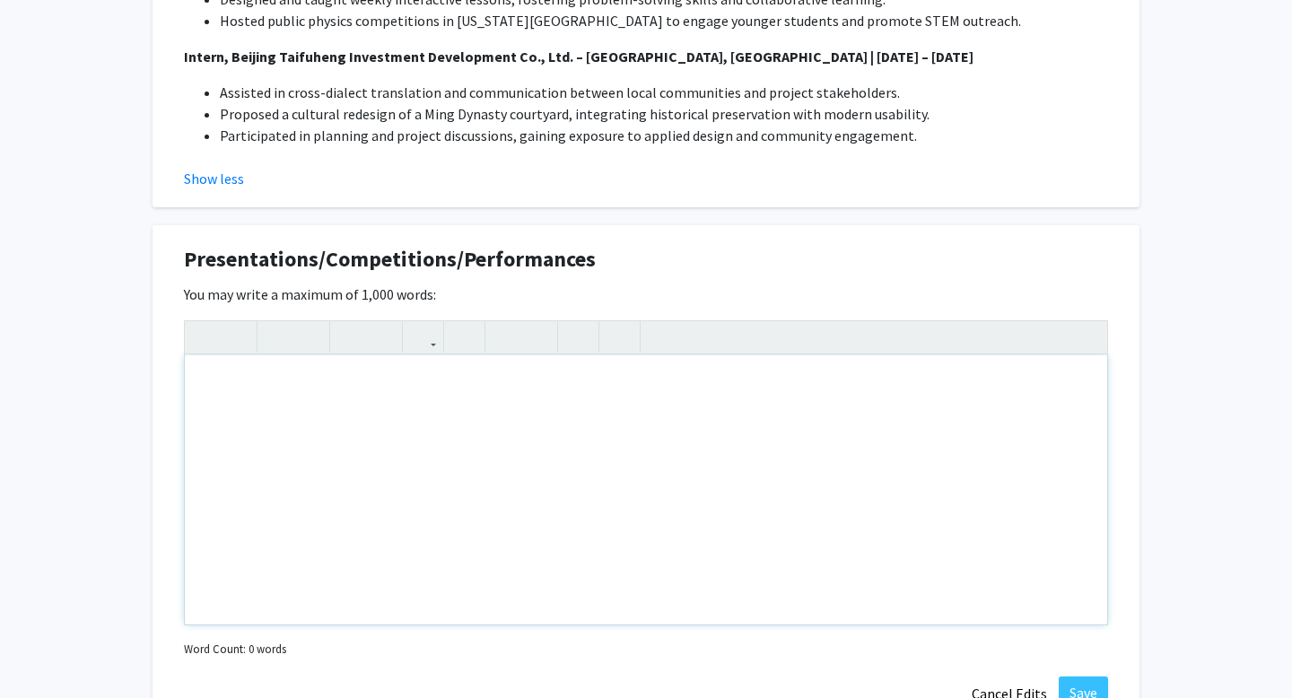
click at [415, 401] on div "Note to users with screen readers: Please deactivate our accessibility plugin f…" at bounding box center [646, 489] width 923 height 269
paste div "Note to users with screen readers: Please deactivate our accessibility plugin f…"
type textarea "<p>United States of America Mathematical Olympiad (USAMO) Qualifier | Feb 2019 …"
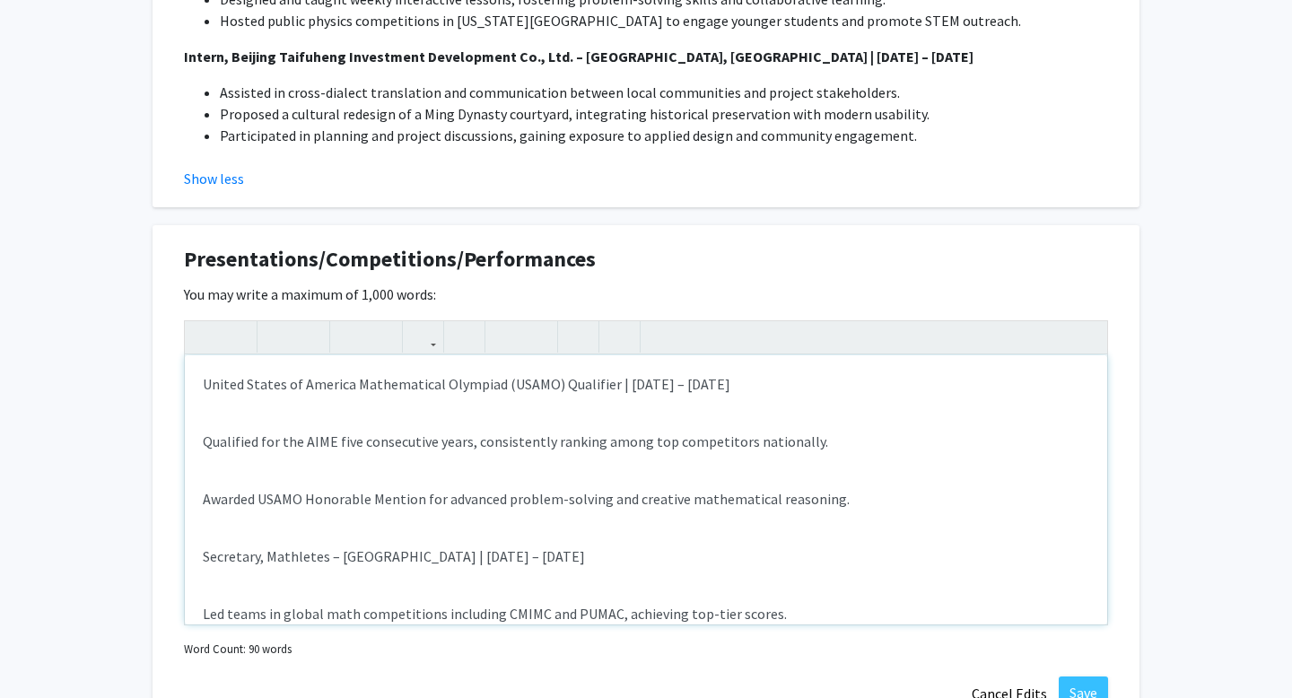
click at [204, 384] on p "United States of America Mathematical Olympiad (USAMO) Qualifier | Feb 2019 – F…" at bounding box center [646, 384] width 887 height 22
drag, startPoint x: 205, startPoint y: 384, endPoint x: 855, endPoint y: 392, distance: 650.7
click at [855, 392] on p "United States of America Mathematical Olympiad (USAMO) Qualifier | Feb 2019 – F…" at bounding box center [646, 384] width 887 height 22
click at [513, 463] on div "United States of America Mathematical Olympiad (USAMO) Qualifier | Feb 2019 – F…" at bounding box center [646, 489] width 923 height 269
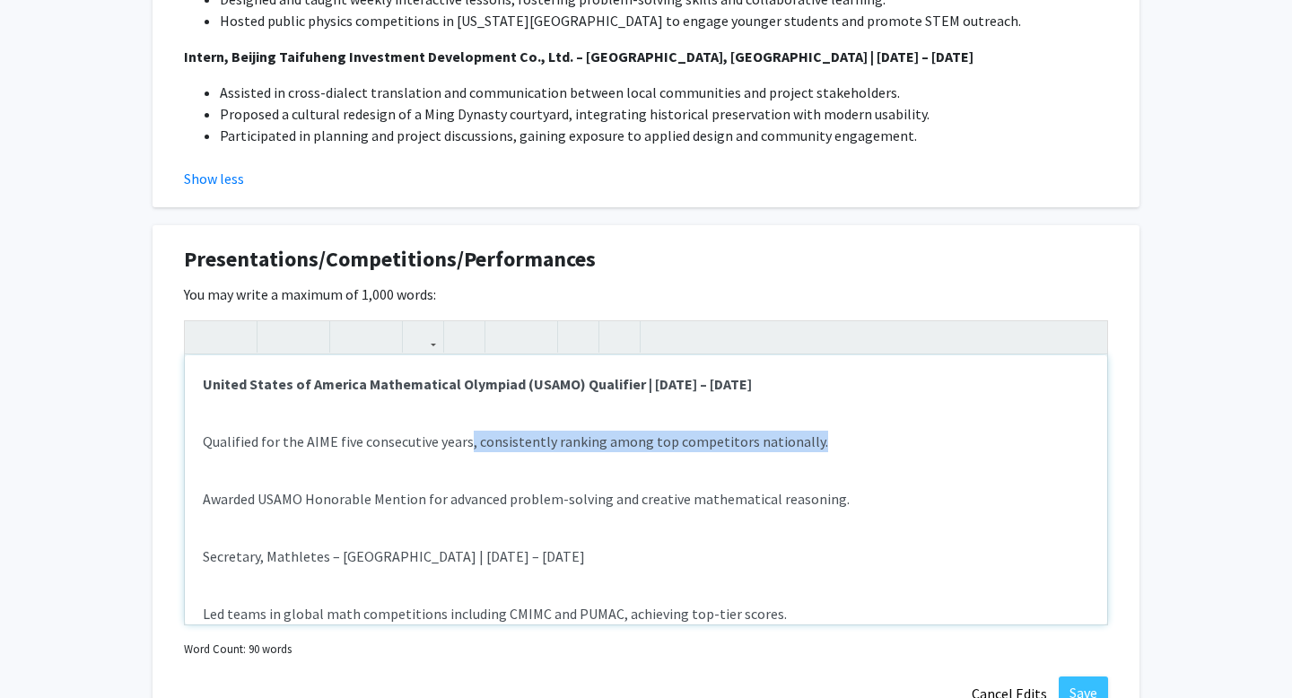
drag, startPoint x: 467, startPoint y: 447, endPoint x: 801, endPoint y: 450, distance: 333.9
click at [801, 450] on p "Qualified for the AIME five consecutive years, consistently ranking among top c…" at bounding box center [646, 442] width 887 height 22
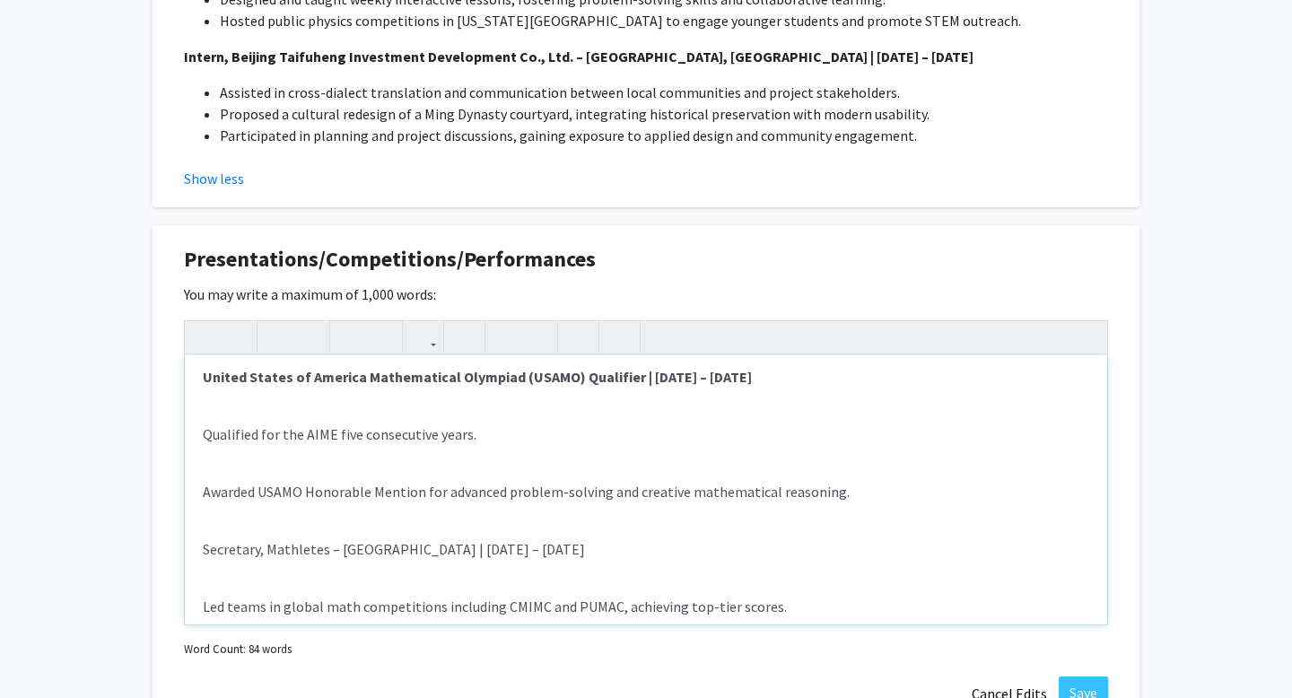
scroll to position [0, 0]
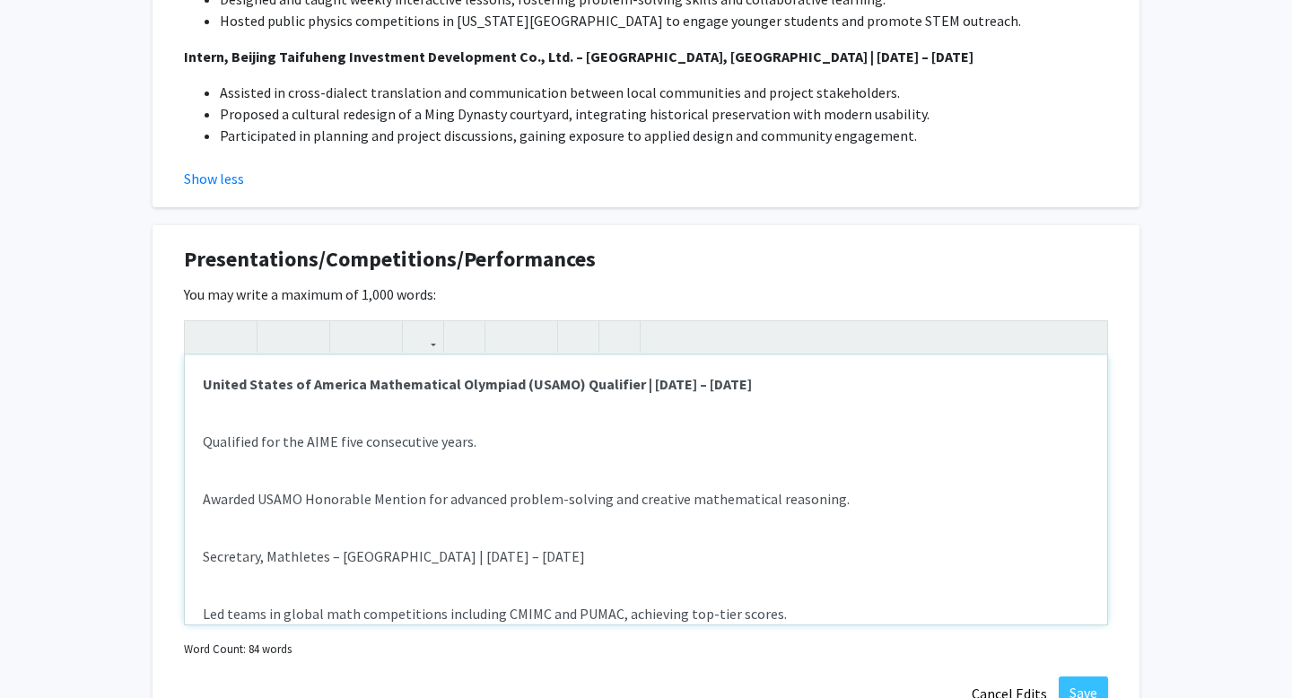
drag, startPoint x: 201, startPoint y: 558, endPoint x: 650, endPoint y: 572, distance: 448.9
click at [650, 572] on div "United States of America Mathematical Olympiad (USAMO) Qualifier | Feb 2019 – F…" at bounding box center [646, 489] width 923 height 269
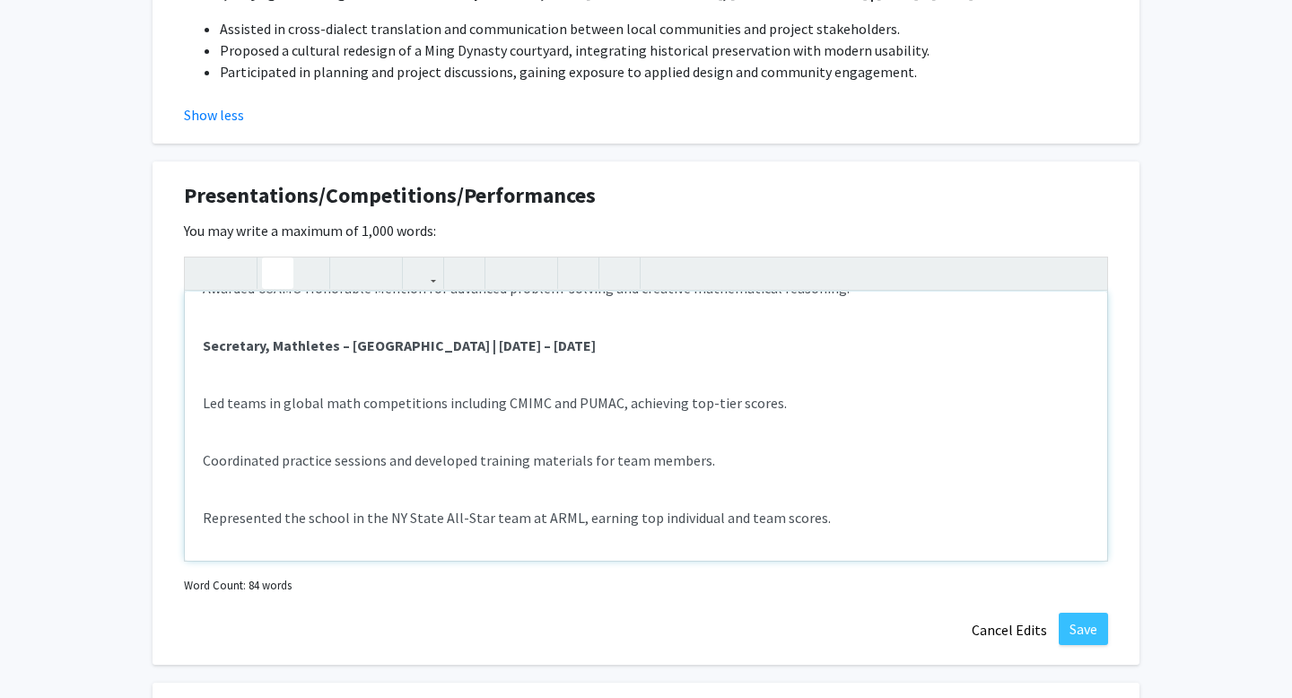
scroll to position [146, 0]
click at [731, 527] on p "Represented the school in the NY State All-Star team at ARML, earning top indiv…" at bounding box center [646, 519] width 887 height 22
drag, startPoint x: 801, startPoint y: 521, endPoint x: 766, endPoint y: 519, distance: 34.2
click at [766, 519] on p "Represented the school in the NY State All-Star team at ARML, earning top indiv…" at bounding box center [646, 519] width 887 height 22
click at [557, 463] on p "Coordinated practice sessions and developed training materials for team members." at bounding box center [646, 462] width 887 height 22
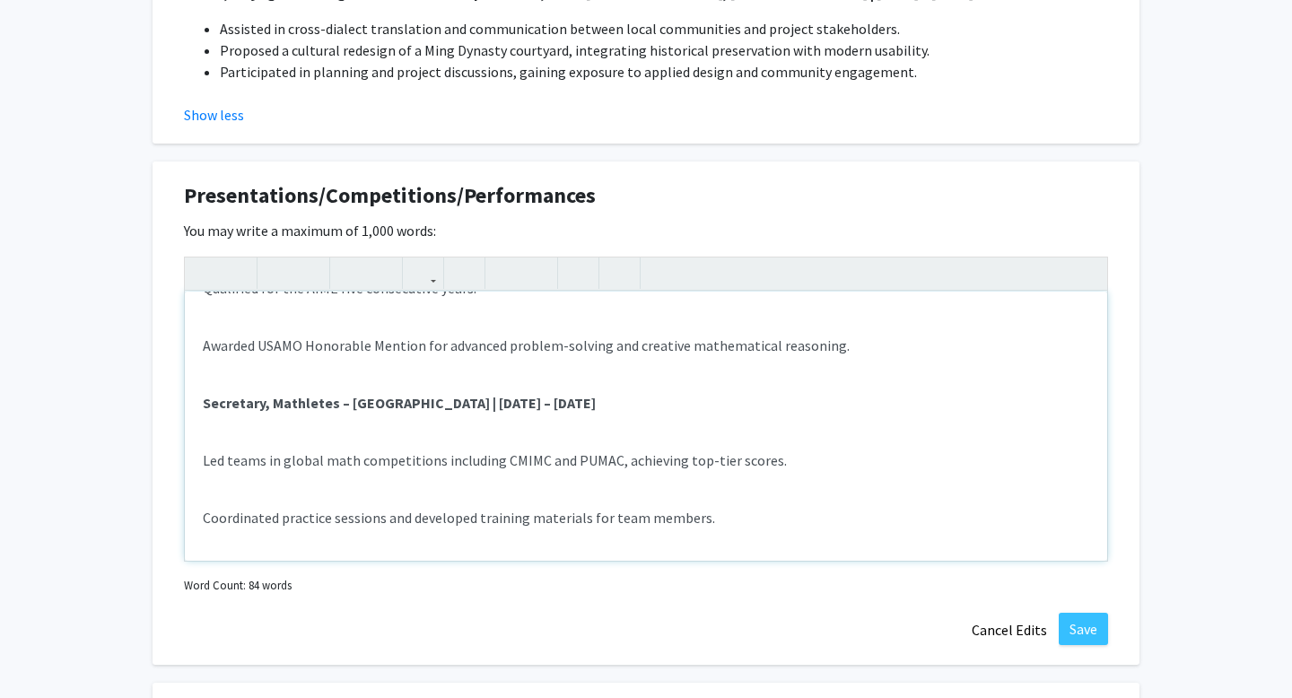
scroll to position [0, 0]
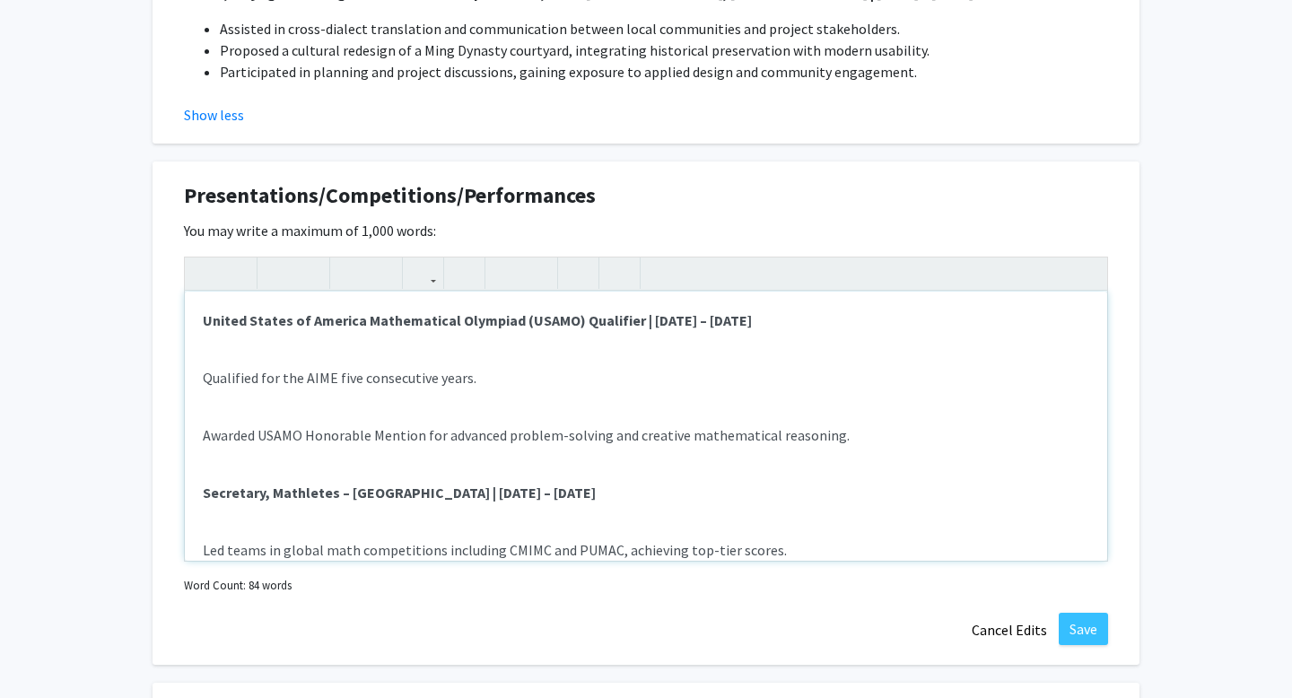
click at [202, 372] on div "United States of America Mathematical Olympiad (USAMO) Qualifier | Feb 2019 – F…" at bounding box center [646, 426] width 923 height 269
click at [507, 264] on icon "button" at bounding box center [505, 273] width 15 height 30
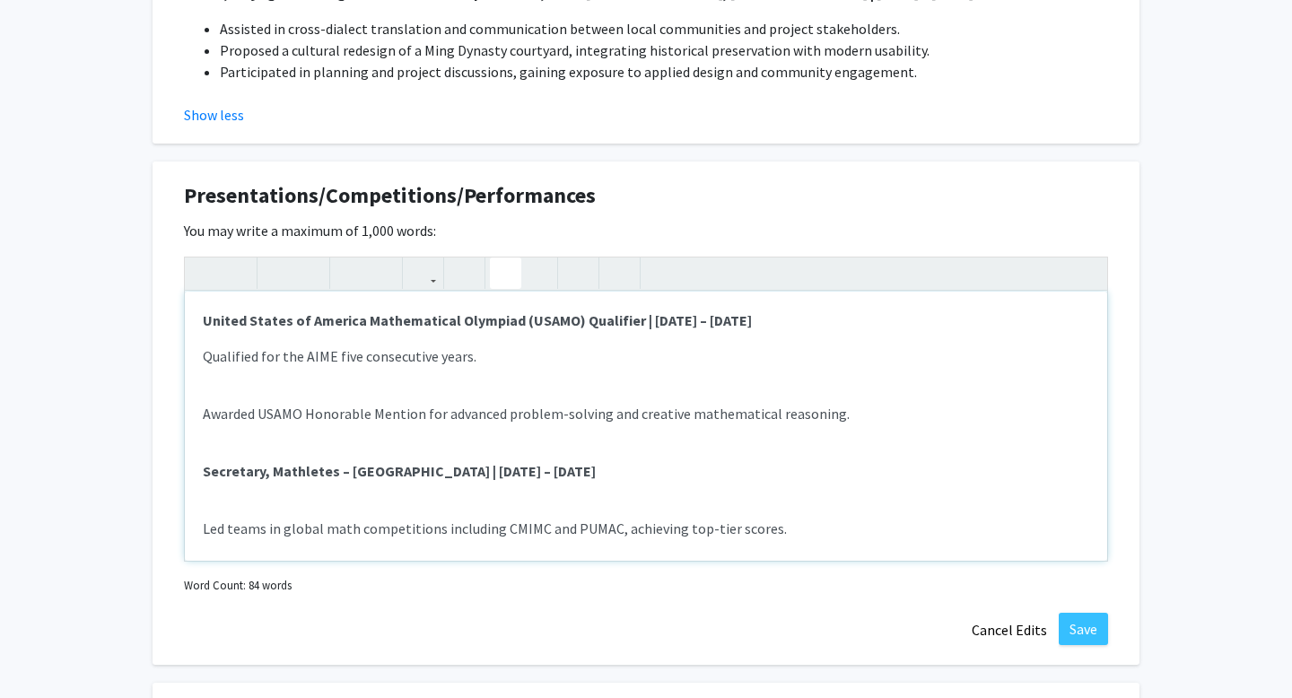
click at [496, 268] on button "button" at bounding box center [505, 273] width 31 height 31
click at [201, 414] on div "United States of America Mathematical Olympiad (USAMO) Qualifier | Feb 2019 – F…" at bounding box center [646, 426] width 923 height 269
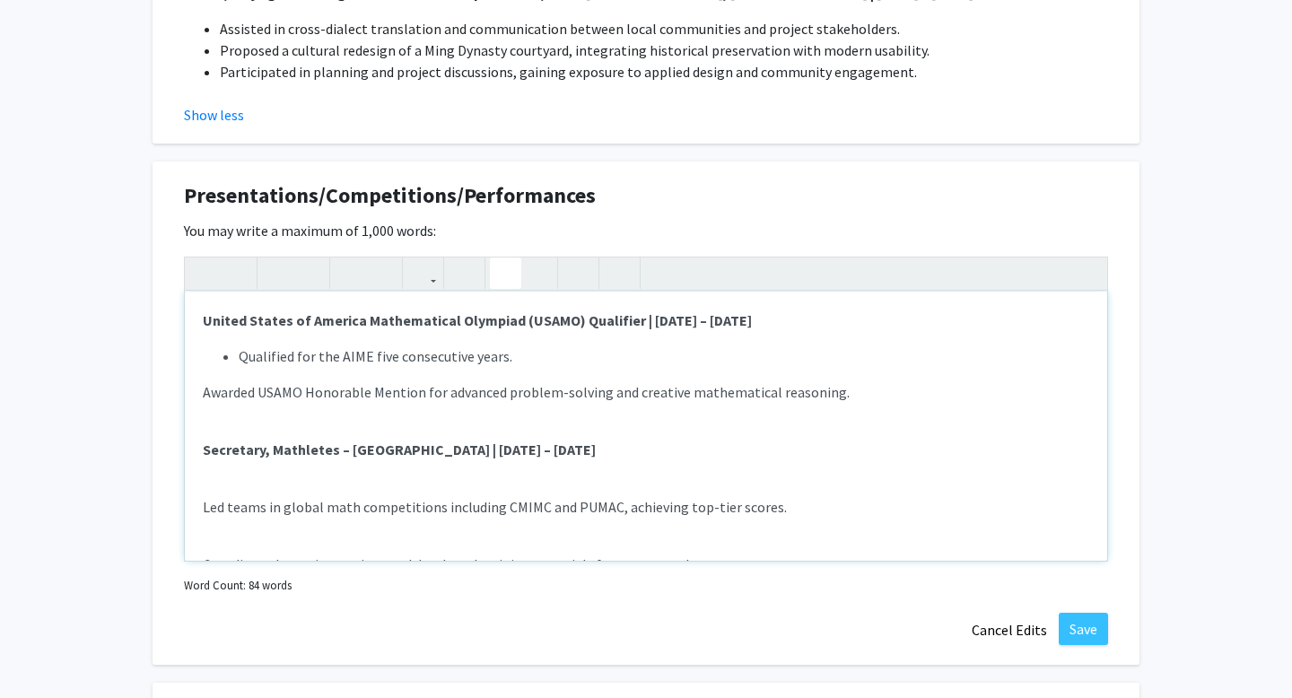
click at [512, 275] on icon "button" at bounding box center [505, 273] width 15 height 30
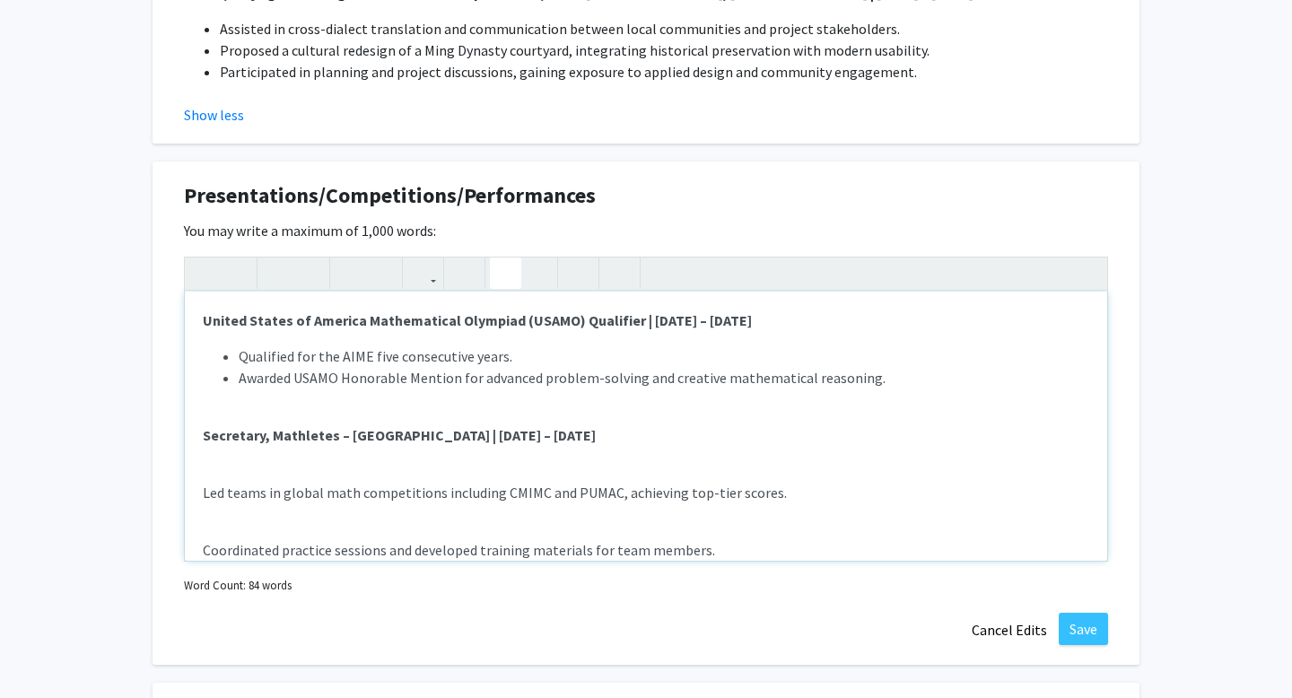
click at [335, 407] on div "United States of America Mathematical Olympiad (USAMO) Qualifier | Feb 2019 – F…" at bounding box center [646, 426] width 923 height 269
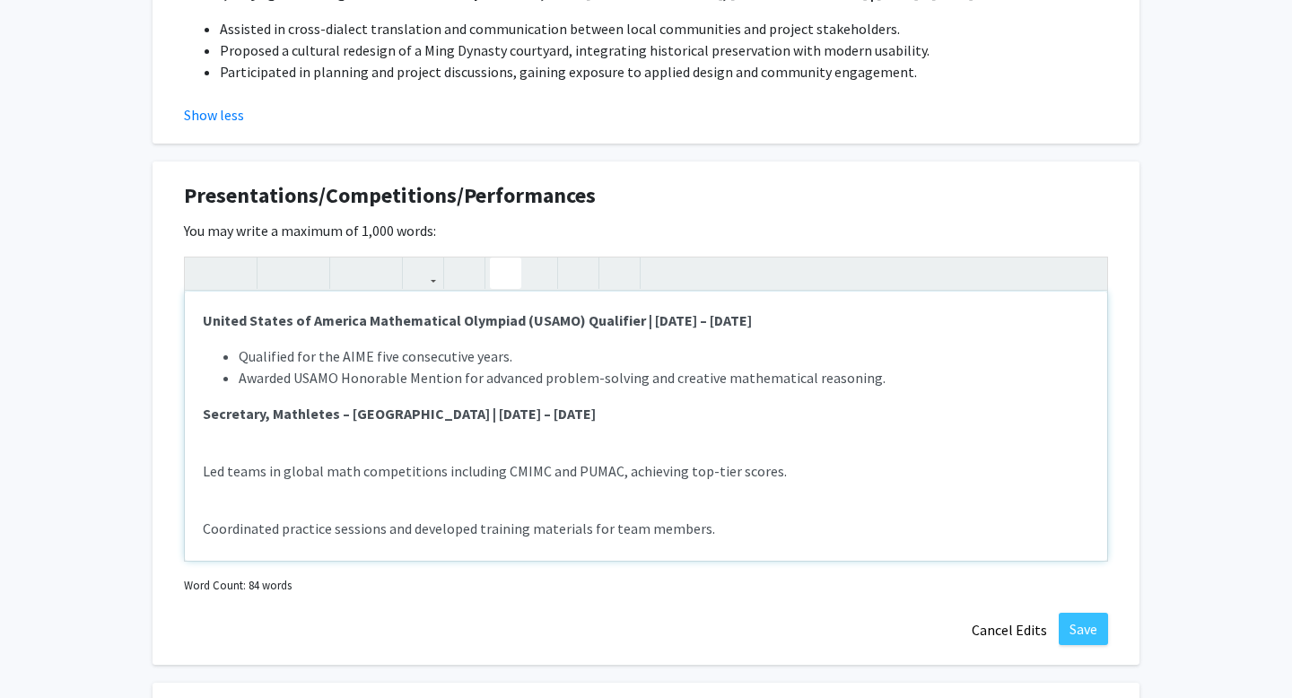
click at [390, 357] on span "Qualified for the AIME five consecutive years." at bounding box center [376, 356] width 274 height 18
drag, startPoint x: 373, startPoint y: 351, endPoint x: 499, endPoint y: 355, distance: 125.7
click at [499, 355] on span "Qualified for the AIME five consecutive years." at bounding box center [376, 356] width 274 height 18
click at [202, 468] on div "United States of America Mathematical Olympiad (USAMO) Qualifier | Feb 2019 – F…" at bounding box center [646, 426] width 923 height 269
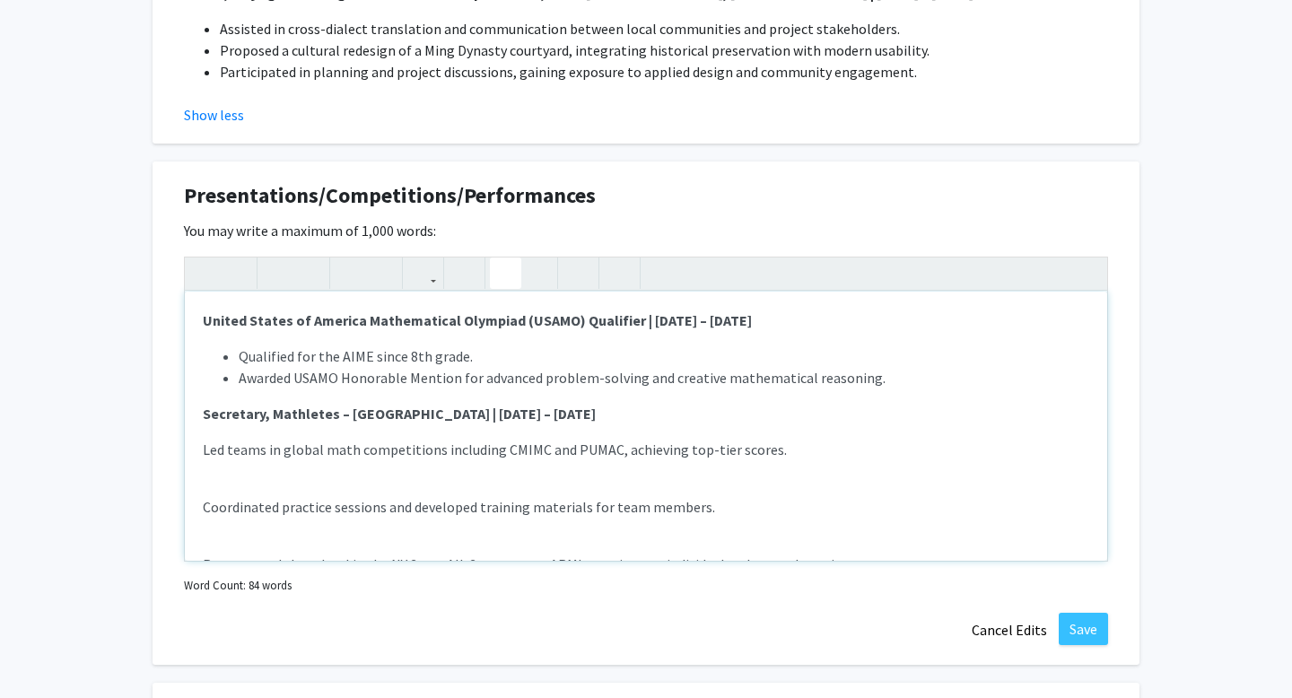
click at [509, 267] on icon "button" at bounding box center [505, 273] width 15 height 30
click at [198, 512] on div "United States of America Mathematical Olympiad (USAMO) Qualifier | Feb 2019 – F…" at bounding box center [646, 426] width 923 height 269
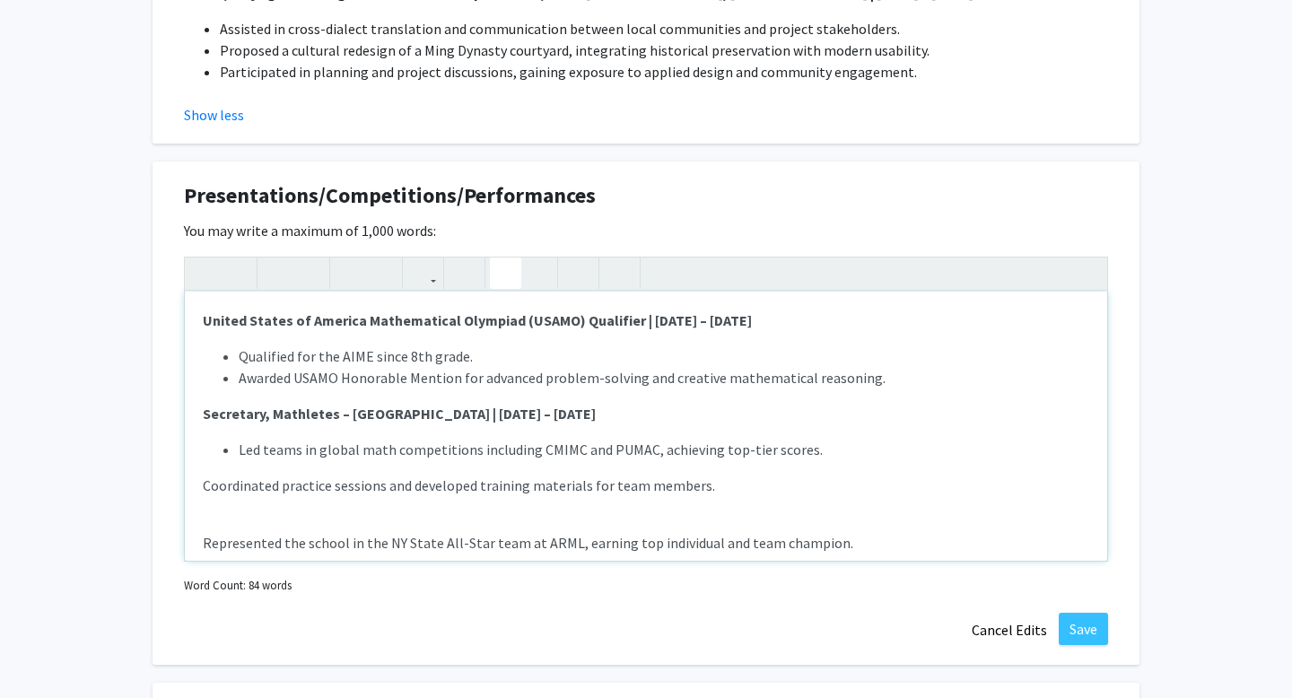
click at [499, 274] on icon "button" at bounding box center [505, 273] width 15 height 30
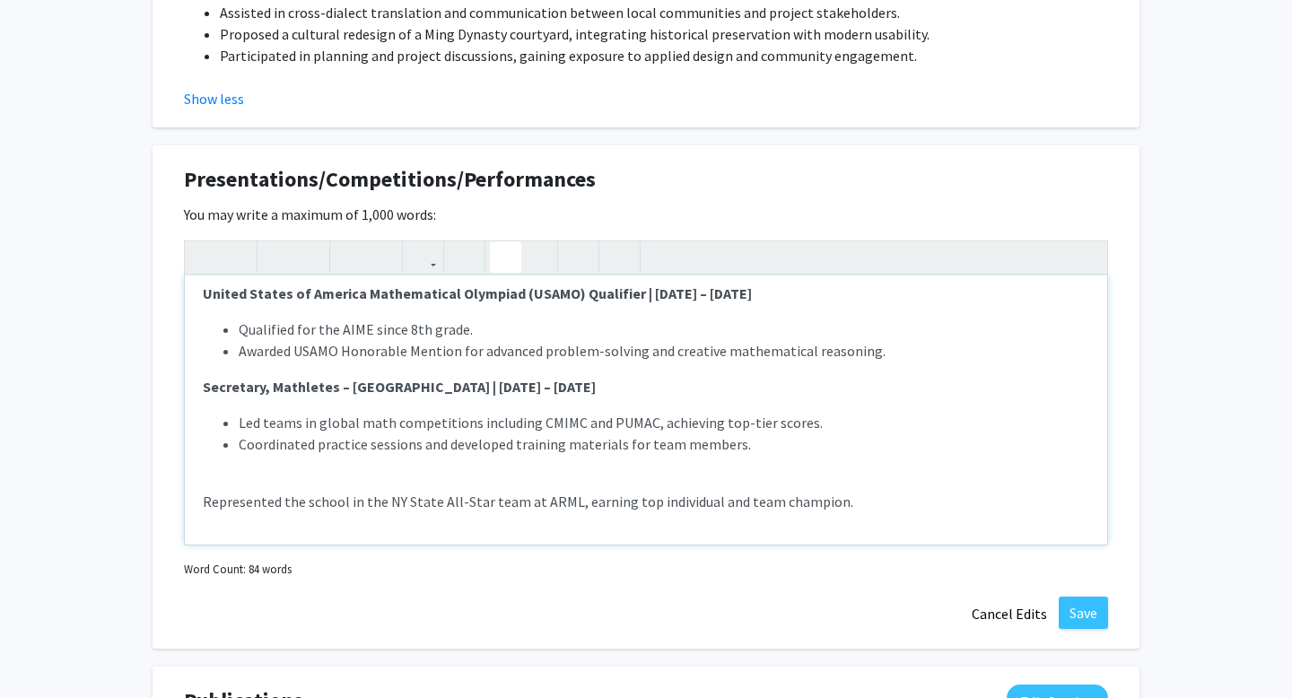
scroll to position [1746, 0]
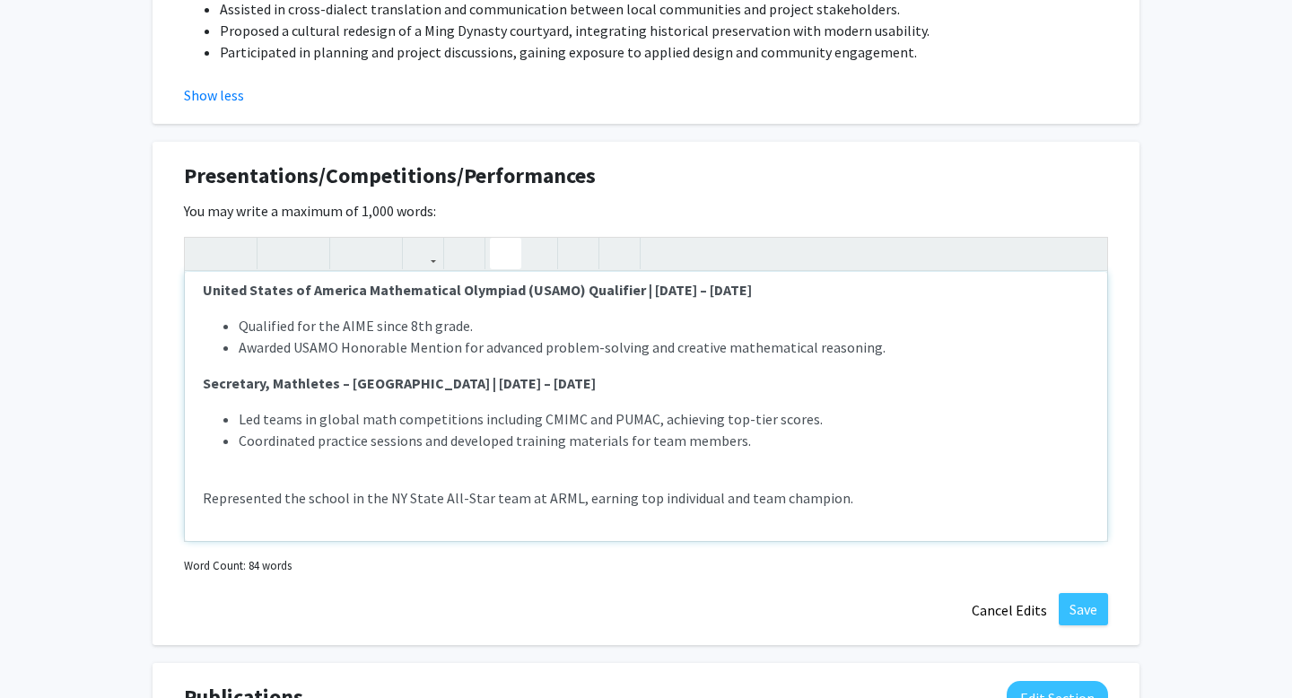
click at [201, 499] on div "United States of America Mathematical Olympiad (USAMO) Qualifier | Feb 2019 – F…" at bounding box center [646, 406] width 923 height 269
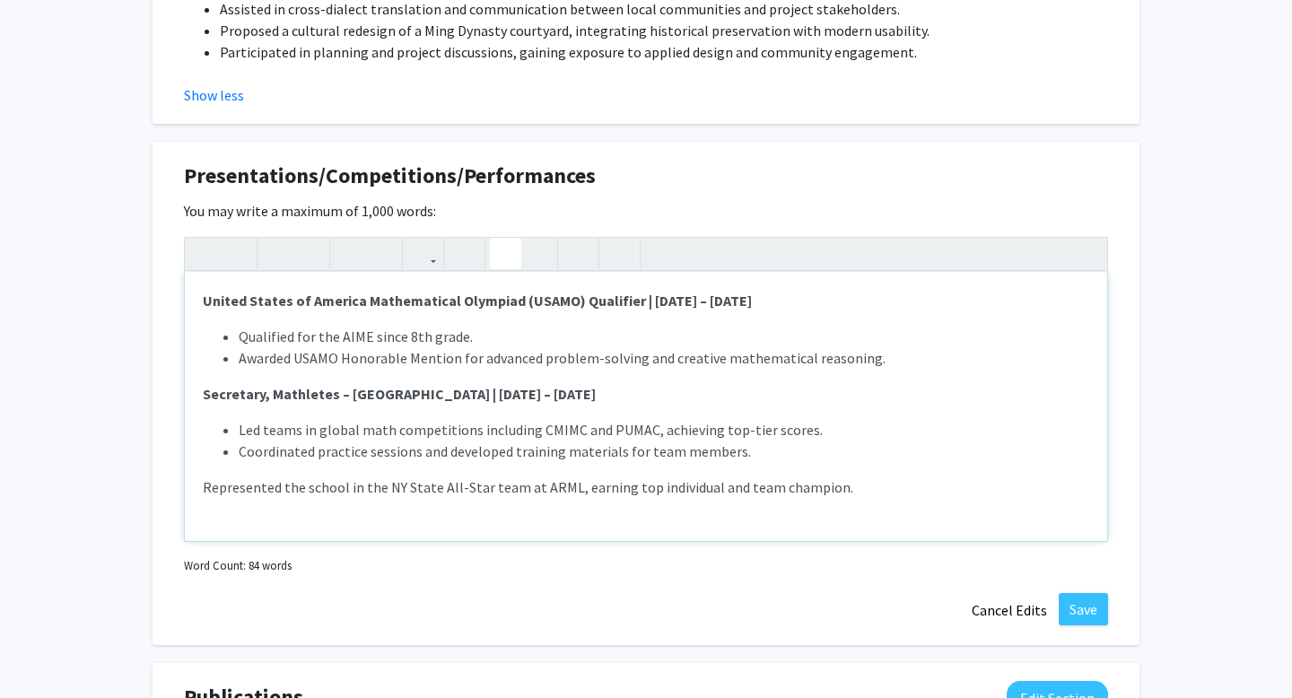
type textarea "<p><strong>United States of America Mathematical Olympiad (USAMO) Qualifier | F…"
click at [503, 245] on icon "button" at bounding box center [505, 254] width 15 height 30
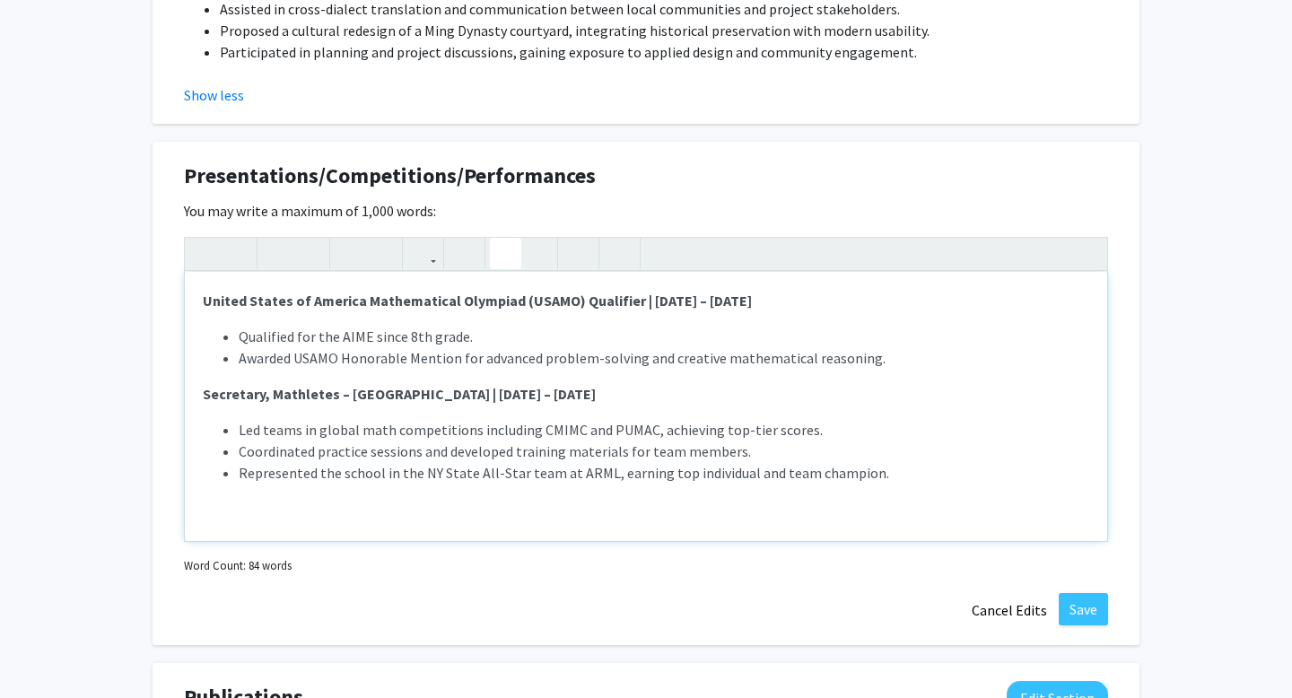
click at [511, 450] on li "Coordinated practice sessions and developed training materials for team members." at bounding box center [664, 452] width 851 height 22
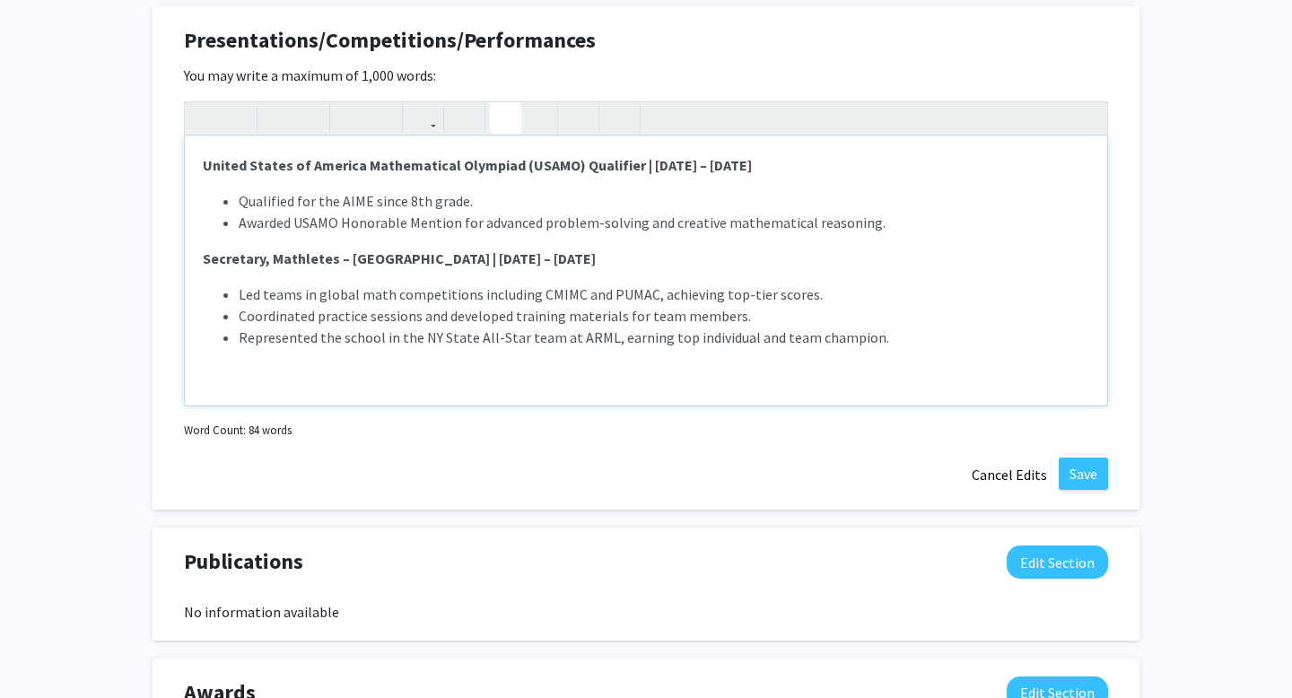
scroll to position [1882, 0]
click at [1099, 478] on button "Save" at bounding box center [1083, 473] width 49 height 32
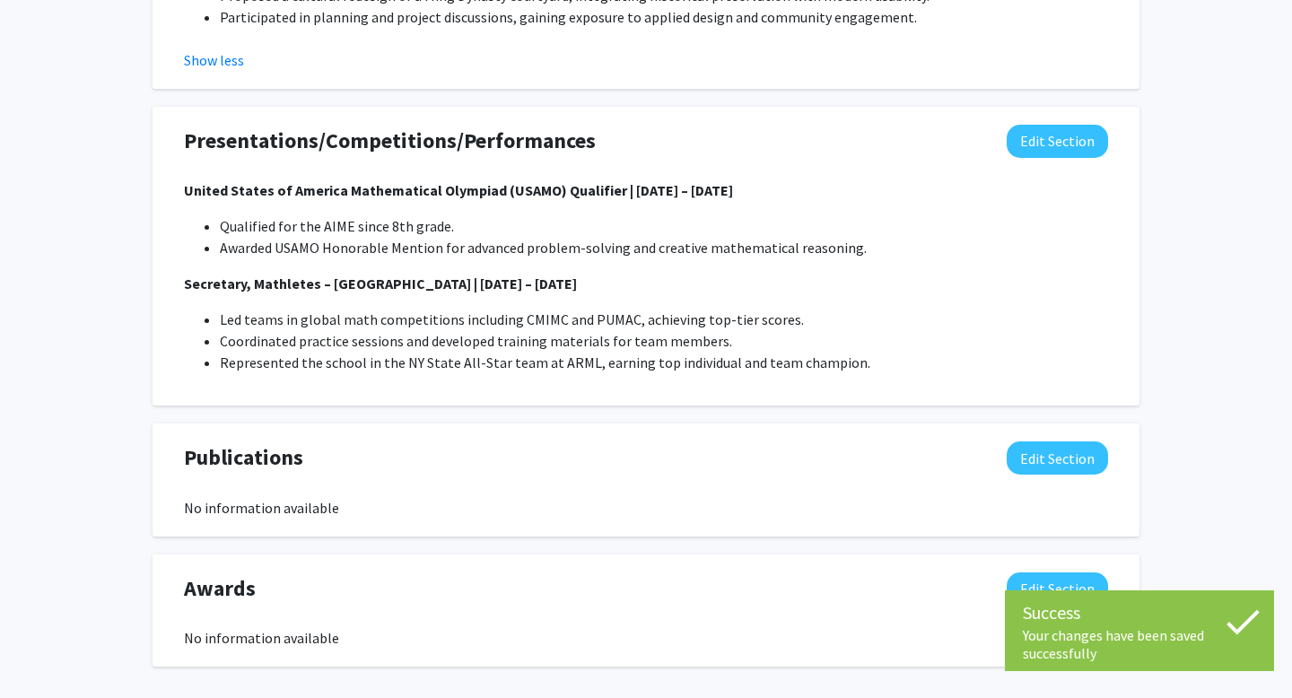
scroll to position [1861, 0]
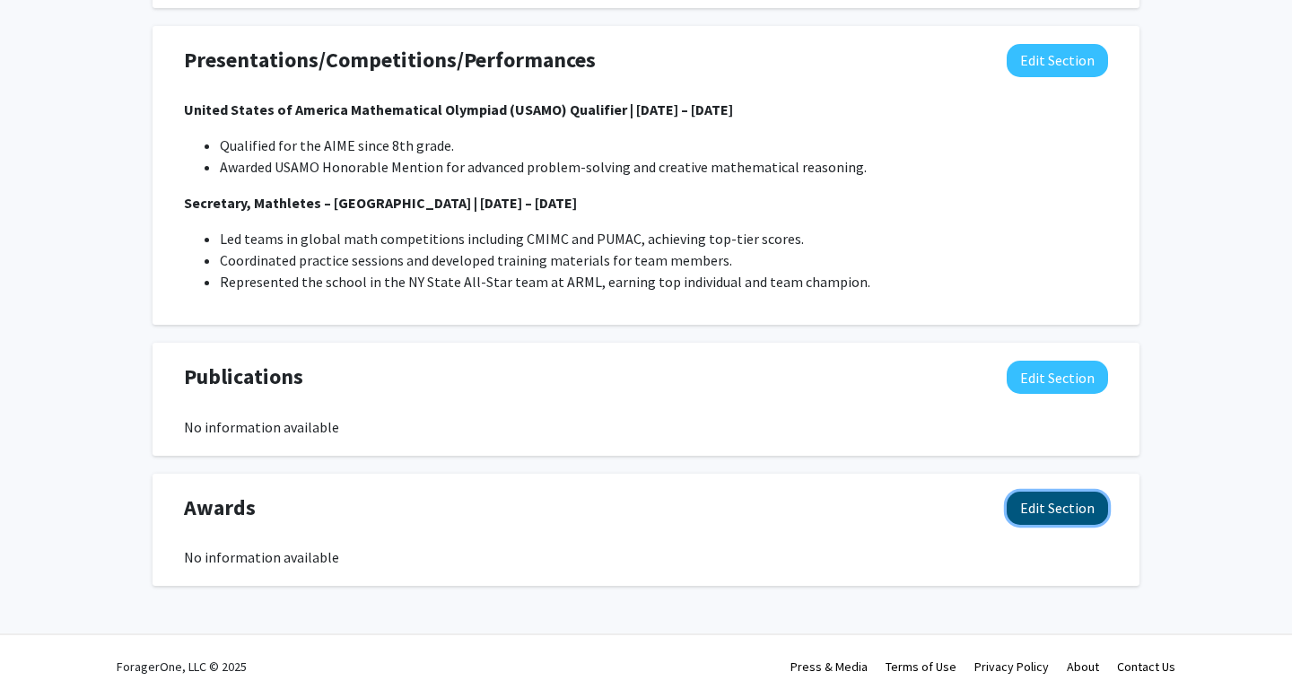
click at [1037, 512] on button "Edit Section" at bounding box center [1057, 508] width 101 height 33
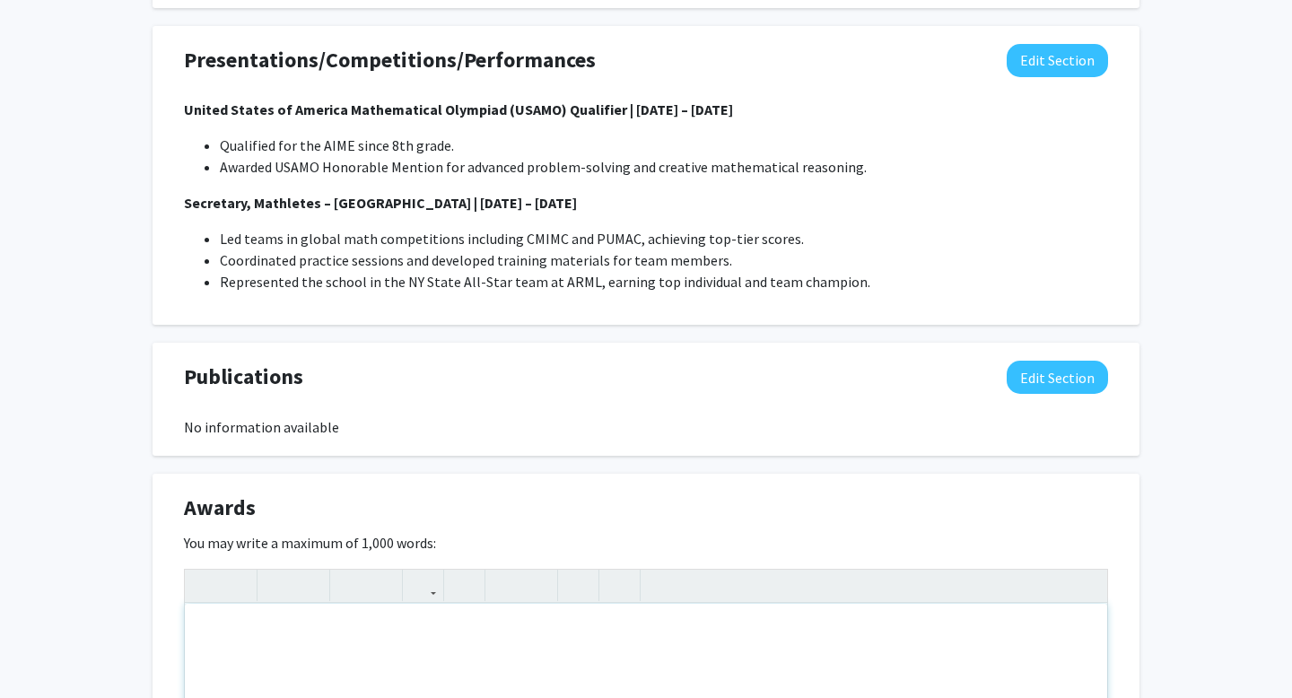
paste div "Note to users with screen readers: Please deactivate our accessibility plugin f…"
type textarea "<p>USAMO Honorable Mention – Recognized for exceptional problem-solving skills.…"
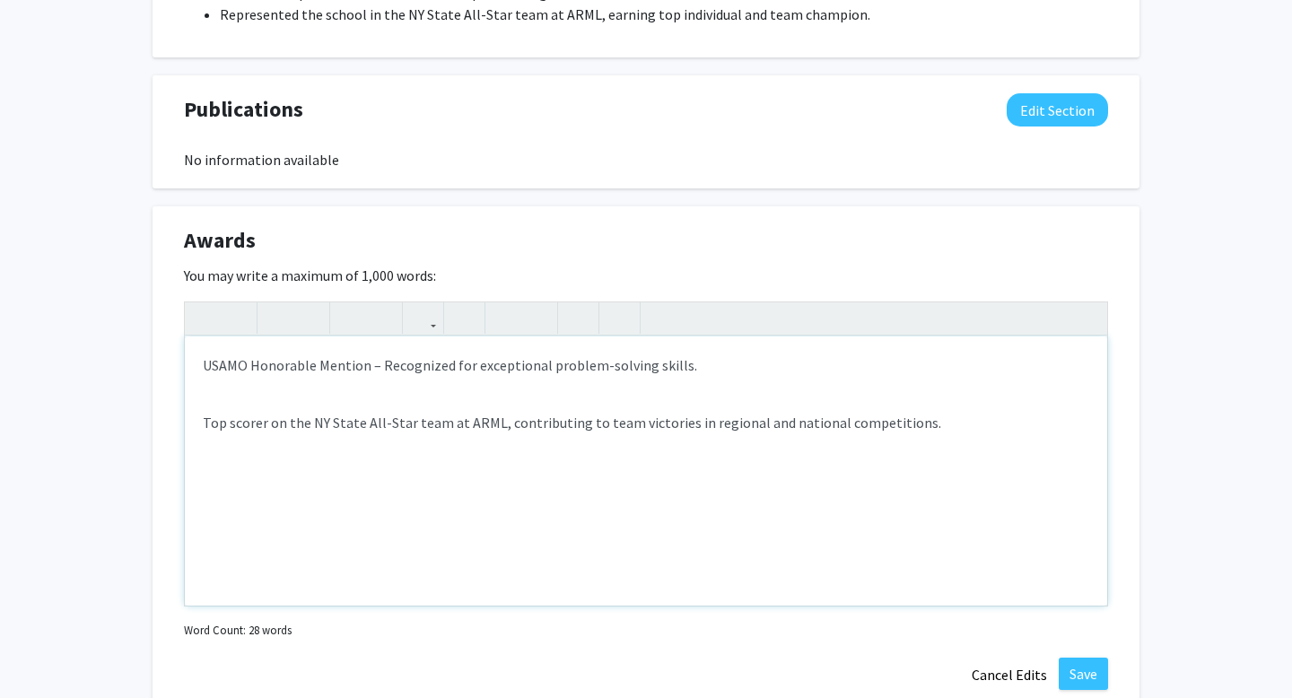
scroll to position [2140, 0]
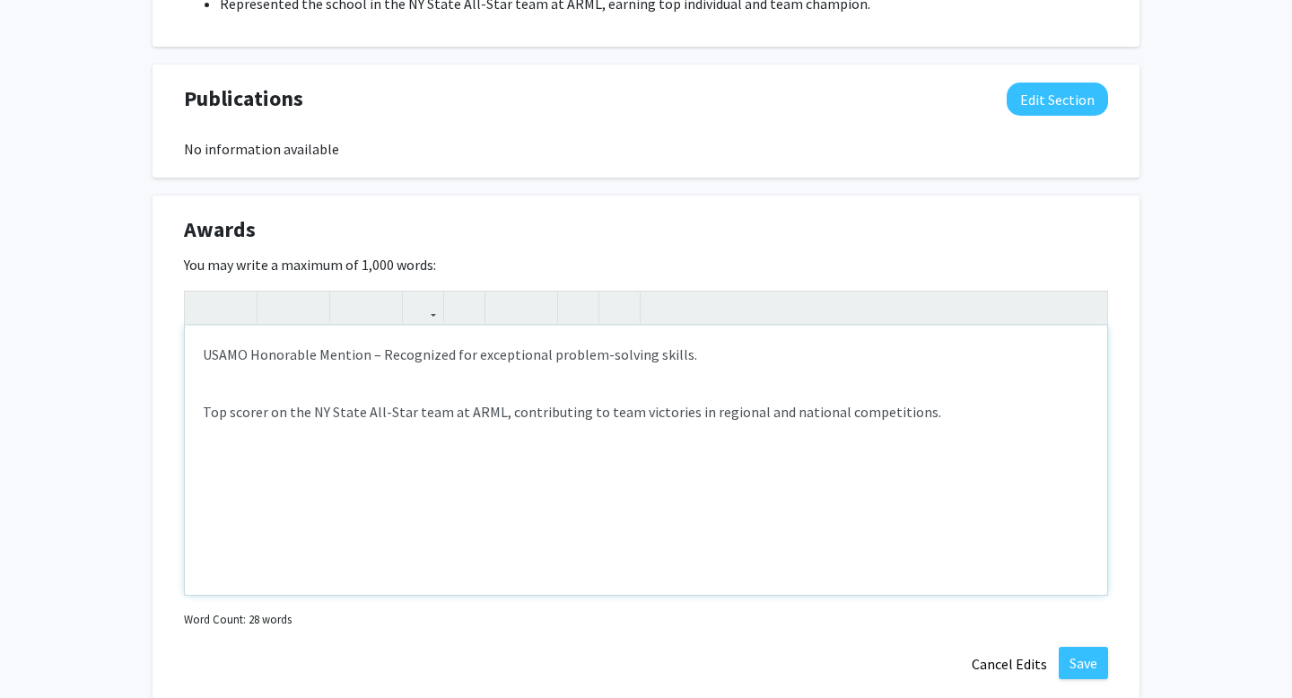
click at [204, 353] on p "USAMO Honorable Mention – Recognized for exceptional problem-solving skills." at bounding box center [646, 355] width 887 height 22
click at [509, 306] on icon "button" at bounding box center [505, 308] width 15 height 30
click at [201, 412] on div "USAMO Honorable Mention – Recognized for exceptional problem-solving skills. To…" at bounding box center [646, 460] width 923 height 269
click at [511, 300] on icon "button" at bounding box center [505, 308] width 15 height 30
click at [654, 391] on div "USAMO Honorable Mention – Recognized for exceptional problem-solving skills. To…" at bounding box center [646, 460] width 923 height 269
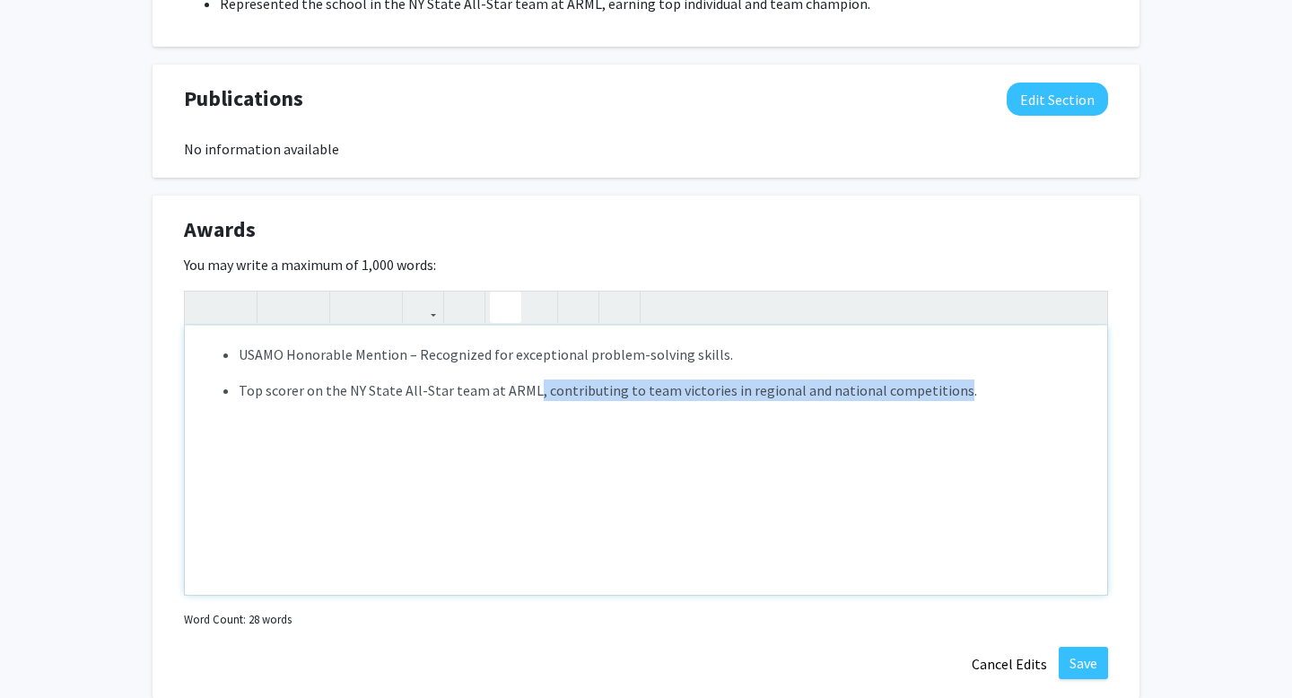
drag, startPoint x: 526, startPoint y: 391, endPoint x: 936, endPoint y: 391, distance: 410.1
click at [936, 391] on li "Top scorer on the NY State All-Star team at ARML, contributing to team victorie…" at bounding box center [664, 391] width 851 height 22
type textarea "<p><ul><li>USAMO Honorable Mention – Recognized for exceptional problem-solving…"
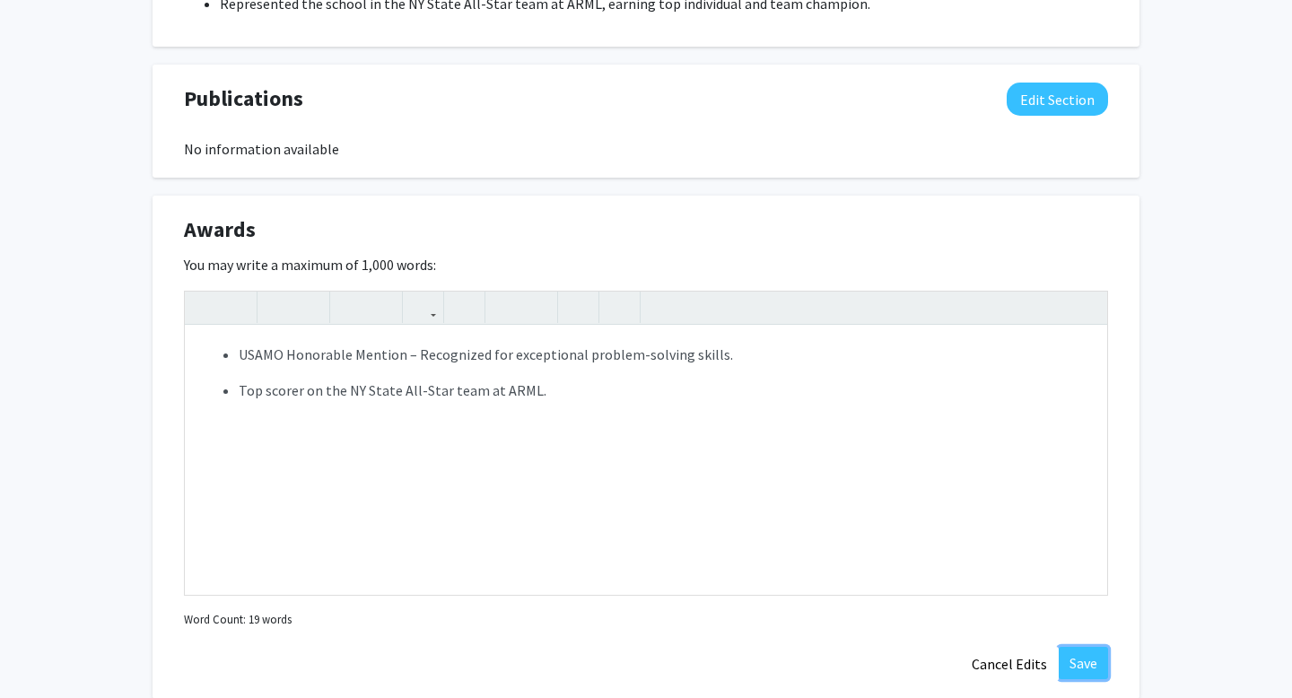
click at [1088, 668] on button "Save" at bounding box center [1083, 663] width 49 height 32
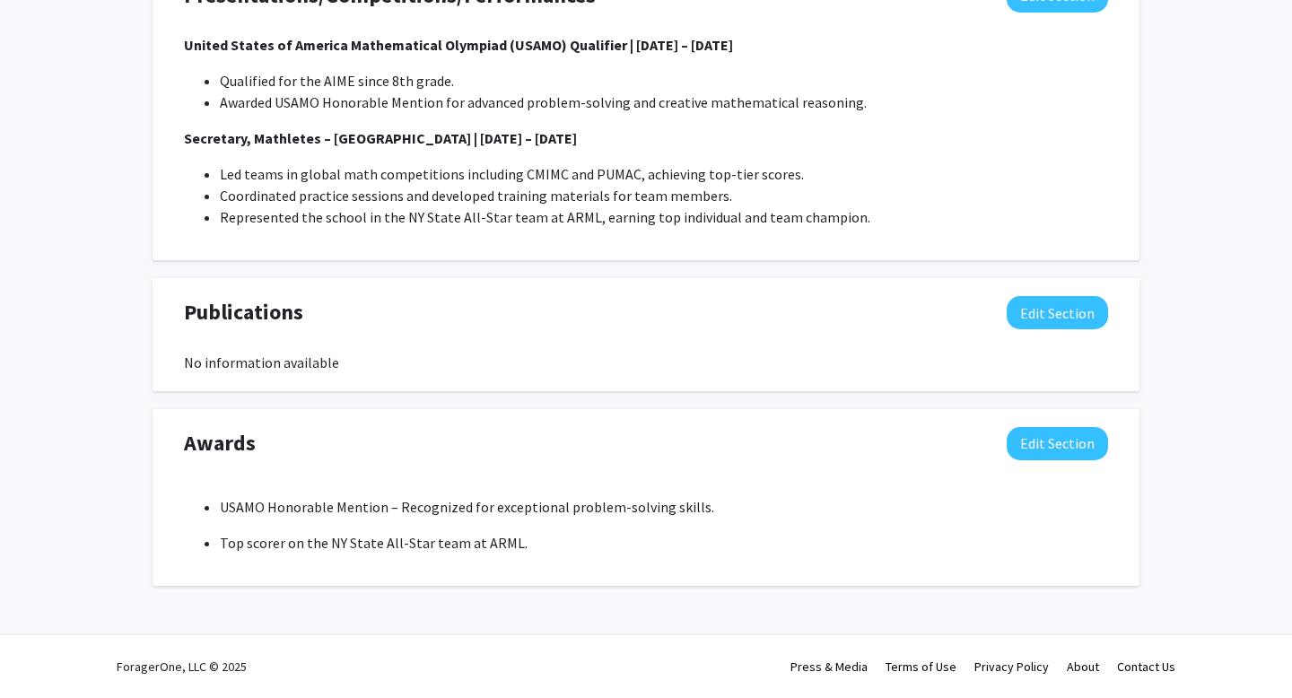
scroll to position [1926, 0]
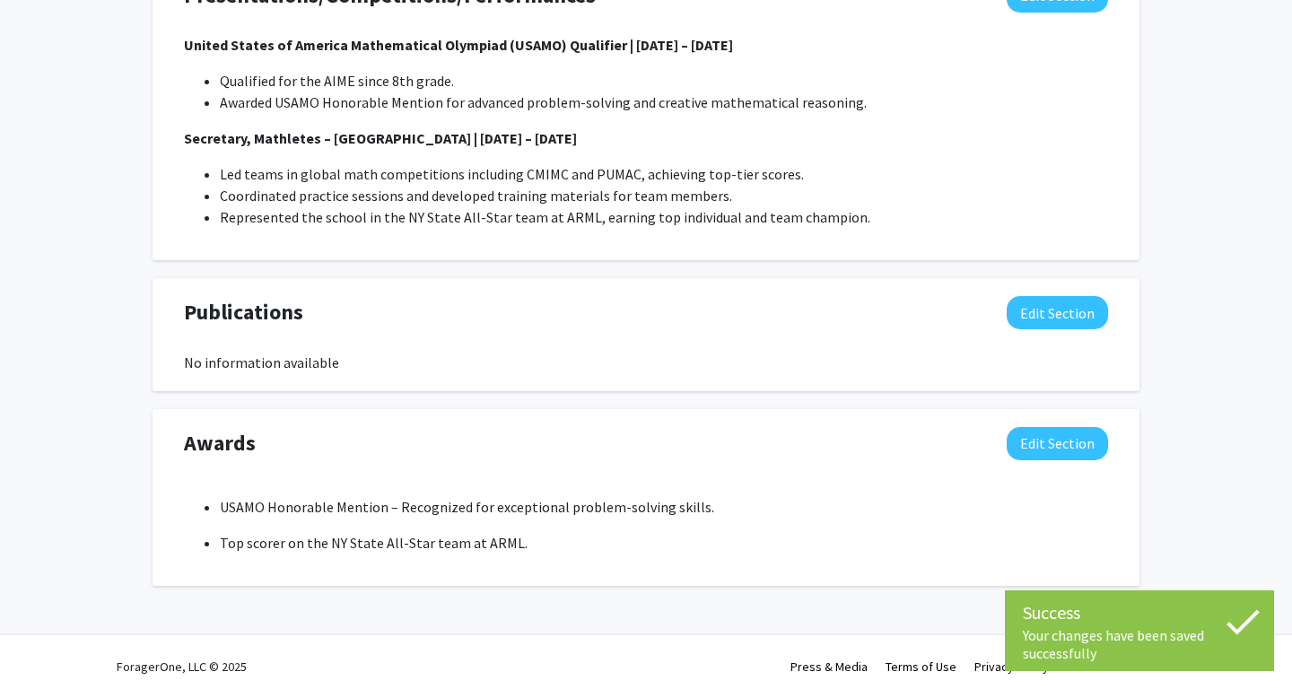
click at [652, 532] on li "Top scorer on the NY State All-Star team at ARML." at bounding box center [664, 543] width 889 height 22
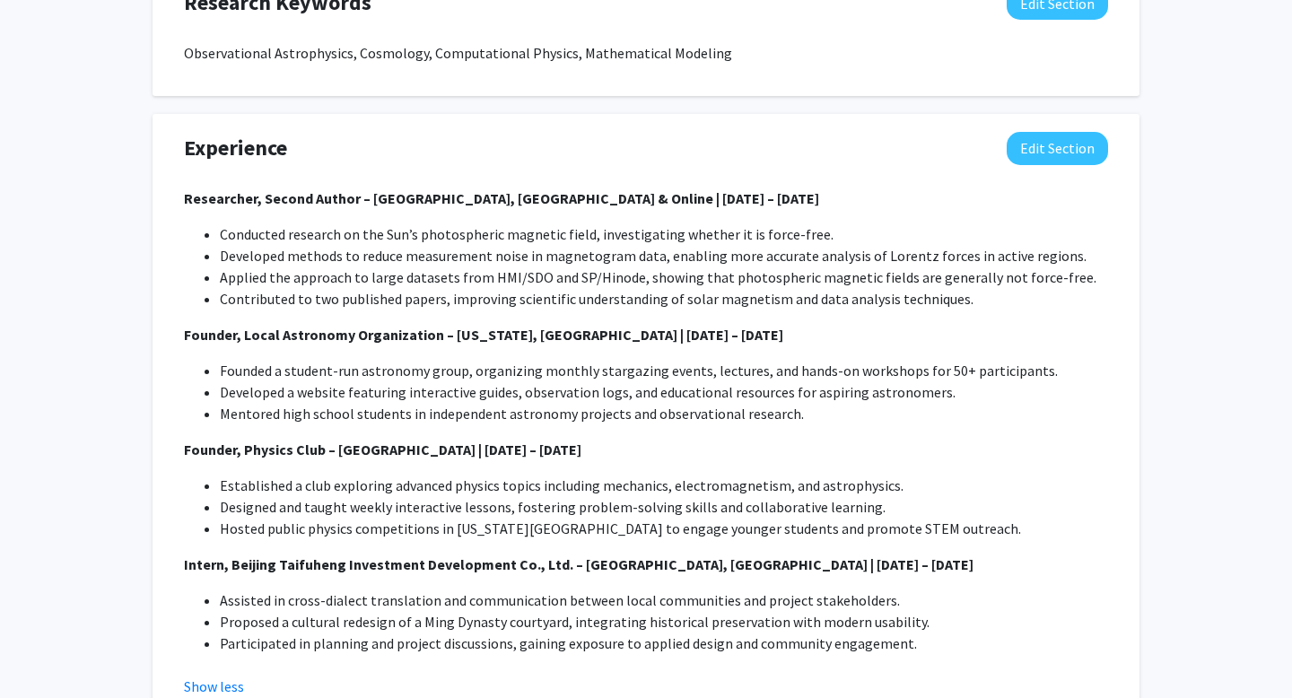
scroll to position [946, 0]
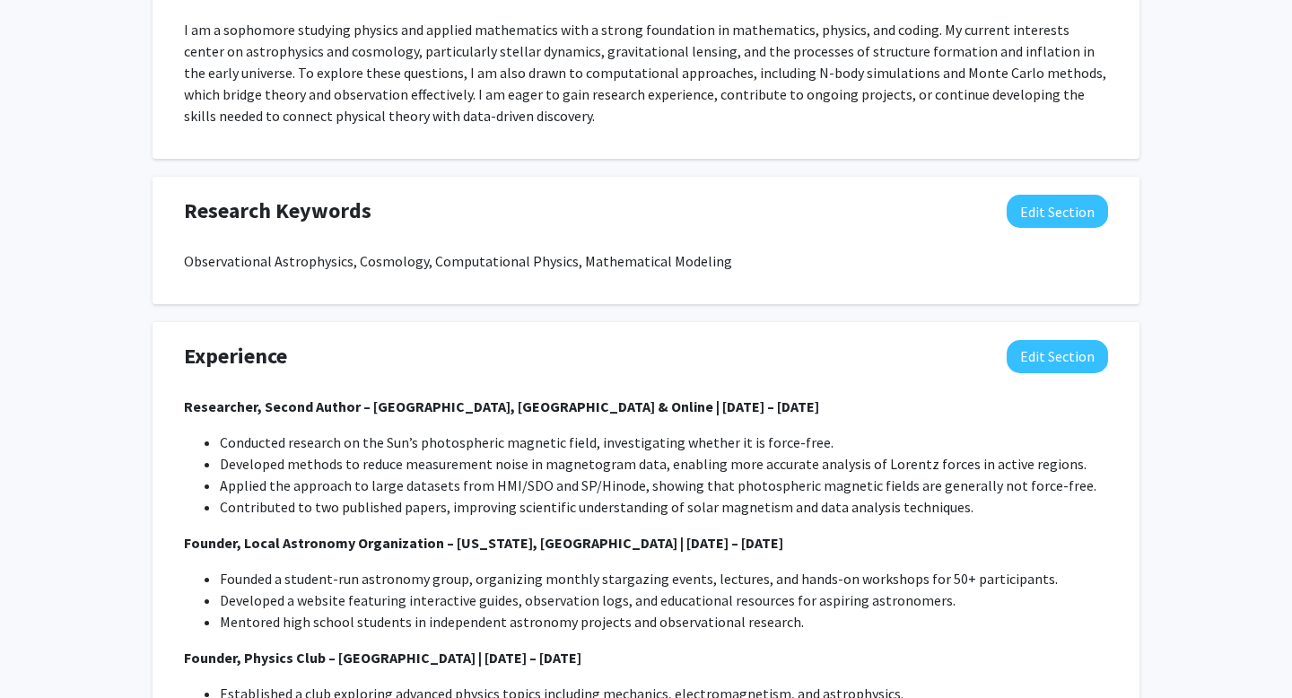
click at [570, 457] on li "Developed methods to reduce measurement noise in magnetogram data, enabling mor…" at bounding box center [664, 464] width 889 height 22
click at [1042, 358] on button "Edit Section" at bounding box center [1057, 356] width 101 height 33
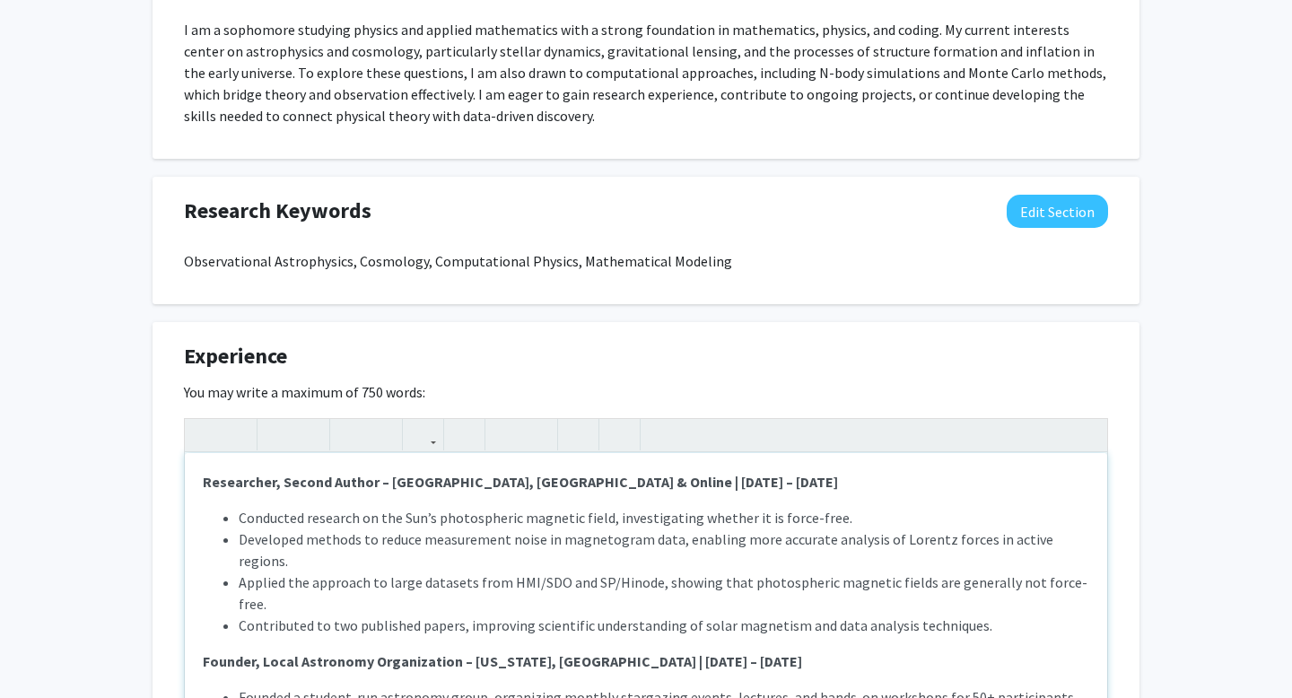
click at [353, 615] on li "Contributed to two published papers, improving scientific understanding of sola…" at bounding box center [664, 626] width 851 height 22
type textarea "<p><strong>Researcher, Second Author – Beijing, China &amp; Online | June 2022 …"
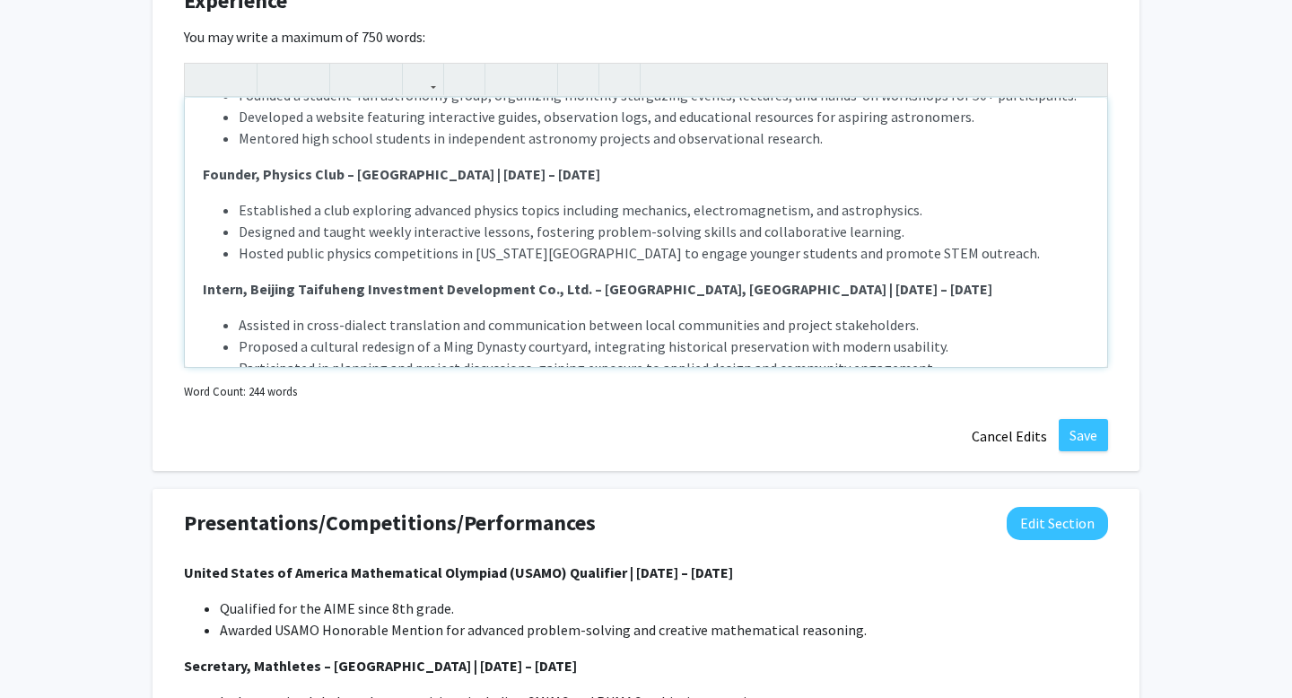
scroll to position [1300, 0]
click at [1087, 438] on button "Save" at bounding box center [1083, 436] width 49 height 32
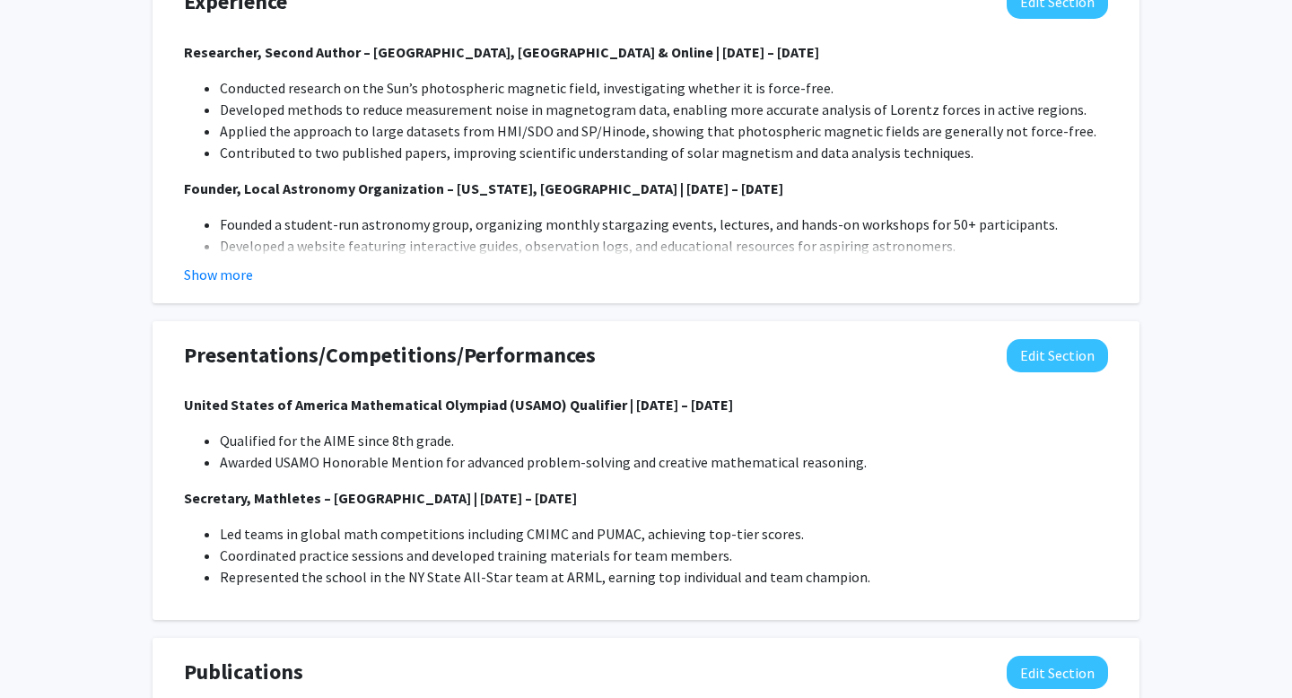
scroll to position [1660, 0]
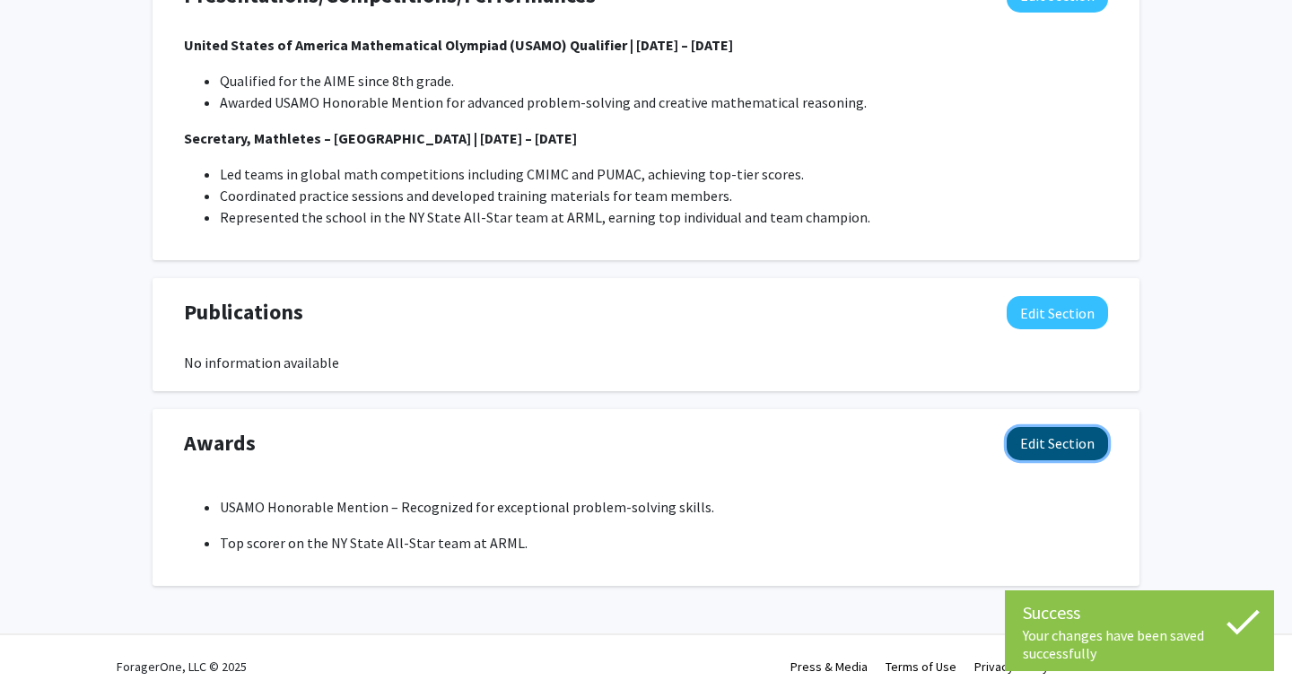
click at [1037, 451] on button "Edit Section" at bounding box center [1057, 443] width 101 height 33
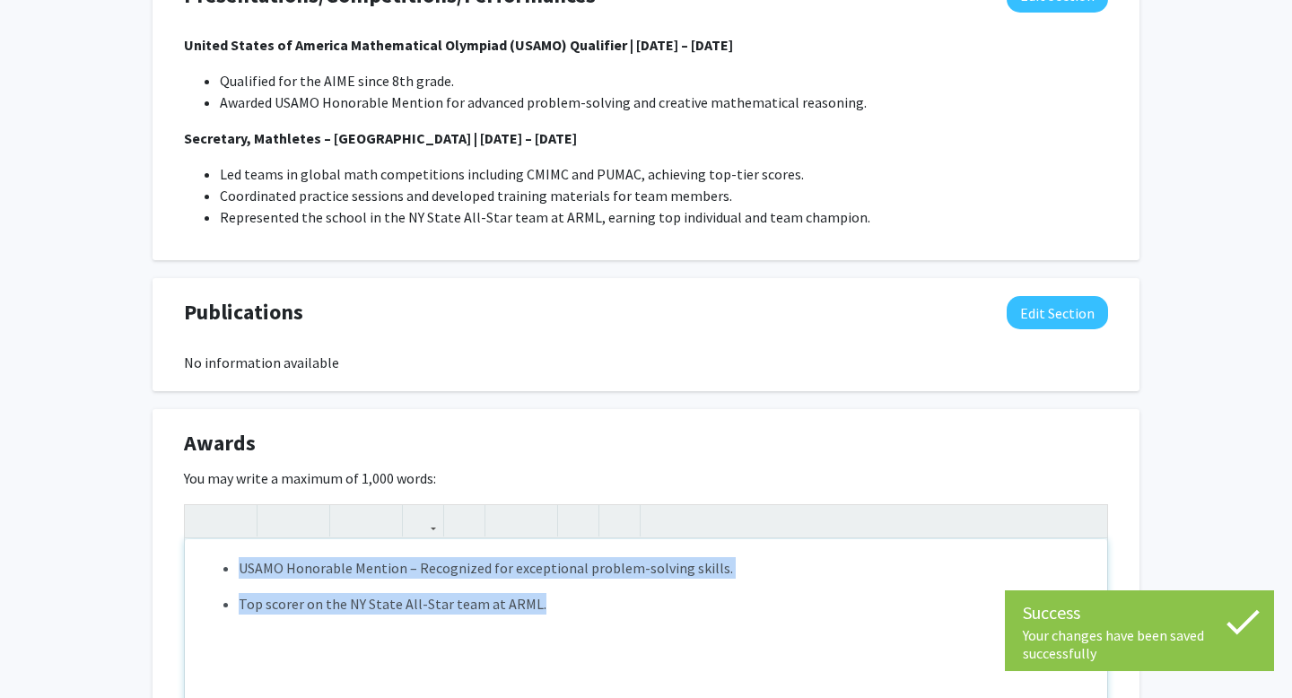
drag, startPoint x: 593, startPoint y: 603, endPoint x: 115, endPoint y: 562, distance: 480.1
copy div "USAMO Honorable Mention – Recognized for exceptional problem-solving skills. To…"
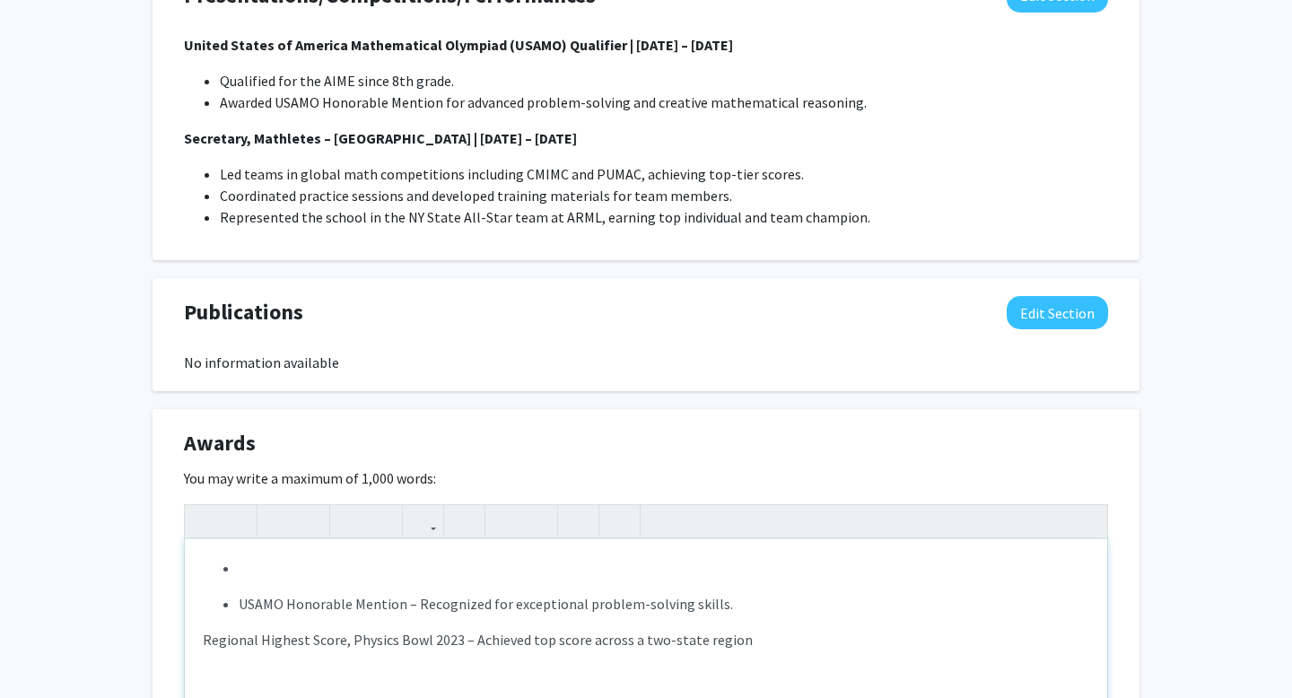
click at [242, 603] on li "USAMO Honorable Mention – Recognized for exceptional problem-solving skills." at bounding box center [664, 604] width 851 height 22
click at [284, 564] on li "Note to users with screen readers: Please deactivate our accessibility plugin f…" at bounding box center [664, 568] width 851 height 22
click at [195, 600] on div "USAMO Honorable Mention – Recognized for exceptional problem-solving skills. Re…" at bounding box center [646, 673] width 923 height 269
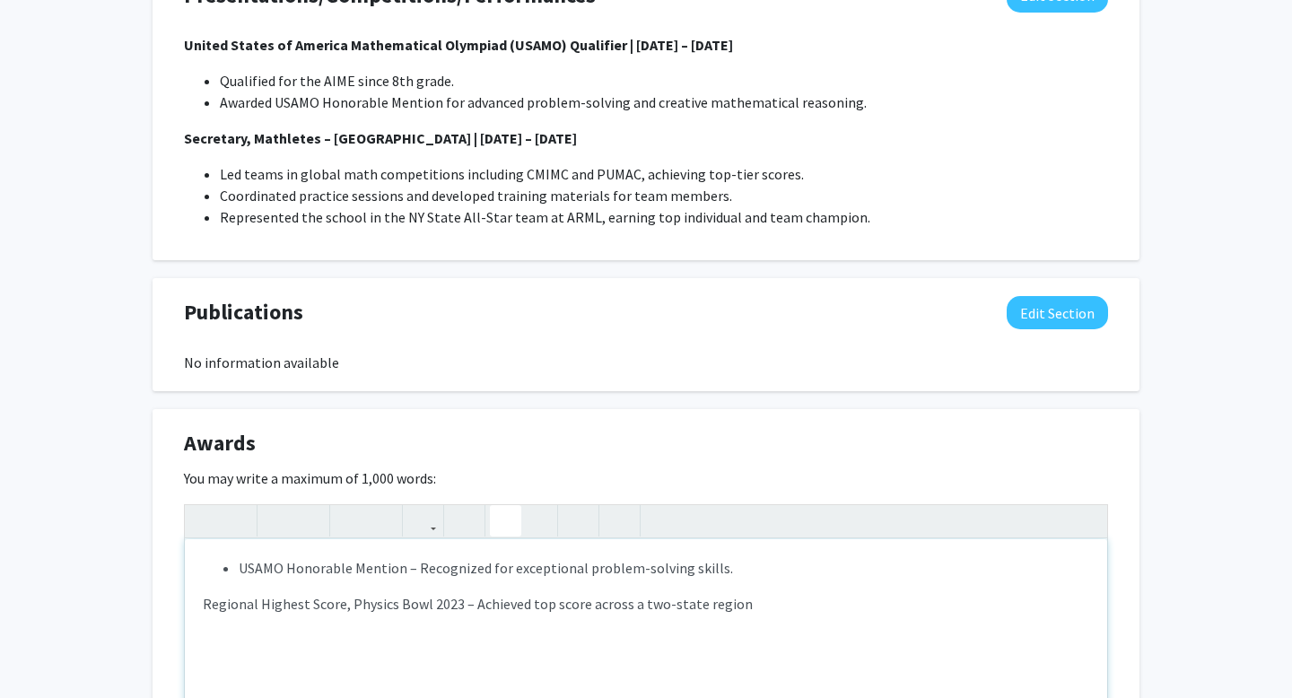
click at [197, 610] on div "USAMO Honorable Mention – Recognized for exceptional problem-solving skills. Re…" at bounding box center [646, 673] width 923 height 269
click at [498, 506] on use "button" at bounding box center [498, 506] width 0 height 0
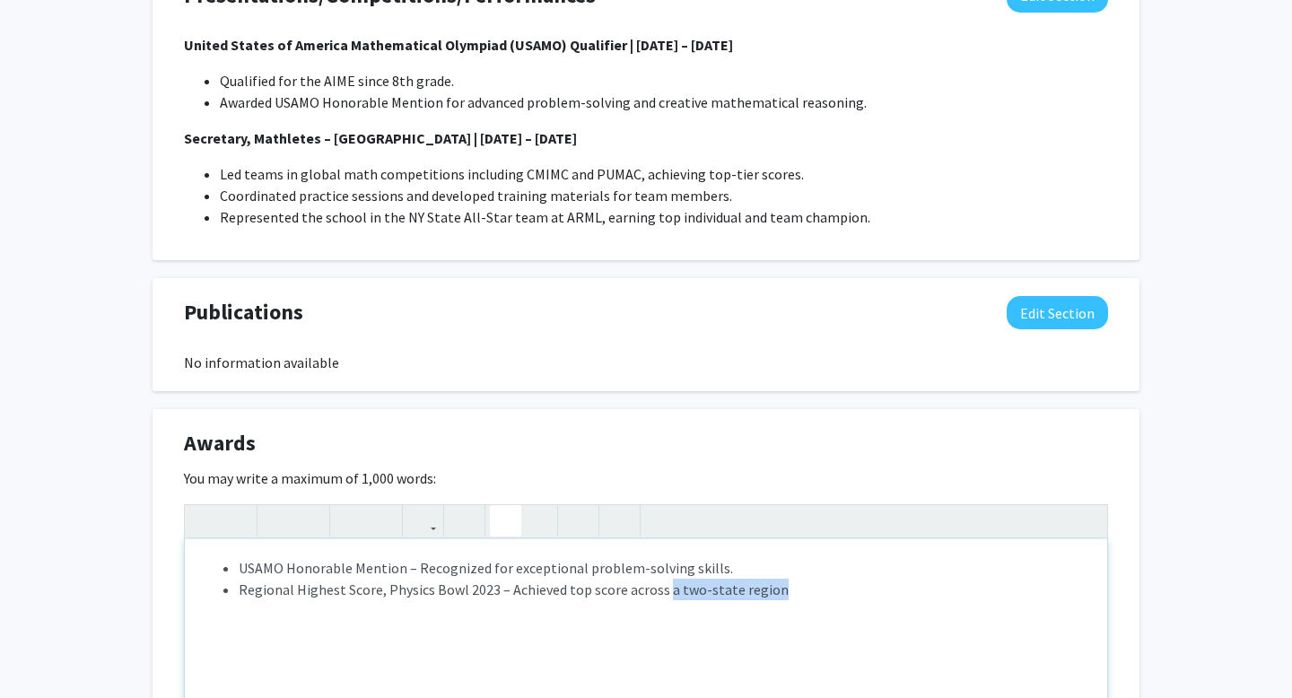
drag, startPoint x: 662, startPoint y: 592, endPoint x: 774, endPoint y: 596, distance: 111.3
click at [774, 596] on li "Regional Highest Score, Physics Bowl 2023 – Achieved top score across a two-sta…" at bounding box center [664, 590] width 851 height 22
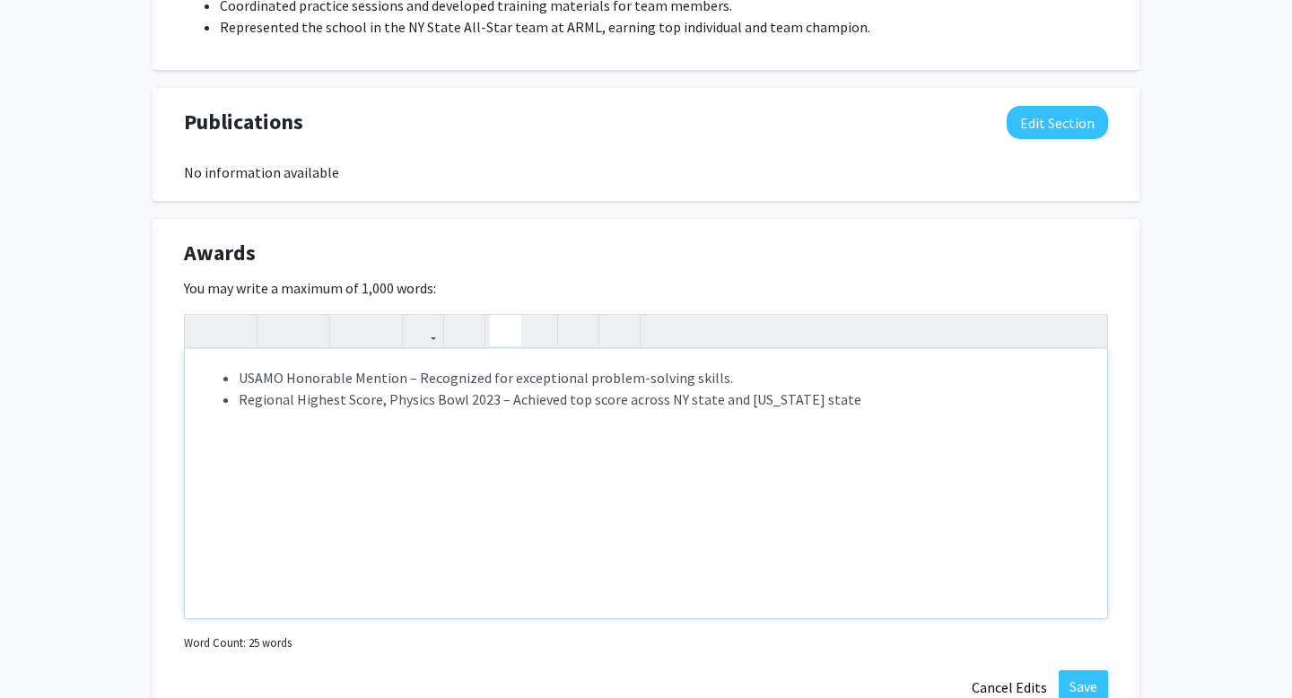
scroll to position [1921, 0]
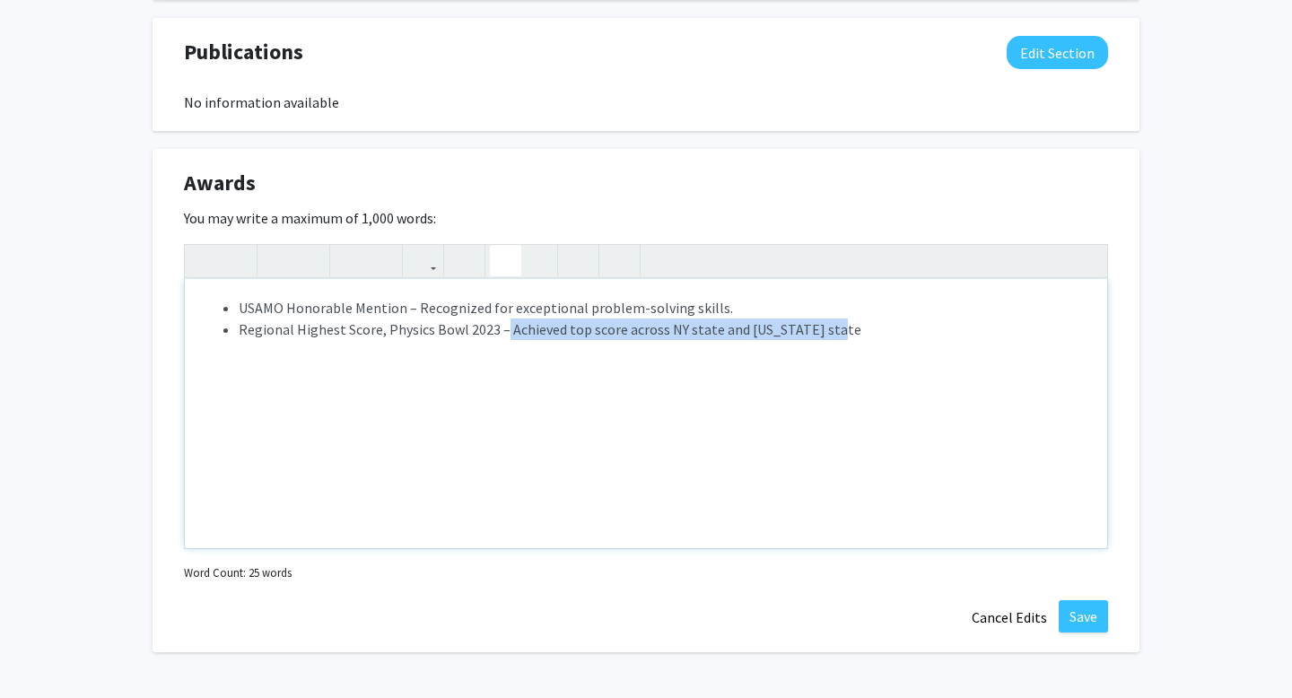
drag, startPoint x: 851, startPoint y: 327, endPoint x: 501, endPoint y: 328, distance: 350.0
click at [500, 327] on li "Regional Highest Score, Physics Bowl 2023 – Achieved top score across NY state …" at bounding box center [664, 330] width 851 height 22
copy li "Achieved top score across NY state and Maryland state"
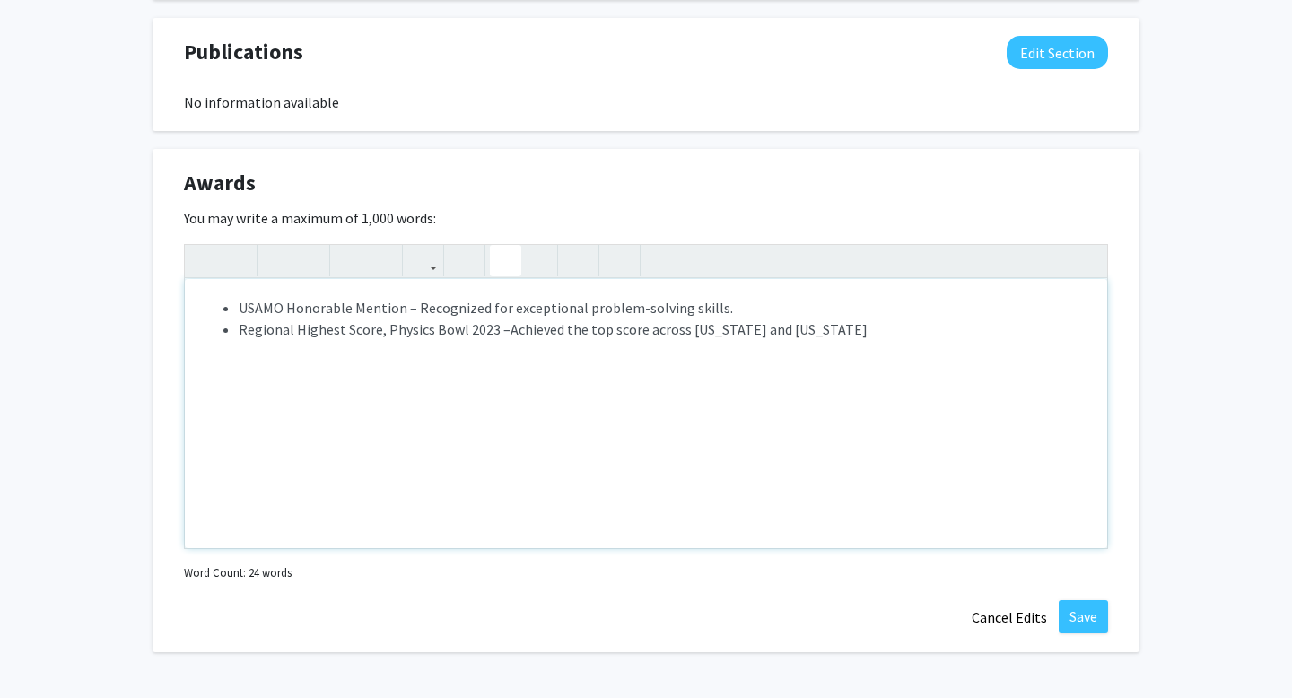
click at [501, 330] on li "Regional Highest Score, Physics Bowl 2023 –Achieved the top score across New Yo…" at bounding box center [664, 330] width 851 height 22
type textarea "<p><ul><li>USAMO Honorable Mention – Recognized for exceptional problem-solving…"
click at [1079, 606] on button "Save" at bounding box center [1083, 616] width 49 height 32
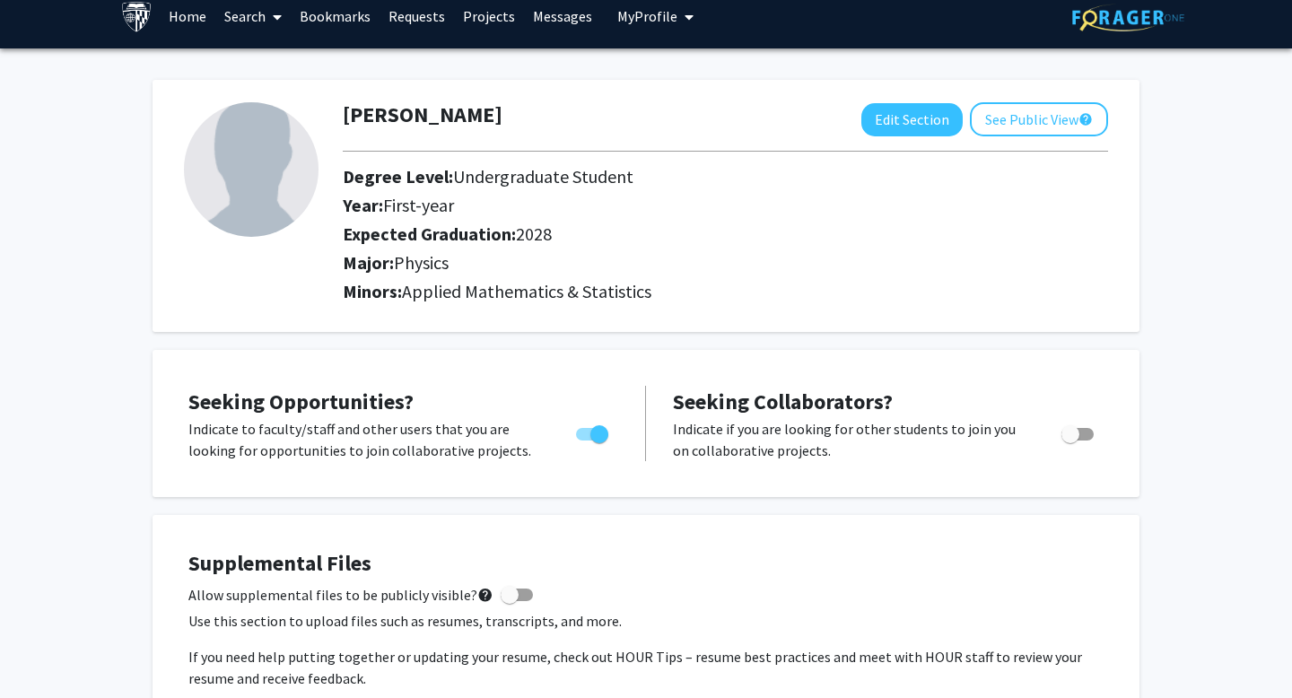
scroll to position [0, 0]
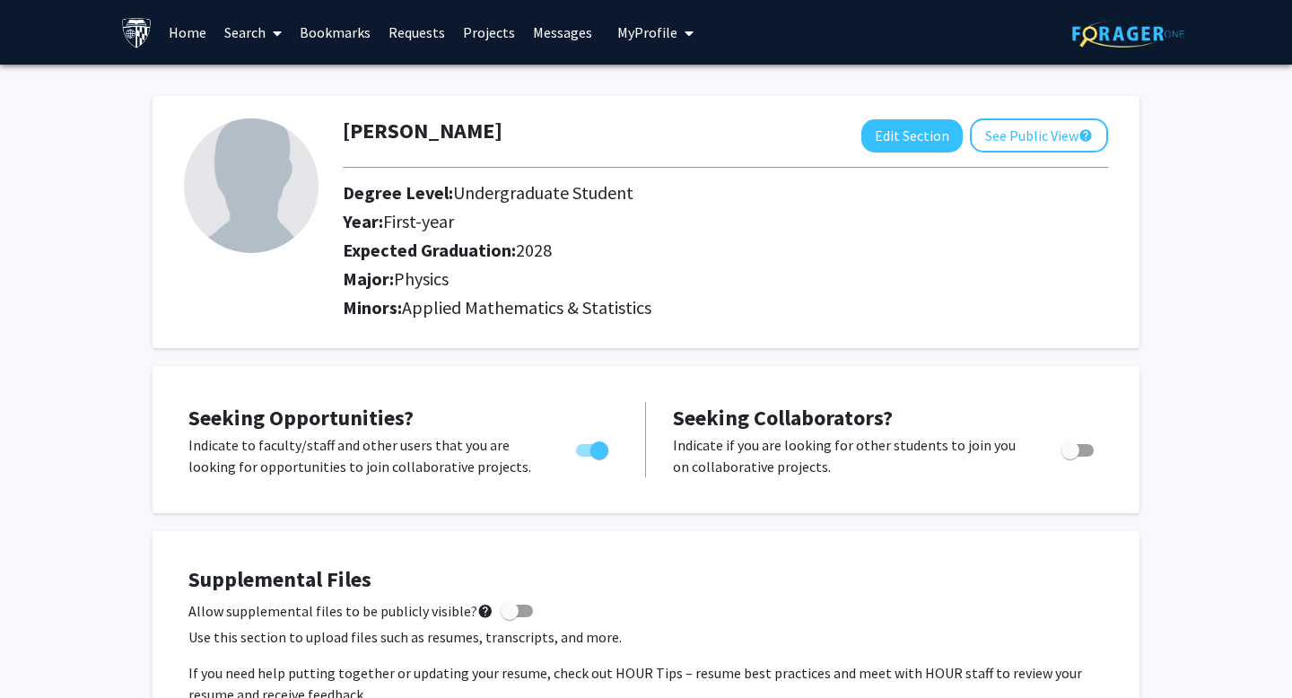
click at [273, 185] on img at bounding box center [251, 185] width 135 height 135
click at [212, 192] on img at bounding box center [251, 185] width 135 height 135
click at [927, 144] on button "Edit Section" at bounding box center [912, 135] width 101 height 33
select select "first-year"
select select "2028"
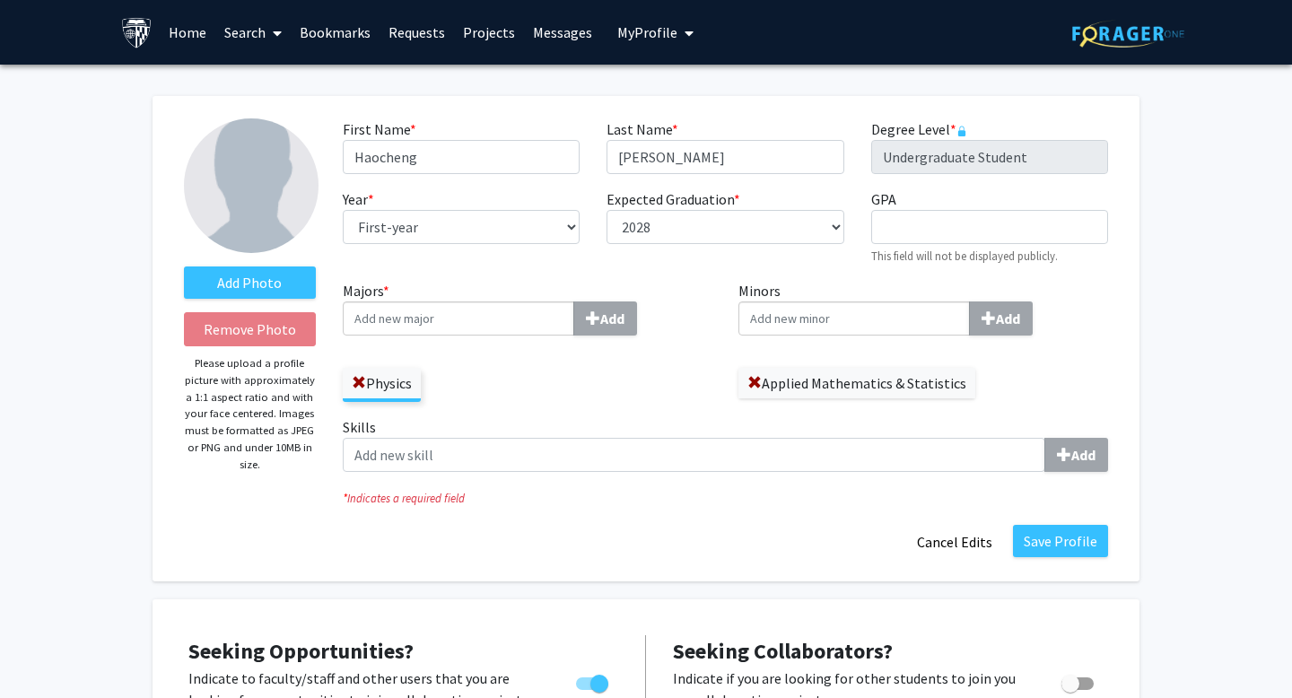
click at [495, 206] on div "Year * required --- First-year Sophomore Junior Senior Postbaccalaureate Certif…" at bounding box center [461, 226] width 264 height 77
click at [495, 214] on select "--- First-year Sophomore Junior Senior Postbaccalaureate Certificate" at bounding box center [461, 227] width 237 height 34
select select "sophomore"
click at [343, 210] on select "--- First-year Sophomore Junior Senior Postbaccalaureate Certificate" at bounding box center [461, 227] width 237 height 34
click at [914, 218] on input "GPA required" at bounding box center [989, 227] width 237 height 34
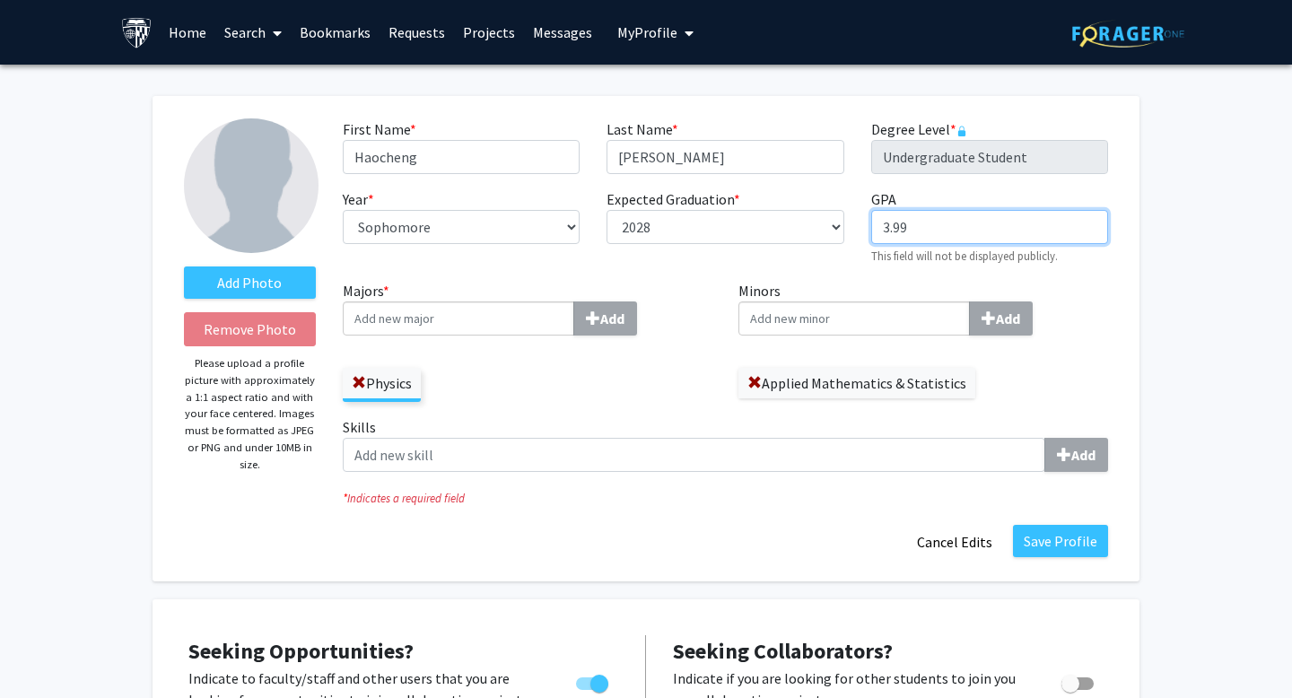
type input "3.99"
click at [491, 298] on label "Majors * Add" at bounding box center [528, 308] width 370 height 56
click at [491, 302] on input "Majors * Add" at bounding box center [459, 319] width 232 height 34
click at [756, 382] on span at bounding box center [755, 383] width 14 height 14
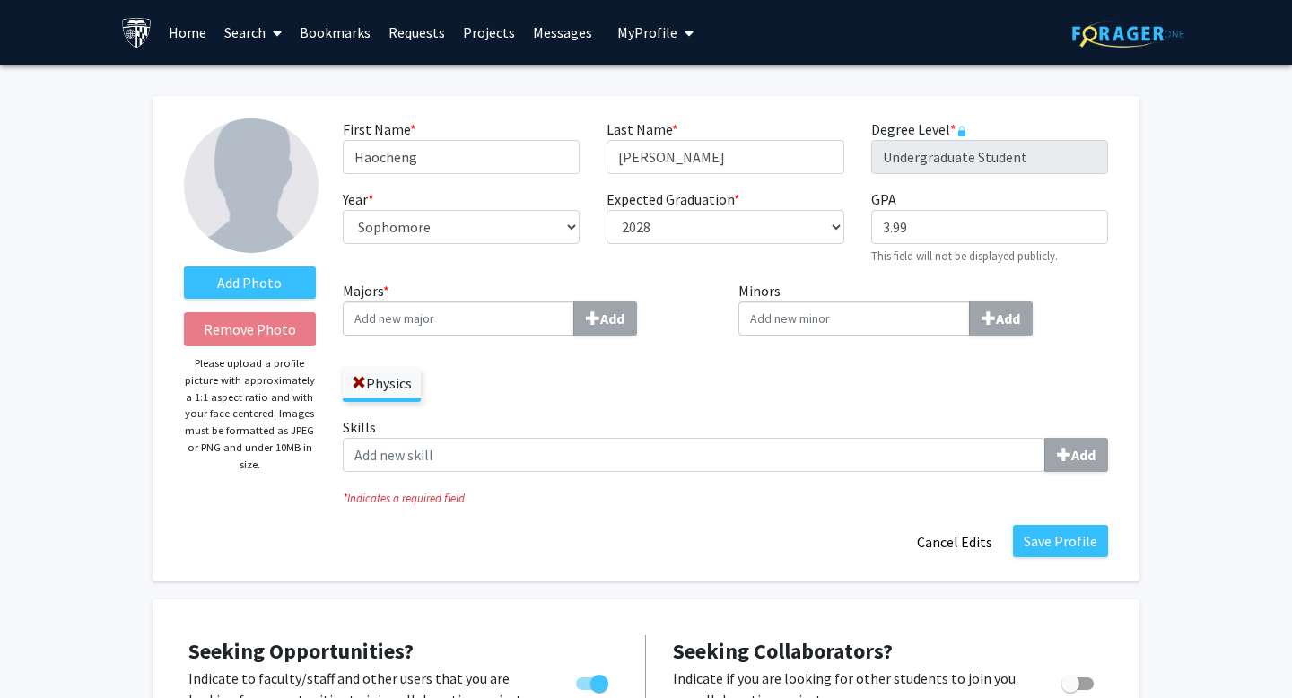
click at [463, 326] on input "Majors * Add" at bounding box center [459, 319] width 232 height 34
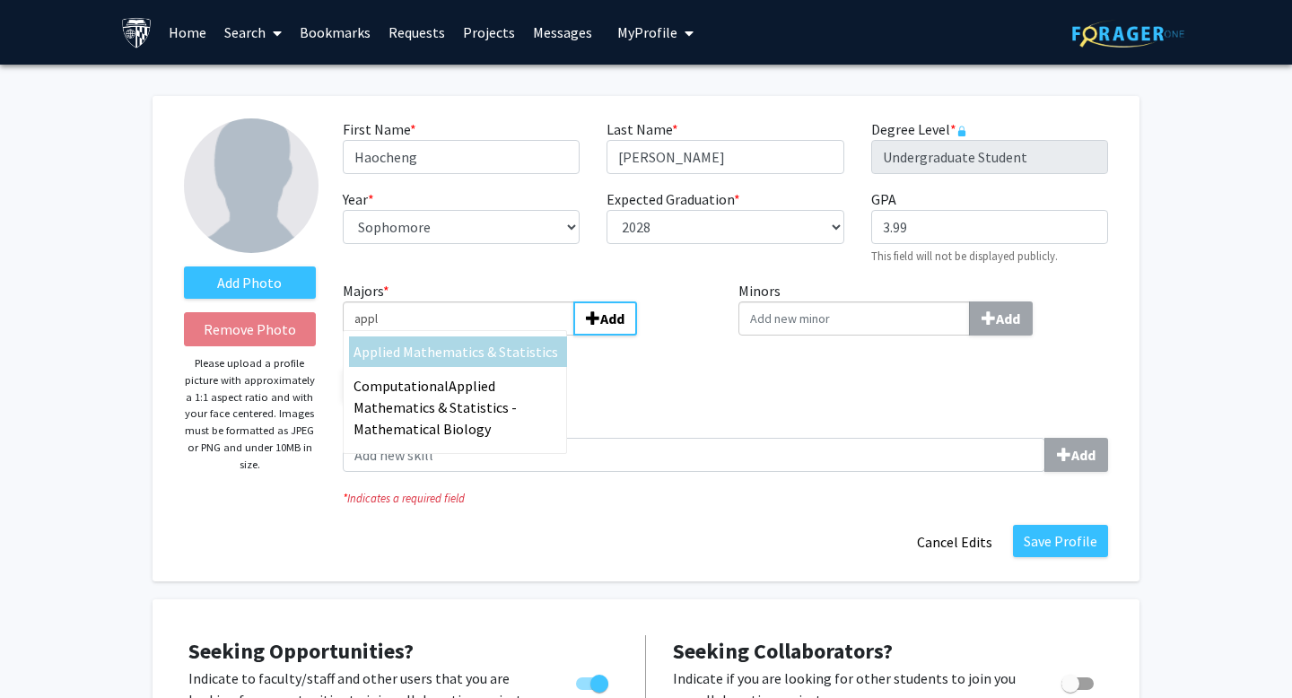
type input "appl"
click at [443, 361] on div "Appl ied Mathematics & Statistics" at bounding box center [458, 352] width 209 height 22
click at [443, 336] on input "appl" at bounding box center [459, 319] width 232 height 34
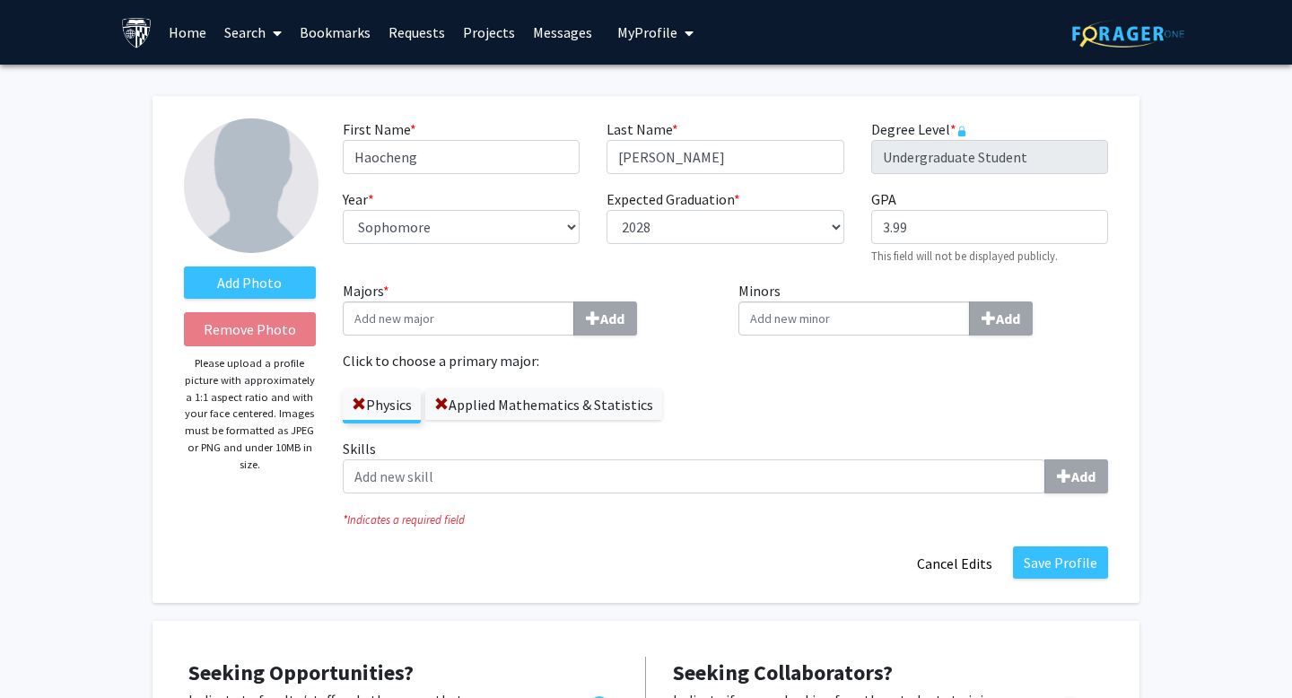
click at [741, 380] on div "Minors Add" at bounding box center [923, 359] width 397 height 158
click at [389, 406] on label "Physics" at bounding box center [382, 405] width 78 height 31
click at [0, 0] on input "Physics" at bounding box center [0, 0] width 0 height 0
click at [394, 407] on label "Physics" at bounding box center [382, 405] width 78 height 31
click at [0, 0] on input "Physics" at bounding box center [0, 0] width 0 height 0
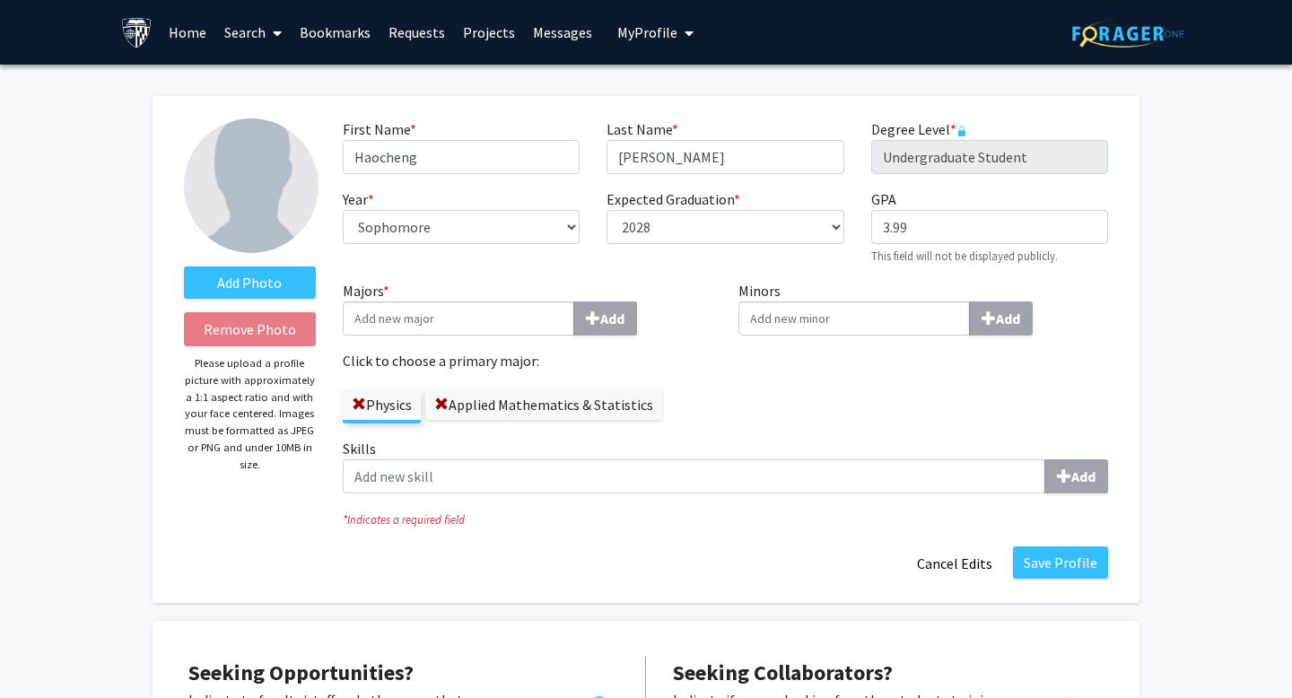
click at [394, 407] on label "Physics" at bounding box center [382, 405] width 78 height 31
click at [0, 0] on input "Physics" at bounding box center [0, 0] width 0 height 0
click at [394, 407] on label "Physics" at bounding box center [382, 405] width 78 height 31
click at [0, 0] on input "Physics" at bounding box center [0, 0] width 0 height 0
click at [263, 284] on label "Add Photo" at bounding box center [250, 283] width 132 height 32
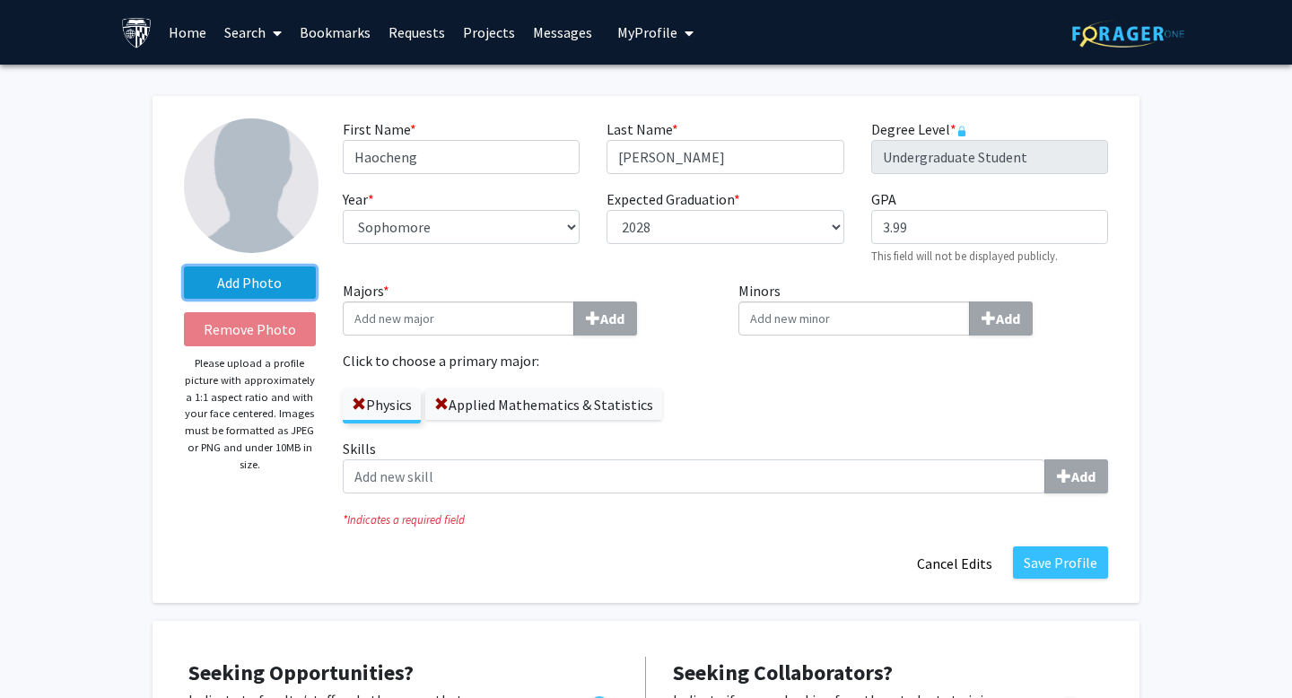
click at [0, 0] on input "Add Photo" at bounding box center [0, 0] width 0 height 0
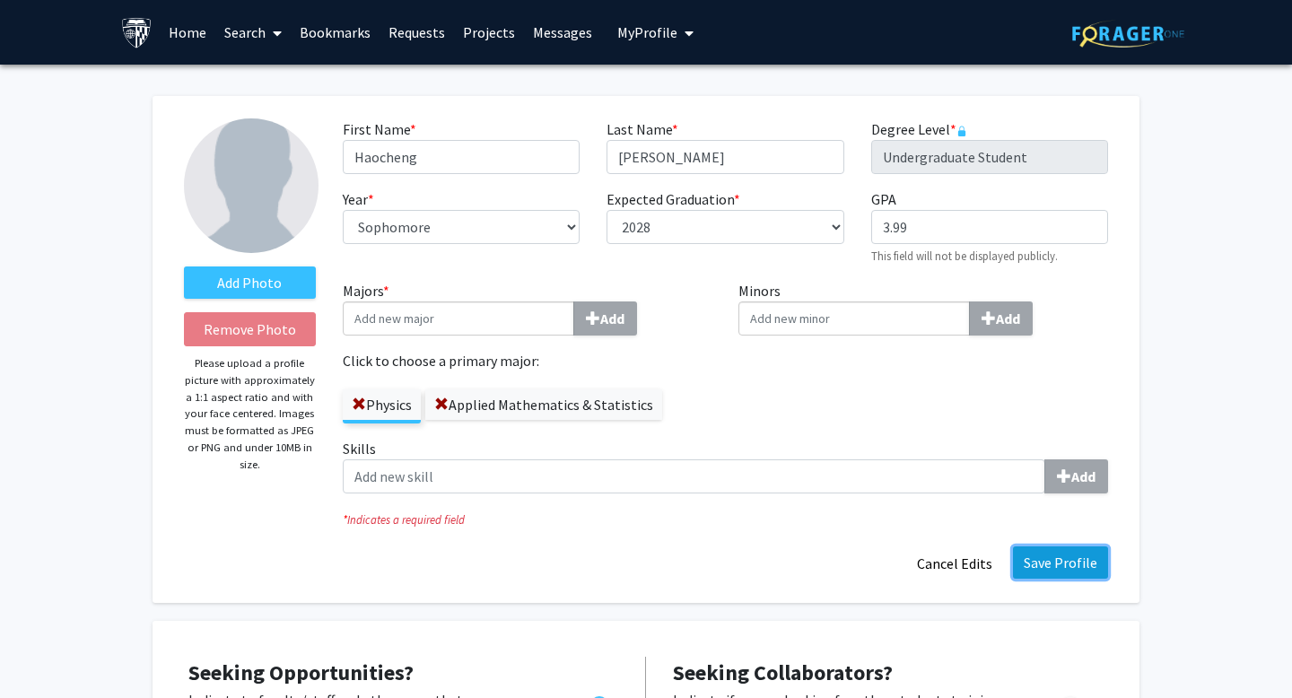
click at [1066, 564] on button "Save Profile" at bounding box center [1060, 563] width 95 height 32
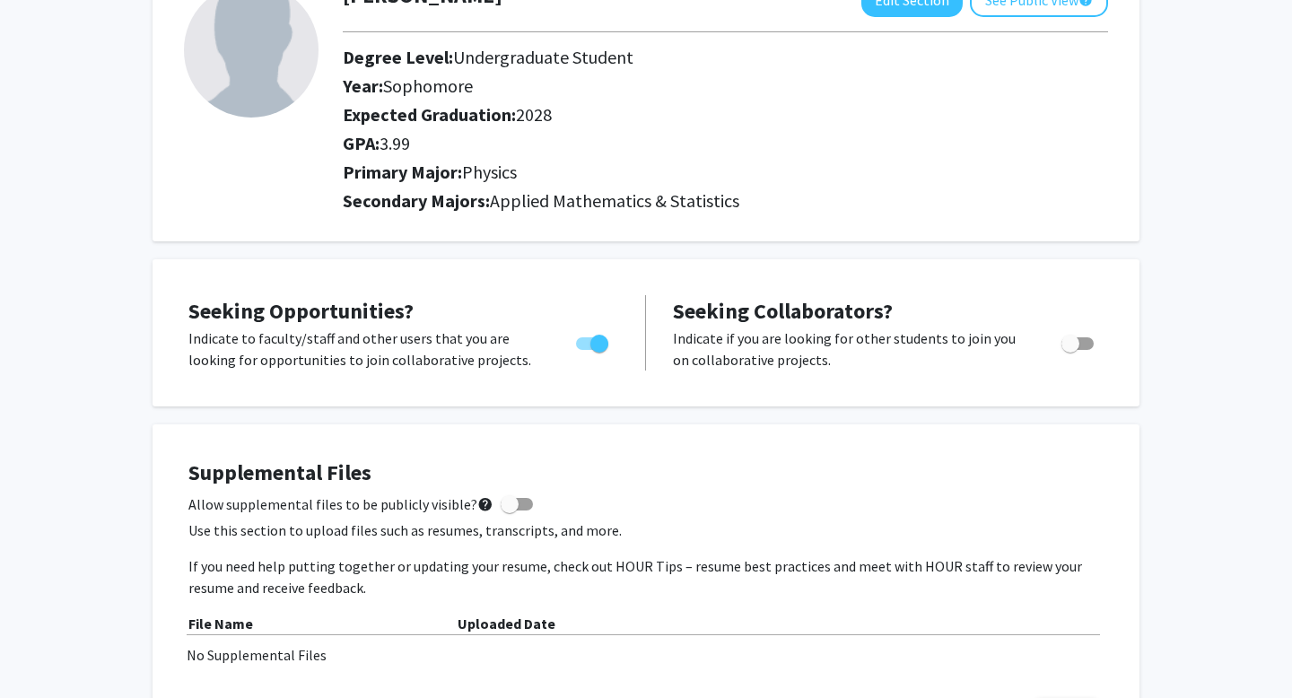
scroll to position [135, 0]
click at [1068, 6] on button "See Public View help" at bounding box center [1039, 1] width 138 height 34
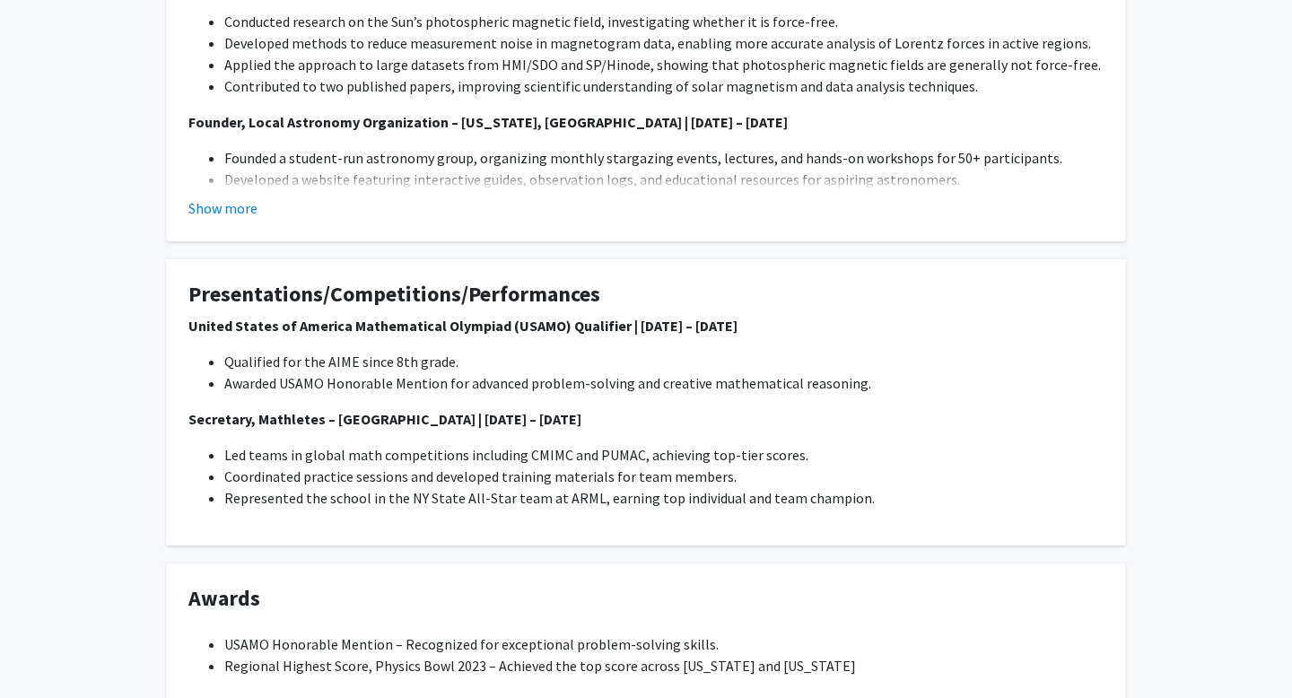
scroll to position [740, 0]
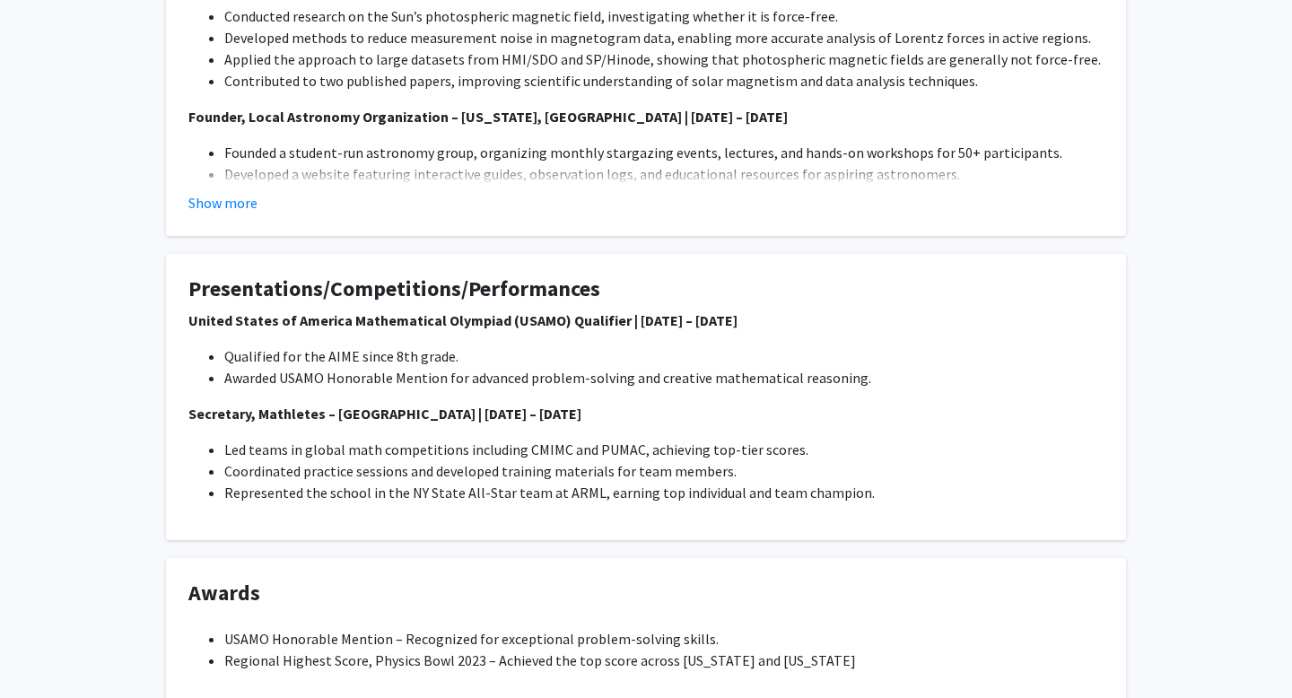
click at [249, 197] on button "Show more" at bounding box center [222, 203] width 69 height 22
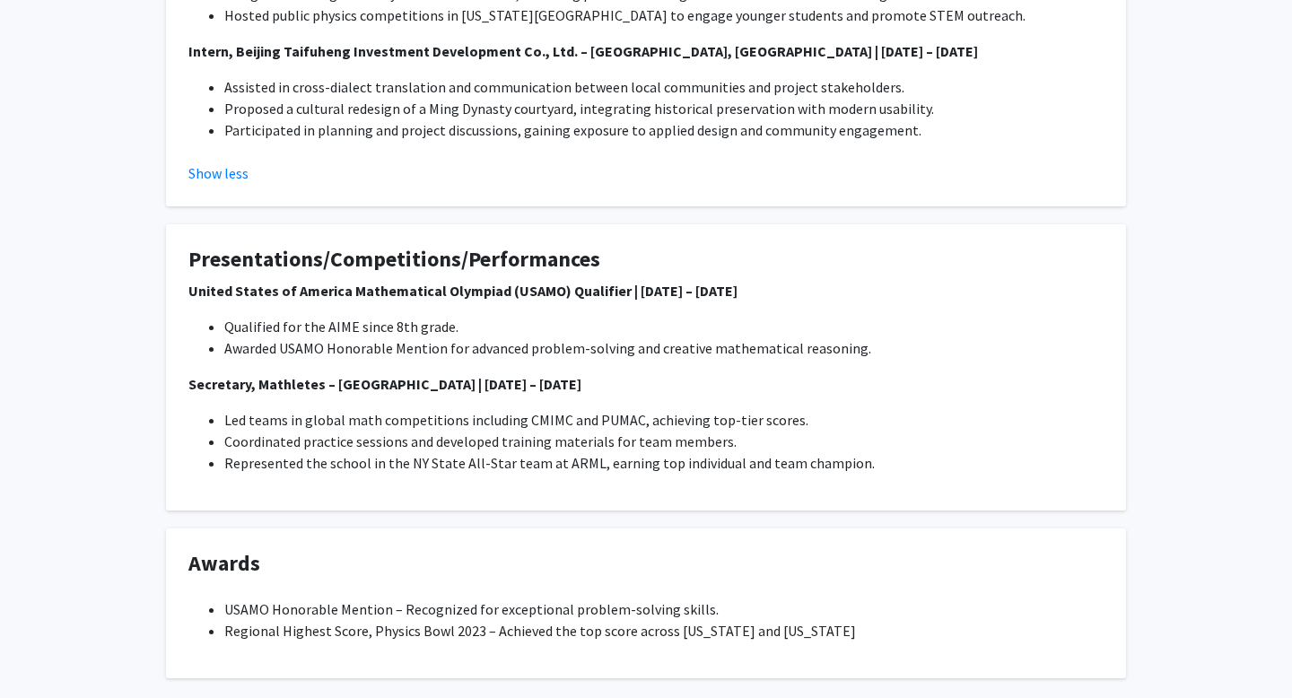
scroll to position [1127, 0]
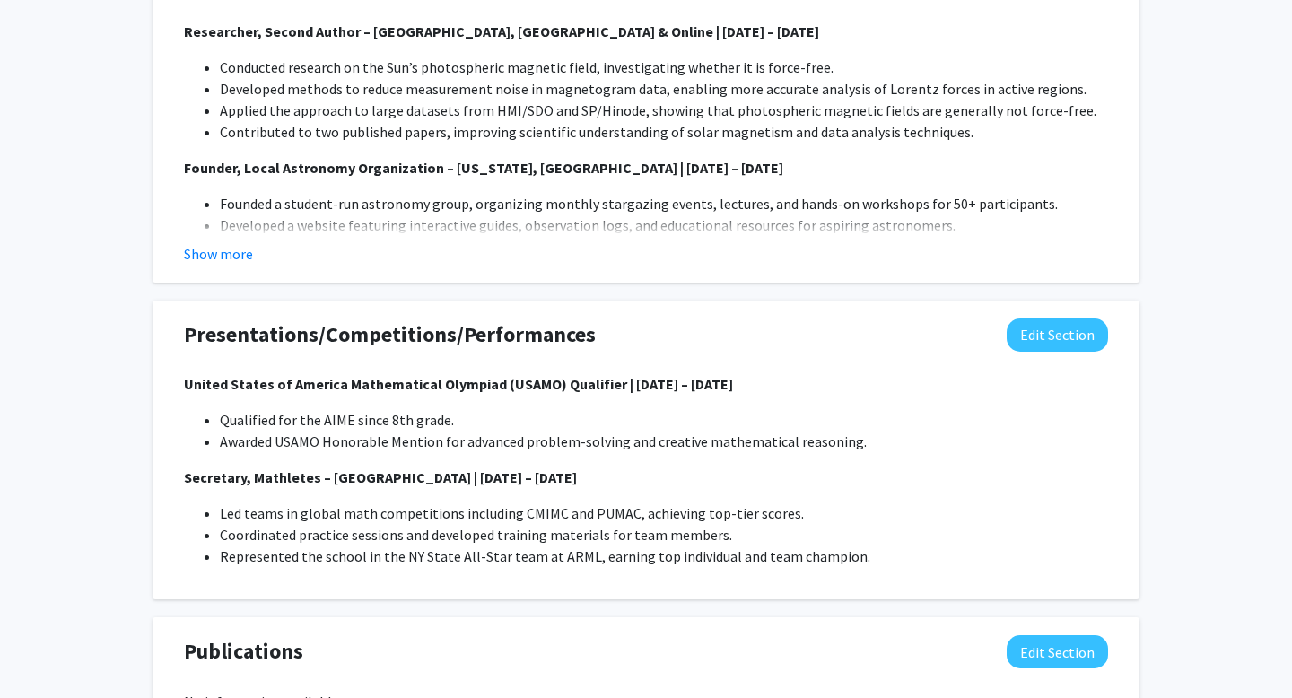
scroll to position [1476, 0]
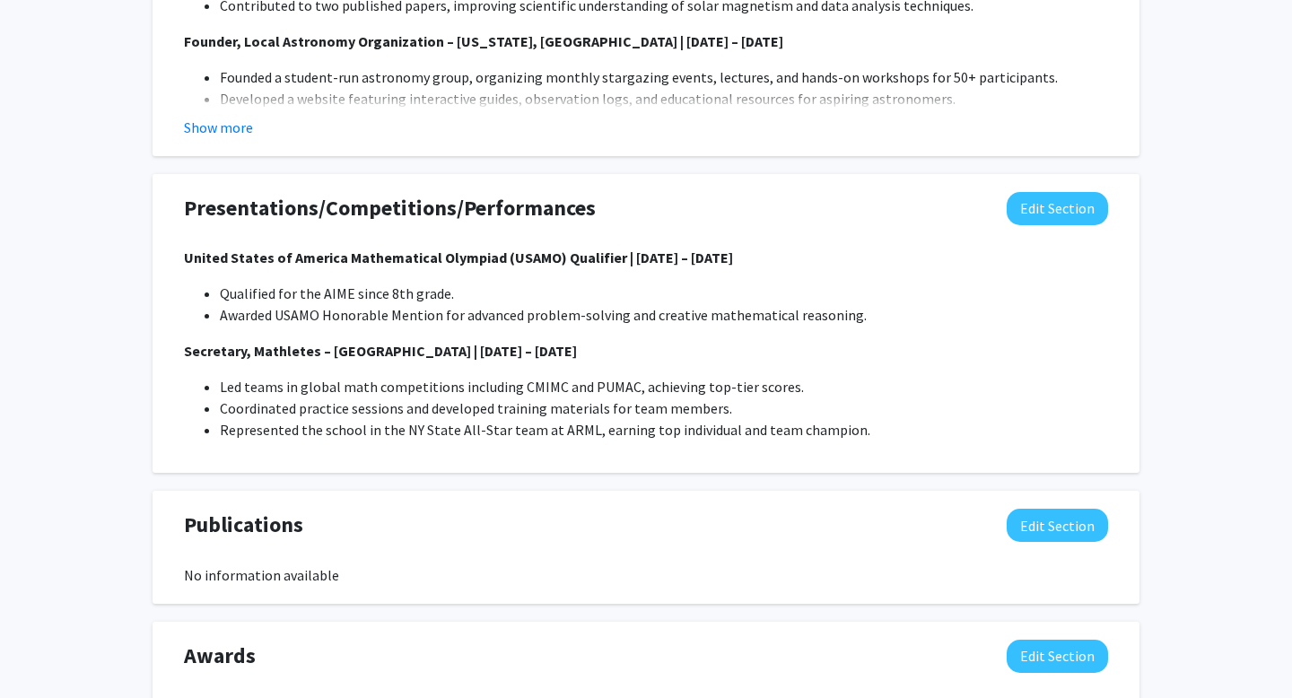
click at [621, 316] on li "Awarded USAMO Honorable Mention for advanced problem-solving and creative mathe…" at bounding box center [664, 315] width 889 height 22
click at [1042, 209] on button "Edit Section" at bounding box center [1057, 208] width 101 height 33
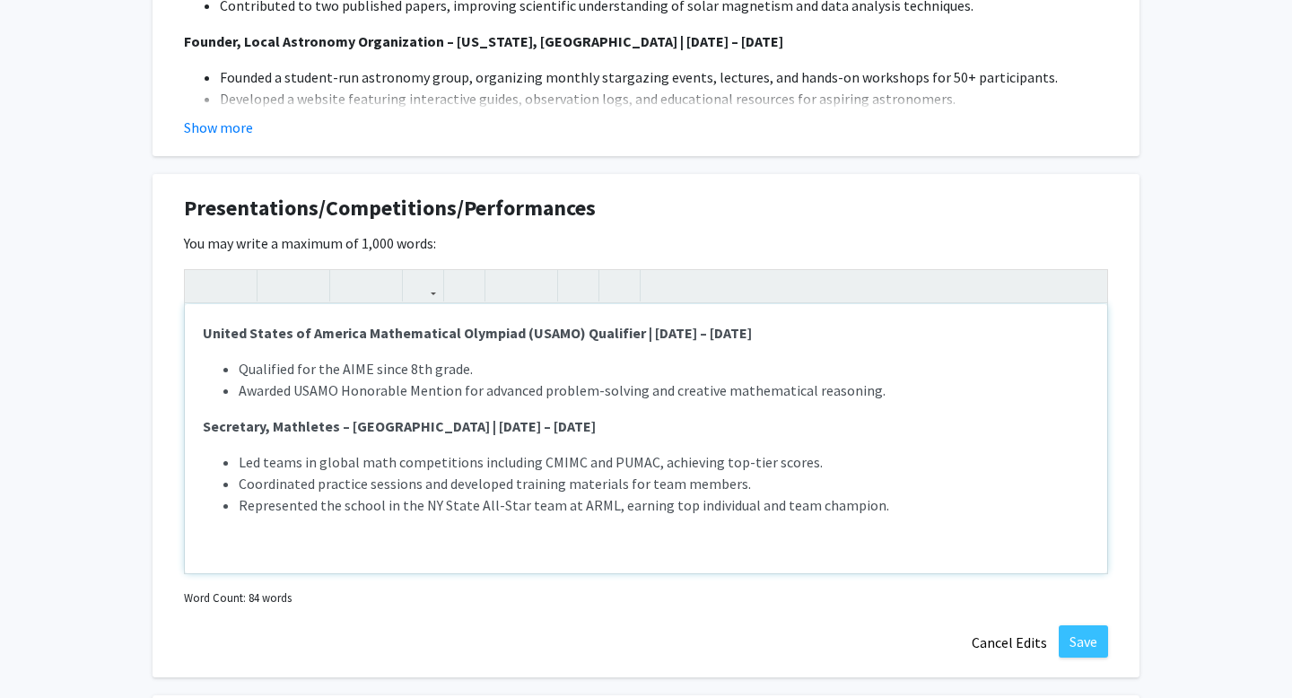
click at [298, 361] on span "Qualified for the AIME since 8th grade." at bounding box center [356, 369] width 234 height 18
click at [290, 350] on div "United States of America Mathematical Olympiad (USAMO) Qualifier | Feb 2019 – F…" at bounding box center [646, 438] width 923 height 269
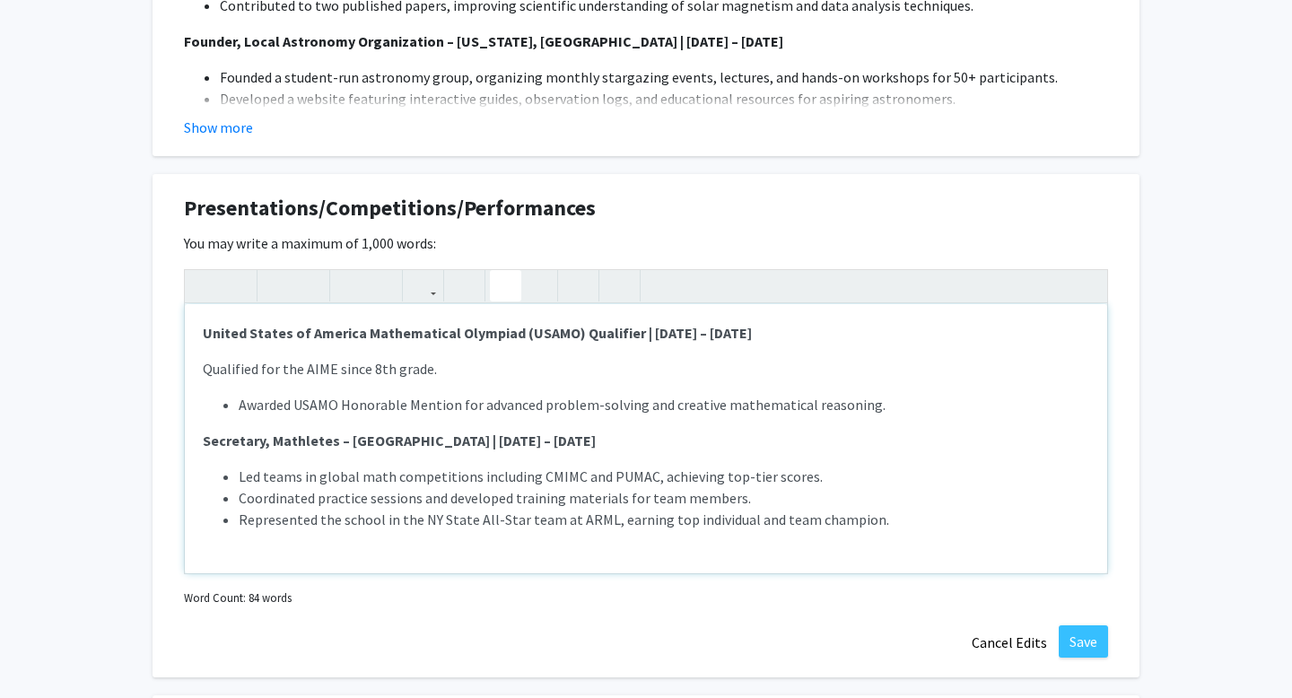
type textarea "<p><strong>United States of America Mathematical Olympiad (USAMO) Qualifier | F…"
click at [498, 282] on icon "button" at bounding box center [505, 286] width 15 height 30
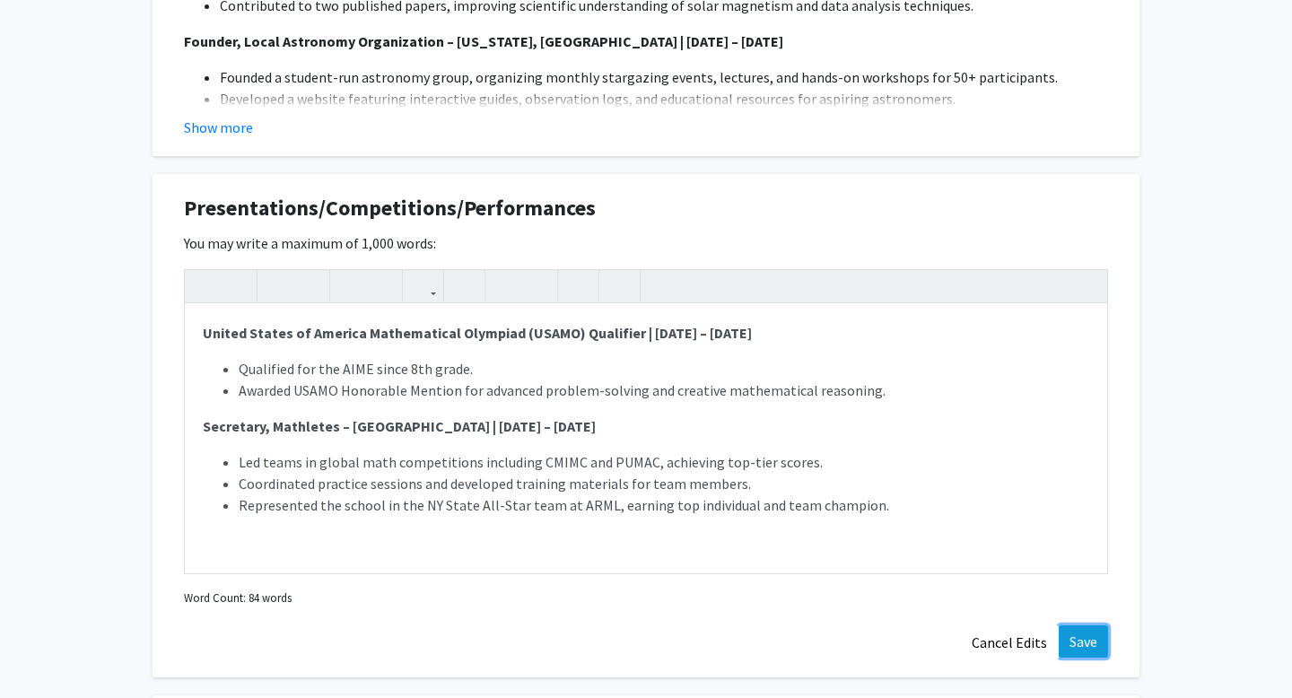
click at [1100, 635] on button "Save" at bounding box center [1083, 642] width 49 height 32
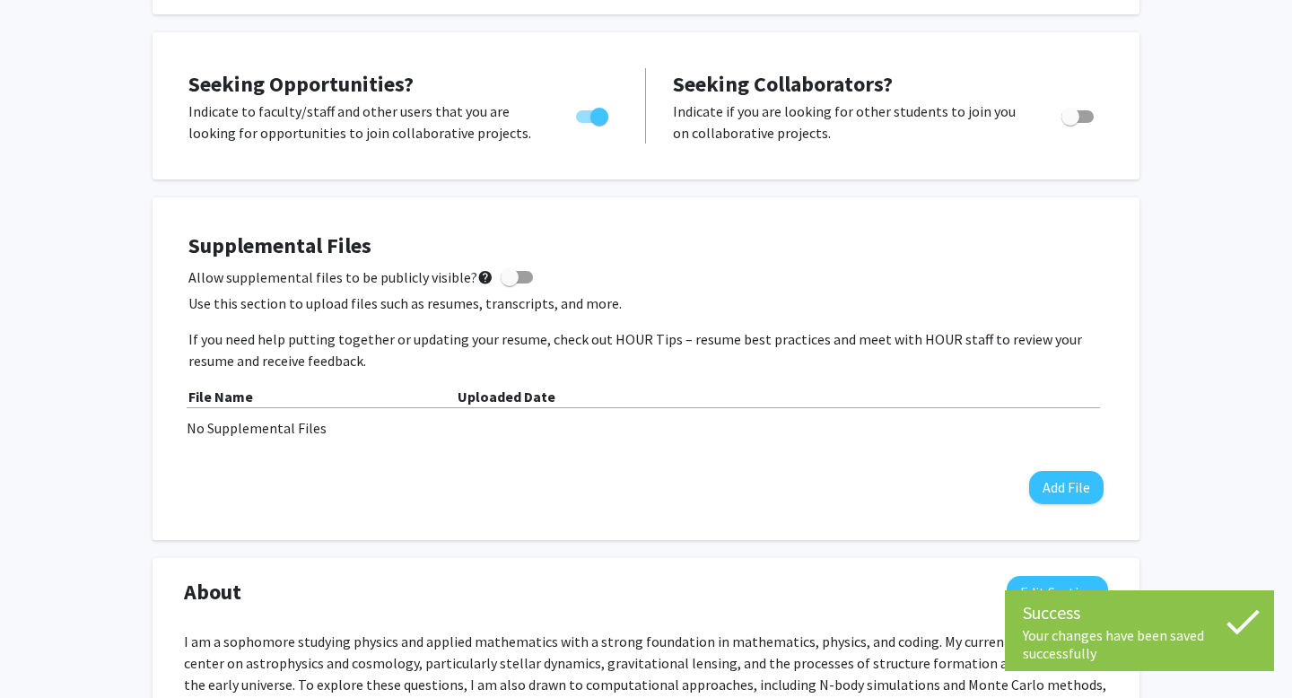
scroll to position [0, 0]
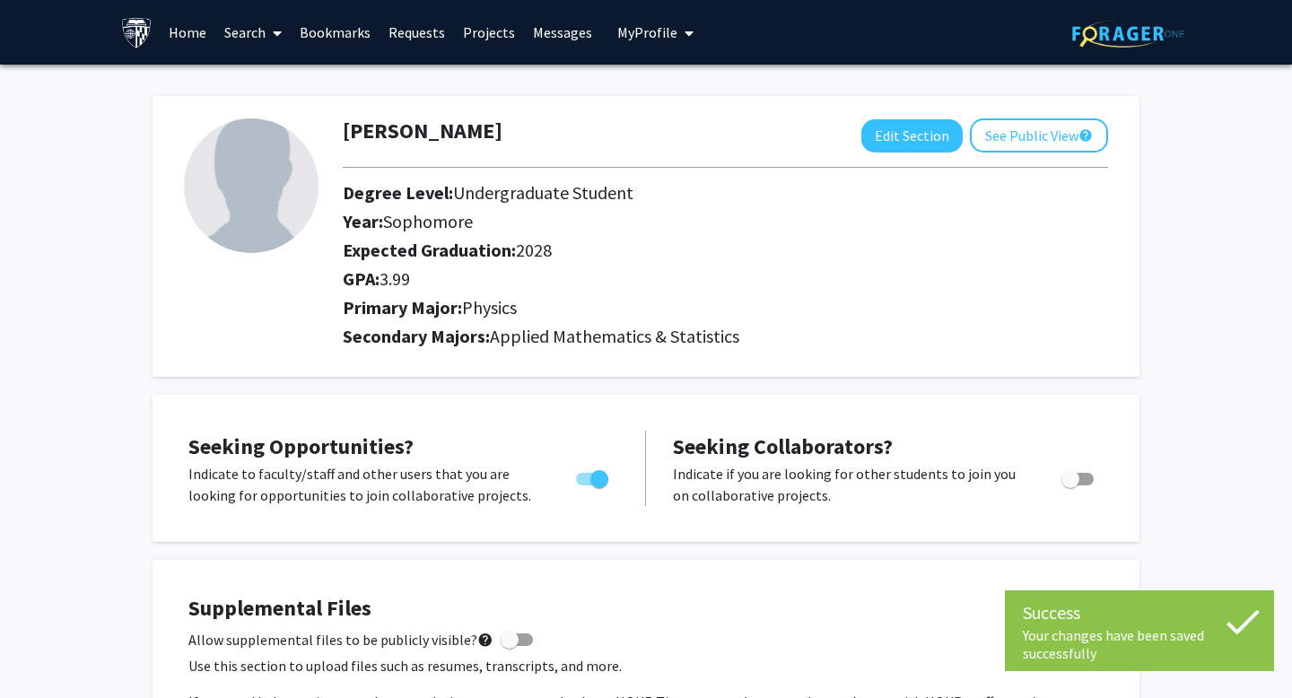
click at [126, 25] on img at bounding box center [136, 32] width 31 height 31
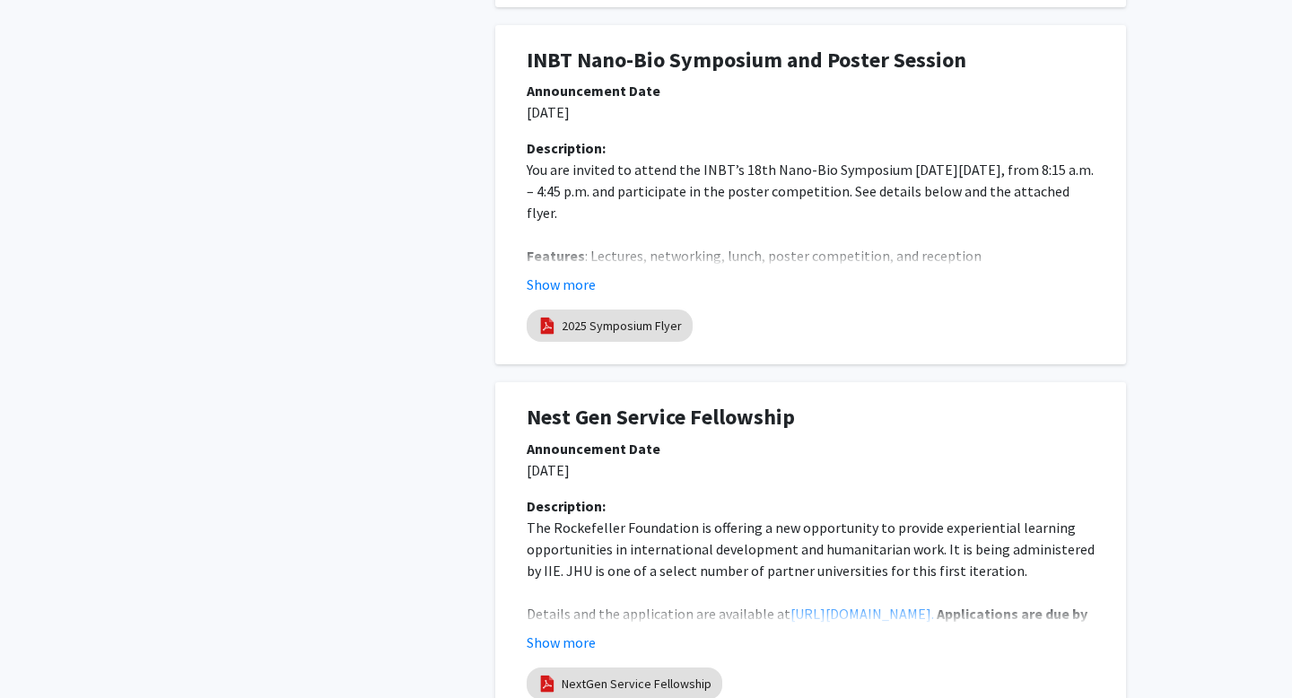
scroll to position [3356, 0]
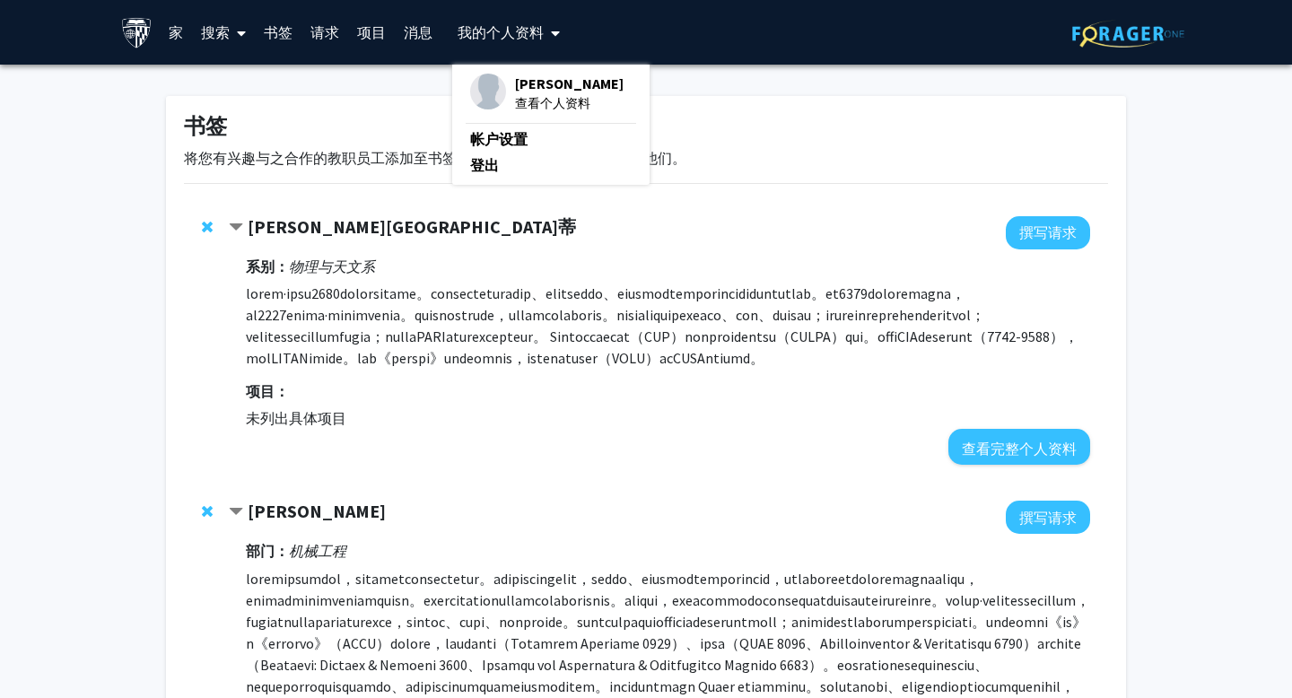
click at [552, 86] on font "[PERSON_NAME]" at bounding box center [569, 83] width 109 height 18
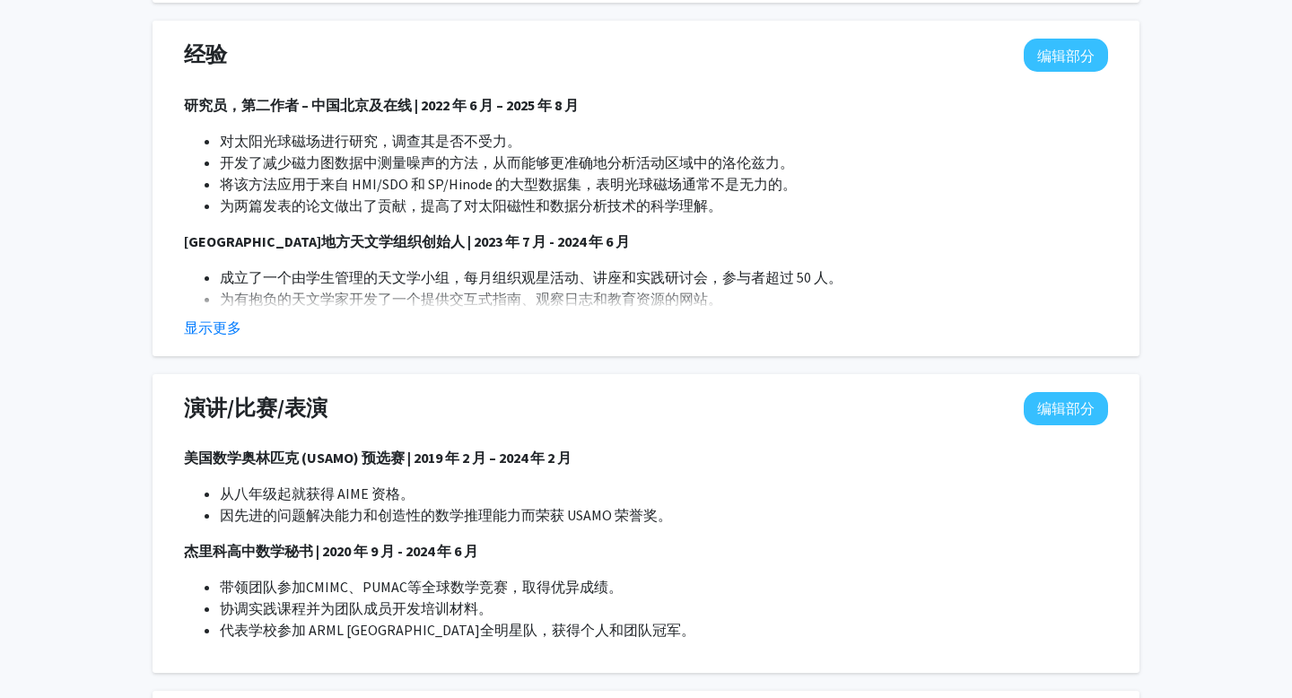
scroll to position [1582, 0]
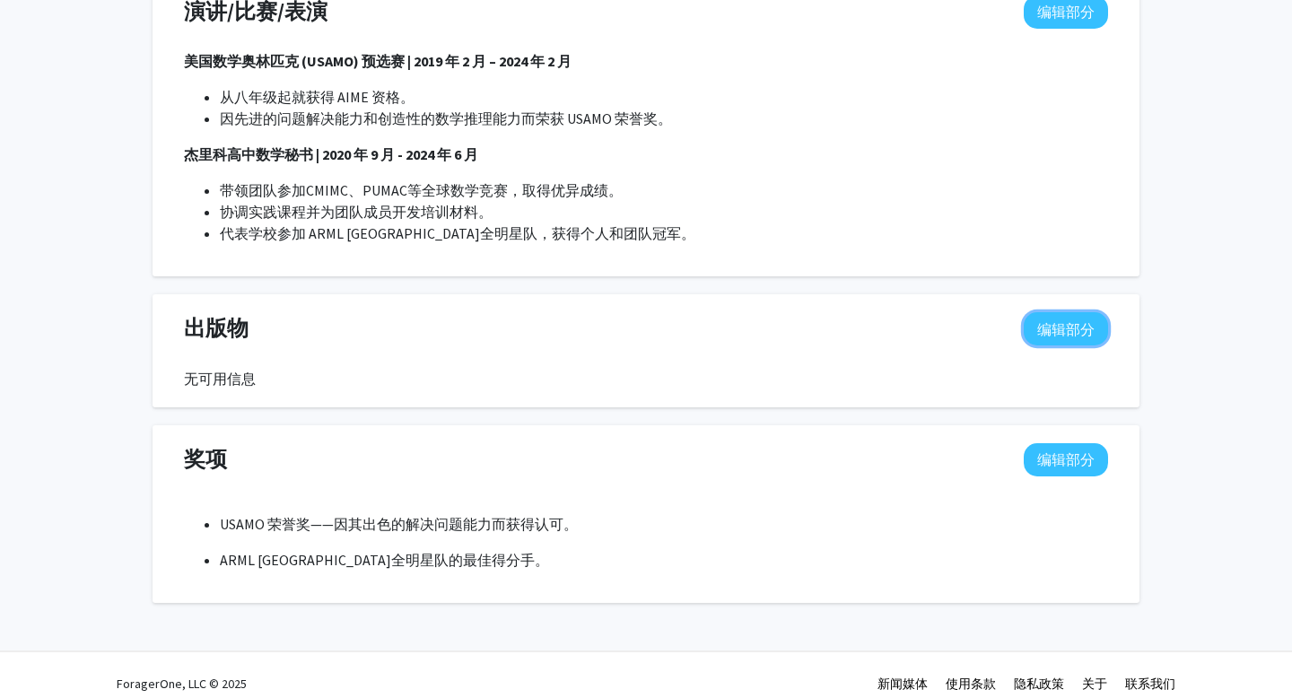
click at [1065, 331] on font "编辑部分" at bounding box center [1065, 329] width 57 height 18
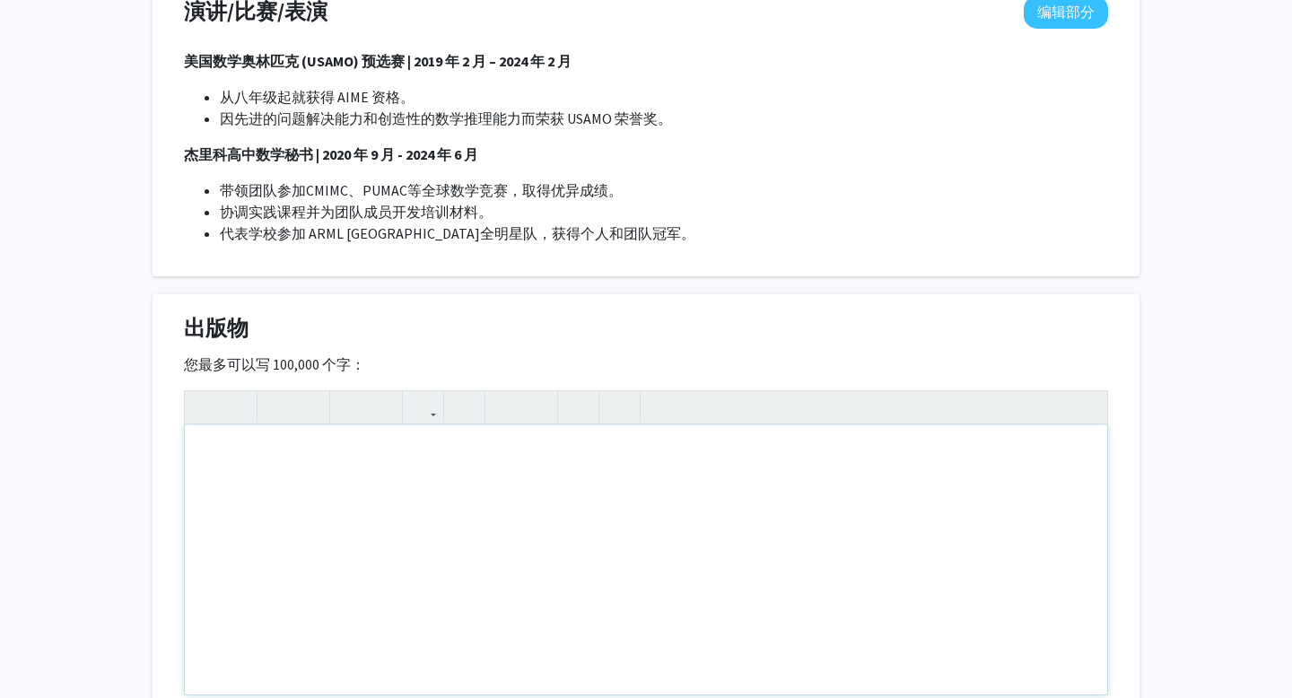
click at [340, 496] on div "使用屏幕阅读器的用户请注意：请停用此页面的辅助功能插件，因为它与文本编辑器的交互不太顺畅。您可以使用 Alt+0 或 Option+0 来停用。" at bounding box center [646, 559] width 923 height 269
paste div "使用屏幕阅读器的用户请注意：请停用此页面的辅助功能插件，因为它与文本编辑器的交互不太顺畅。您可以使用 Alt+0 或 Option+0 来停用。"
type textarea "<p>[PERSON_NAME], [PERSON_NAME], &amp; [PERSON_NAME] (2023). The force-freeness…"
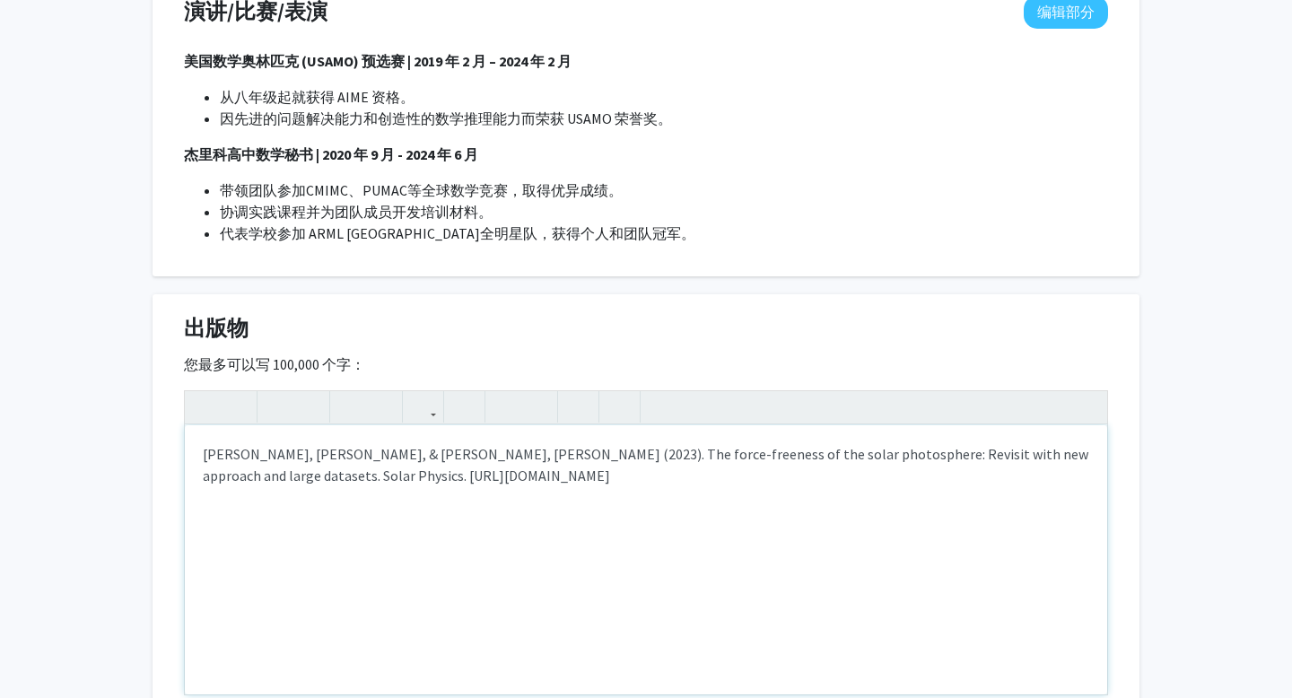
scroll to position [1583, 0]
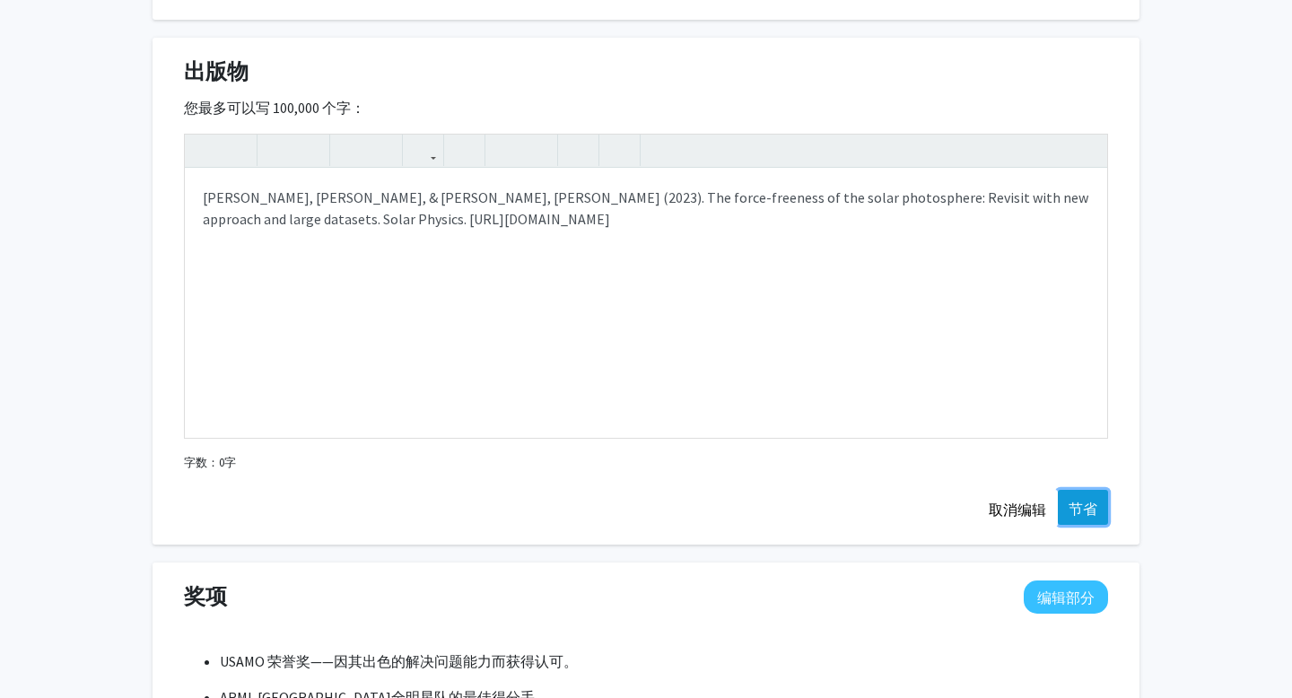
click at [1098, 506] on button "节省" at bounding box center [1083, 507] width 50 height 35
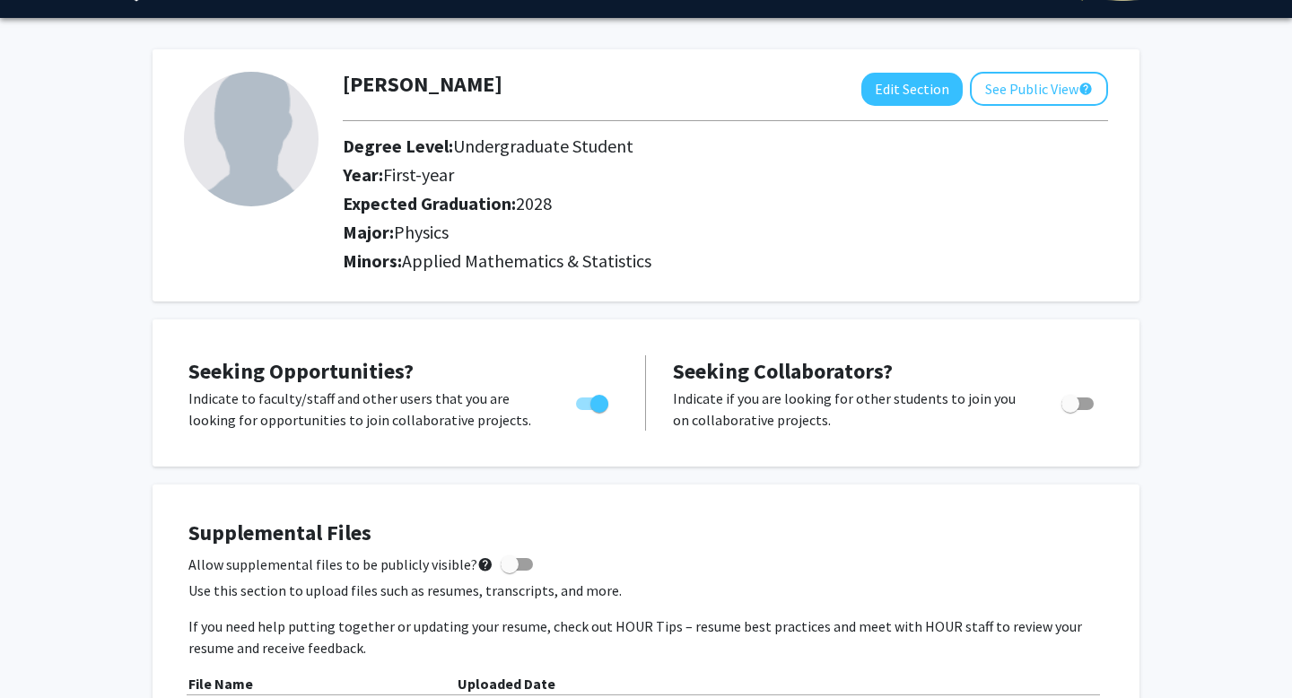
scroll to position [0, 0]
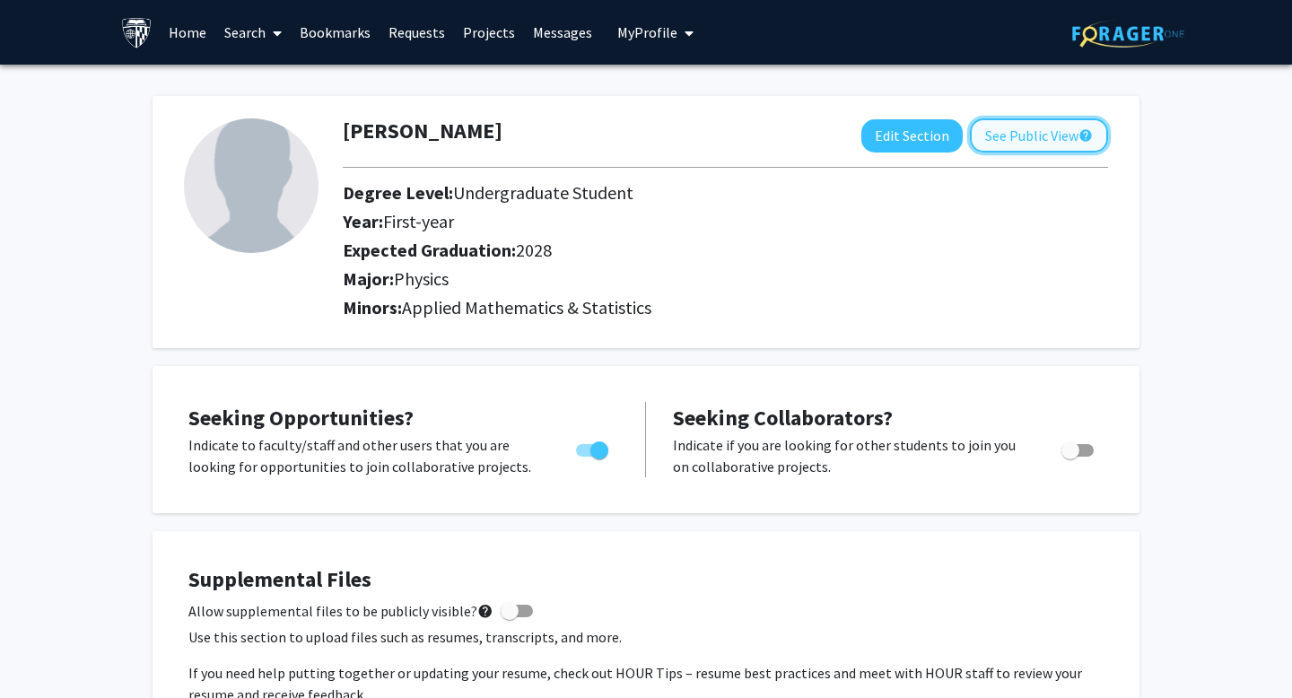
click at [1041, 137] on button "See Public View help" at bounding box center [1039, 135] width 138 height 34
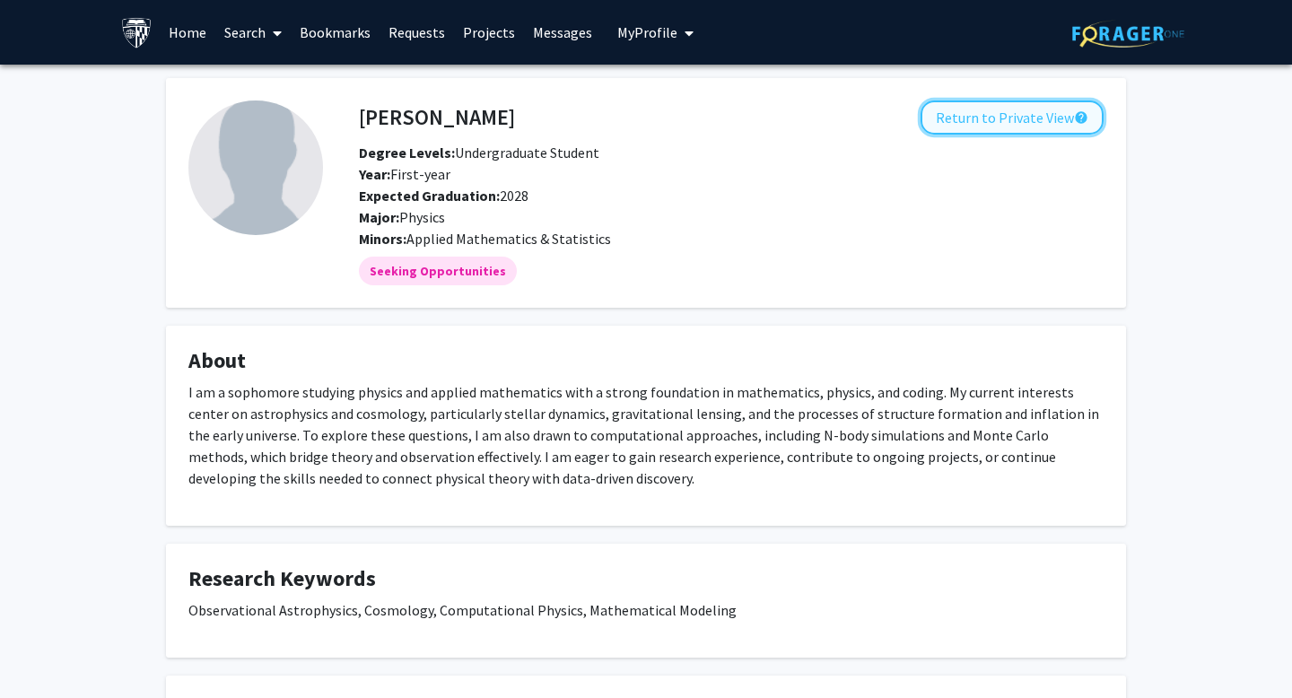
click at [1023, 113] on button "Return to Private View help" at bounding box center [1012, 118] width 183 height 34
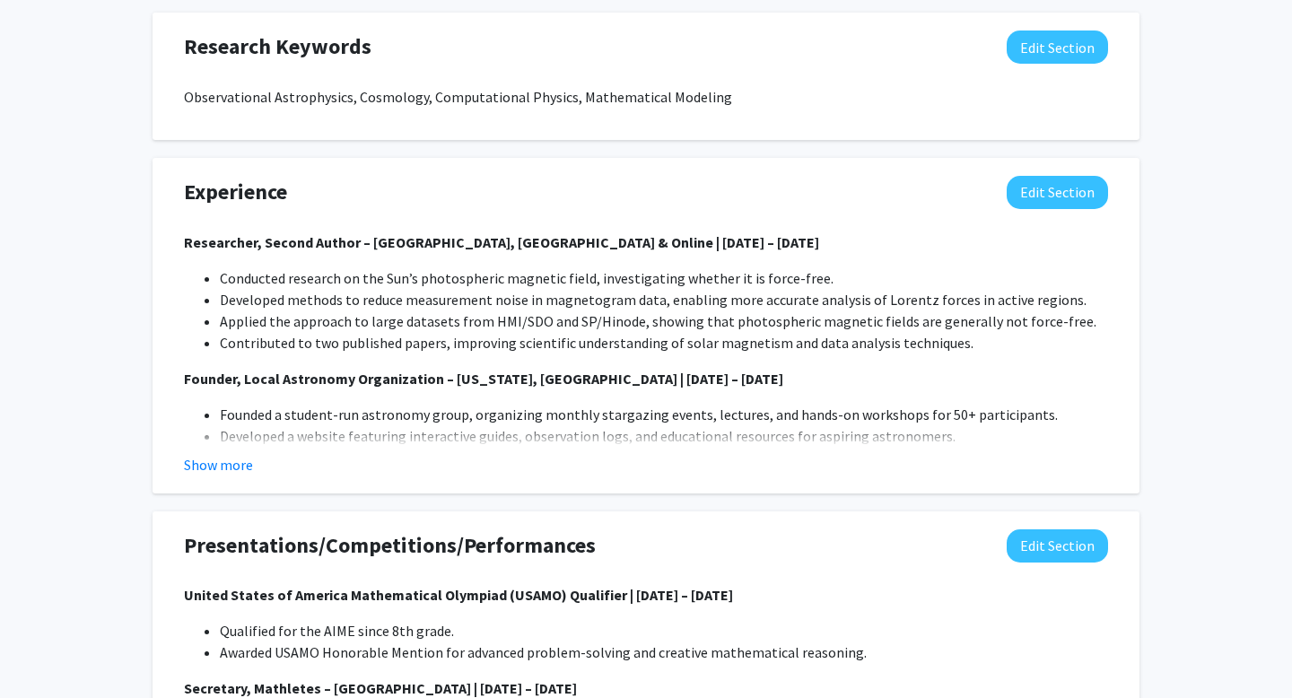
scroll to position [1479, 0]
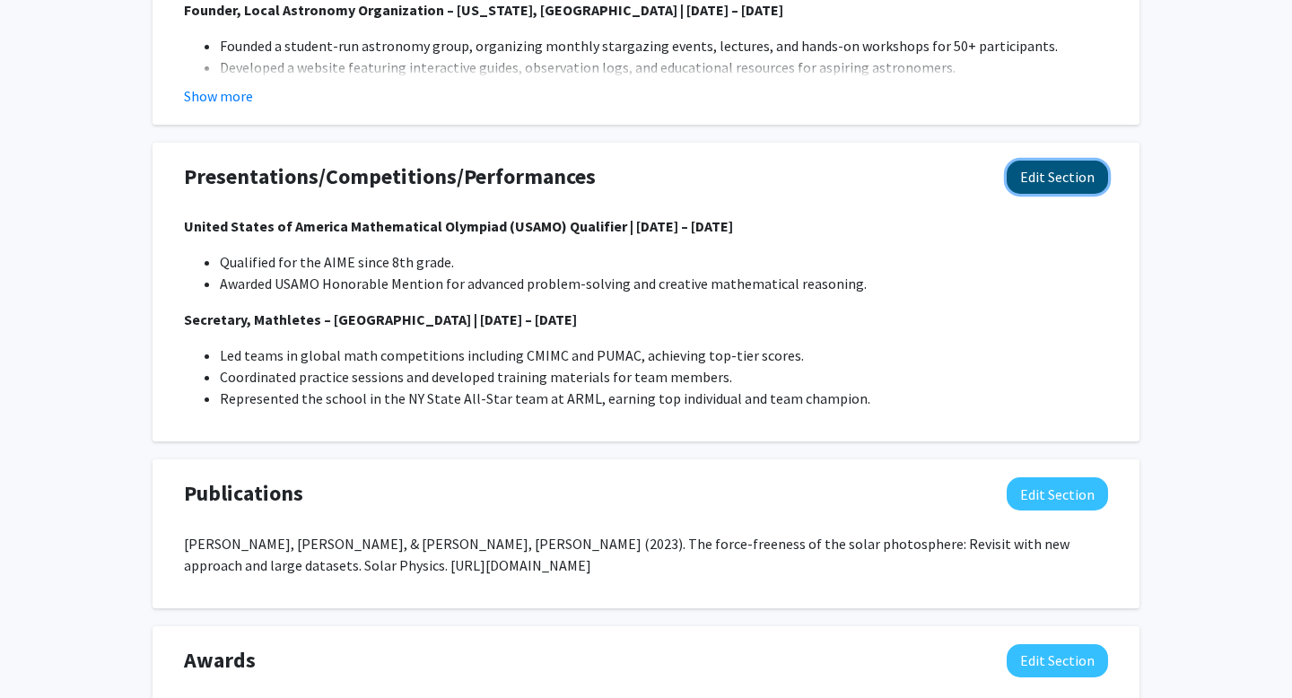
click at [1050, 178] on button "Edit Section" at bounding box center [1057, 177] width 101 height 33
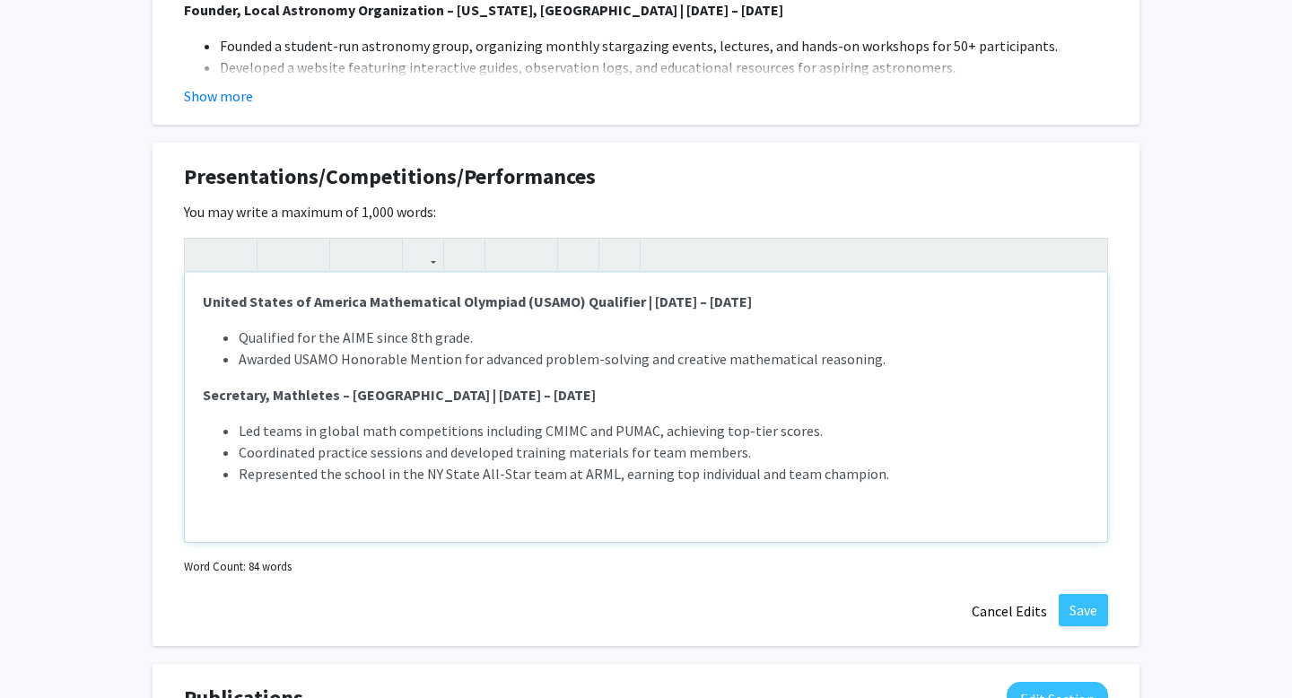
click at [745, 478] on li "Represented the school in the NY State All-Star team at ARML, earning top indiv…" at bounding box center [664, 474] width 851 height 22
drag, startPoint x: 744, startPoint y: 476, endPoint x: 831, endPoint y: 476, distance: 87.1
click at [832, 477] on li "Represented the school in the NY State All-Star team at ARML, earning top indiv…" at bounding box center [664, 474] width 851 height 22
click at [775, 470] on li "Represented the school in the NY State All-Star team at ARML, earning top indiv…" at bounding box center [664, 474] width 851 height 22
drag, startPoint x: 801, startPoint y: 474, endPoint x: 861, endPoint y: 474, distance: 60.1
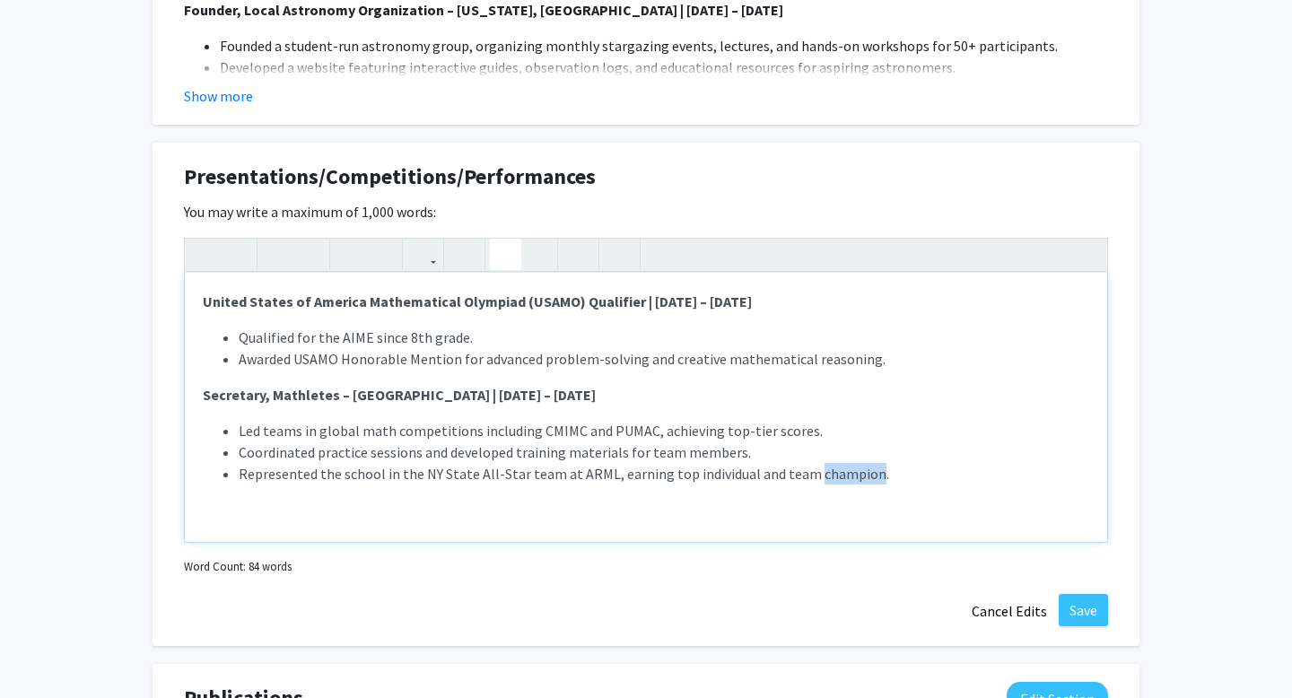
click at [861, 474] on li "Represented the school in the NY State All-Star team at ARML, earning top indiv…" at bounding box center [664, 474] width 851 height 22
type textarea "<p><strong>United States of America Mathematical Olympiad (USAMO) Qualifier | […"
click at [1081, 609] on button "Save" at bounding box center [1083, 610] width 49 height 32
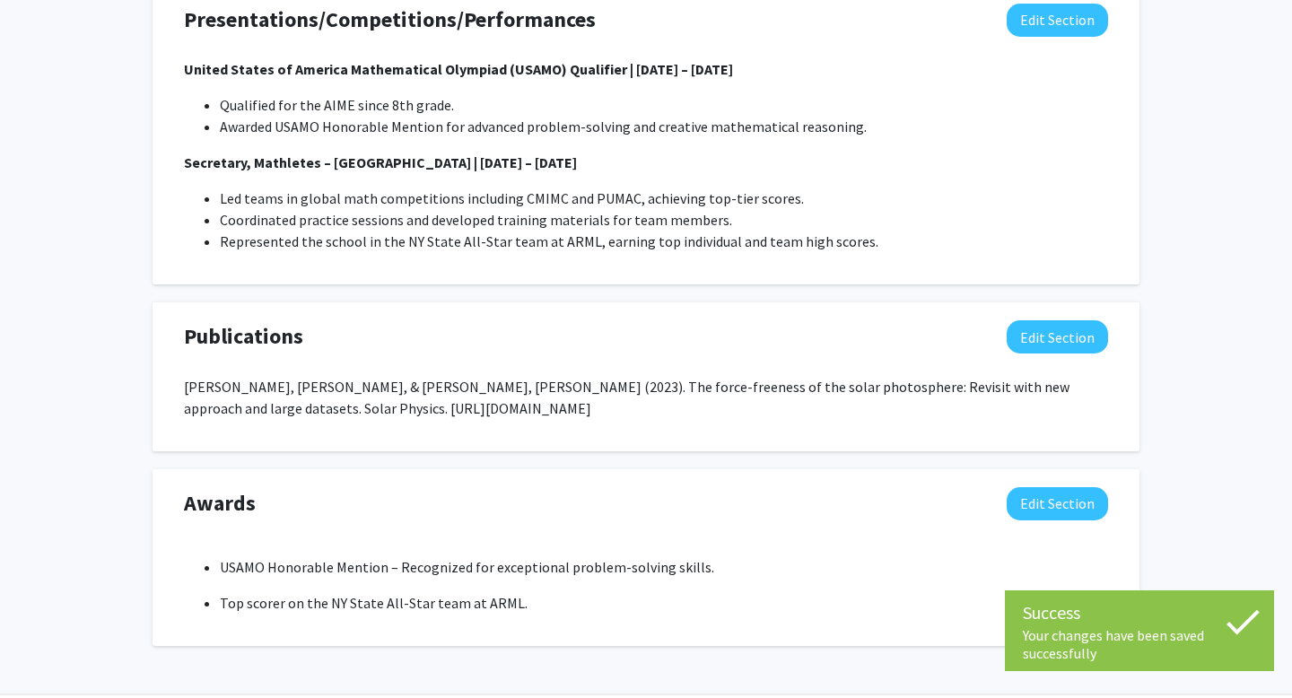
scroll to position [1658, 0]
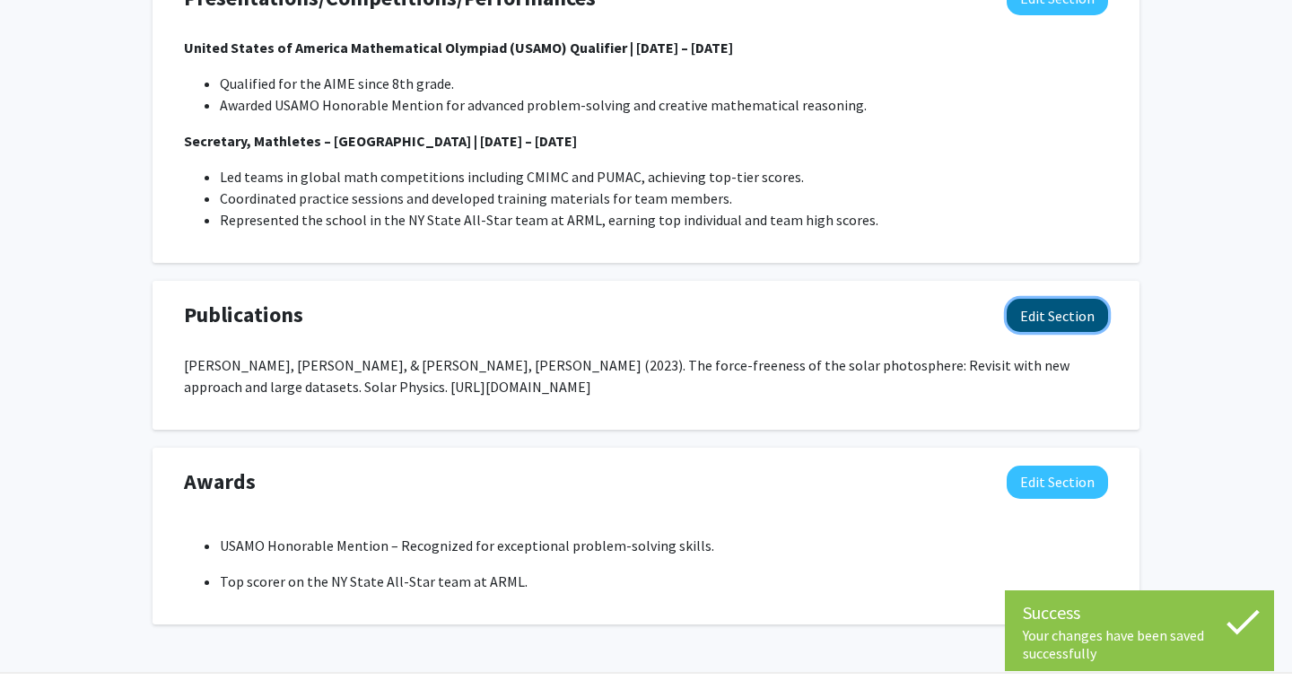
click at [1069, 318] on button "Edit Section" at bounding box center [1057, 315] width 101 height 33
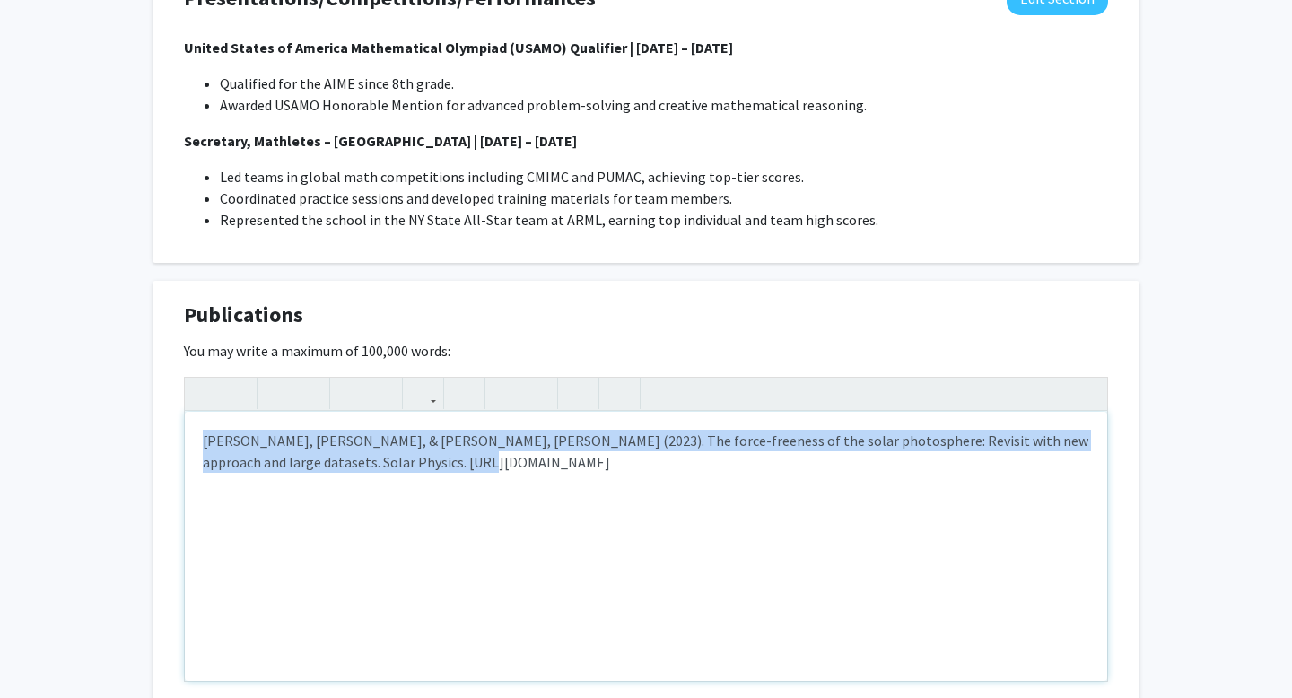
drag, startPoint x: 506, startPoint y: 458, endPoint x: 46, endPoint y: 426, distance: 461.5
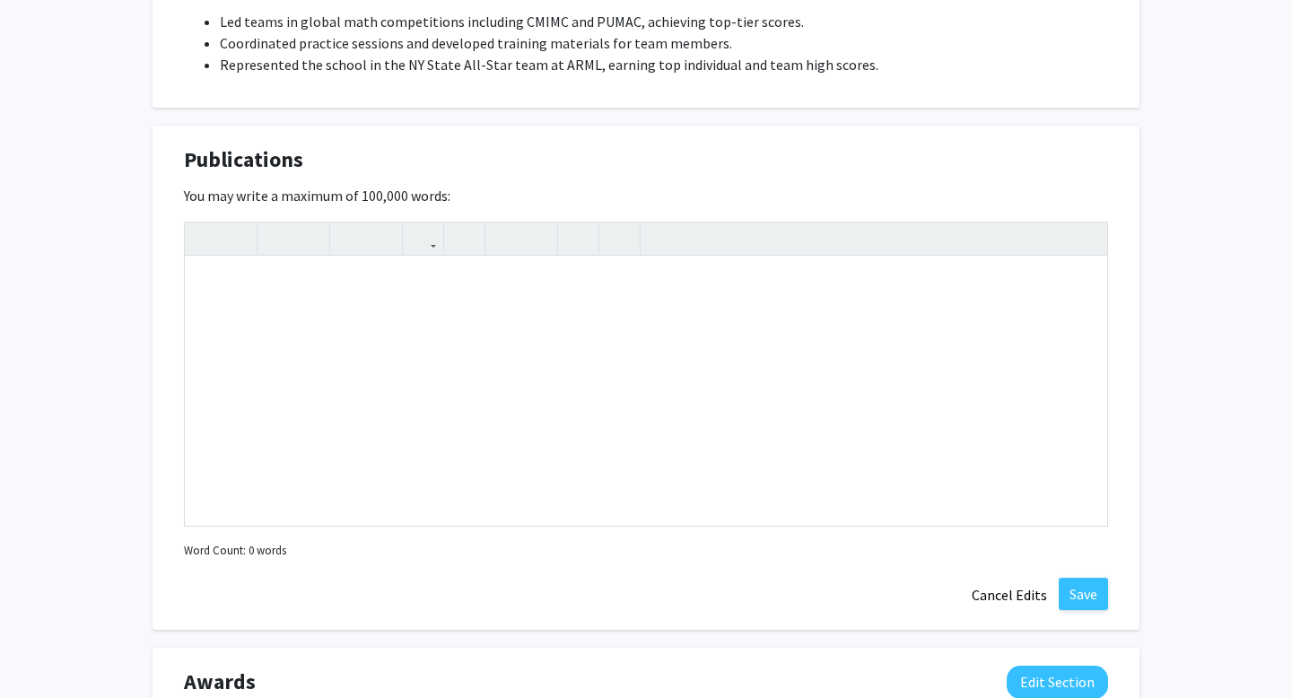
scroll to position [1883, 0]
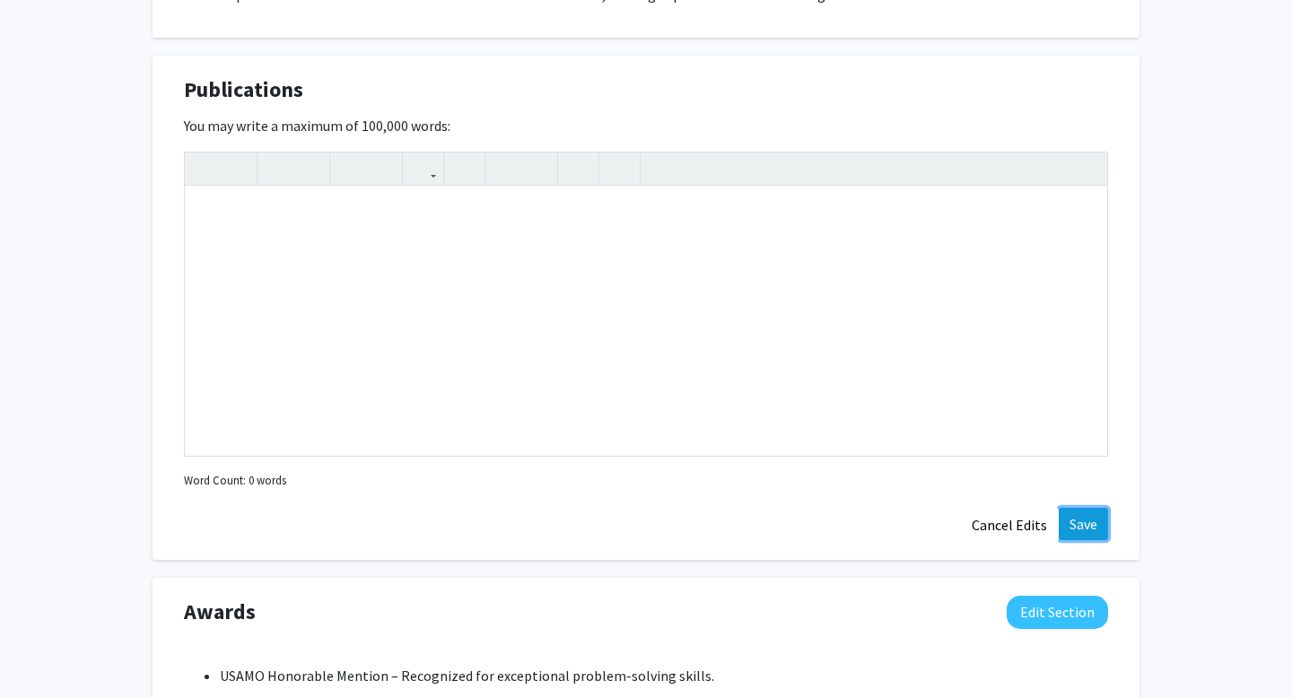
click at [1081, 527] on button "Save" at bounding box center [1083, 524] width 49 height 32
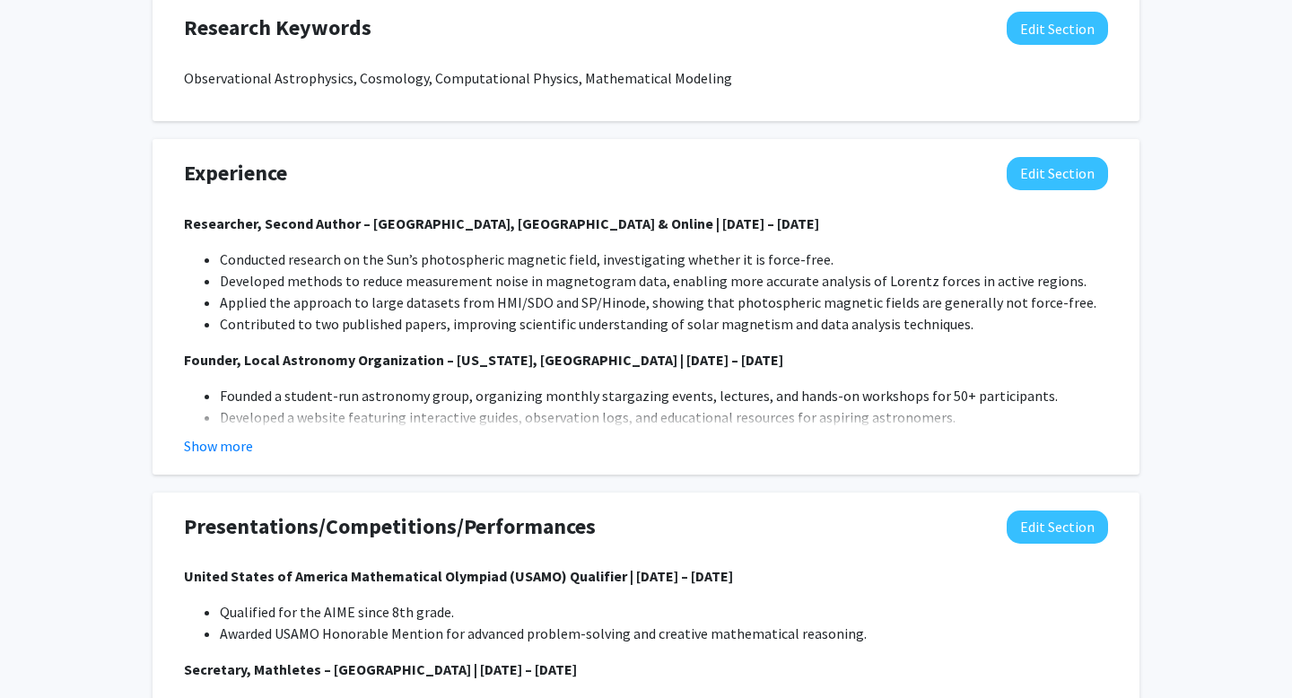
scroll to position [1125, 0]
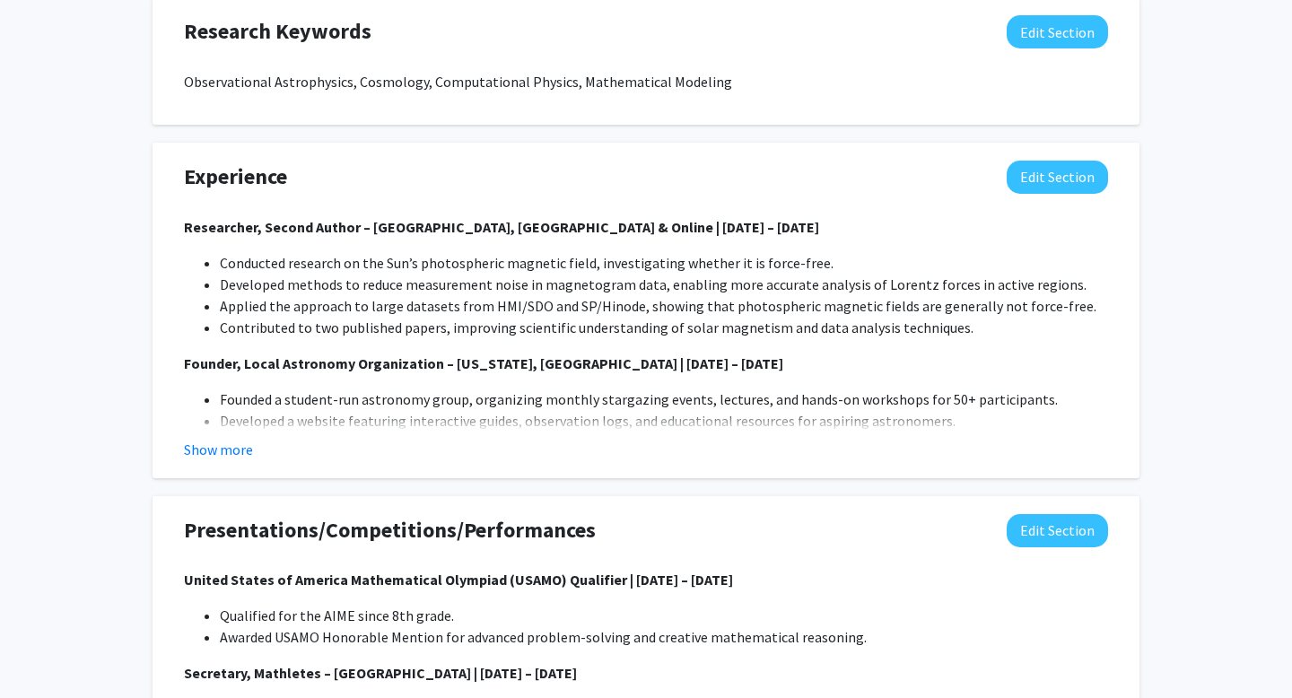
click at [226, 442] on button "Show more" at bounding box center [218, 450] width 69 height 22
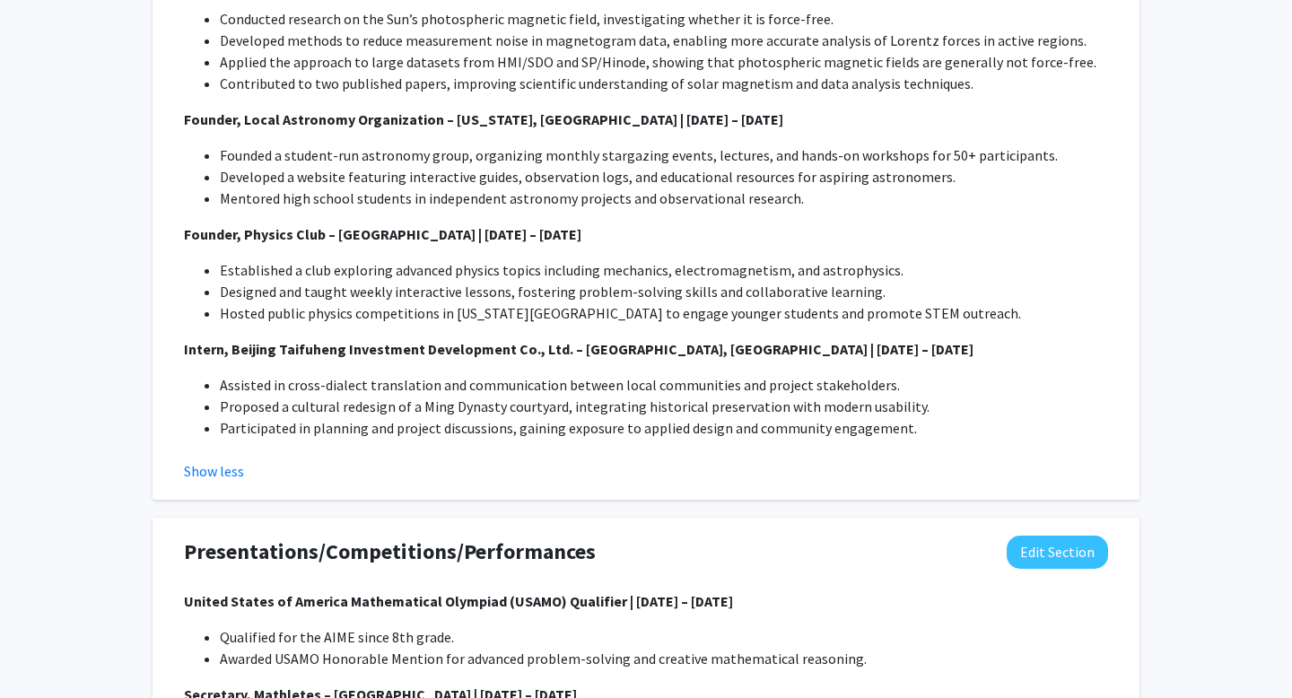
scroll to position [1367, 0]
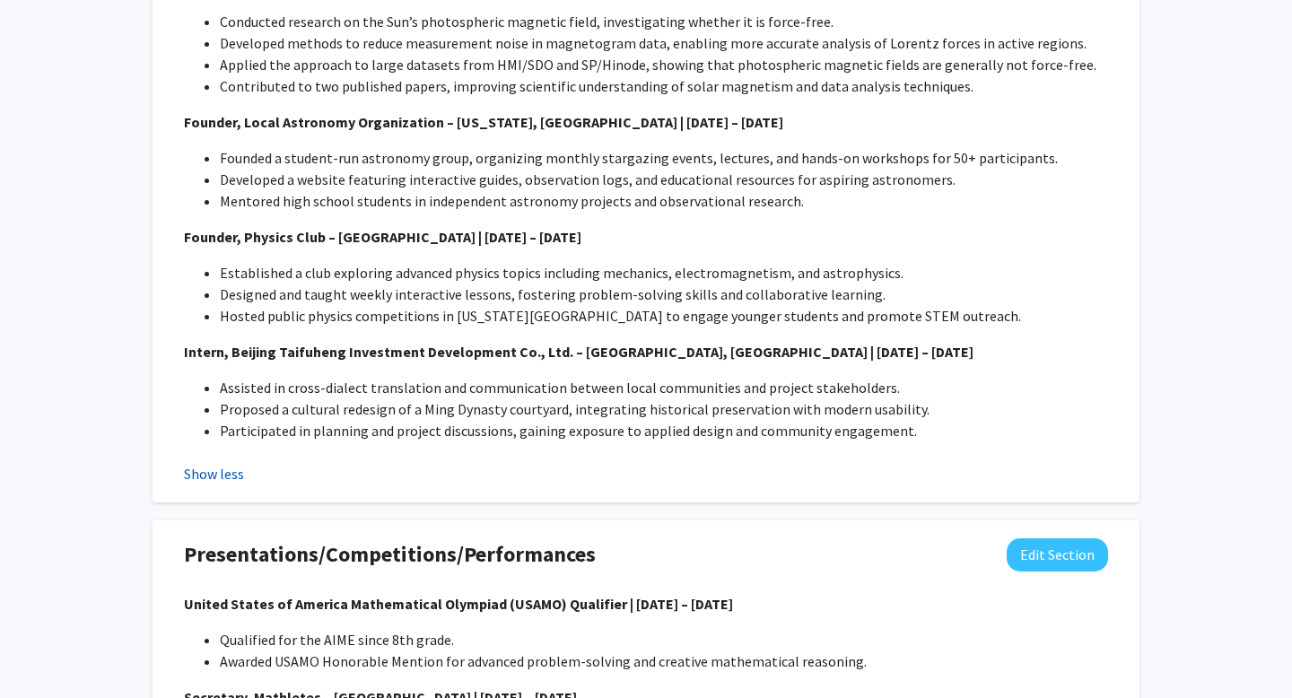
click at [213, 482] on button "Show less" at bounding box center [214, 474] width 60 height 22
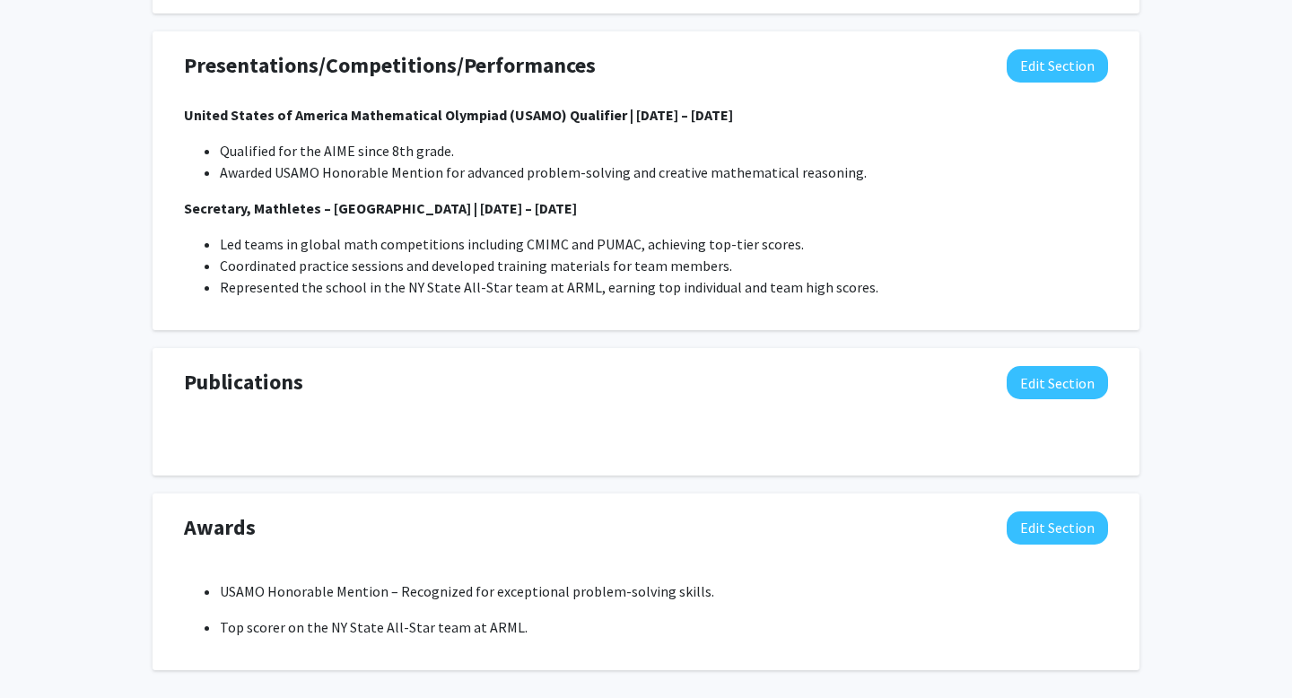
scroll to position [1675, 0]
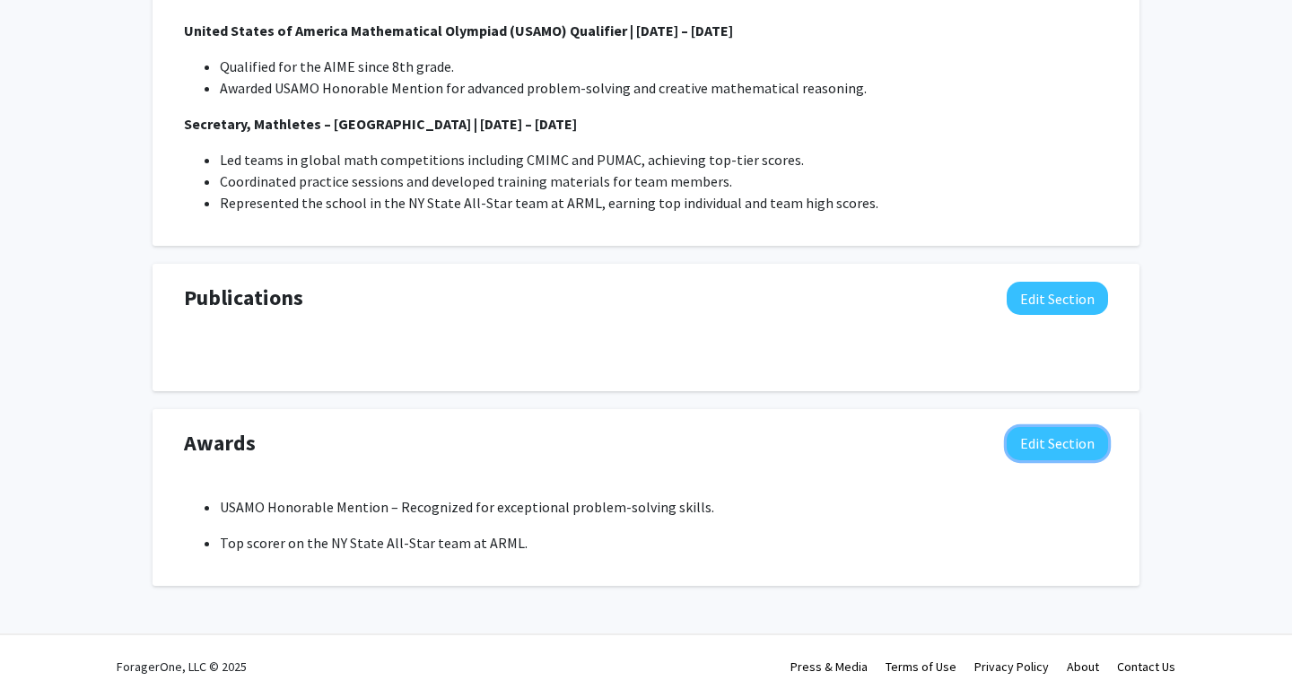
click at [1089, 446] on button "Edit Section" at bounding box center [1057, 443] width 101 height 33
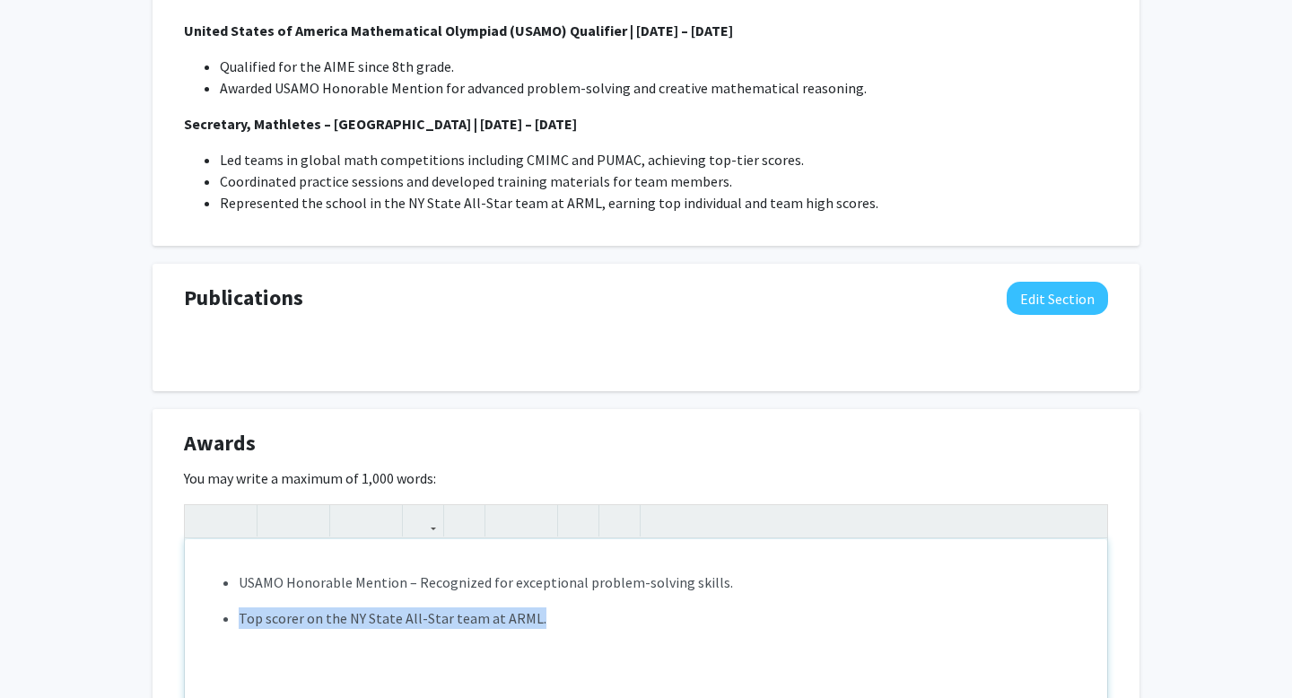
drag, startPoint x: 542, startPoint y: 613, endPoint x: 229, endPoint y: 617, distance: 313.3
click at [239, 617] on li "Top scorer on the NY State All-Star team at ARML." at bounding box center [664, 619] width 851 height 22
type textarea "<p></p><ul><li>USAMO Honorable Mention – Recognized for exceptional problem-sol…"
